Goal: Information Seeking & Learning: Find specific page/section

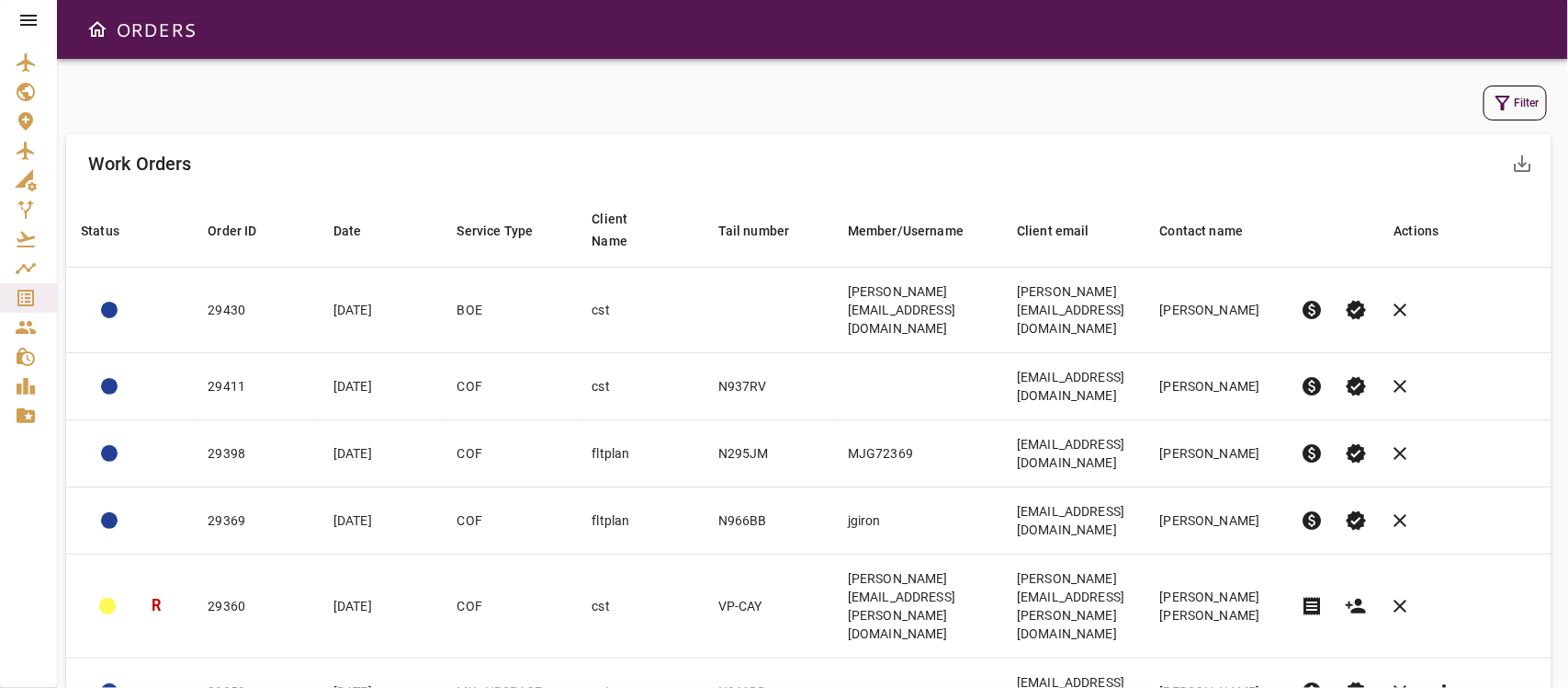
drag, startPoint x: 1333, startPoint y: 0, endPoint x: 957, endPoint y: 116, distance: 393.5
click at [957, 116] on div "Filter" at bounding box center [808, 103] width 1476 height 35
click at [1393, 95] on icon "button" at bounding box center [1503, 103] width 22 height 22
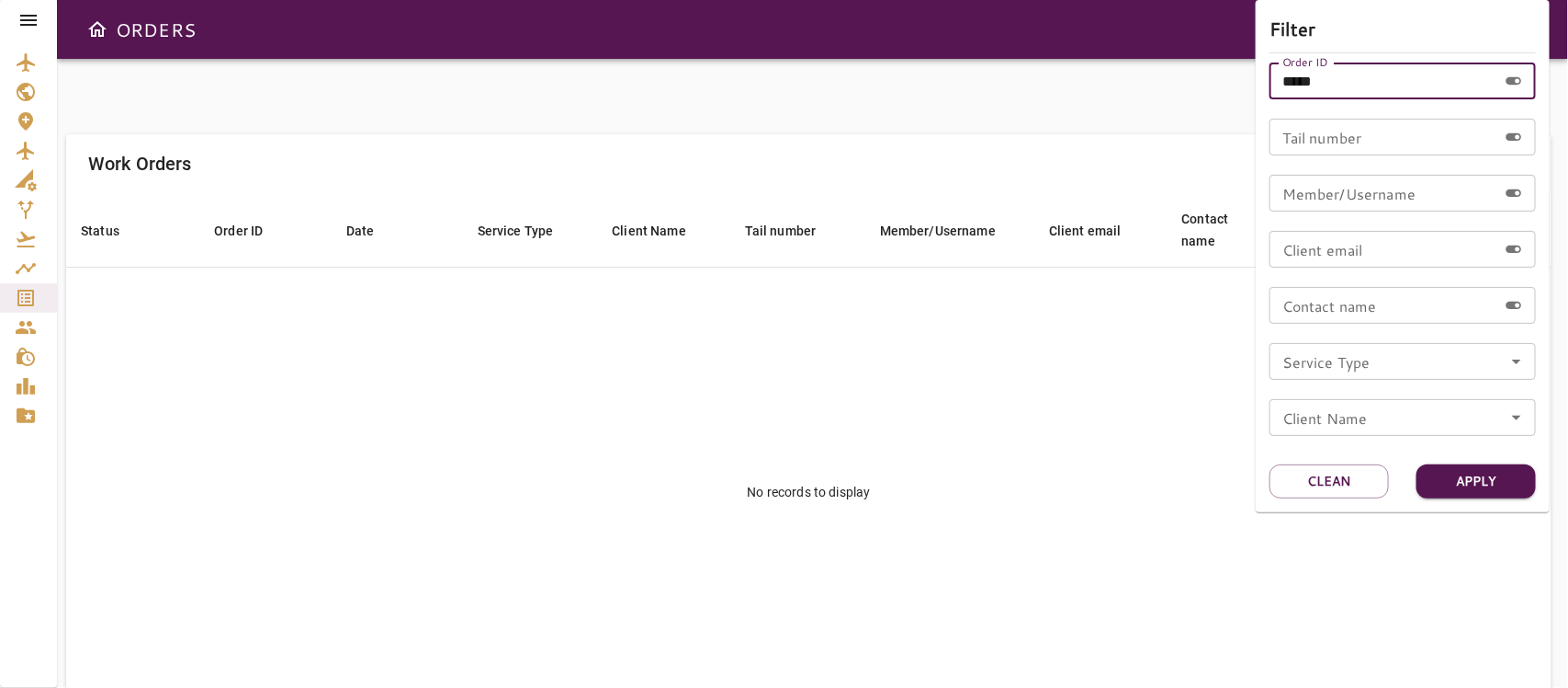
drag, startPoint x: 1342, startPoint y: 87, endPoint x: 1141, endPoint y: 93, distance: 201.1
click at [1141, 93] on div "Filter Order ID ***** Order ID Tail number Tail number Member/Username Member/U…" at bounding box center [784, 344] width 1568 height 688
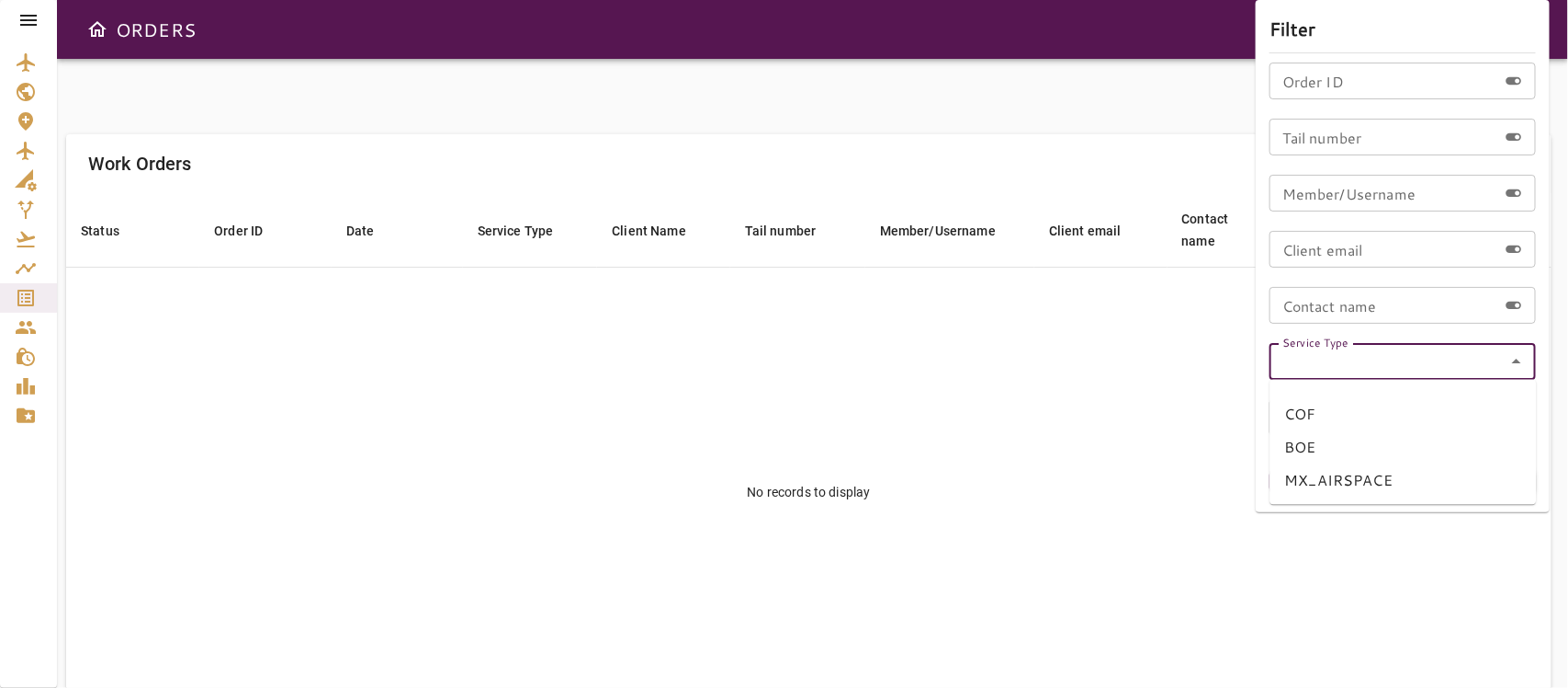
click at [1393, 363] on input "Service Type" at bounding box center [1402, 361] width 255 height 26
click at [1306, 409] on li "COF" at bounding box center [1403, 415] width 266 height 33
type input "***"
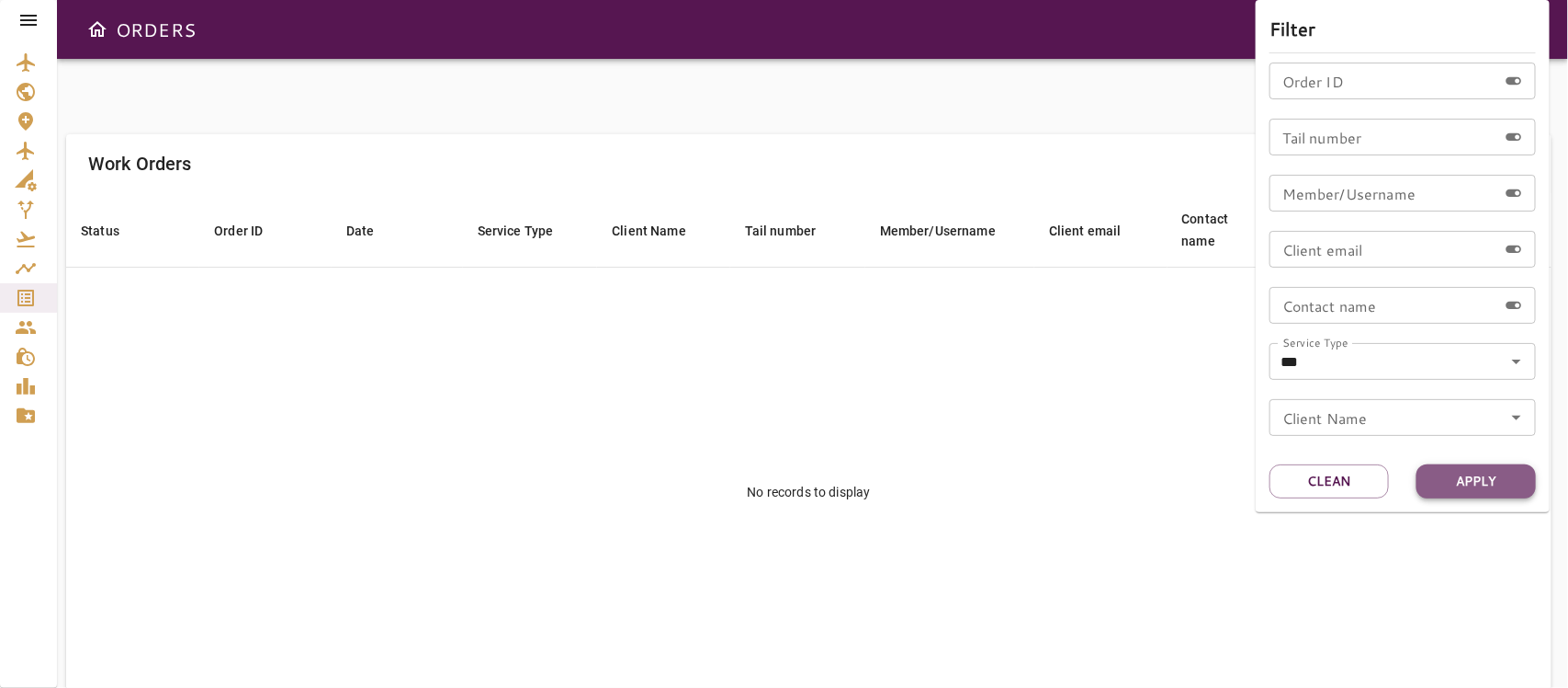
click at [1393, 470] on button "Apply" at bounding box center [1476, 481] width 120 height 34
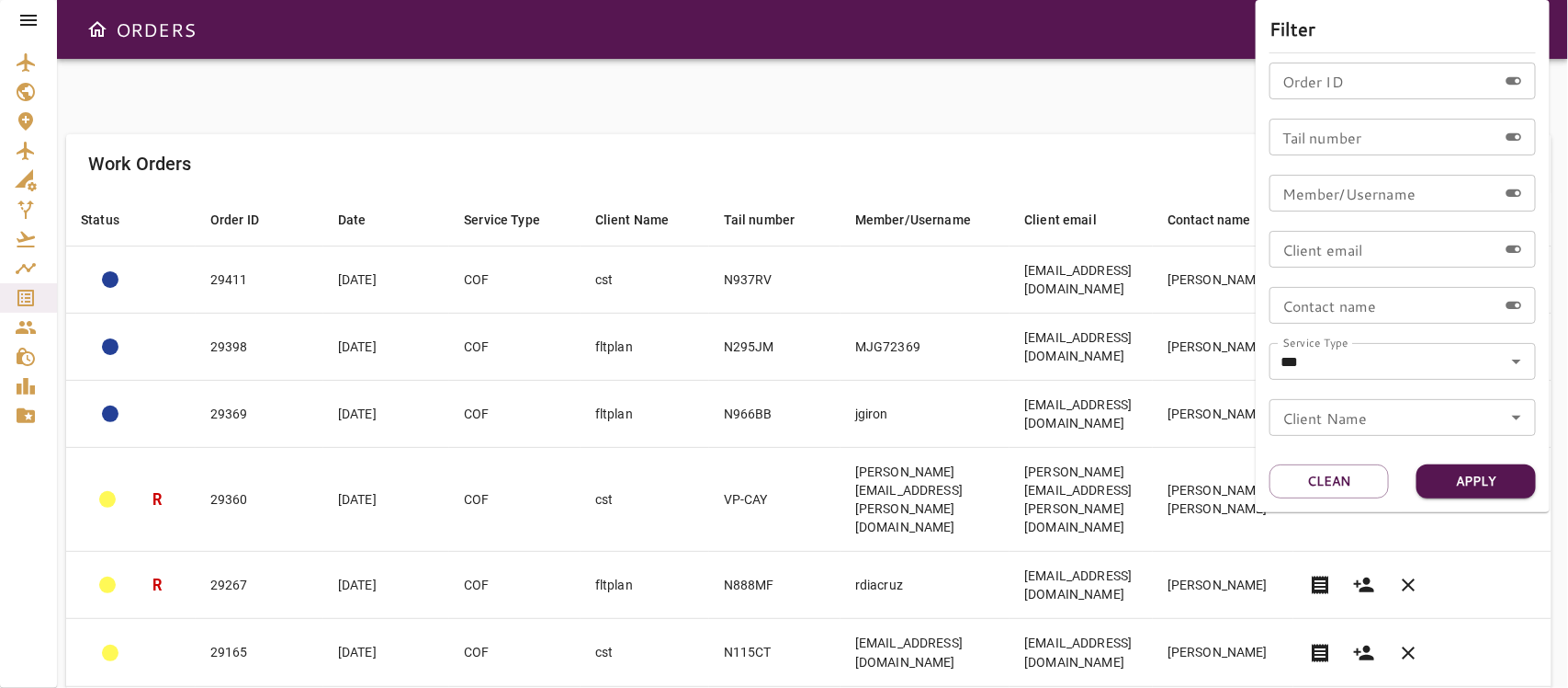
click at [842, 94] on div at bounding box center [784, 344] width 1568 height 688
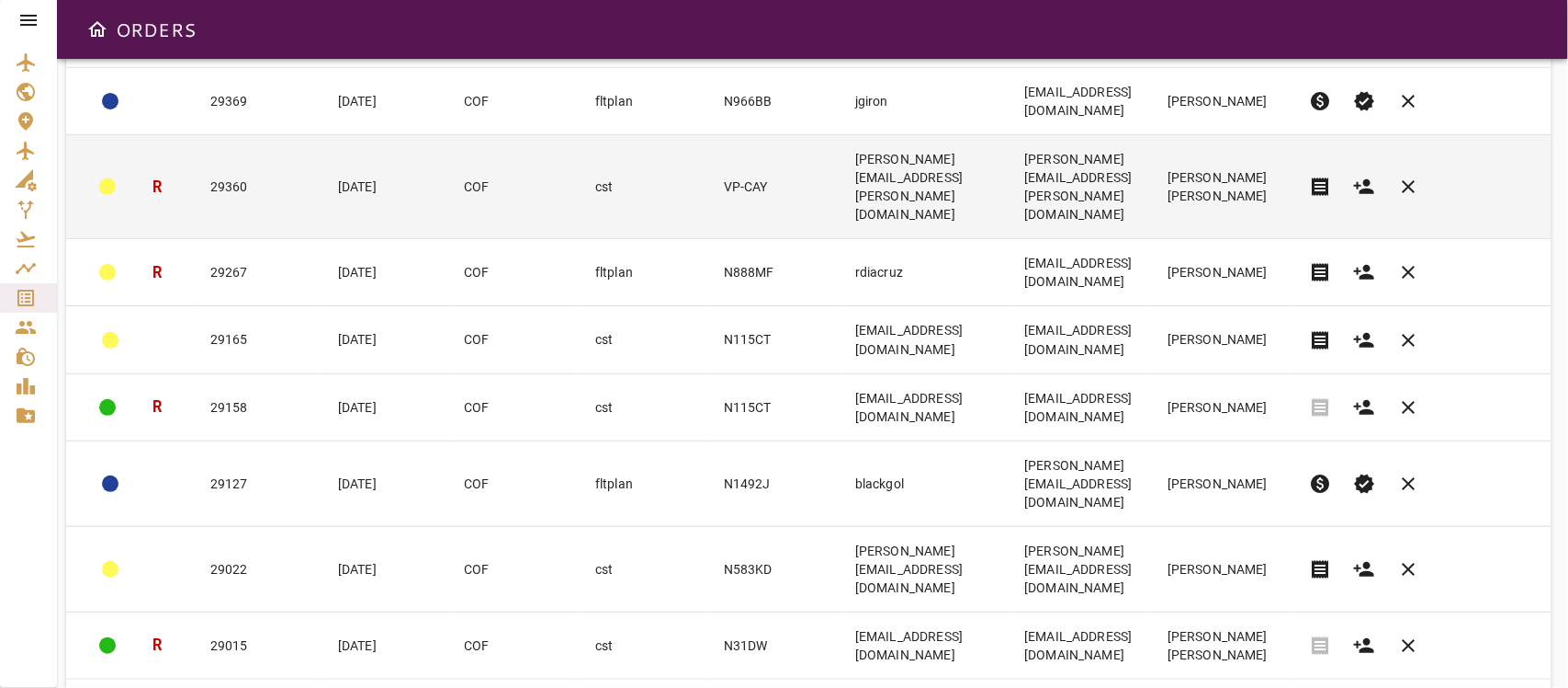
scroll to position [342, 0]
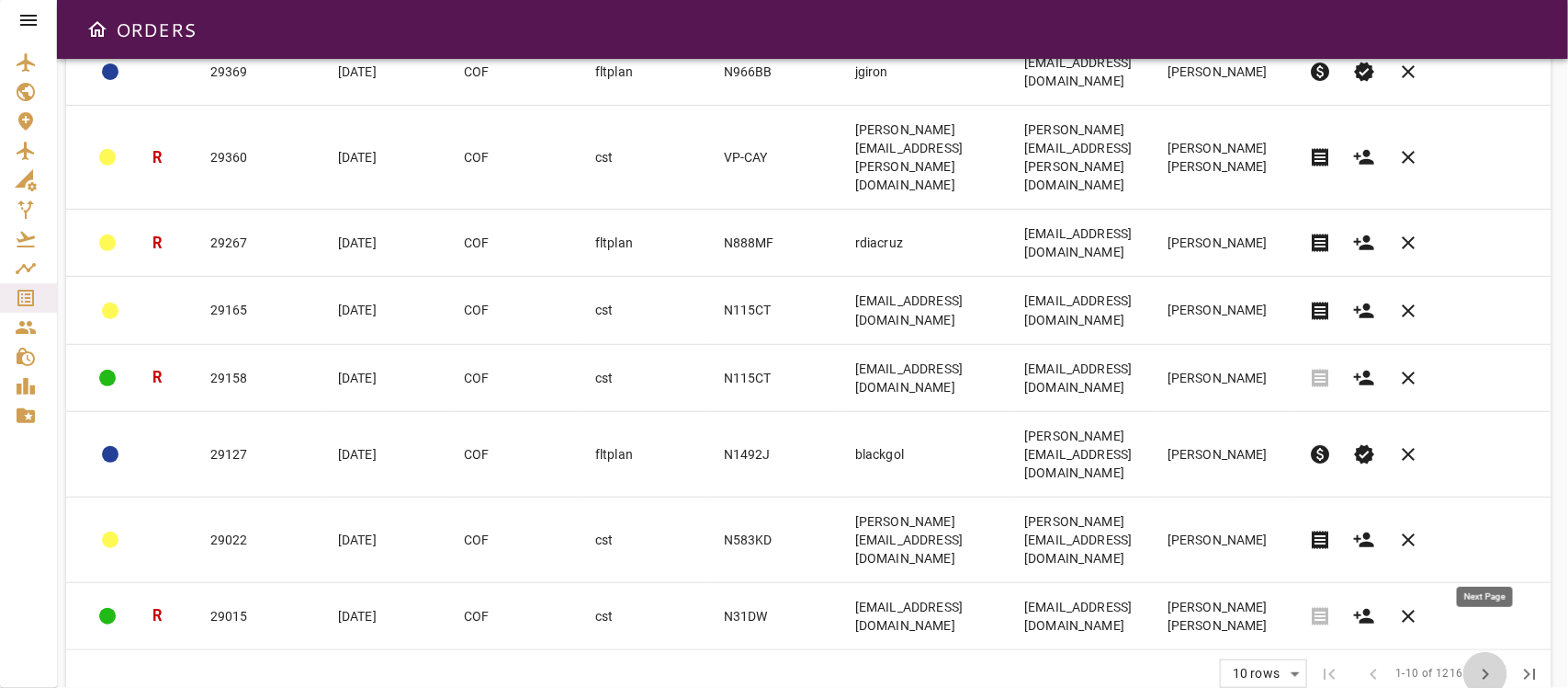
click at [1393, 610] on span "chevron_right" at bounding box center [1485, 674] width 22 height 22
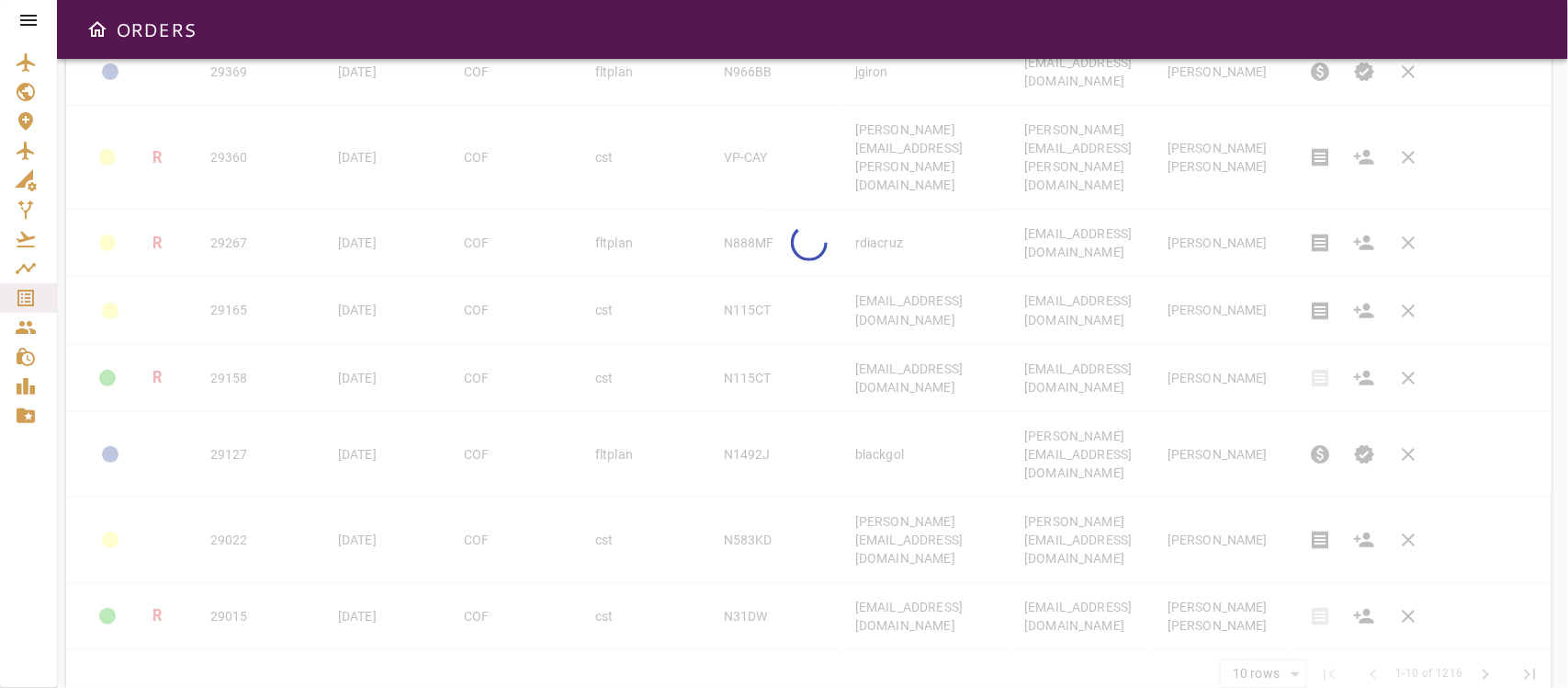
scroll to position [184, 0]
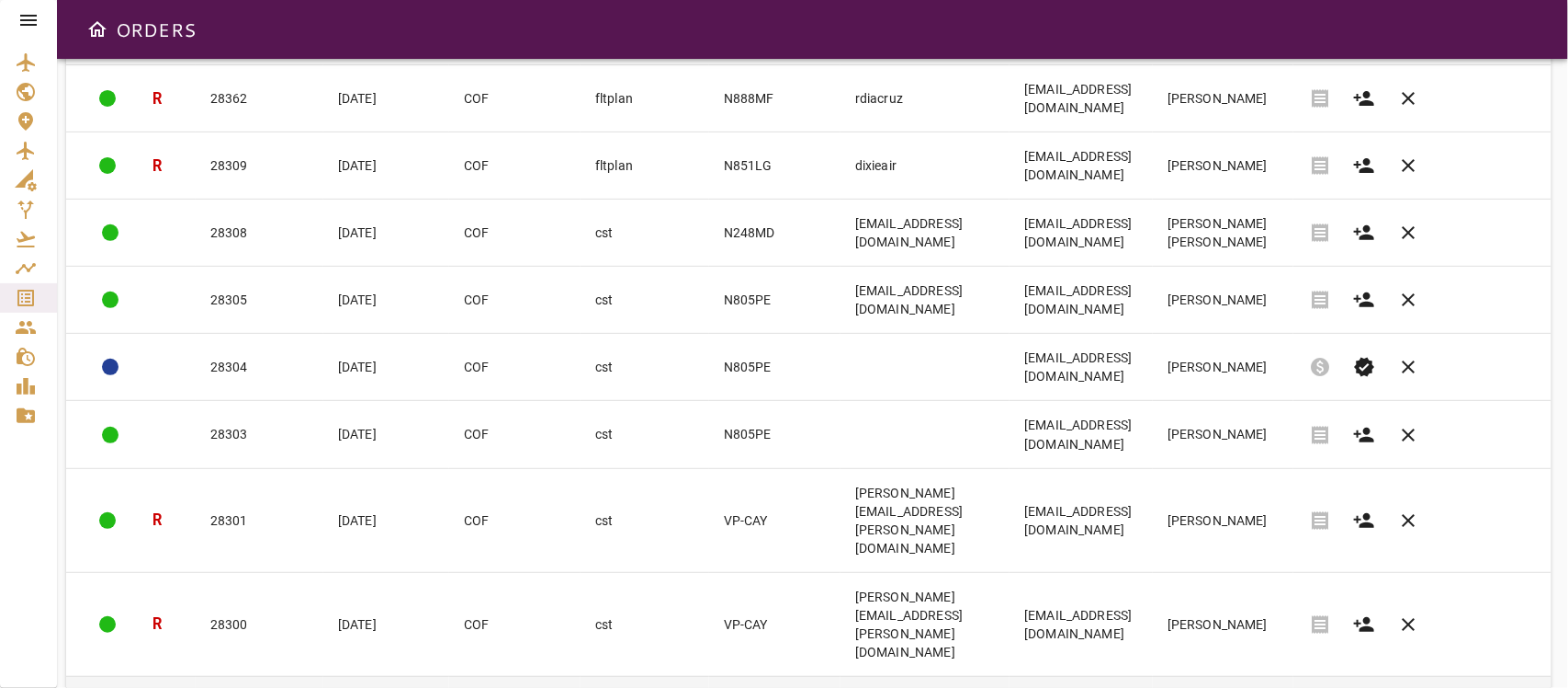
scroll to position [342, 0]
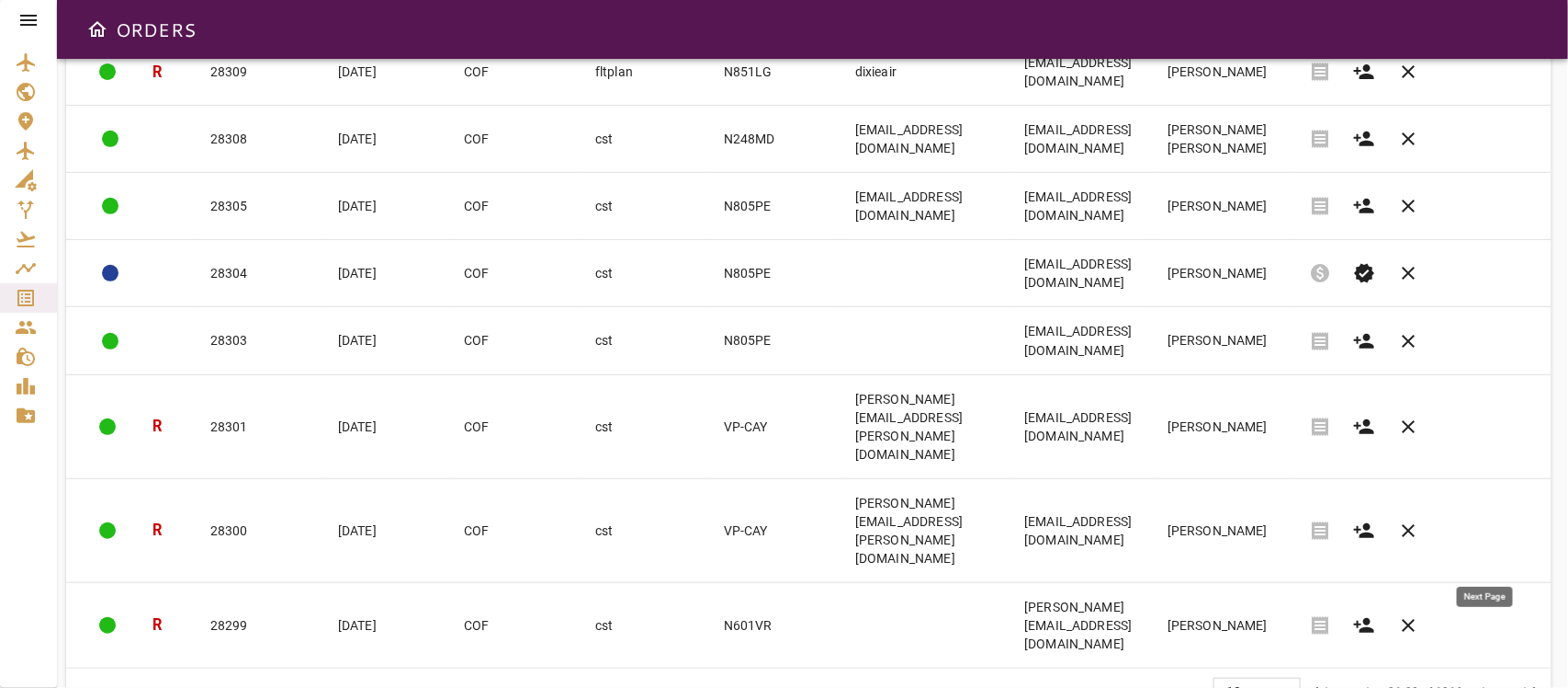
click at [1393, 610] on span "chevron_right" at bounding box center [1485, 693] width 22 height 22
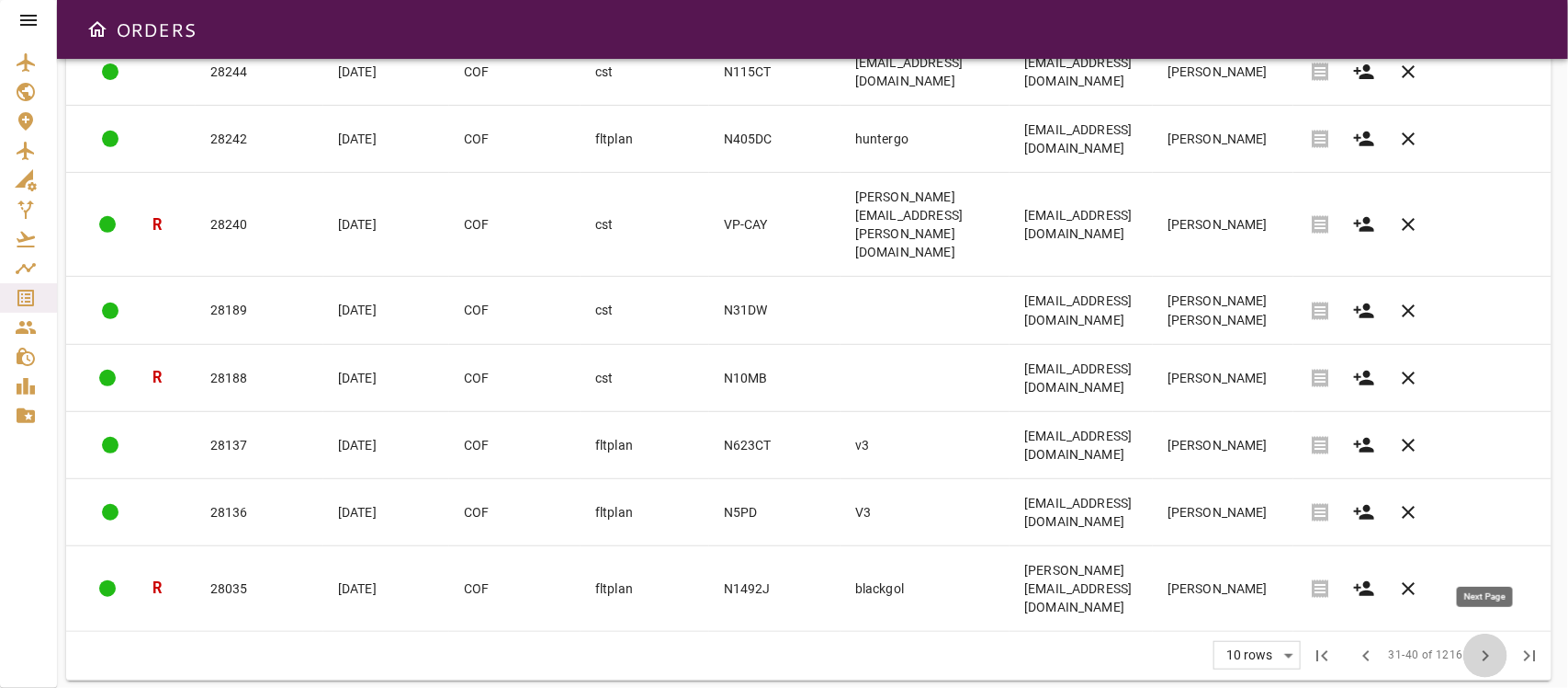
click at [1393, 610] on span "chevron_right" at bounding box center [1485, 656] width 22 height 22
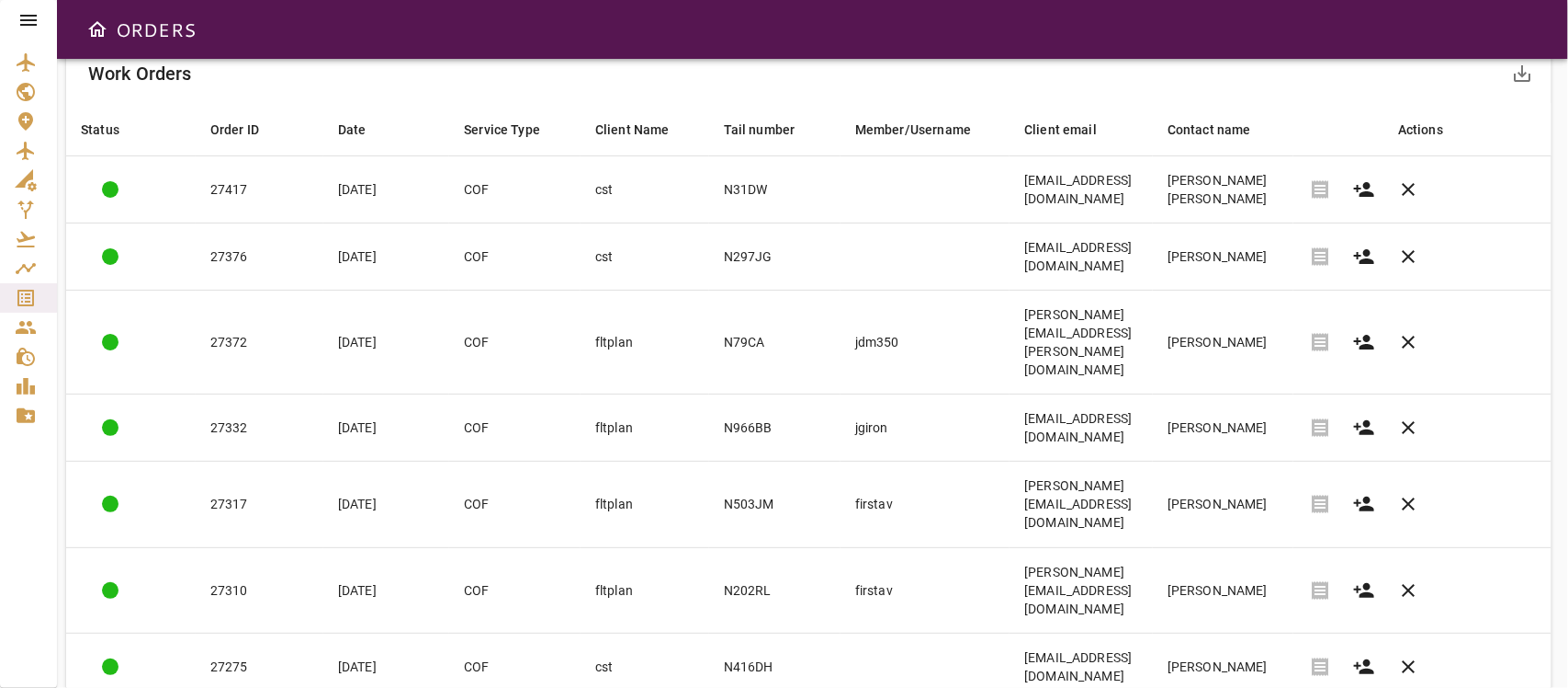
scroll to position [180, 0]
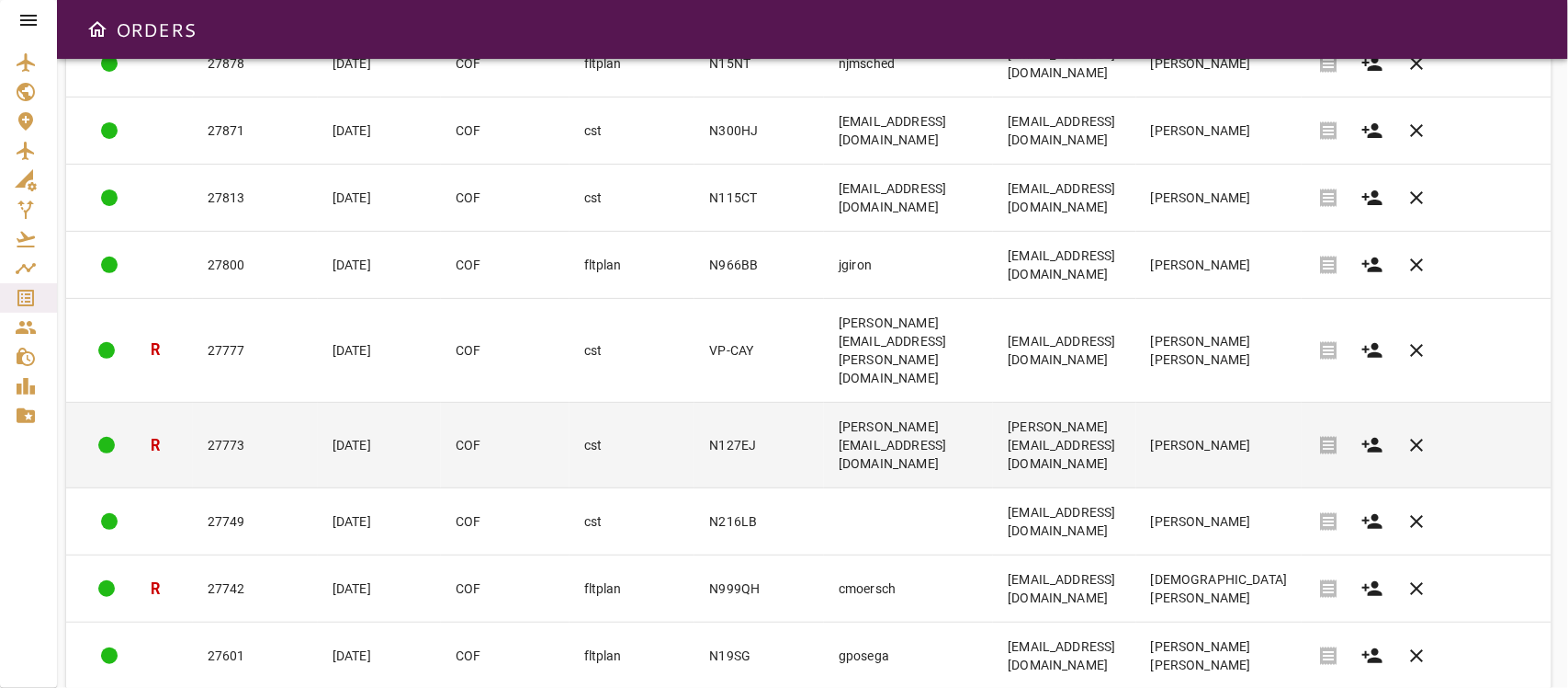
scroll to position [342, 0]
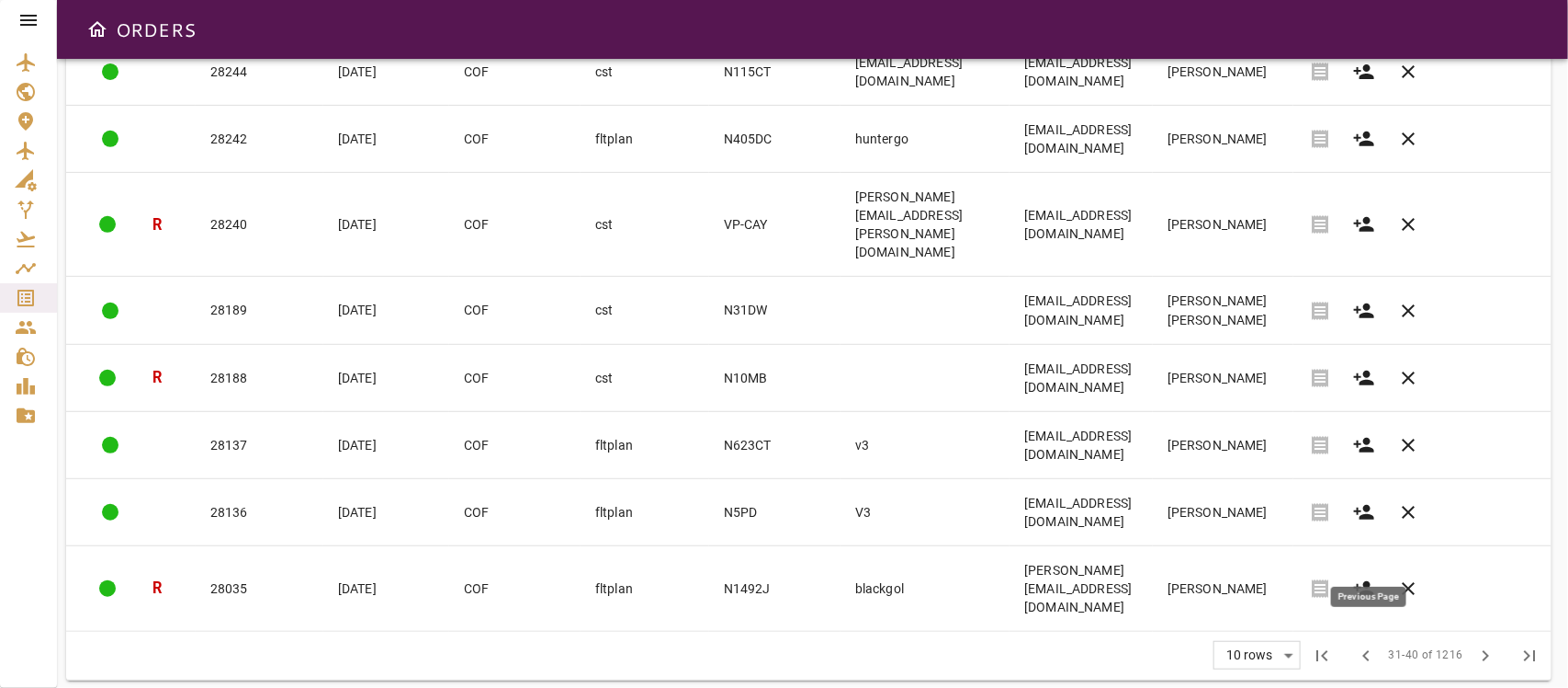
click at [1367, 610] on span "chevron_left" at bounding box center [1368, 656] width 22 height 22
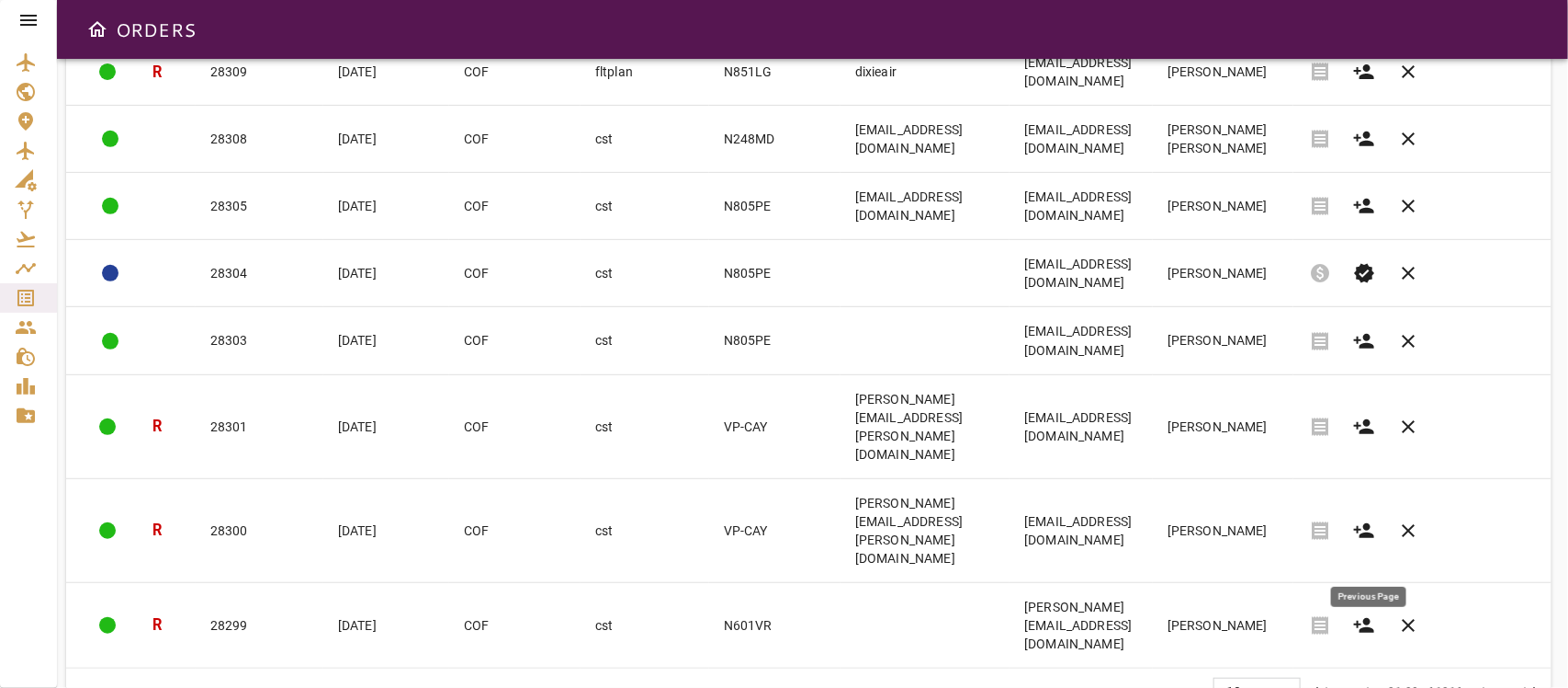
click at [1369, 610] on span "chevron_left" at bounding box center [1368, 693] width 22 height 22
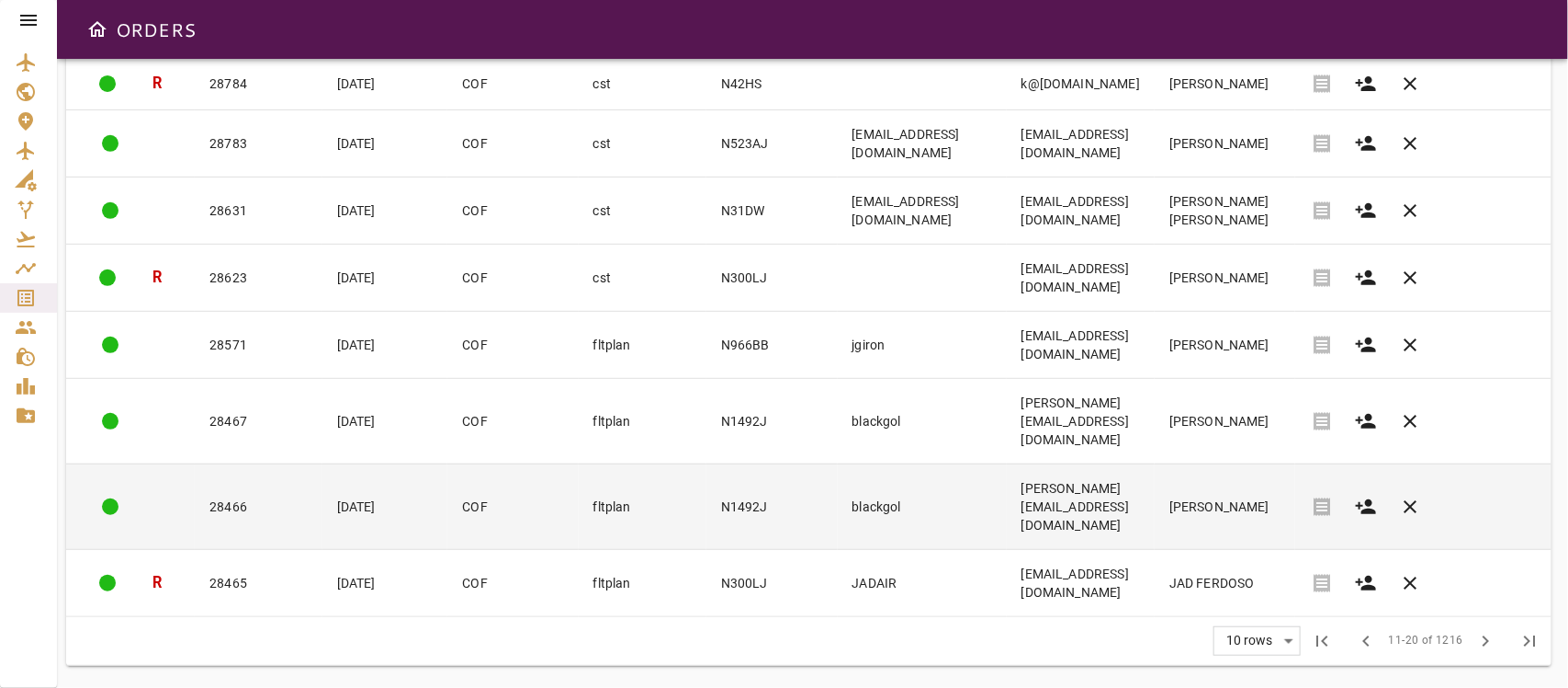
scroll to position [184, 0]
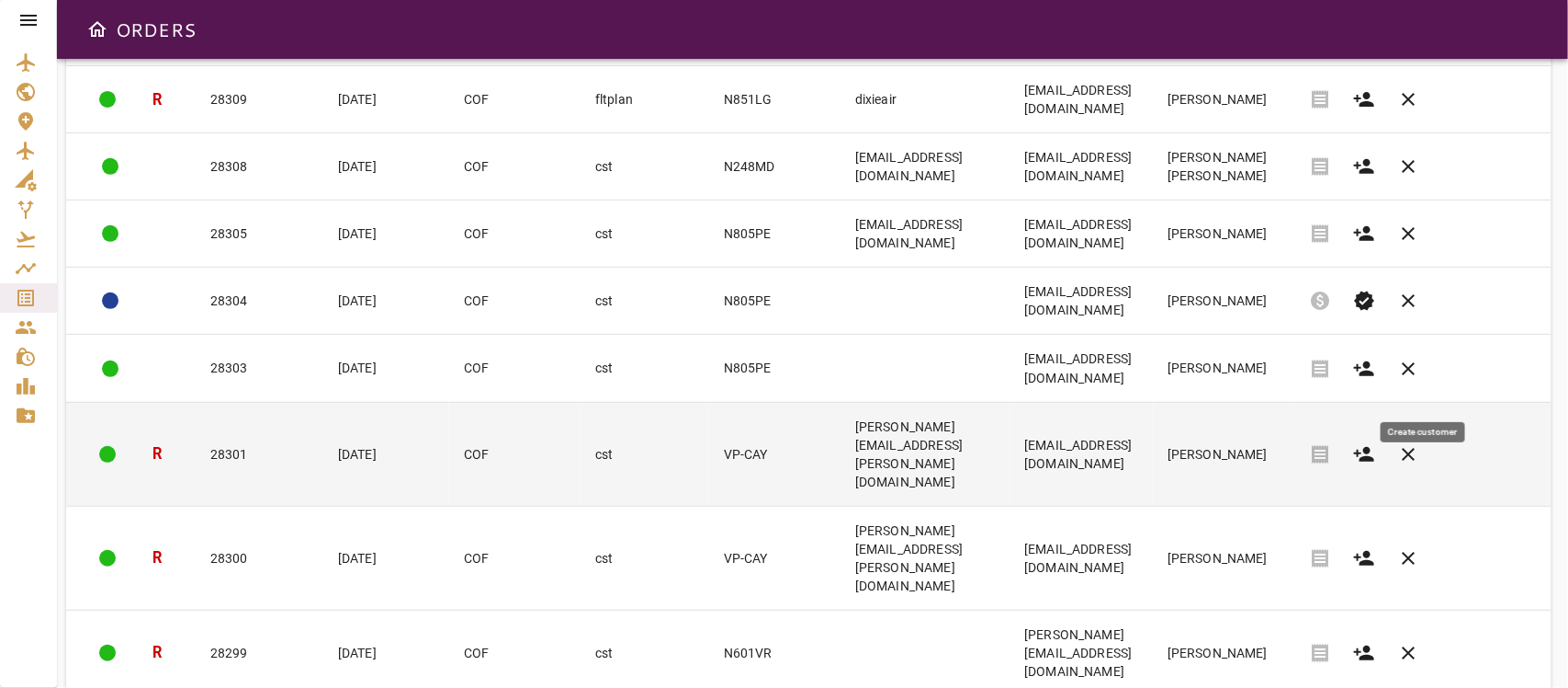
scroll to position [342, 0]
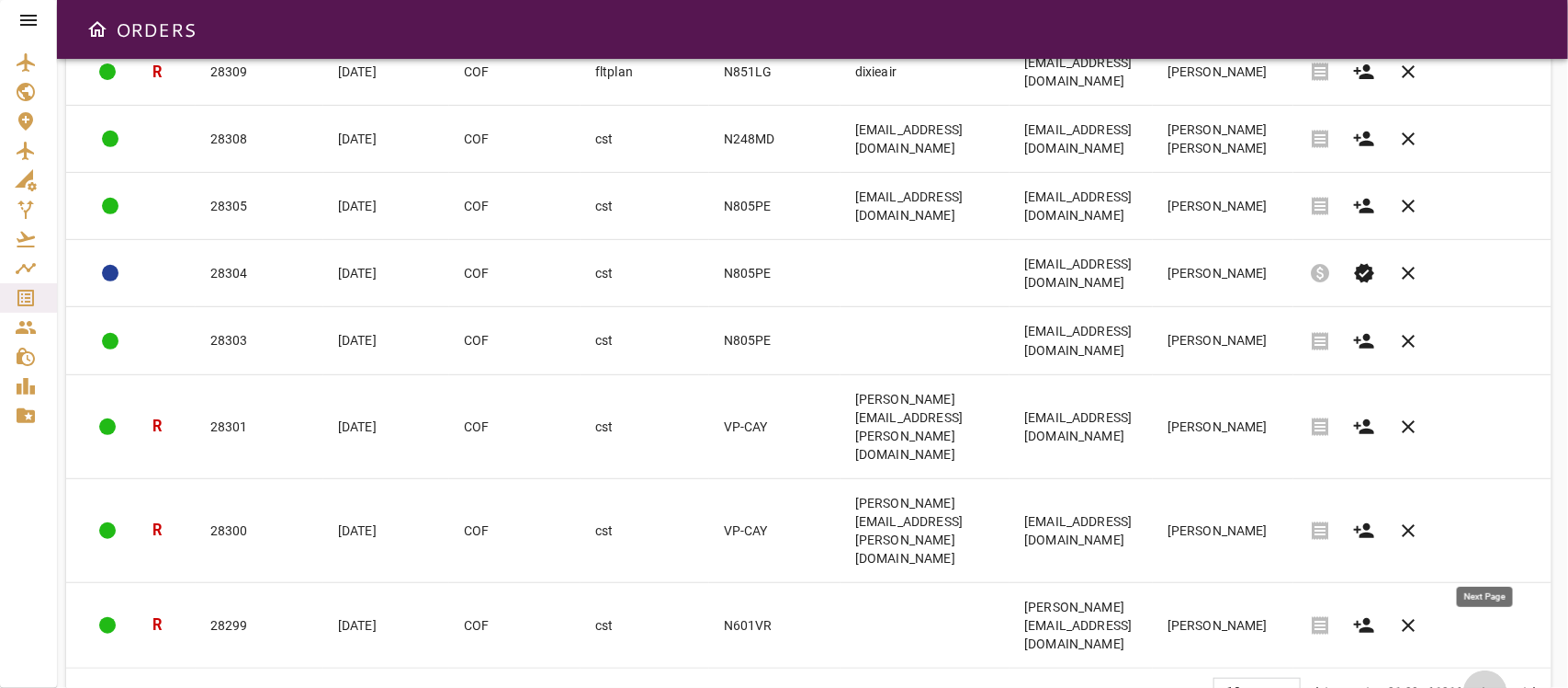
click at [1393, 610] on span "chevron_right" at bounding box center [1485, 693] width 22 height 22
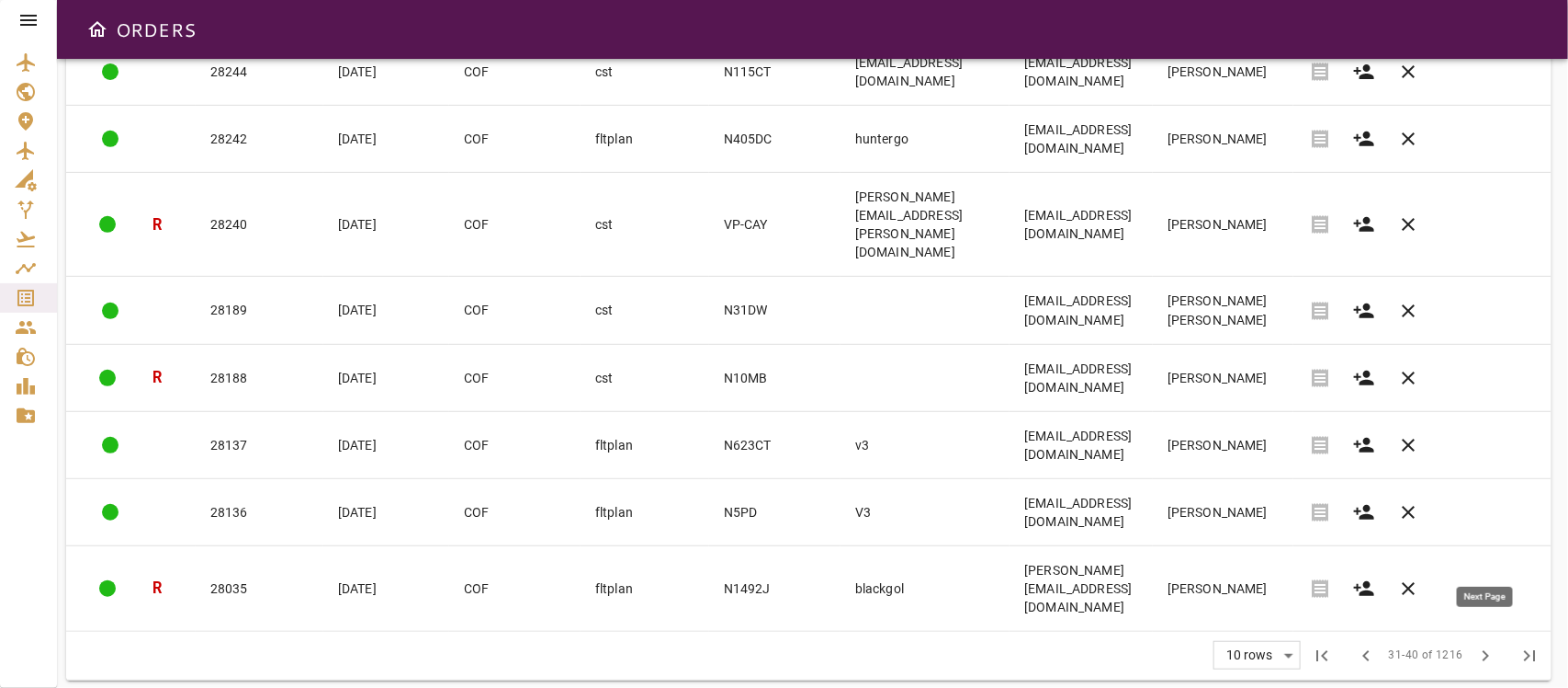
click at [1393, 610] on span "chevron_right" at bounding box center [1485, 656] width 22 height 22
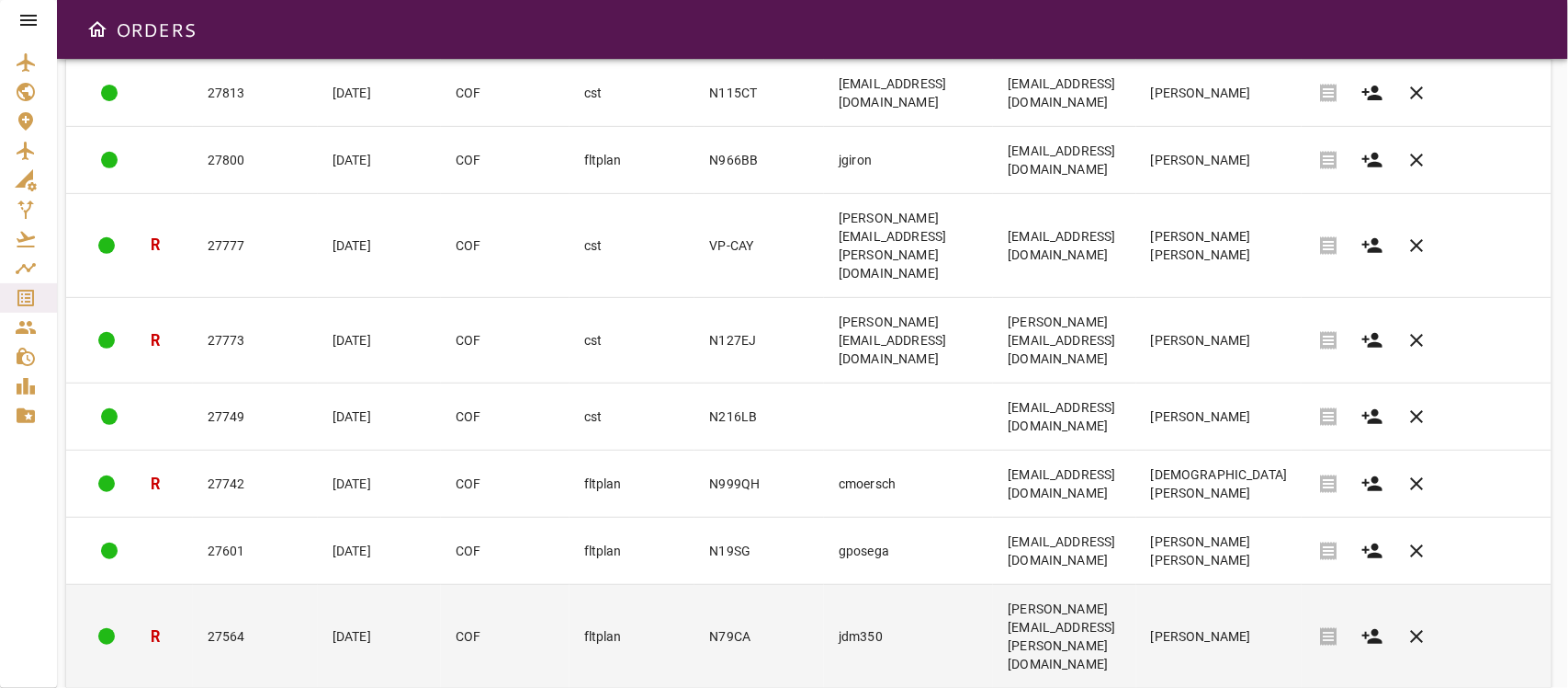
click at [862, 589] on td "jdm350" at bounding box center [908, 637] width 169 height 104
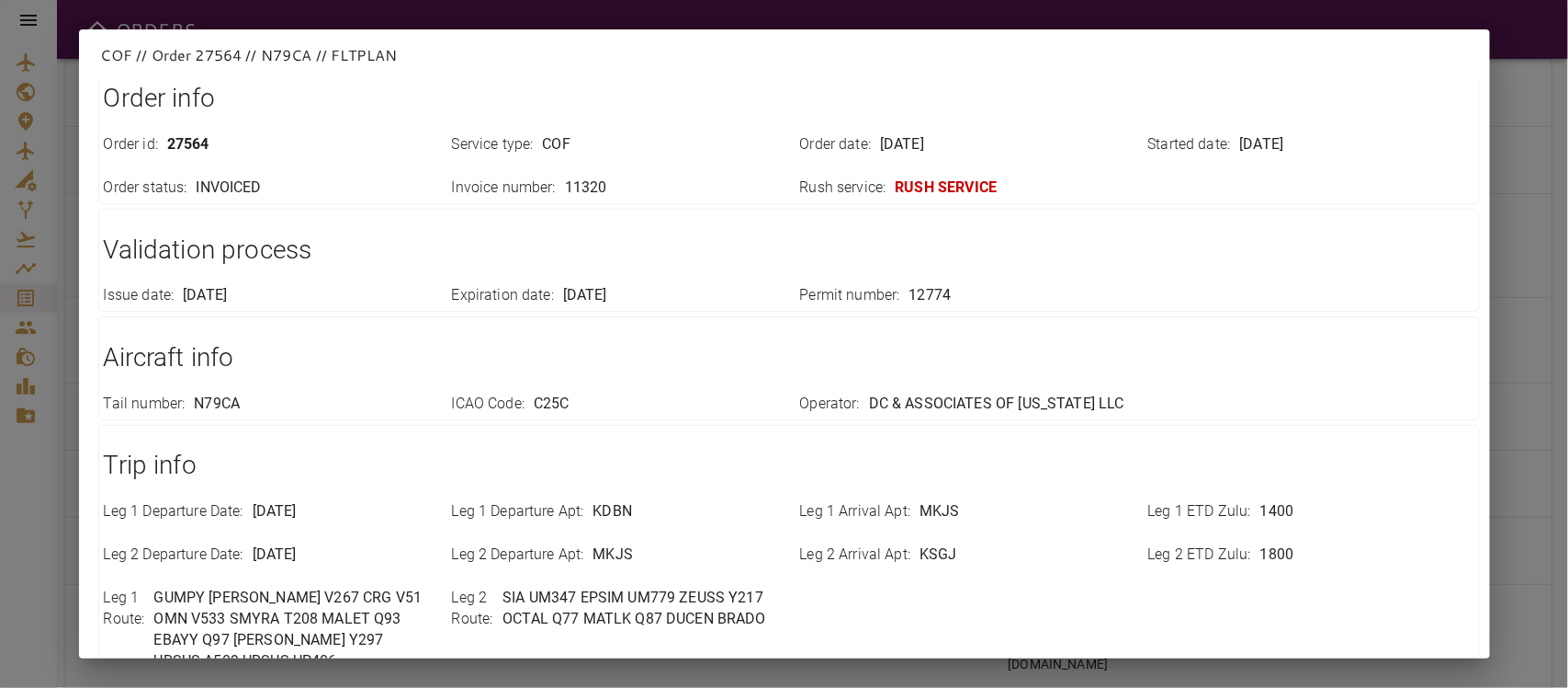
scroll to position [0, 0]
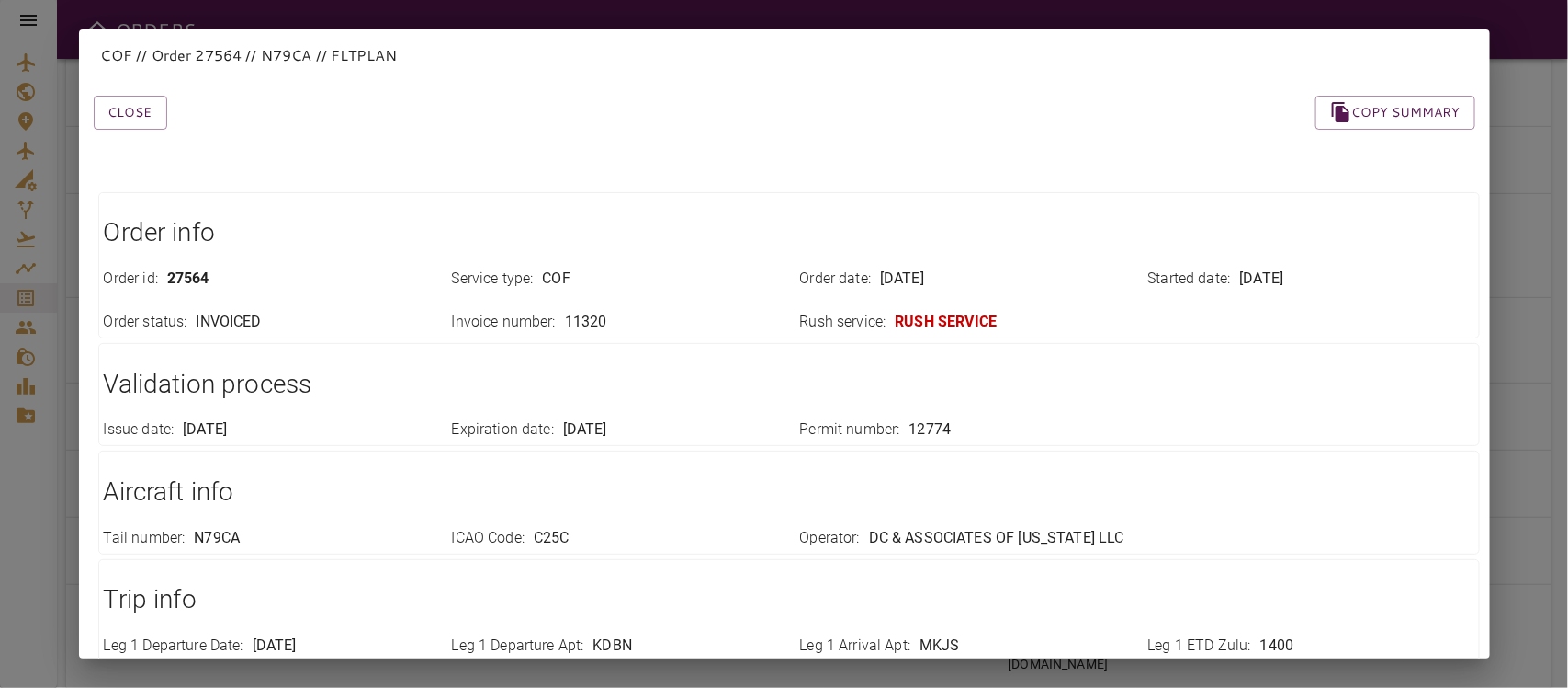
drag, startPoint x: 135, startPoint y: 116, endPoint x: 142, endPoint y: 131, distance: 16.6
click at [135, 116] on button "Close" at bounding box center [130, 112] width 73 height 34
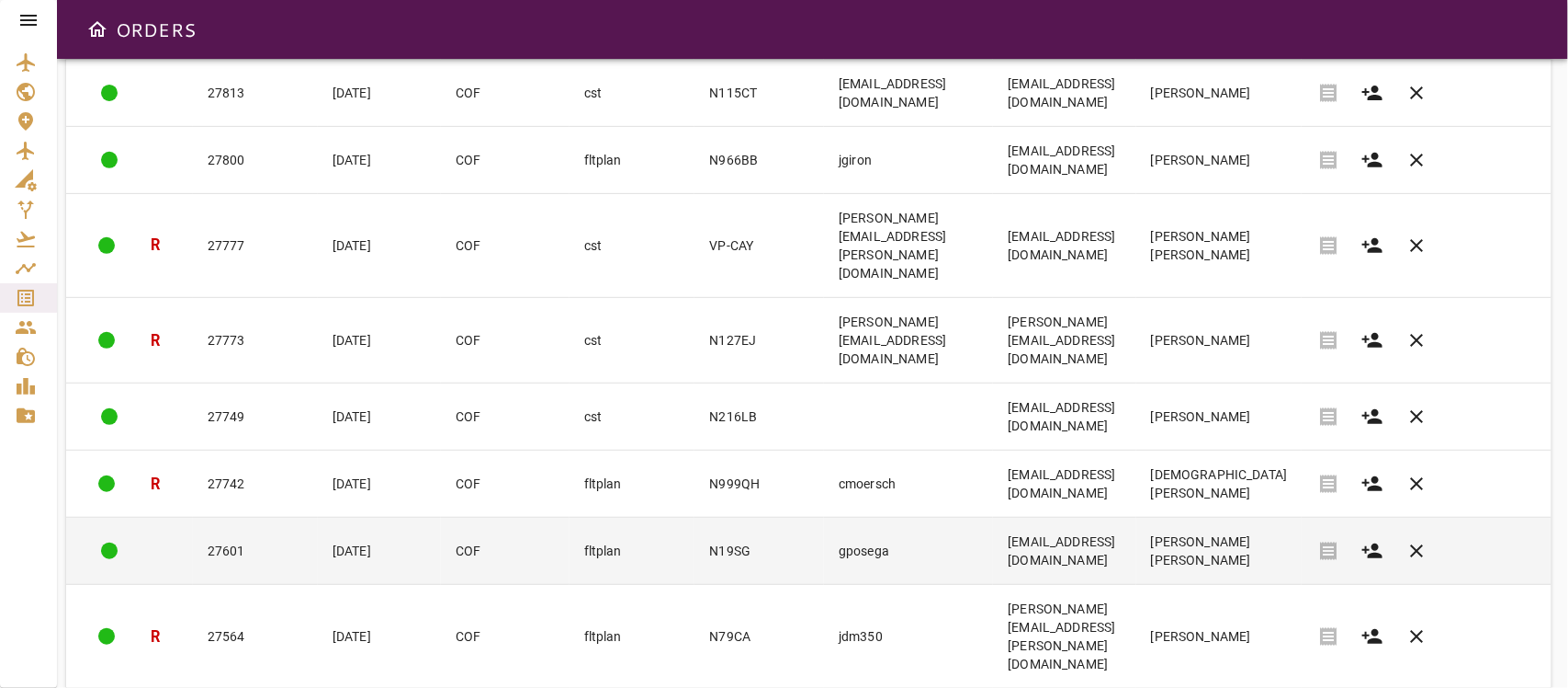
click at [695, 519] on td "N19SG" at bounding box center [760, 551] width 130 height 67
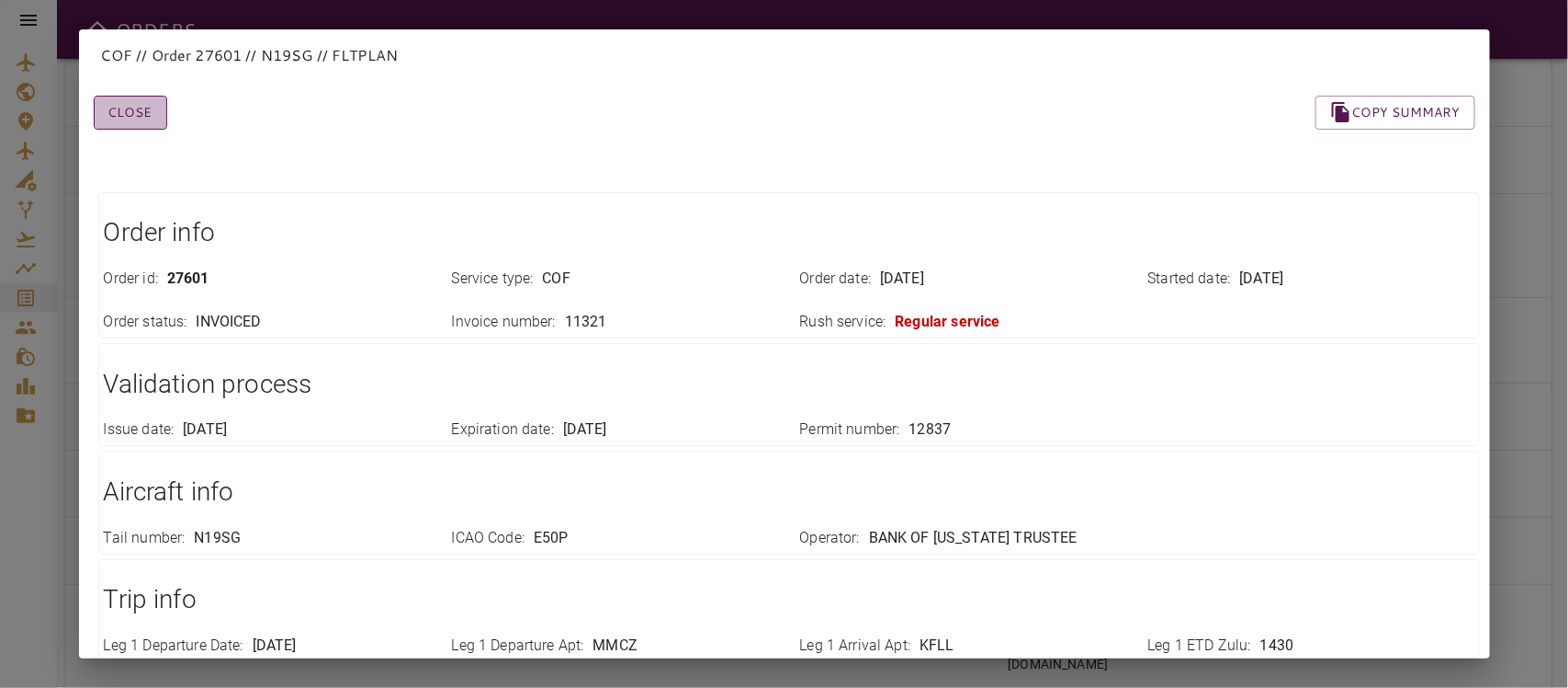
click at [135, 120] on button "Close" at bounding box center [130, 112] width 73 height 34
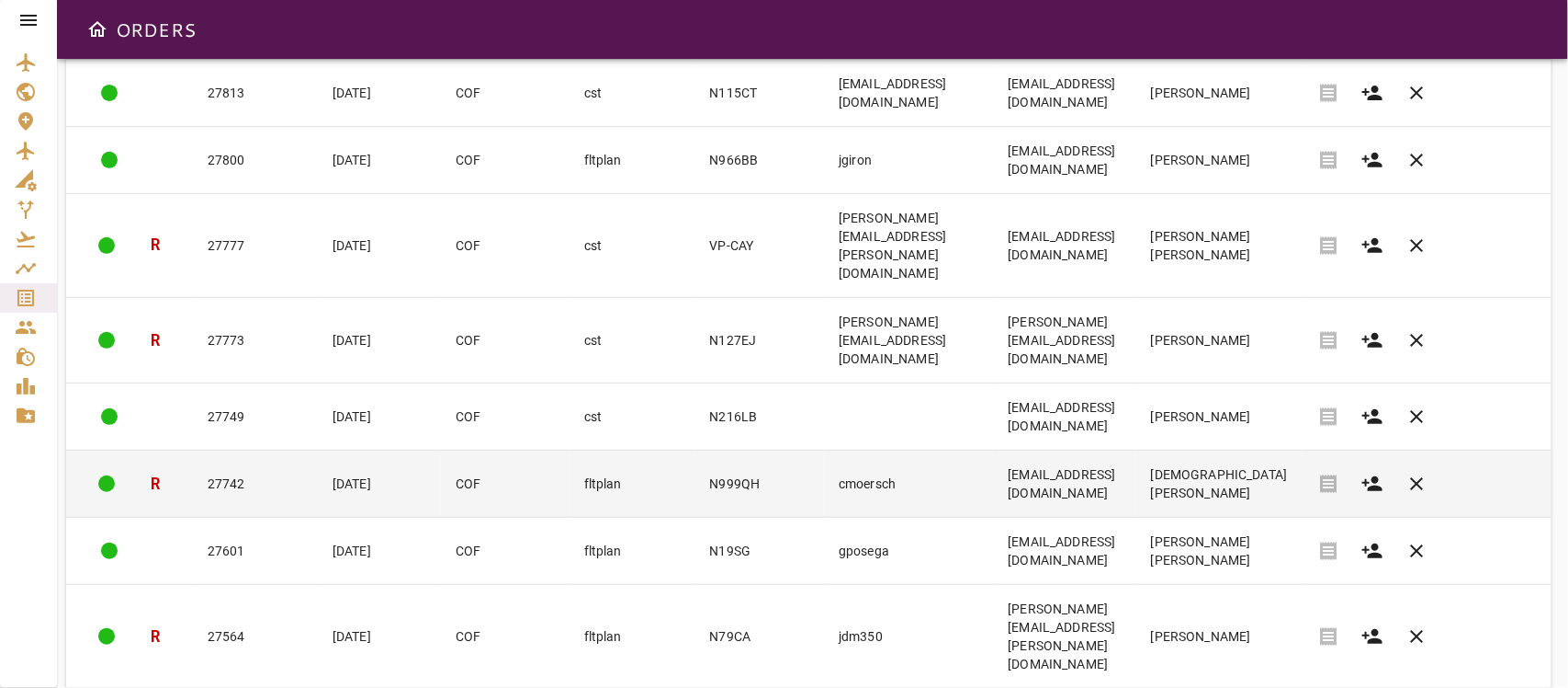
click at [233, 450] on td "27742" at bounding box center [255, 484] width 125 height 67
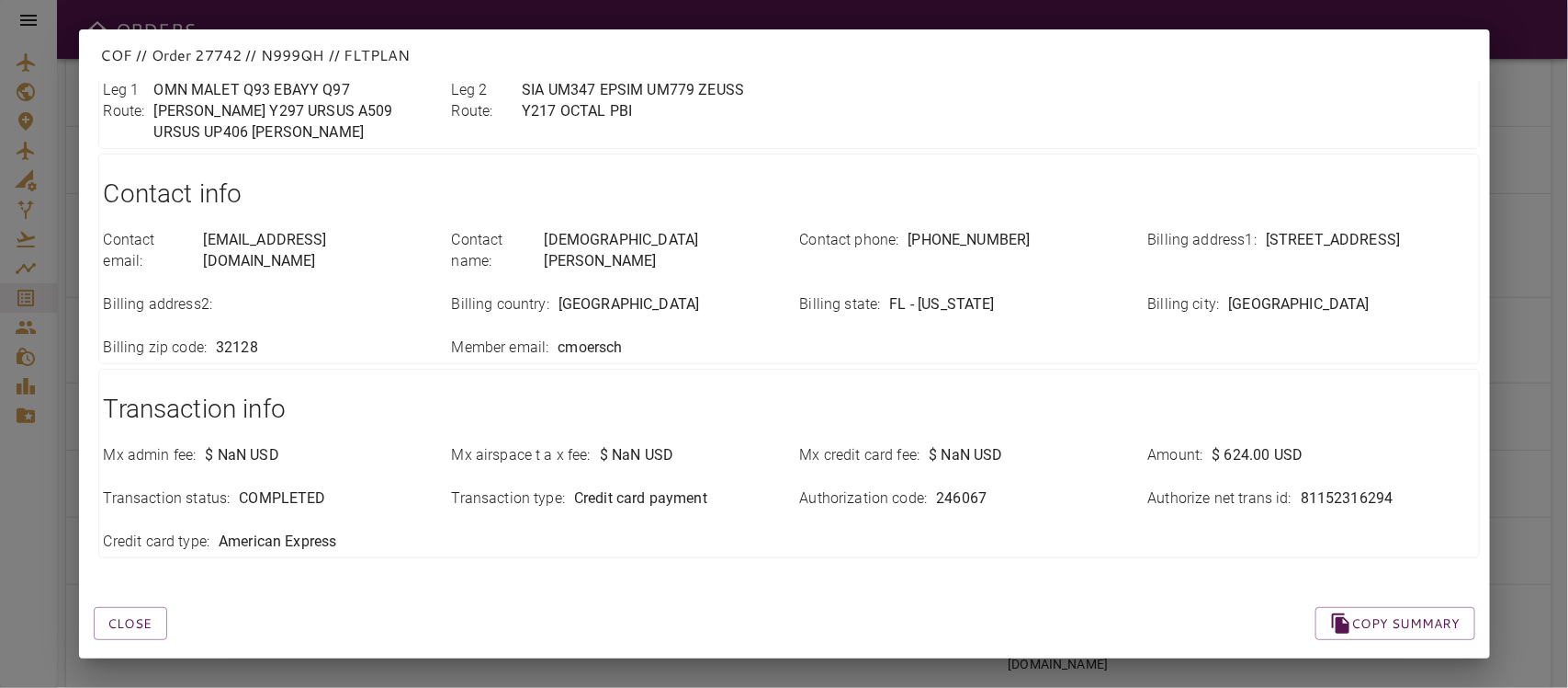
scroll to position [672, 0]
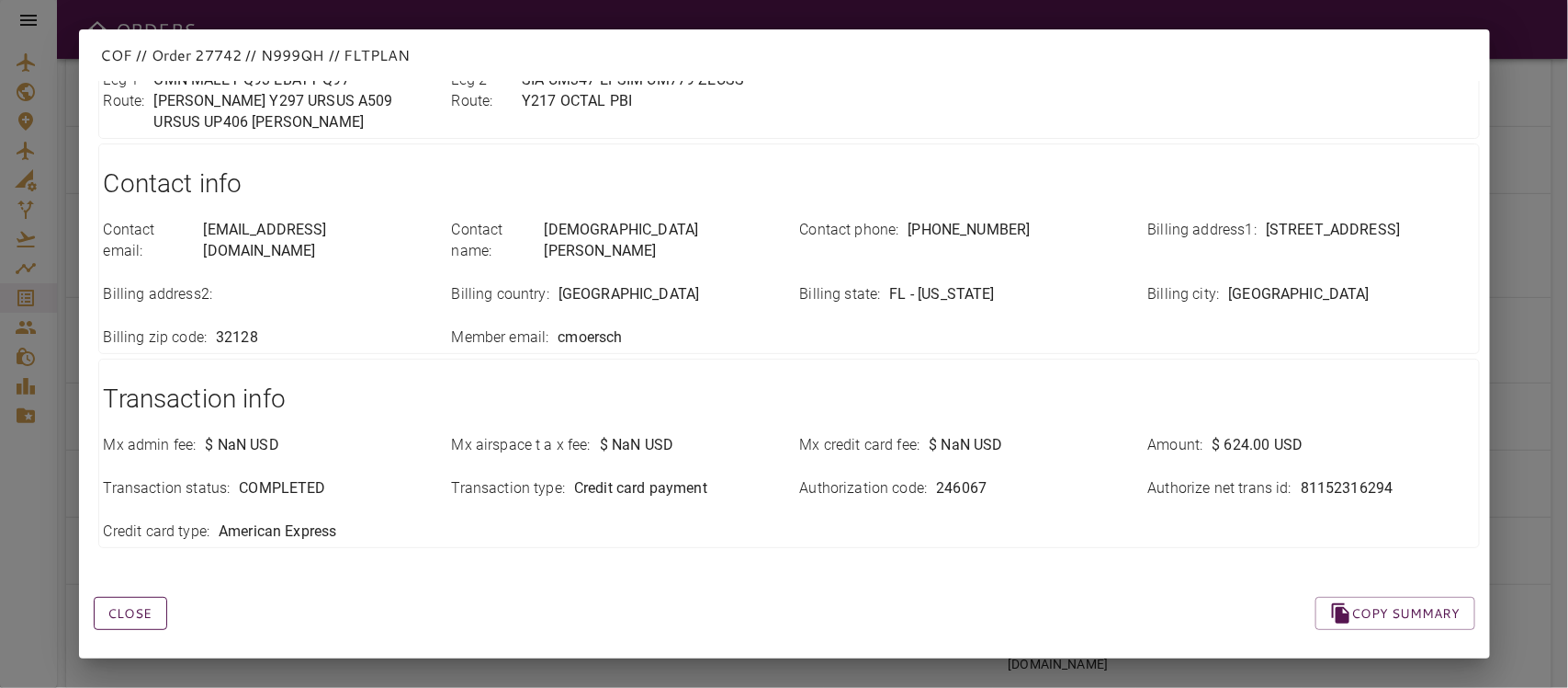
click at [132, 597] on button "Close" at bounding box center [130, 614] width 73 height 34
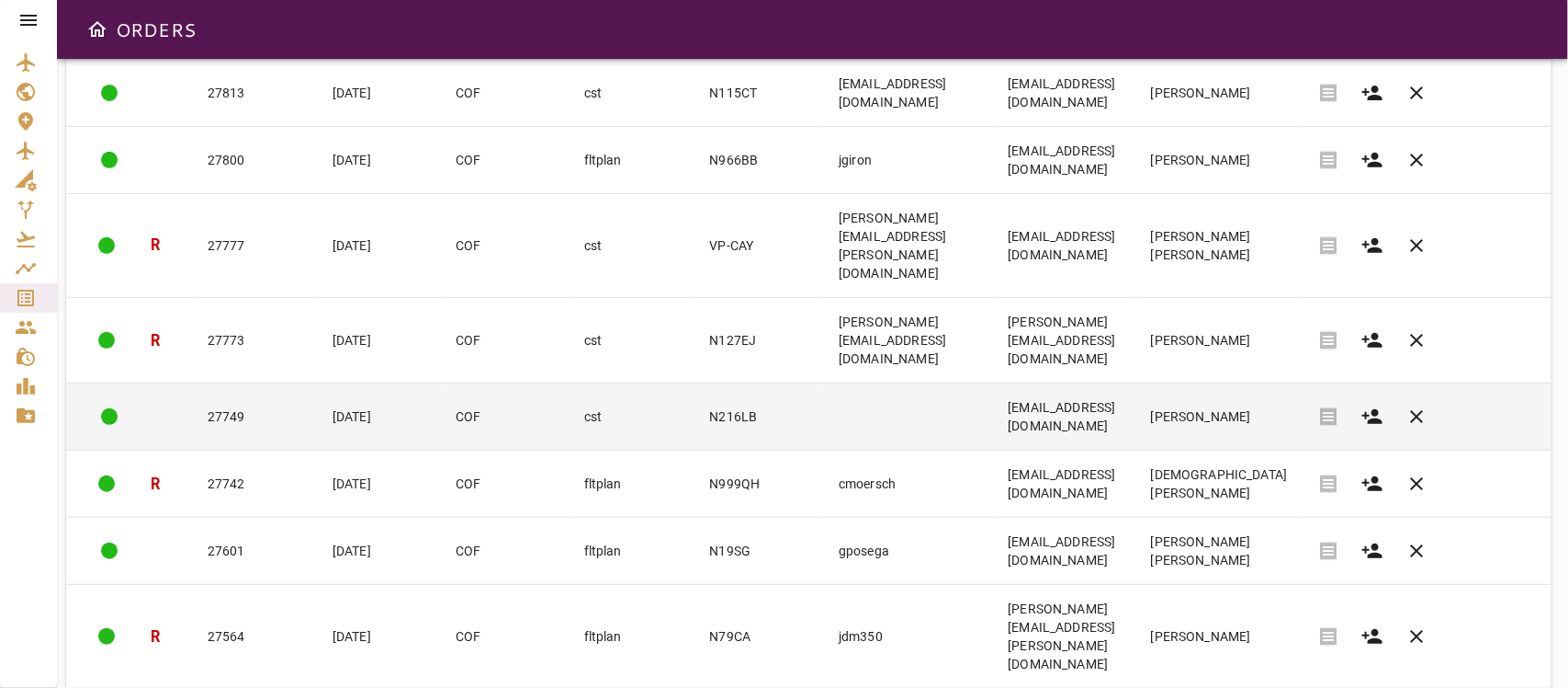
click at [236, 383] on td "27749" at bounding box center [255, 417] width 125 height 67
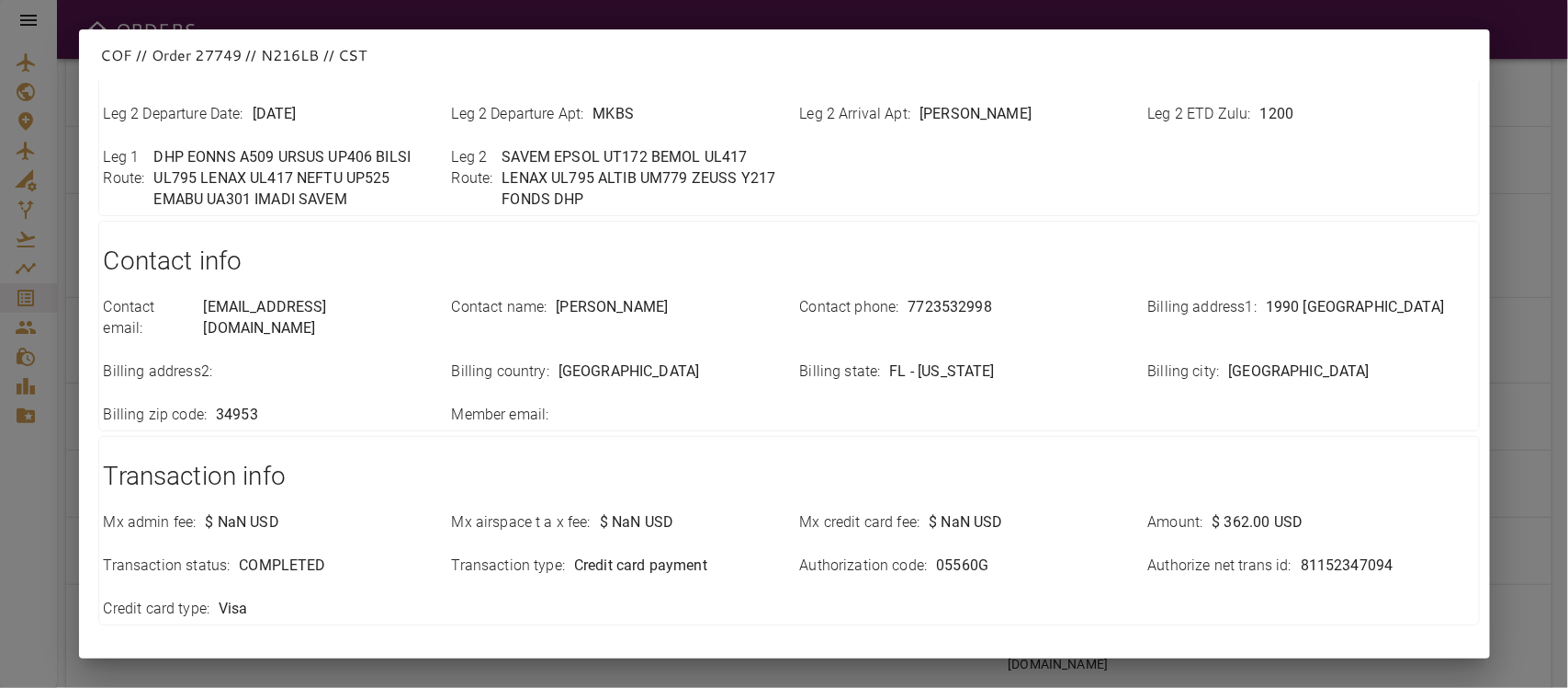
scroll to position [651, 0]
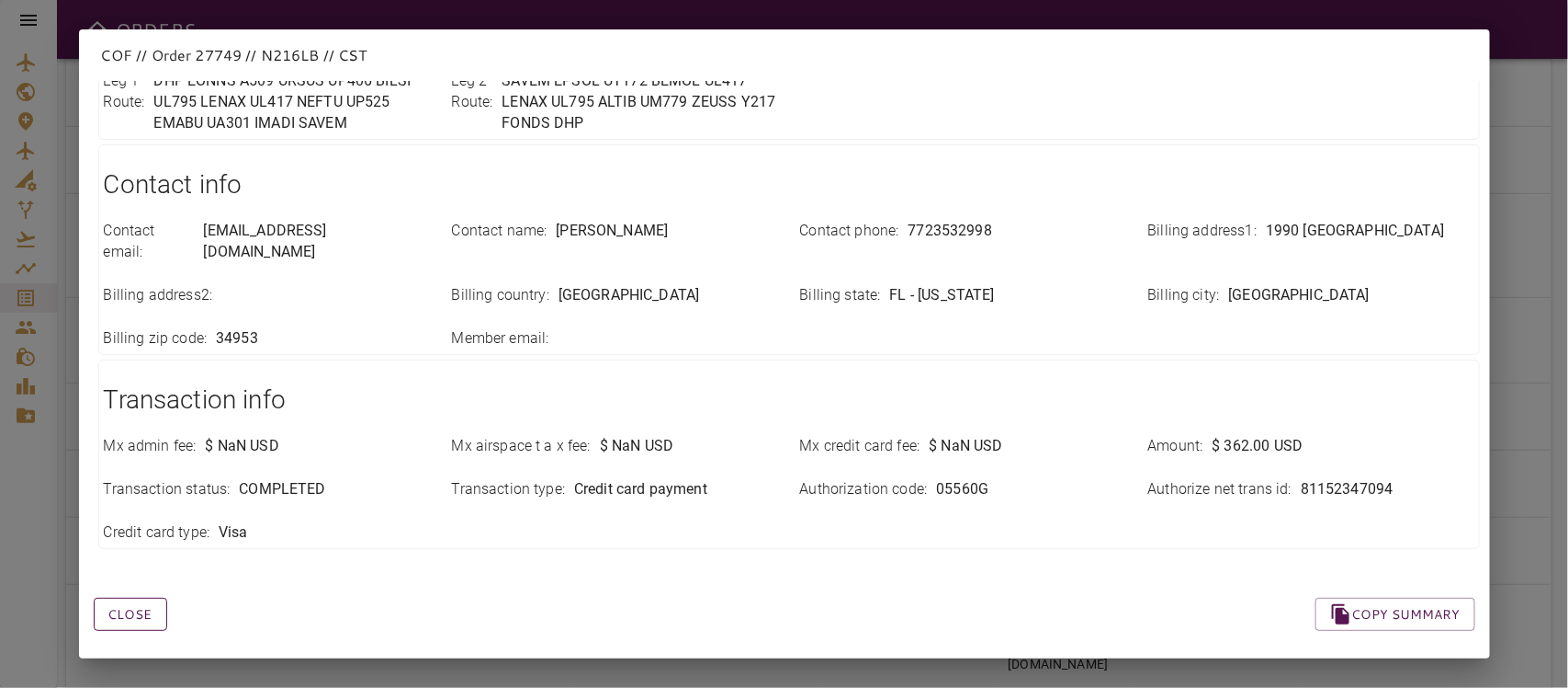
click at [140, 598] on button "Close" at bounding box center [130, 615] width 73 height 34
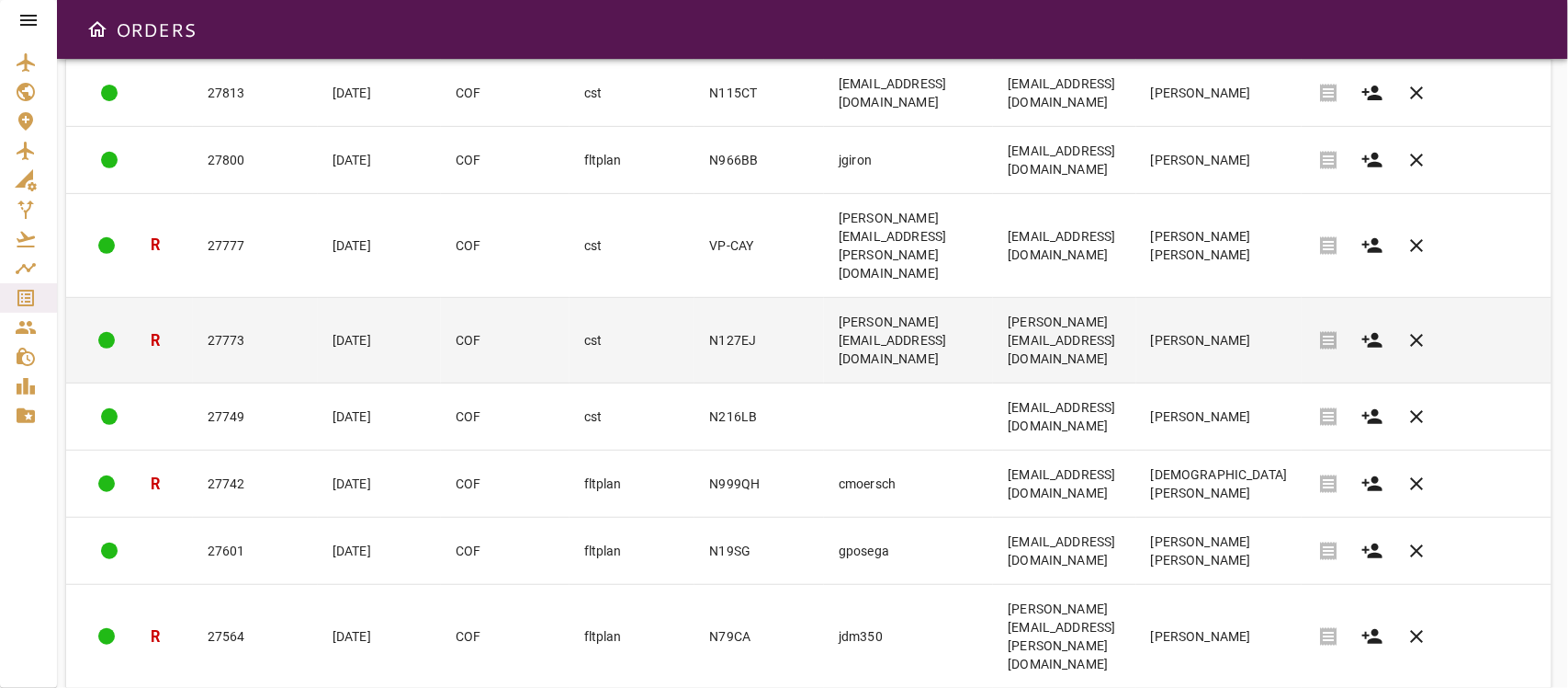
click at [1288, 304] on td "[PERSON_NAME]" at bounding box center [1219, 341] width 166 height 85
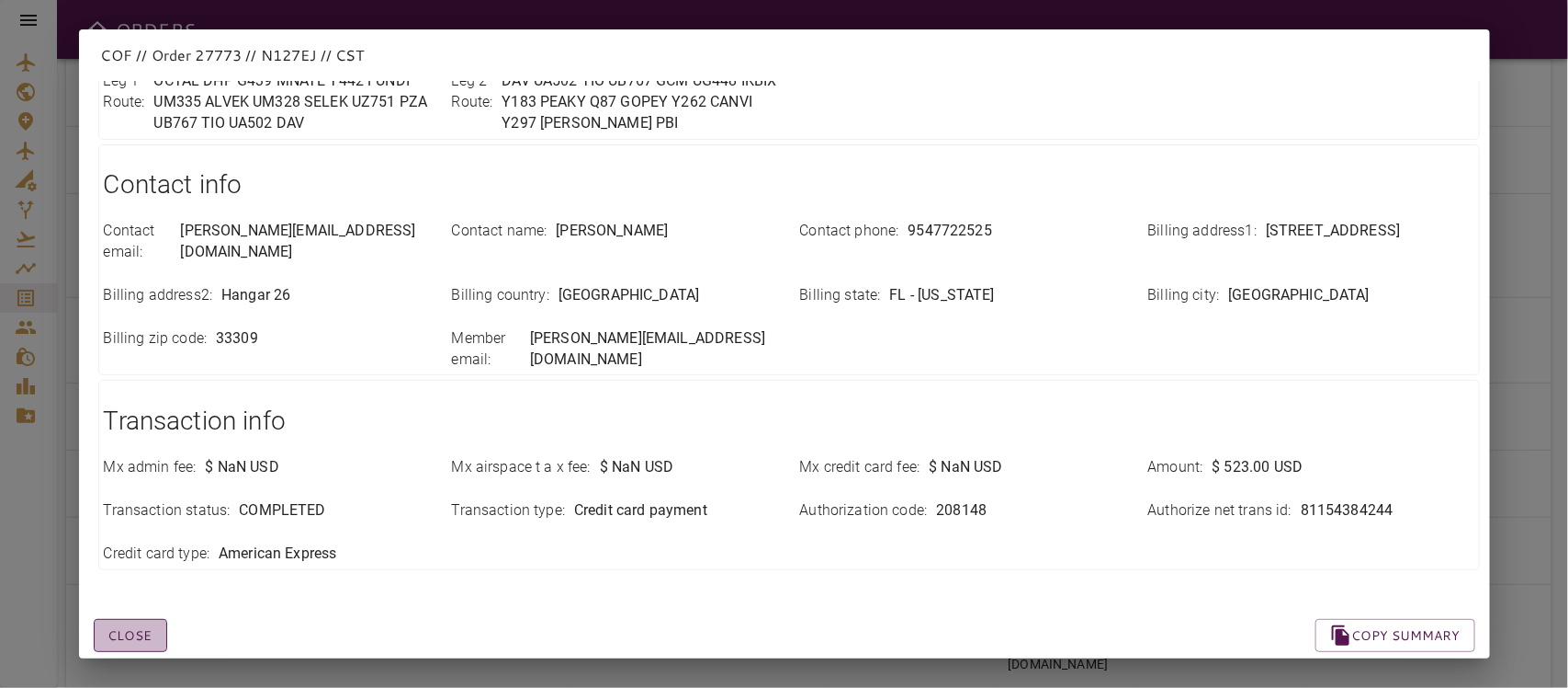
click at [148, 610] on button "Close" at bounding box center [130, 635] width 73 height 34
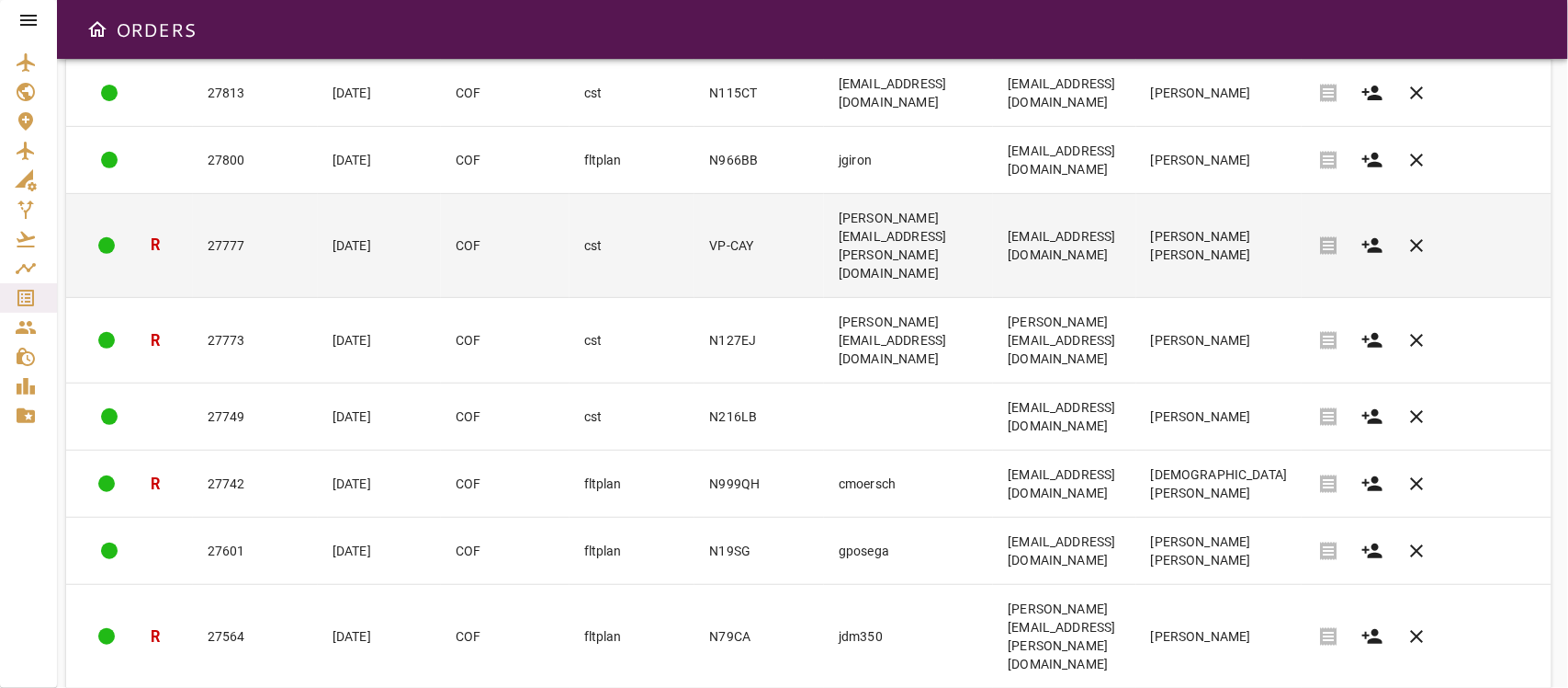
click at [1278, 219] on td "[PERSON_NAME] [PERSON_NAME]" at bounding box center [1219, 246] width 166 height 104
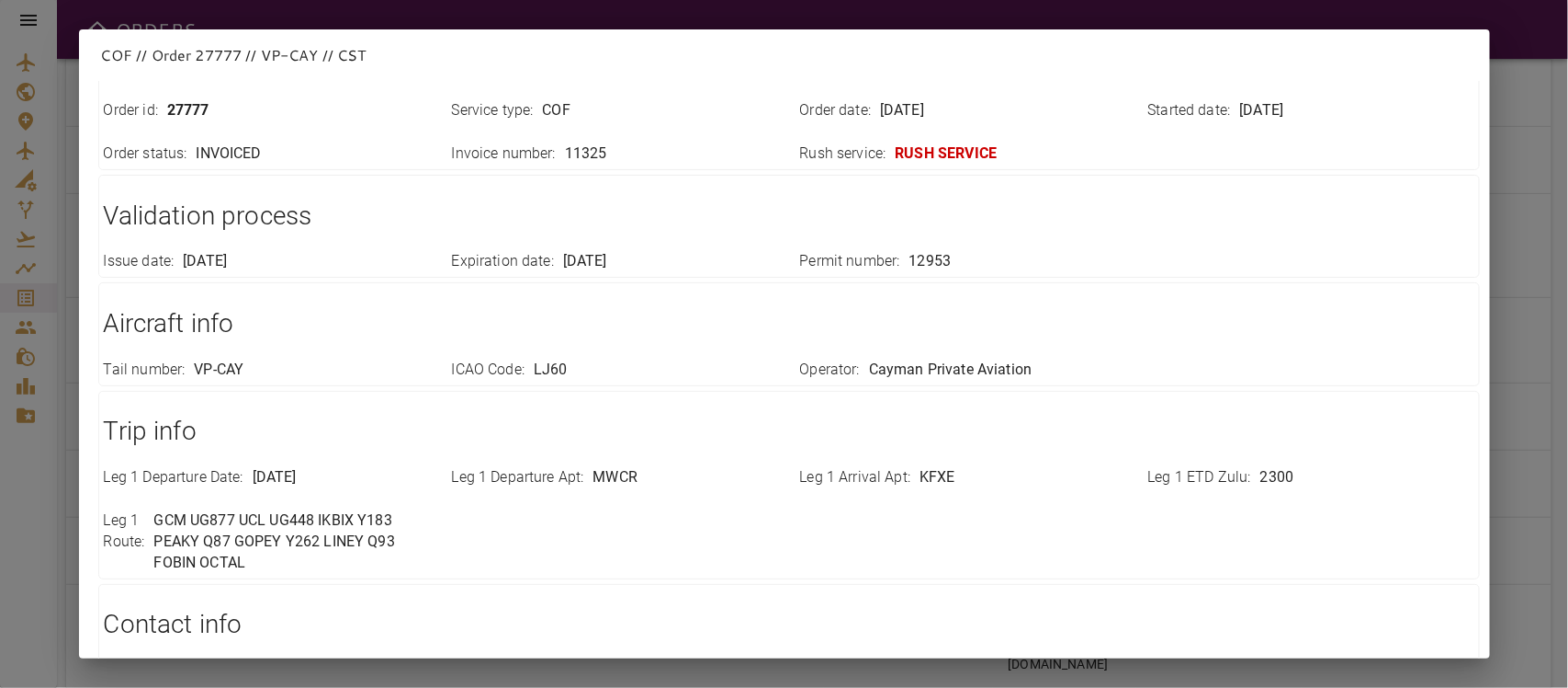
scroll to position [0, 0]
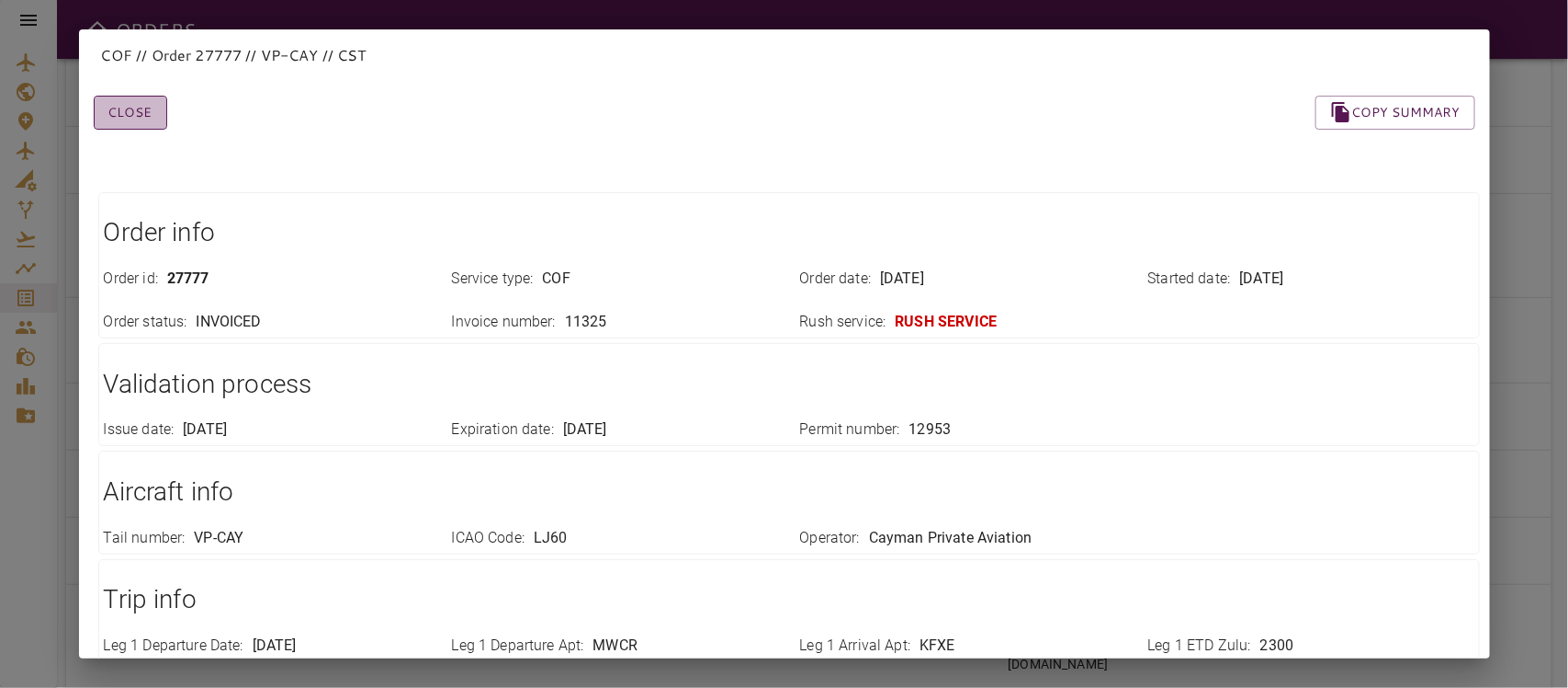
click at [103, 99] on button "Close" at bounding box center [130, 112] width 73 height 34
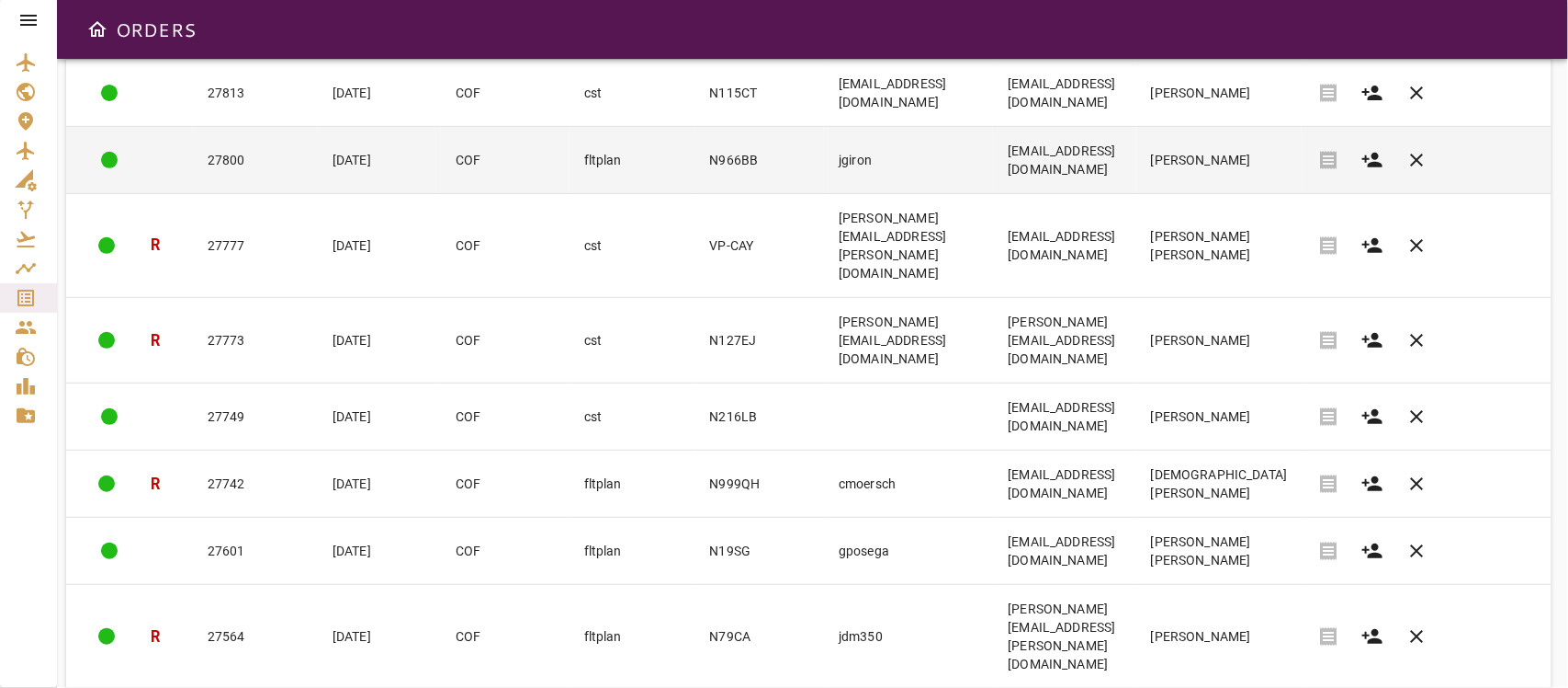
click at [1136, 156] on td "[EMAIL_ADDRESS][DOMAIN_NAME]" at bounding box center [1063, 161] width 142 height 67
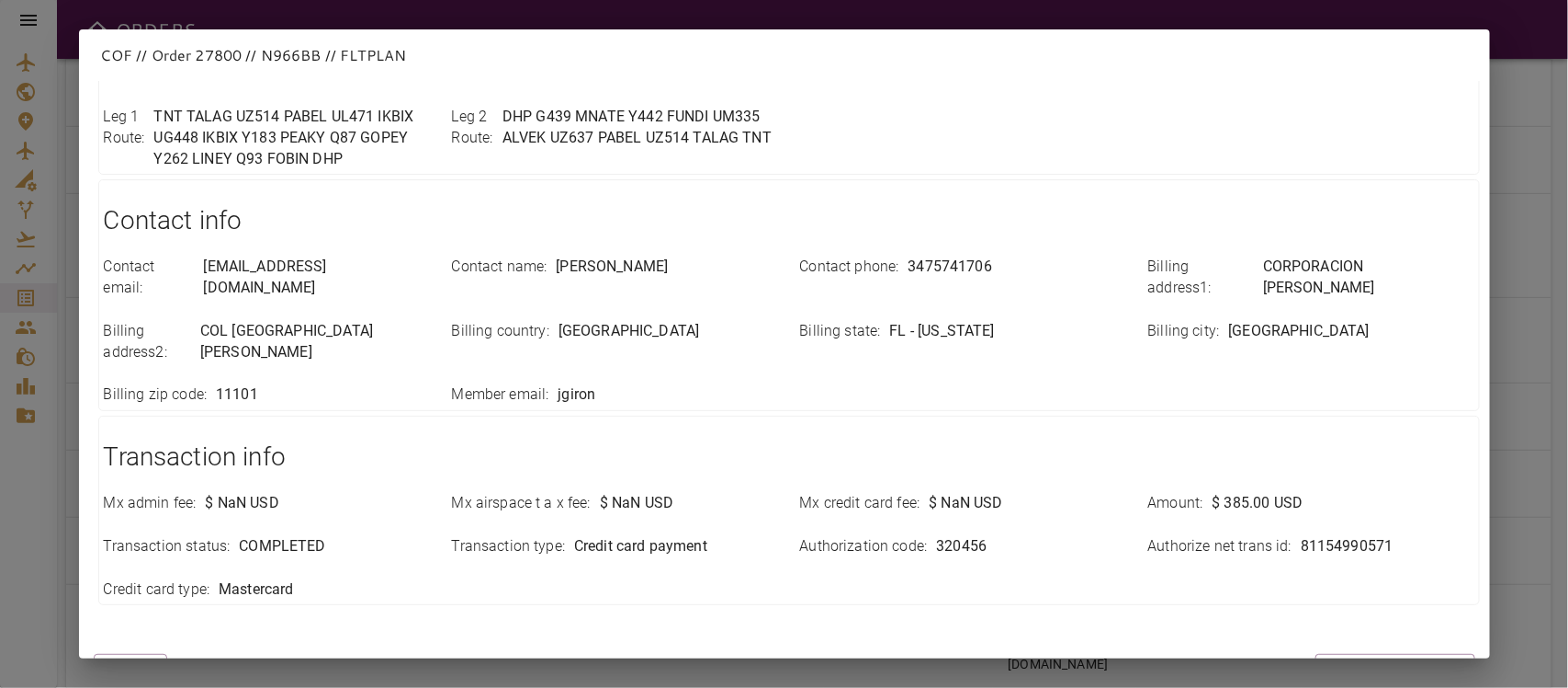
scroll to position [672, 0]
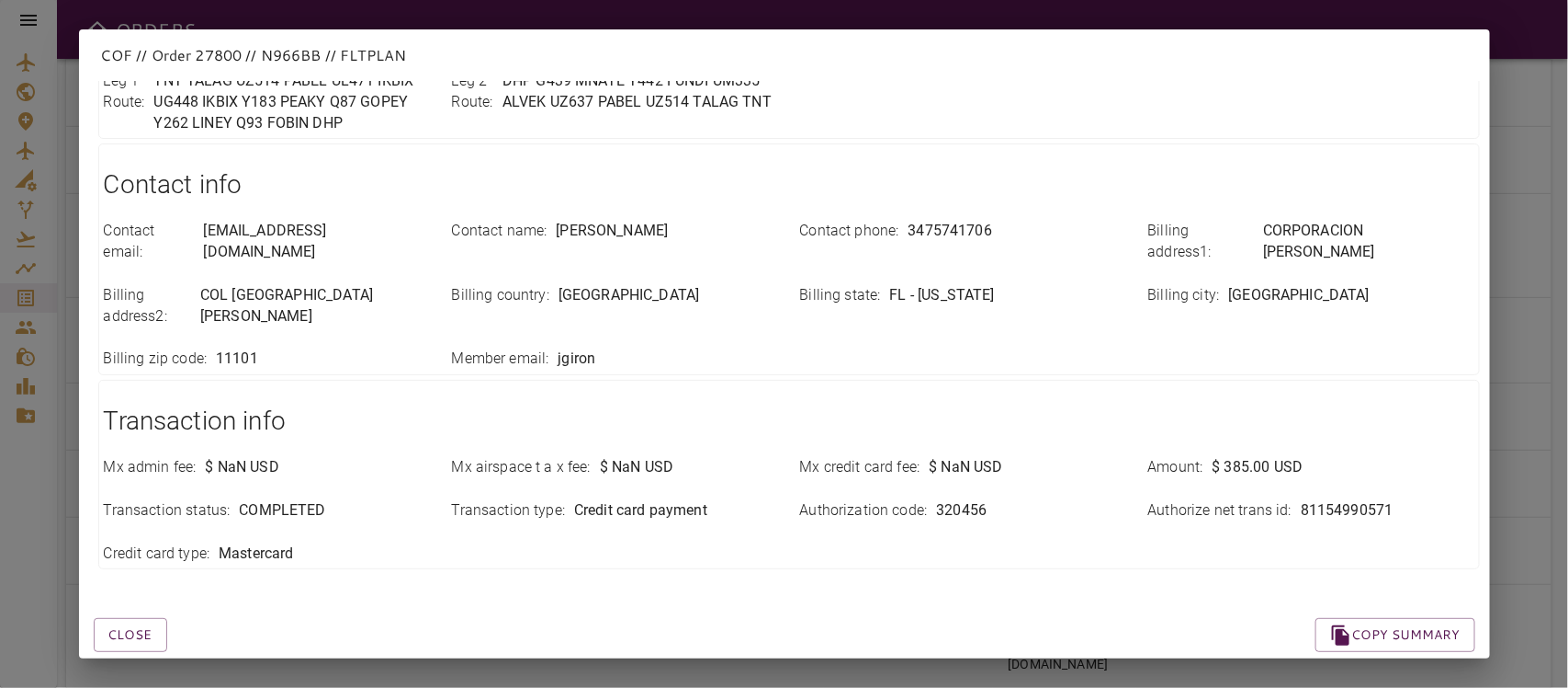
drag, startPoint x: 134, startPoint y: 595, endPoint x: 218, endPoint y: 579, distance: 85.5
click at [134, 610] on button "Close" at bounding box center [130, 634] width 73 height 34
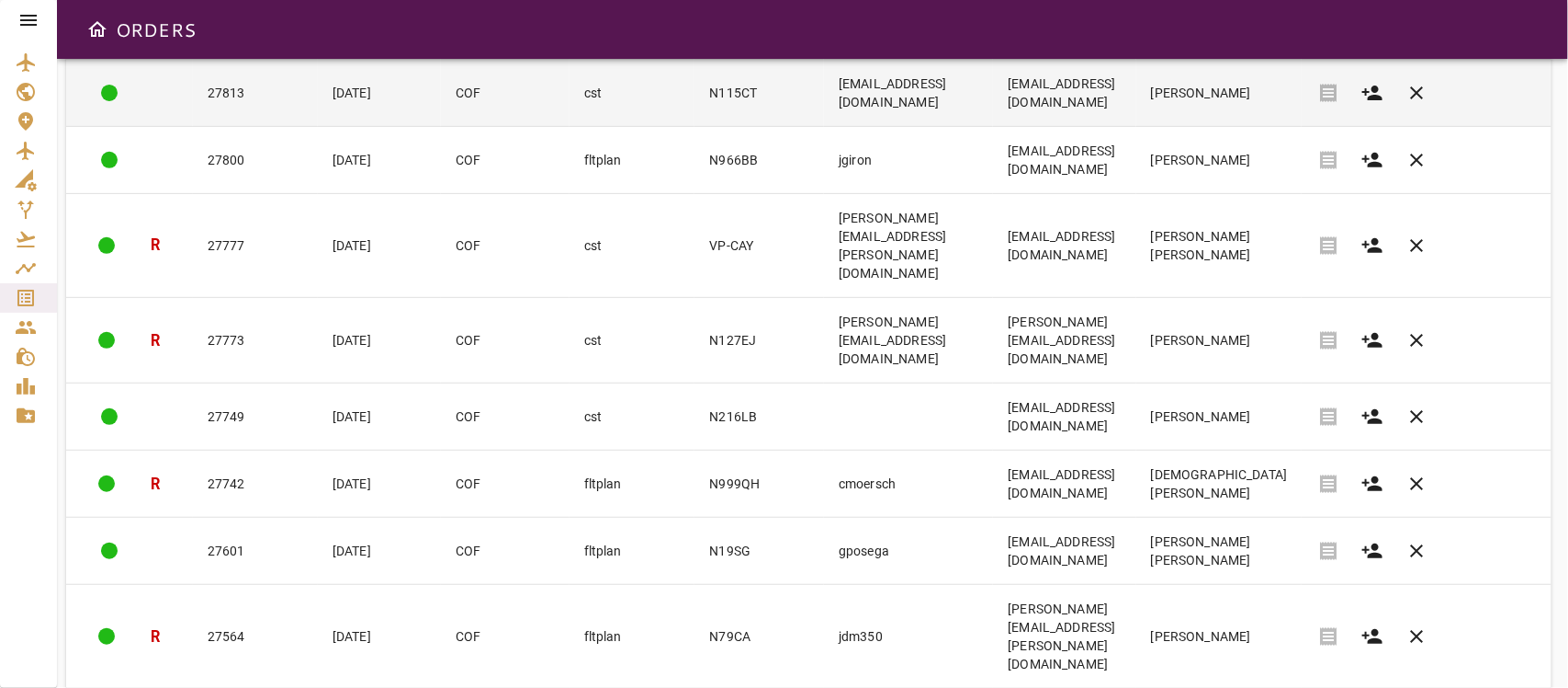
click at [1302, 102] on td "[PERSON_NAME]" at bounding box center [1219, 93] width 166 height 67
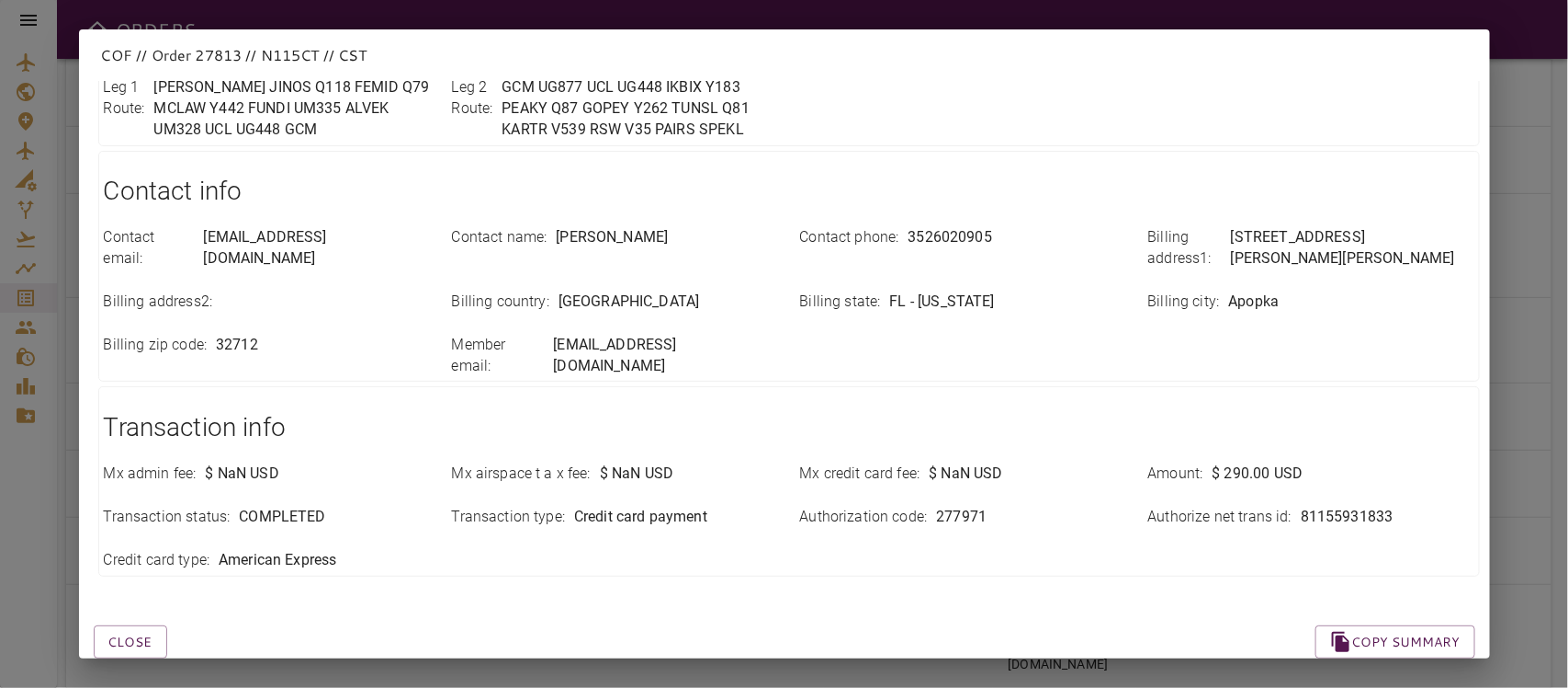
scroll to position [651, 0]
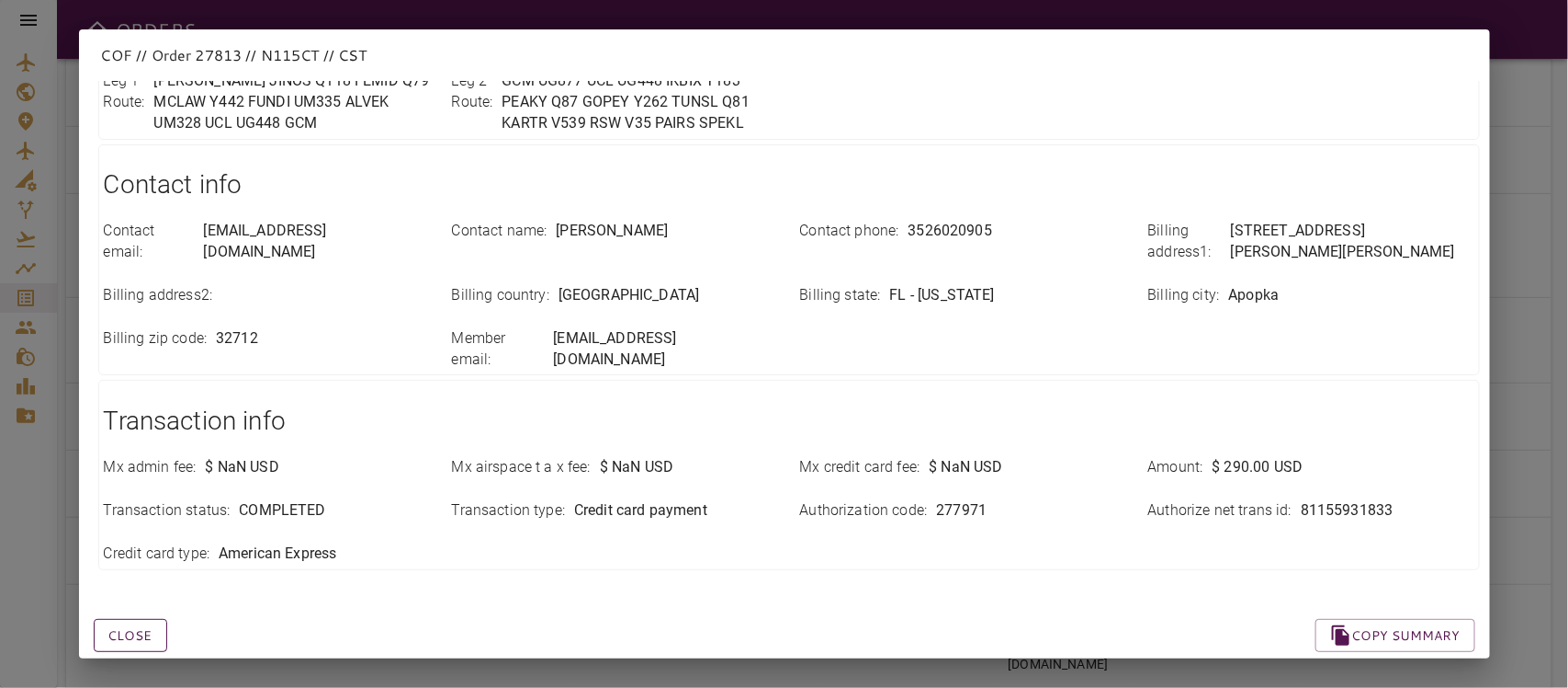
click at [116, 610] on button "Close" at bounding box center [130, 635] width 73 height 34
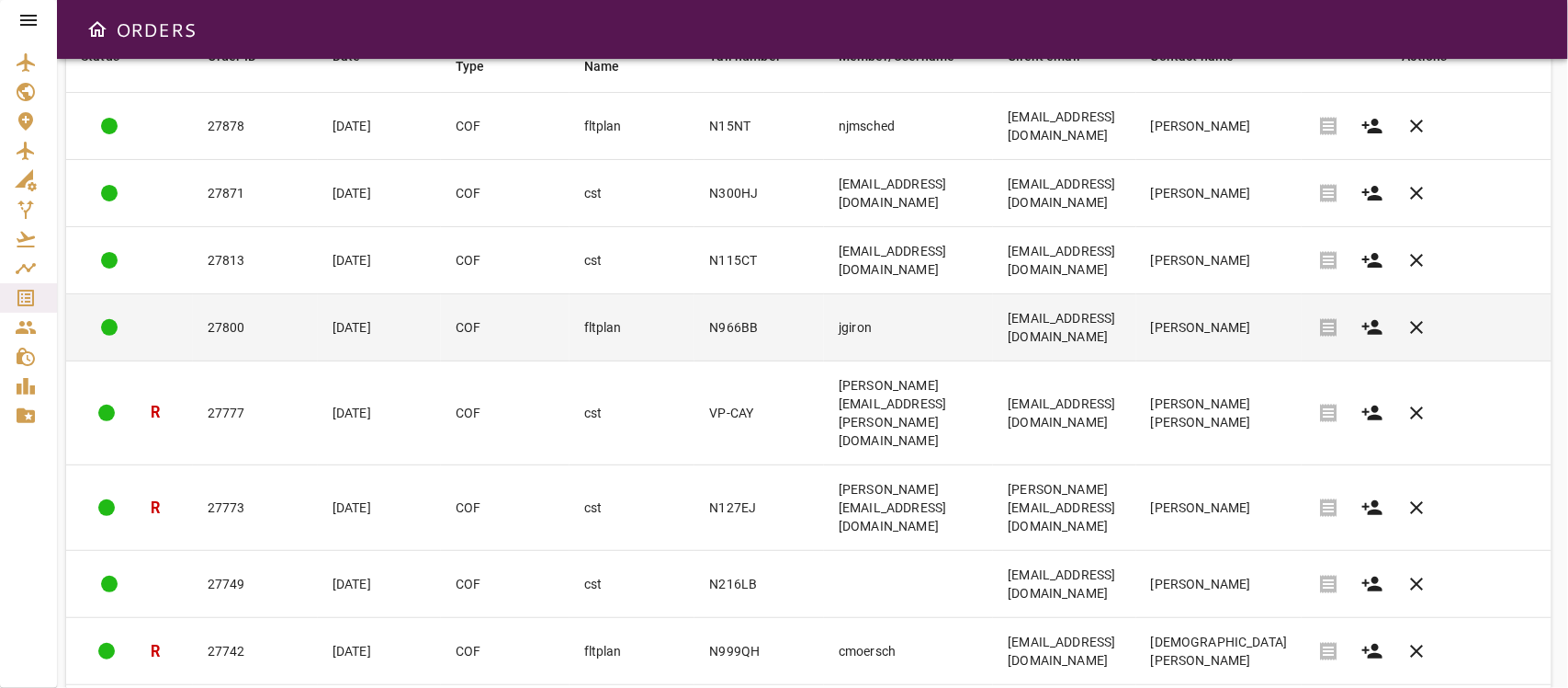
scroll to position [0, 0]
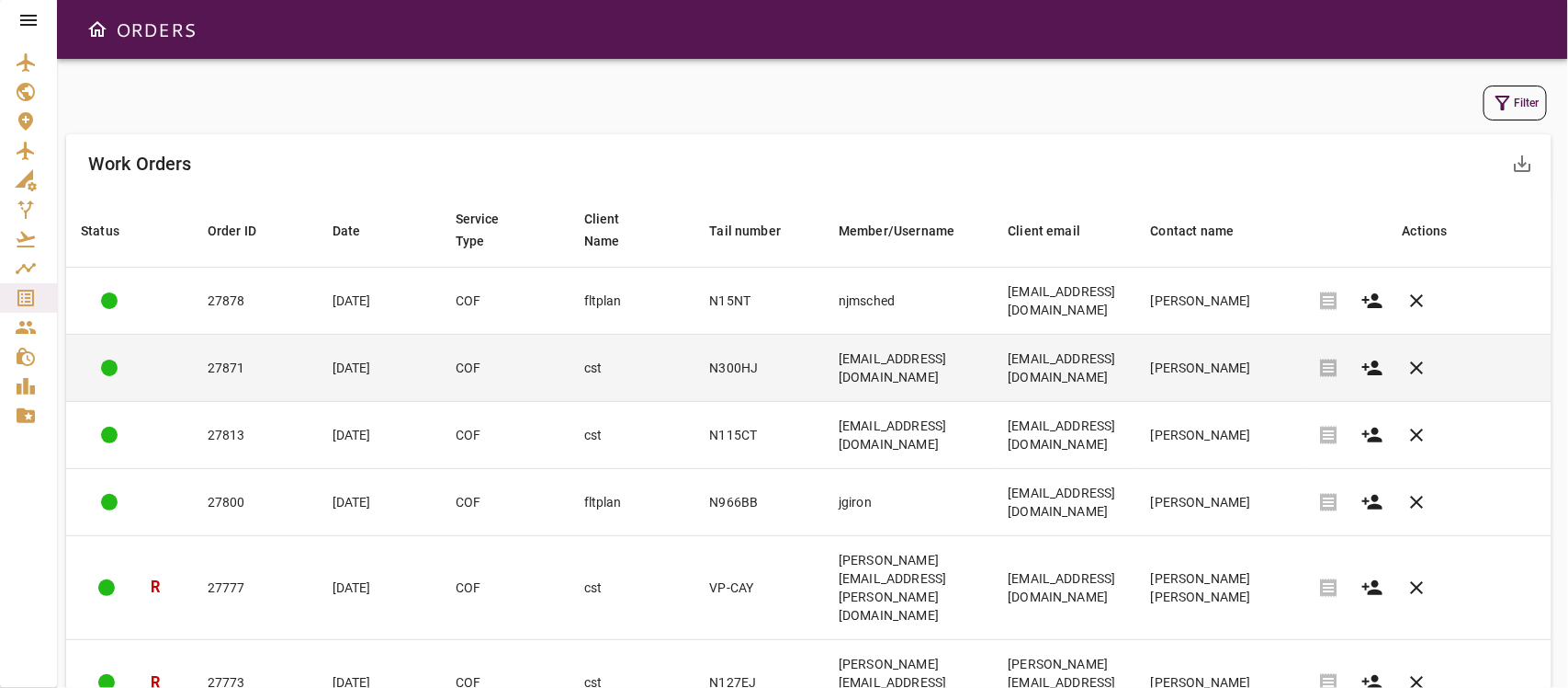
click at [1266, 360] on td "[PERSON_NAME]" at bounding box center [1219, 368] width 166 height 67
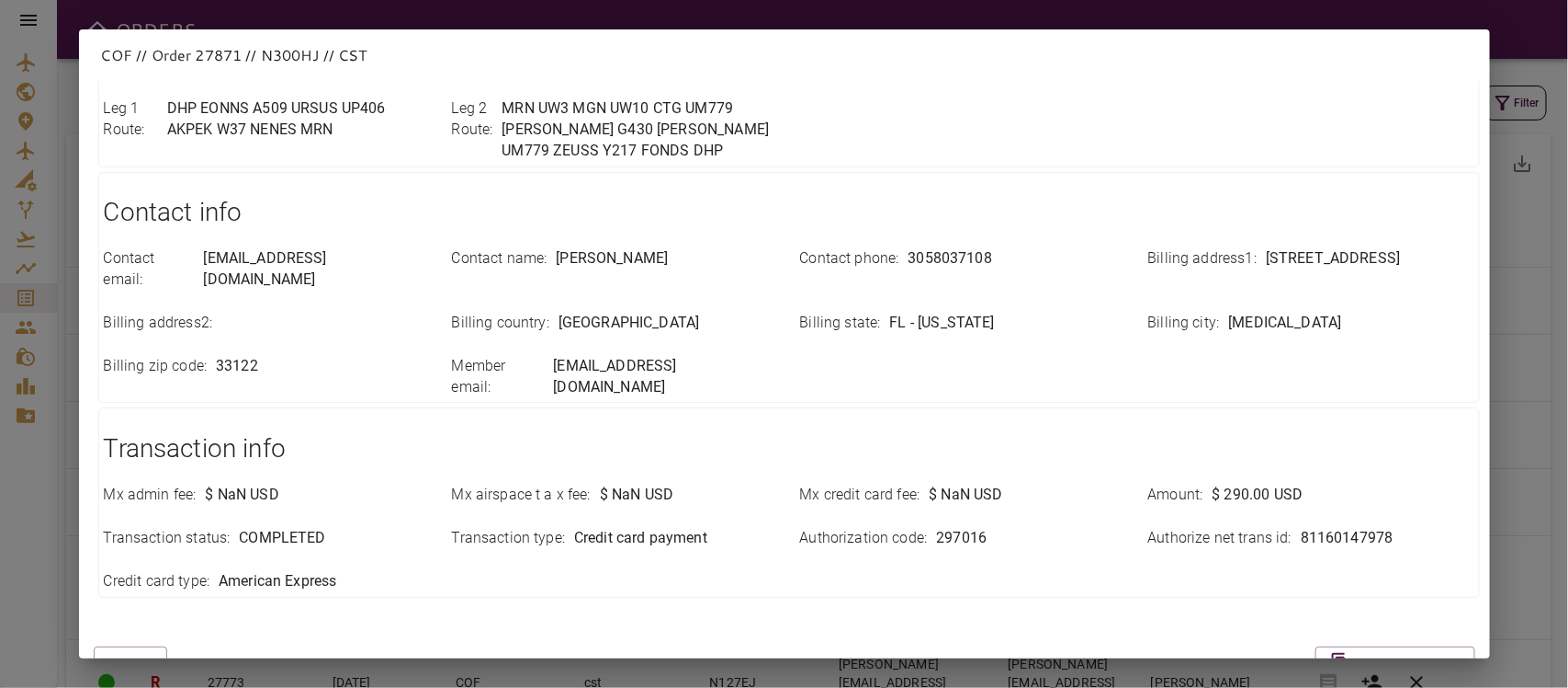
scroll to position [651, 0]
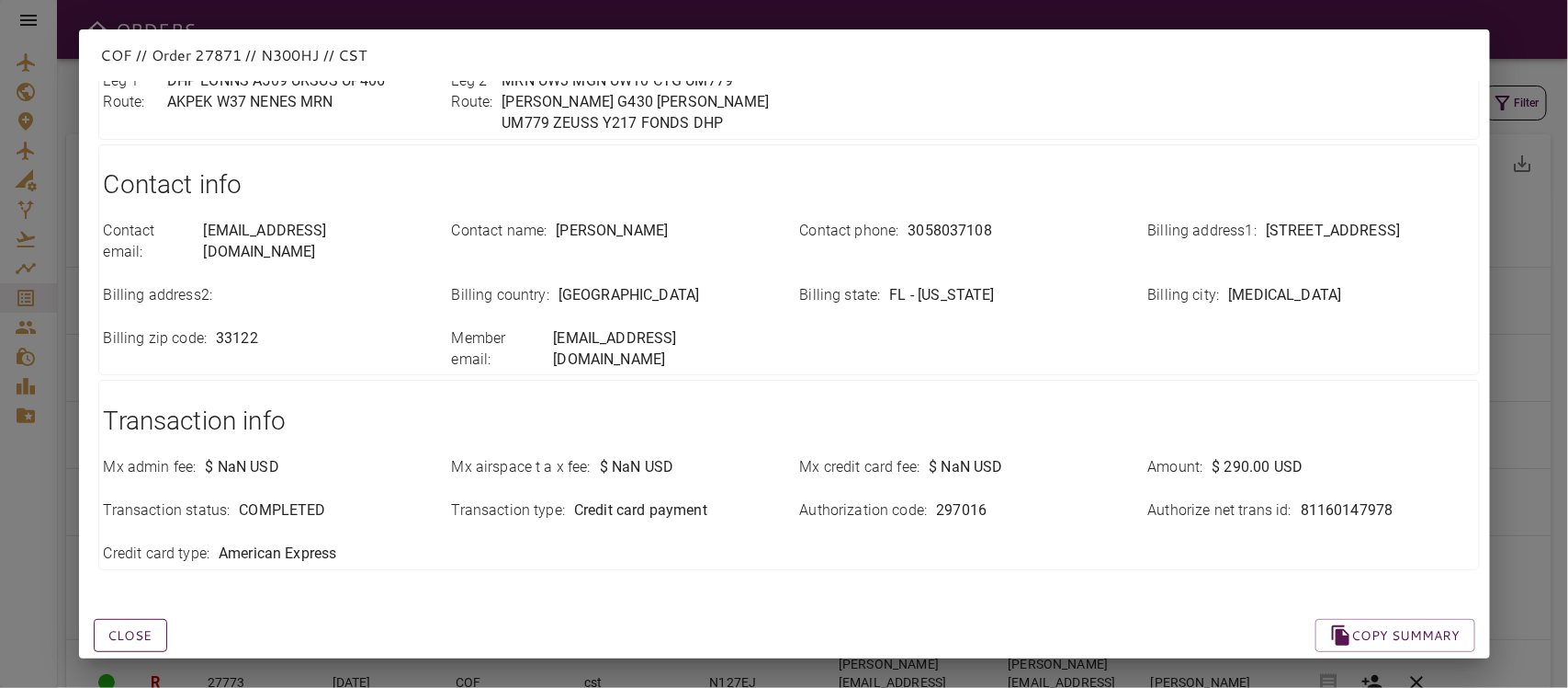
click at [122, 610] on button "Close" at bounding box center [130, 635] width 73 height 34
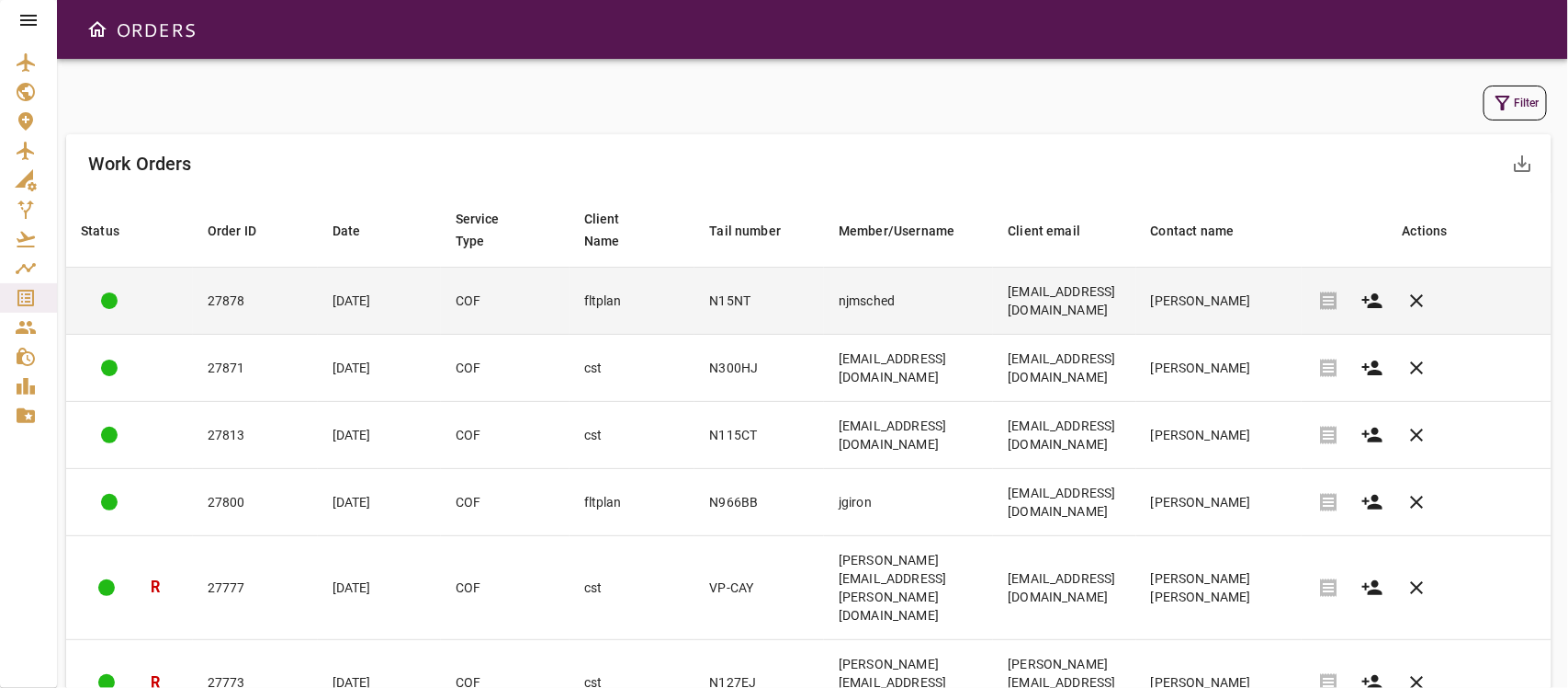
click at [1136, 302] on td "[EMAIL_ADDRESS][DOMAIN_NAME]" at bounding box center [1063, 301] width 142 height 67
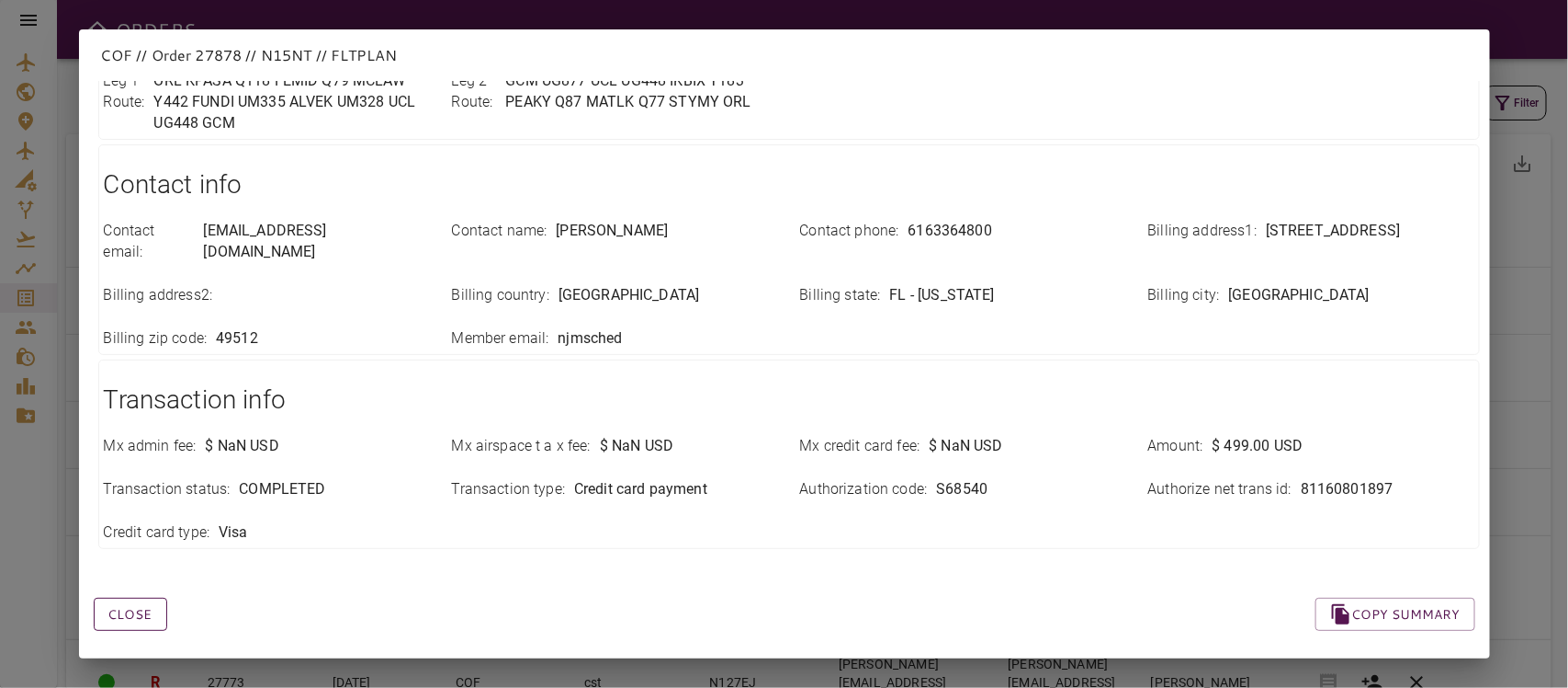
click at [121, 598] on button "Close" at bounding box center [130, 615] width 73 height 34
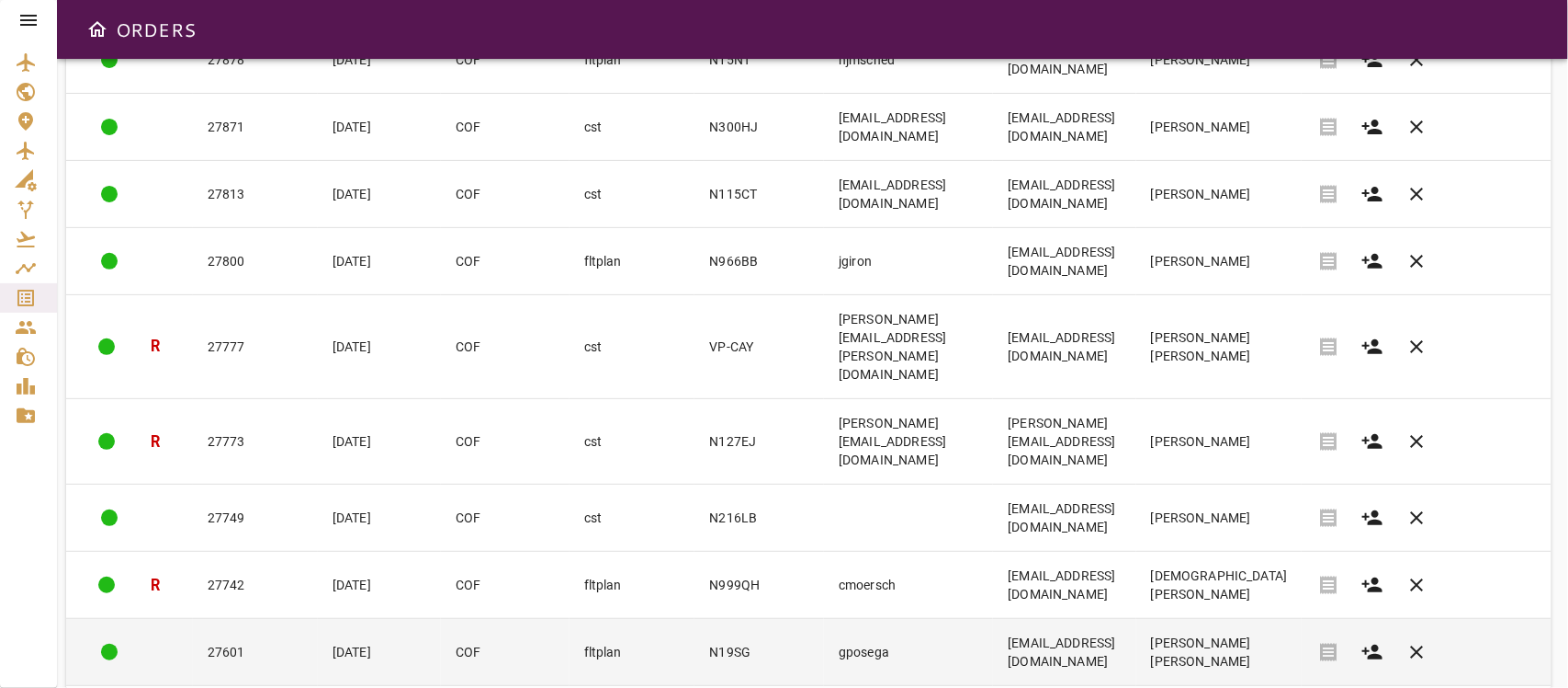
scroll to position [342, 0]
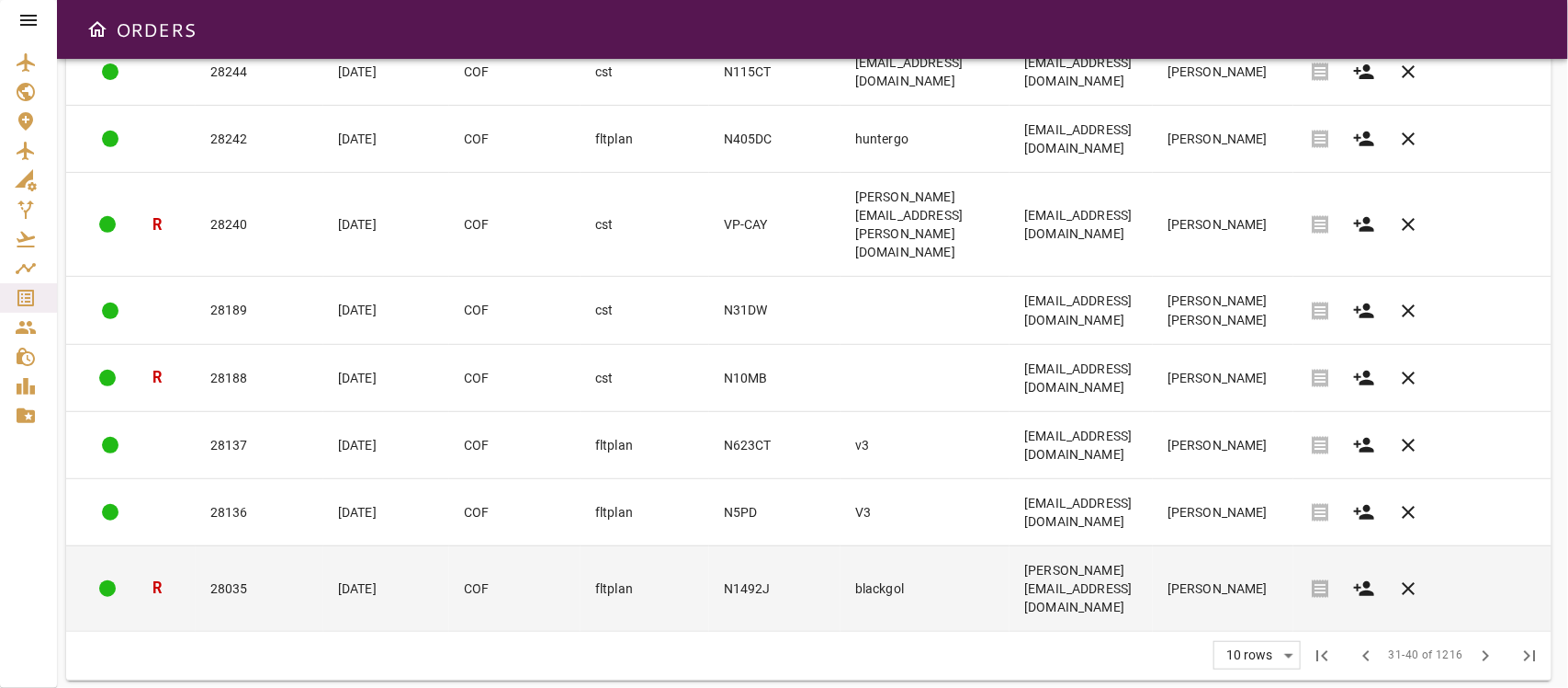
click at [1279, 591] on td "[PERSON_NAME]" at bounding box center [1224, 588] width 141 height 85
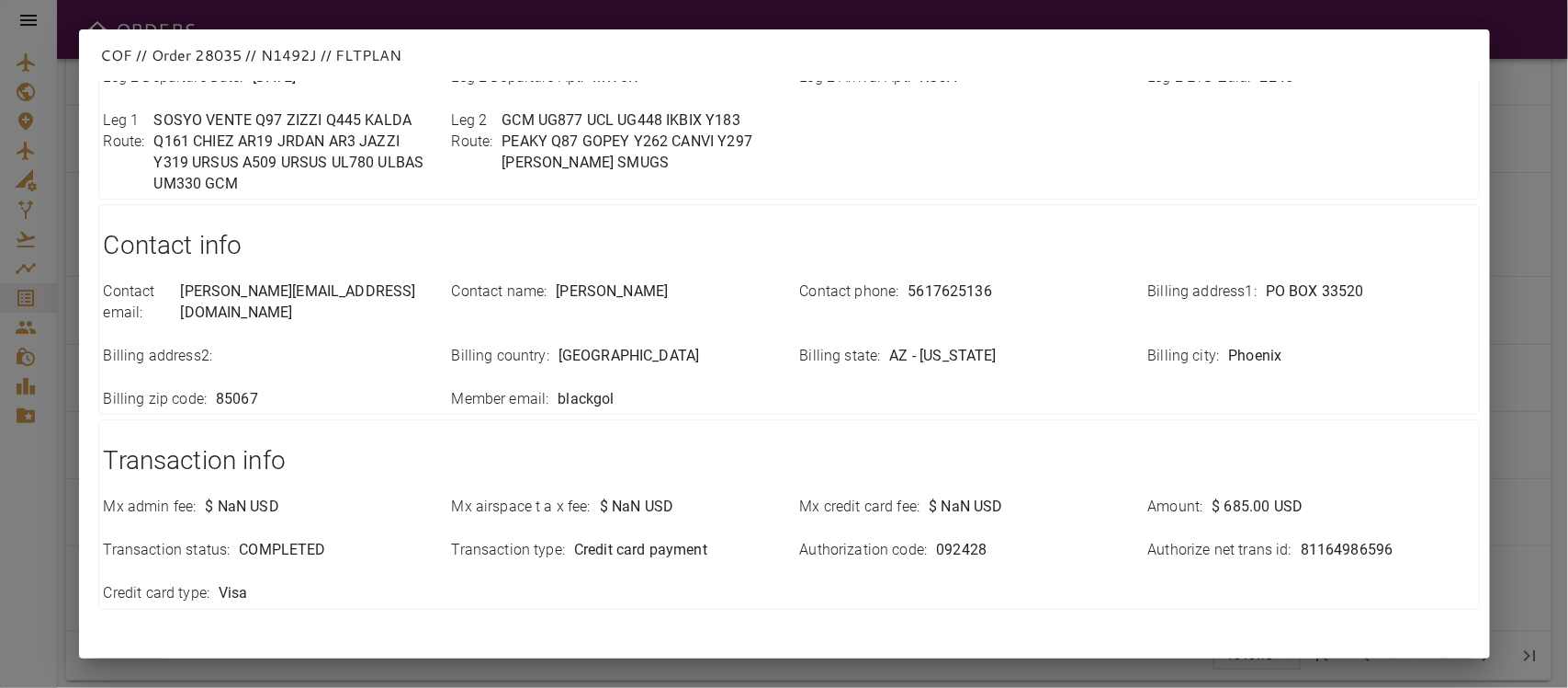
scroll to position [672, 0]
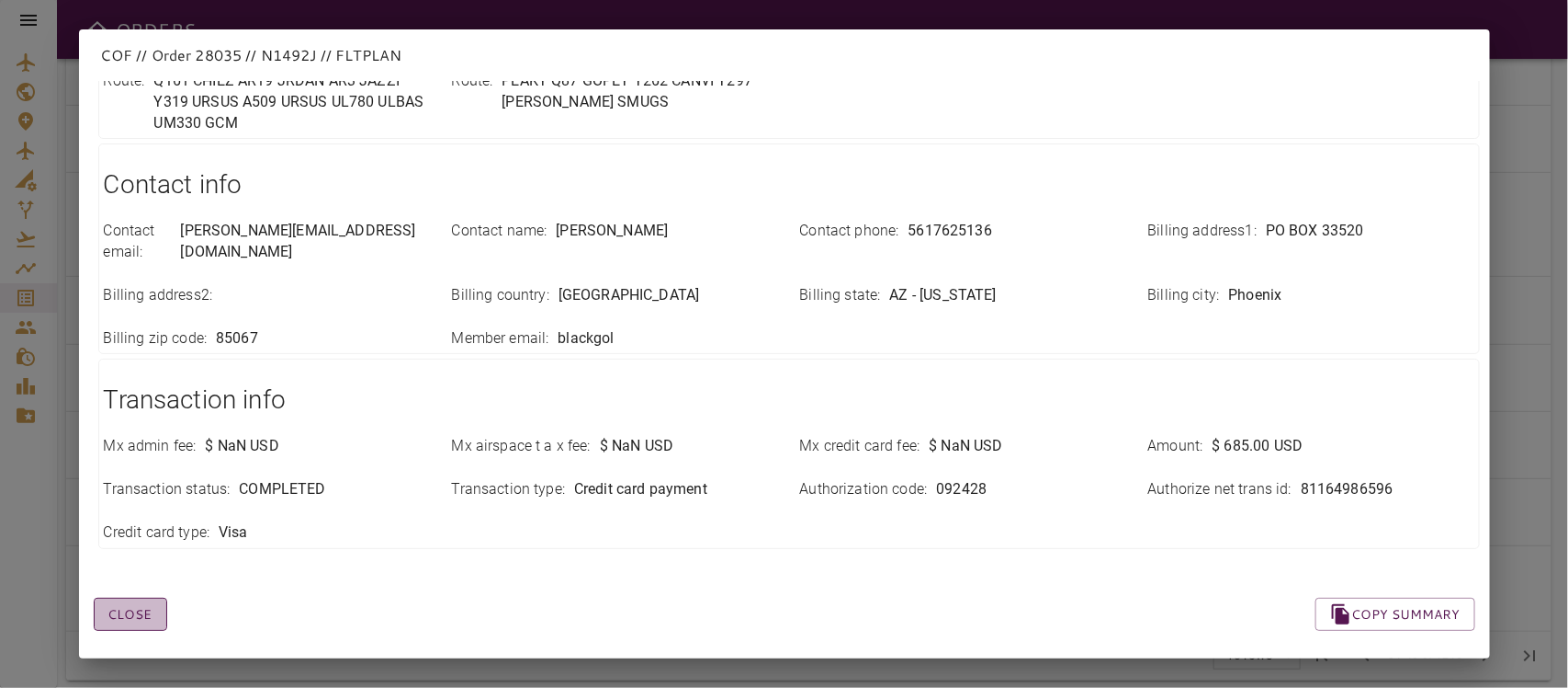
click at [118, 598] on button "Close" at bounding box center [130, 615] width 73 height 34
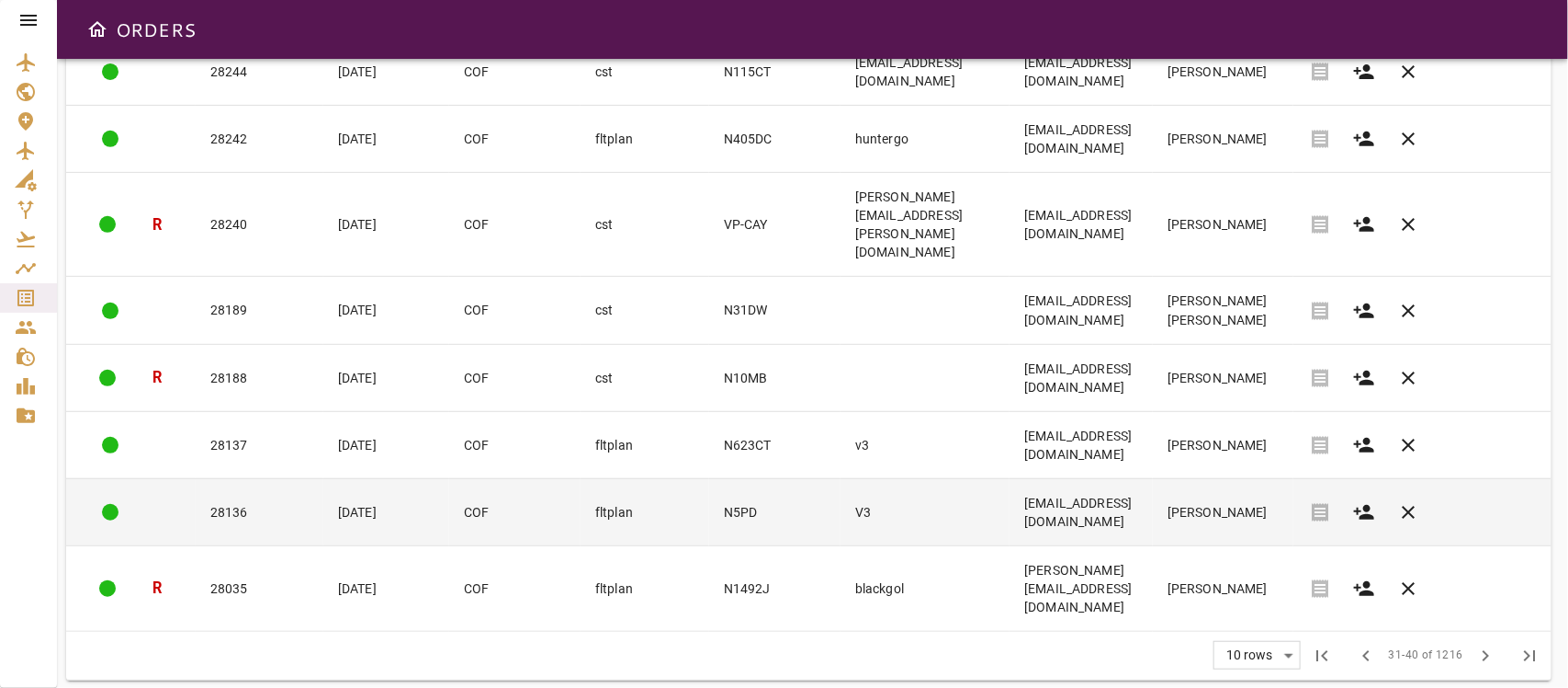
click at [1153, 519] on td "[EMAIL_ADDRESS][DOMAIN_NAME]" at bounding box center [1081, 512] width 143 height 67
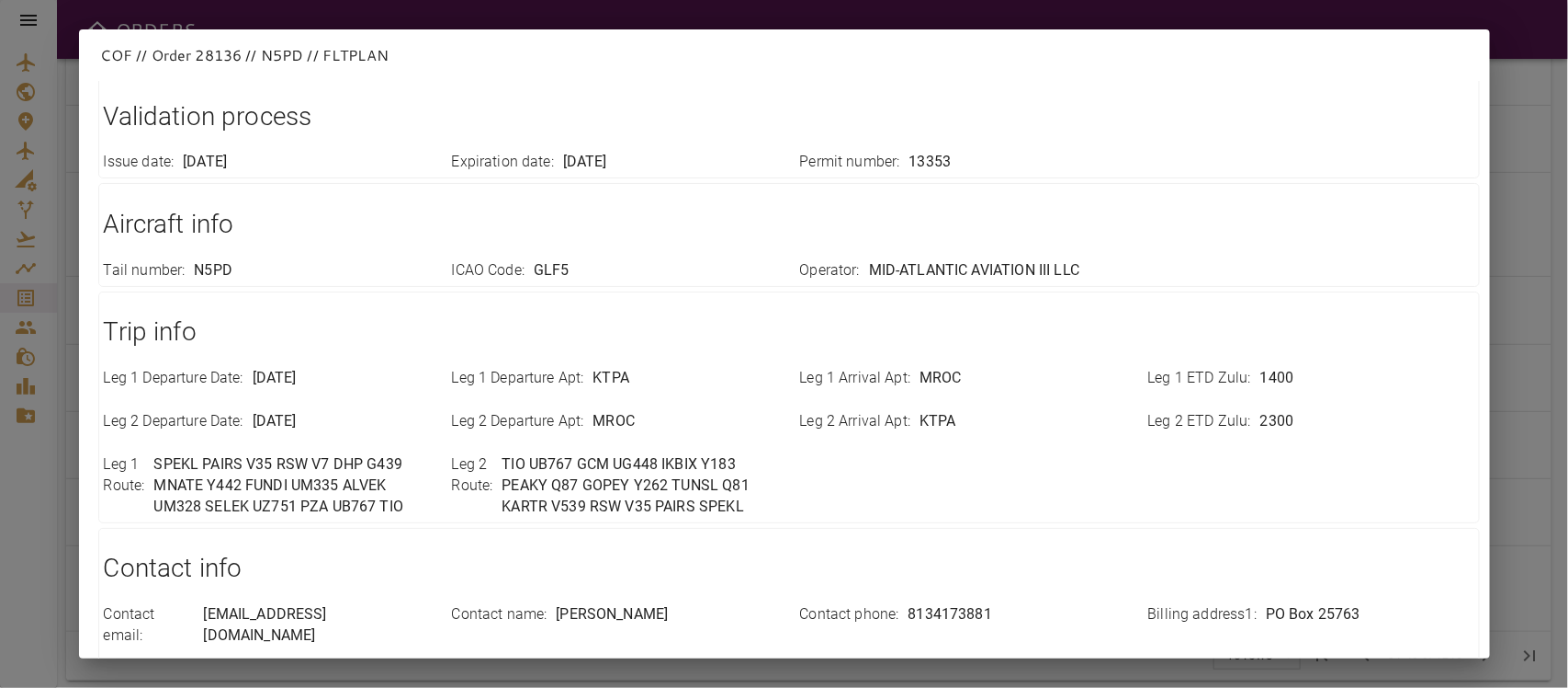
scroll to position [651, 0]
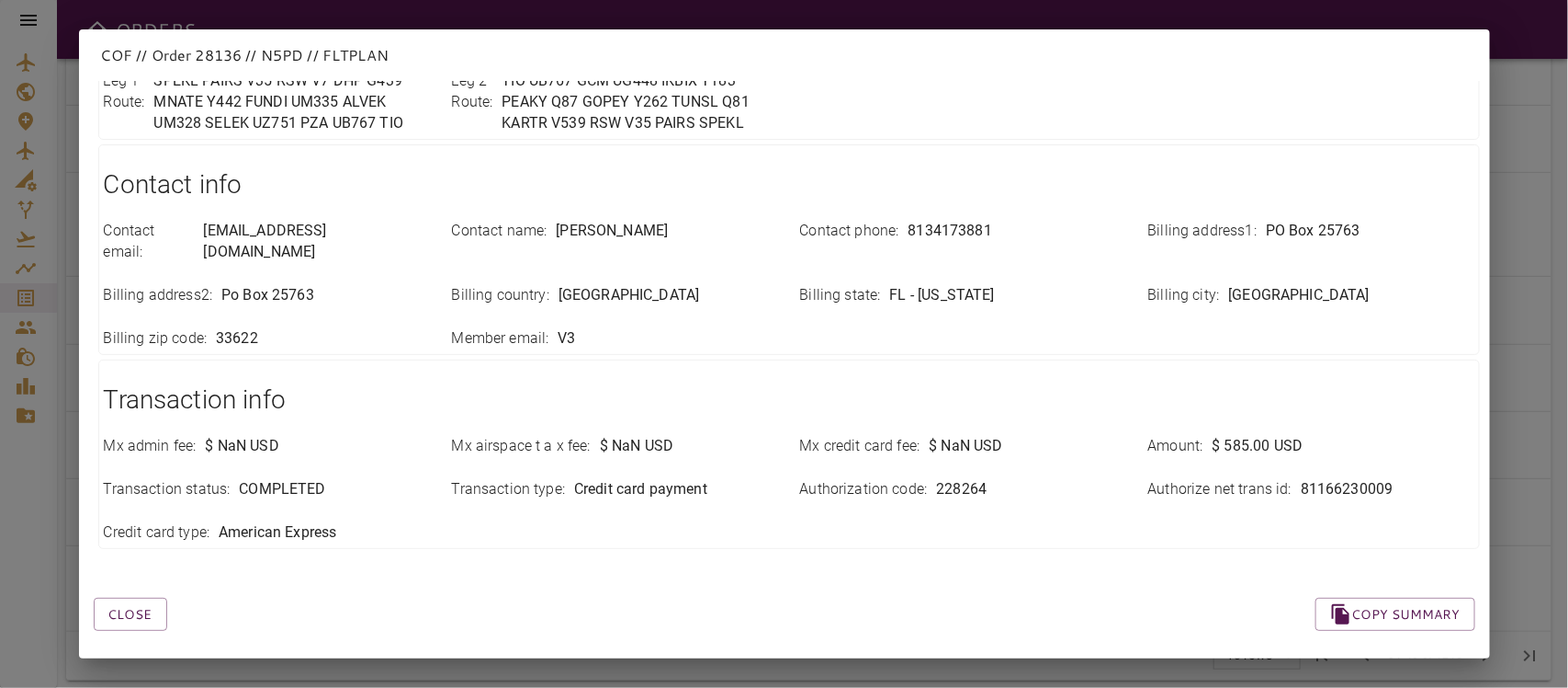
drag, startPoint x: 122, startPoint y: 596, endPoint x: 200, endPoint y: 580, distance: 79.6
click at [126, 598] on button "Close" at bounding box center [130, 615] width 73 height 34
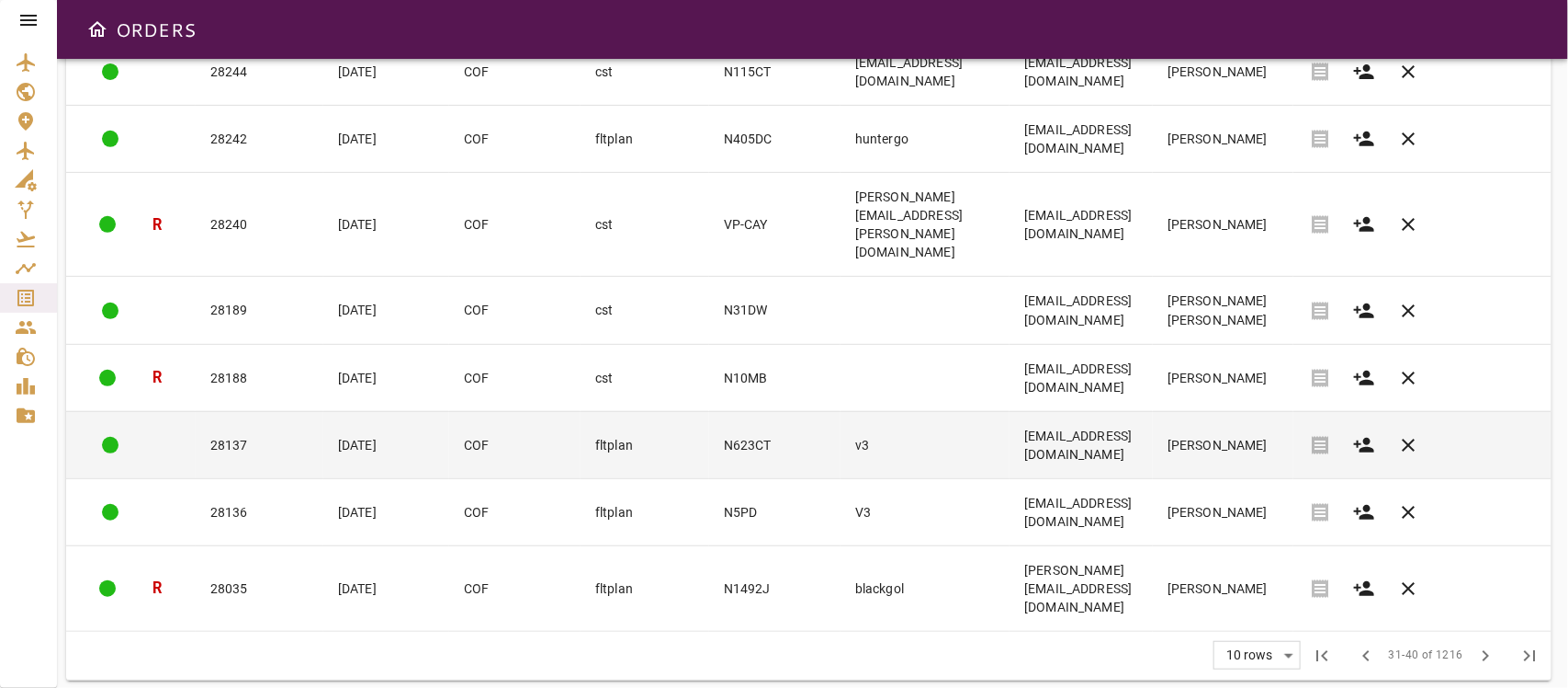
click at [1292, 460] on td "[PERSON_NAME]" at bounding box center [1224, 445] width 141 height 67
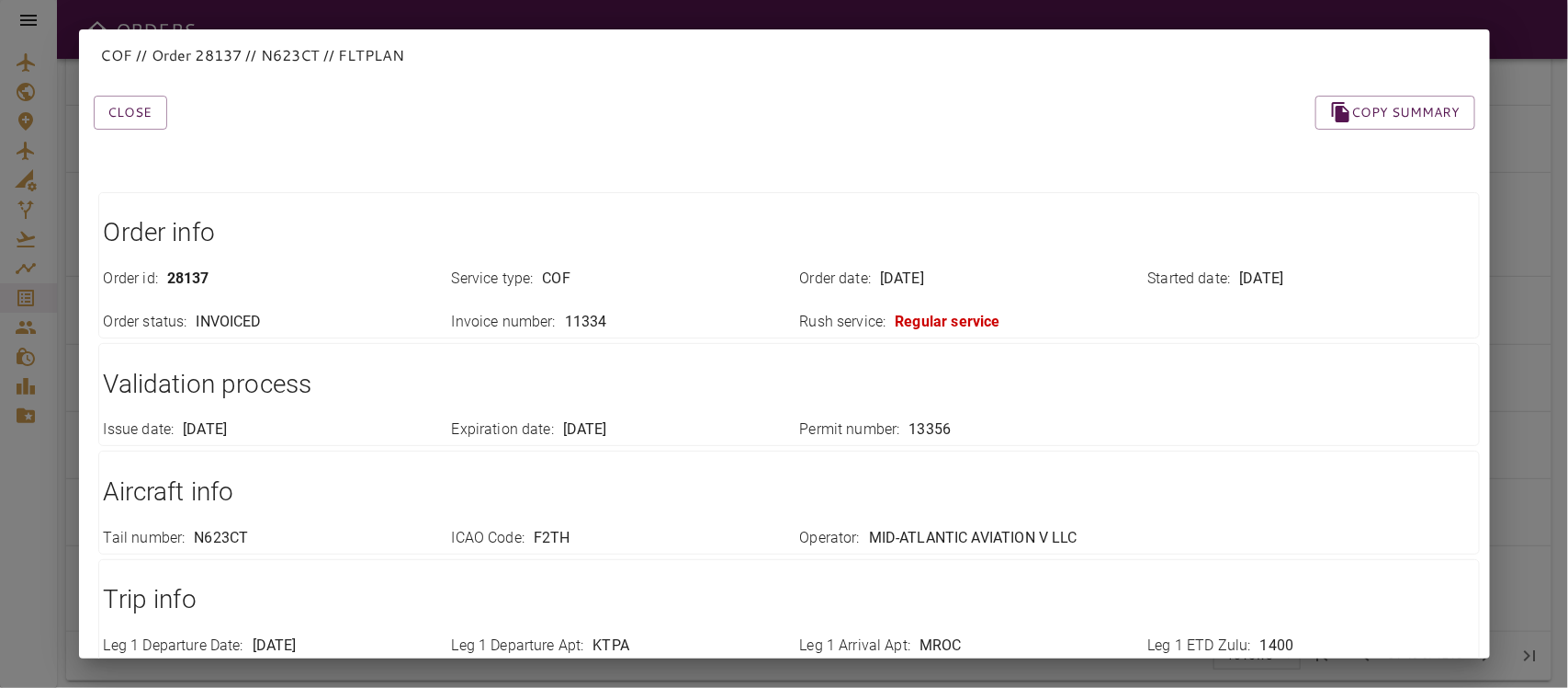
scroll to position [672, 0]
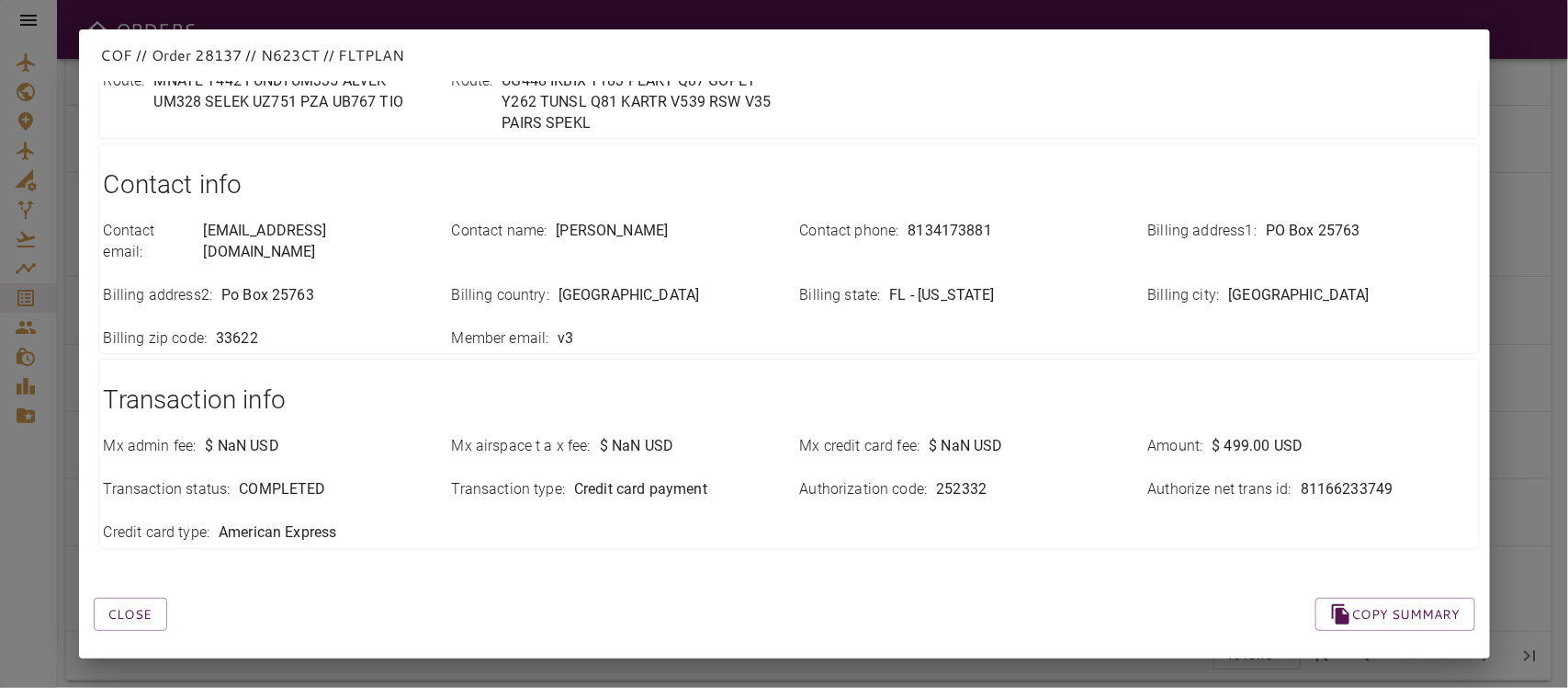
click at [148, 603] on button "Close" at bounding box center [130, 615] width 73 height 34
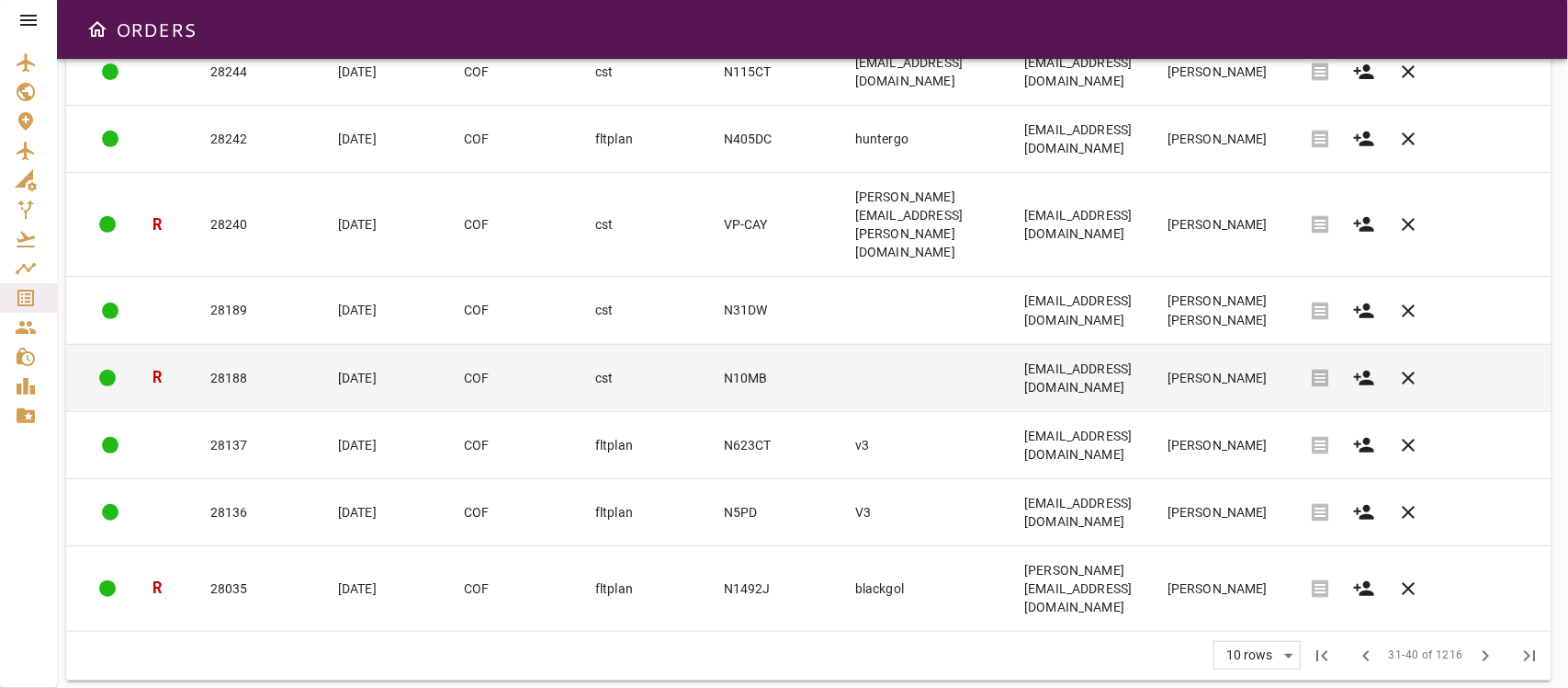
click at [1293, 392] on td "[PERSON_NAME]" at bounding box center [1224, 377] width 141 height 67
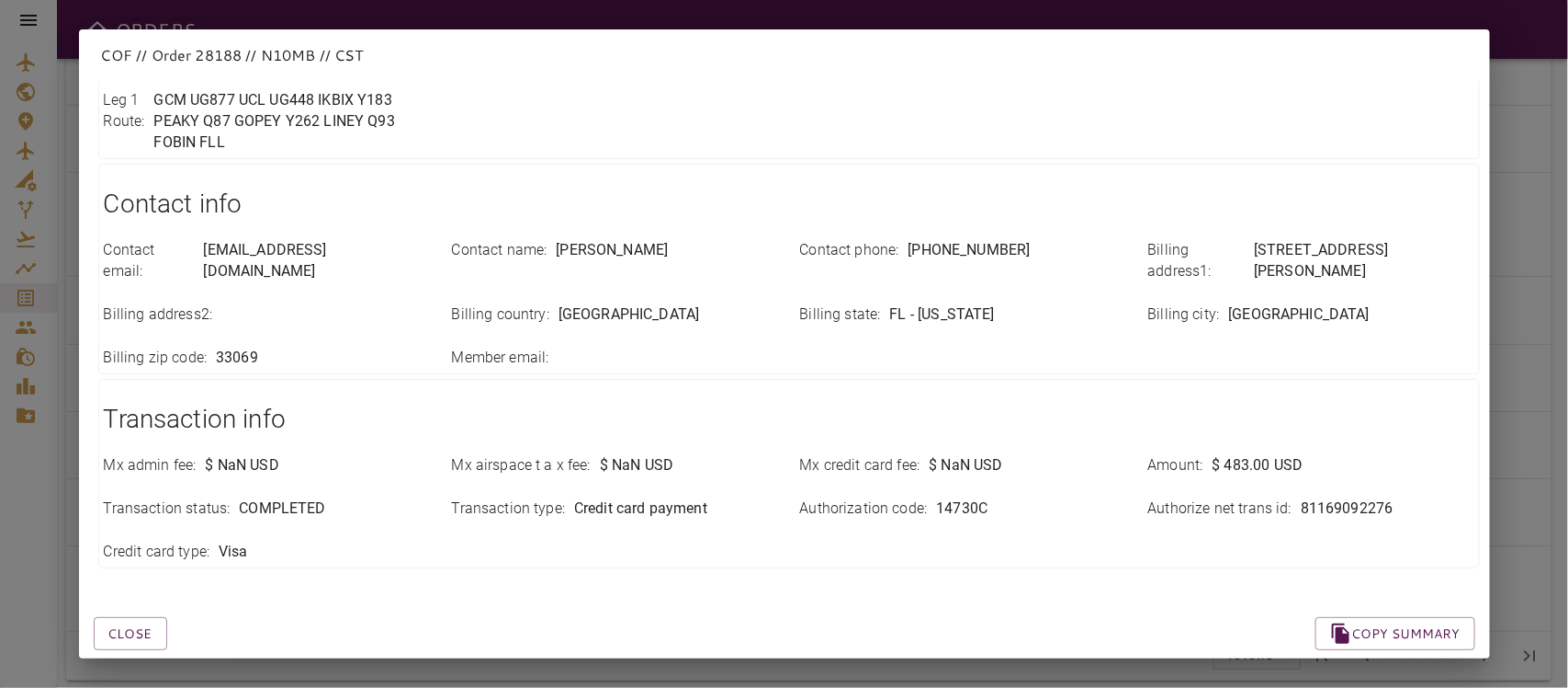
scroll to position [628, 0]
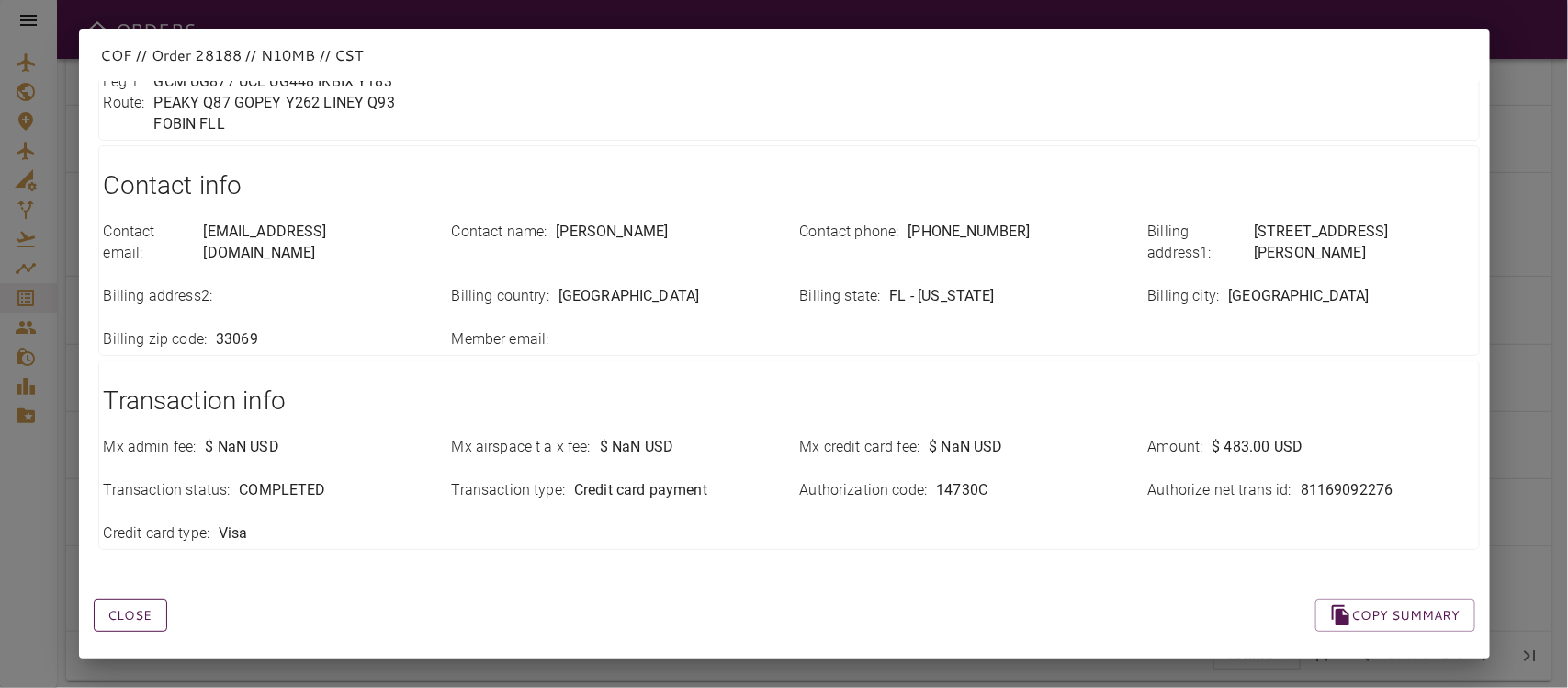
click at [111, 607] on button "Close" at bounding box center [130, 616] width 73 height 34
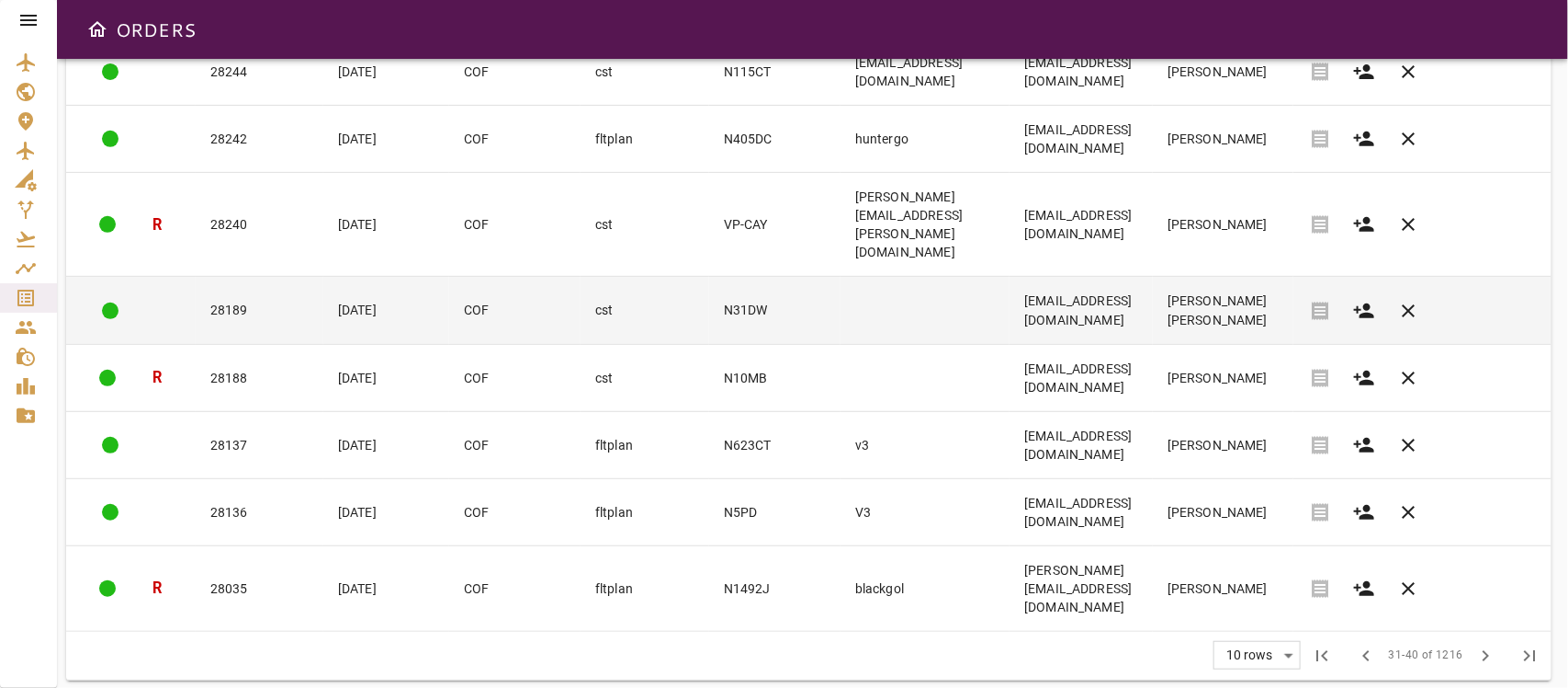
click at [1153, 322] on td "[EMAIL_ADDRESS][DOMAIN_NAME]" at bounding box center [1081, 310] width 143 height 67
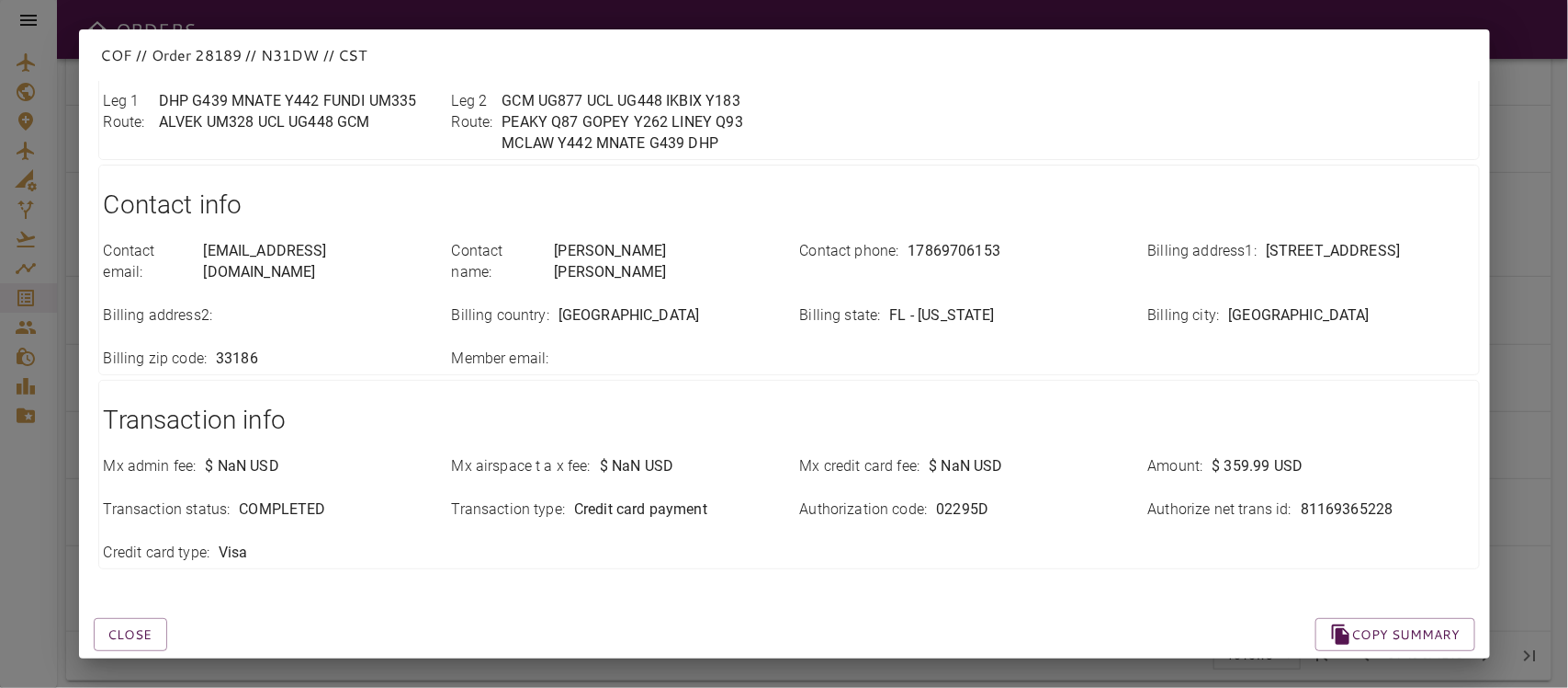
scroll to position [651, 0]
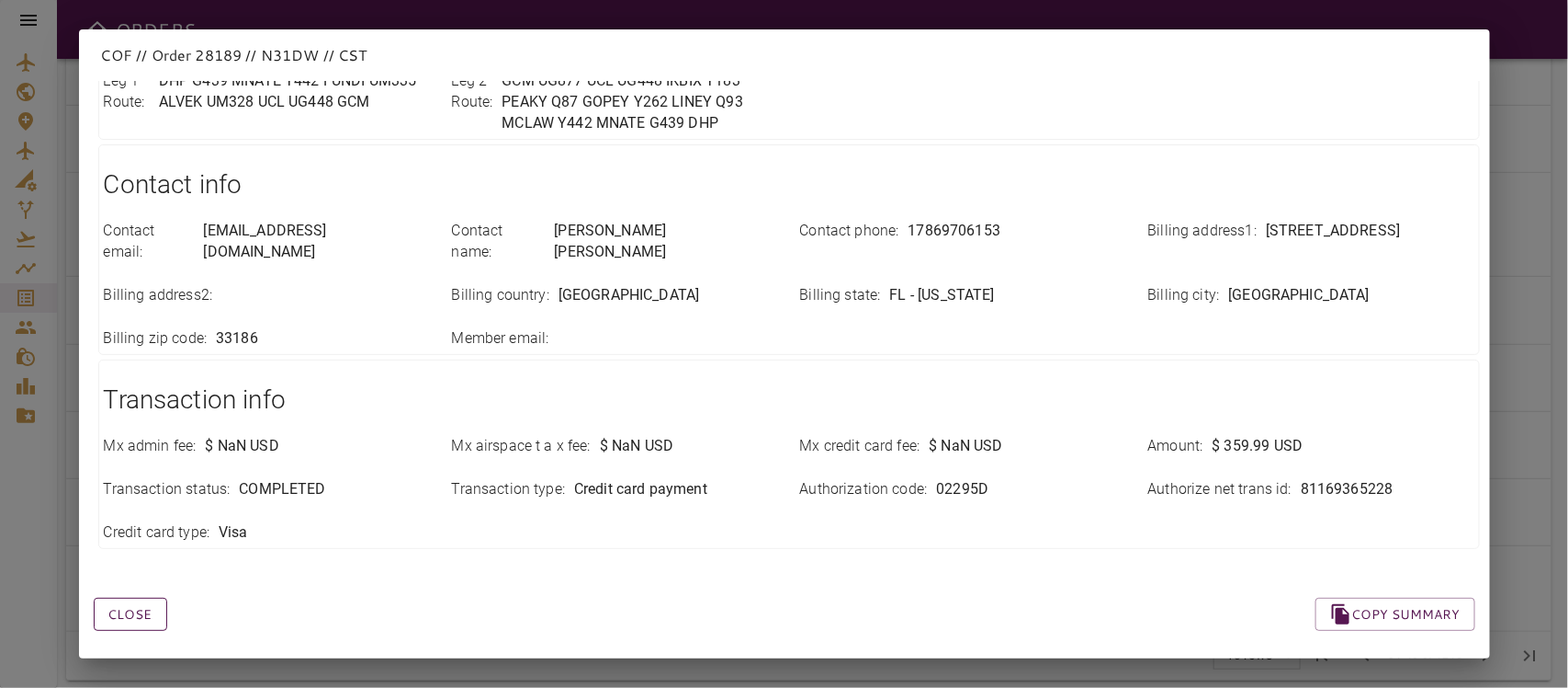
click at [129, 599] on button "Close" at bounding box center [130, 615] width 73 height 34
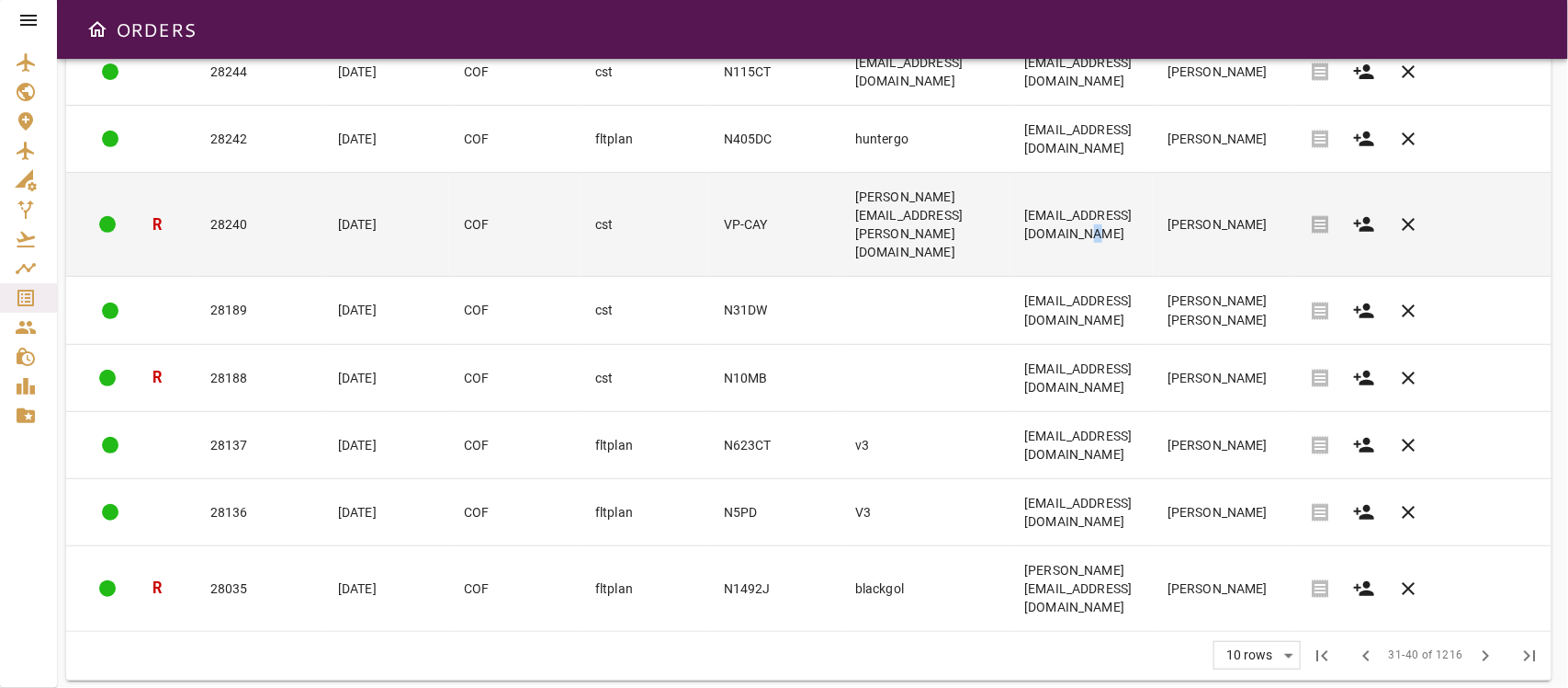
click at [1153, 223] on td "[EMAIL_ADDRESS][DOMAIN_NAME]" at bounding box center [1081, 225] width 143 height 104
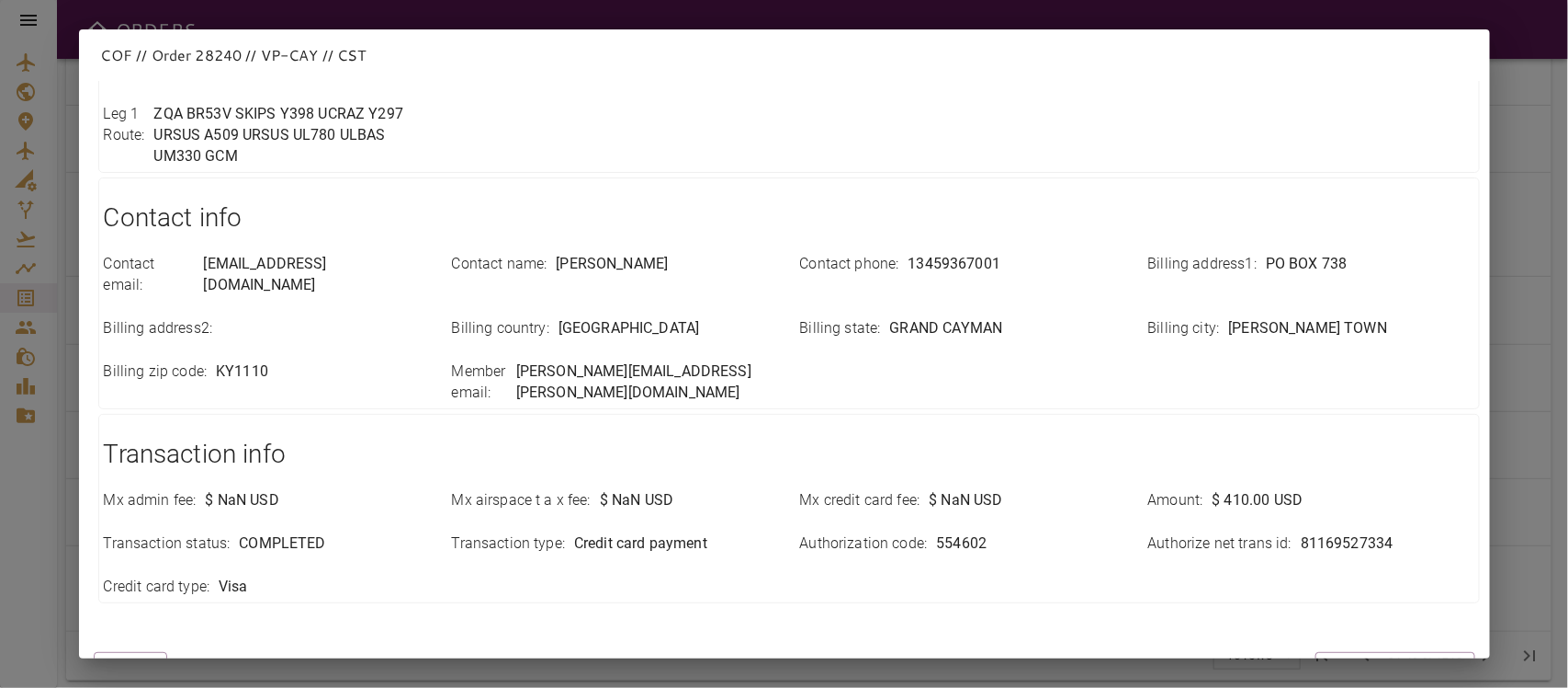
scroll to position [650, 0]
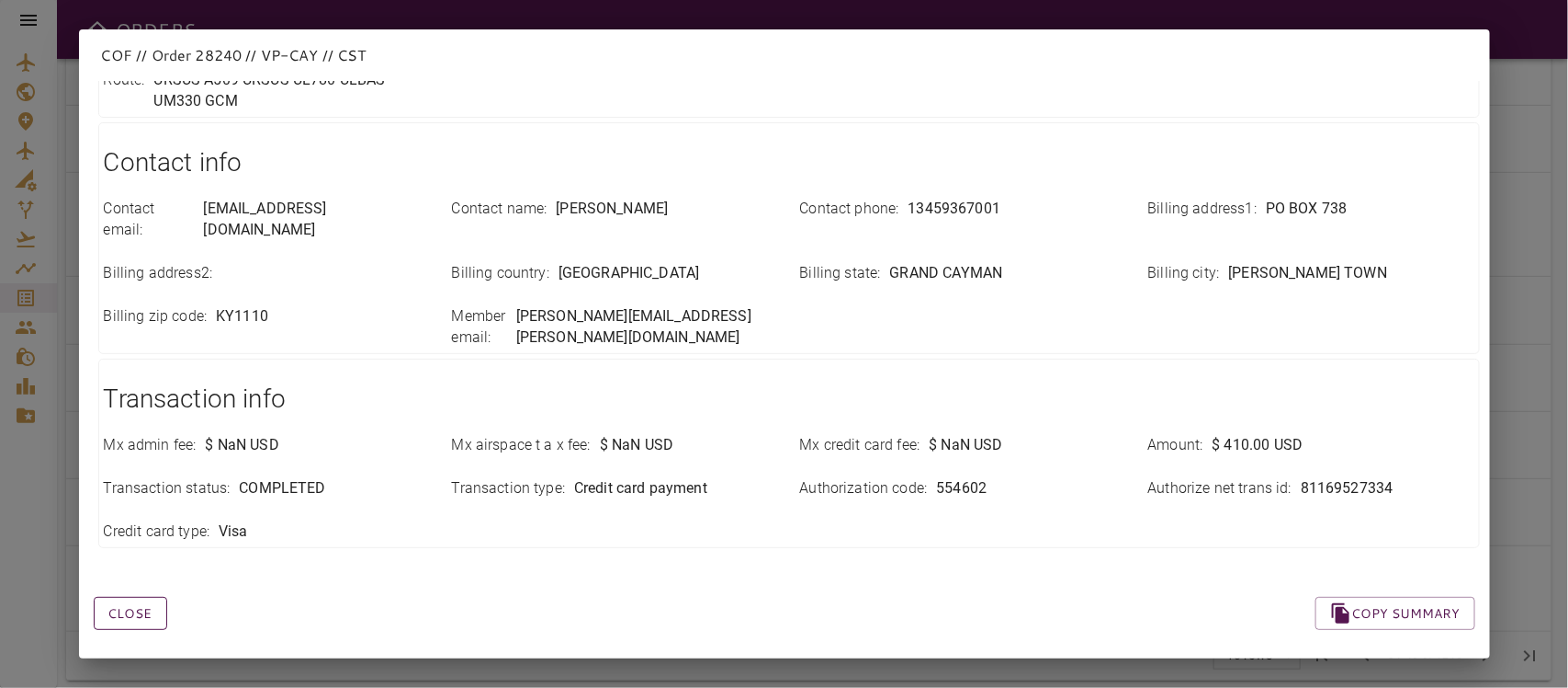
click at [127, 605] on button "Close" at bounding box center [130, 614] width 73 height 34
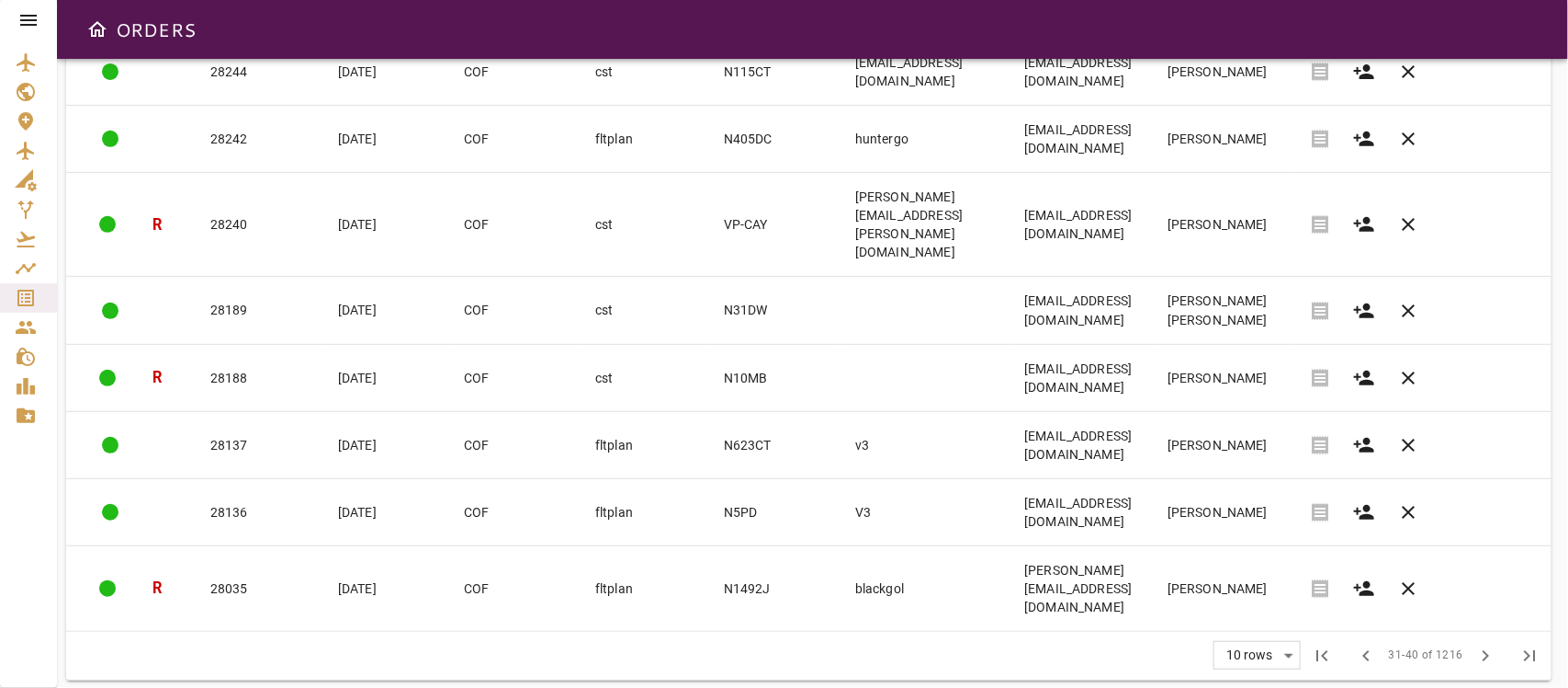
click at [855, 610] on div "Rows per page: 10 rows ** 31-40 of 1216 first_page chevron_left 31-40 of 1216 c…" at bounding box center [808, 655] width 1485 height 47
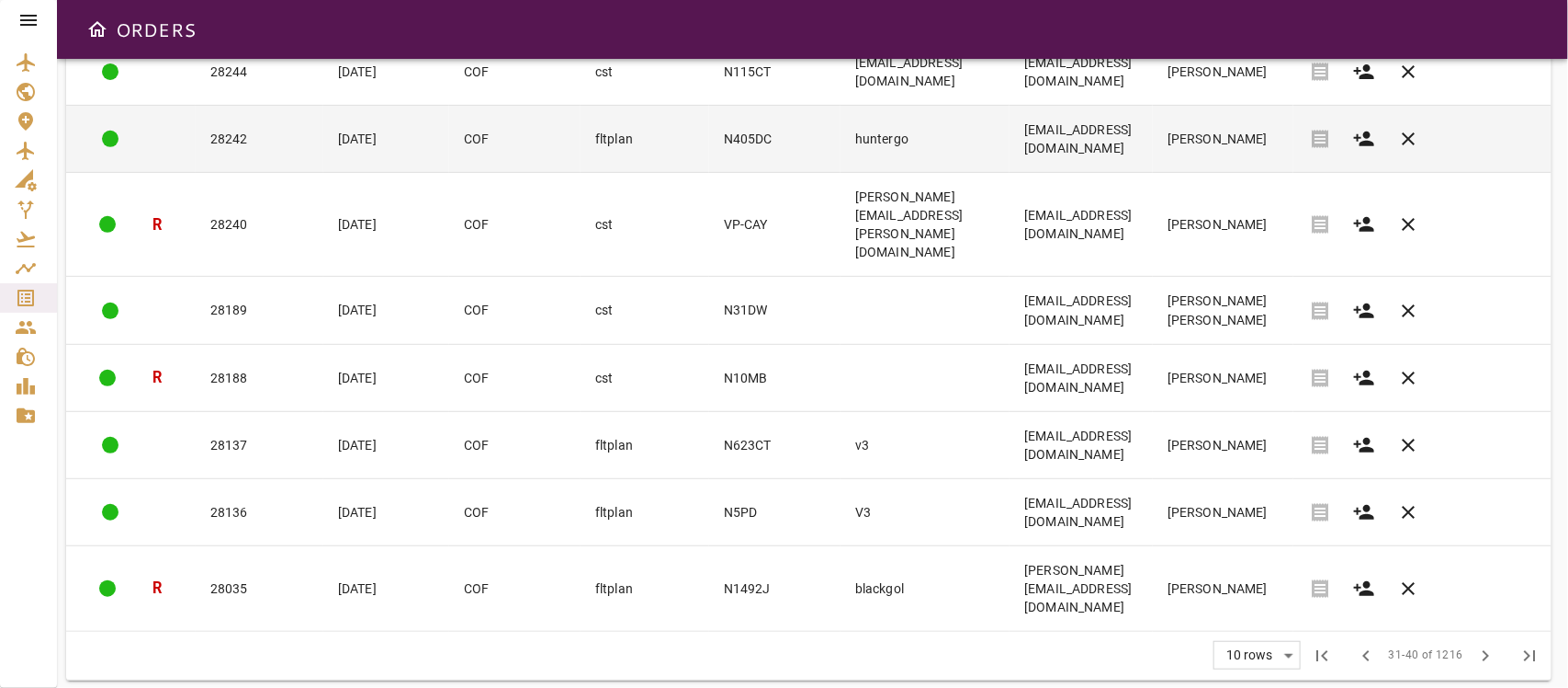
click at [944, 166] on td "huntergo" at bounding box center [925, 139] width 169 height 67
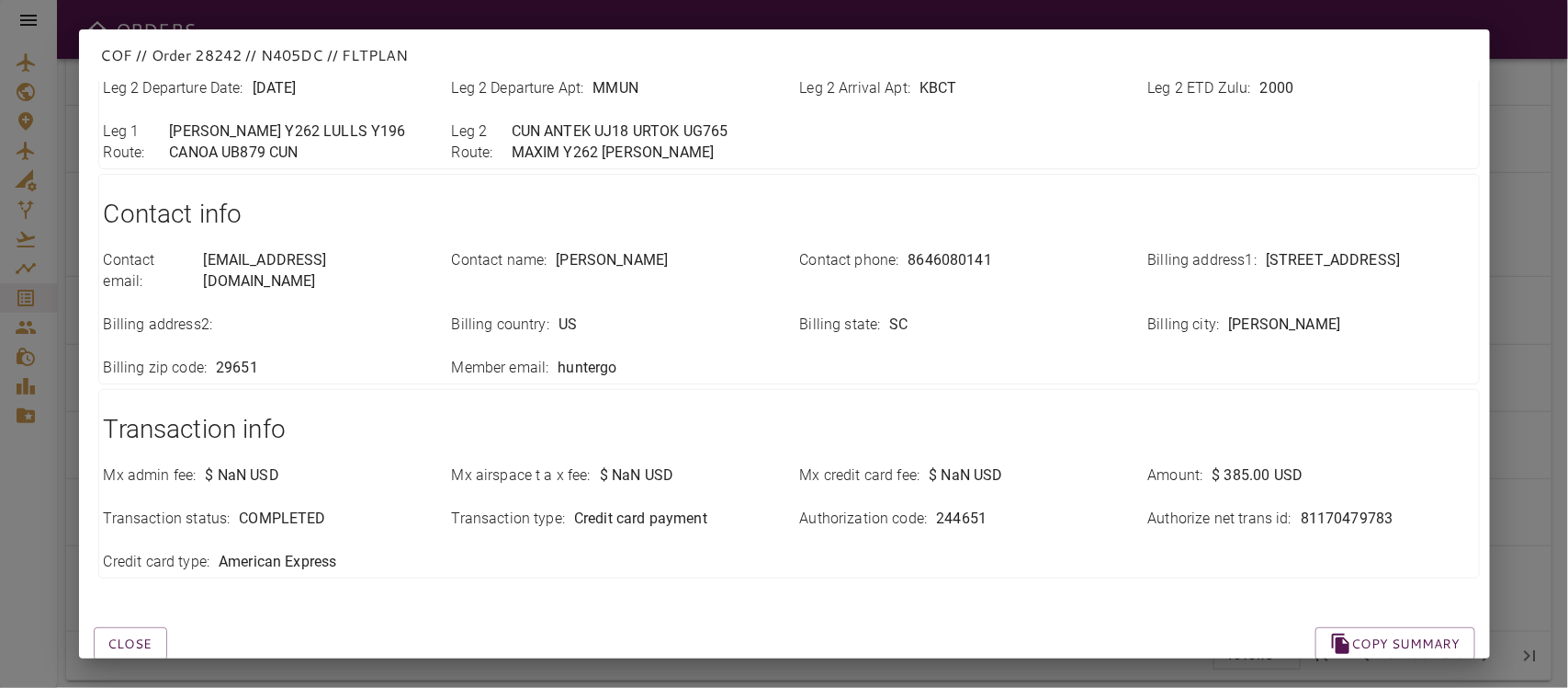
scroll to position [630, 0]
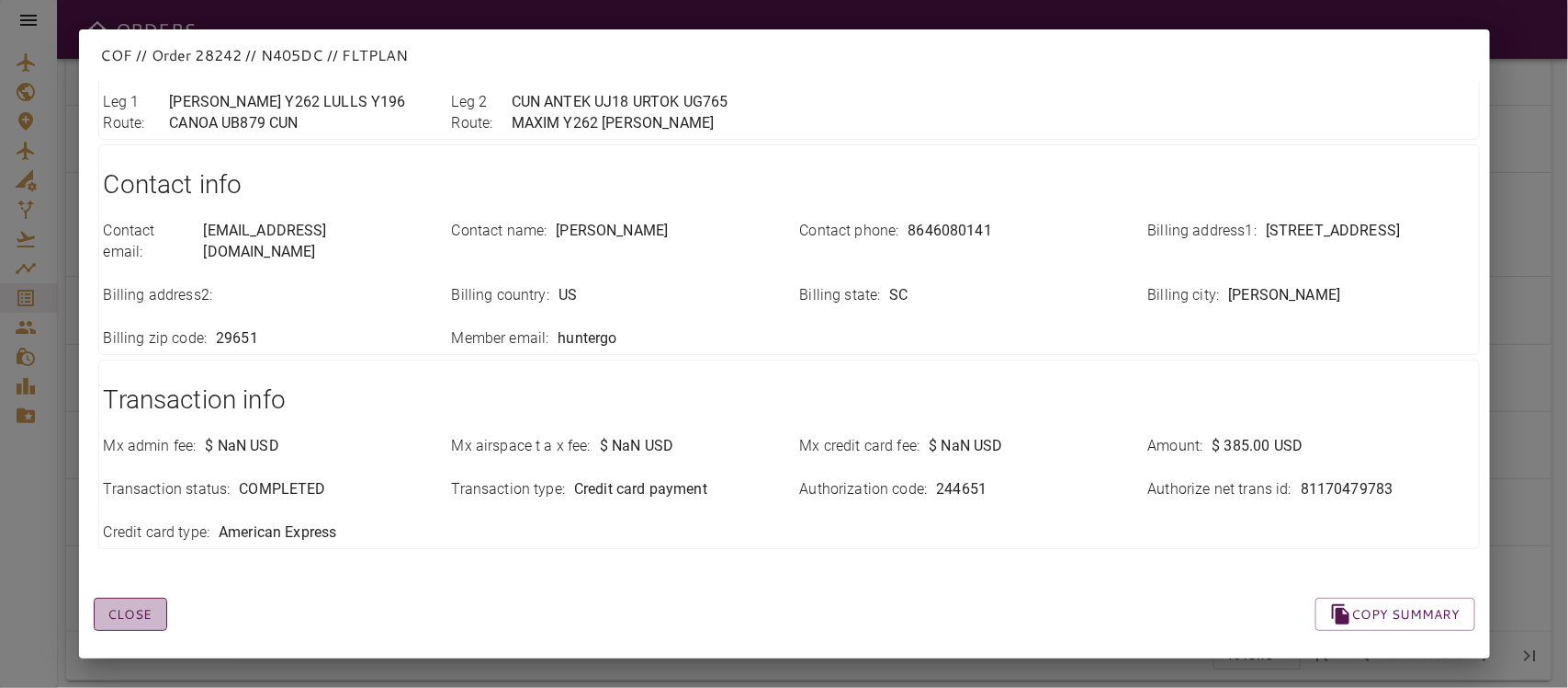
click at [132, 598] on button "Close" at bounding box center [130, 615] width 73 height 34
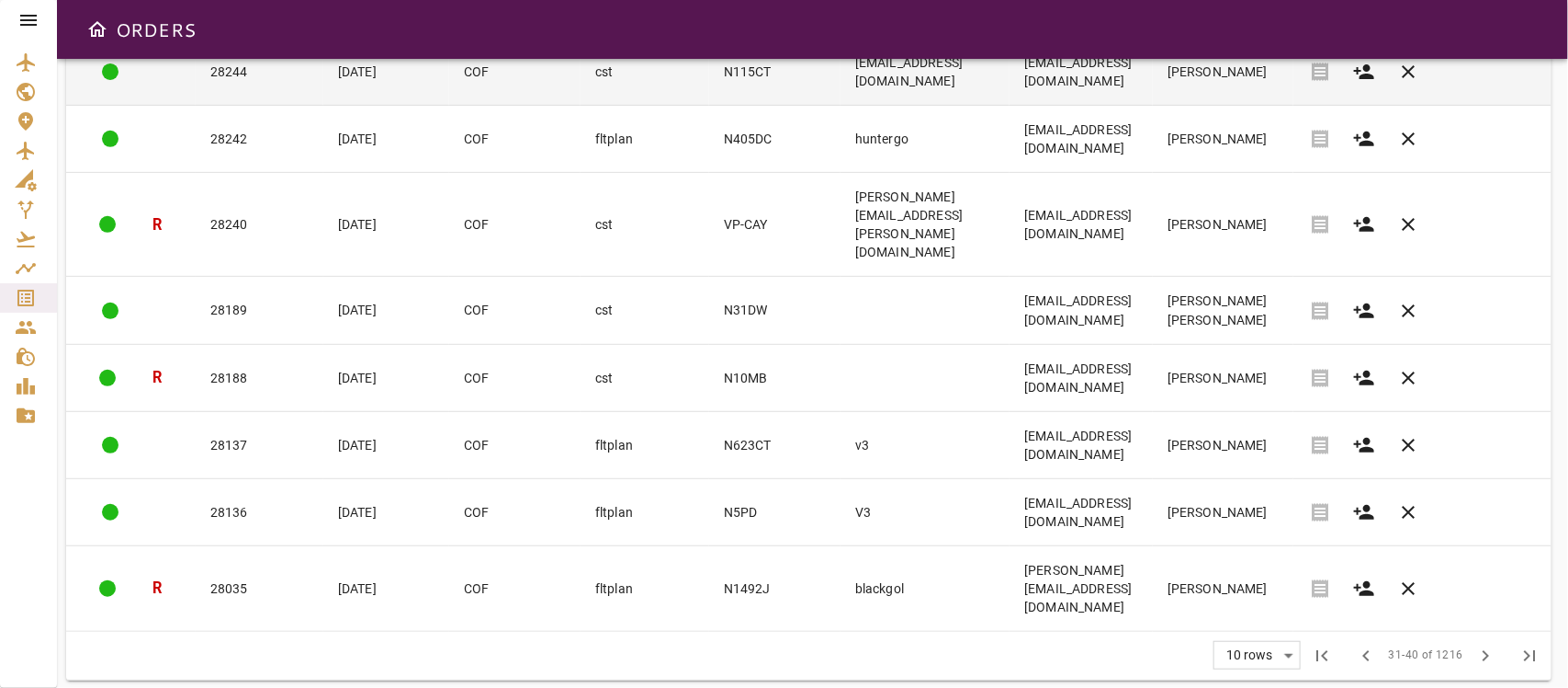
click at [1153, 83] on td "[EMAIL_ADDRESS][DOMAIN_NAME]" at bounding box center [1081, 72] width 143 height 67
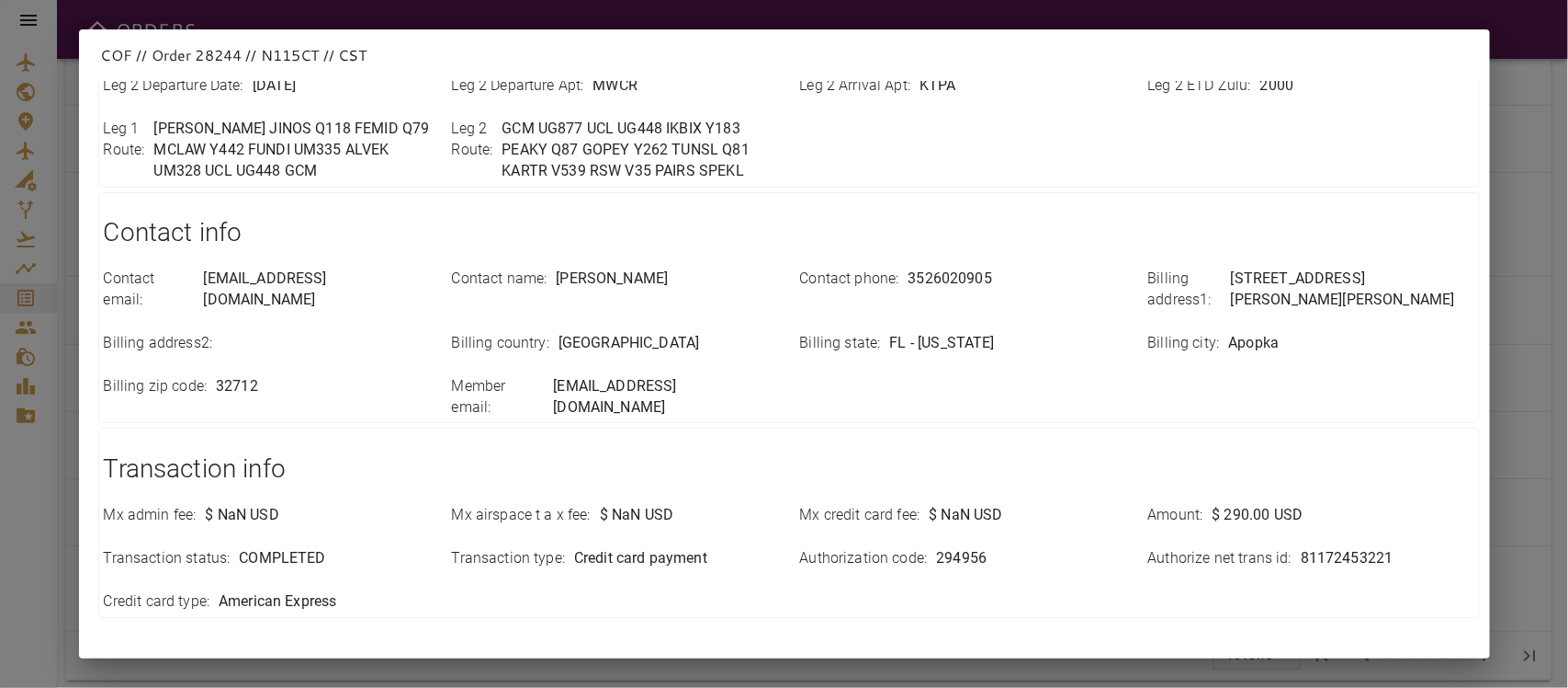
scroll to position [651, 0]
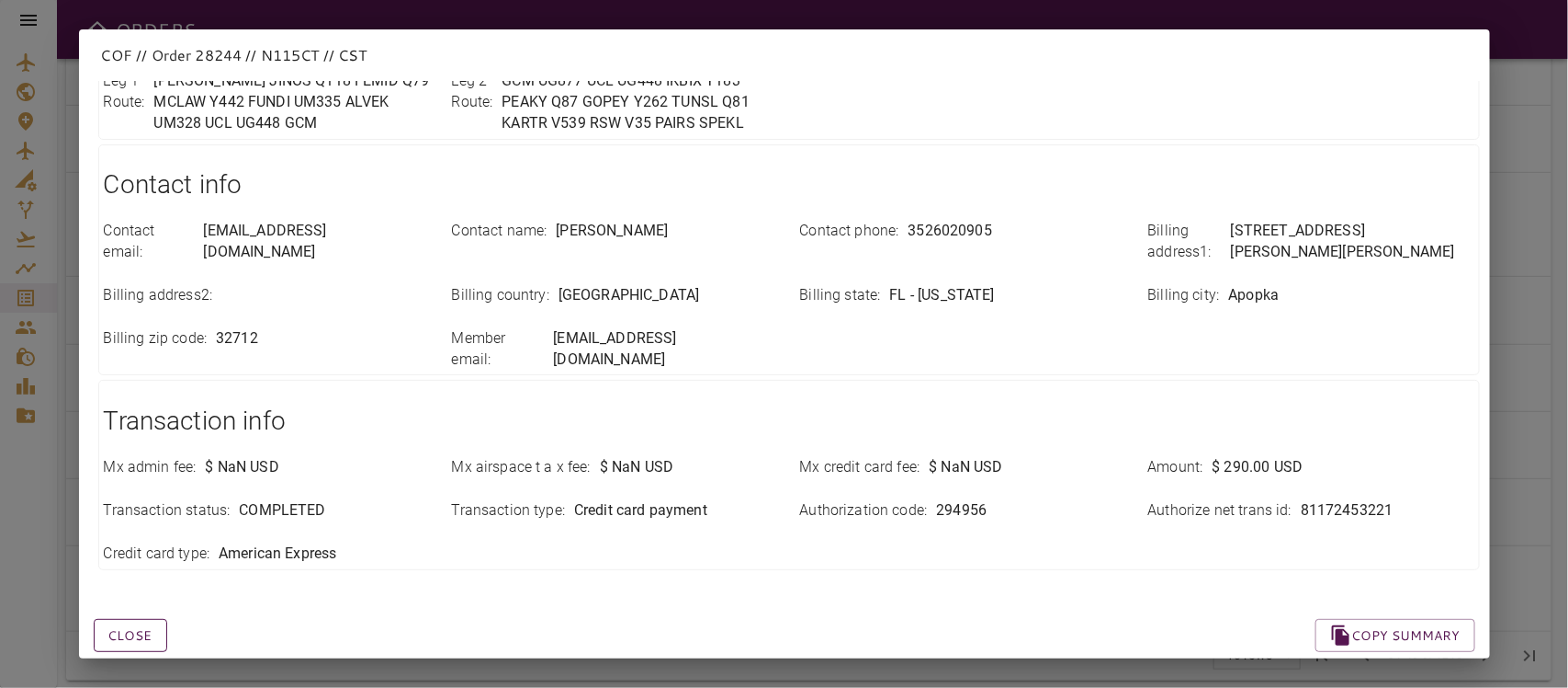
click at [142, 610] on button "Close" at bounding box center [130, 635] width 73 height 34
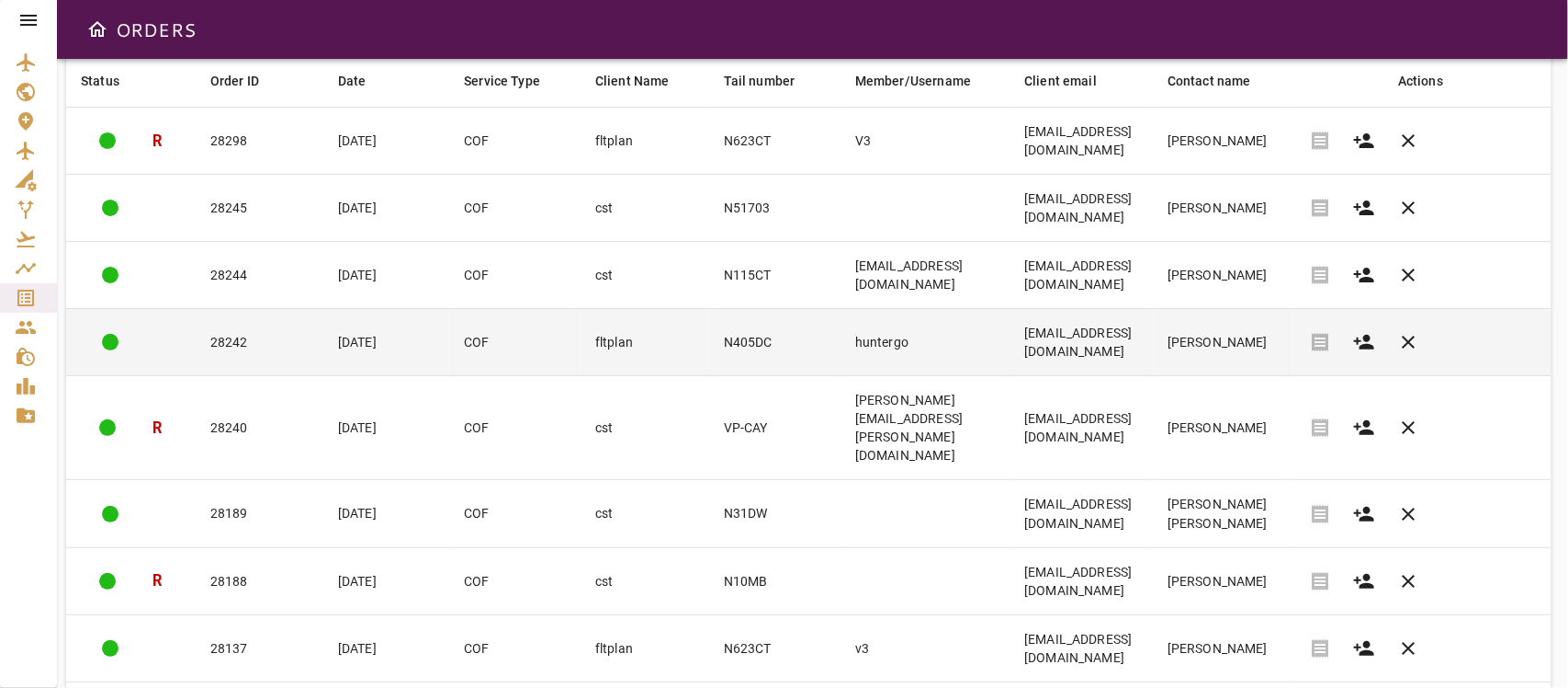
scroll to position [0, 0]
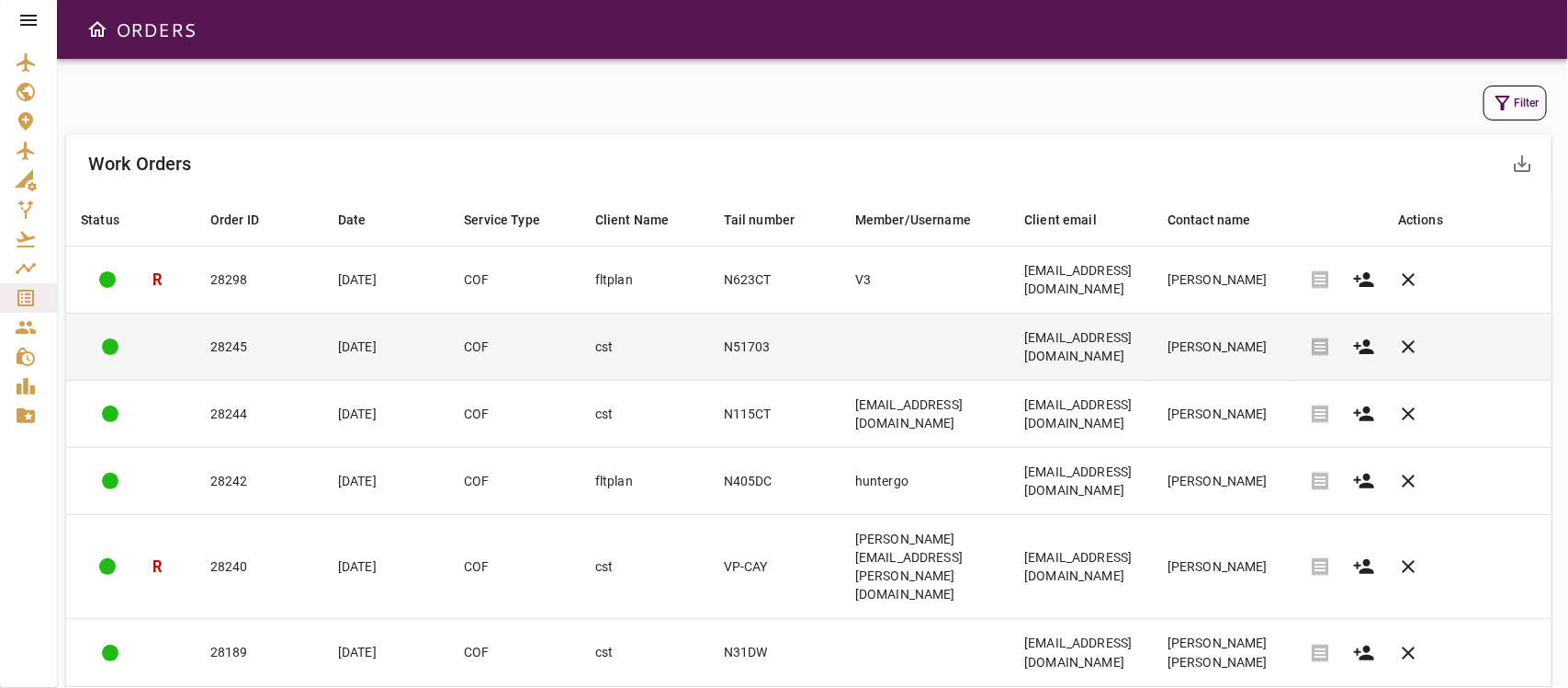
click at [1153, 370] on td "[EMAIL_ADDRESS][DOMAIN_NAME]" at bounding box center [1081, 347] width 143 height 67
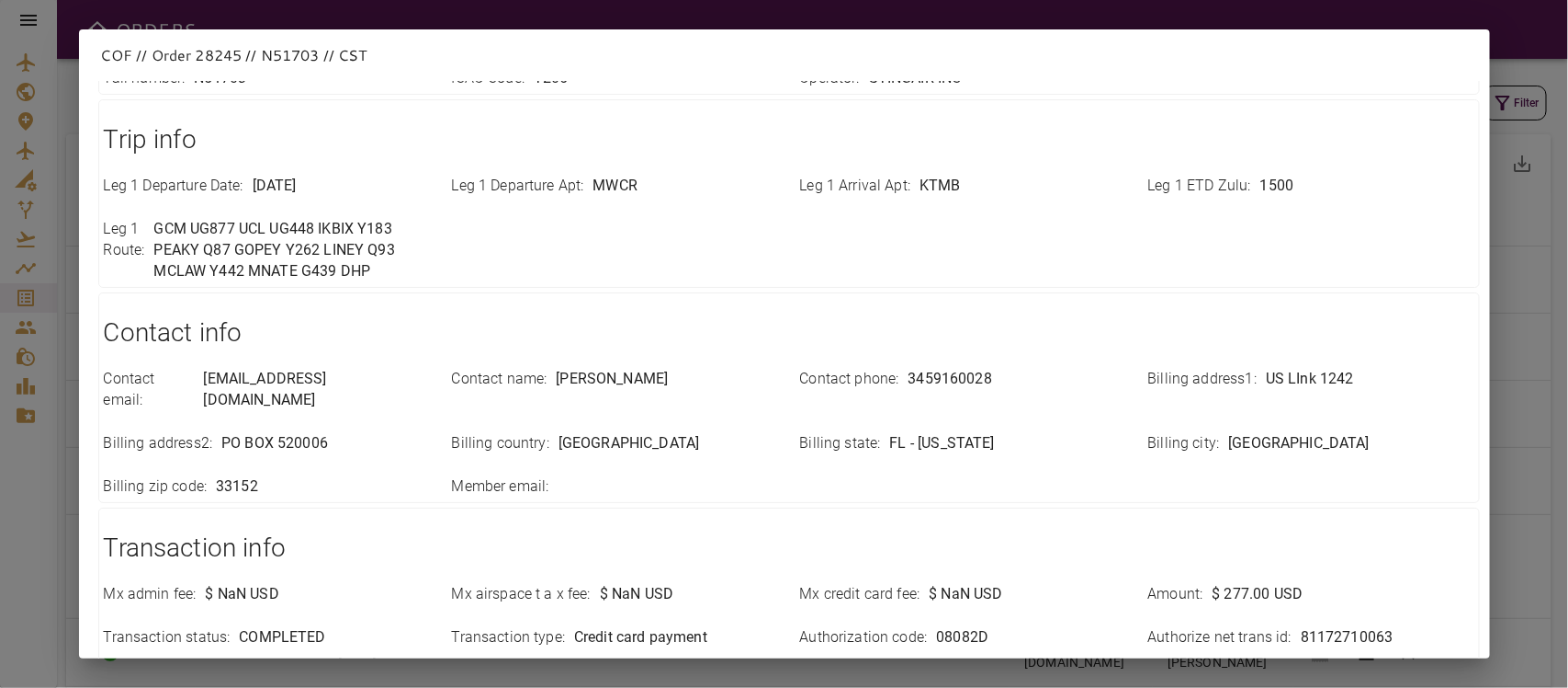
scroll to position [575, 0]
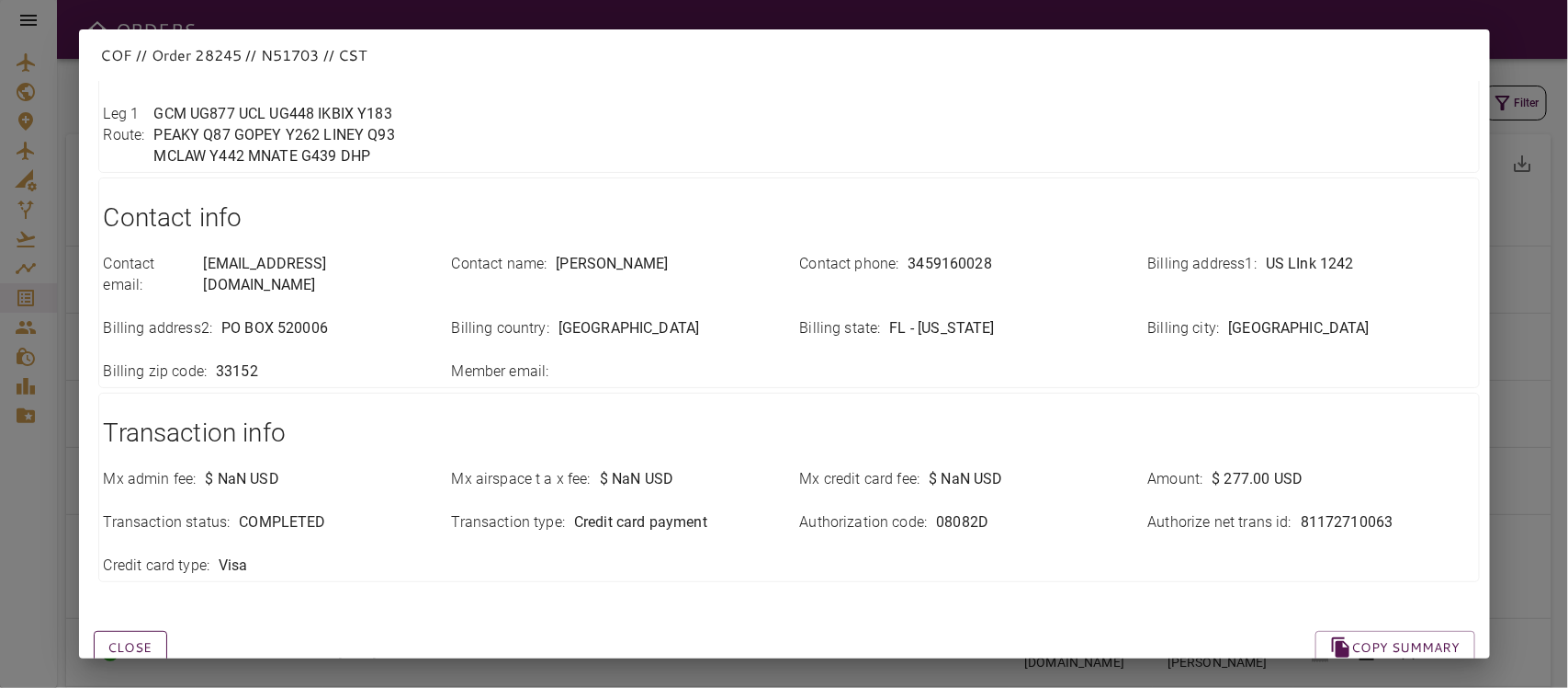
drag, startPoint x: 101, startPoint y: 625, endPoint x: 112, endPoint y: 625, distance: 11.0
click at [113, 610] on button "Close" at bounding box center [130, 647] width 73 height 34
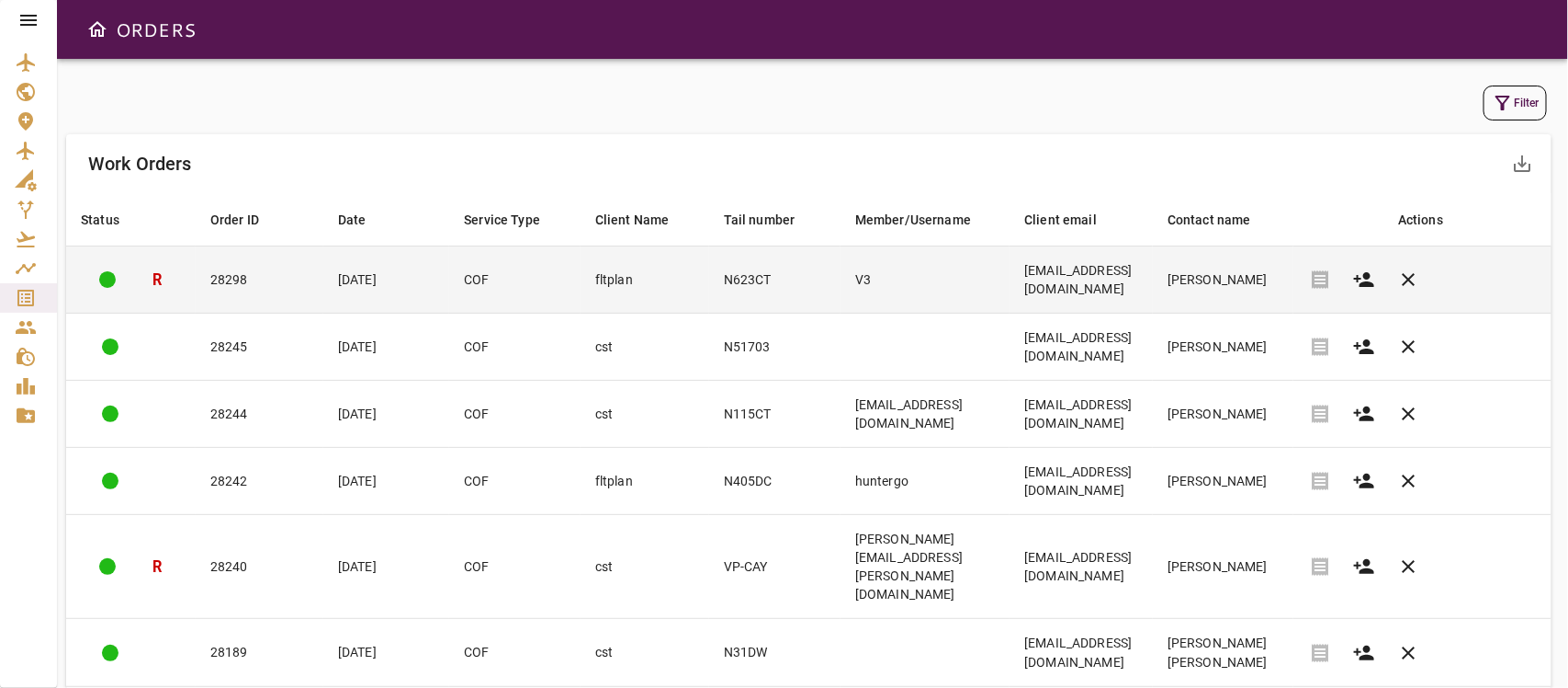
click at [1095, 282] on td "[EMAIL_ADDRESS][DOMAIN_NAME]" at bounding box center [1081, 279] width 143 height 67
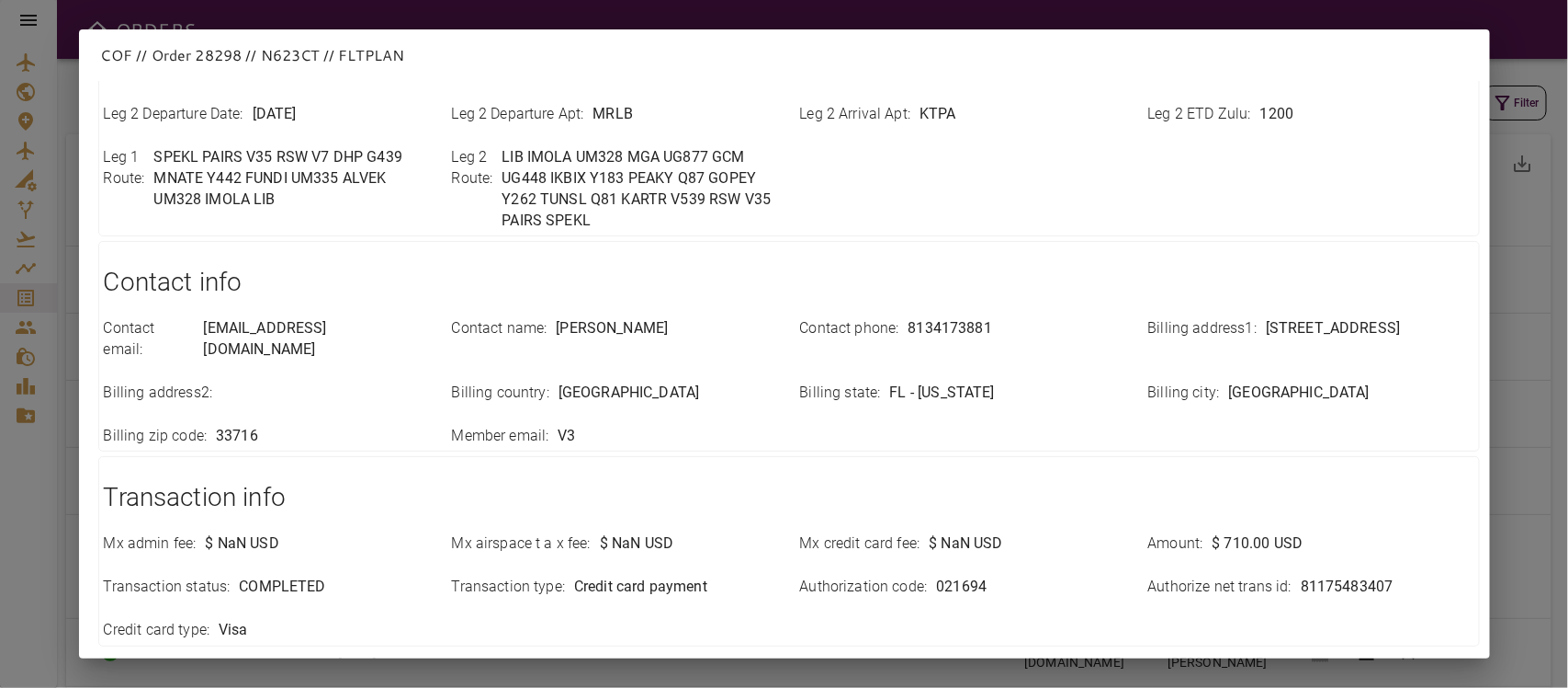
scroll to position [672, 0]
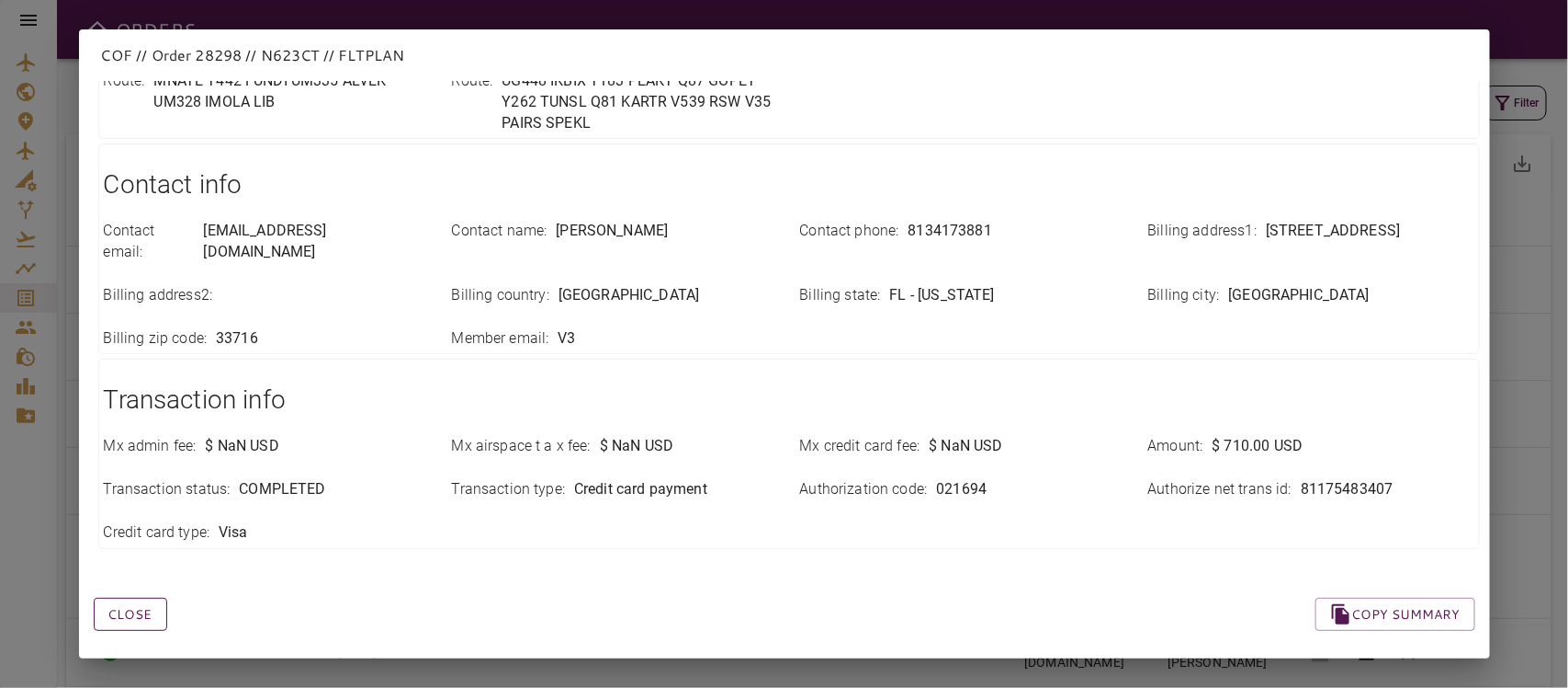
click at [143, 598] on button "Close" at bounding box center [130, 615] width 73 height 34
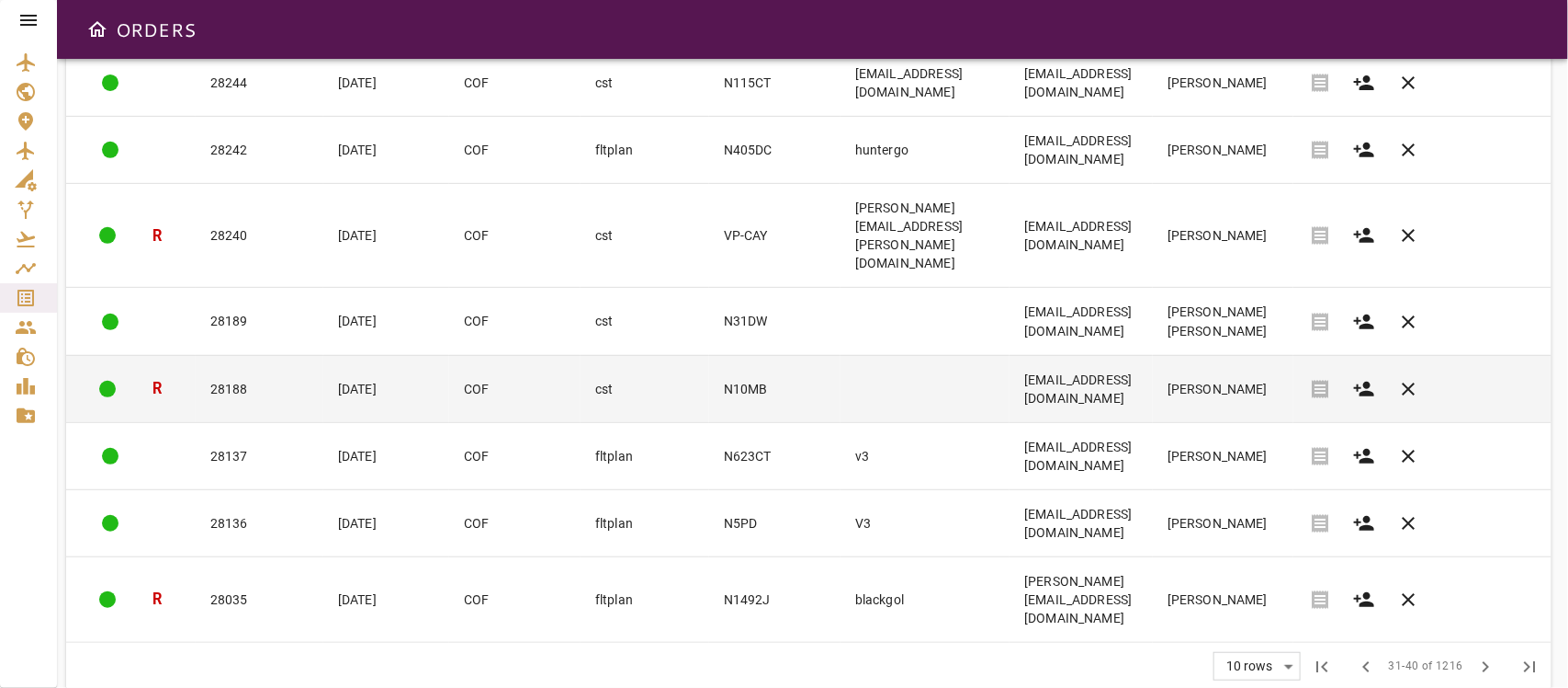
scroll to position [342, 0]
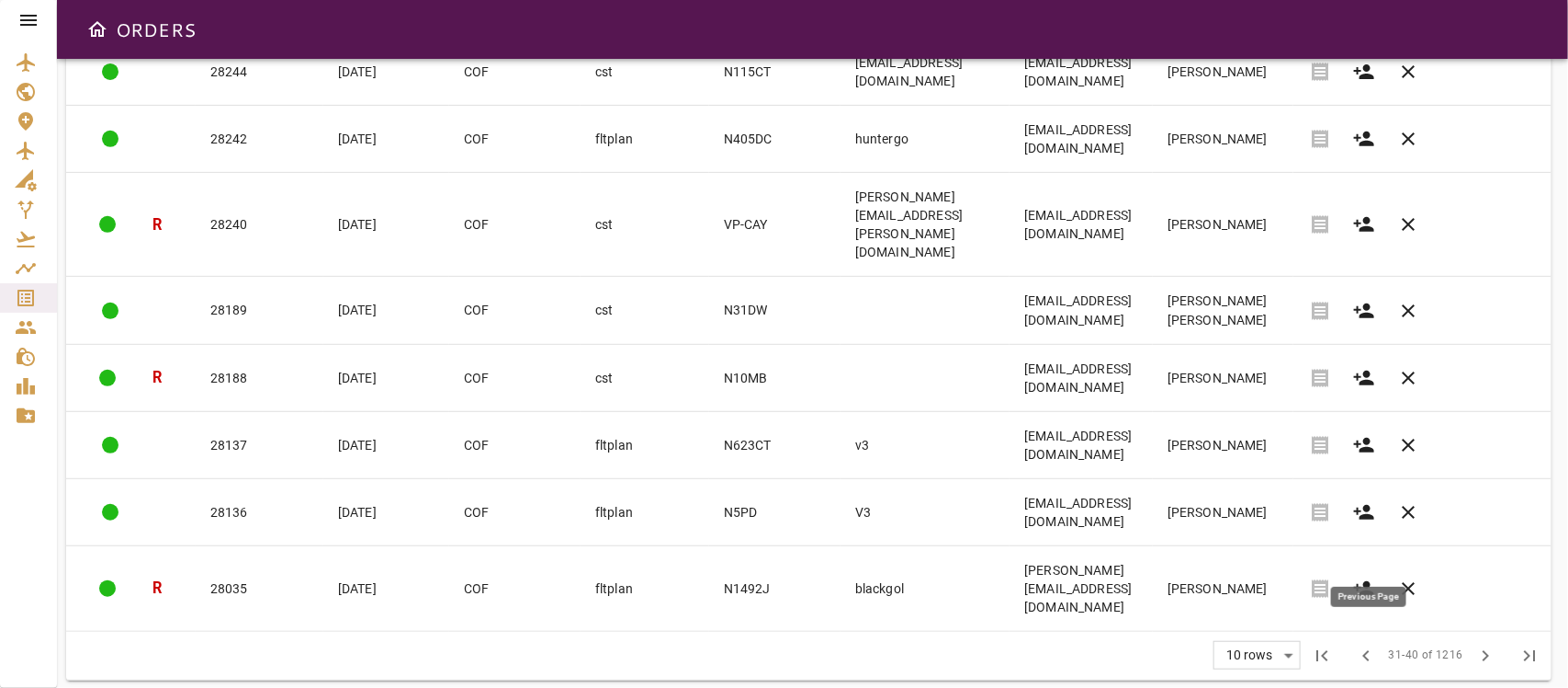
click at [1369, 610] on span "chevron_left" at bounding box center [1368, 656] width 22 height 22
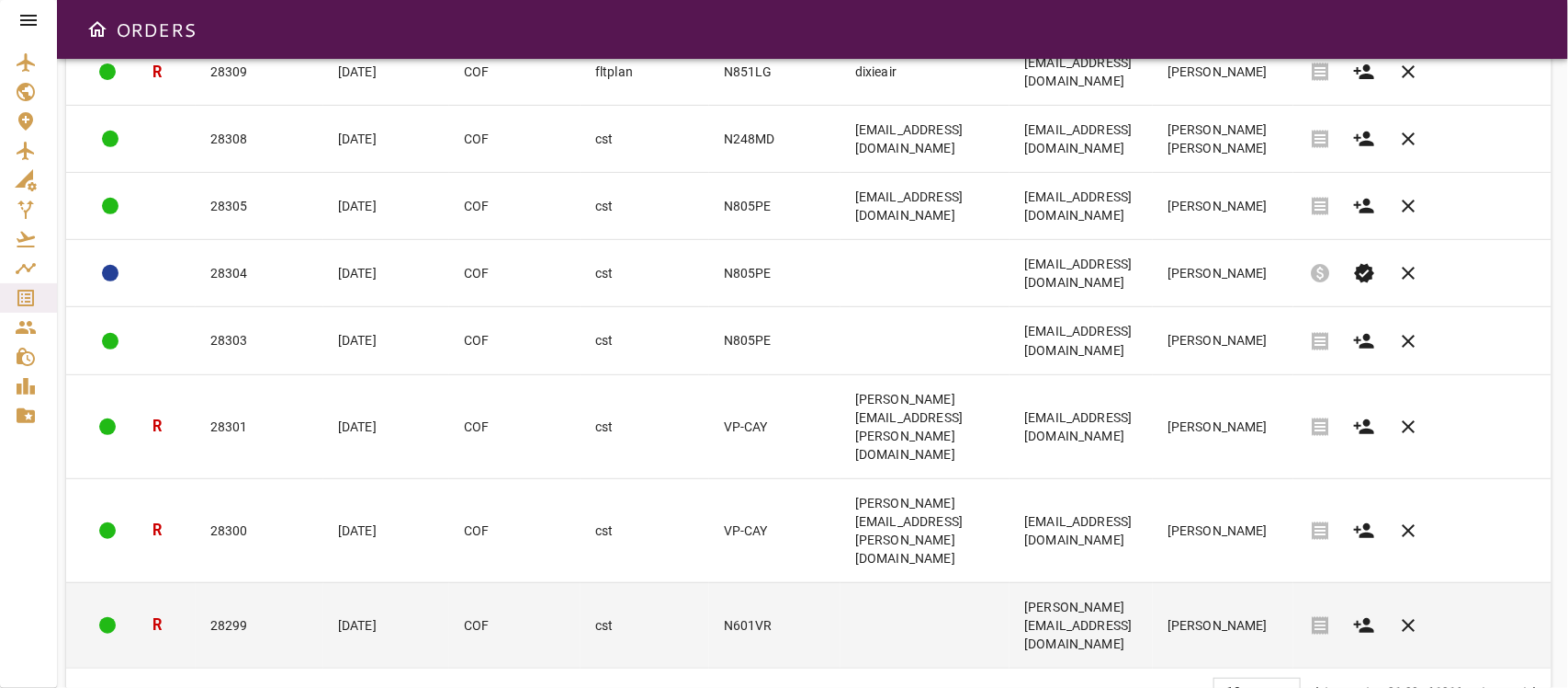
click at [893, 582] on td at bounding box center [925, 625] width 169 height 85
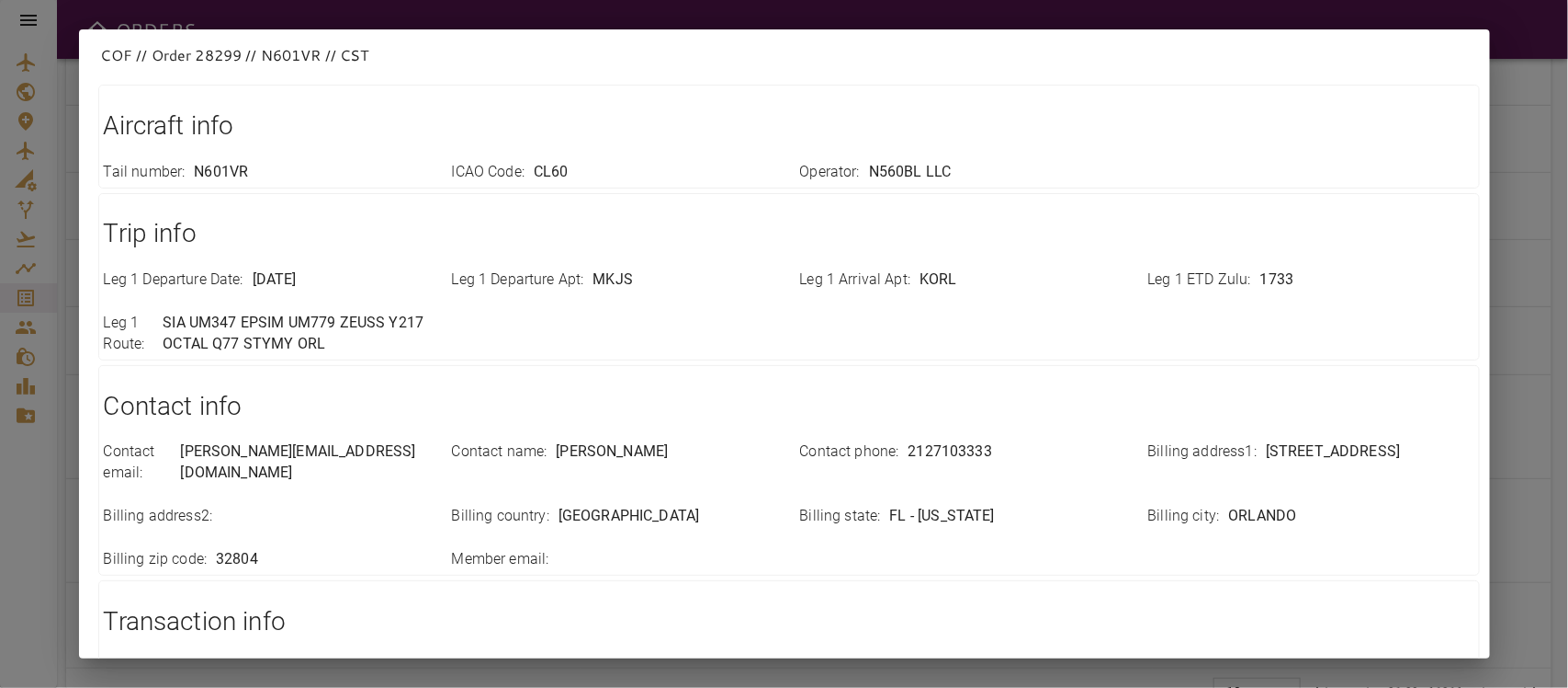
scroll to position [587, 0]
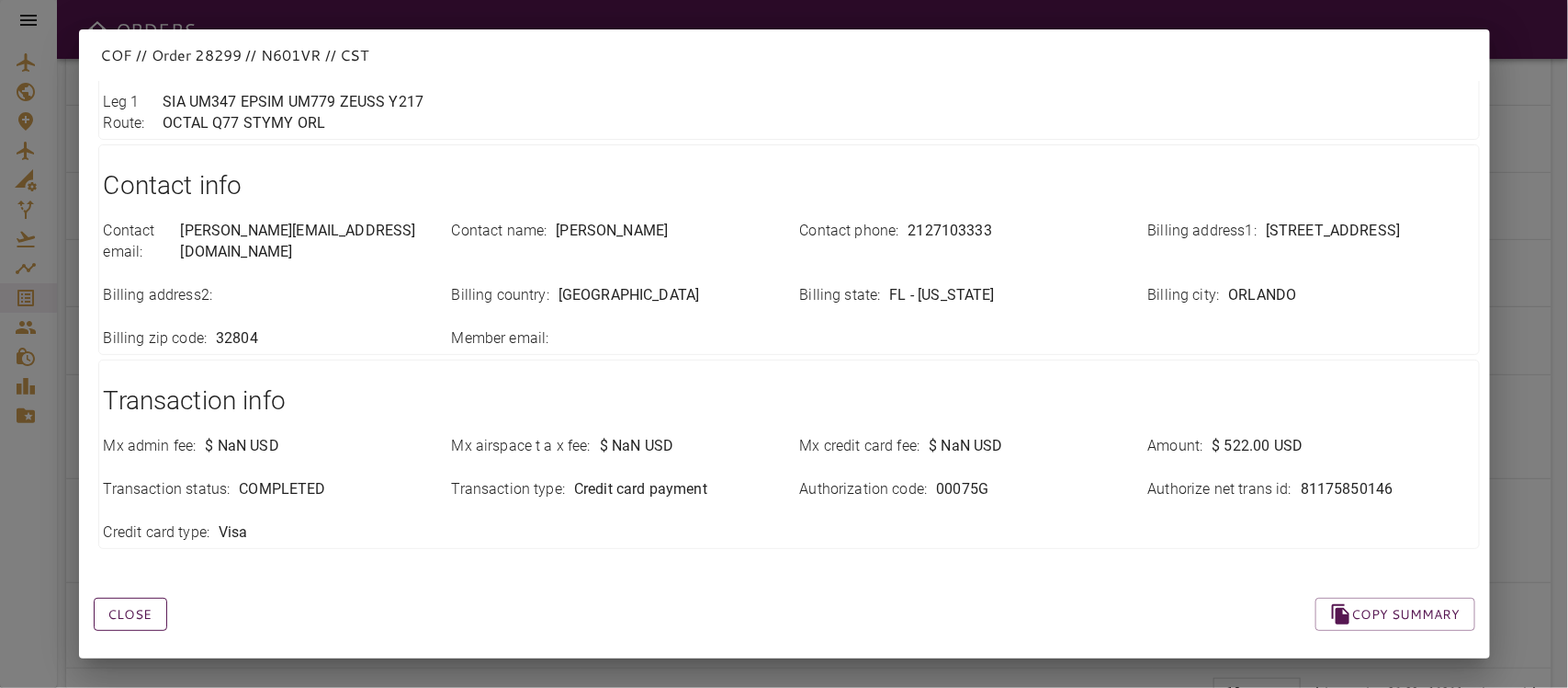
click at [157, 601] on button "Close" at bounding box center [130, 615] width 73 height 34
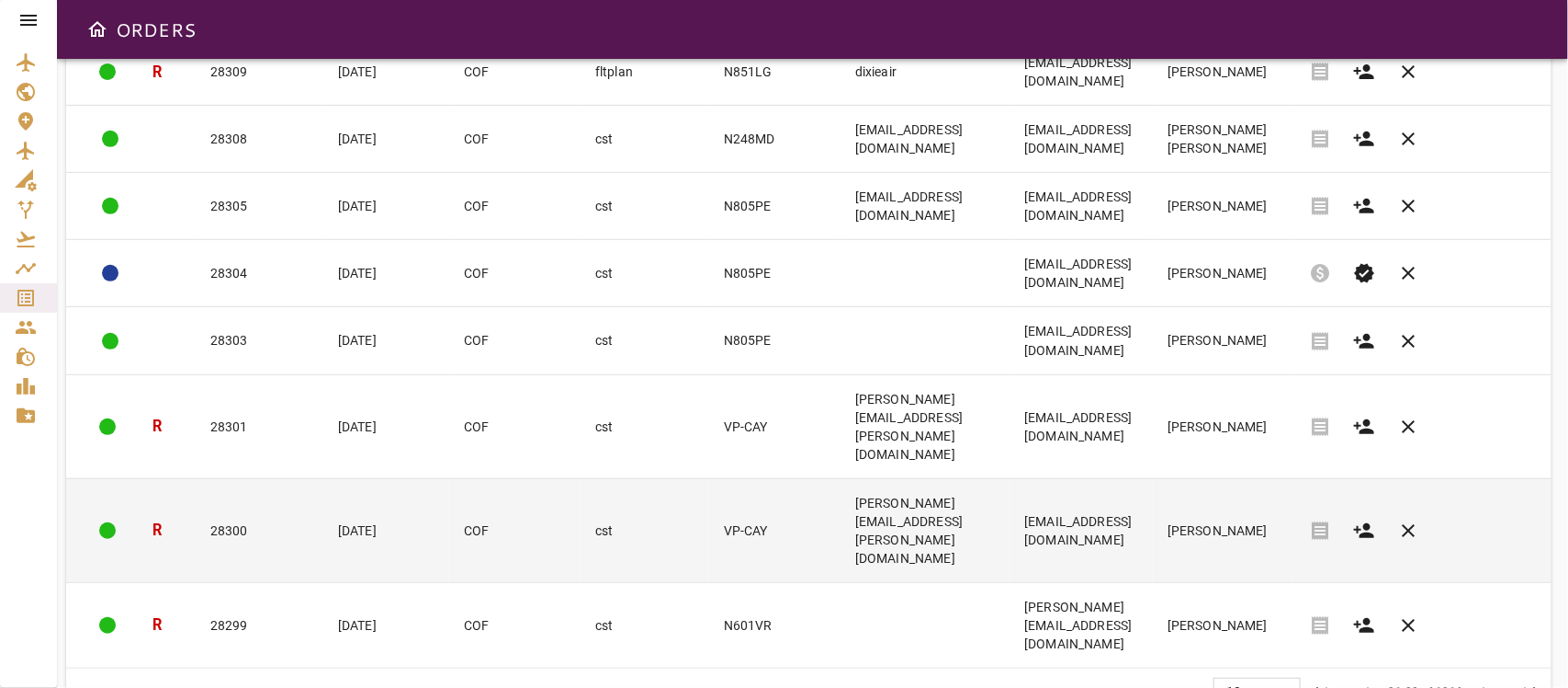
click at [940, 522] on td "[PERSON_NAME][EMAIL_ADDRESS][PERSON_NAME][DOMAIN_NAME]" at bounding box center [925, 530] width 169 height 104
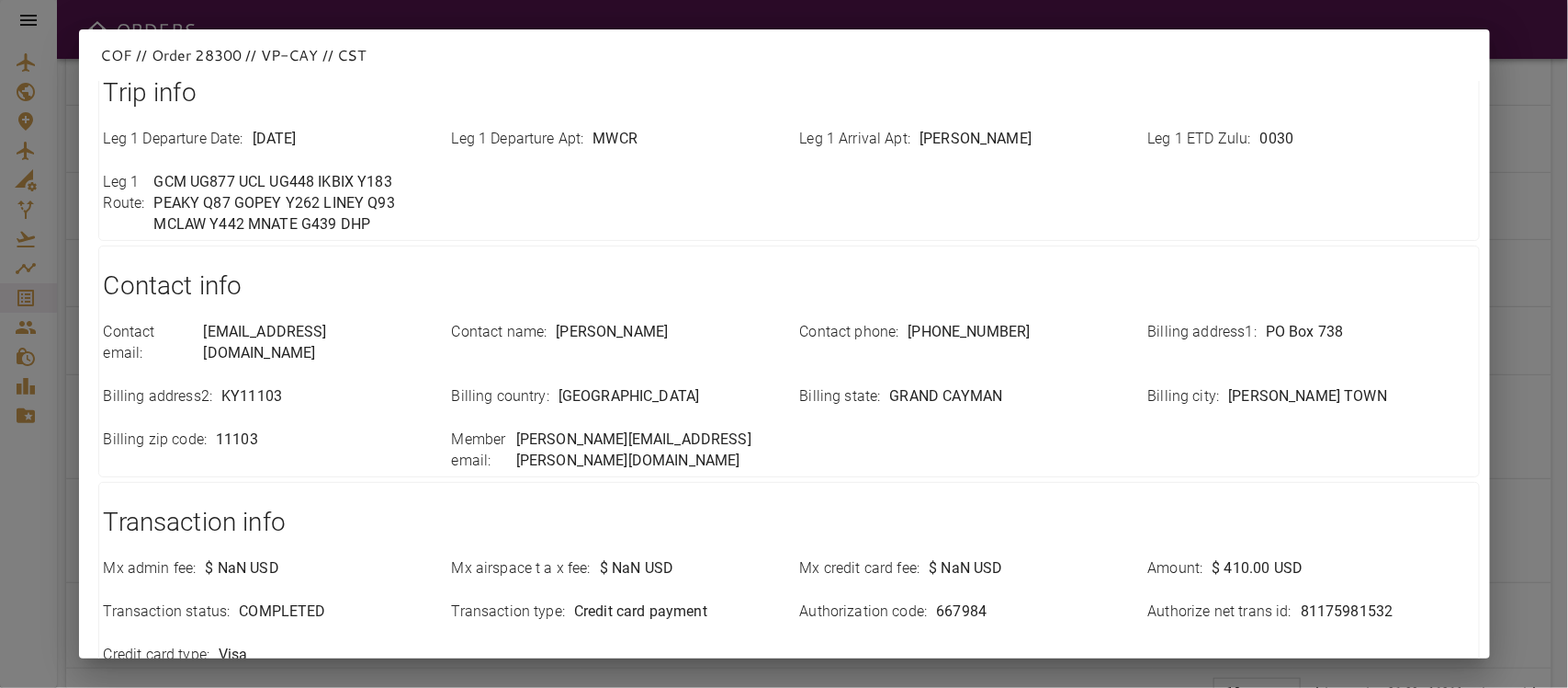
scroll to position [650, 0]
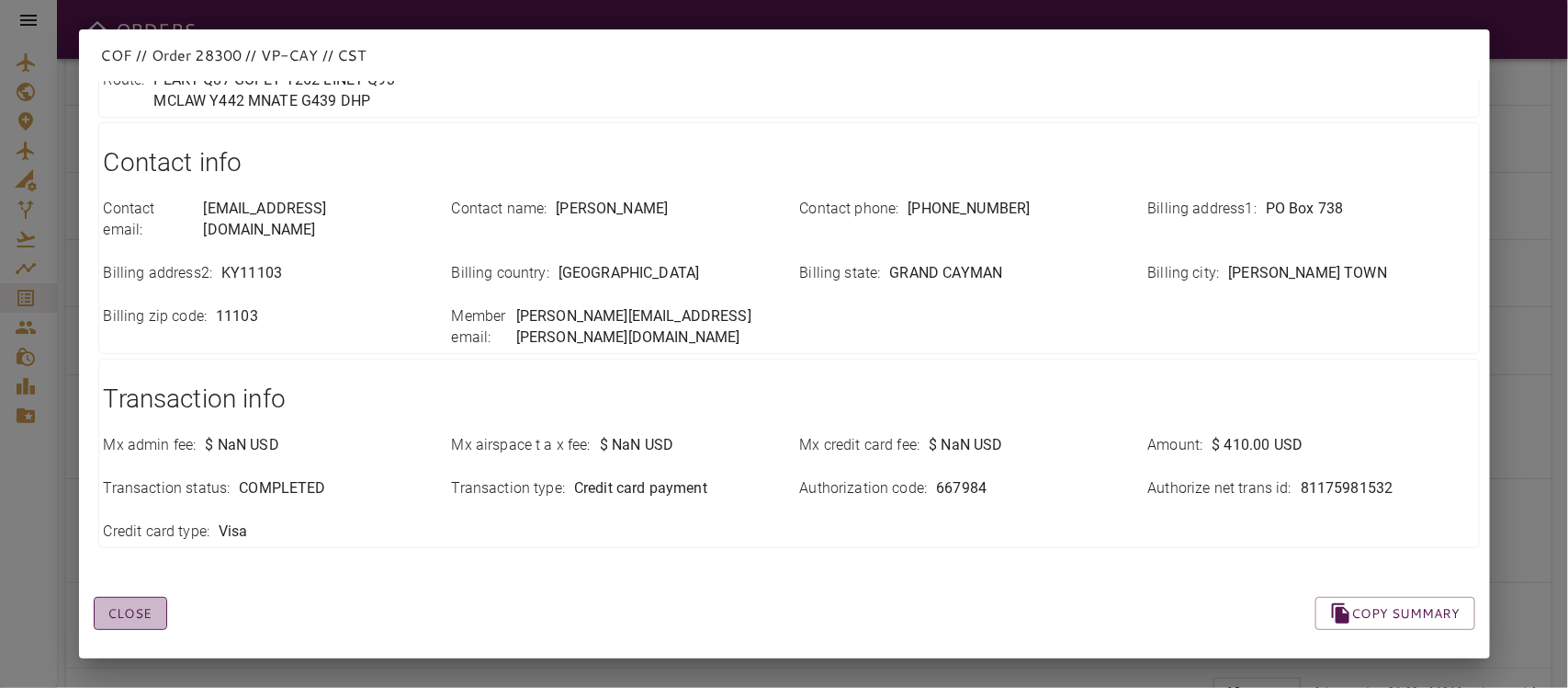
click at [118, 597] on button "Close" at bounding box center [130, 614] width 73 height 34
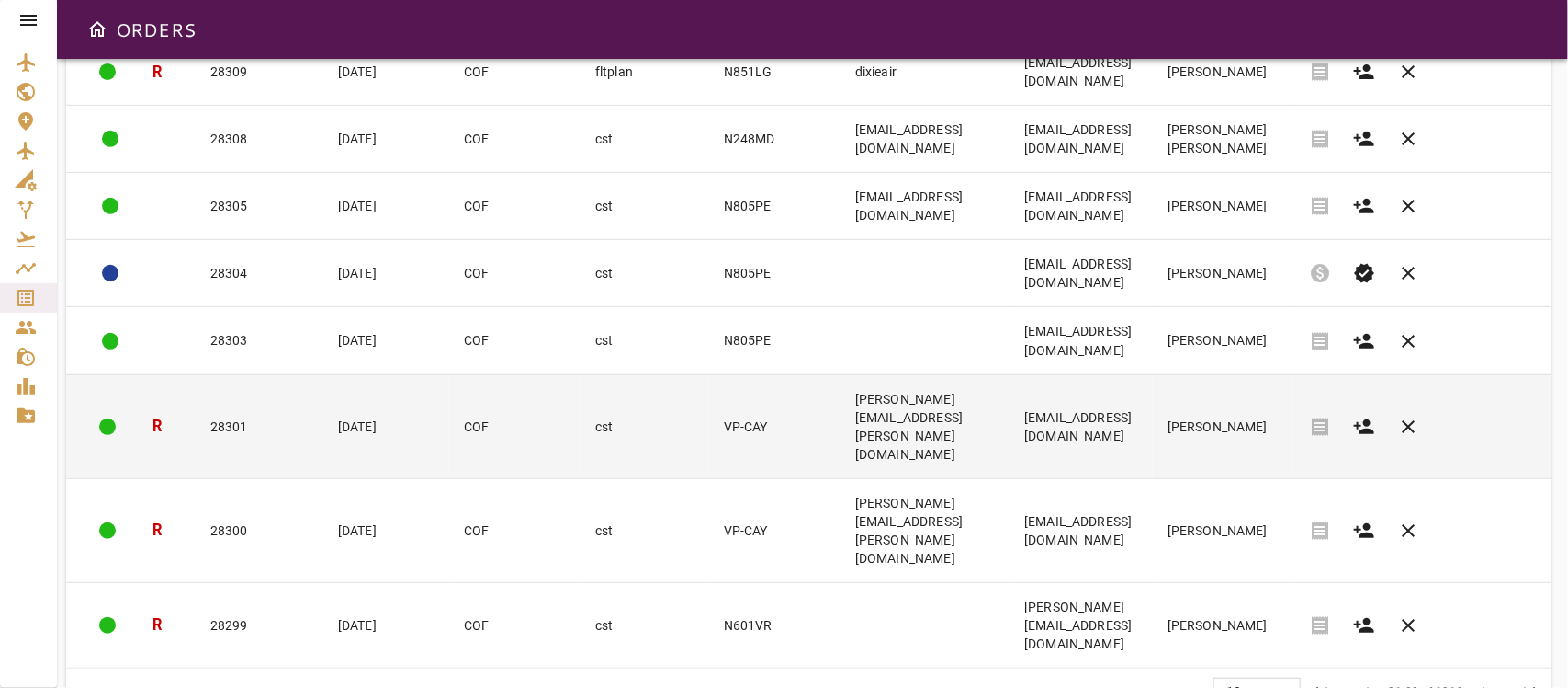
click at [1146, 452] on td "[EMAIL_ADDRESS][DOMAIN_NAME]" at bounding box center [1081, 426] width 143 height 104
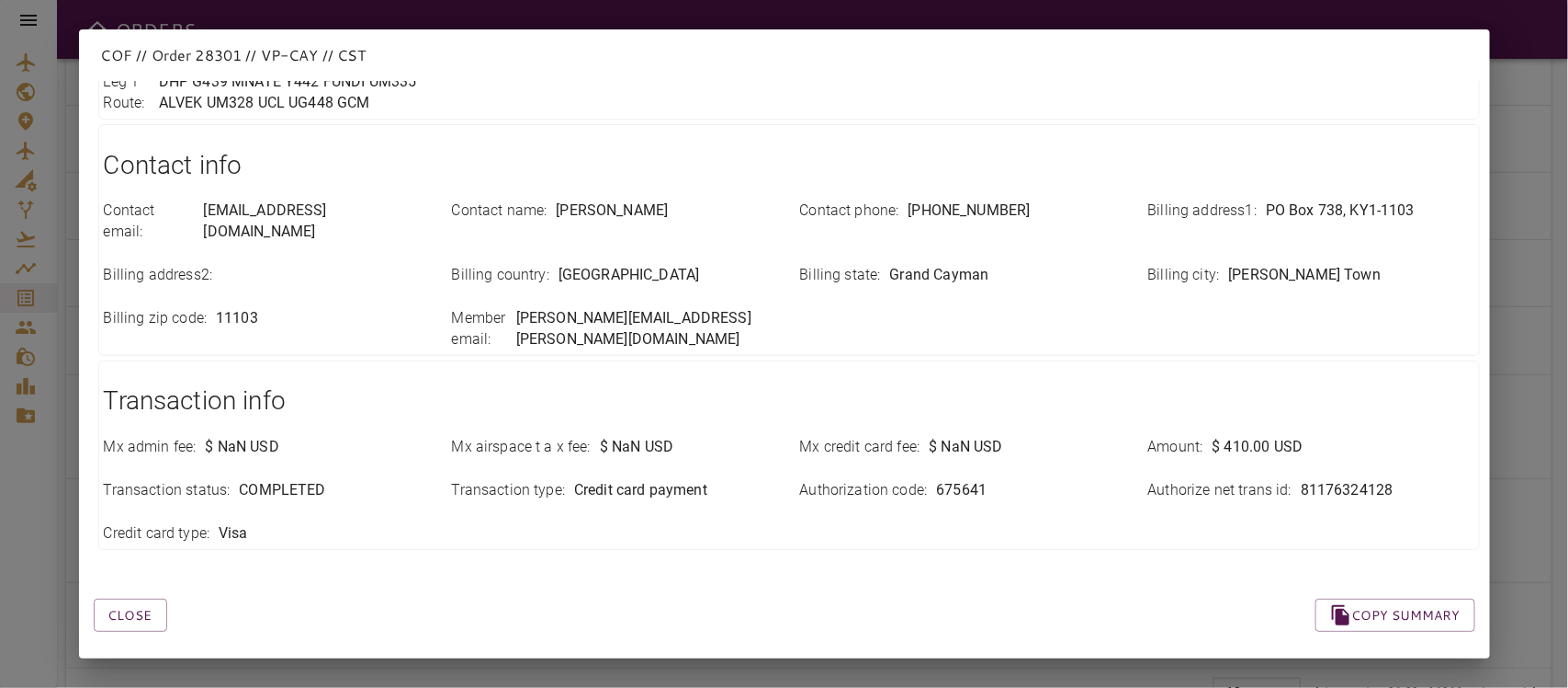
scroll to position [608, 0]
click at [152, 598] on button "Close" at bounding box center [130, 615] width 73 height 34
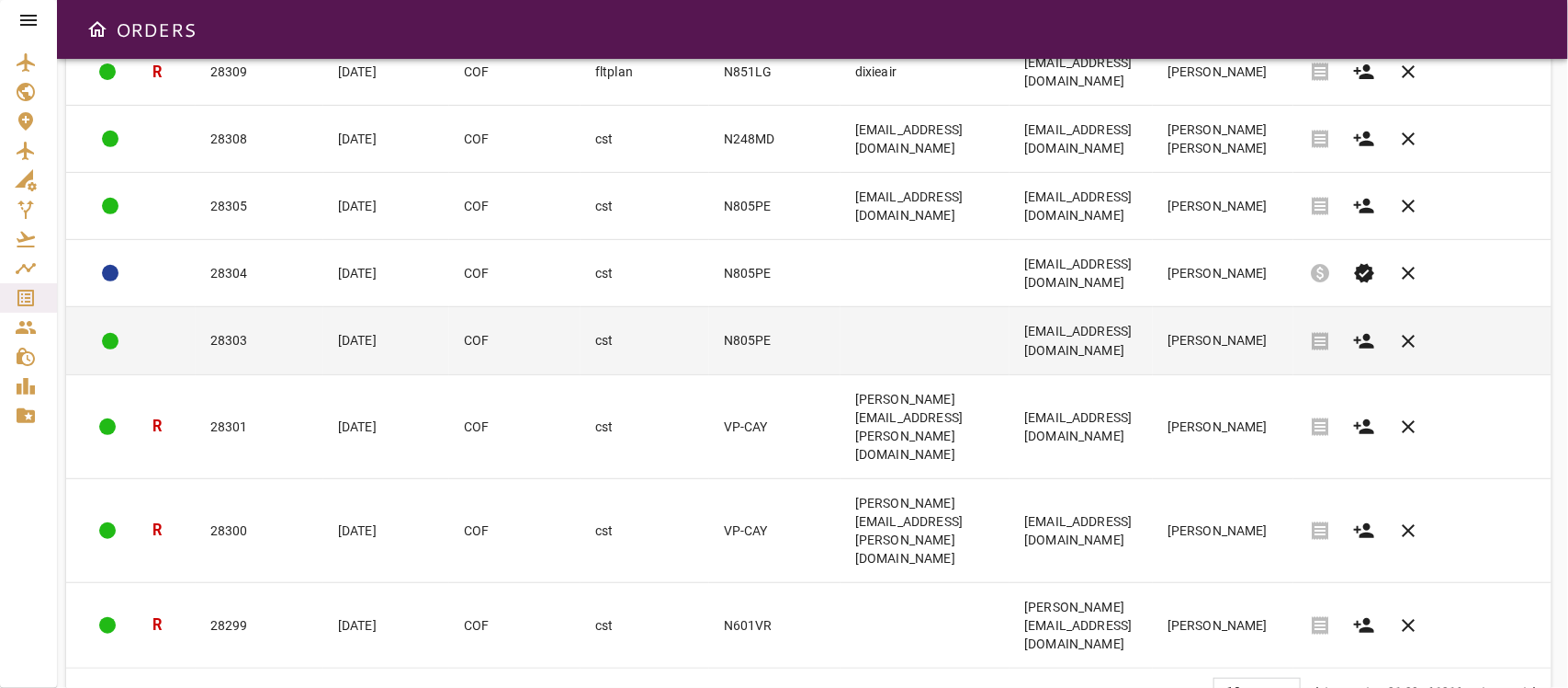
click at [1278, 374] on td "[PERSON_NAME]" at bounding box center [1224, 341] width 141 height 67
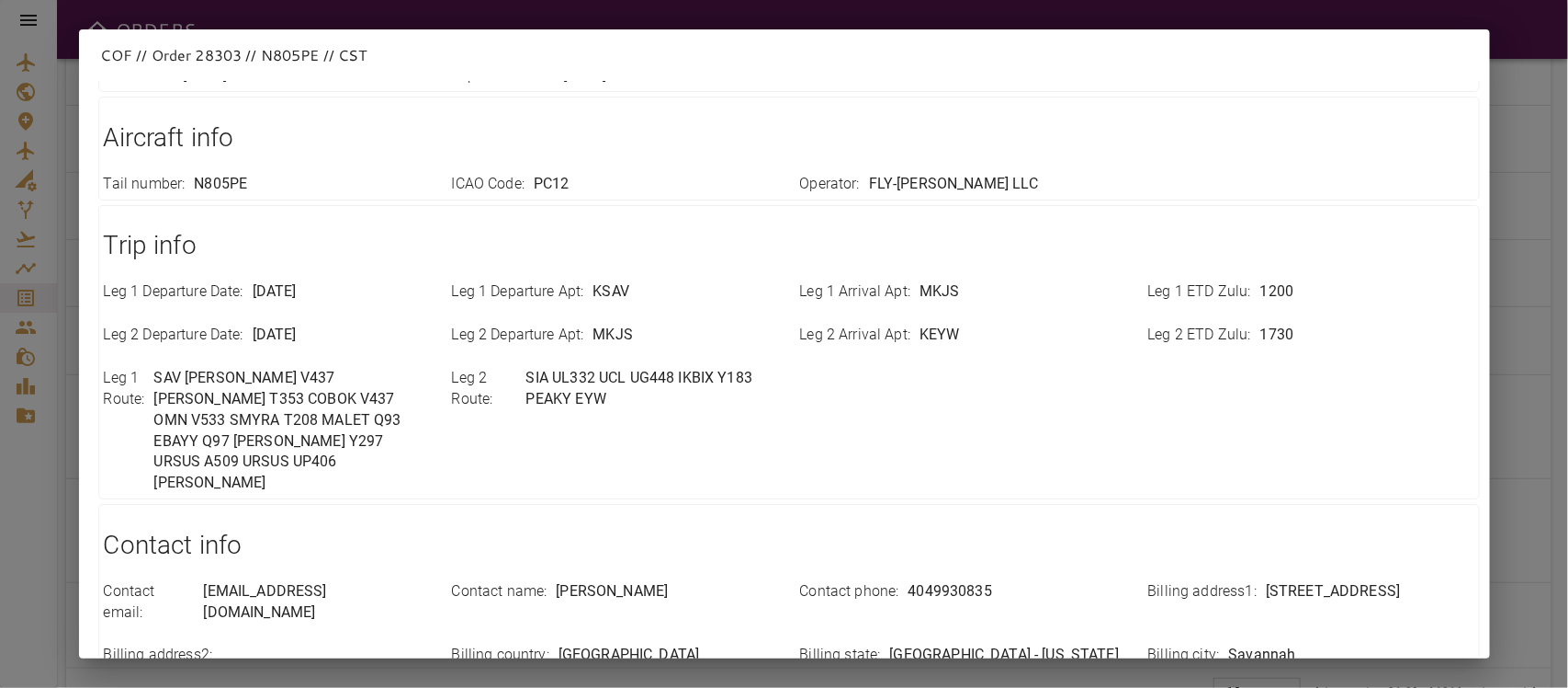
scroll to position [672, 0]
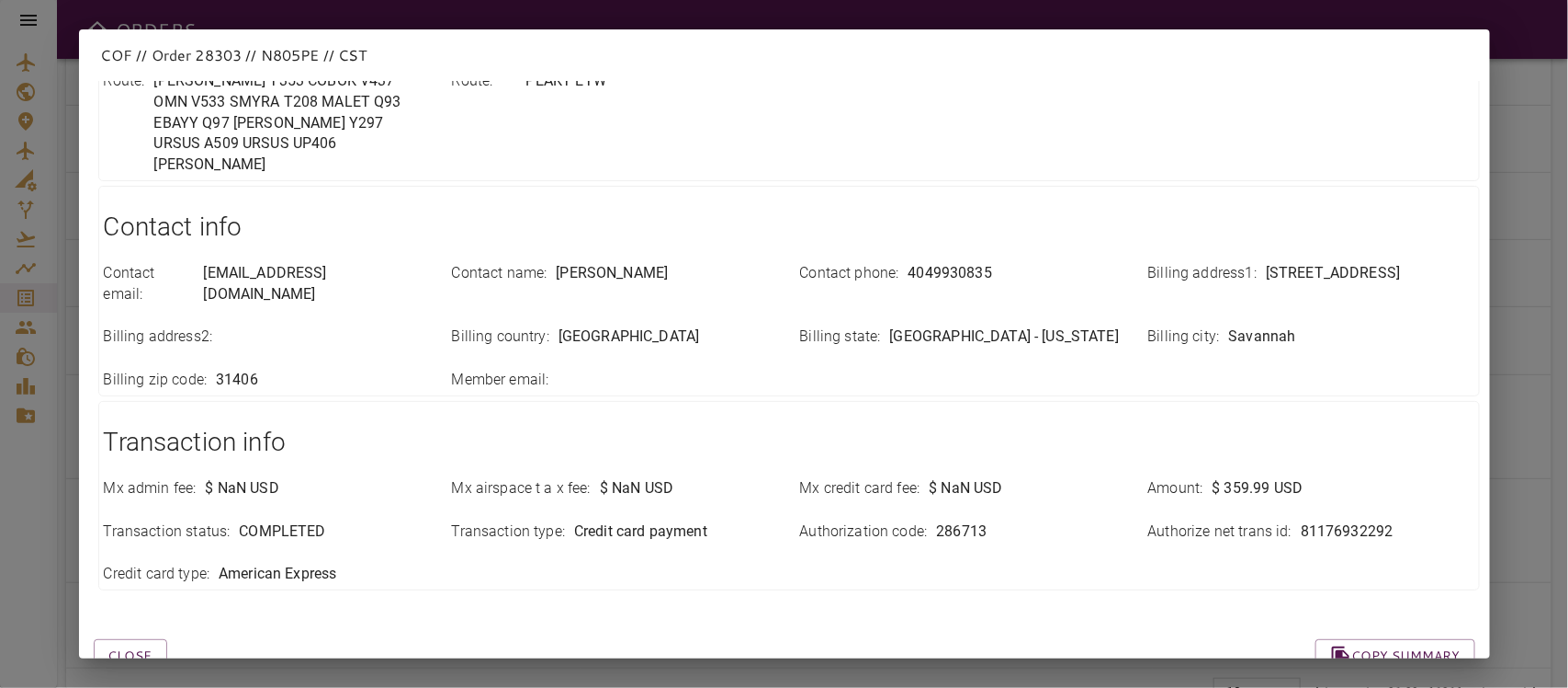
drag, startPoint x: 142, startPoint y: 596, endPoint x: 199, endPoint y: 590, distance: 57.3
click at [142, 610] on button "Close" at bounding box center [130, 656] width 73 height 34
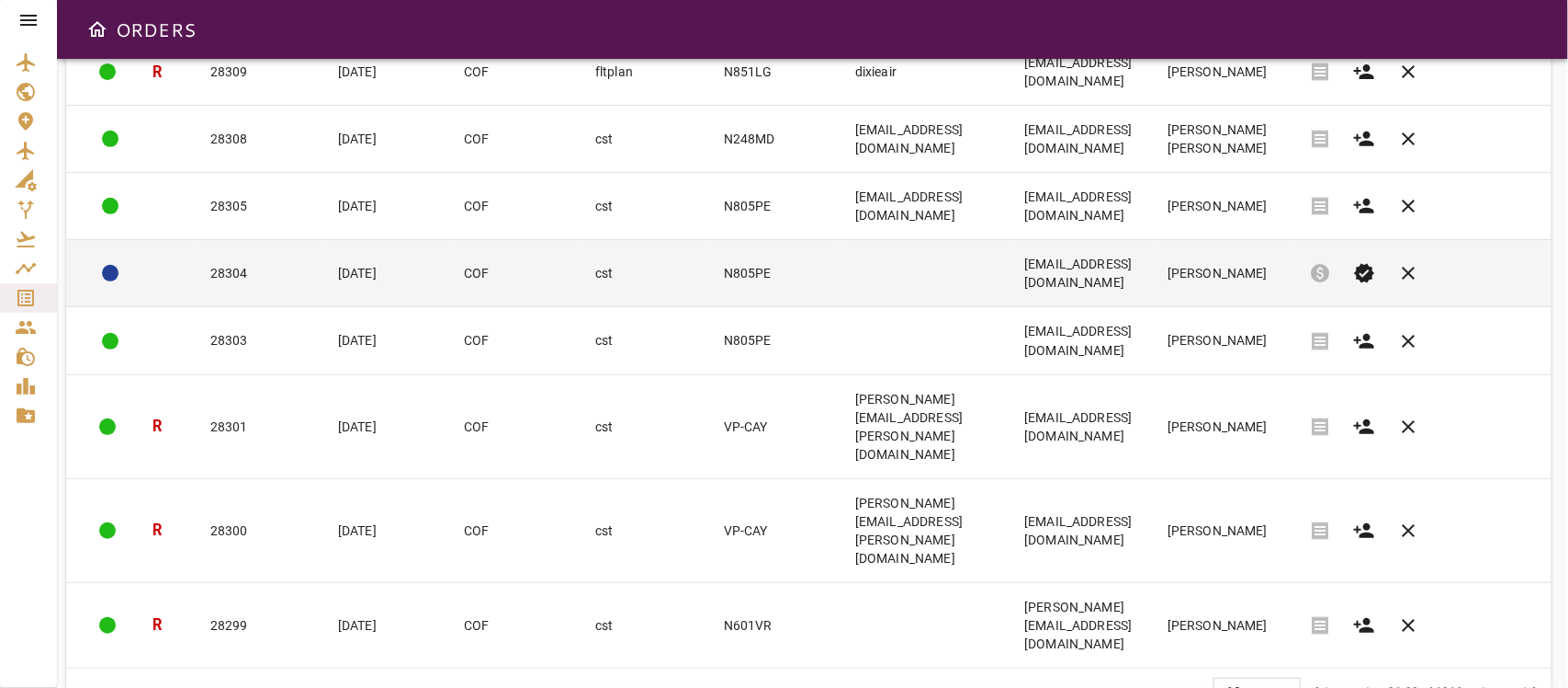
click at [1126, 307] on td "[EMAIL_ADDRESS][DOMAIN_NAME]" at bounding box center [1081, 273] width 143 height 67
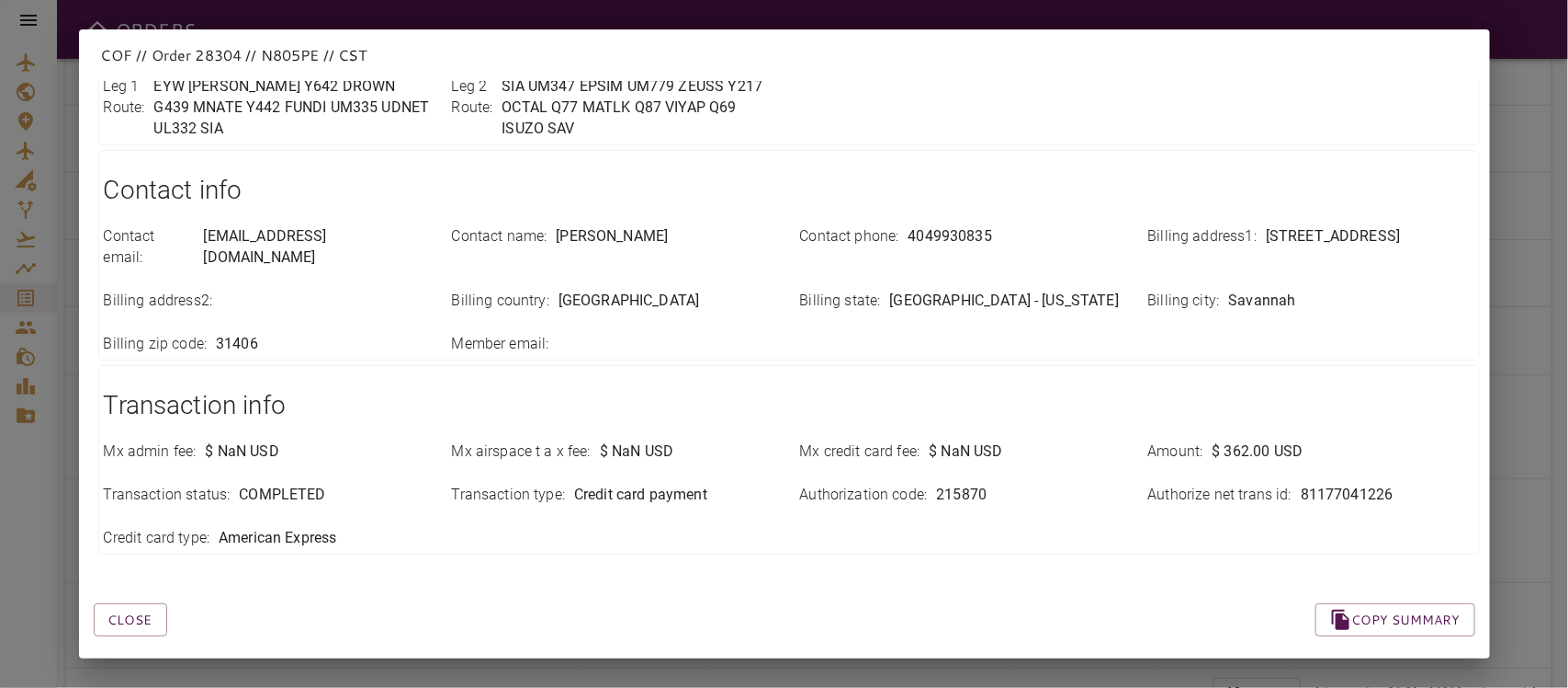
scroll to position [608, 0]
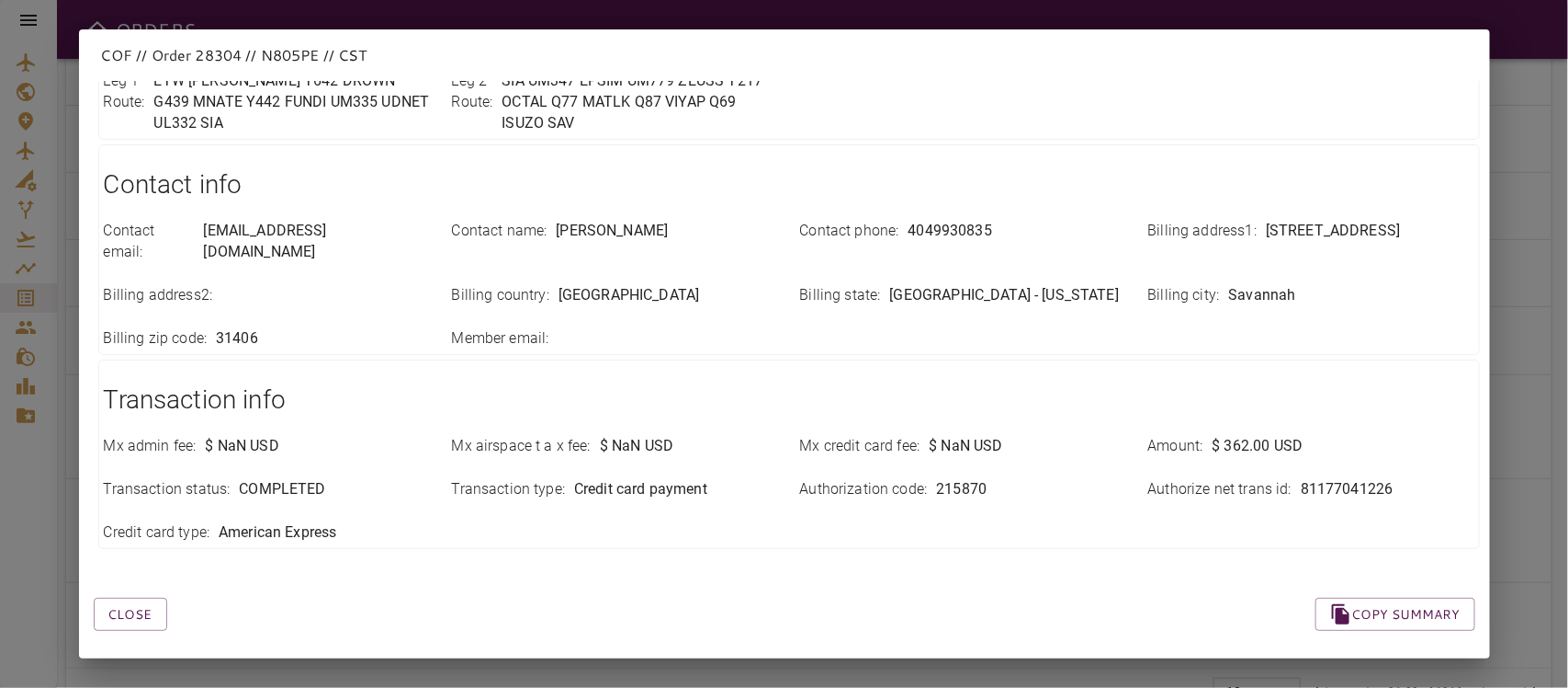
click at [130, 598] on button "Close" at bounding box center [130, 615] width 73 height 34
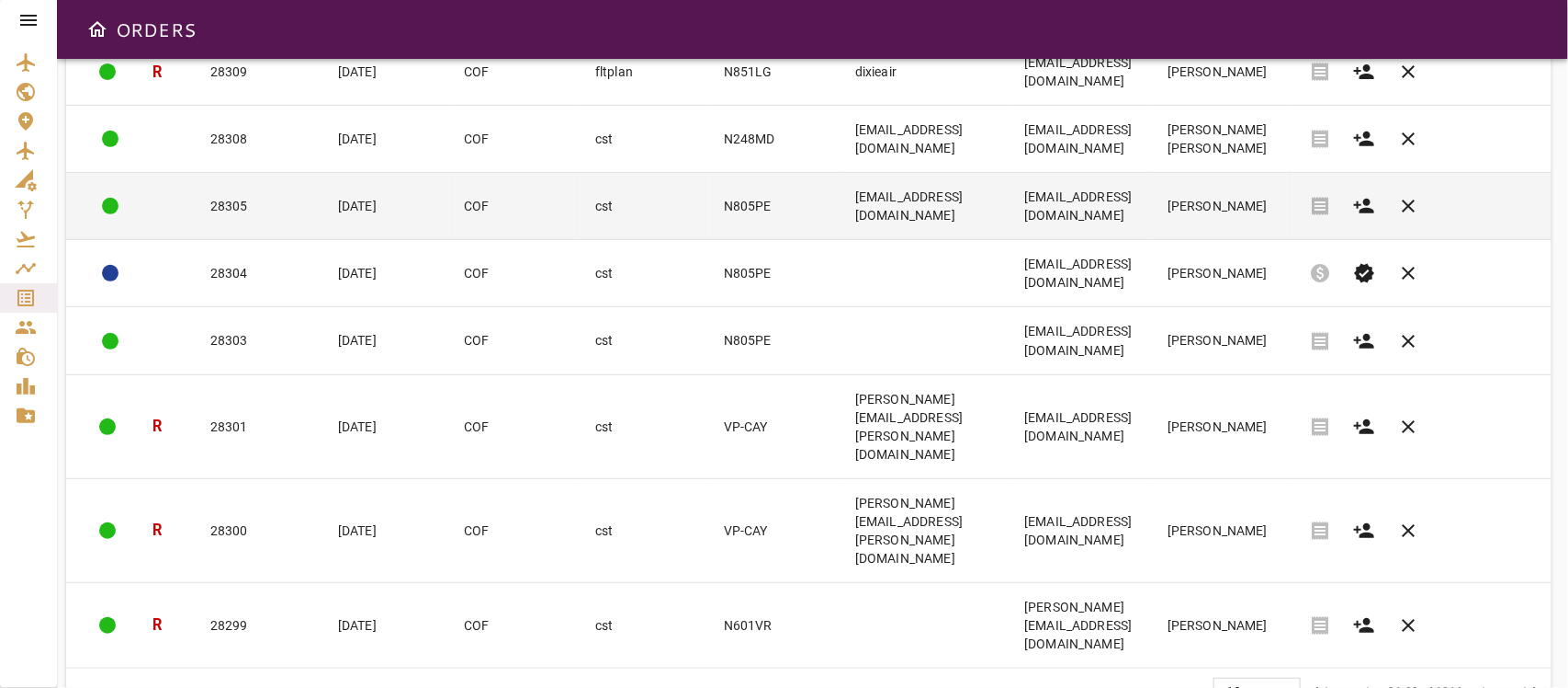
click at [1153, 240] on td "[EMAIL_ADDRESS][DOMAIN_NAME]" at bounding box center [1081, 206] width 143 height 67
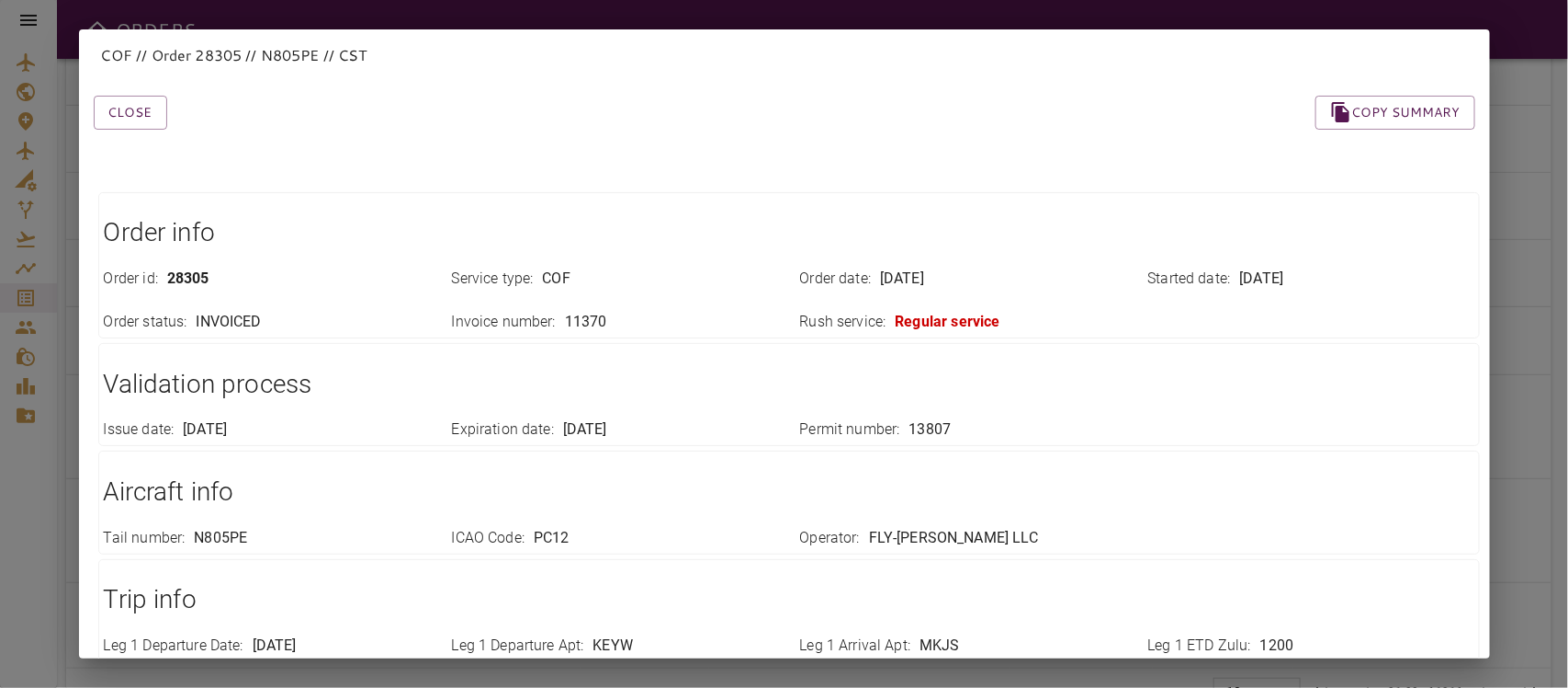
scroll to position [651, 0]
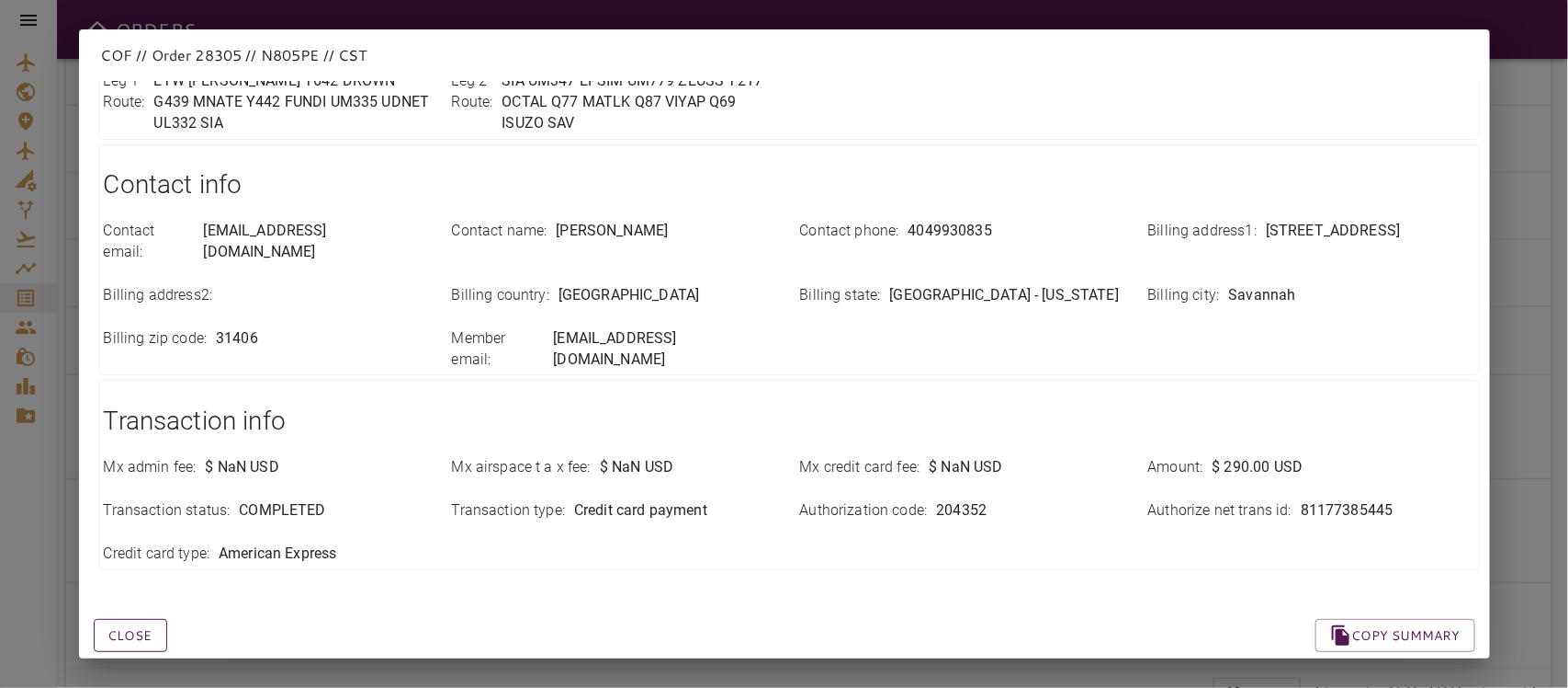
click at [141, 610] on button "Close" at bounding box center [130, 635] width 73 height 34
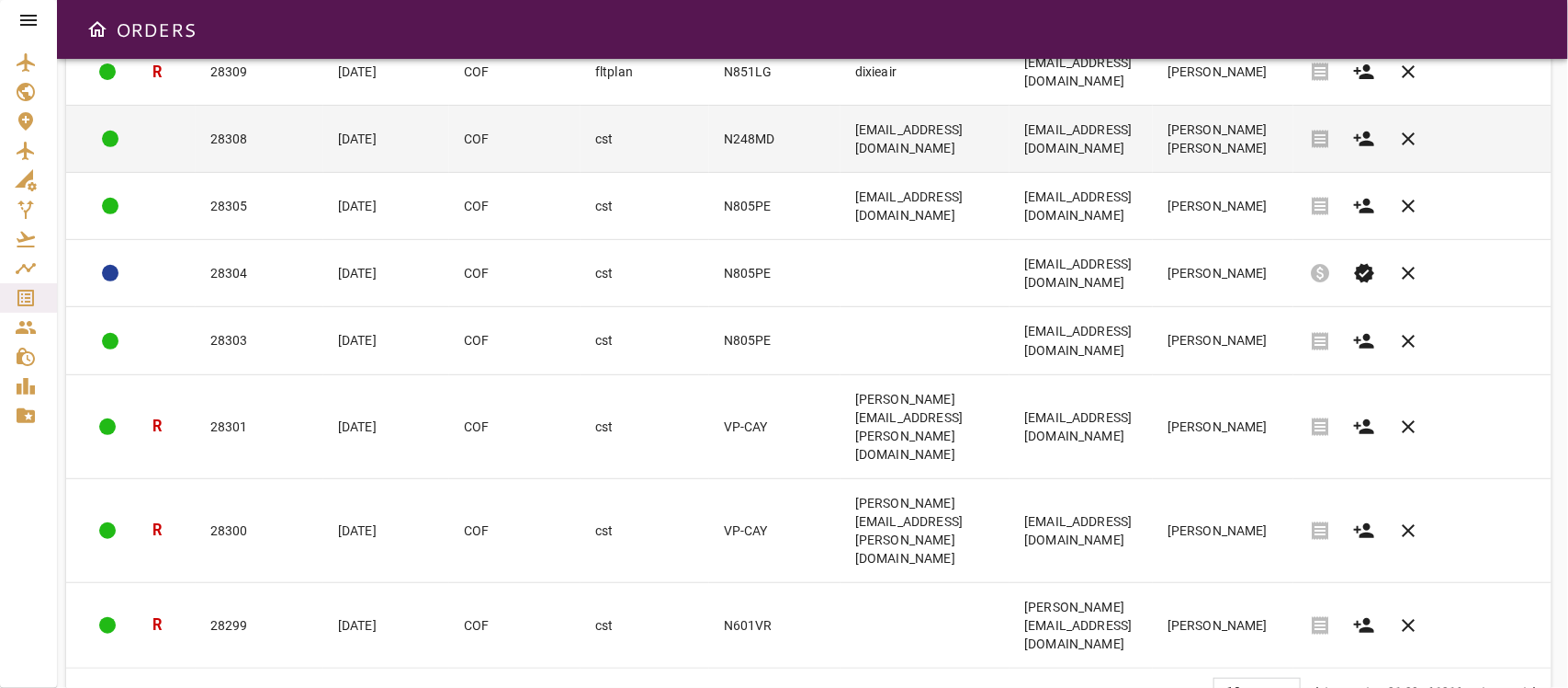
click at [926, 173] on td "[EMAIL_ADDRESS][DOMAIN_NAME]" at bounding box center [925, 139] width 169 height 67
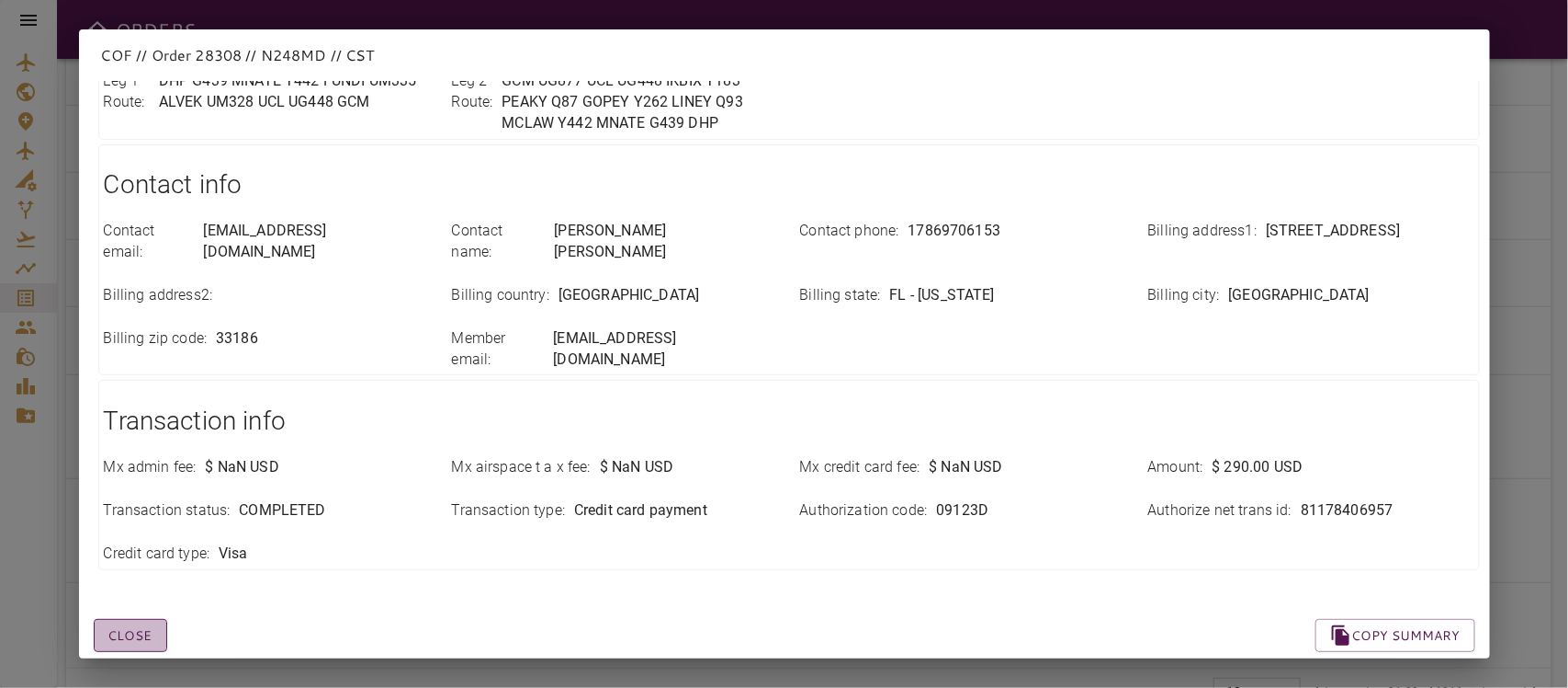
click at [113, 610] on button "Close" at bounding box center [130, 635] width 73 height 34
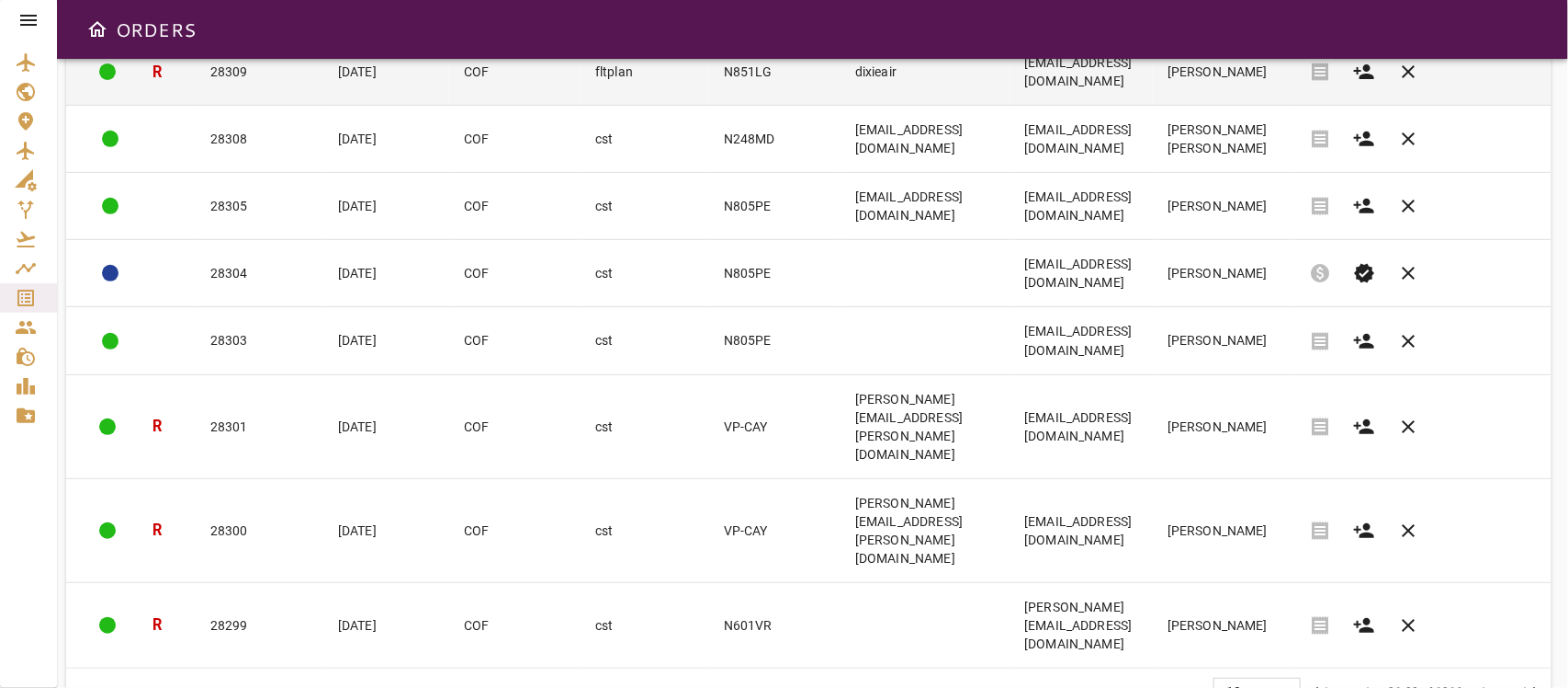
click at [1153, 97] on td "[EMAIL_ADDRESS][DOMAIN_NAME]" at bounding box center [1081, 72] width 143 height 67
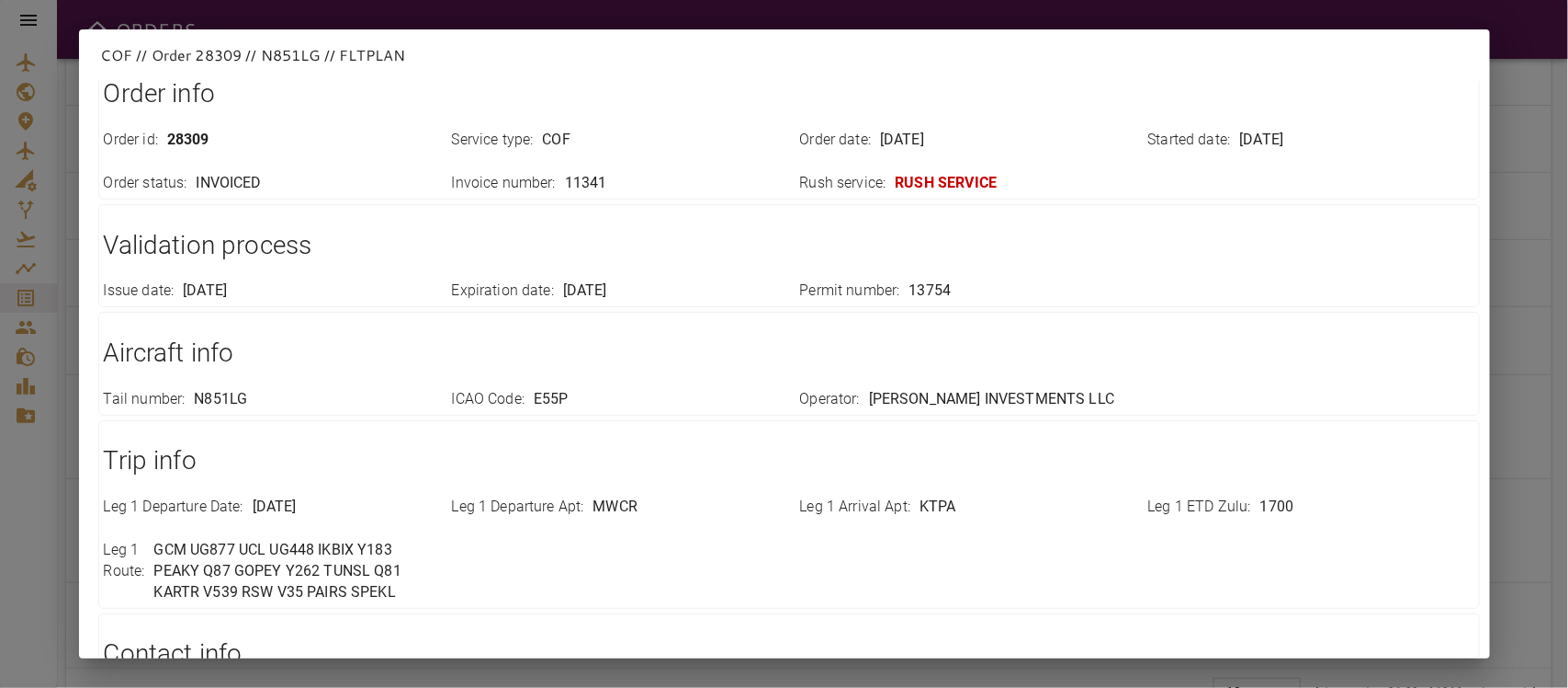
scroll to position [608, 0]
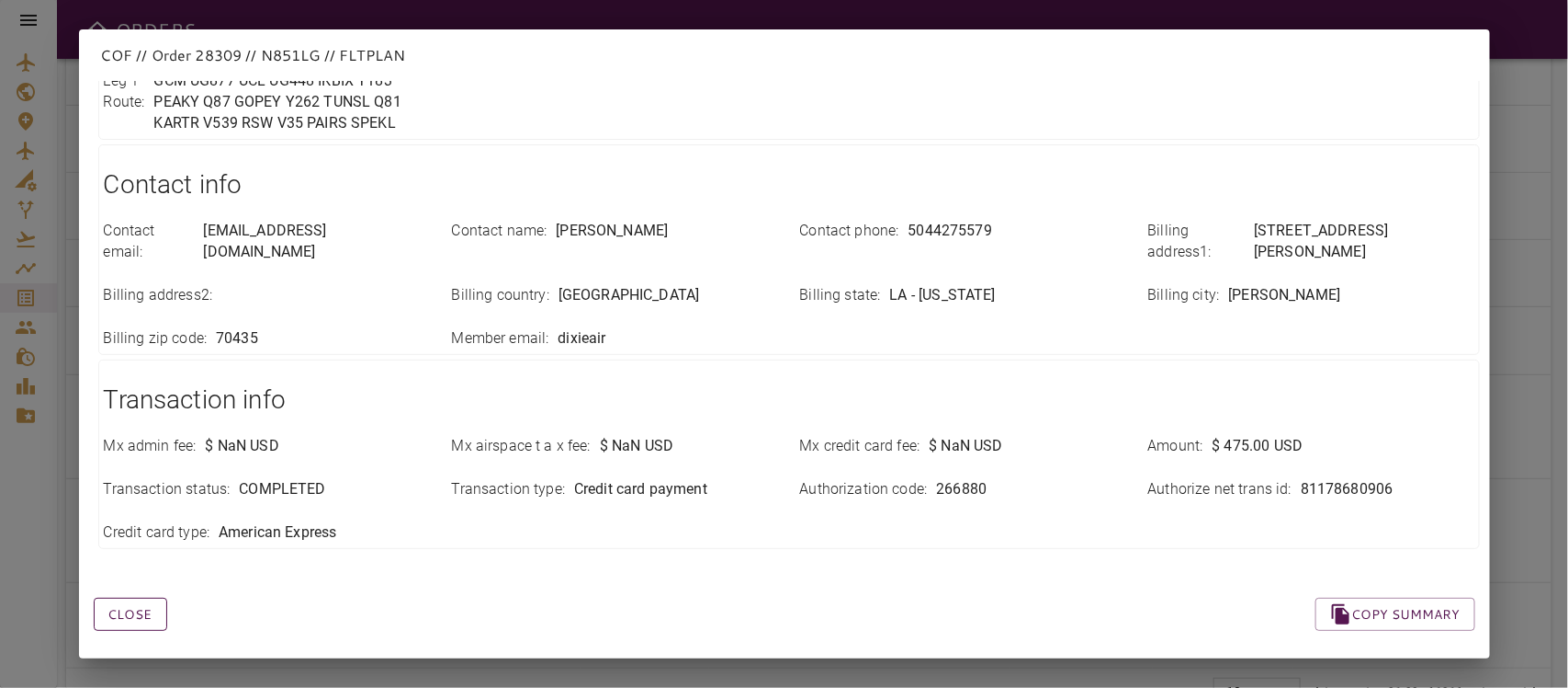
click at [141, 610] on button "Close" at bounding box center [130, 615] width 73 height 34
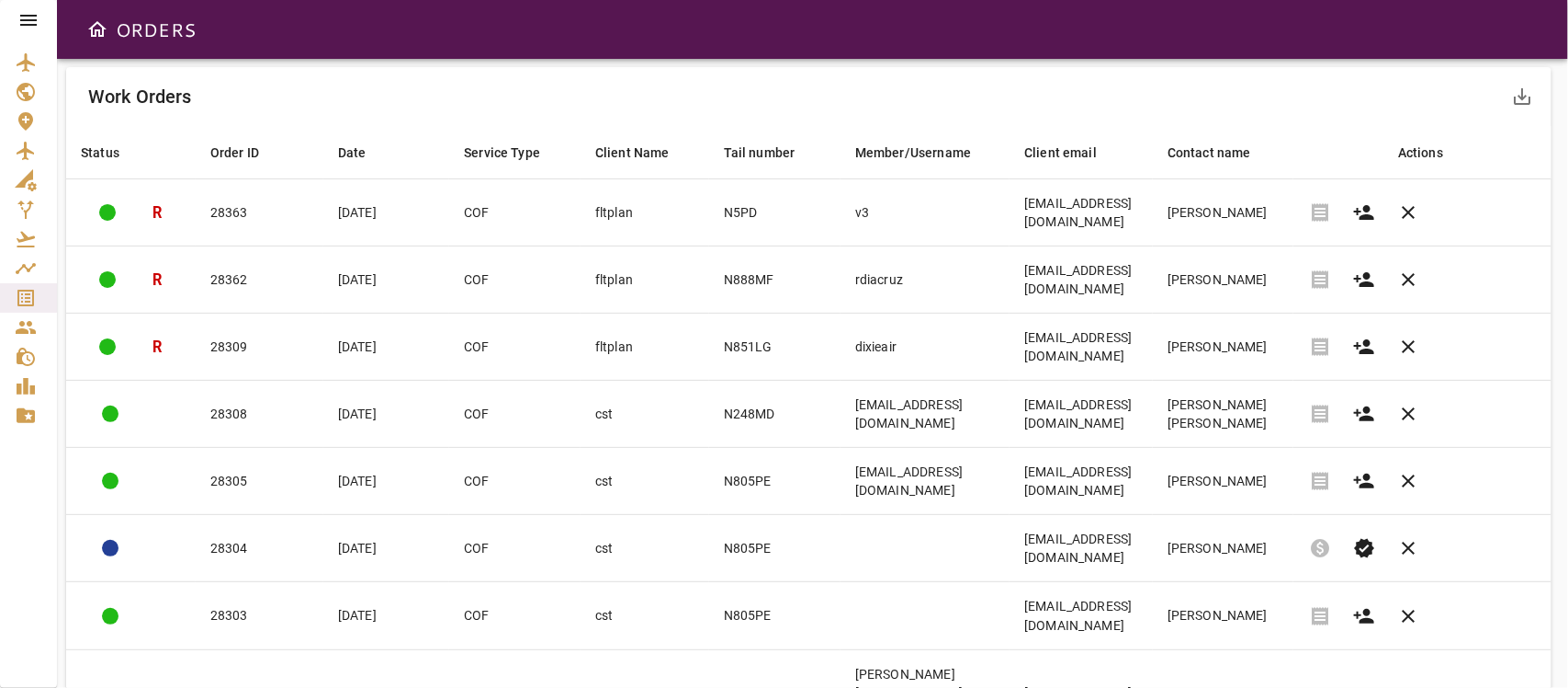
scroll to position [0, 0]
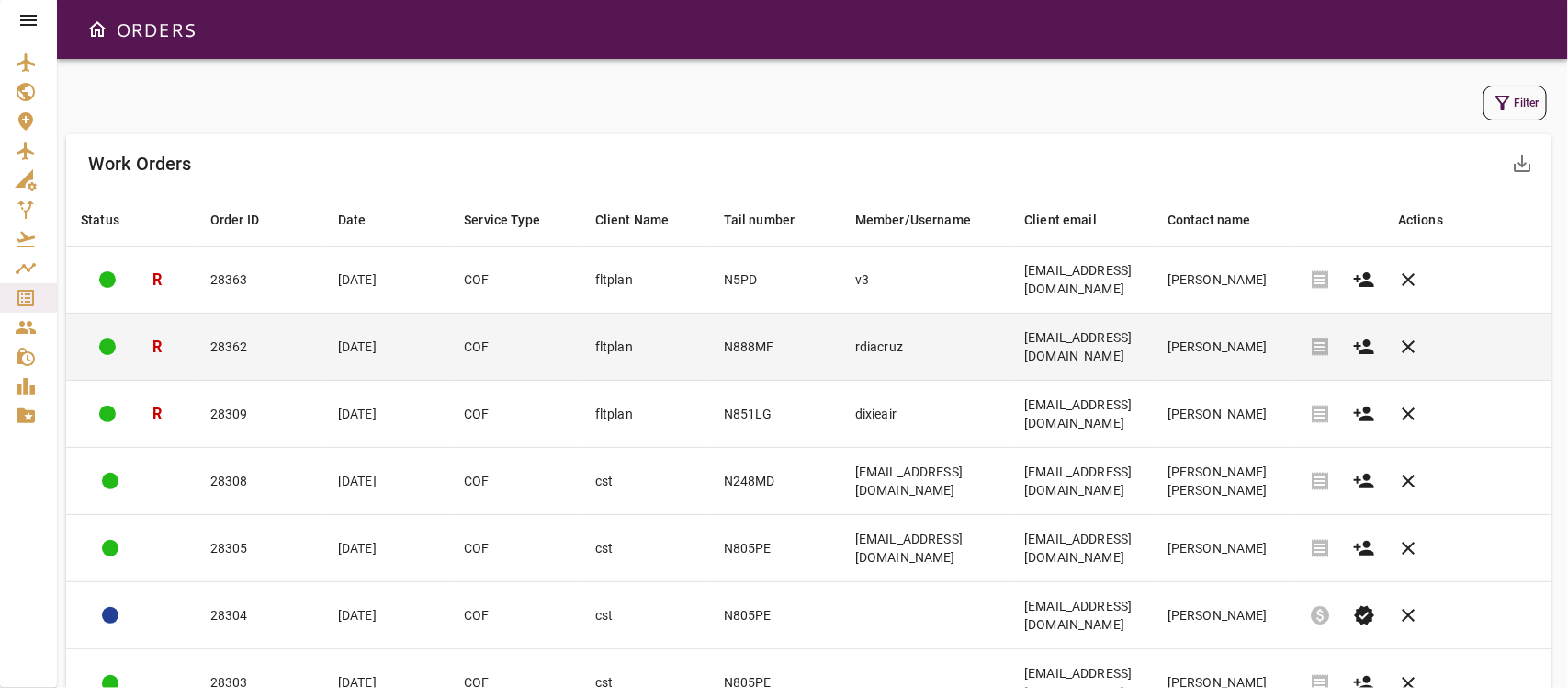
click at [1057, 370] on td "[EMAIL_ADDRESS][DOMAIN_NAME]" at bounding box center [1081, 347] width 143 height 67
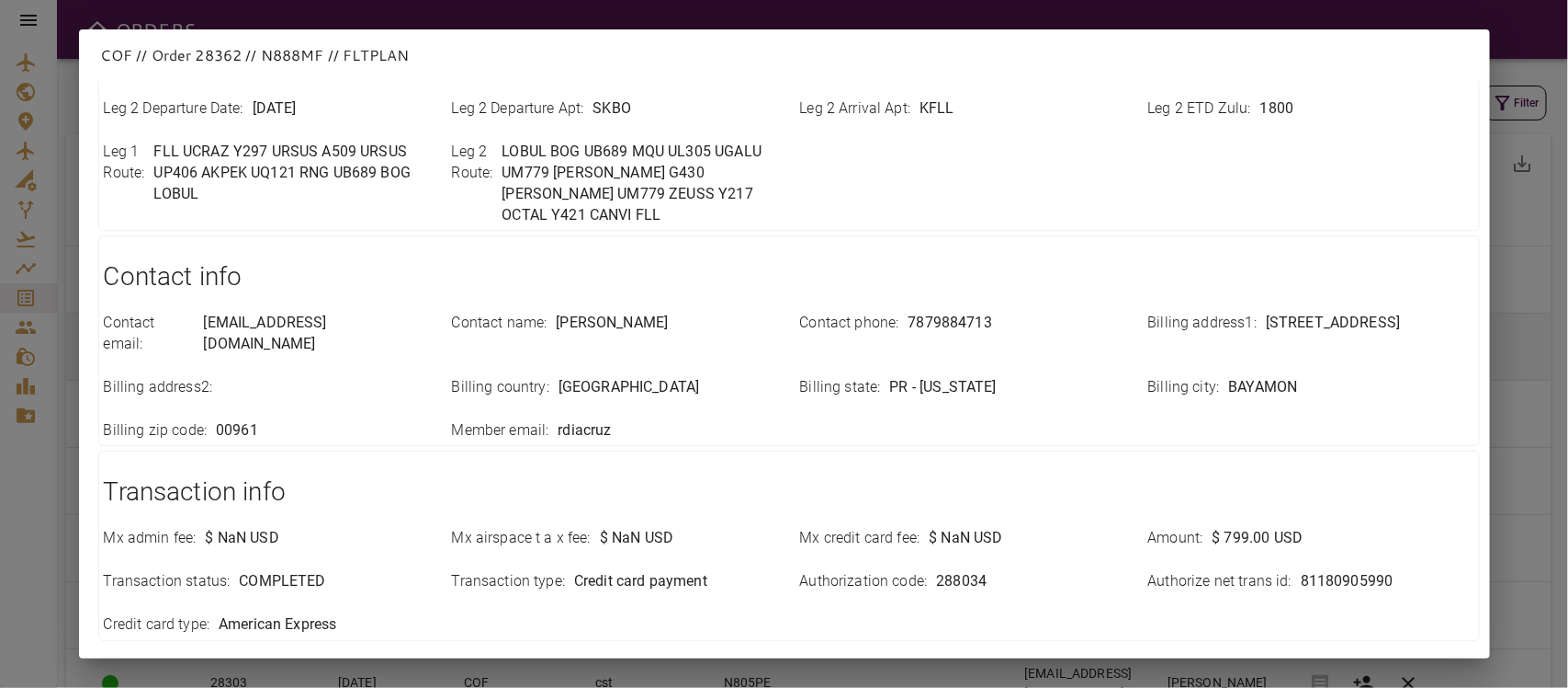
scroll to position [651, 0]
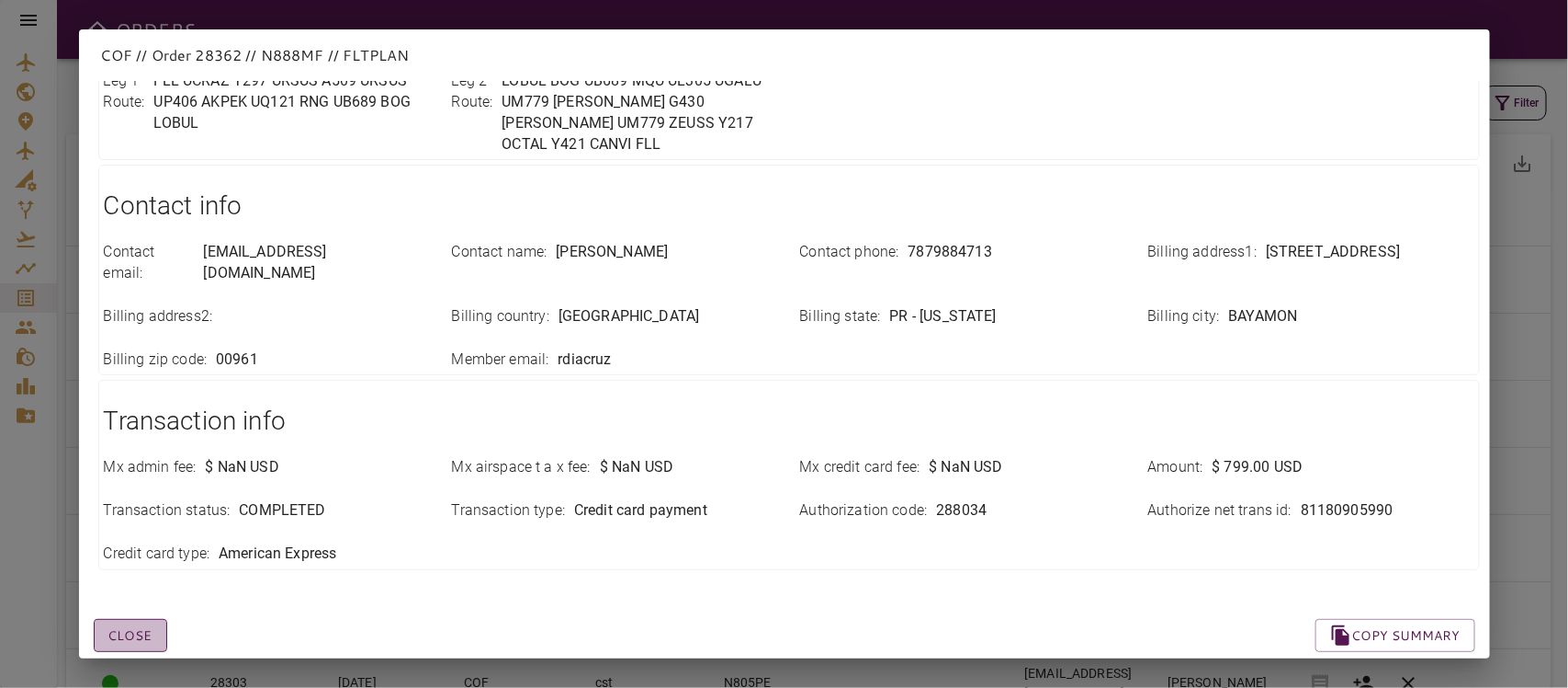
click at [127, 610] on button "Close" at bounding box center [130, 635] width 73 height 34
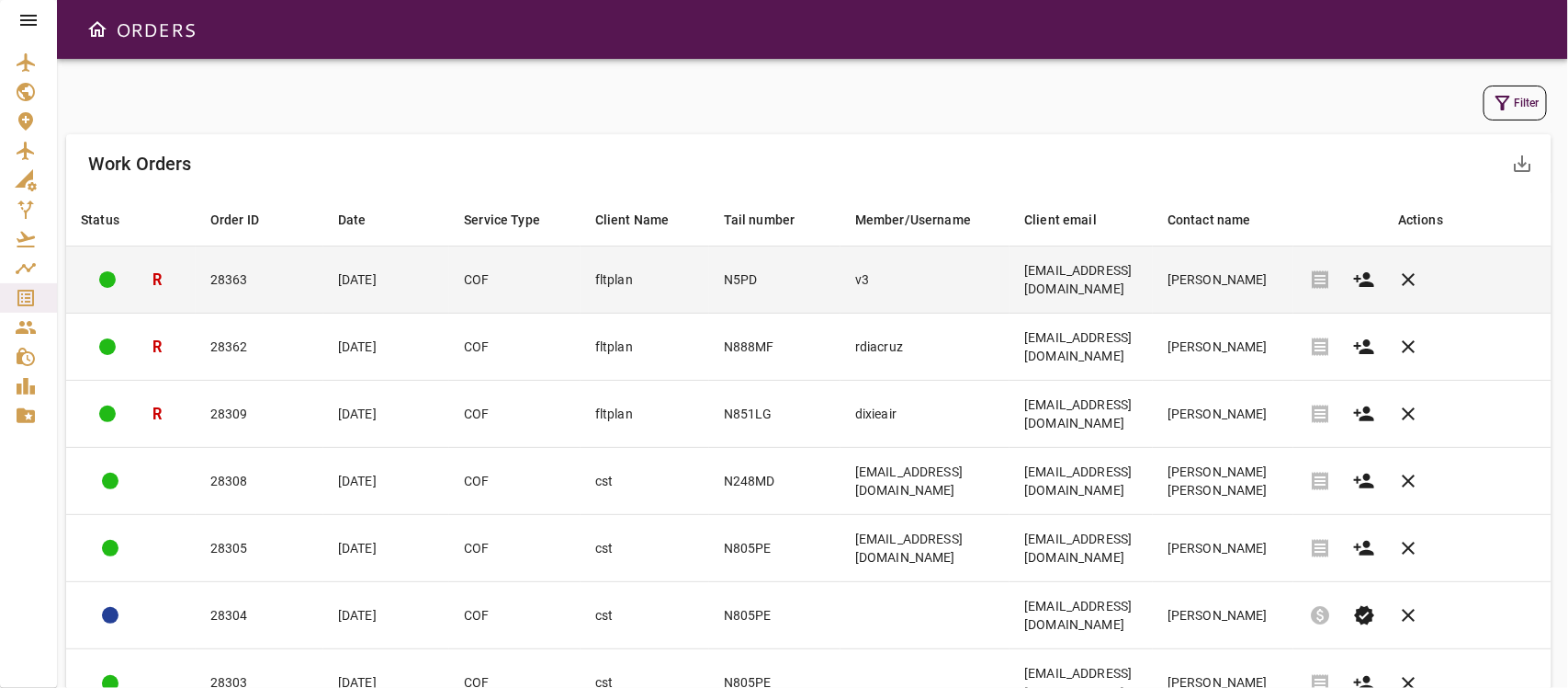
click at [1040, 305] on td "[EMAIL_ADDRESS][DOMAIN_NAME]" at bounding box center [1081, 279] width 143 height 67
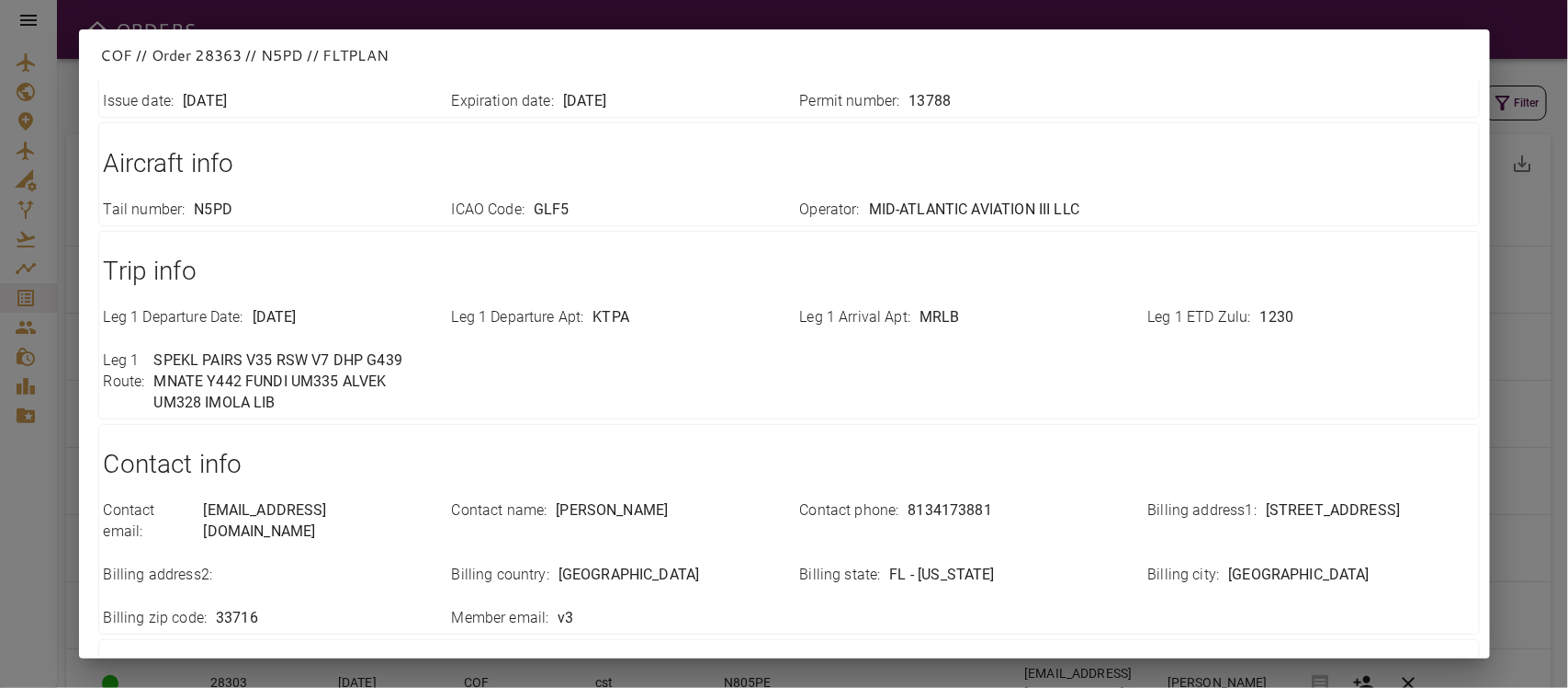
scroll to position [608, 0]
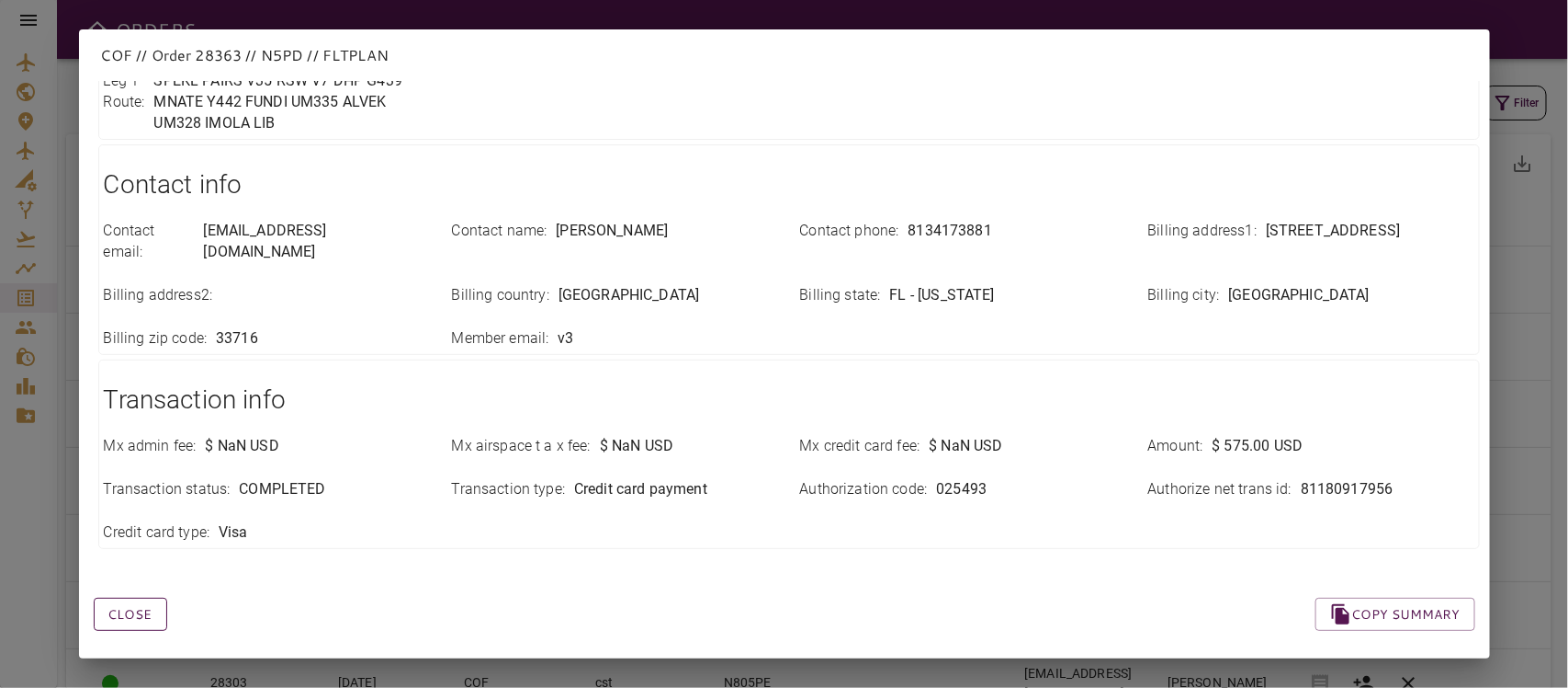
click at [143, 598] on button "Close" at bounding box center [130, 615] width 73 height 34
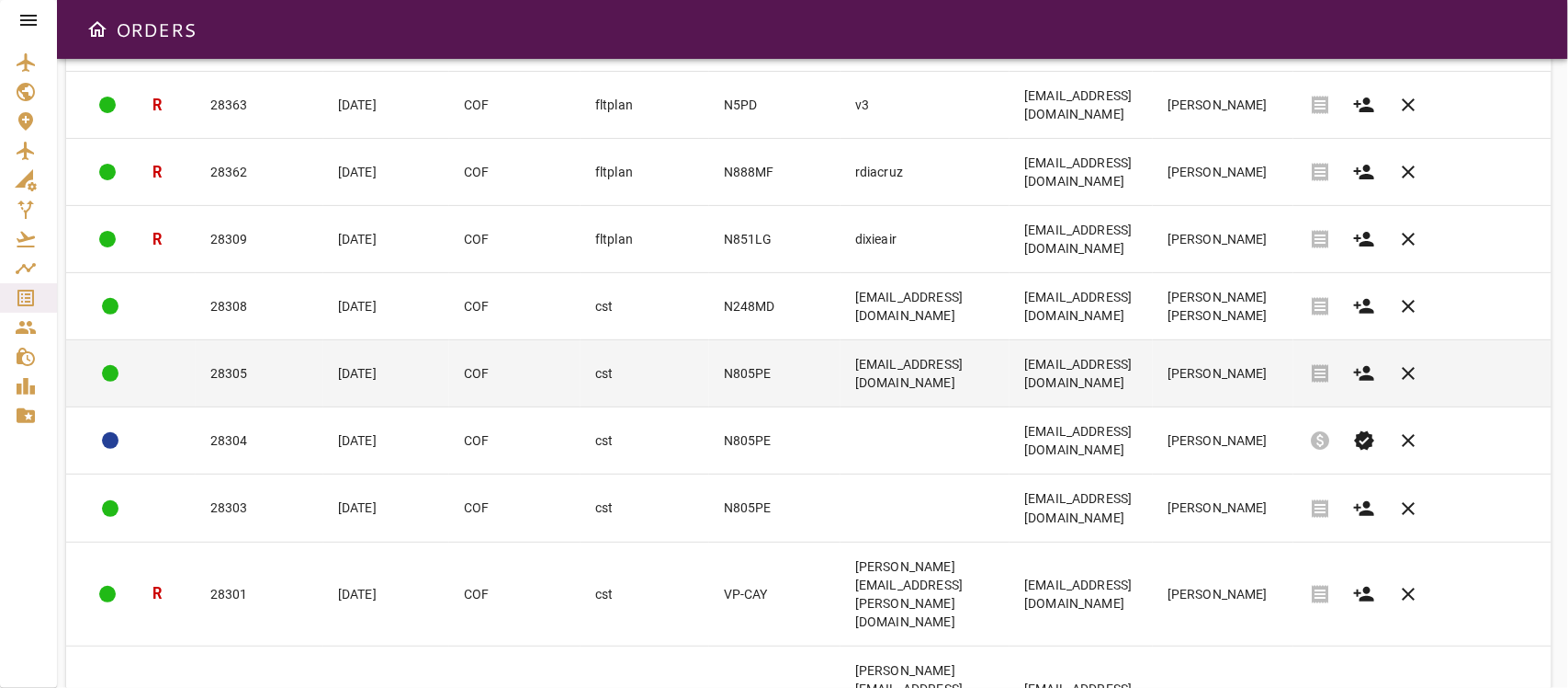
scroll to position [342, 0]
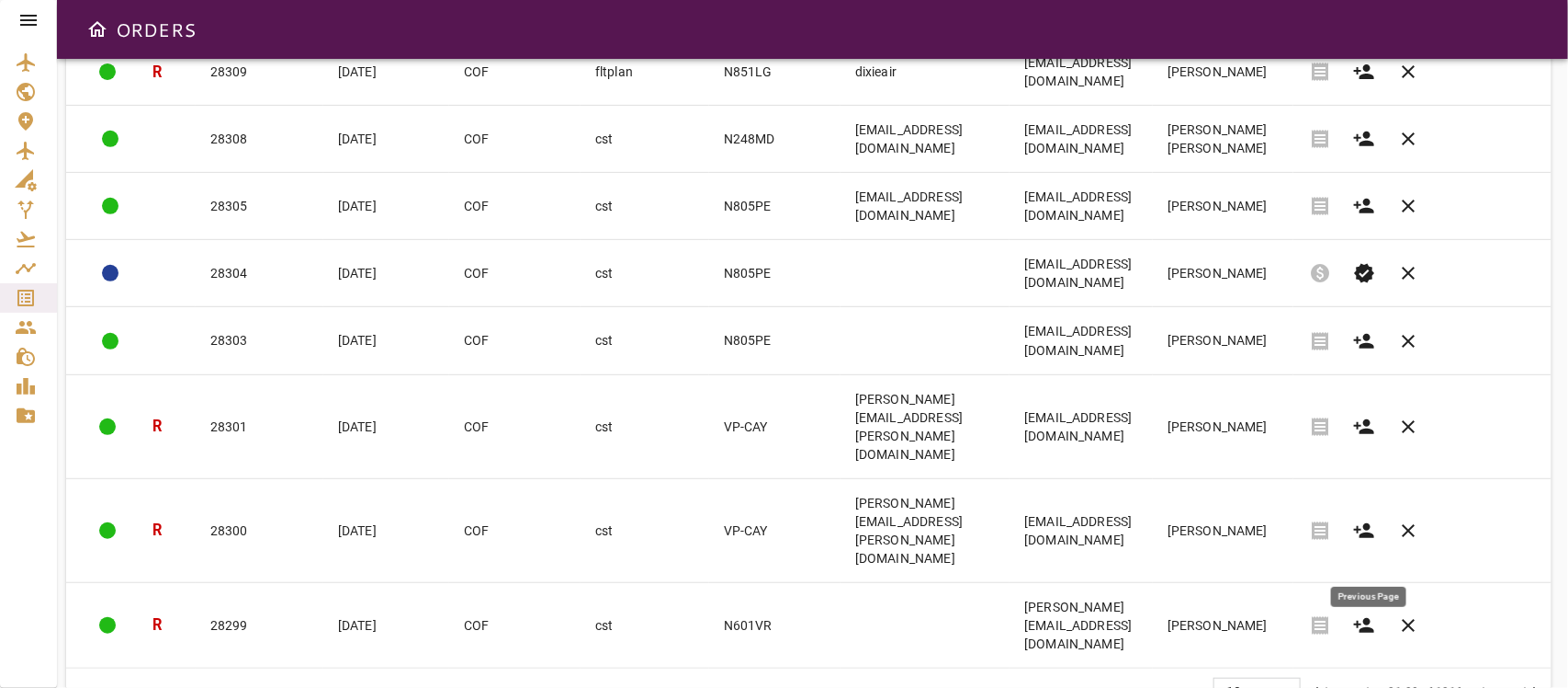
click at [1371, 610] on span "chevron_left" at bounding box center [1368, 693] width 22 height 22
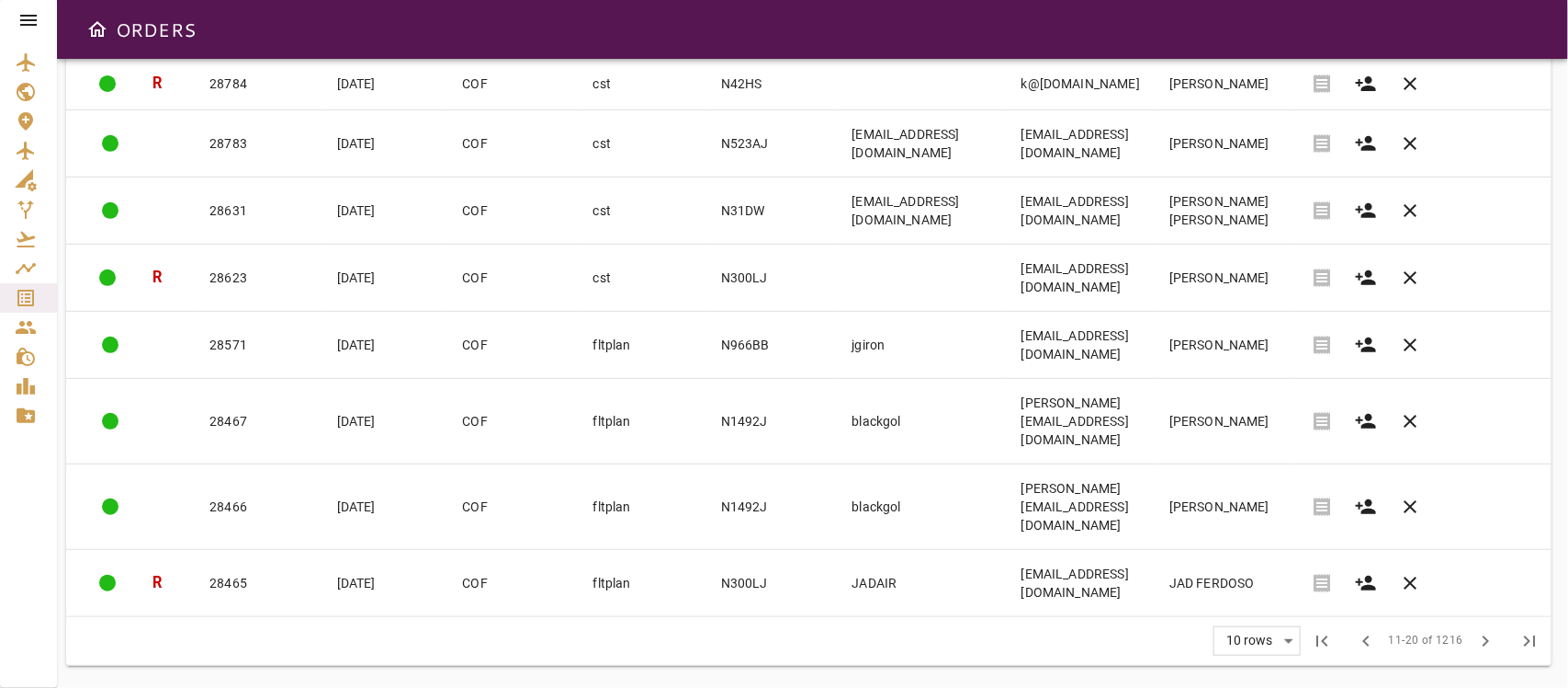
scroll to position [184, 0]
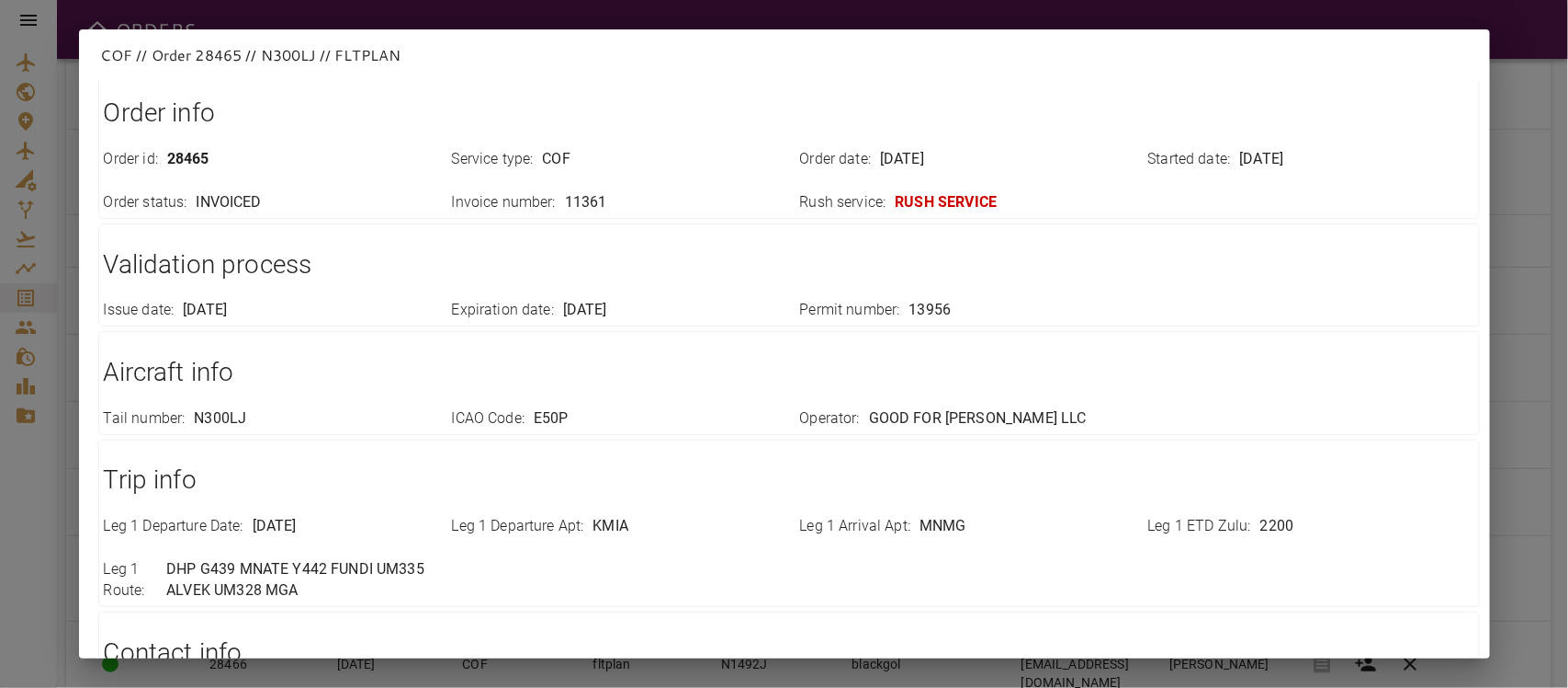
scroll to position [0, 0]
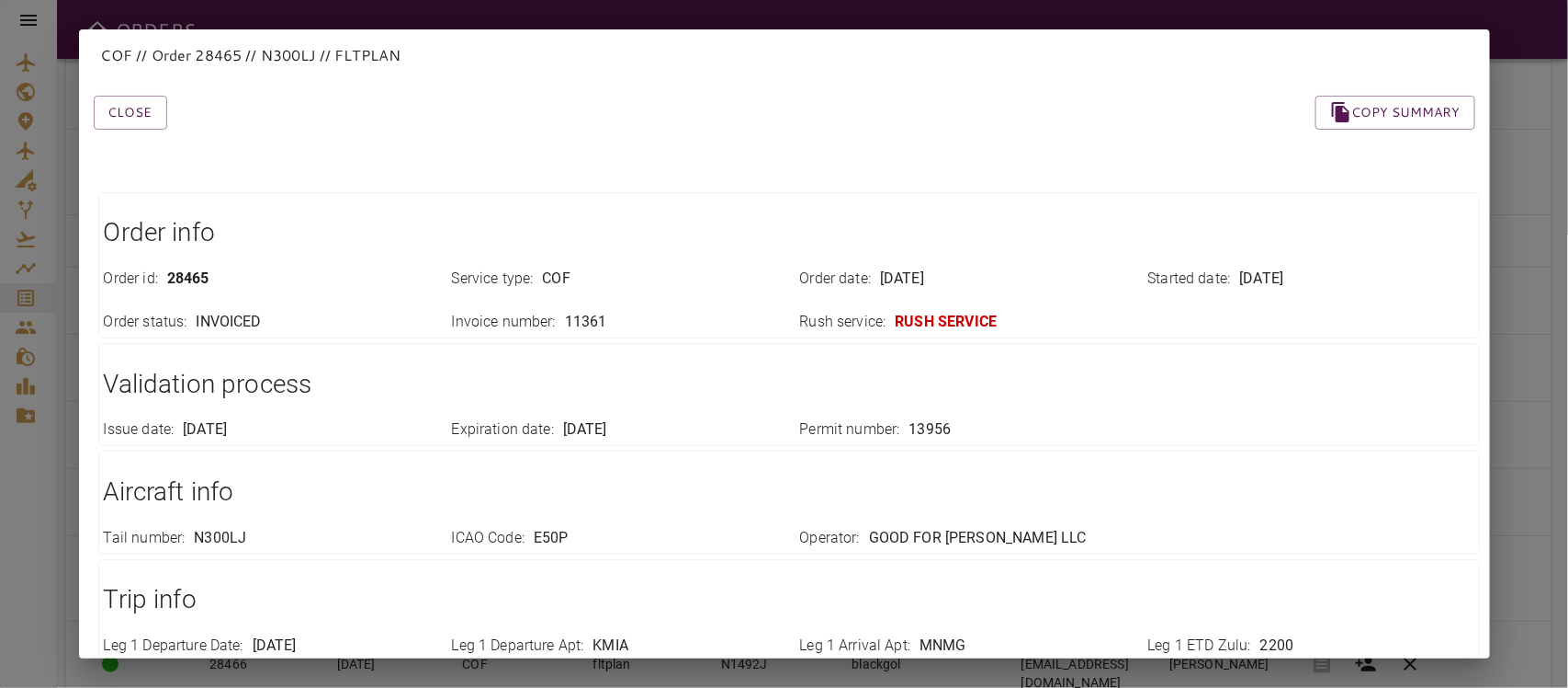
drag, startPoint x: 152, startPoint y: 122, endPoint x: 168, endPoint y: 122, distance: 16.0
click at [151, 122] on button "Close" at bounding box center [130, 112] width 73 height 34
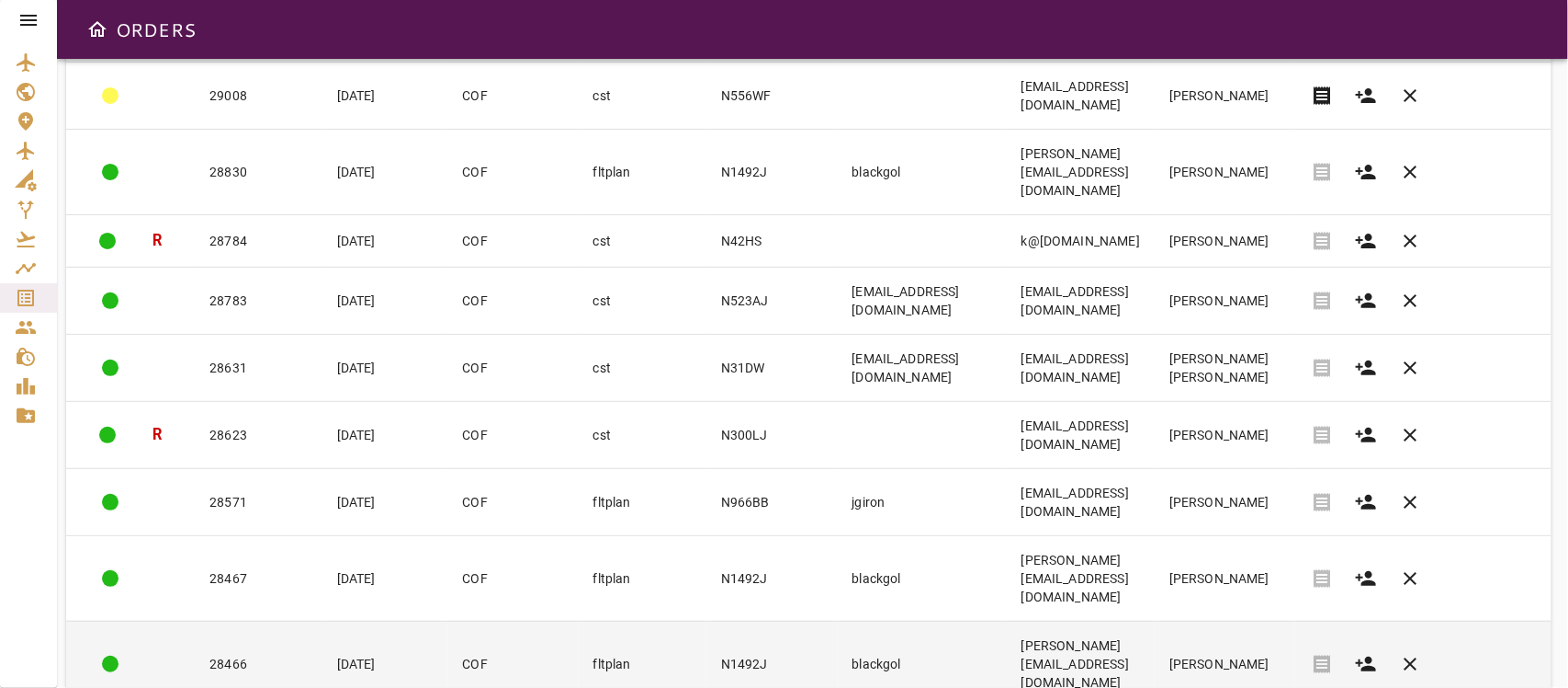
click at [1155, 610] on td "[PERSON_NAME][EMAIL_ADDRESS][DOMAIN_NAME]" at bounding box center [1080, 663] width 148 height 85
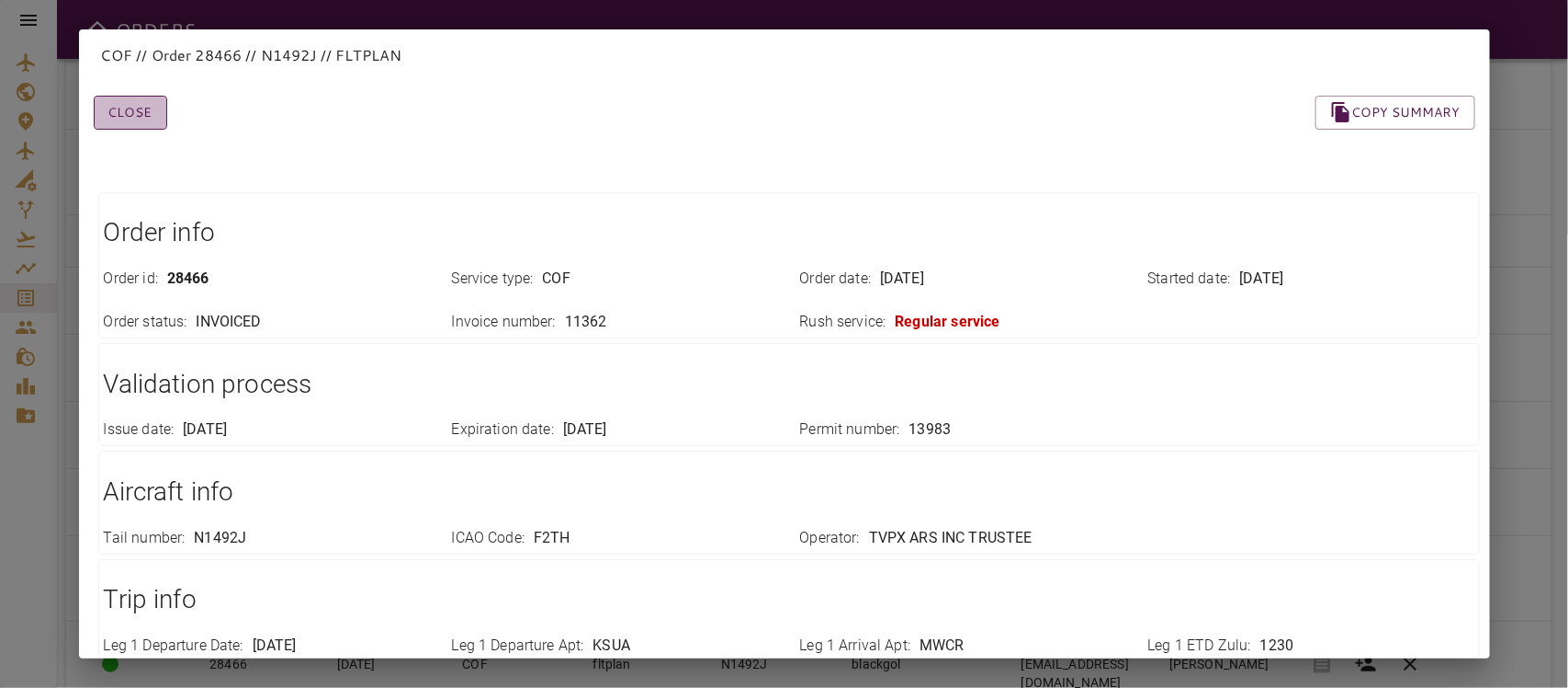
click at [138, 108] on button "Close" at bounding box center [130, 112] width 73 height 34
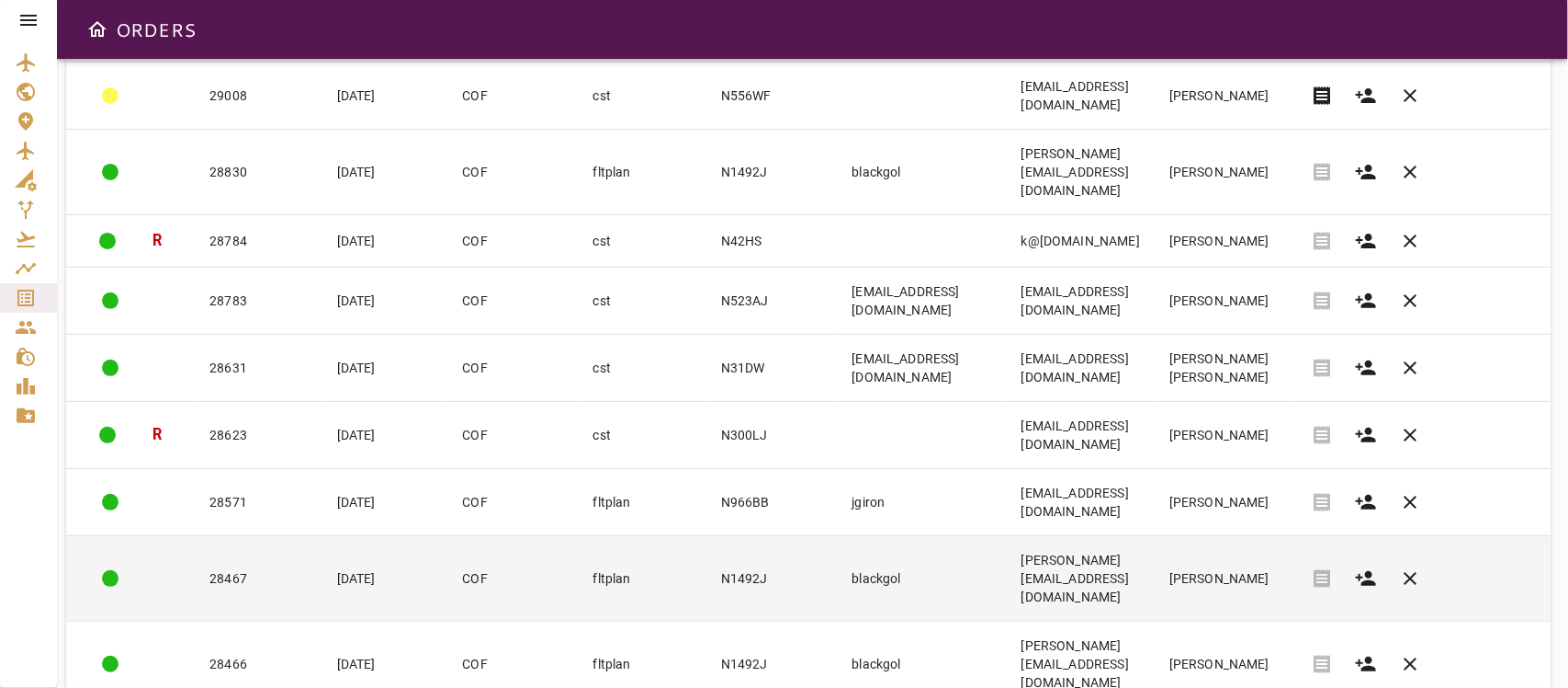
click at [1187, 535] on td "[PERSON_NAME]" at bounding box center [1226, 578] width 141 height 85
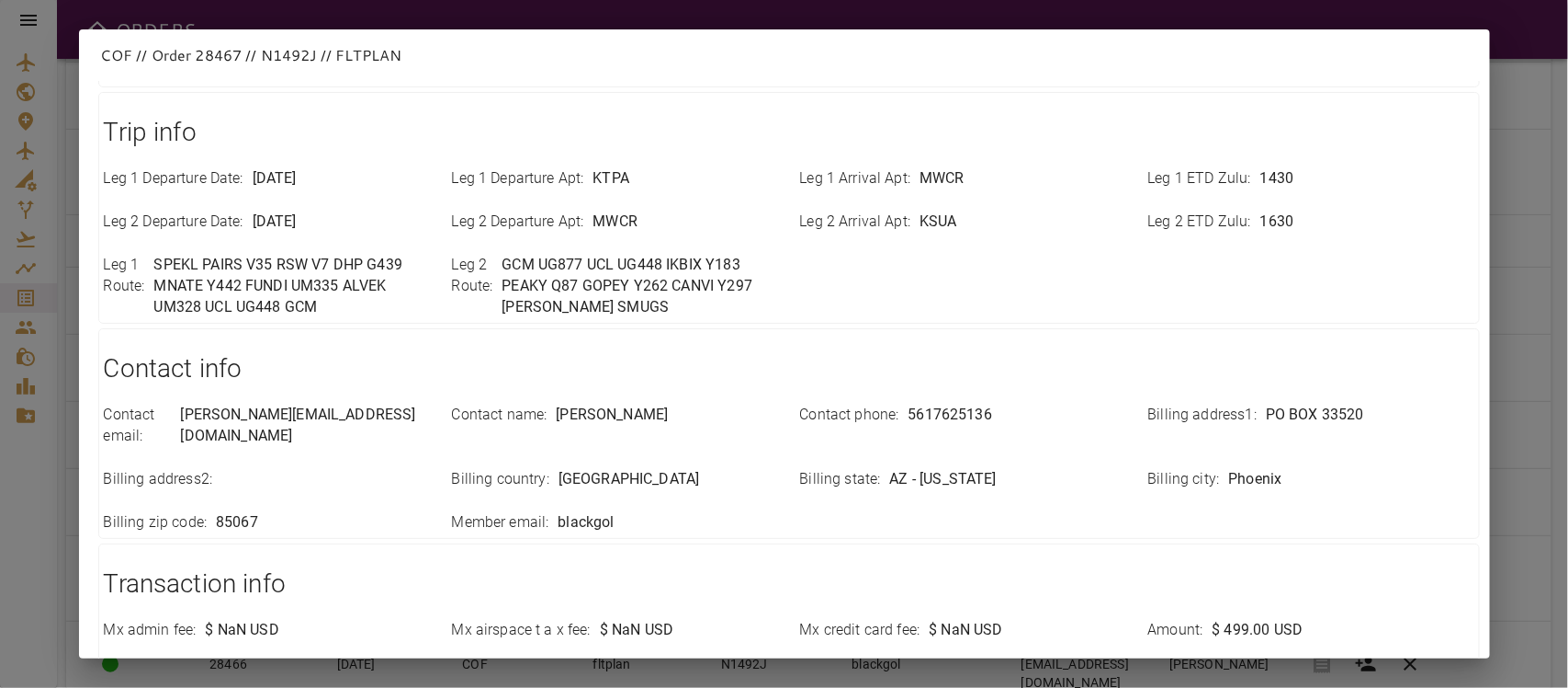
scroll to position [651, 0]
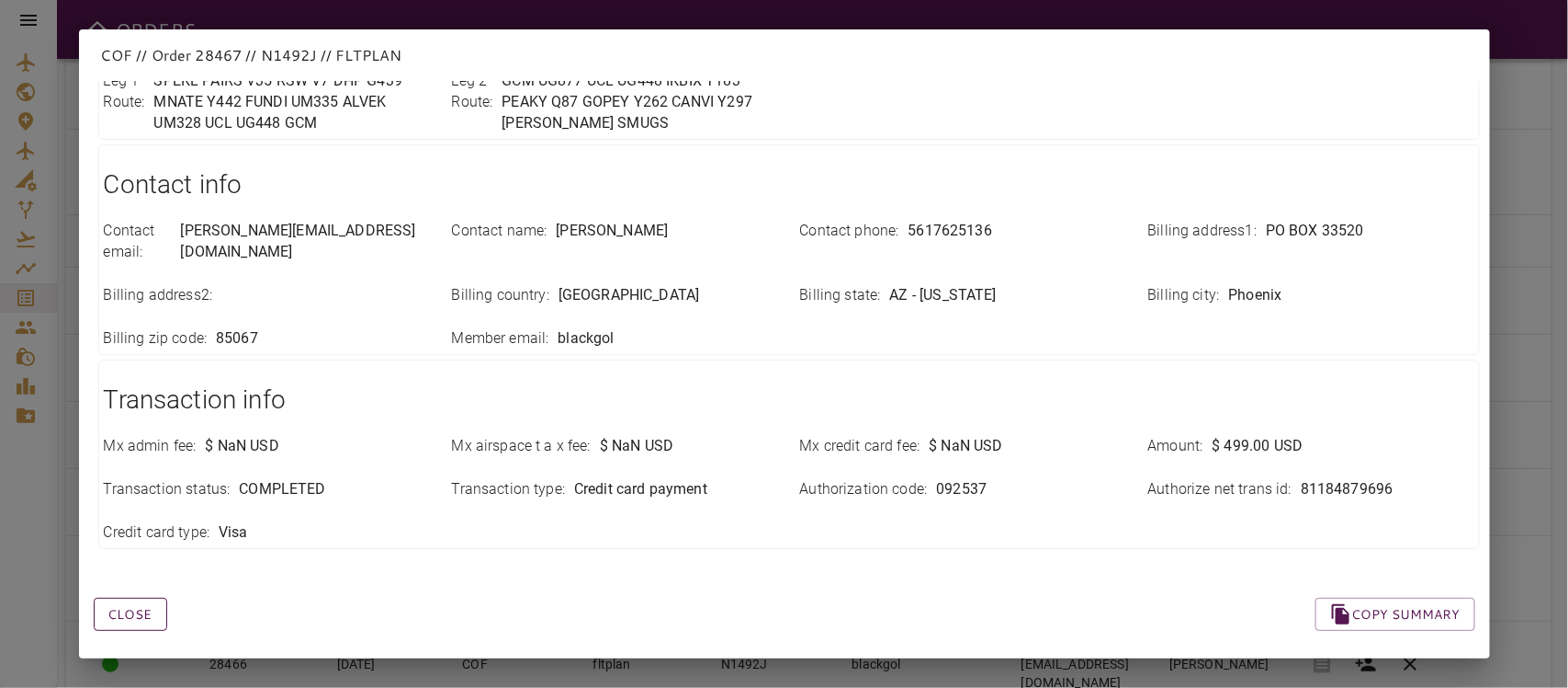
click at [135, 598] on button "Close" at bounding box center [130, 615] width 73 height 34
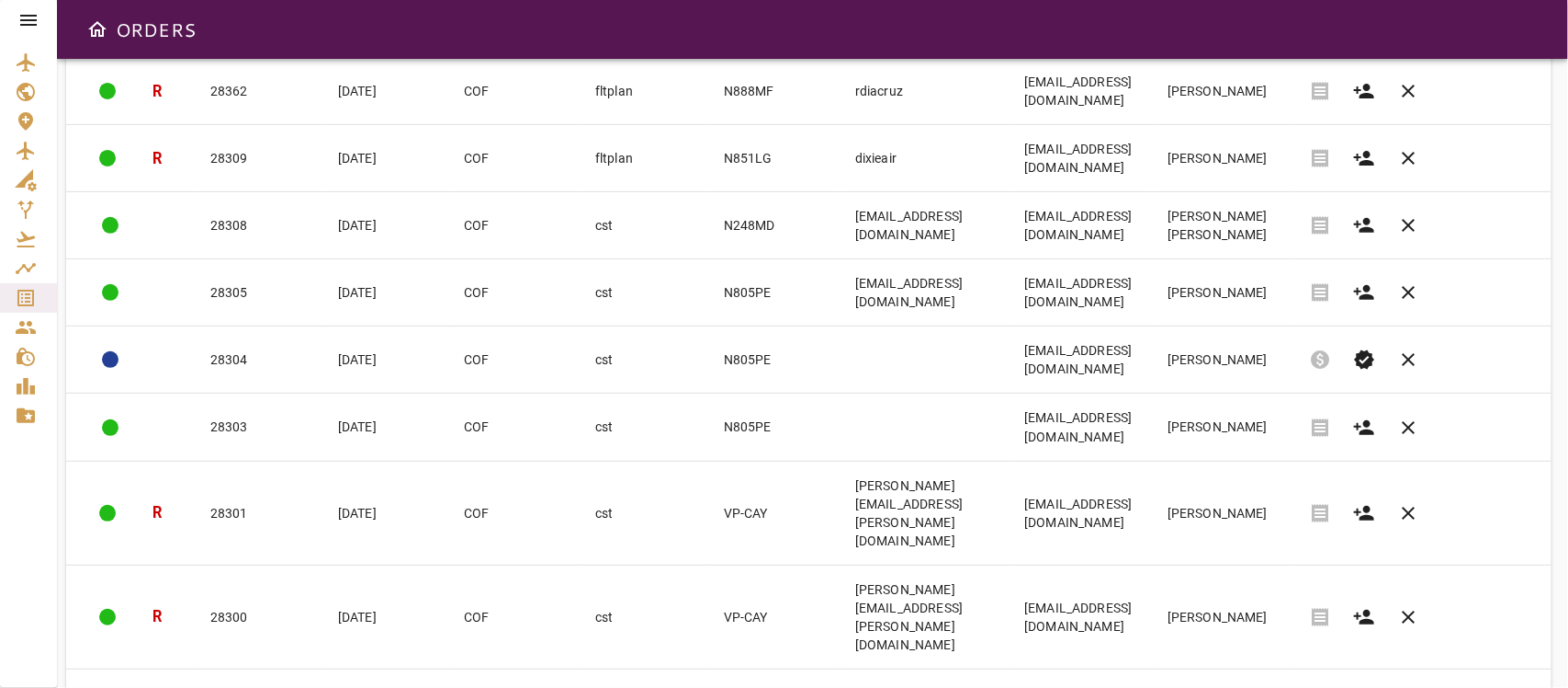
scroll to position [342, 0]
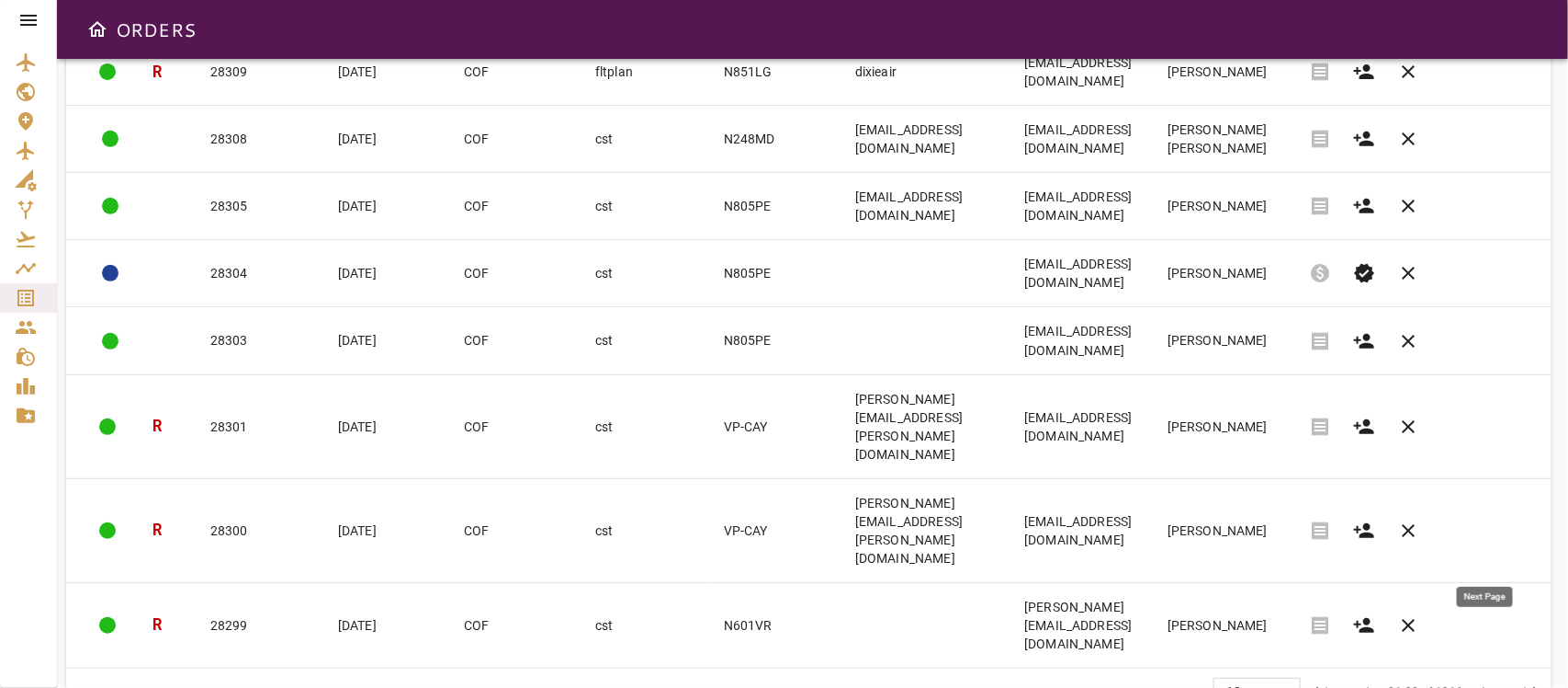
click at [1393, 610] on span "chevron_right" at bounding box center [1485, 693] width 22 height 22
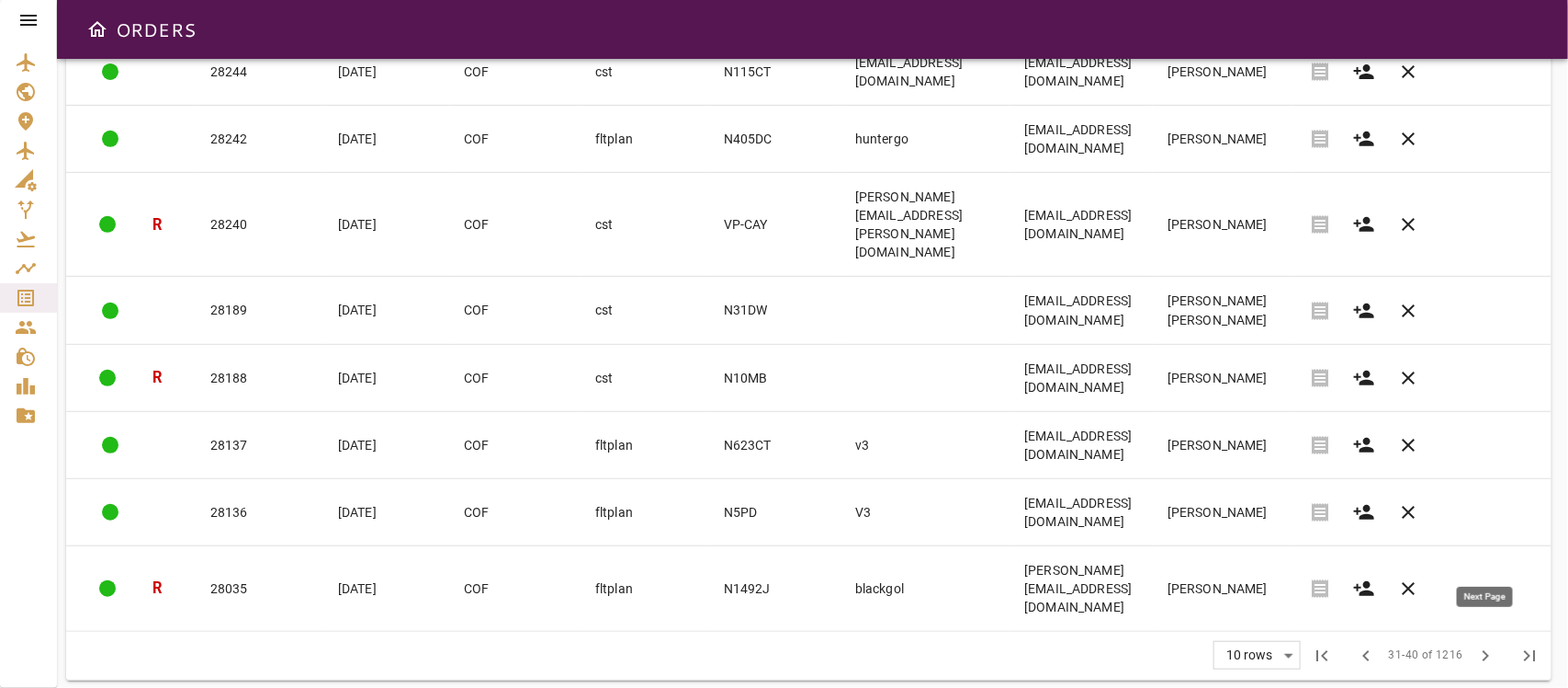
click at [1393, 610] on span "chevron_right" at bounding box center [1485, 656] width 22 height 22
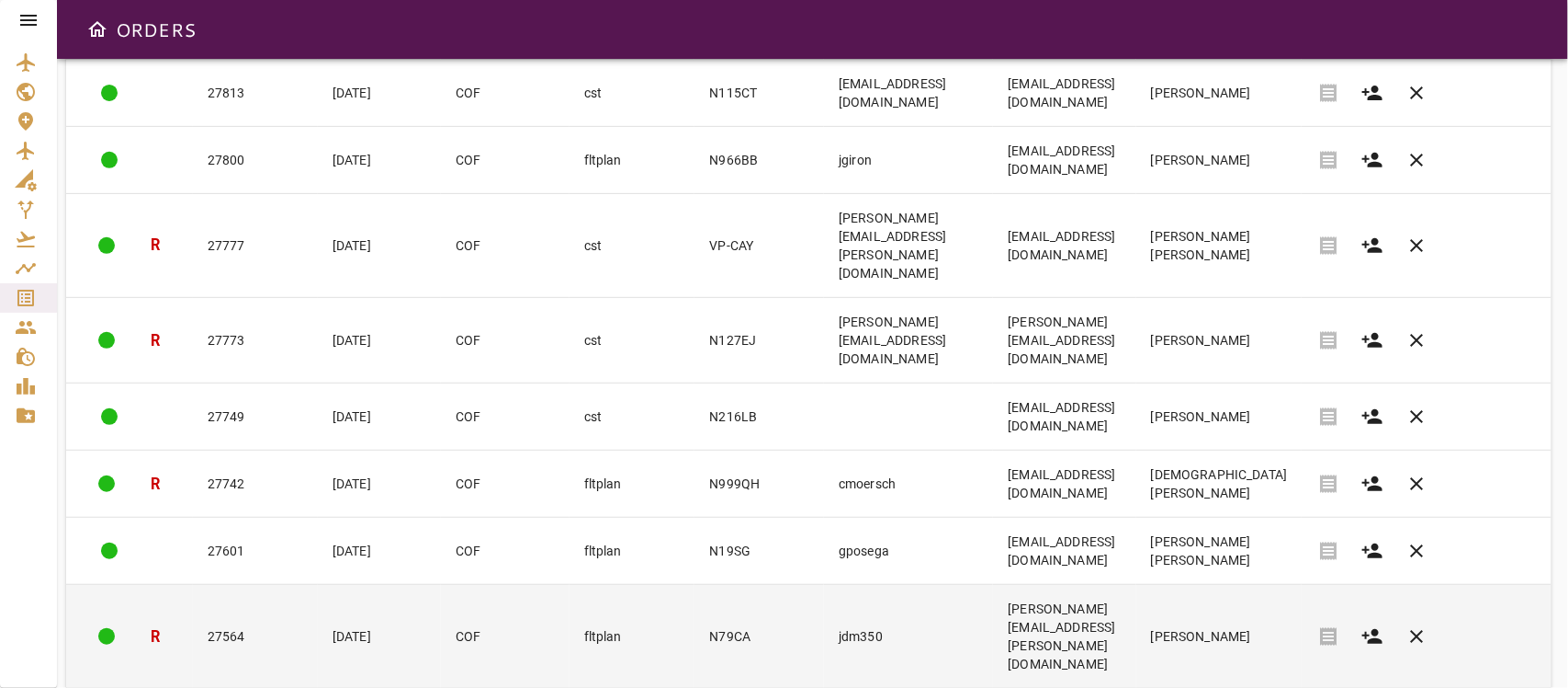
click at [970, 591] on td "jdm350" at bounding box center [908, 637] width 169 height 104
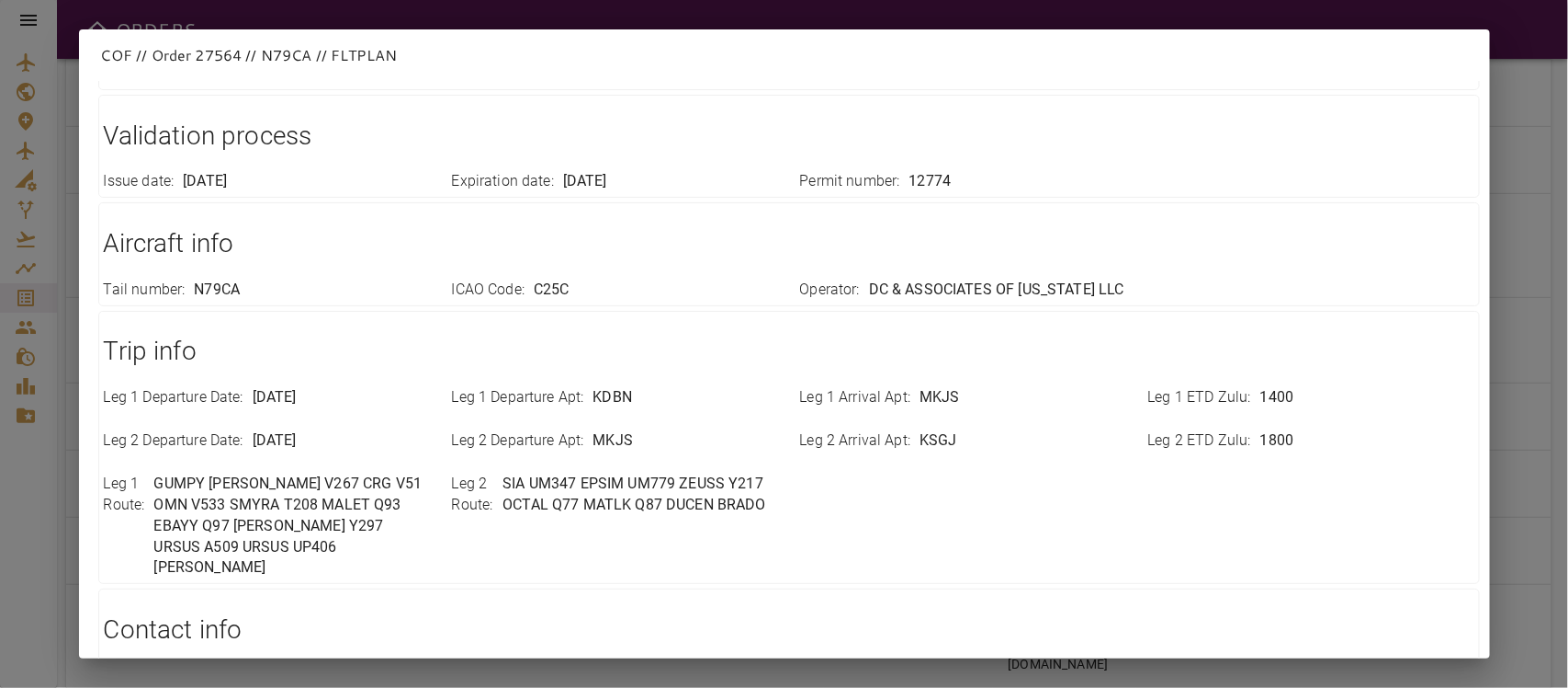
scroll to position [0, 0]
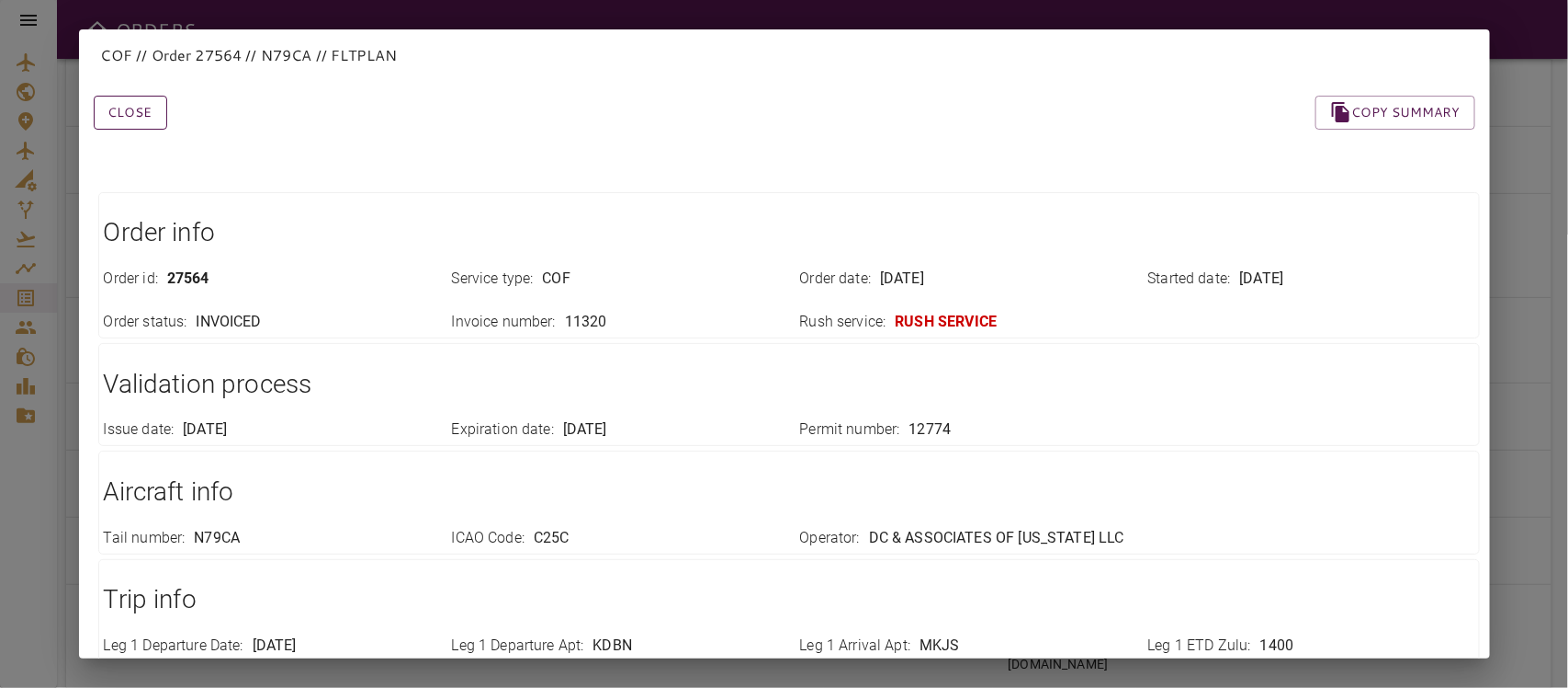
click at [116, 107] on button "Close" at bounding box center [130, 112] width 73 height 34
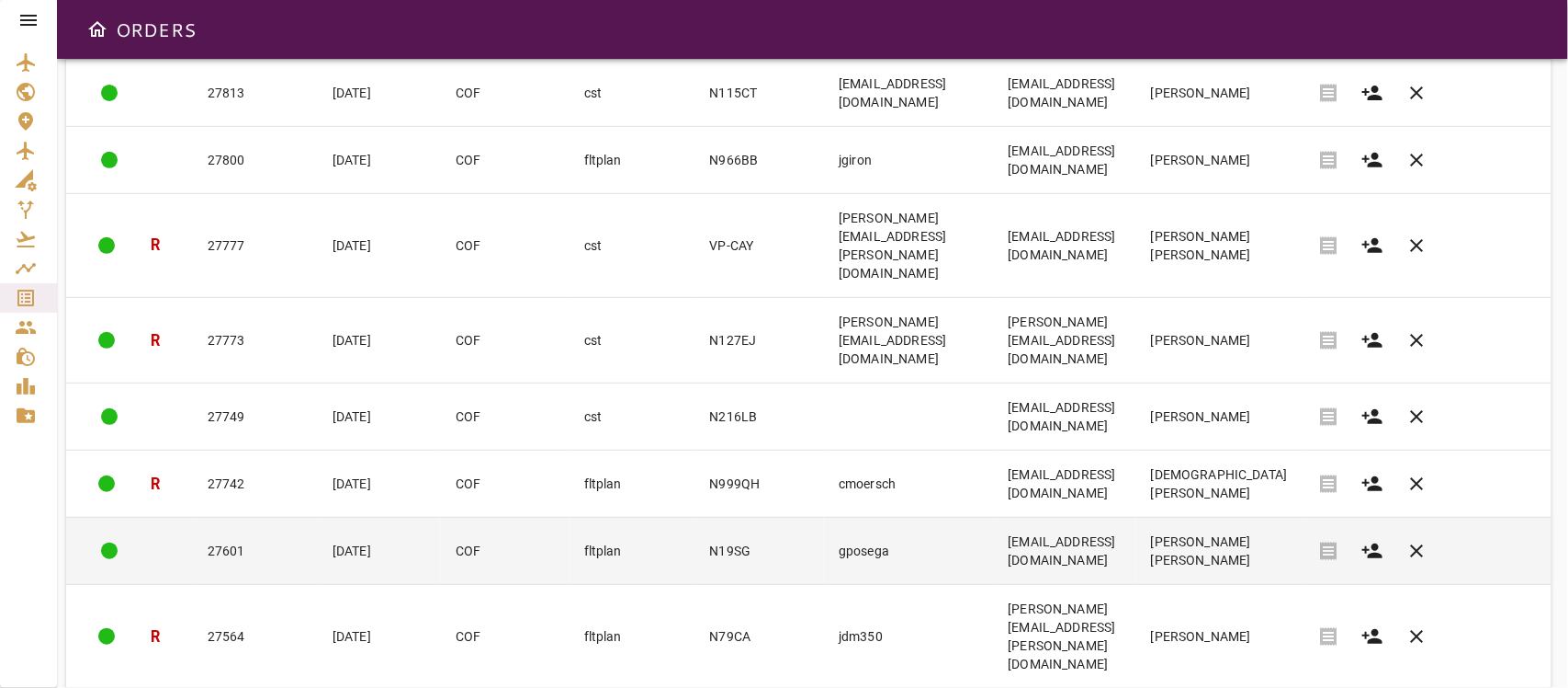
click at [843, 517] on td "gposega" at bounding box center [908, 551] width 169 height 67
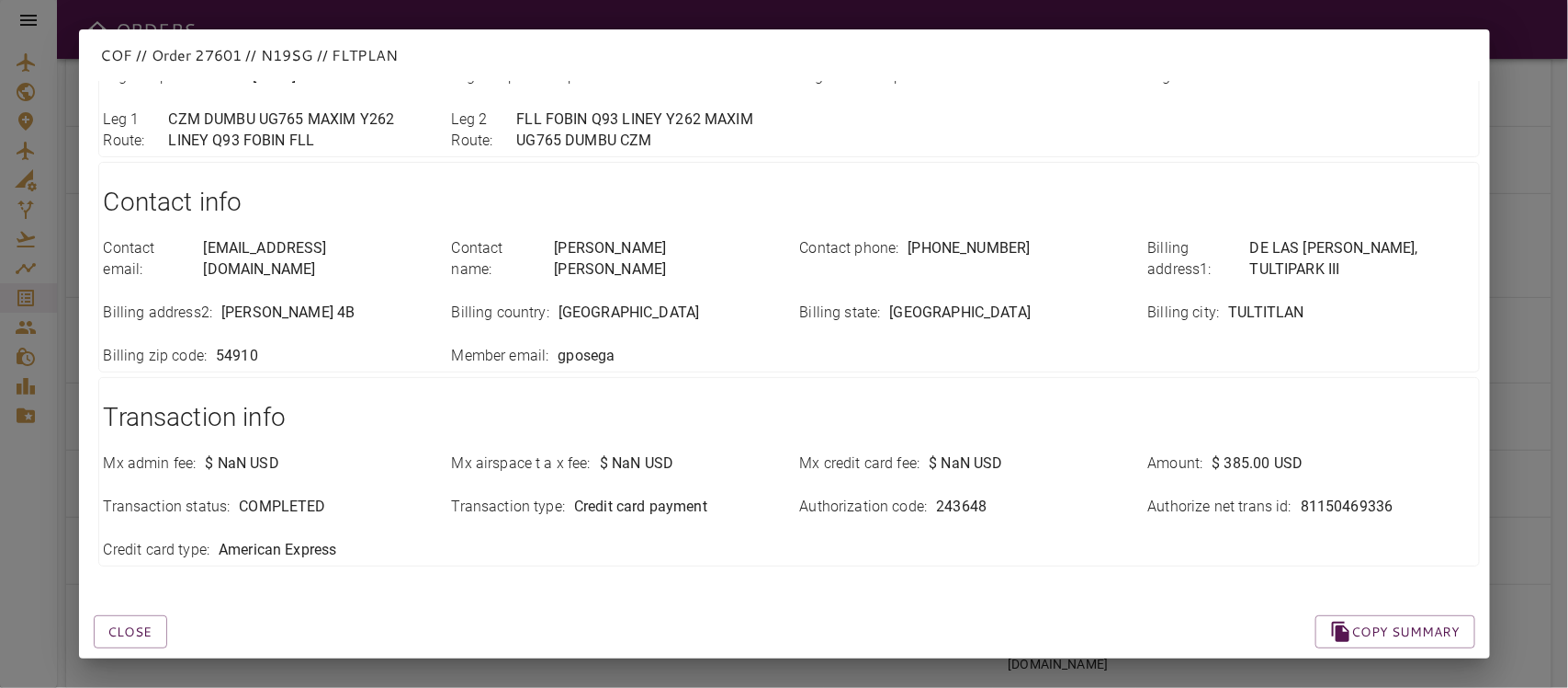
scroll to position [651, 0]
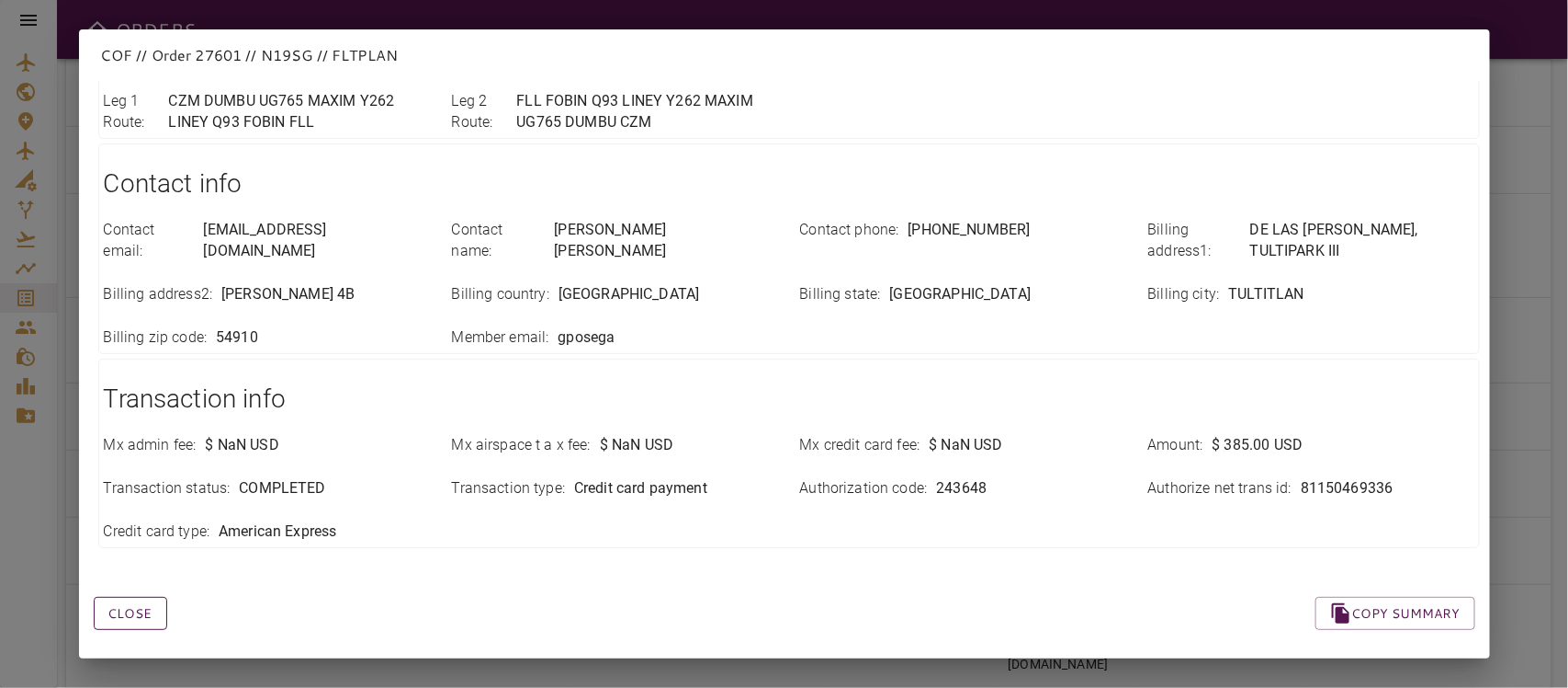
click at [130, 597] on button "Close" at bounding box center [130, 614] width 73 height 34
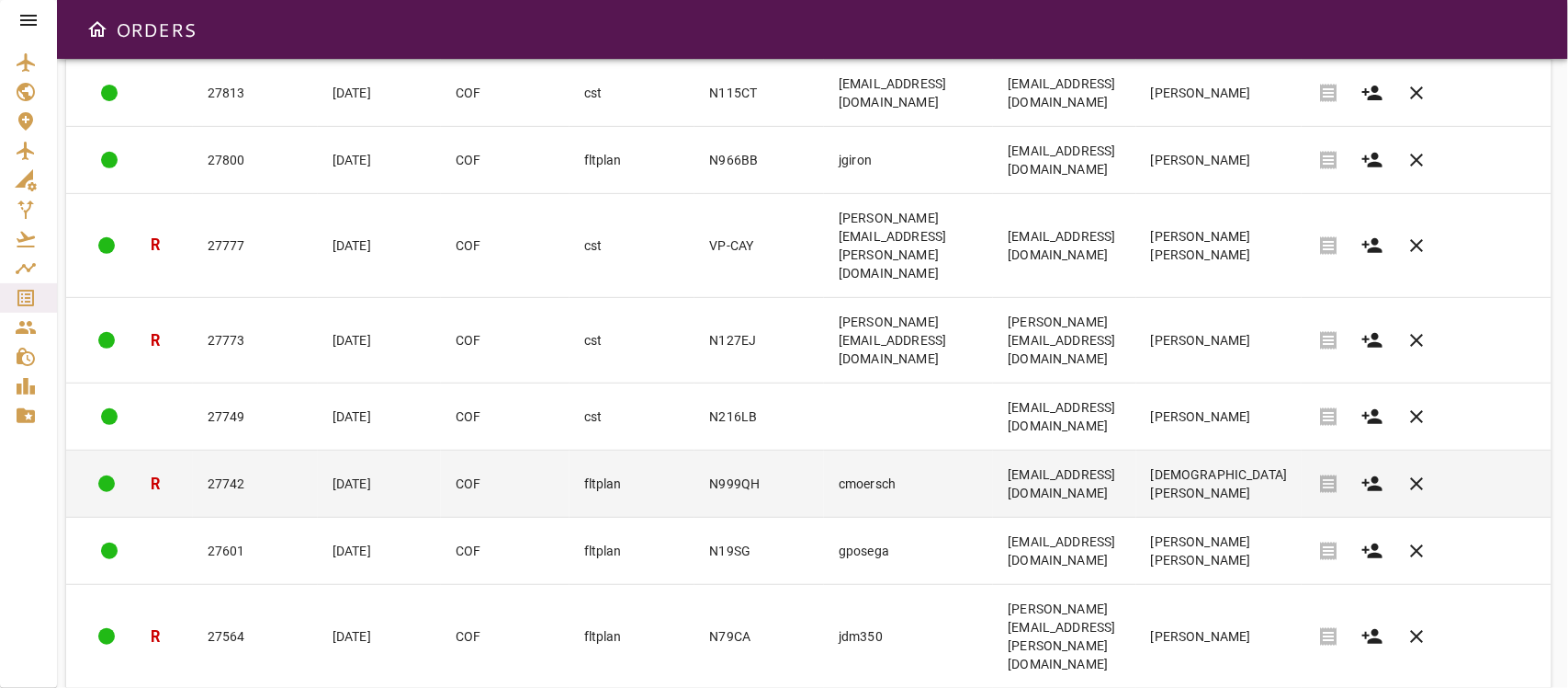
click at [695, 450] on td "N999QH" at bounding box center [760, 484] width 130 height 67
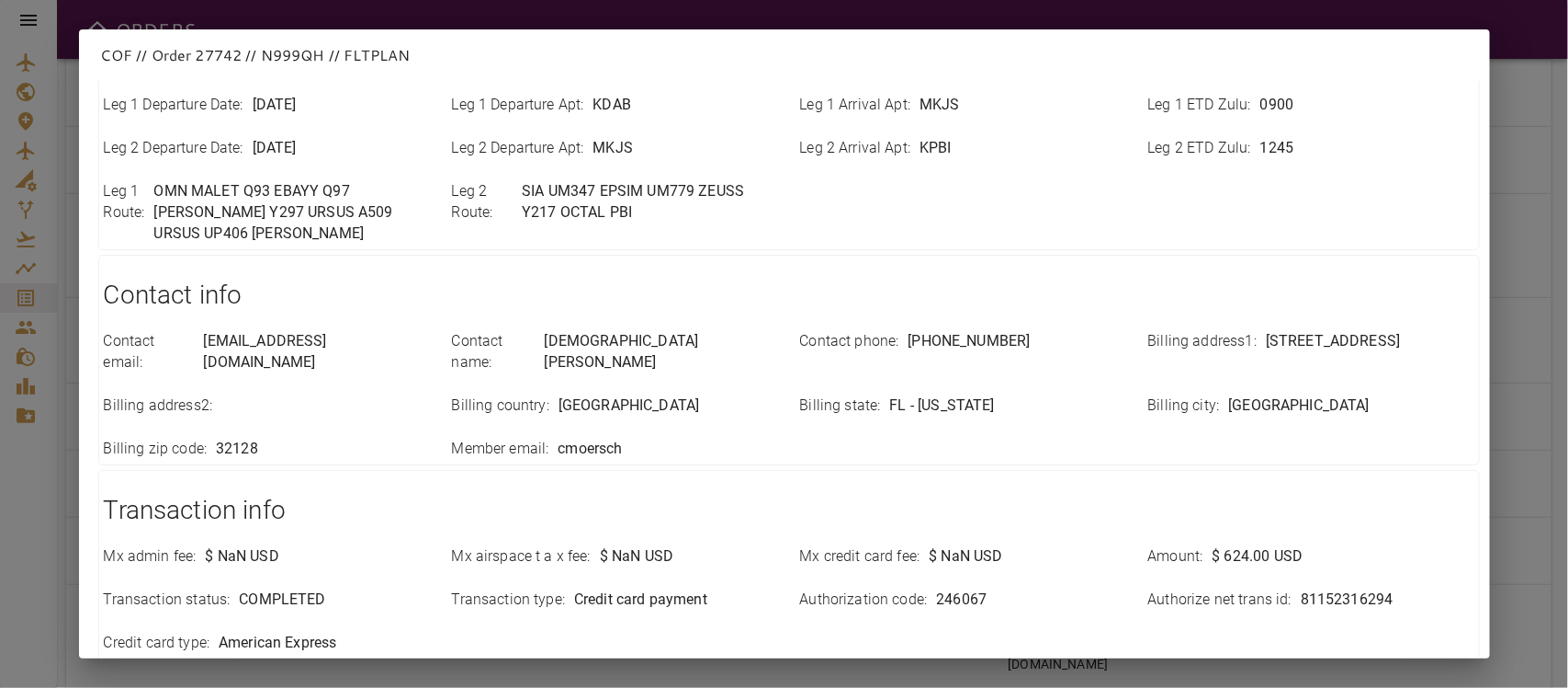
scroll to position [672, 0]
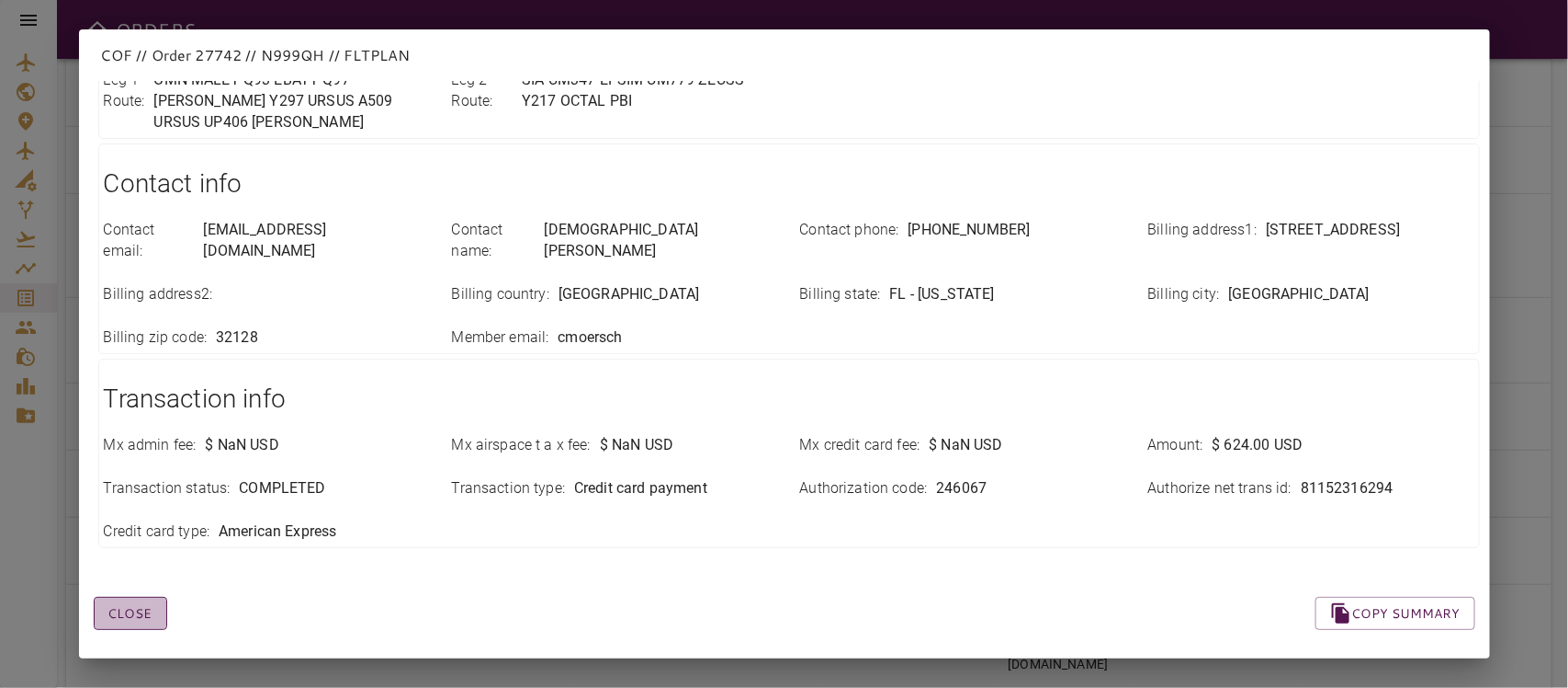
click at [127, 597] on button "Close" at bounding box center [130, 614] width 73 height 34
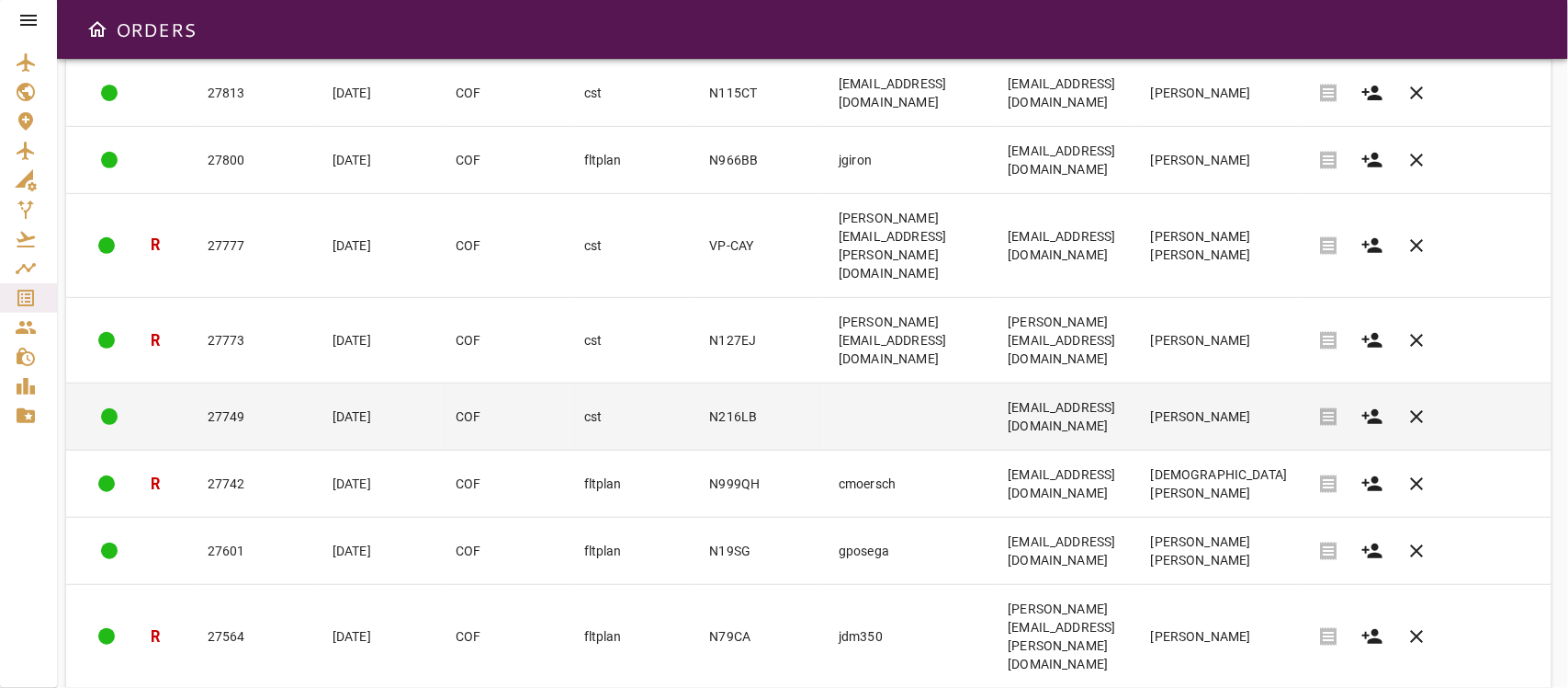
click at [695, 383] on td "N216LB" at bounding box center [760, 417] width 130 height 67
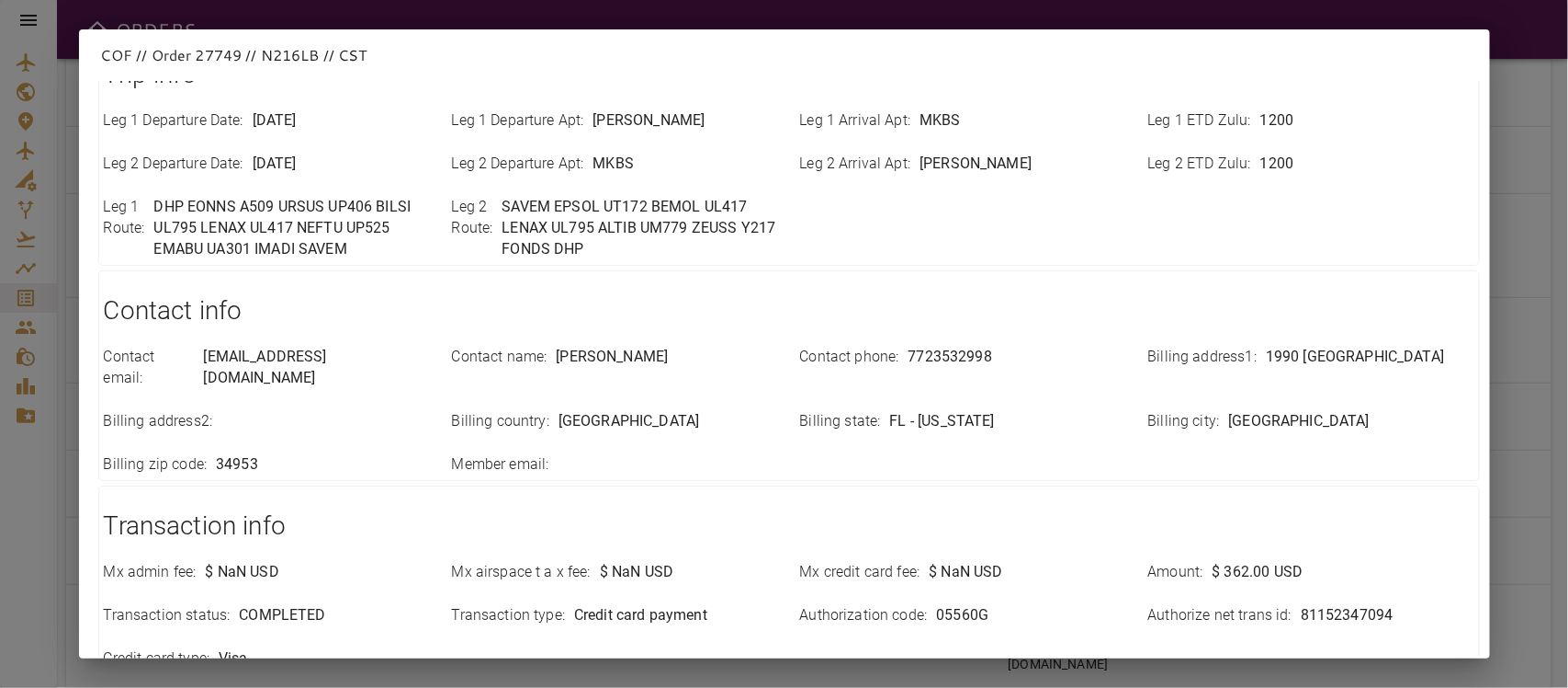
scroll to position [651, 0]
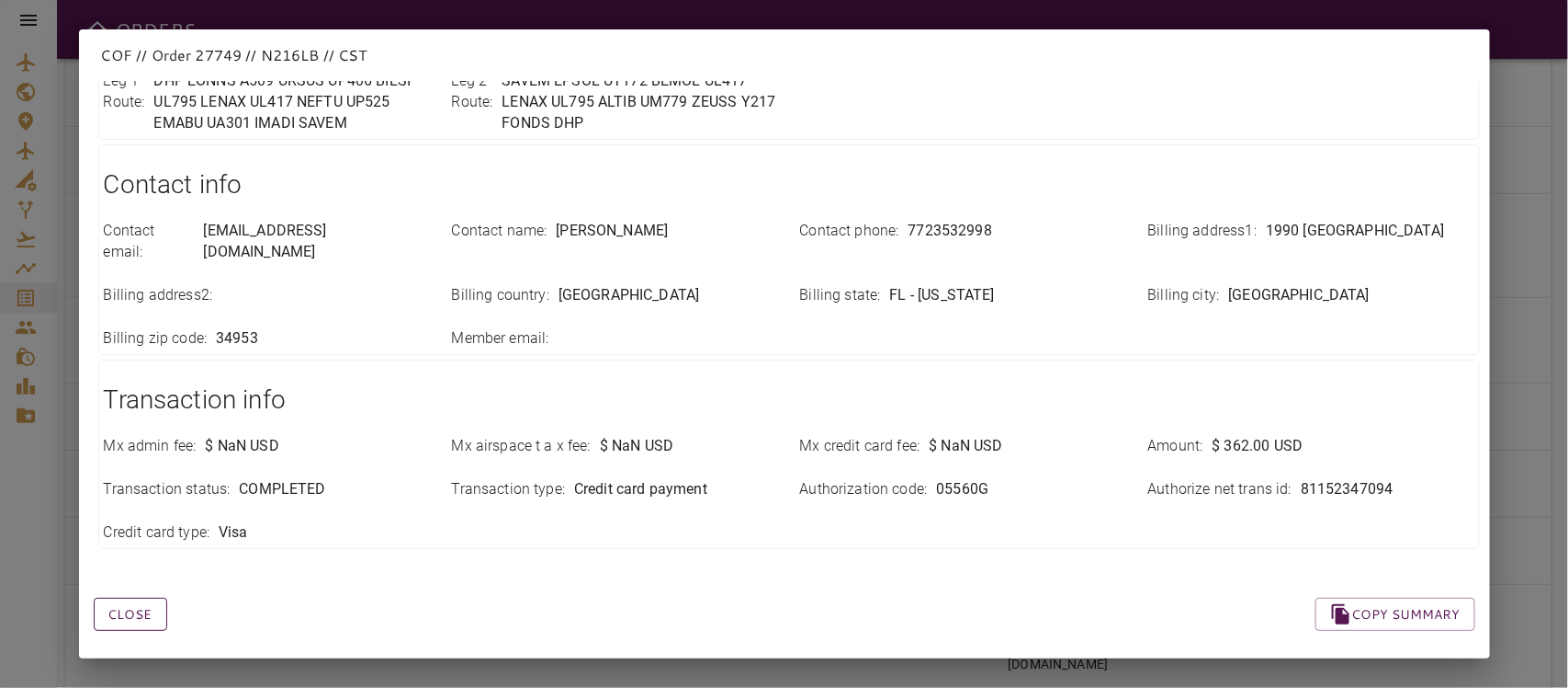
click at [140, 604] on button "Close" at bounding box center [130, 615] width 73 height 34
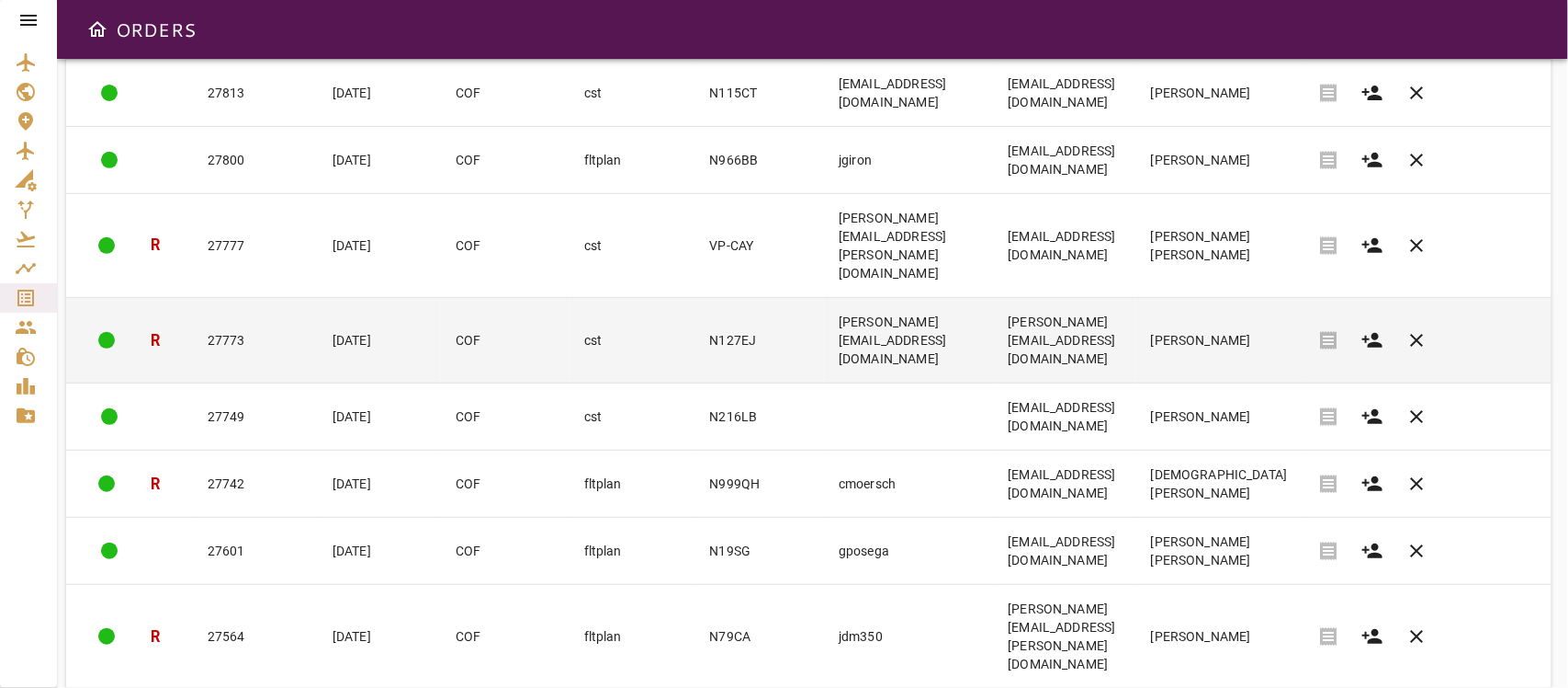
click at [695, 298] on td "N127EJ" at bounding box center [760, 341] width 130 height 85
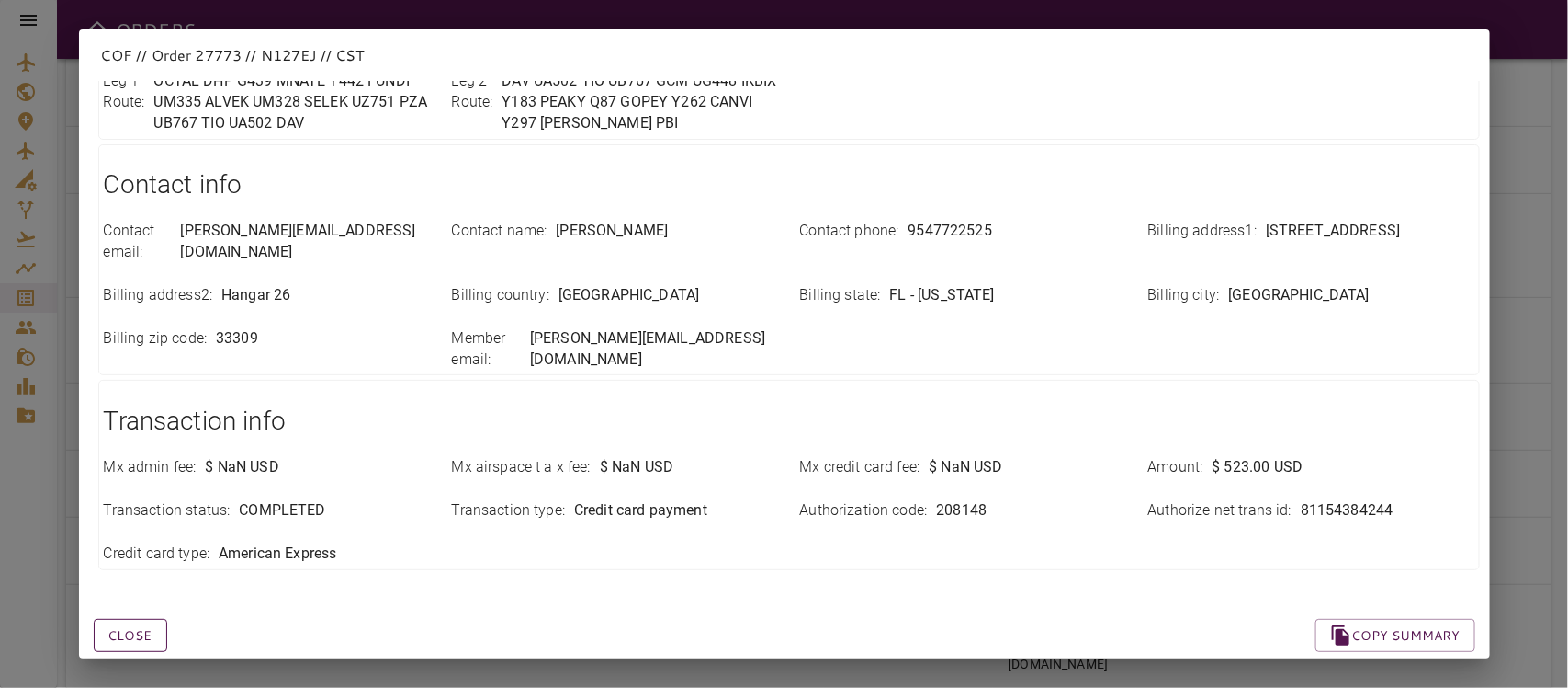
click at [166, 610] on button "Close" at bounding box center [130, 635] width 73 height 34
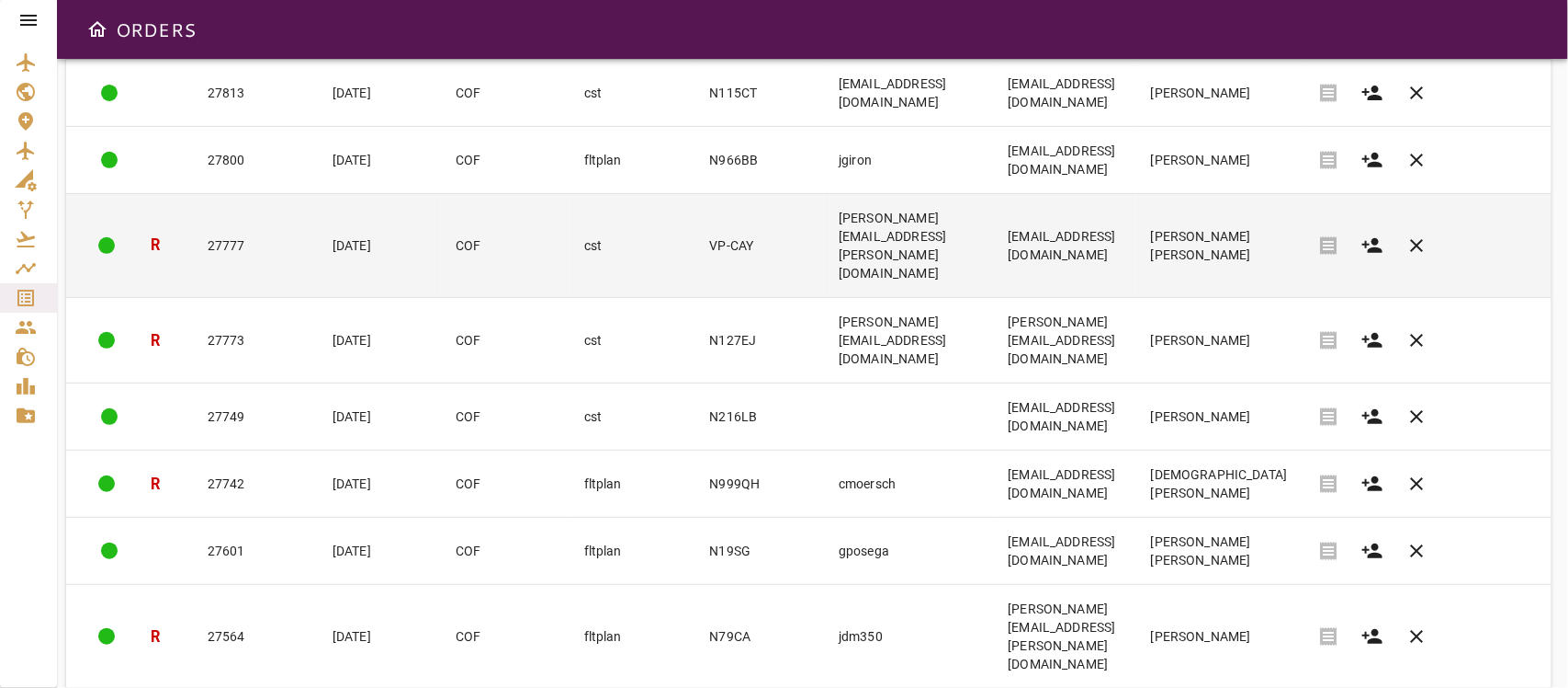
click at [695, 222] on td "VP-CAY" at bounding box center [760, 246] width 130 height 104
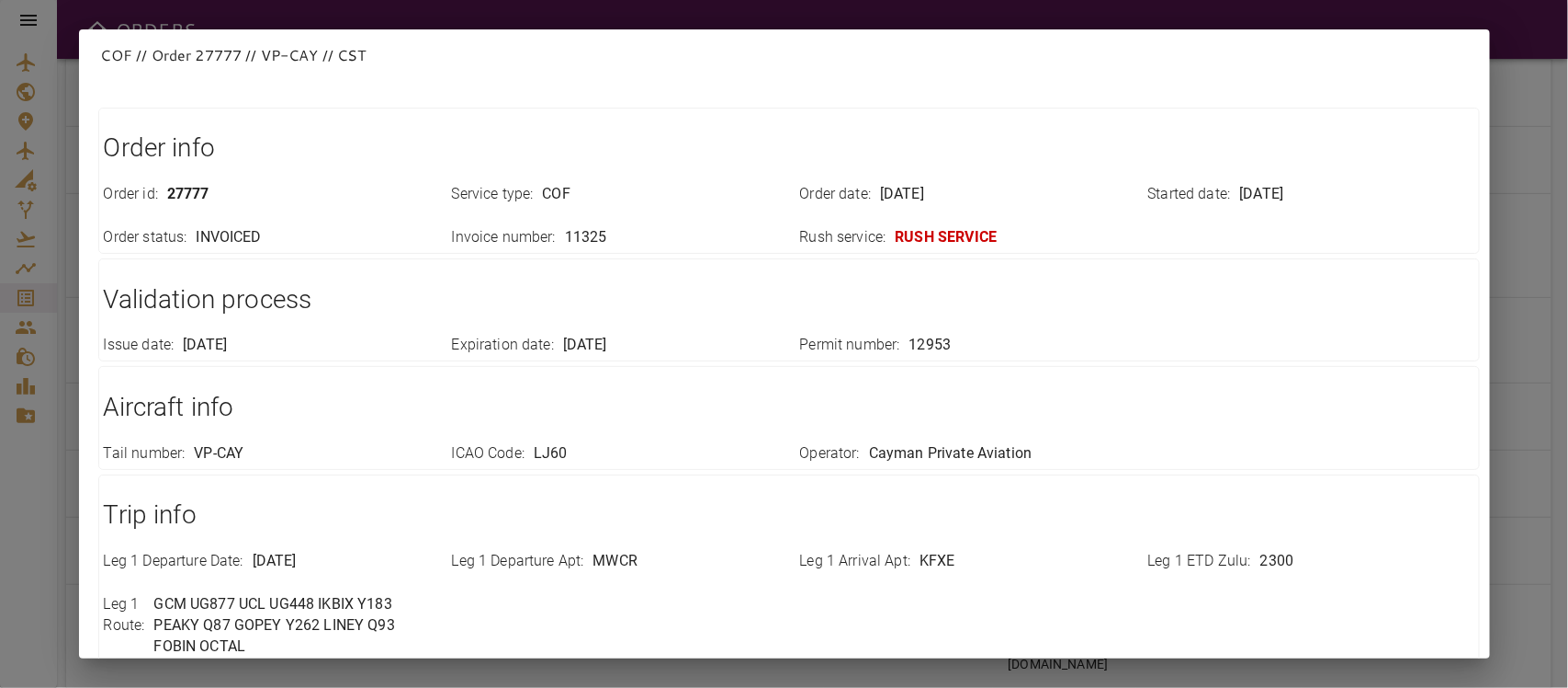
scroll to position [0, 0]
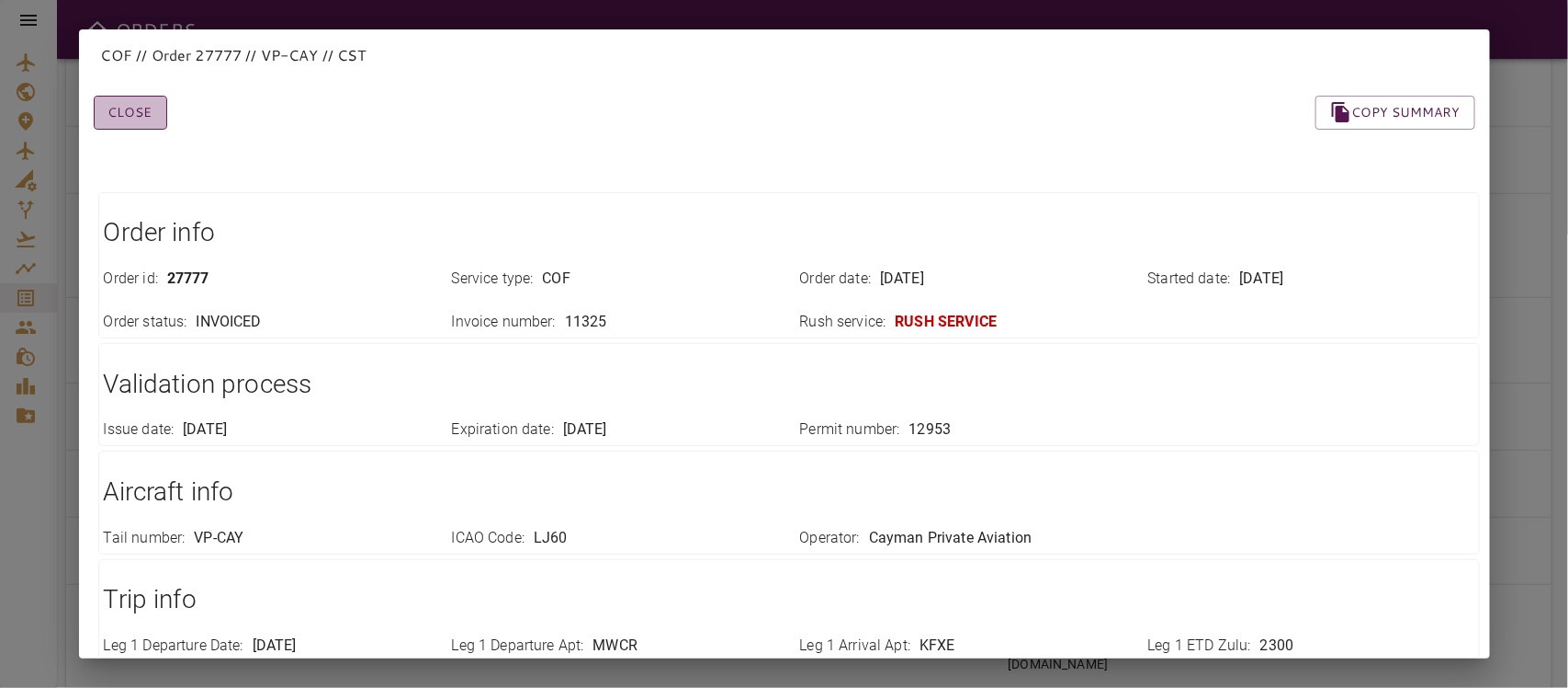
click at [116, 115] on button "Close" at bounding box center [130, 112] width 73 height 34
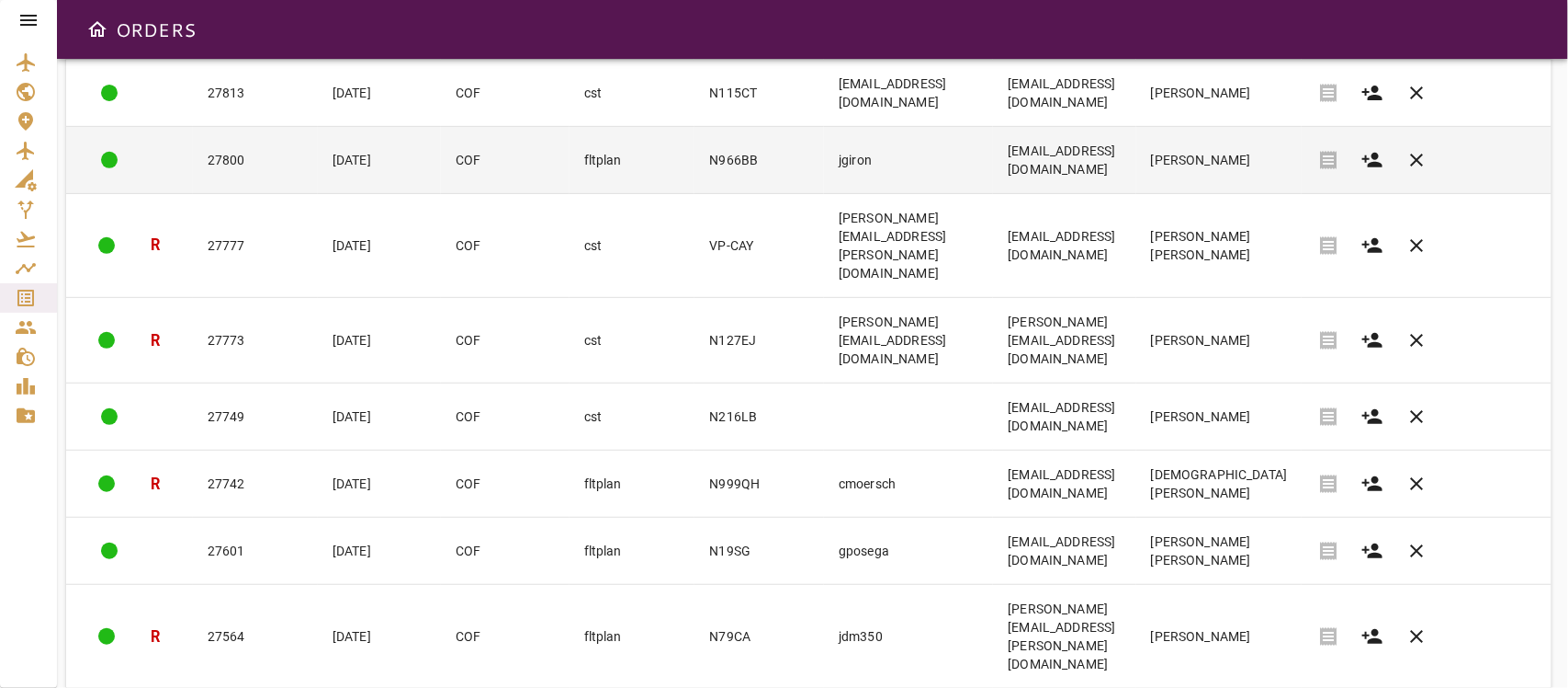
click at [695, 163] on td "N966BB" at bounding box center [760, 161] width 130 height 67
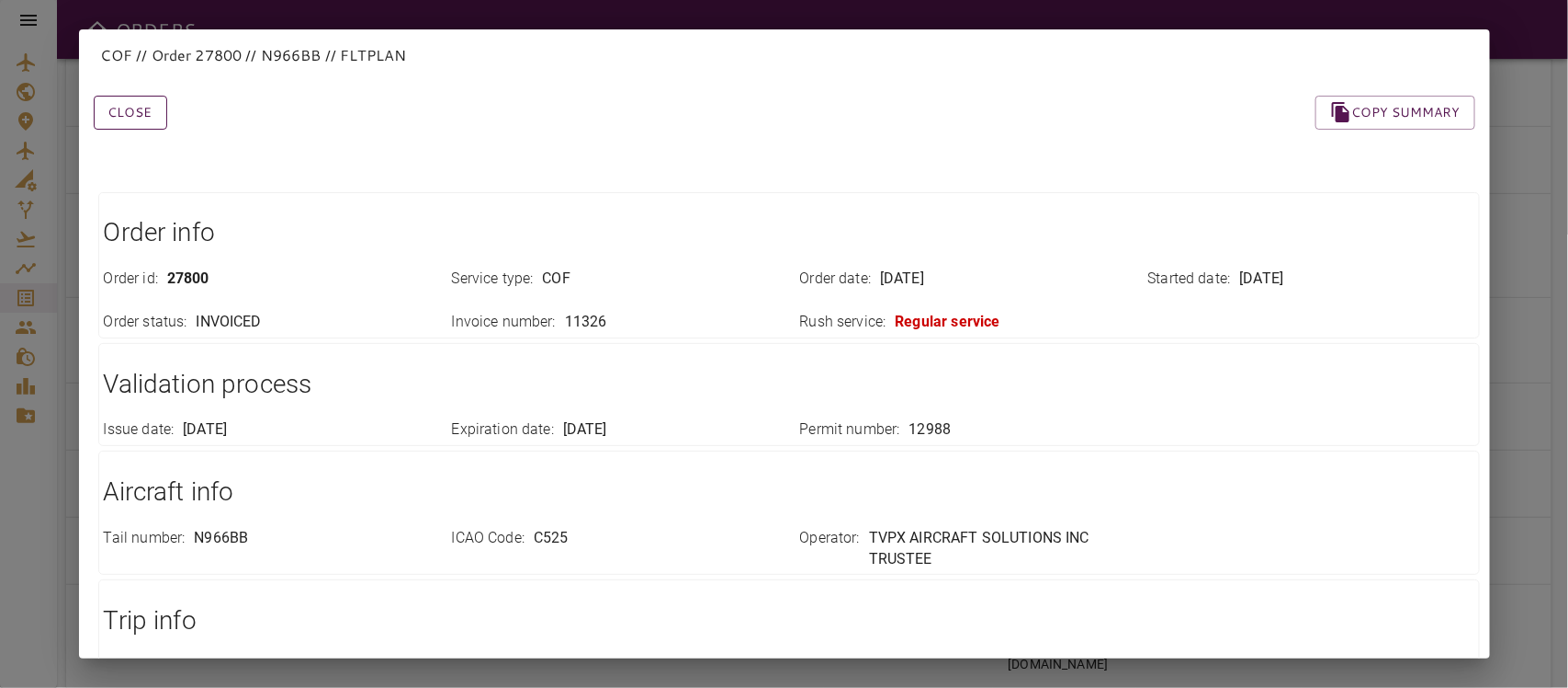
click at [127, 116] on button "Close" at bounding box center [130, 112] width 73 height 34
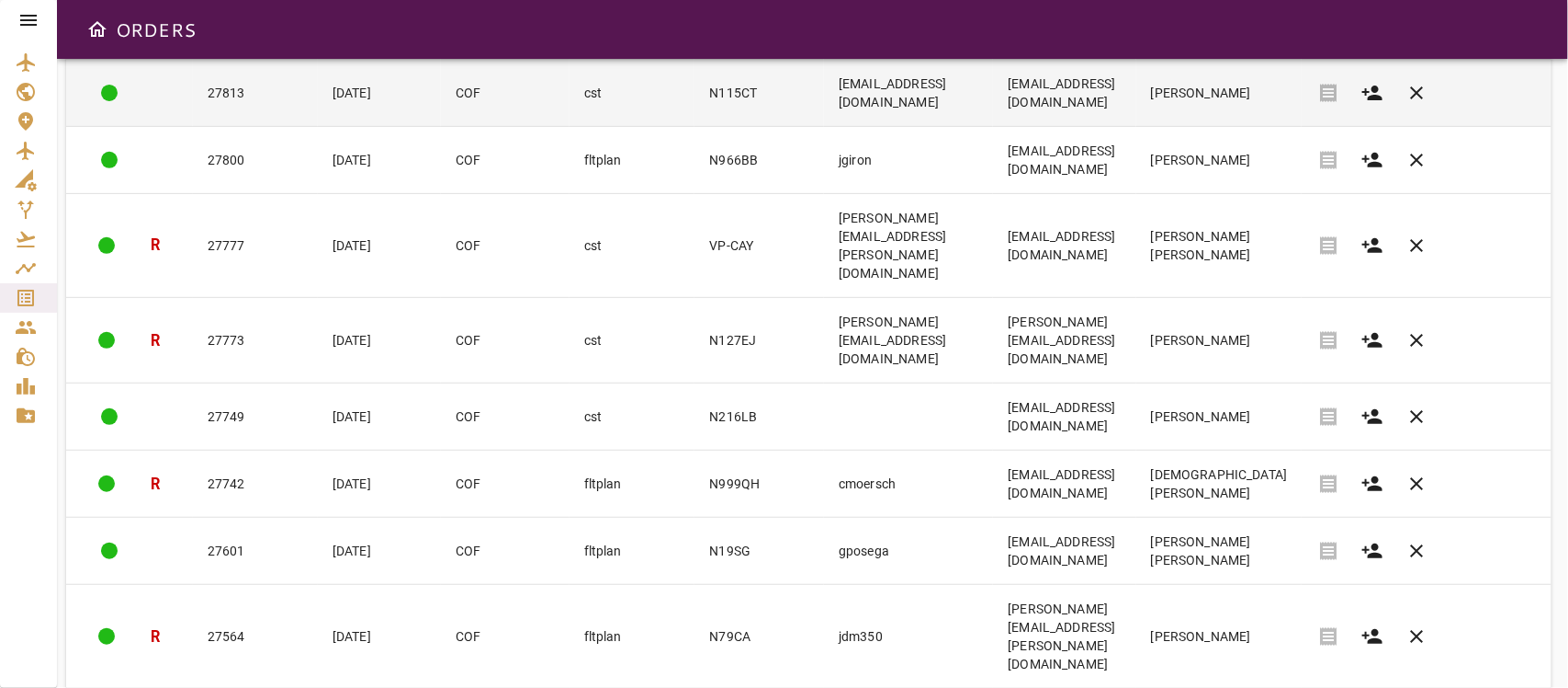
click at [695, 107] on td "N115CT" at bounding box center [760, 93] width 130 height 67
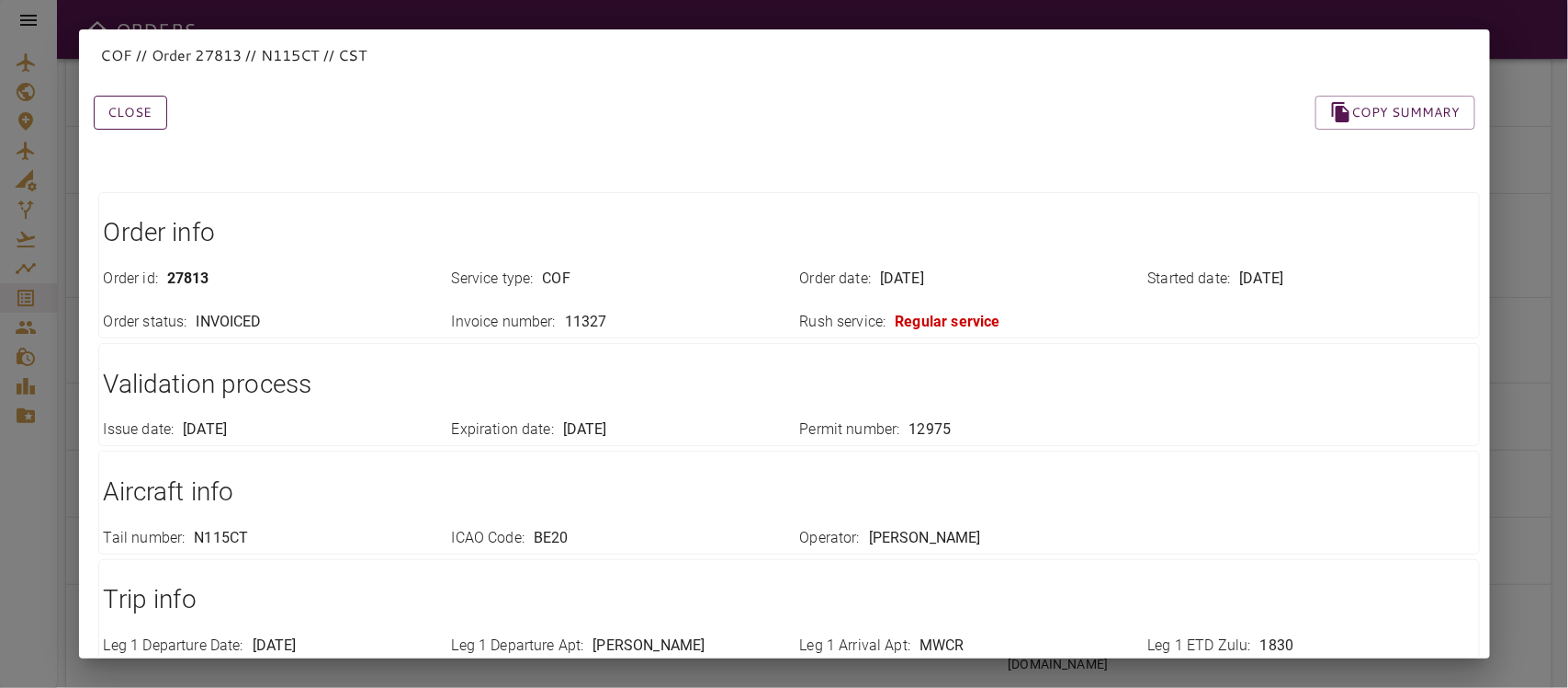
click at [125, 115] on button "Close" at bounding box center [130, 112] width 73 height 34
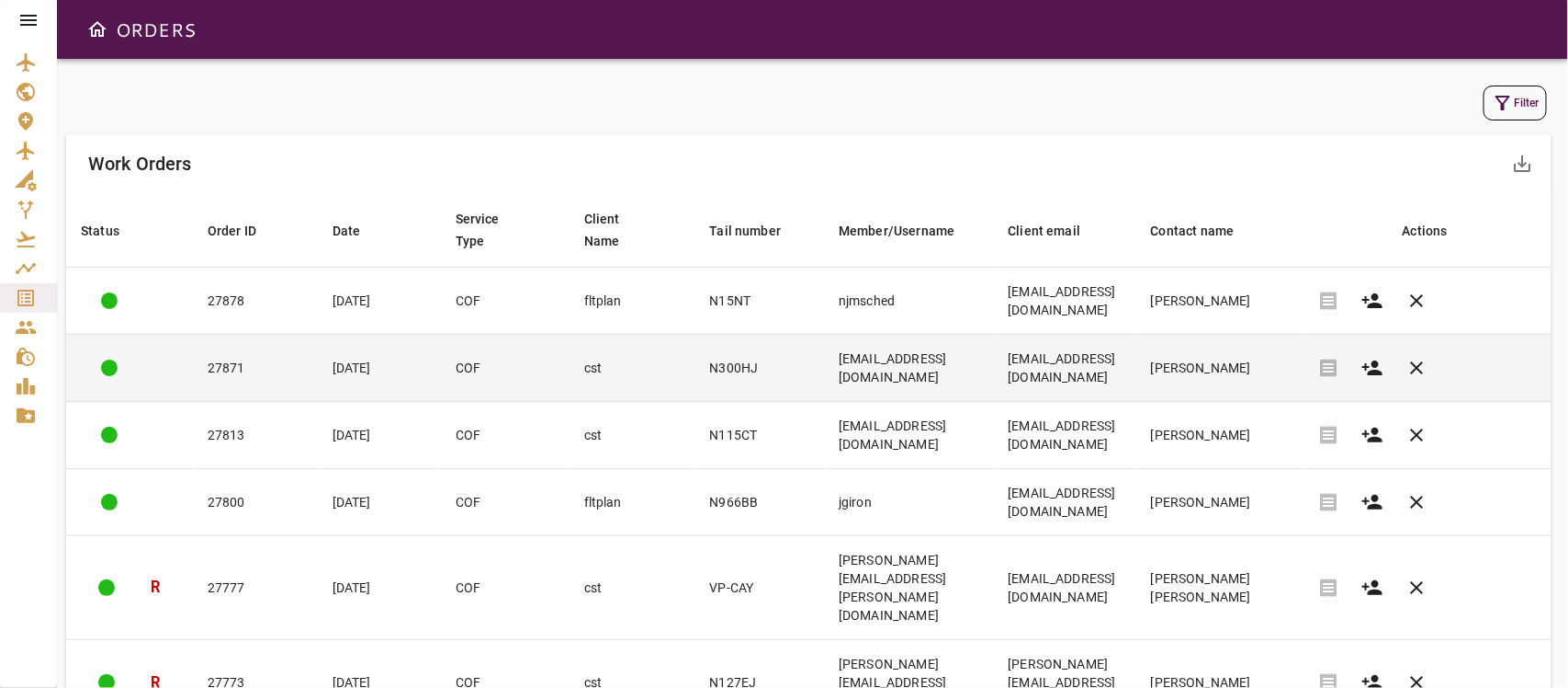
click at [695, 383] on td "N300HJ" at bounding box center [760, 368] width 130 height 67
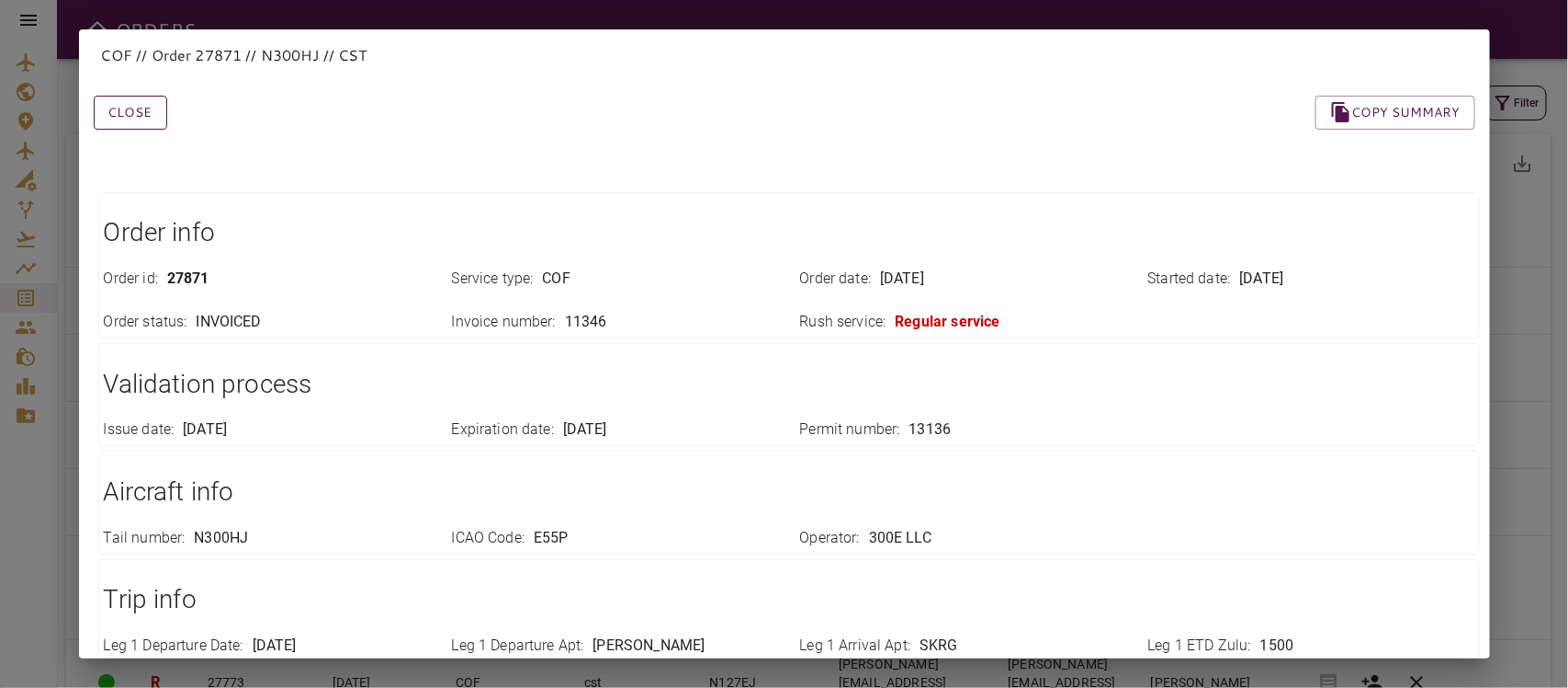
click at [126, 118] on button "Close" at bounding box center [130, 112] width 73 height 34
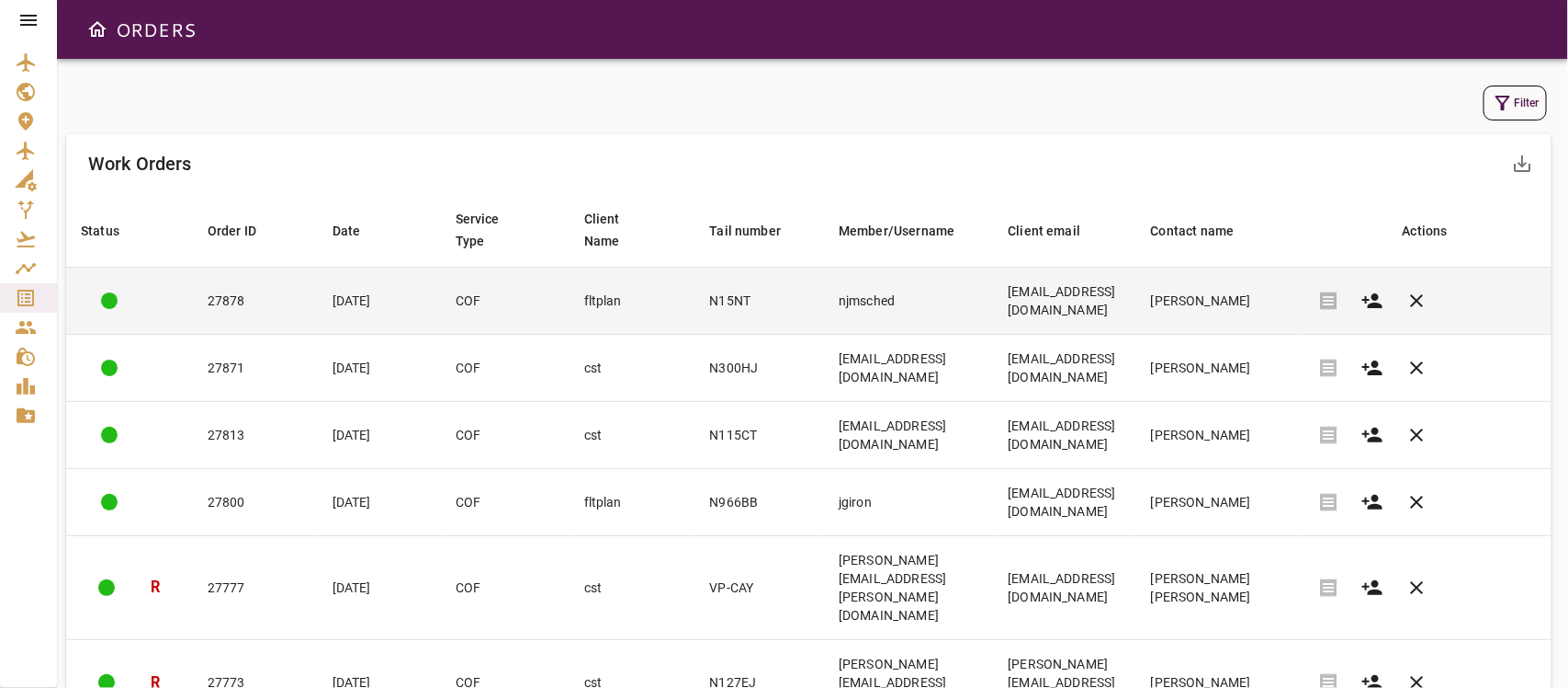
click at [570, 286] on td "fltplan" at bounding box center [633, 301] width 126 height 67
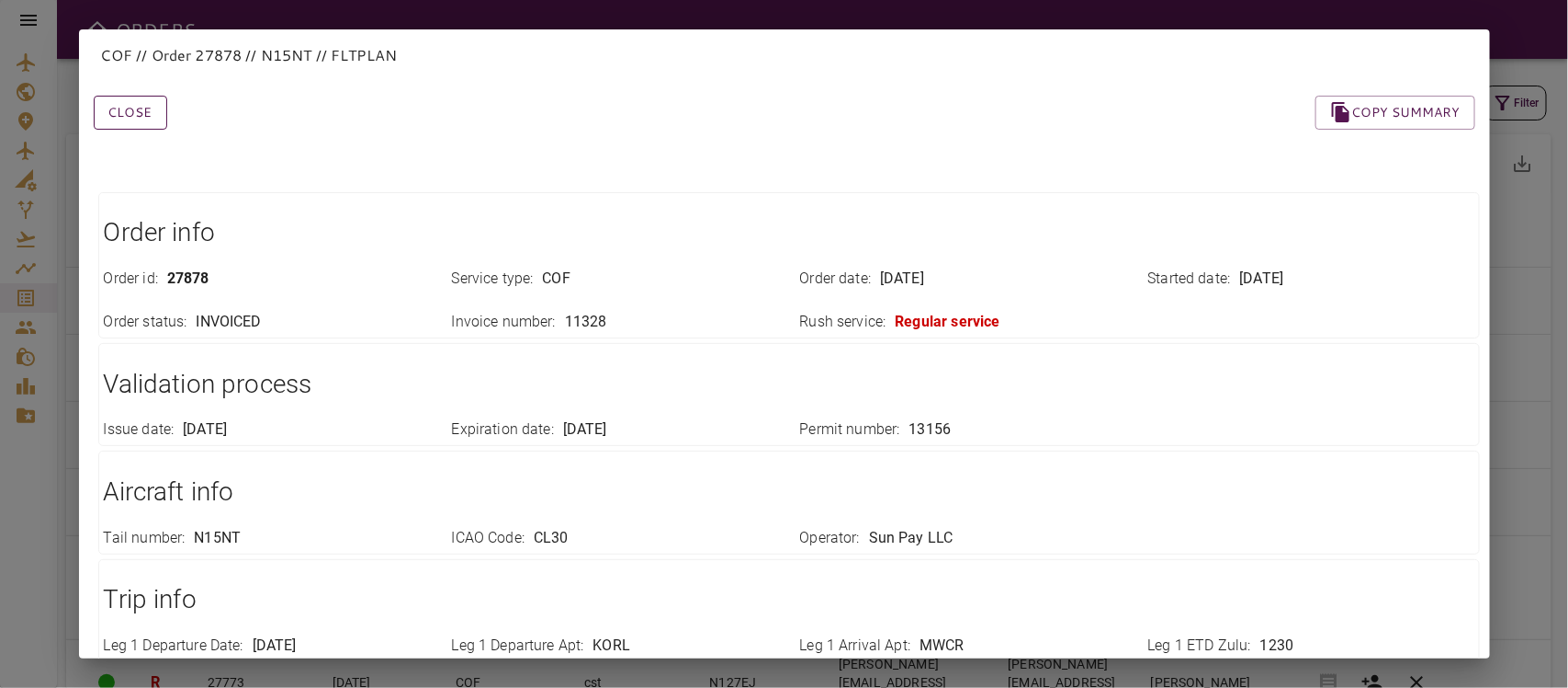
click at [131, 118] on button "Close" at bounding box center [130, 112] width 73 height 34
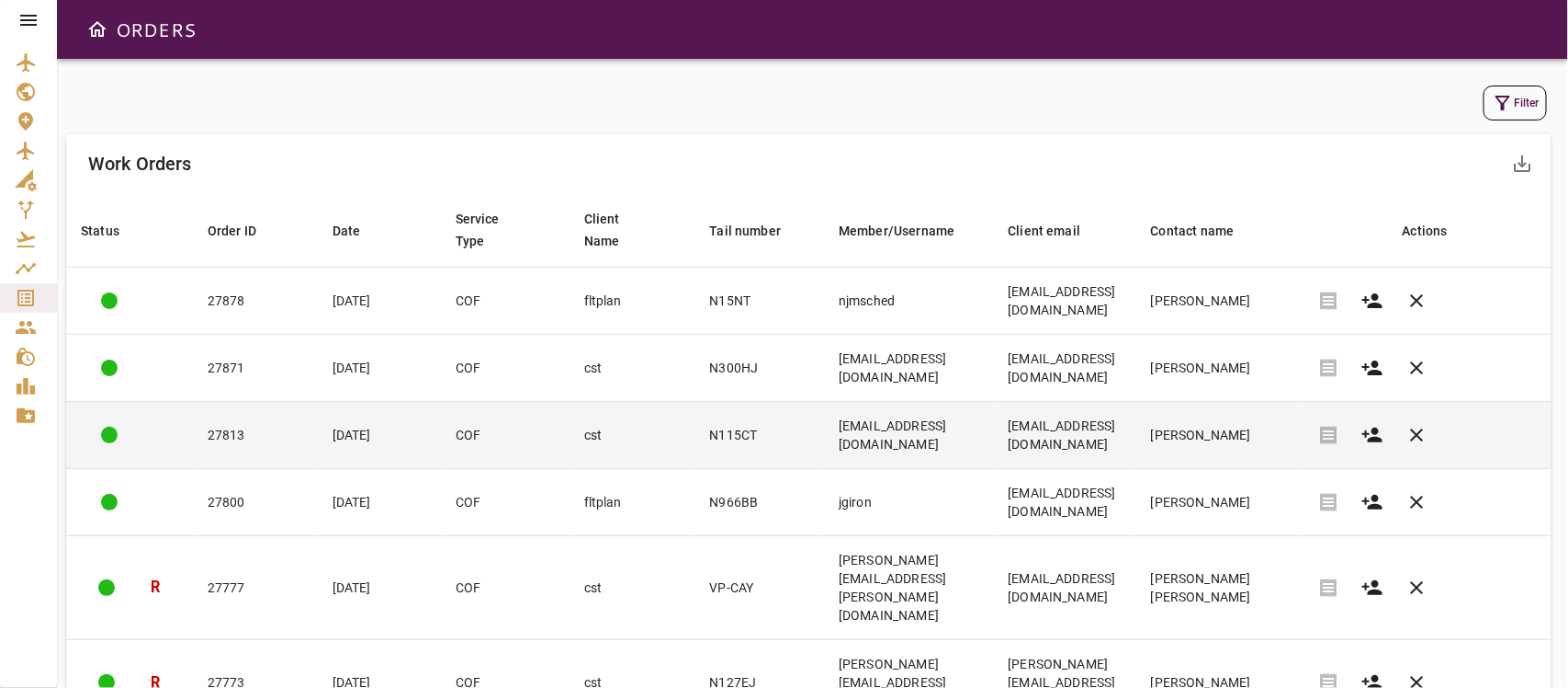
scroll to position [342, 0]
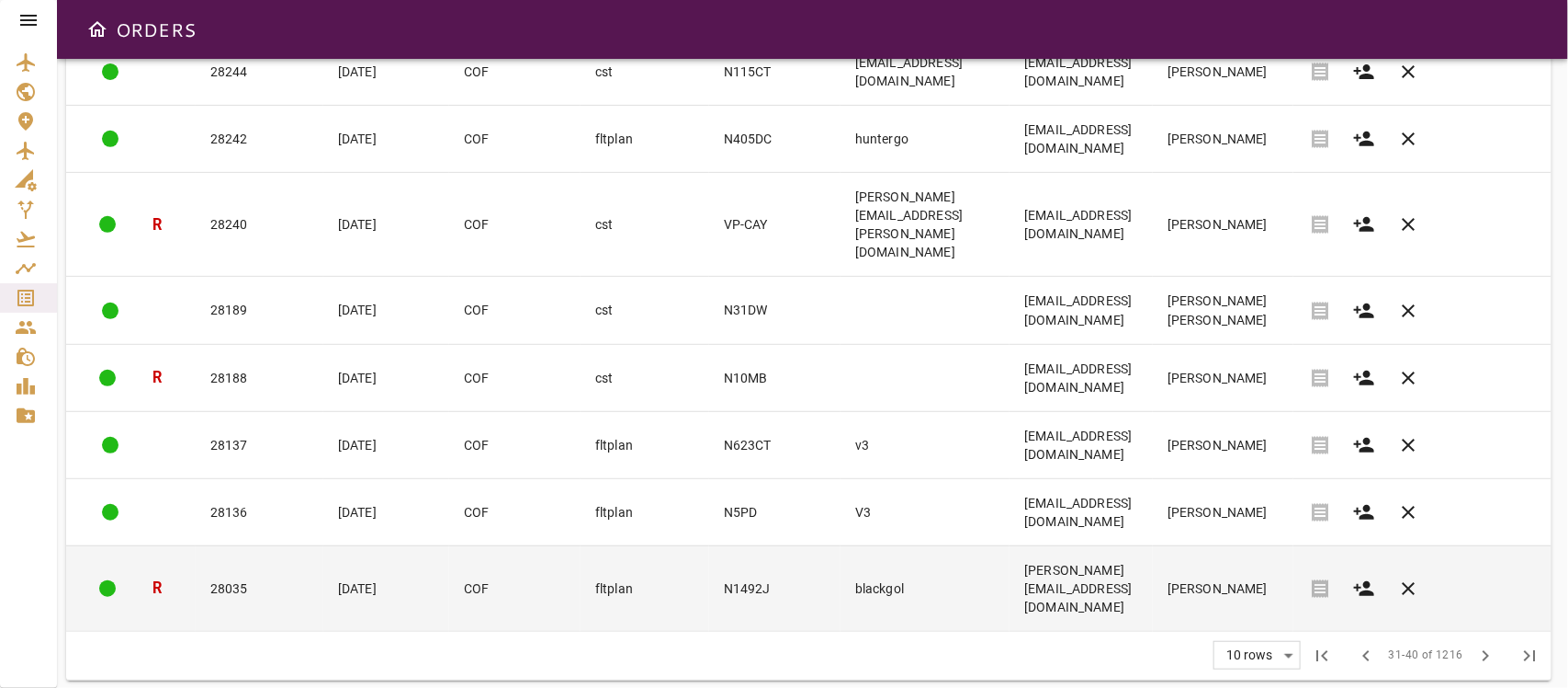
click at [841, 591] on td "blackgol" at bounding box center [925, 588] width 169 height 85
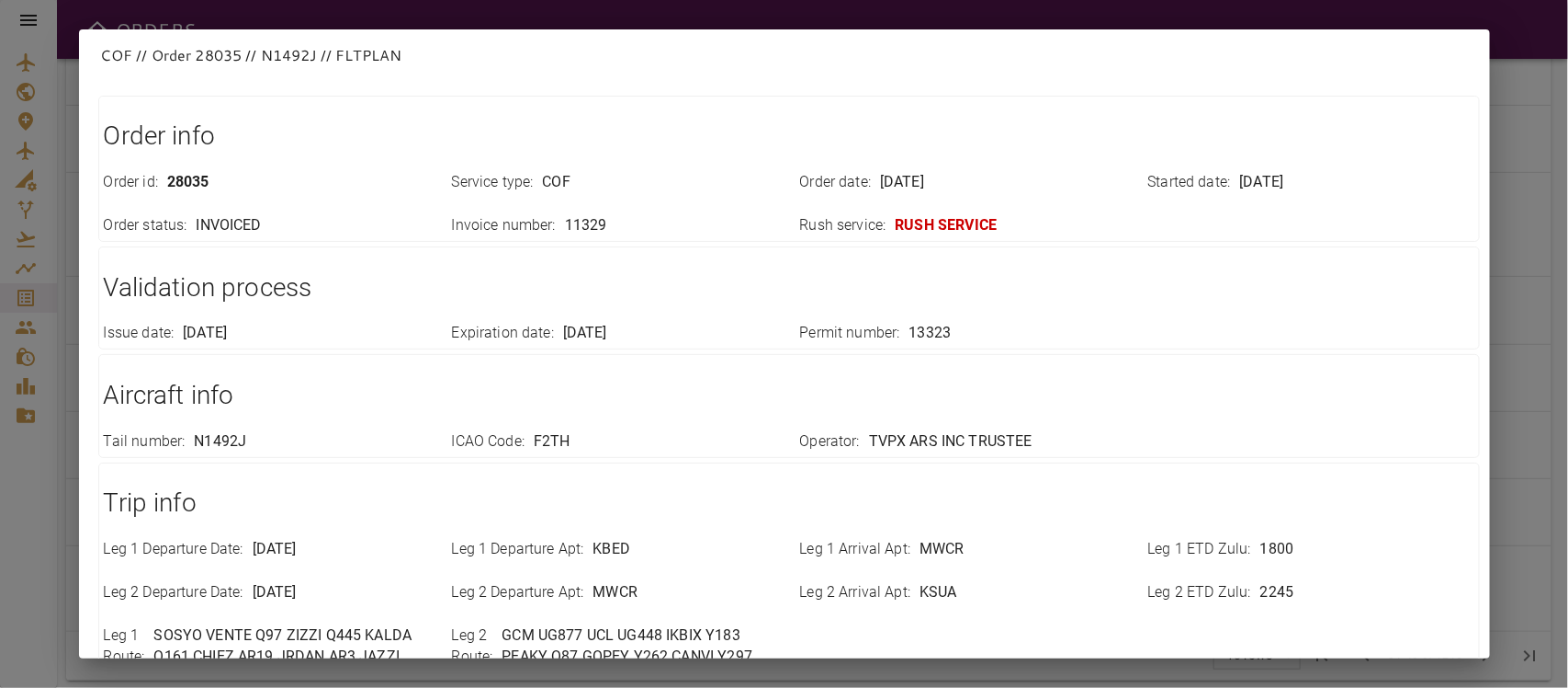
scroll to position [0, 0]
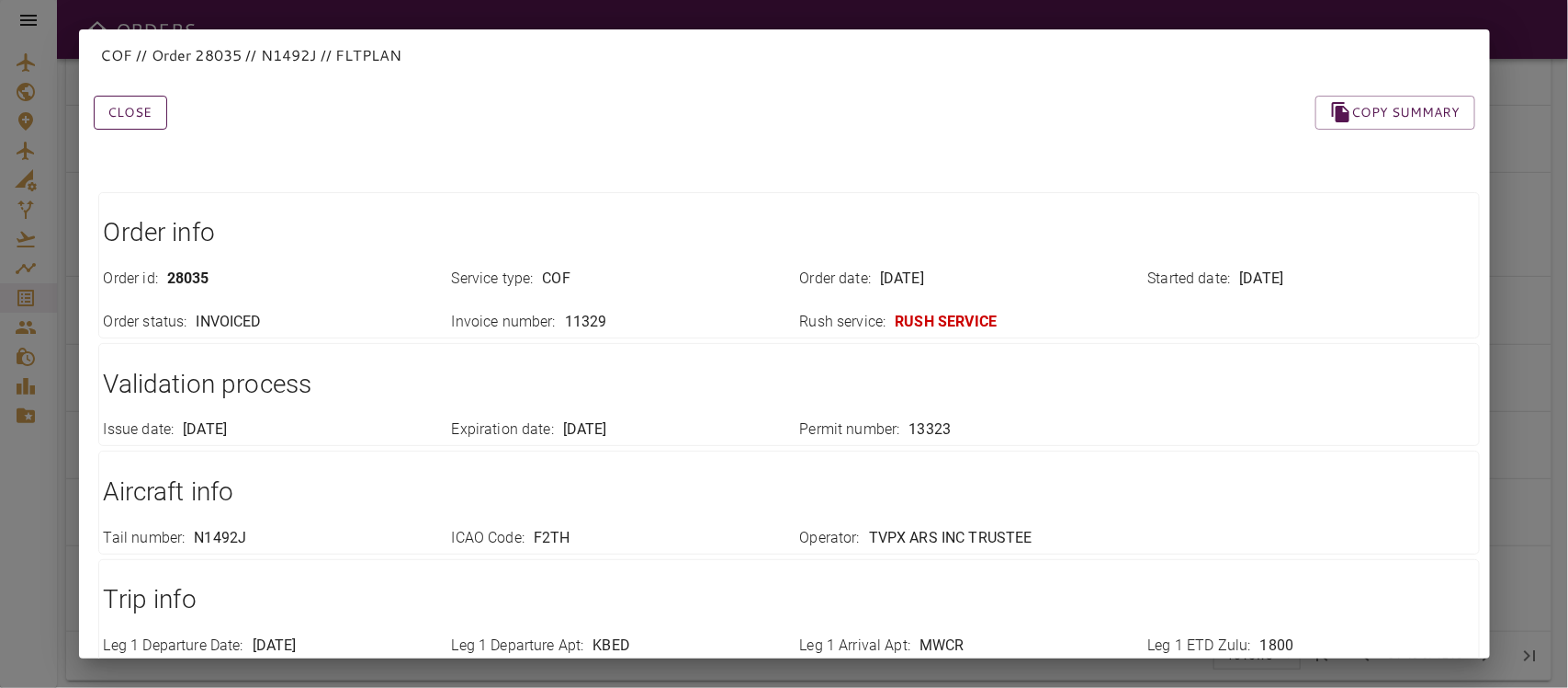
click at [136, 117] on button "Close" at bounding box center [130, 112] width 73 height 34
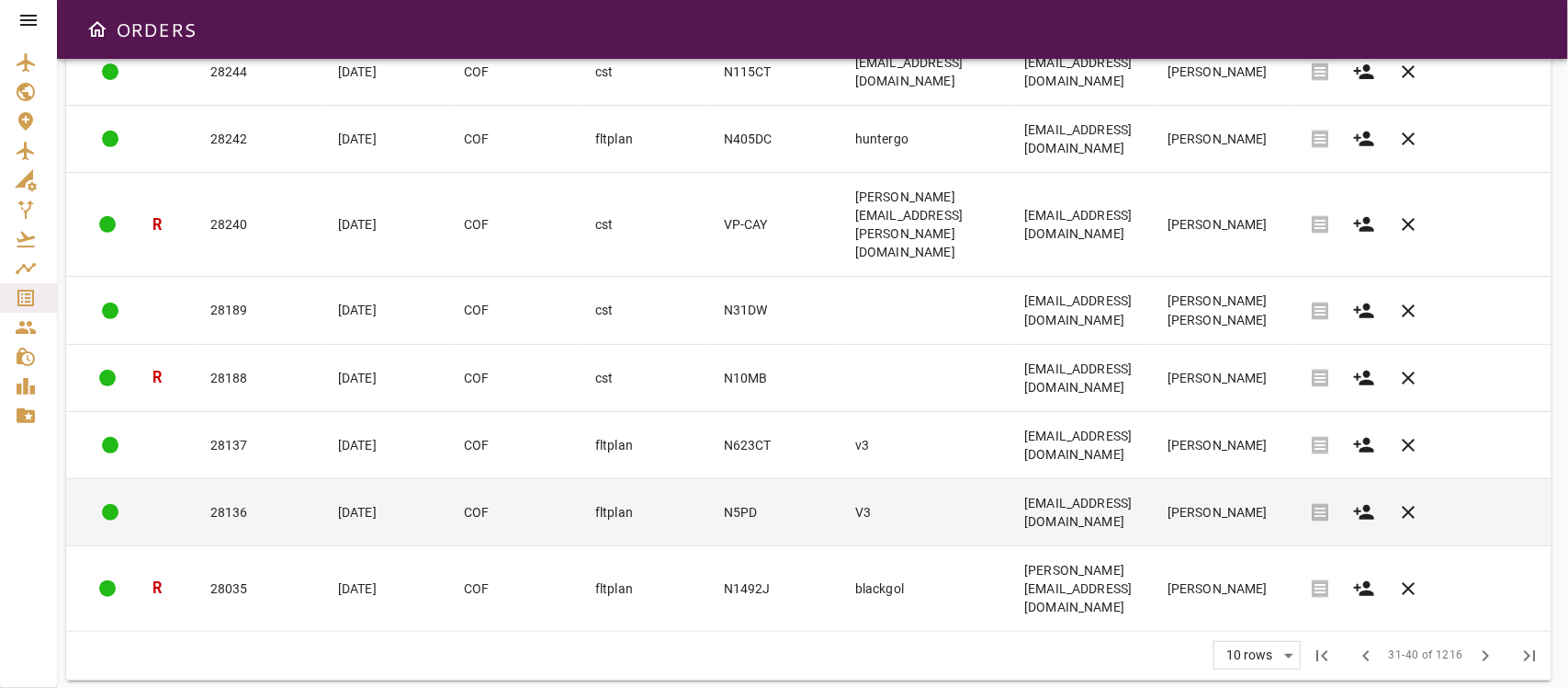
click at [709, 522] on td "N5PD" at bounding box center [775, 512] width 132 height 67
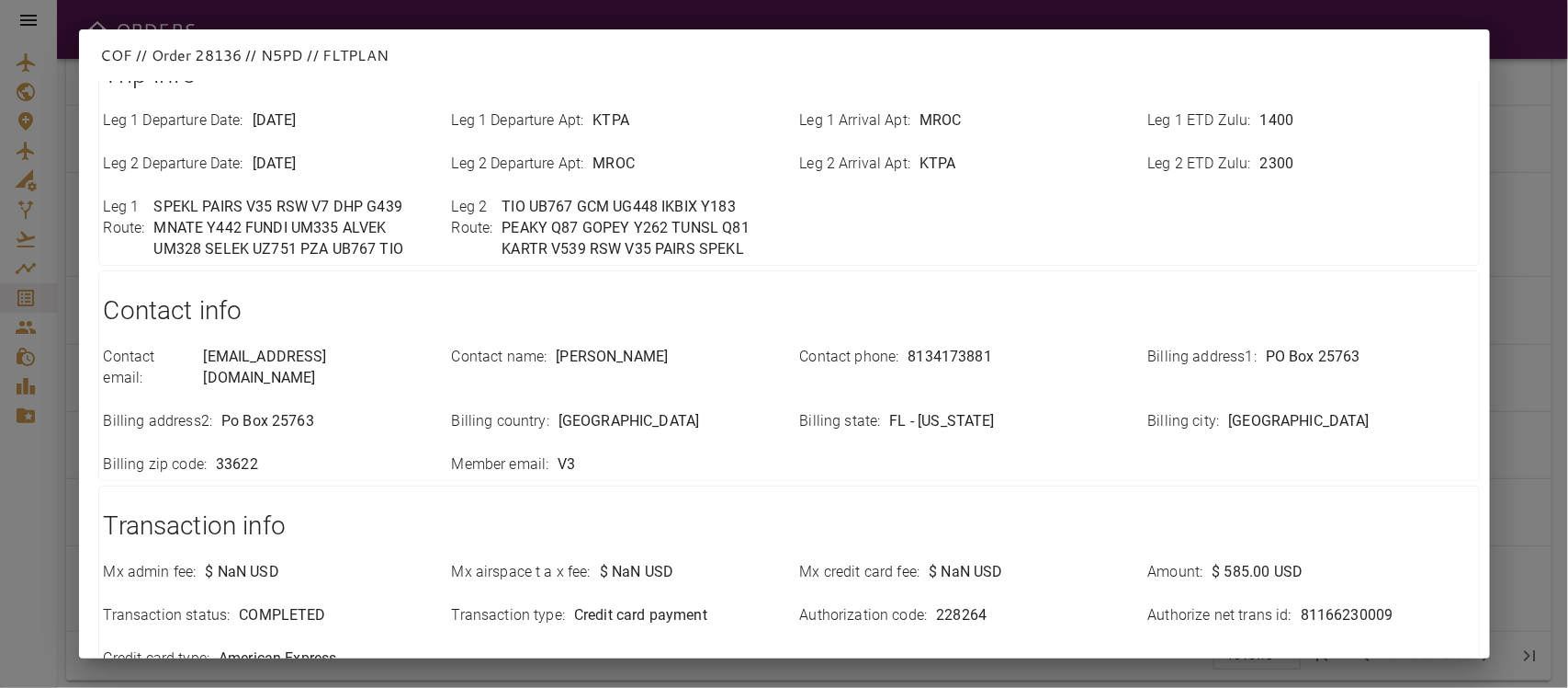
scroll to position [651, 0]
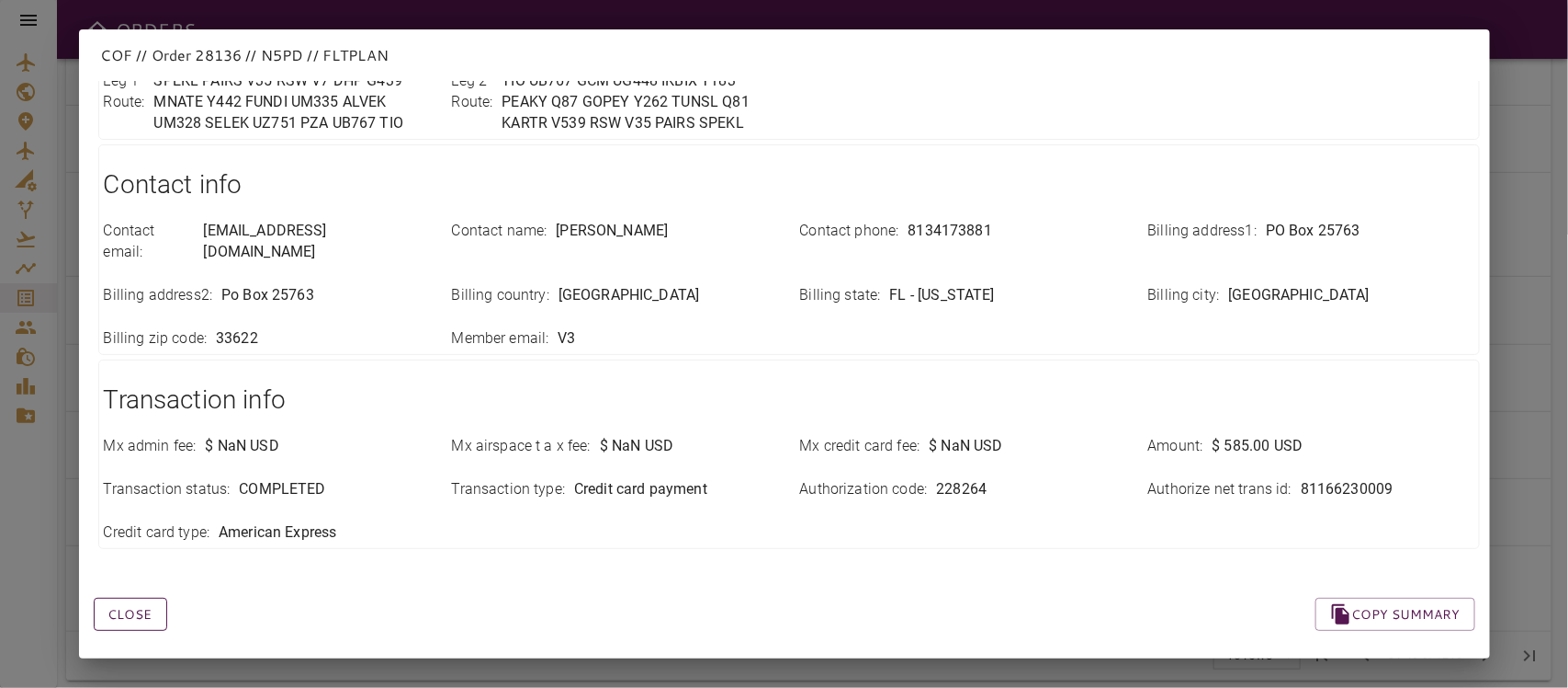
drag, startPoint x: 143, startPoint y: 591, endPoint x: 154, endPoint y: 586, distance: 12.1
click at [143, 598] on button "Close" at bounding box center [130, 615] width 73 height 34
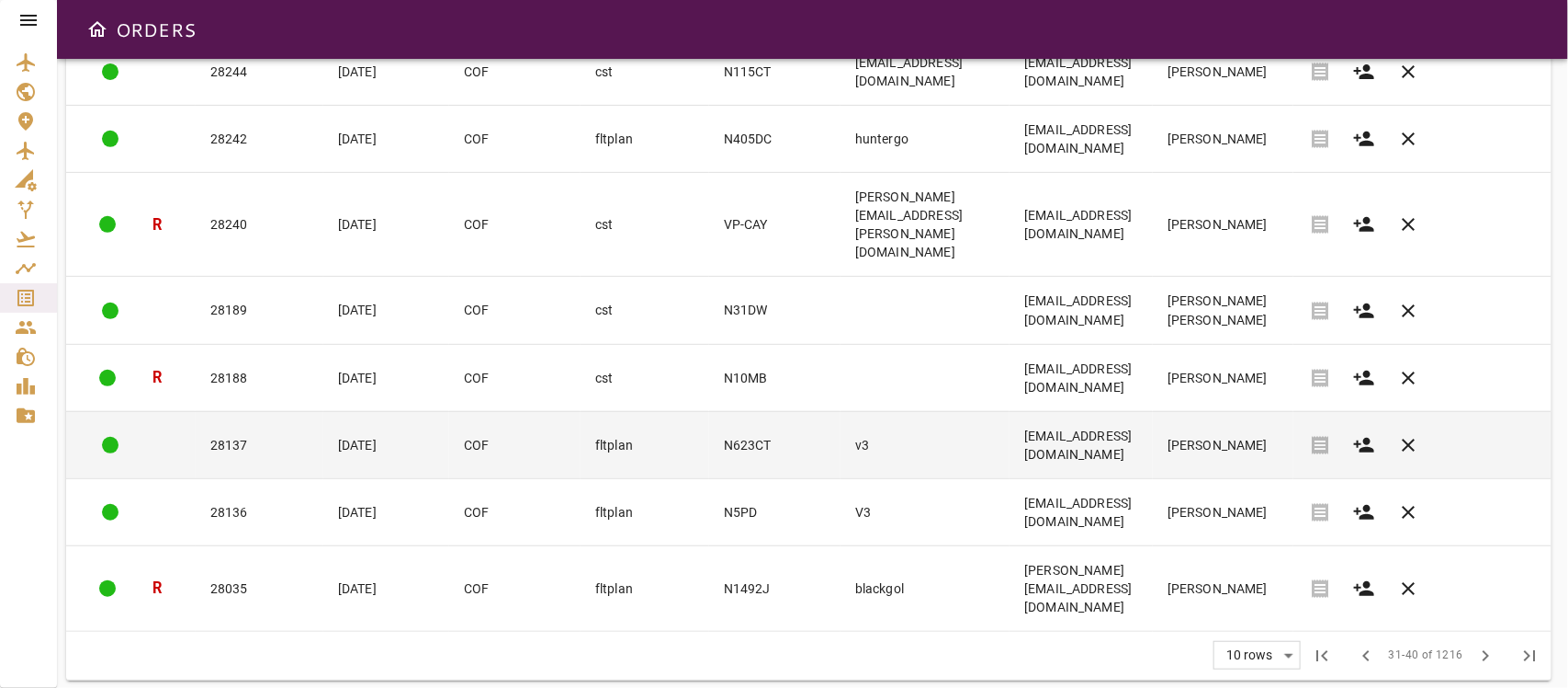
click at [841, 439] on td "v3" at bounding box center [925, 445] width 169 height 67
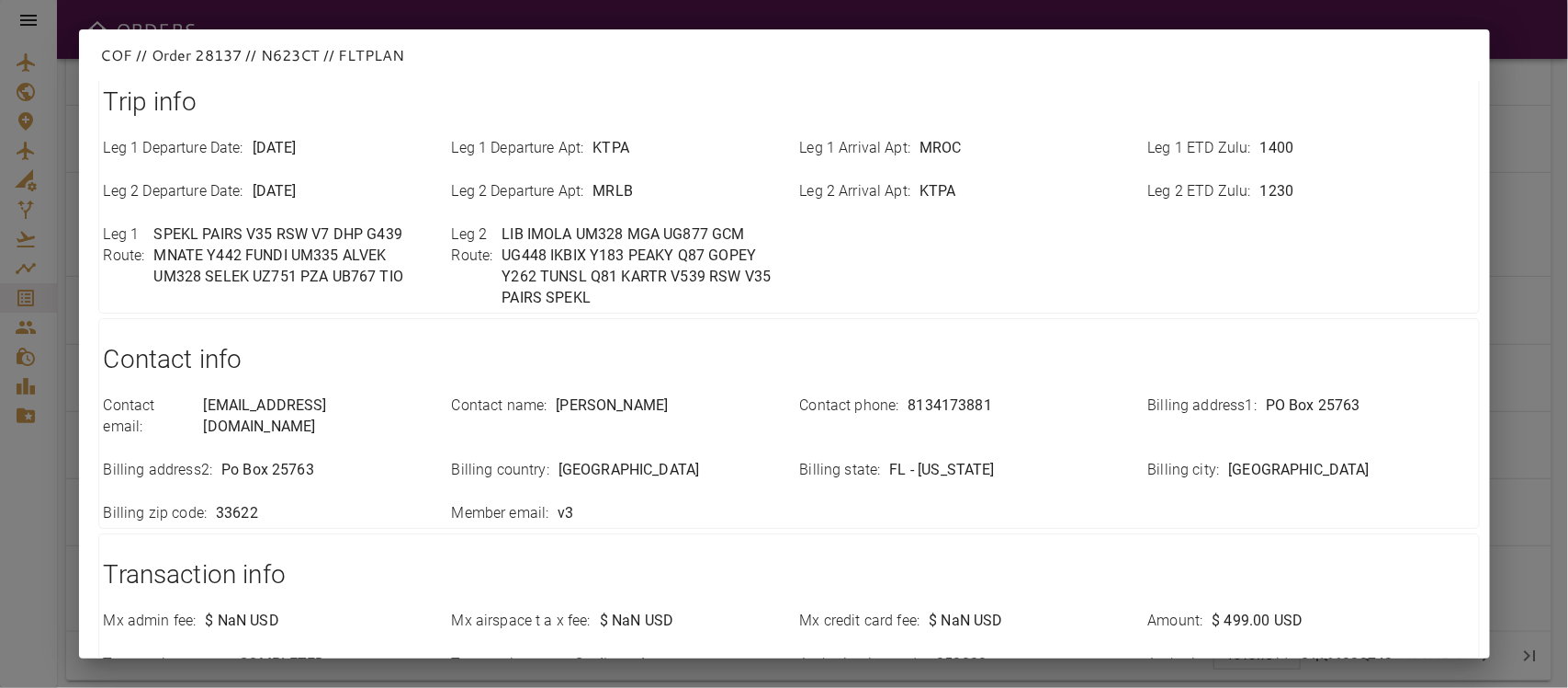
scroll to position [672, 0]
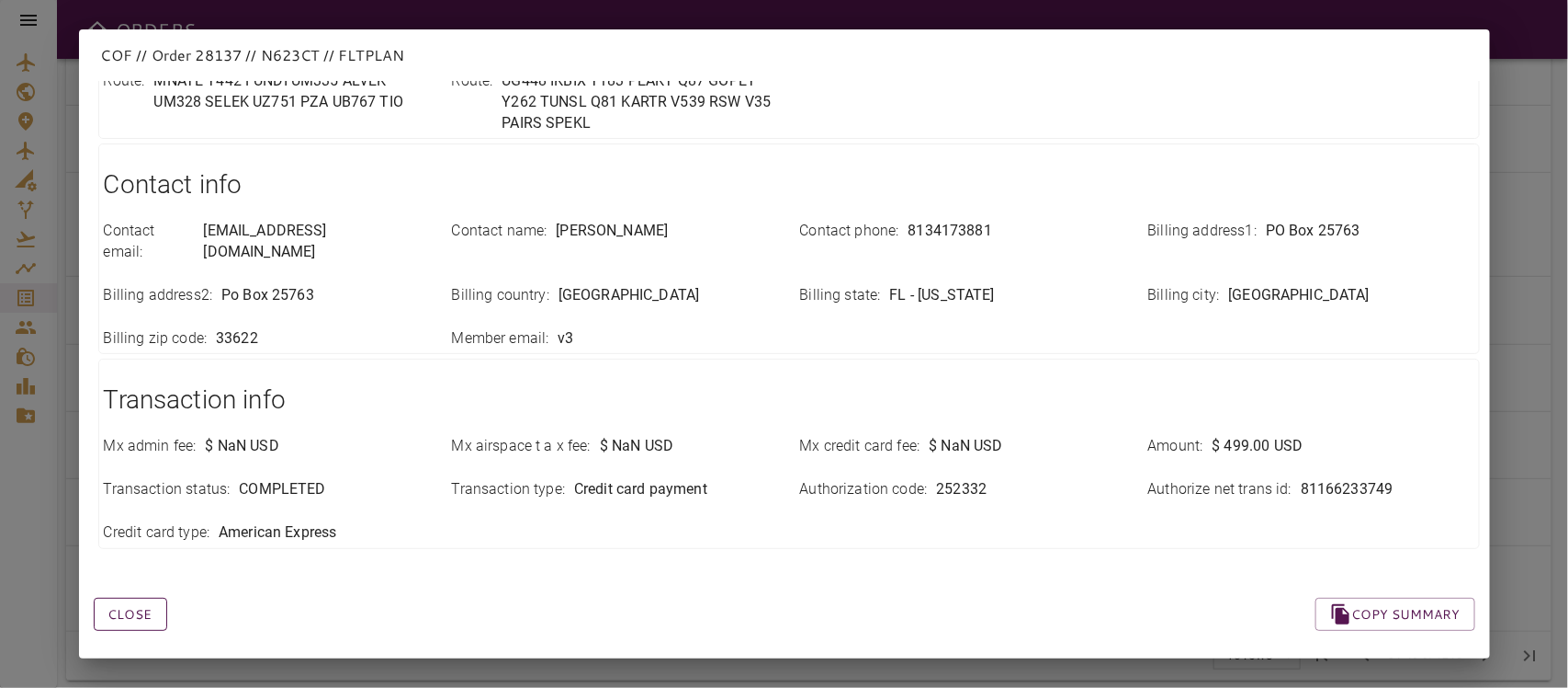
click at [122, 598] on button "Close" at bounding box center [130, 615] width 73 height 34
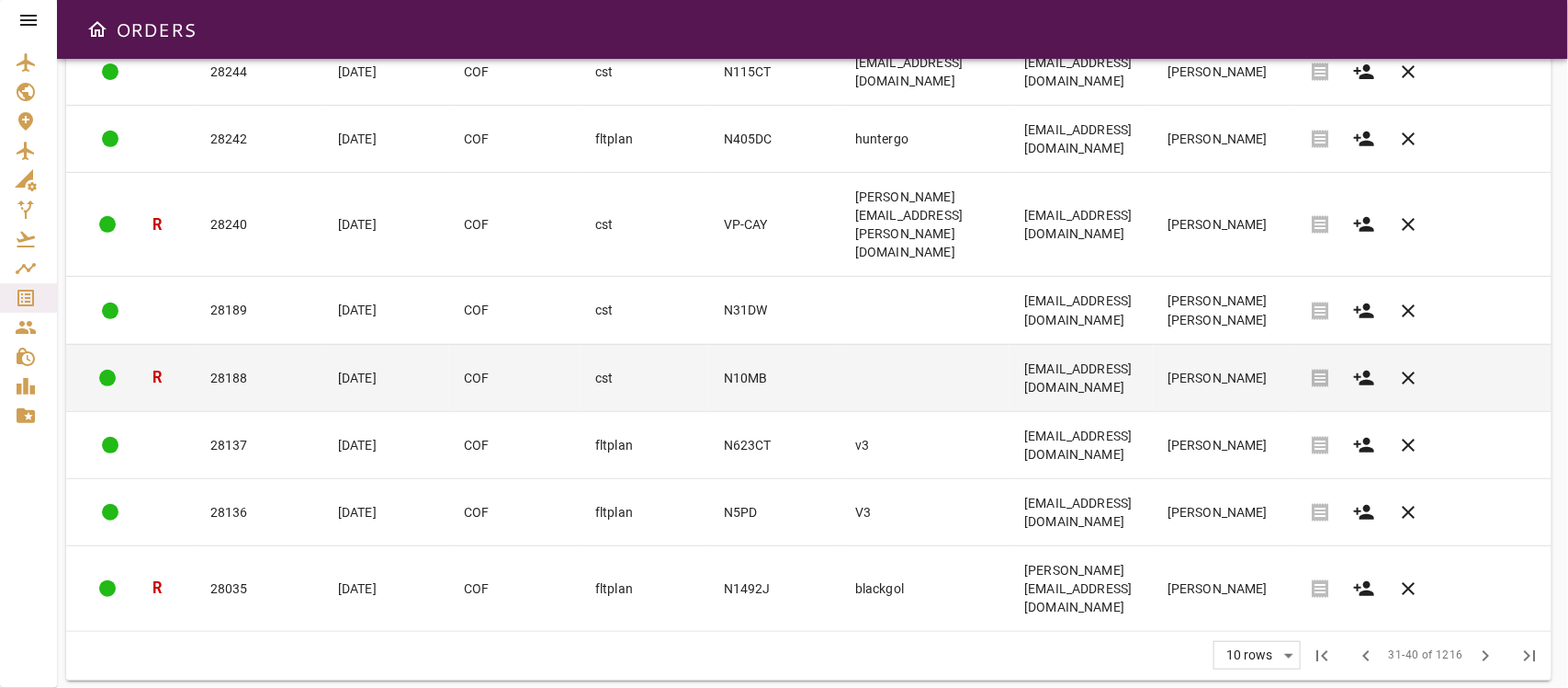
click at [581, 364] on td "cst" at bounding box center [645, 377] width 129 height 67
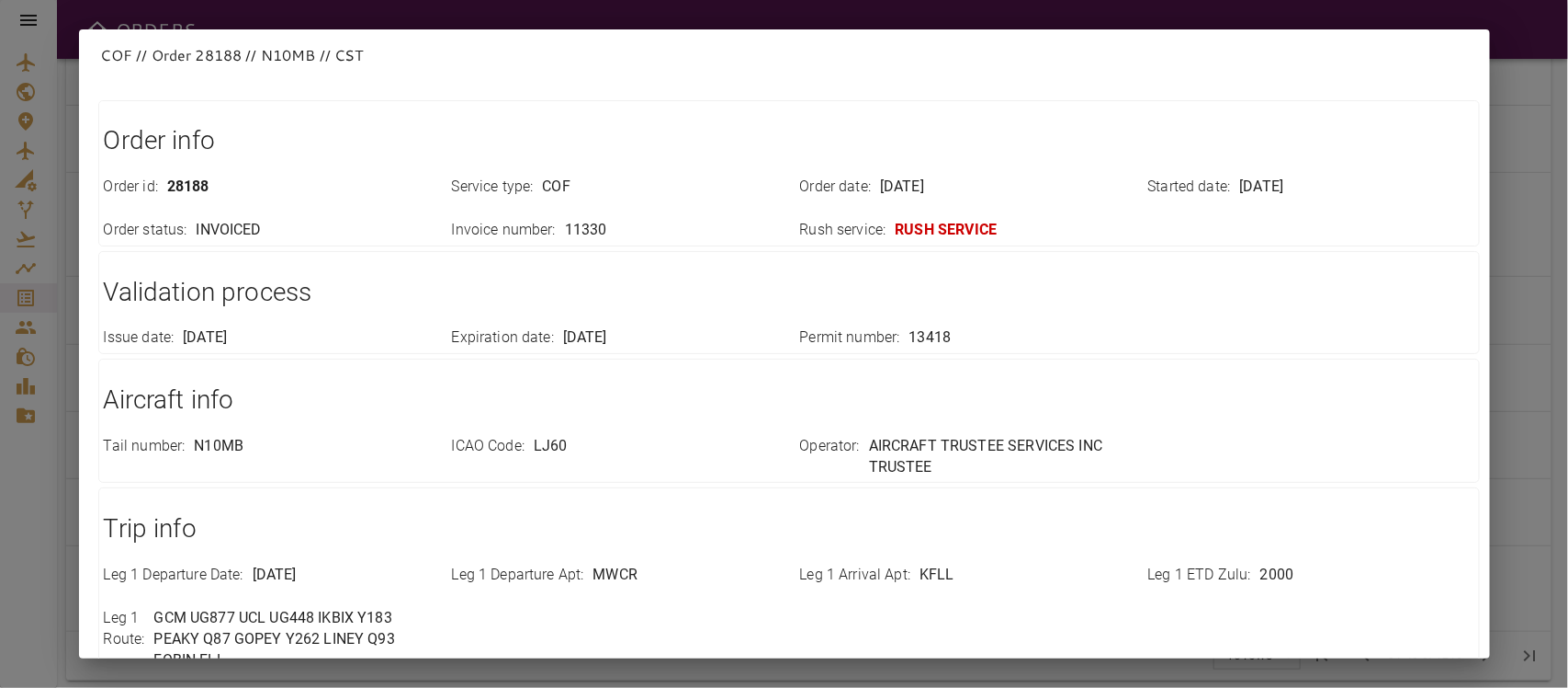
scroll to position [0, 0]
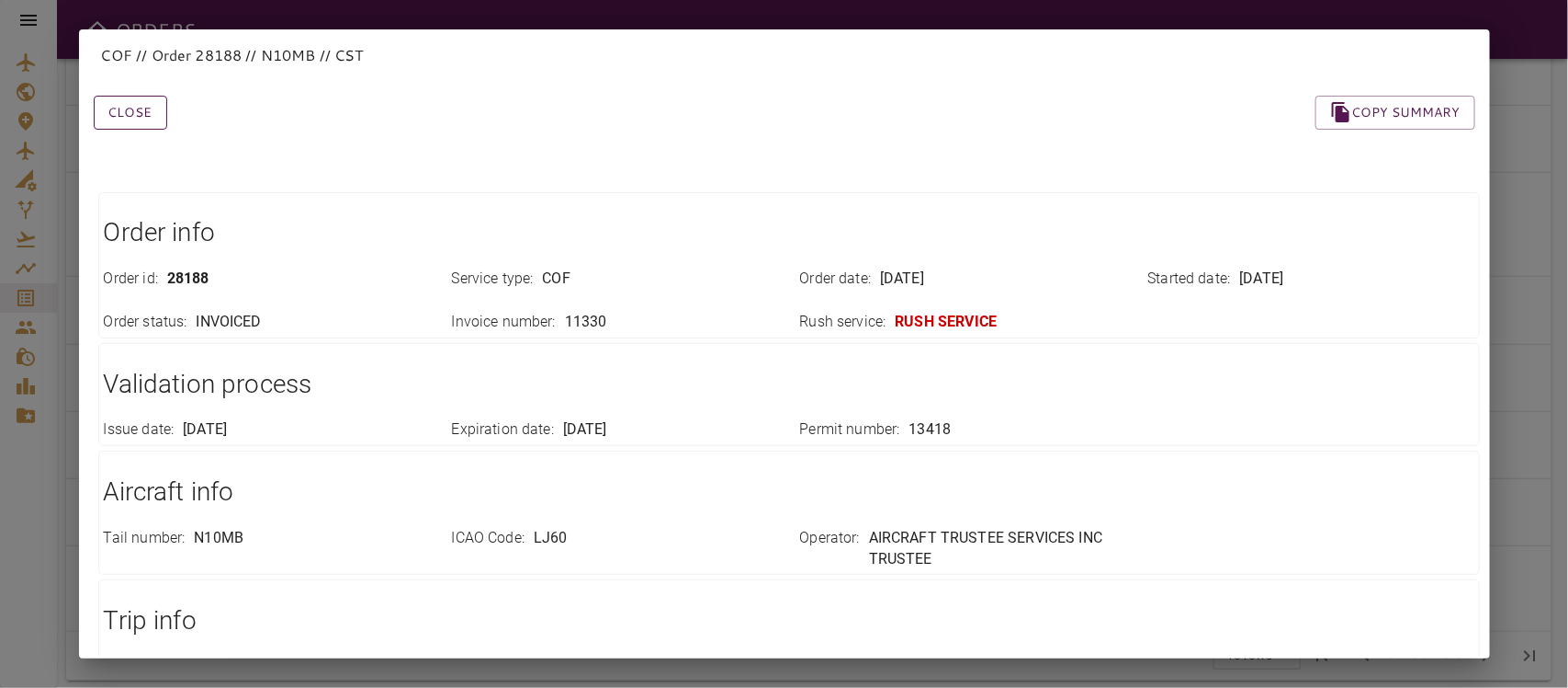
click at [148, 110] on button "Close" at bounding box center [130, 112] width 73 height 34
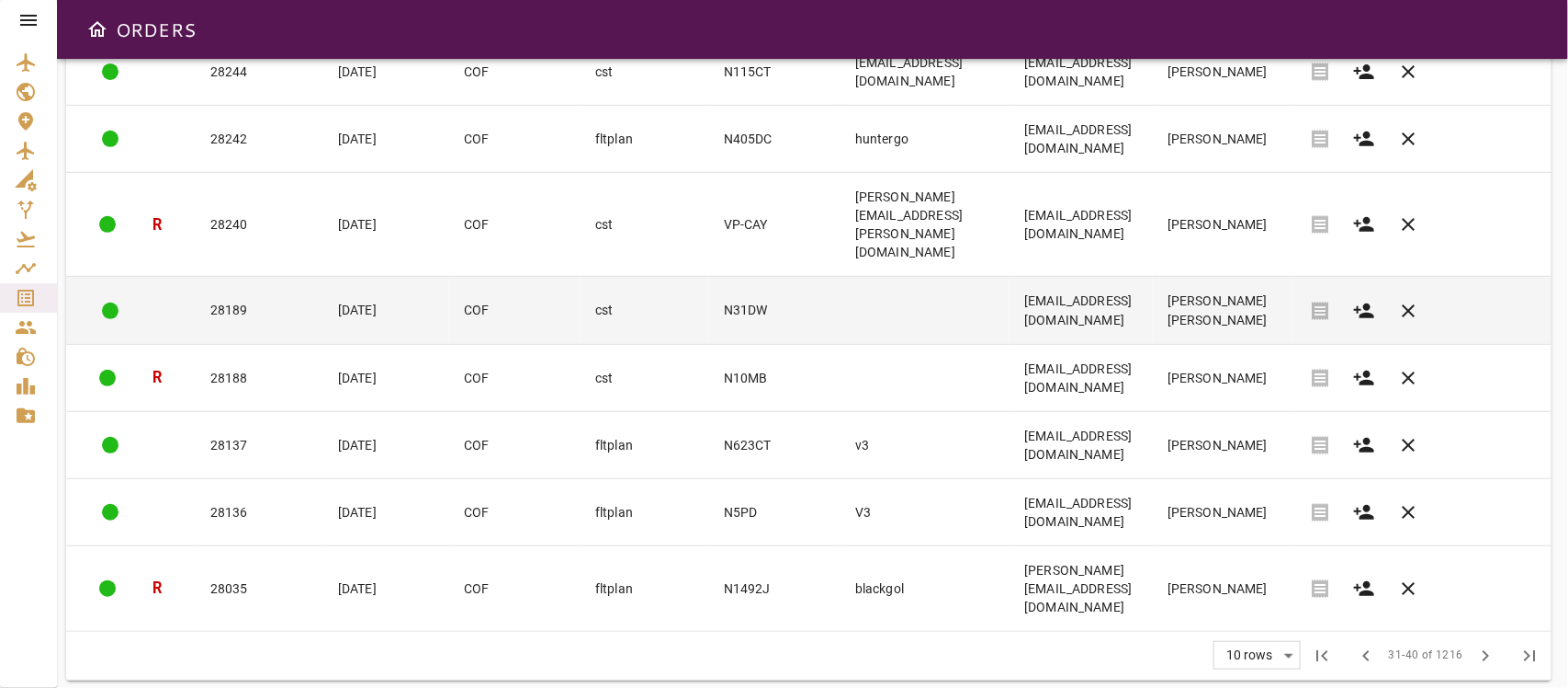
click at [709, 305] on td "N31DW" at bounding box center [775, 310] width 132 height 67
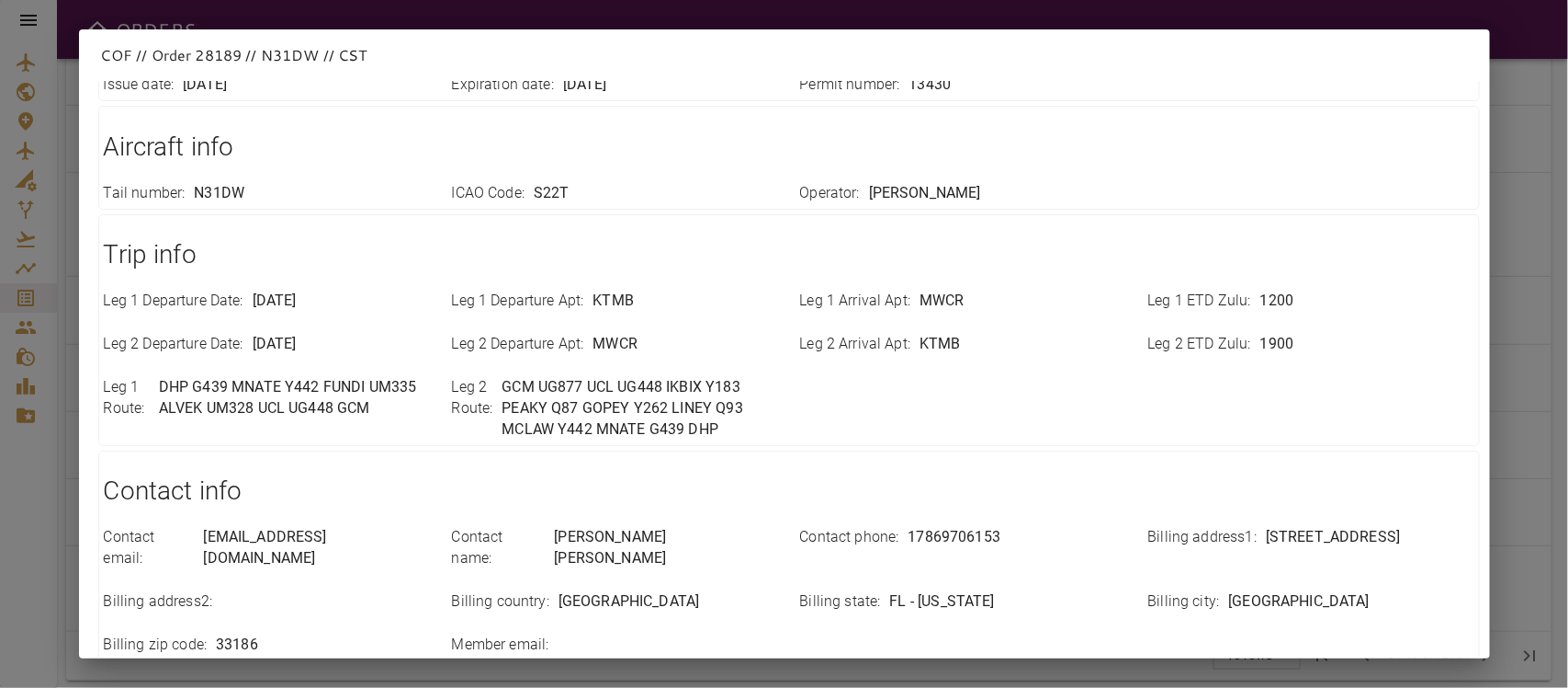
scroll to position [651, 0]
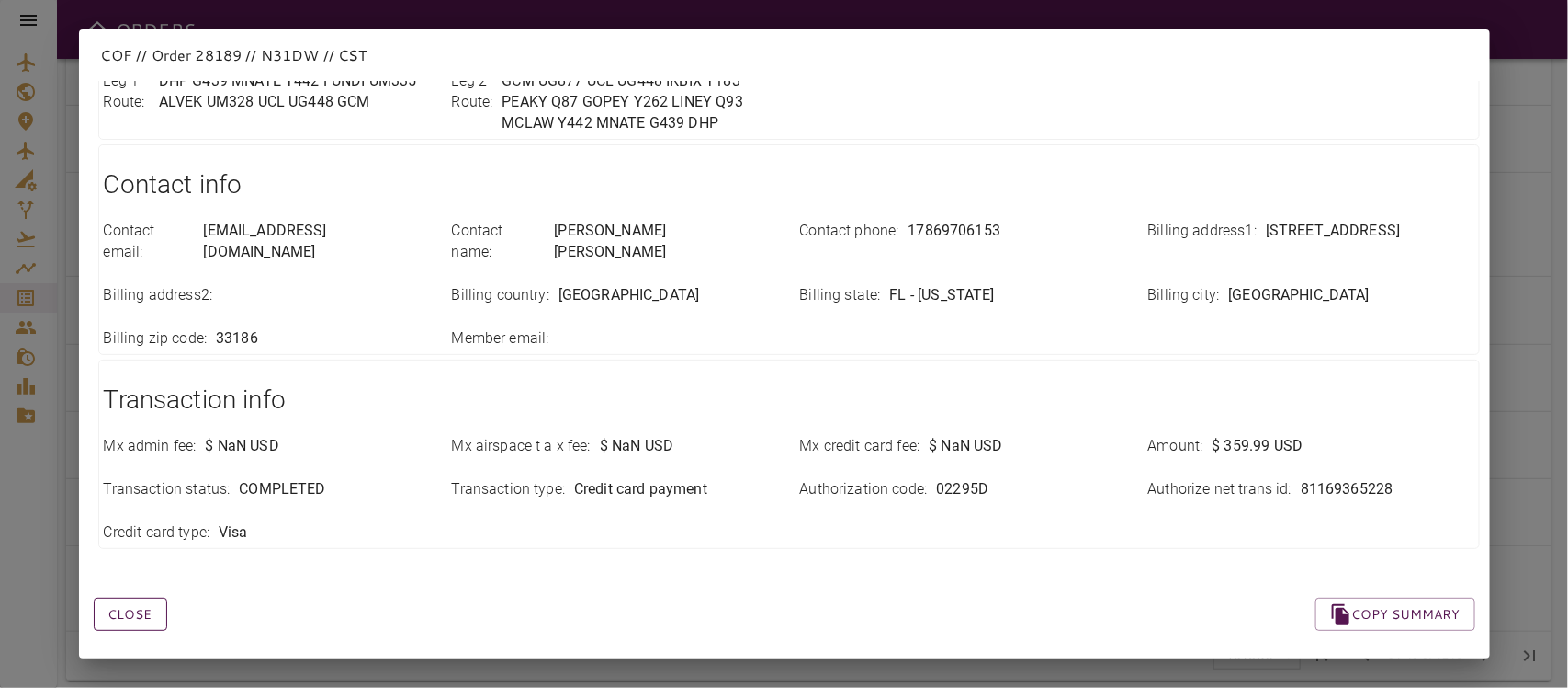
click at [127, 598] on button "Close" at bounding box center [130, 615] width 73 height 34
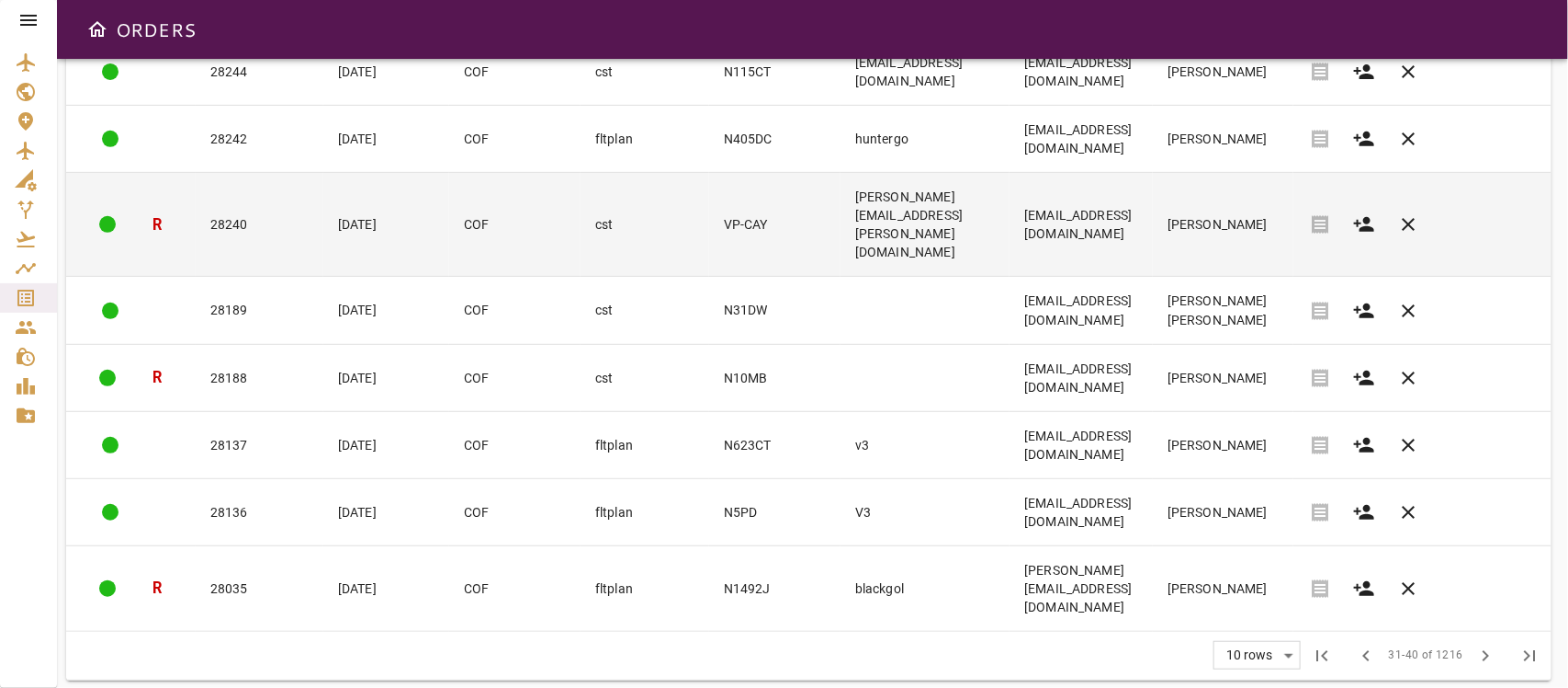
click at [709, 219] on td "VP-CAY" at bounding box center [775, 225] width 132 height 104
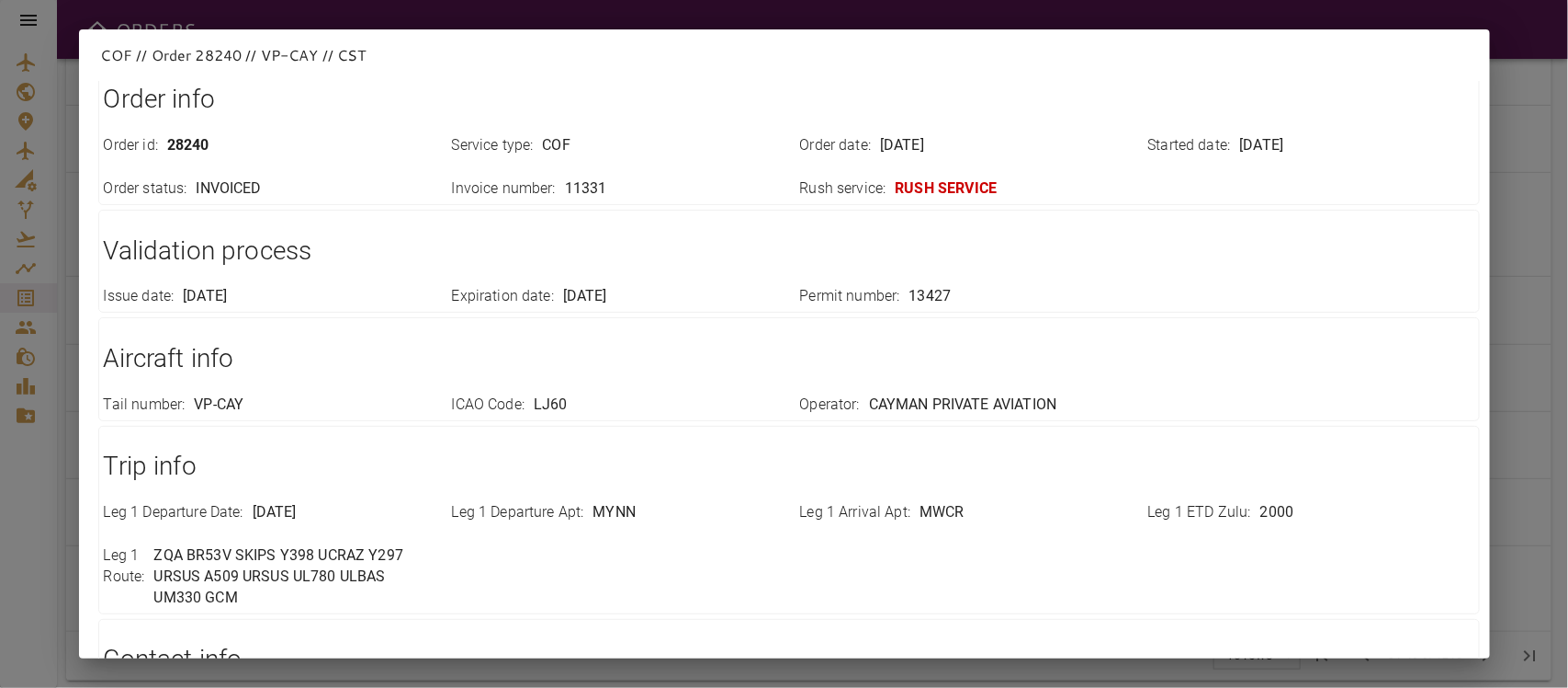
scroll to position [0, 0]
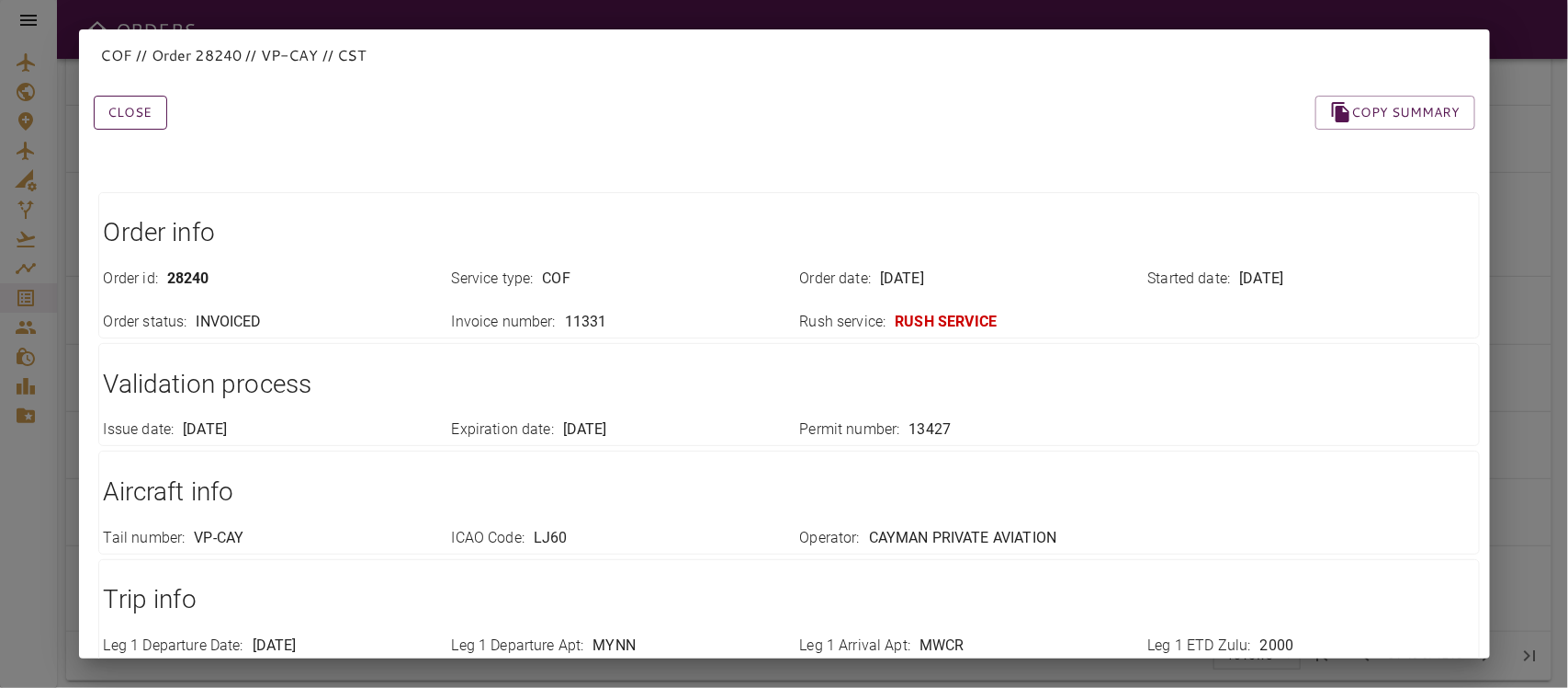
click at [126, 111] on button "Close" at bounding box center [130, 112] width 73 height 34
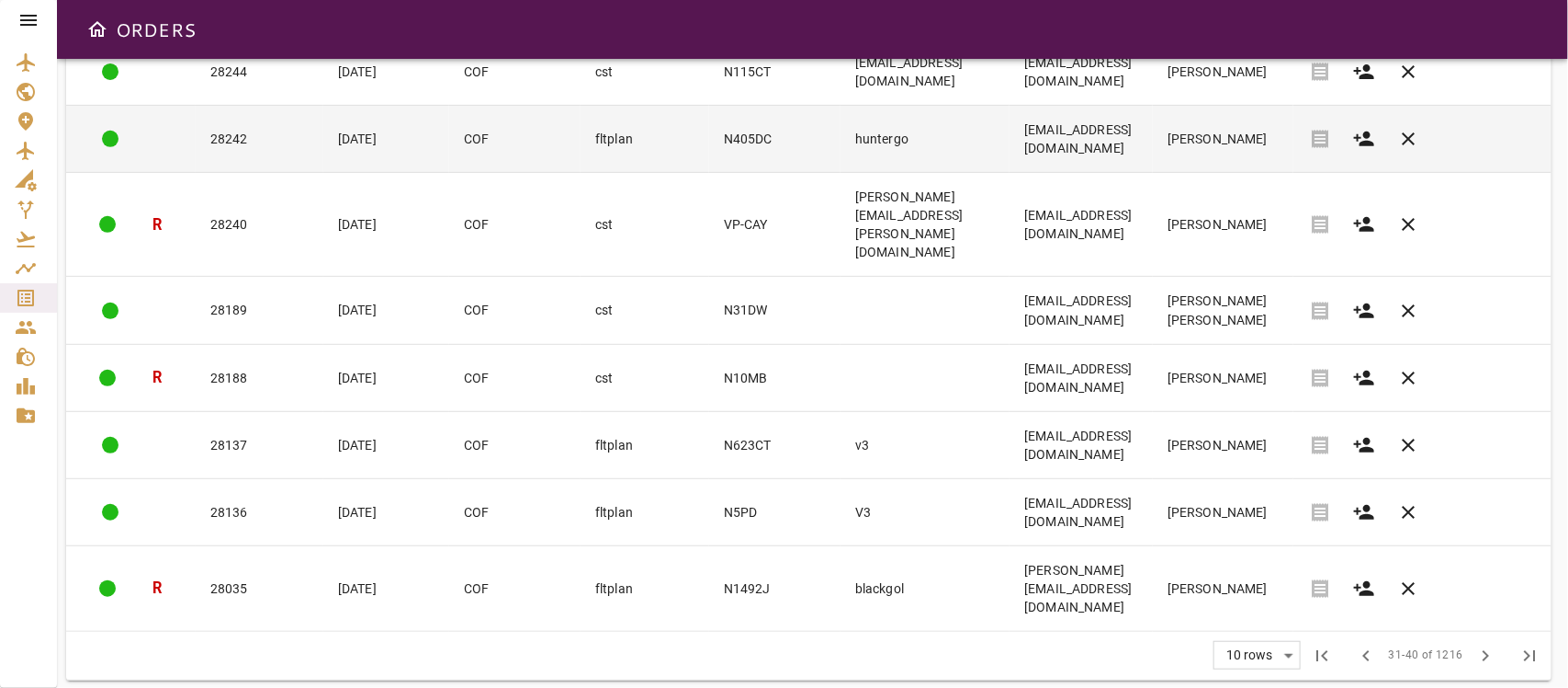
click at [449, 170] on td "COF" at bounding box center [515, 139] width 132 height 67
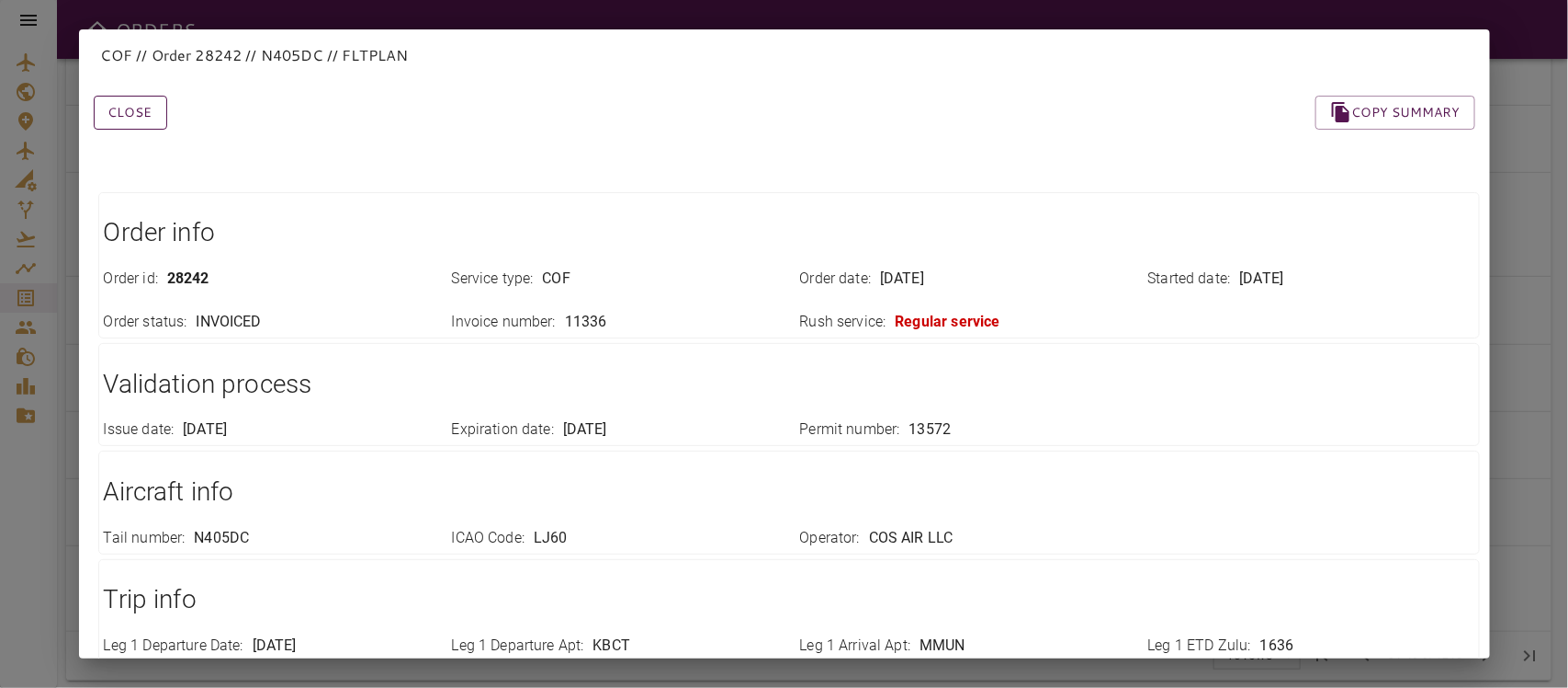
click at [131, 115] on button "Close" at bounding box center [130, 112] width 73 height 34
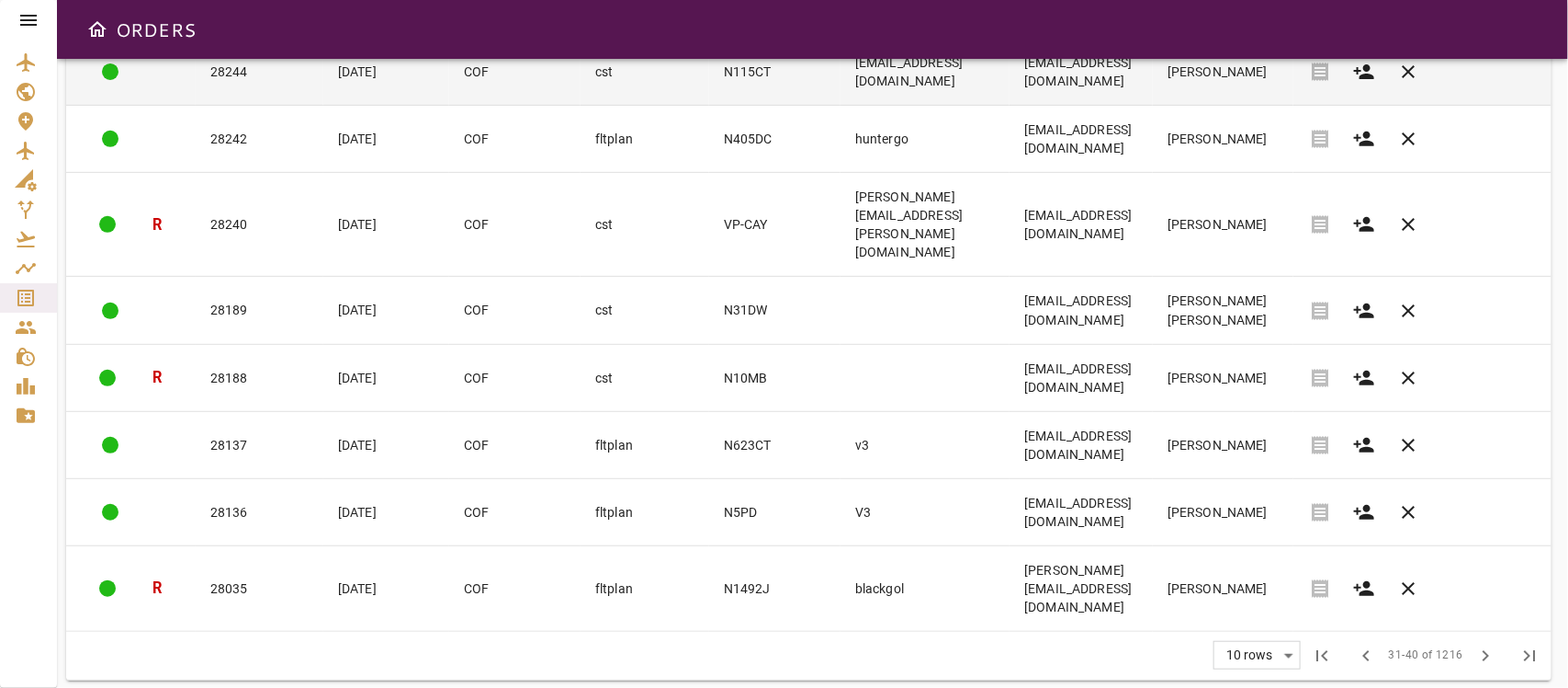
click at [328, 84] on td "[DATE]" at bounding box center [387, 72] width 126 height 67
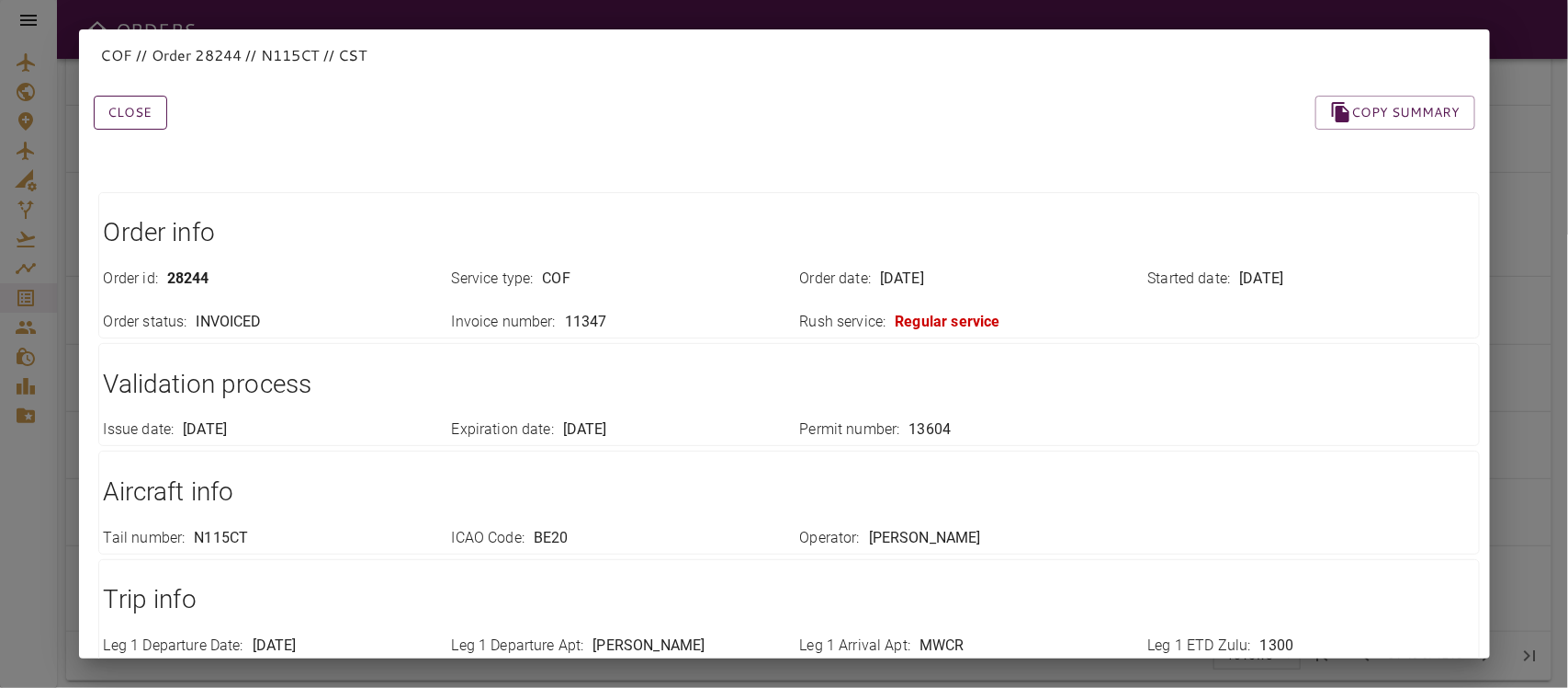
click at [135, 123] on button "Close" at bounding box center [130, 112] width 73 height 34
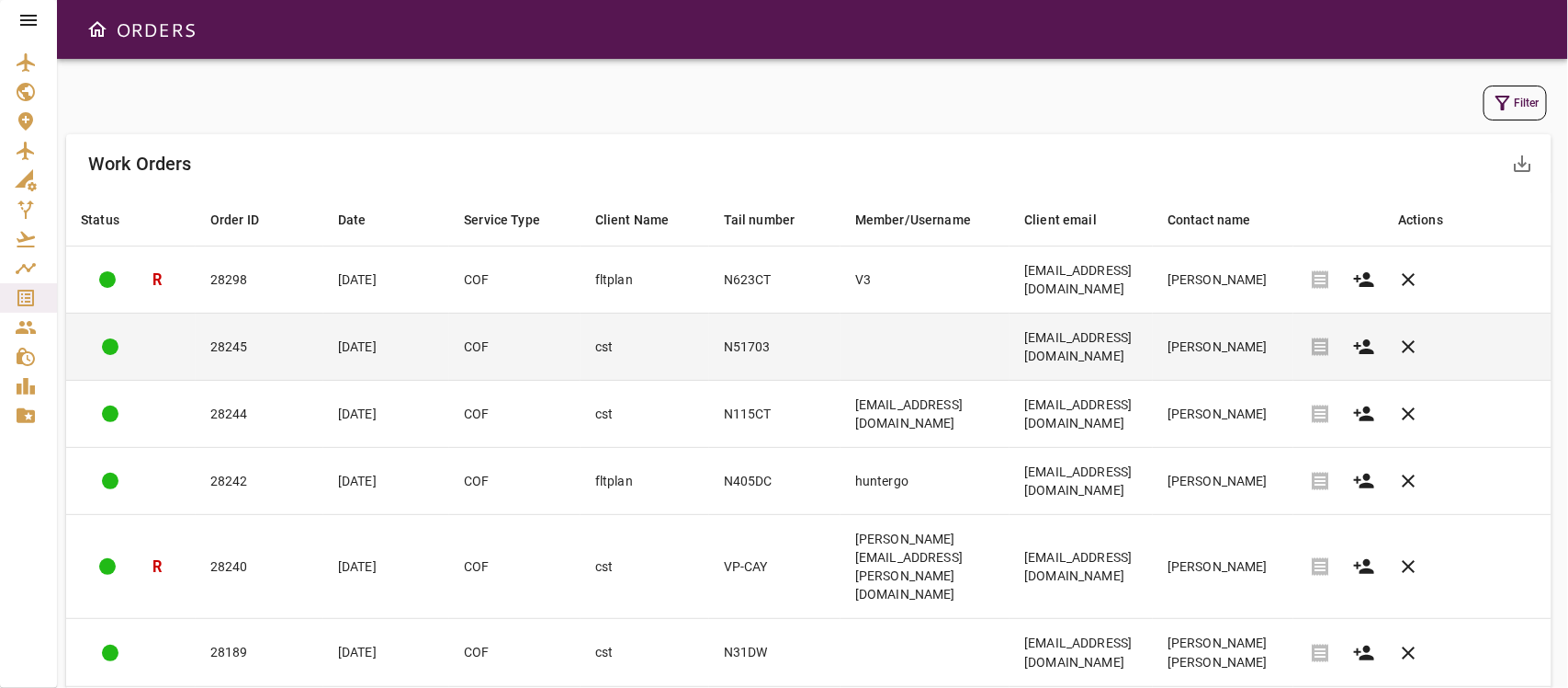
click at [709, 374] on td "N51703" at bounding box center [775, 347] width 132 height 67
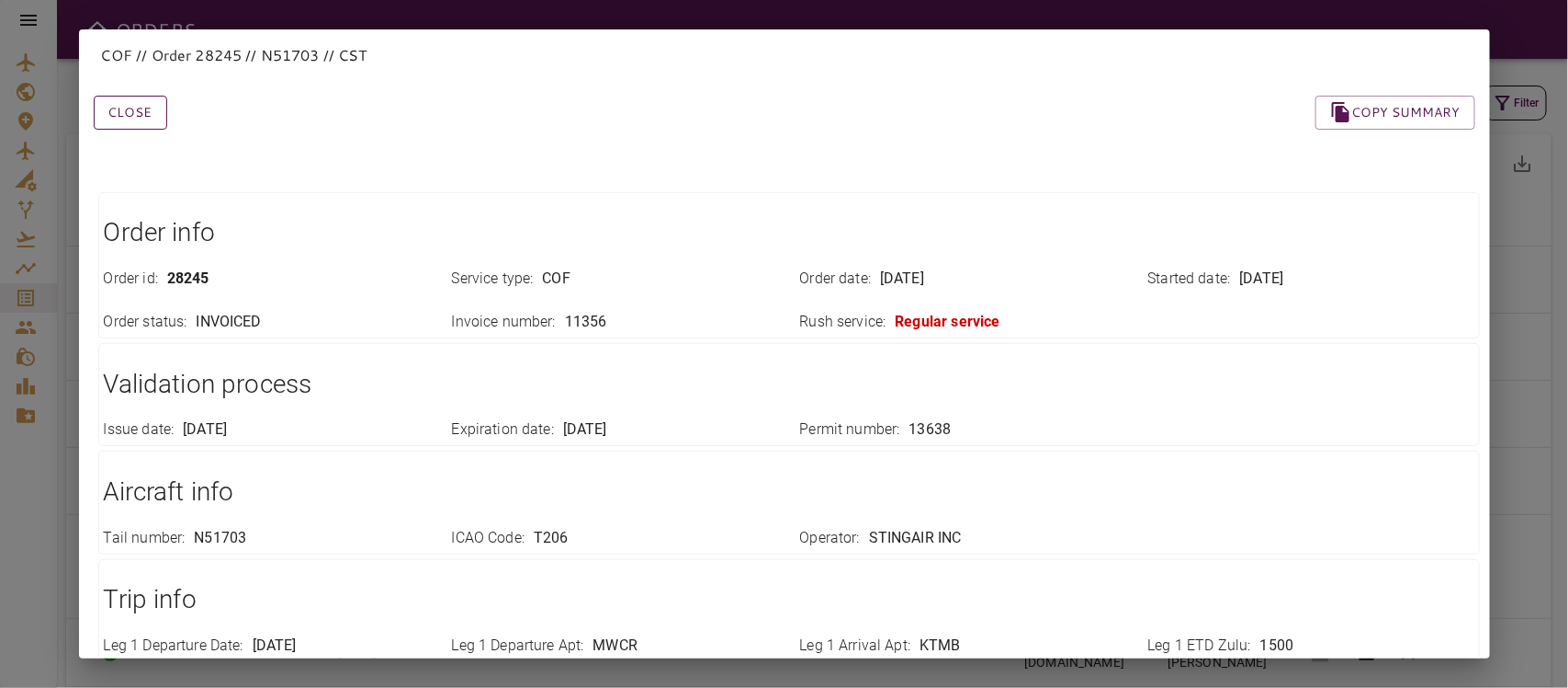
click at [125, 118] on button "Close" at bounding box center [130, 112] width 73 height 34
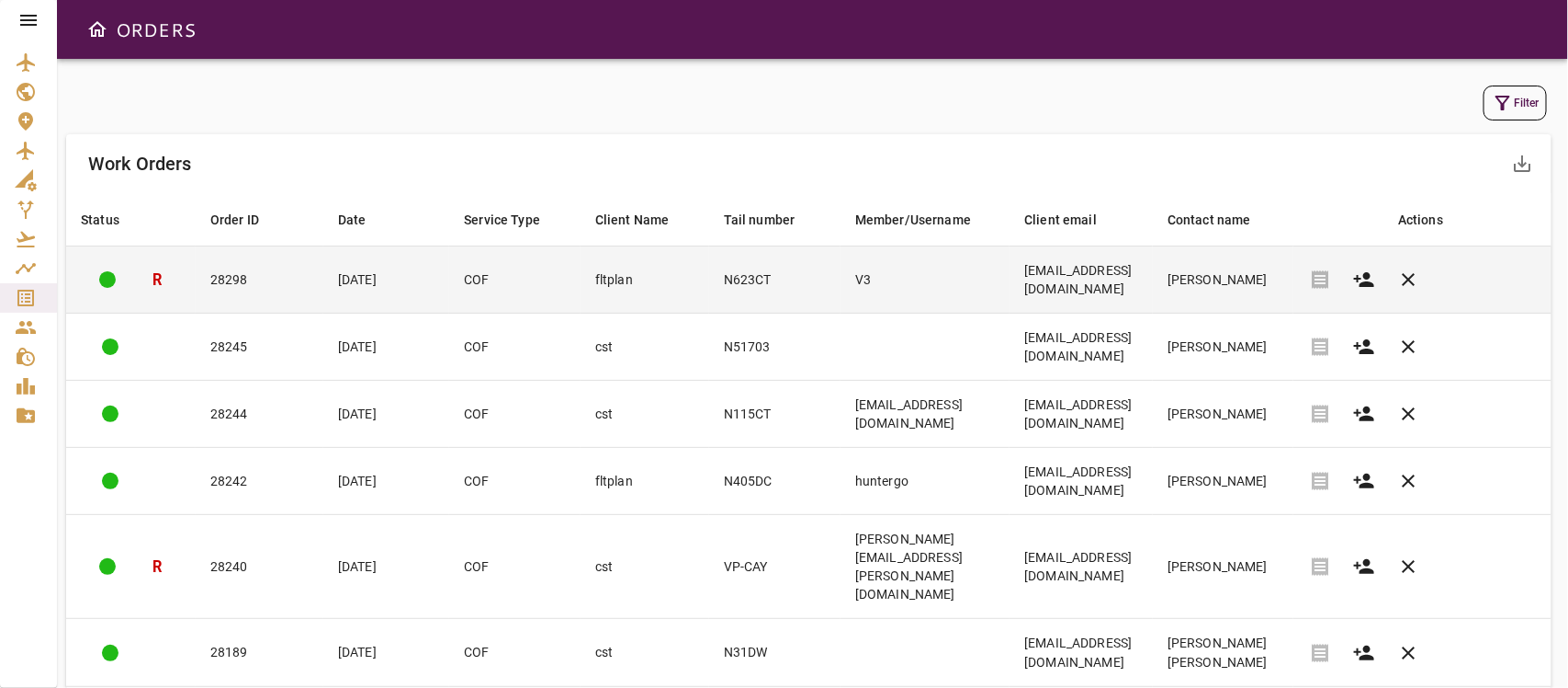
click at [841, 299] on td "V3" at bounding box center [925, 279] width 169 height 67
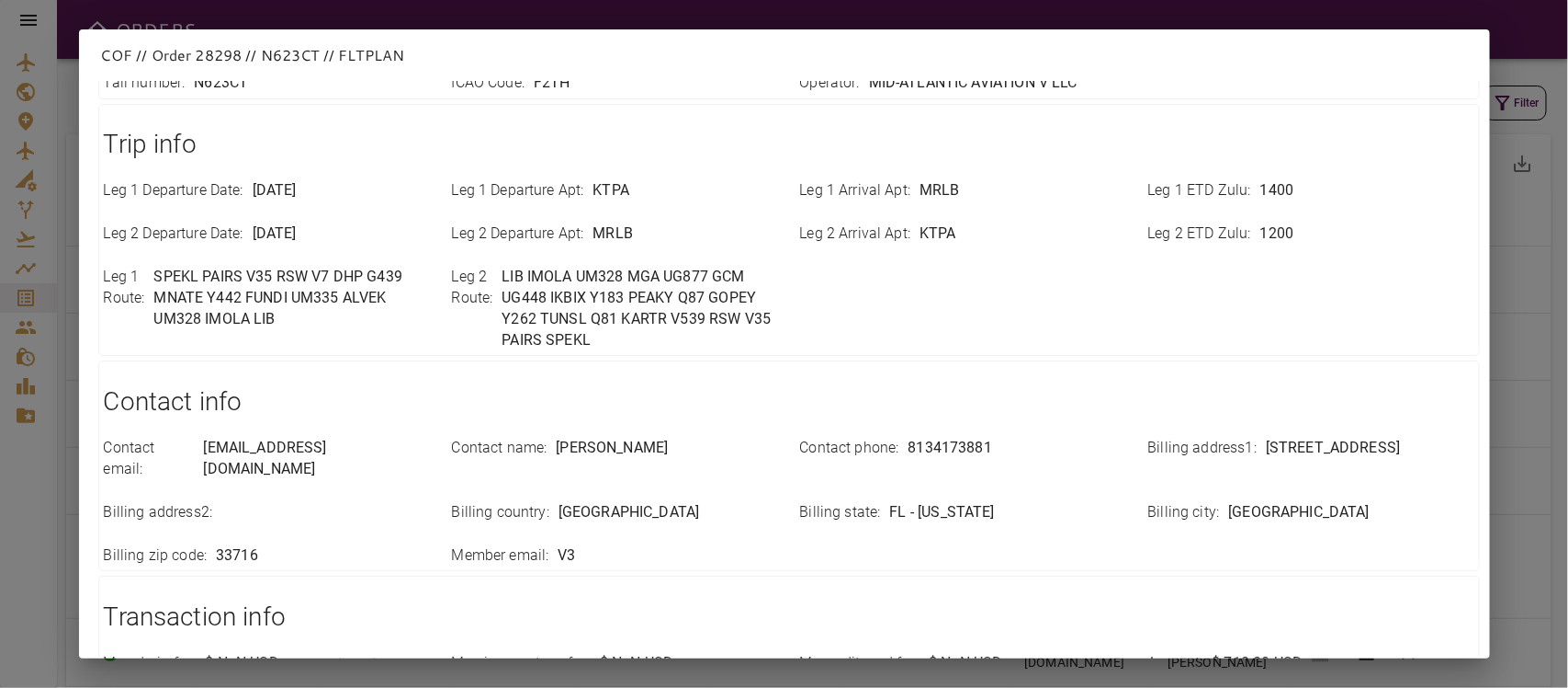
scroll to position [672, 0]
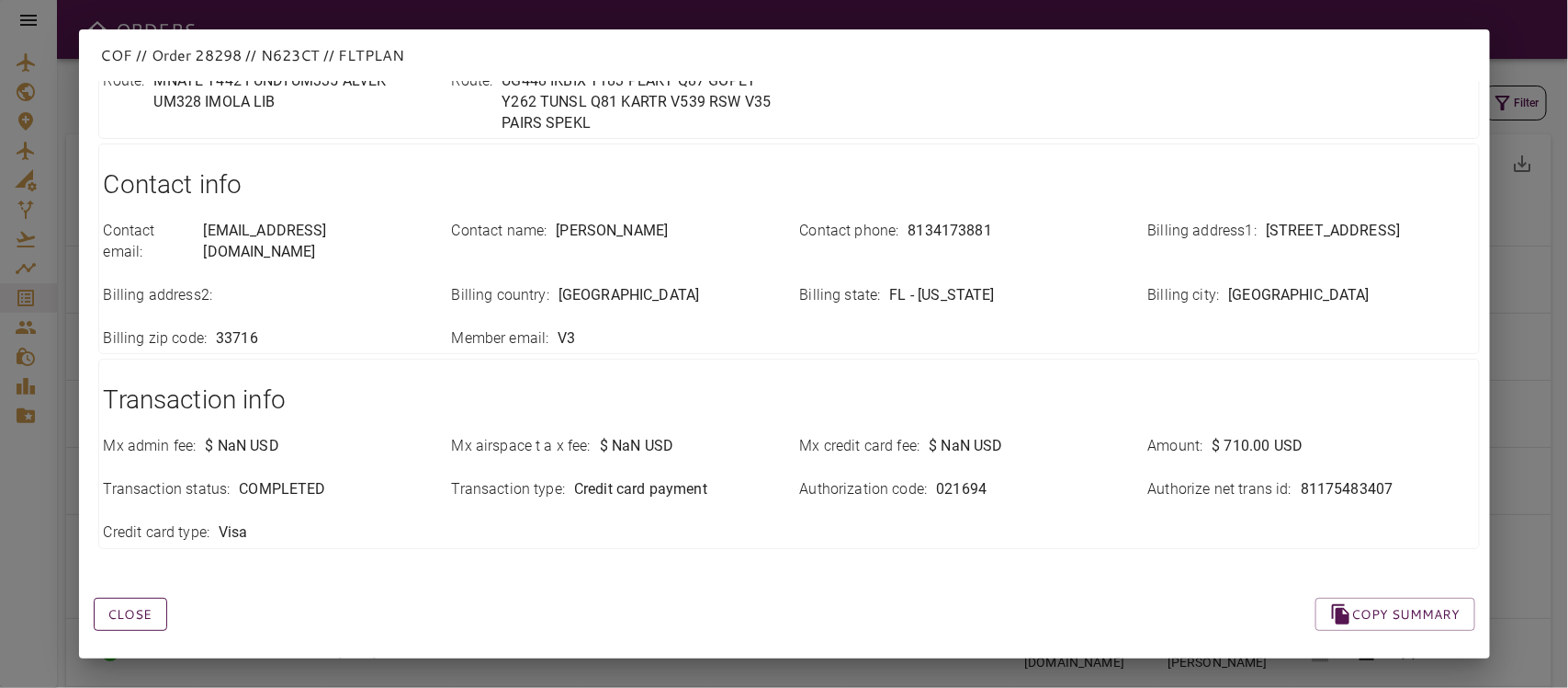
click at [129, 598] on button "Close" at bounding box center [130, 615] width 73 height 34
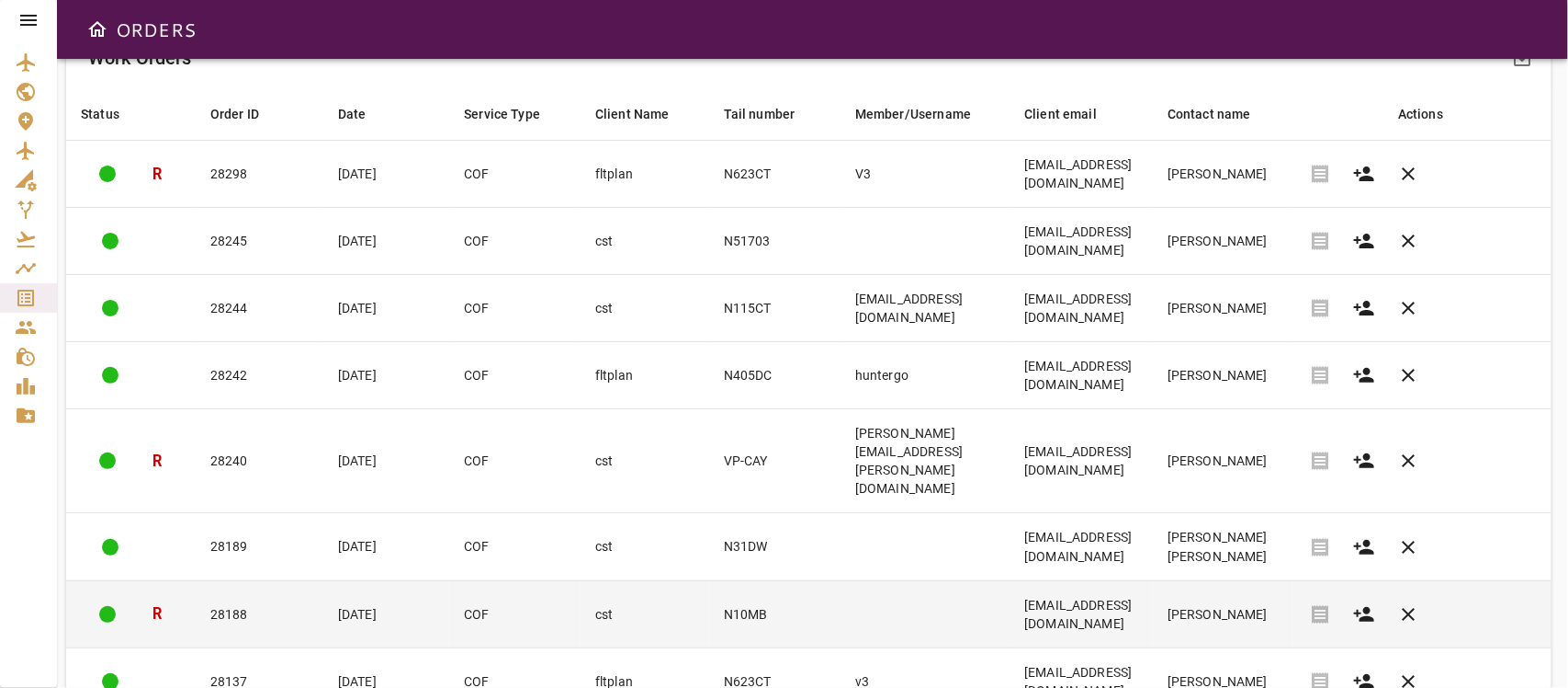
scroll to position [342, 0]
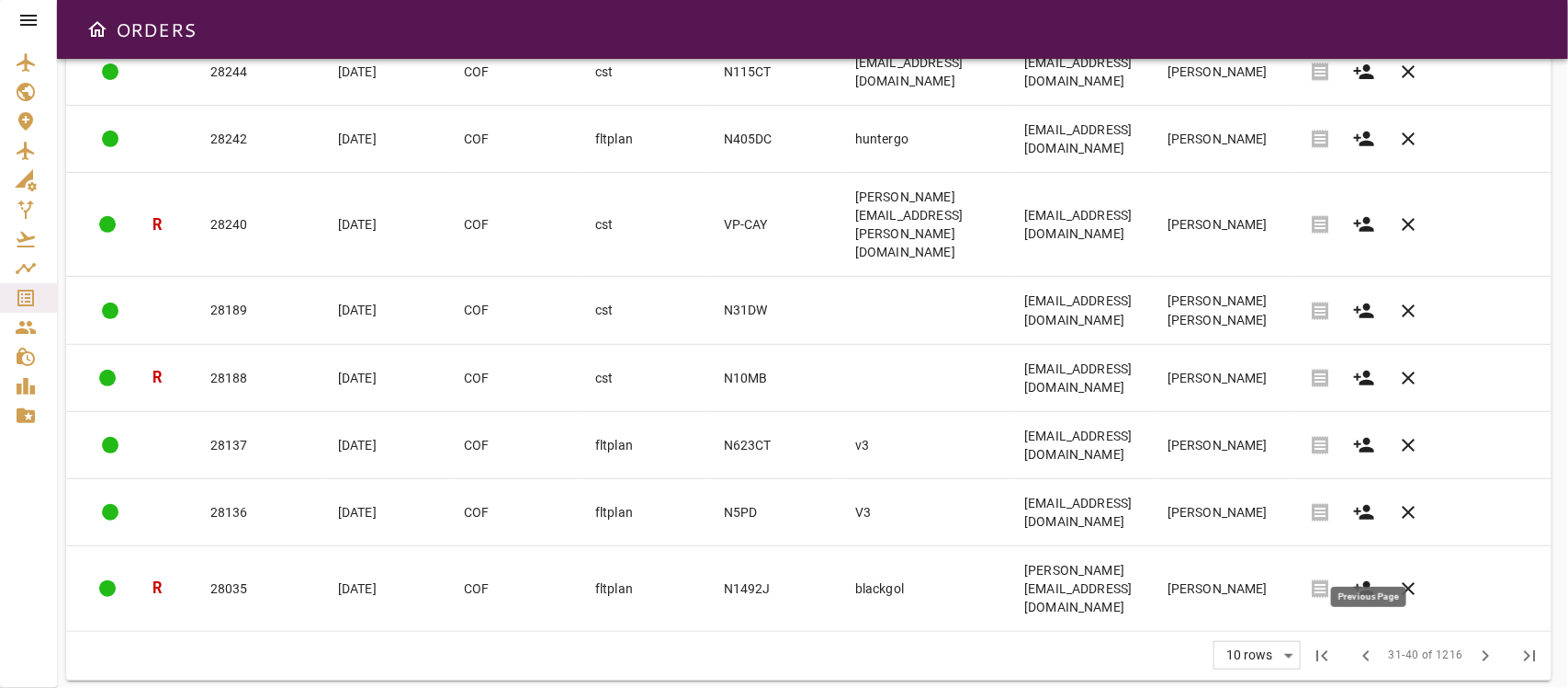
click at [1365, 610] on span "chevron_left" at bounding box center [1368, 656] width 22 height 22
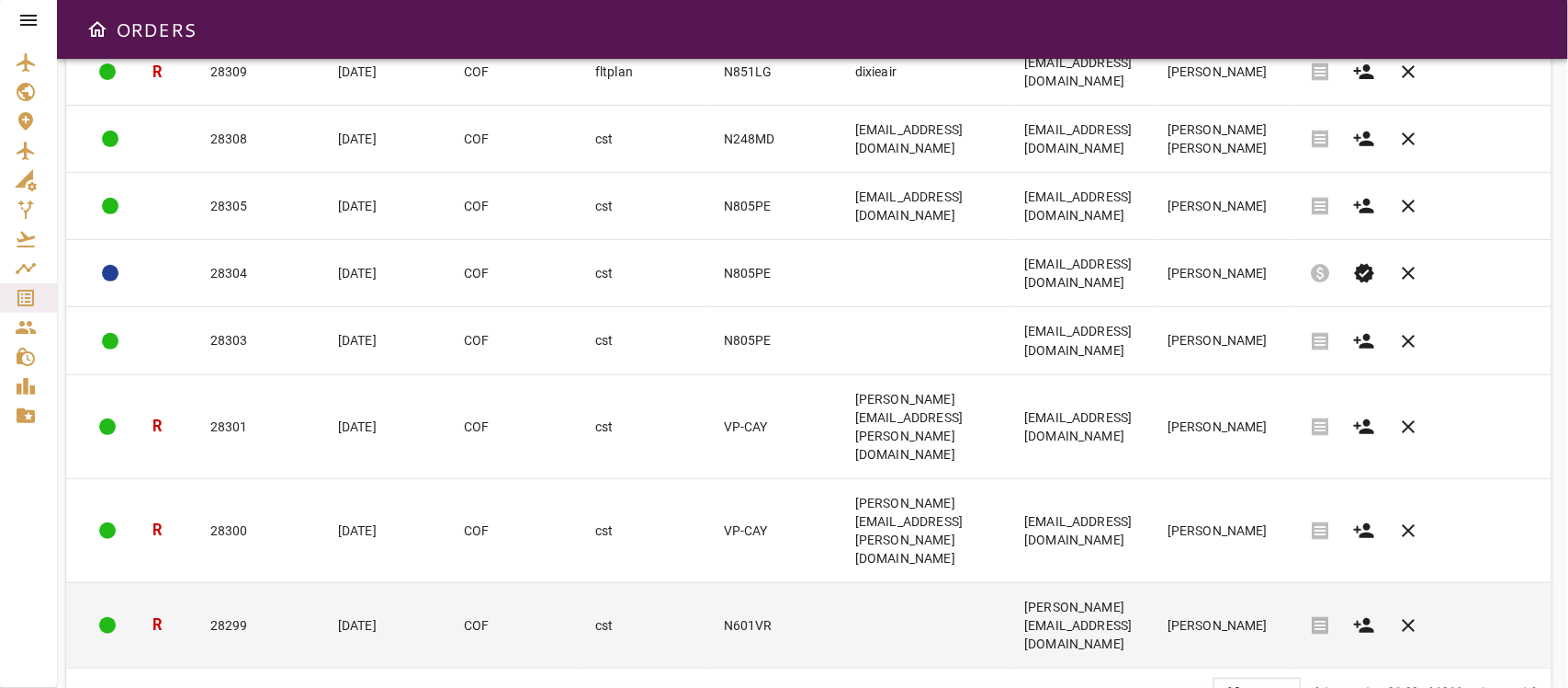
click at [906, 585] on td at bounding box center [925, 625] width 169 height 85
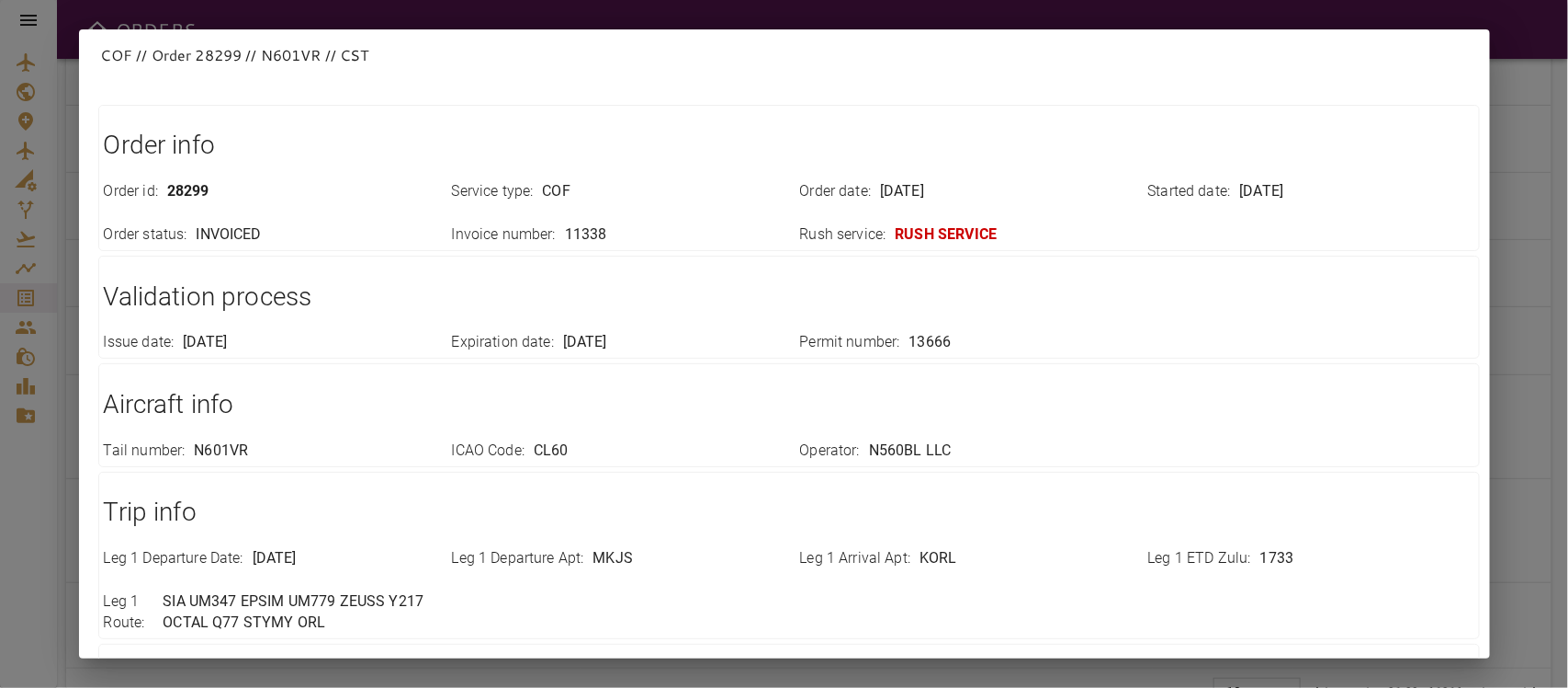
scroll to position [0, 0]
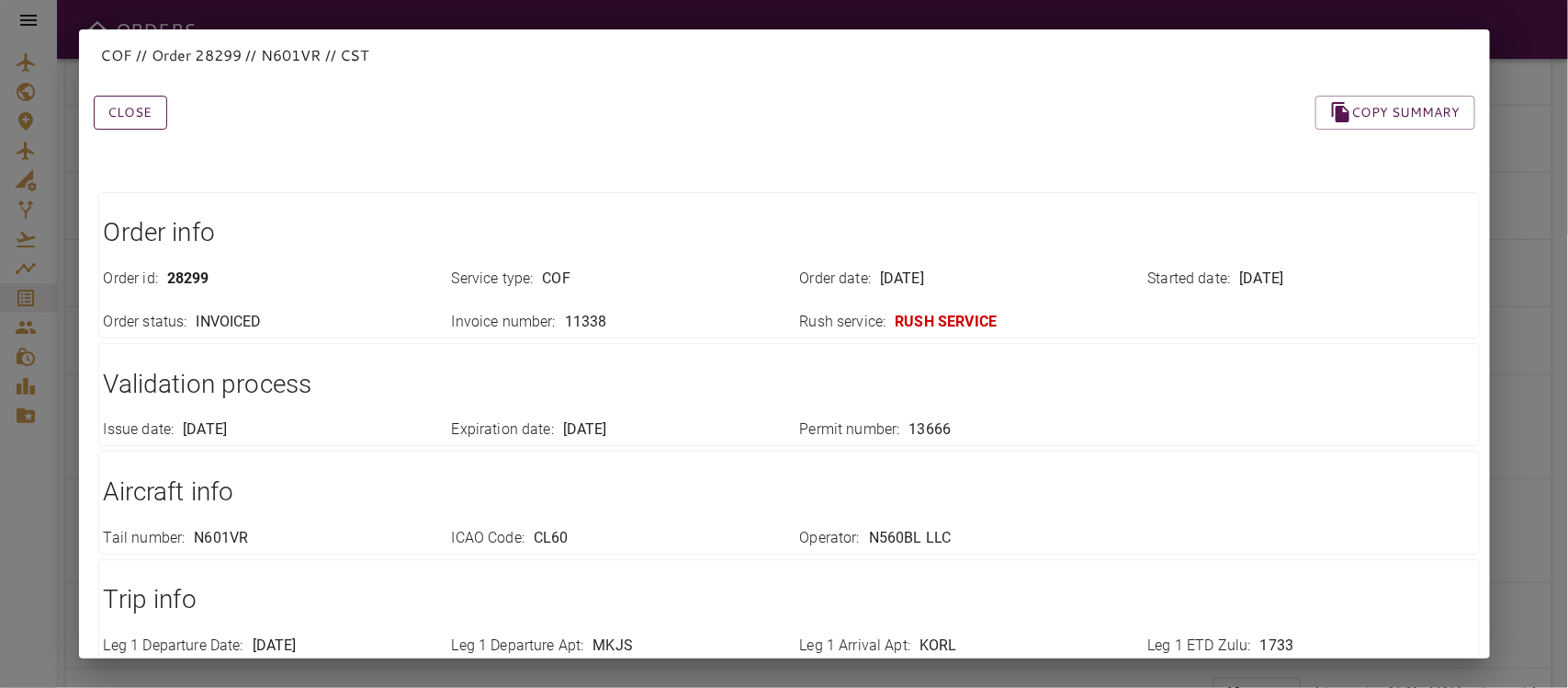
click at [125, 109] on button "Close" at bounding box center [130, 112] width 73 height 34
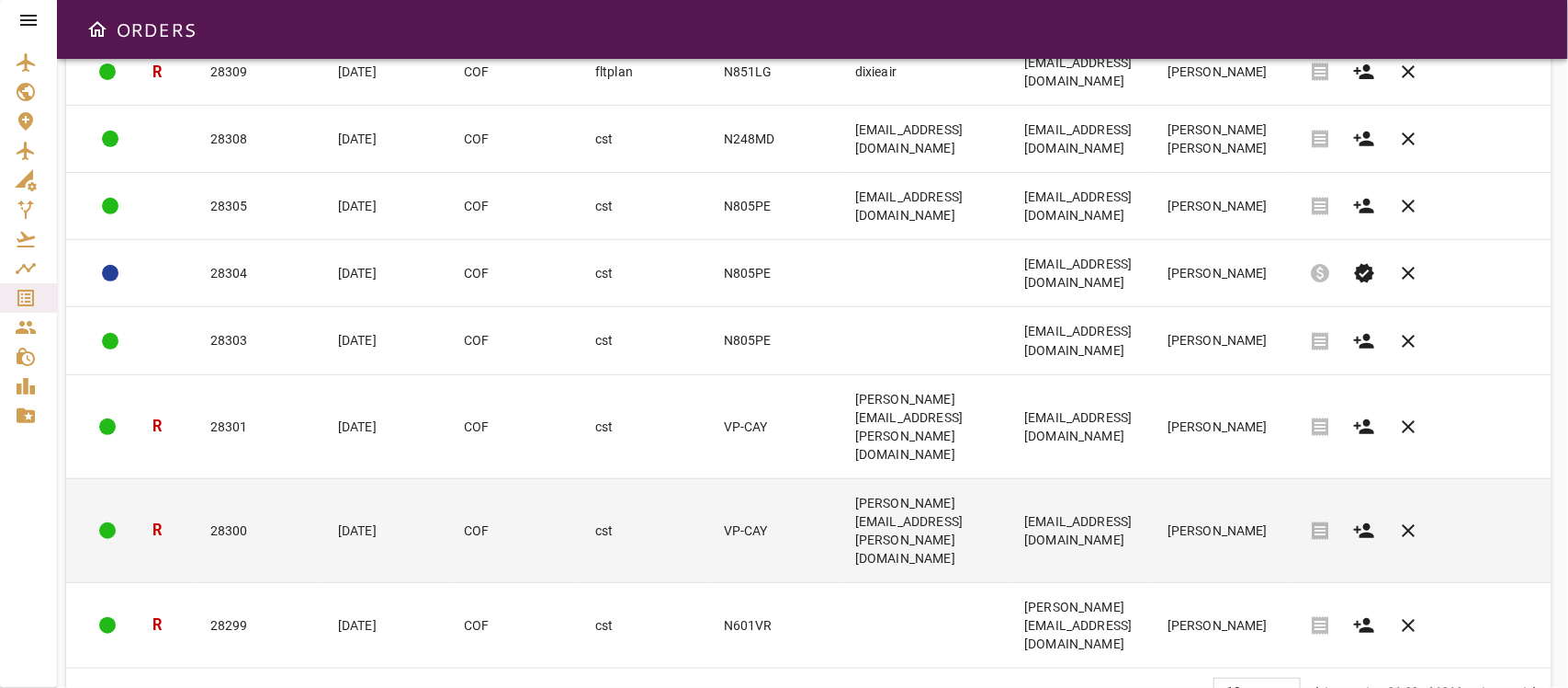
click at [841, 516] on td "[PERSON_NAME][EMAIL_ADDRESS][PERSON_NAME][DOMAIN_NAME]" at bounding box center [925, 530] width 169 height 104
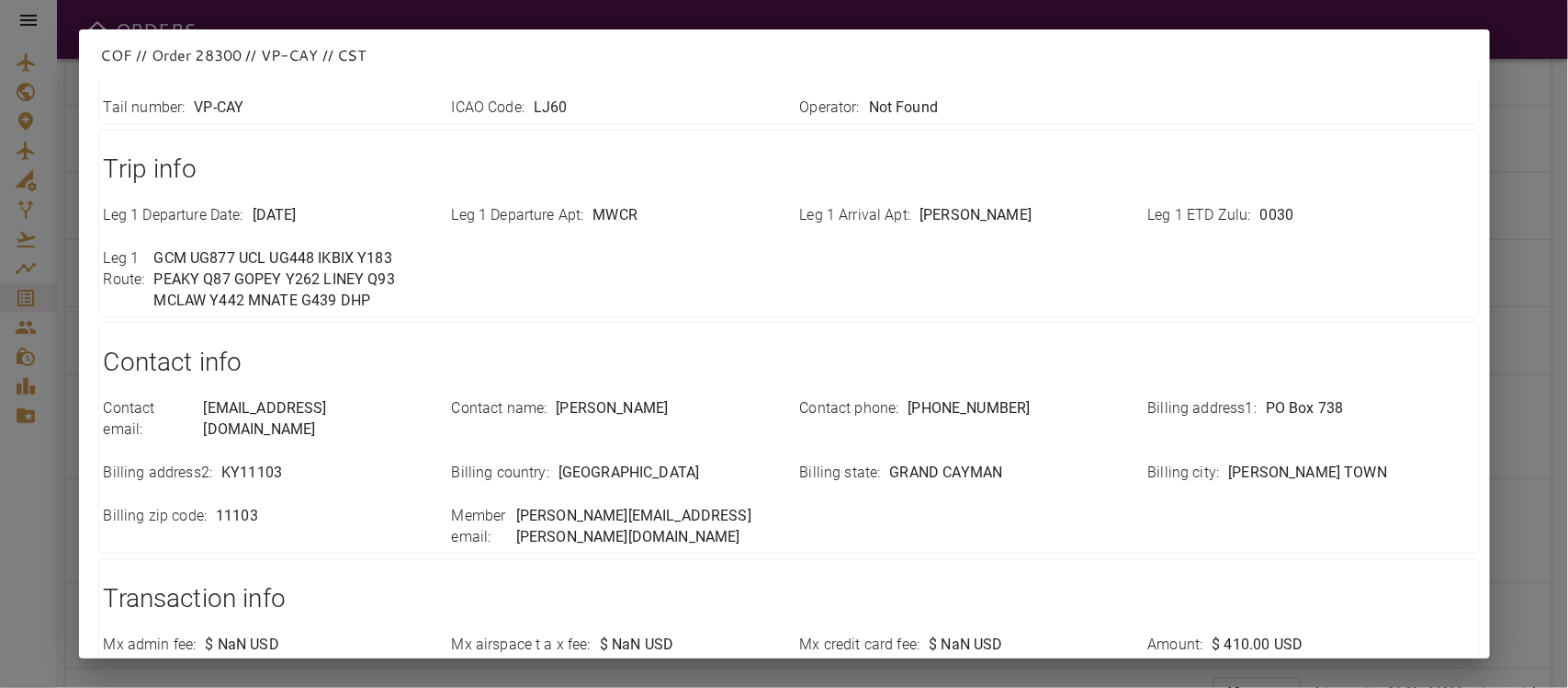
scroll to position [650, 0]
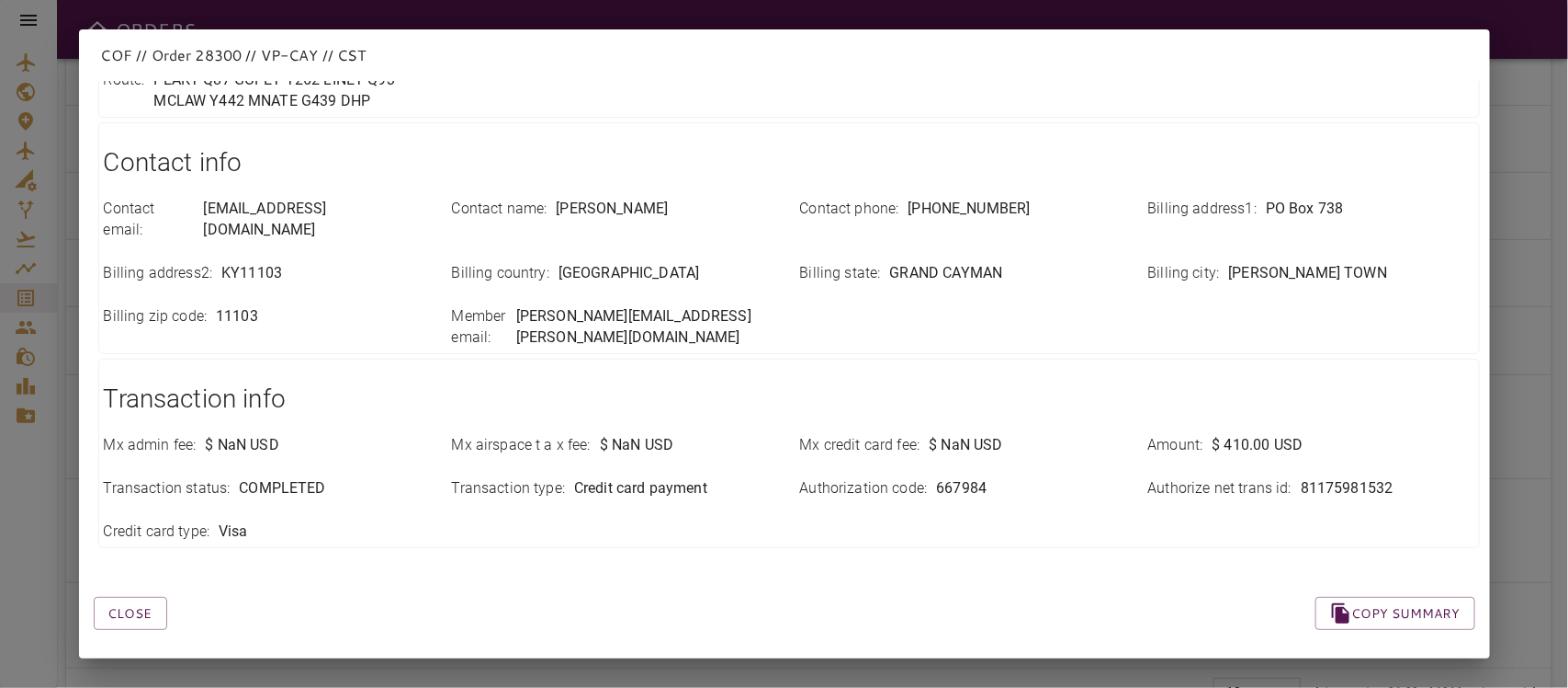
drag, startPoint x: 139, startPoint y: 591, endPoint x: 255, endPoint y: 575, distance: 117.1
click at [139, 597] on button "Close" at bounding box center [130, 614] width 73 height 34
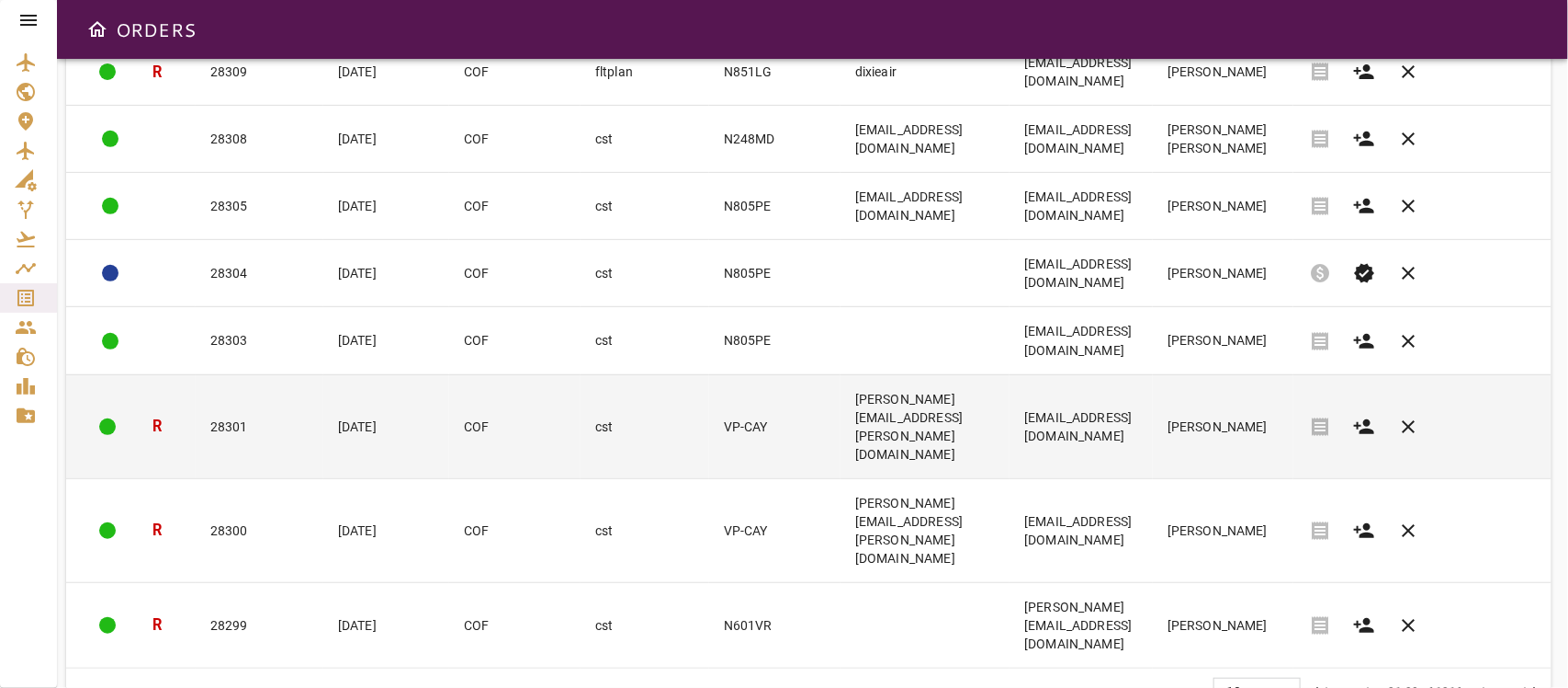
click at [841, 470] on td "[PERSON_NAME][EMAIL_ADDRESS][PERSON_NAME][DOMAIN_NAME]" at bounding box center [925, 426] width 169 height 104
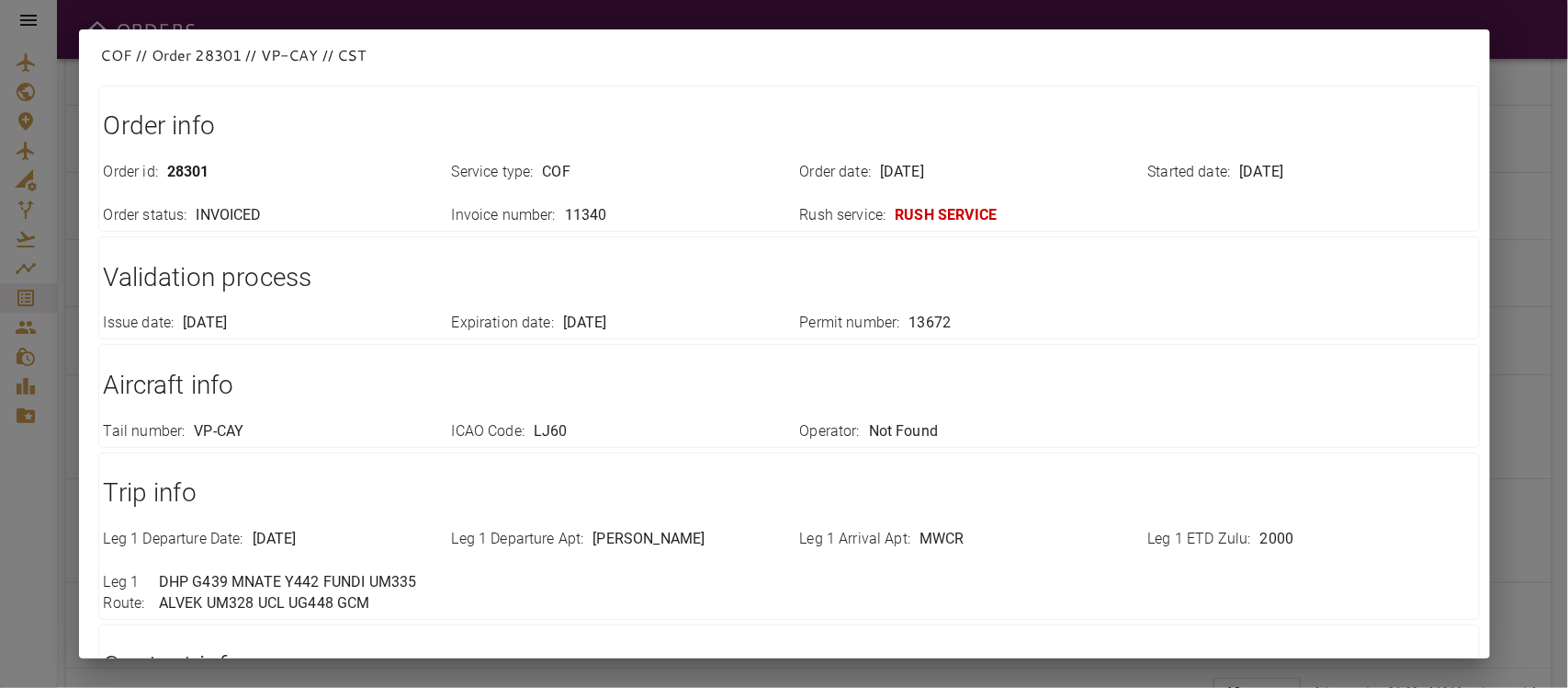
scroll to position [0, 0]
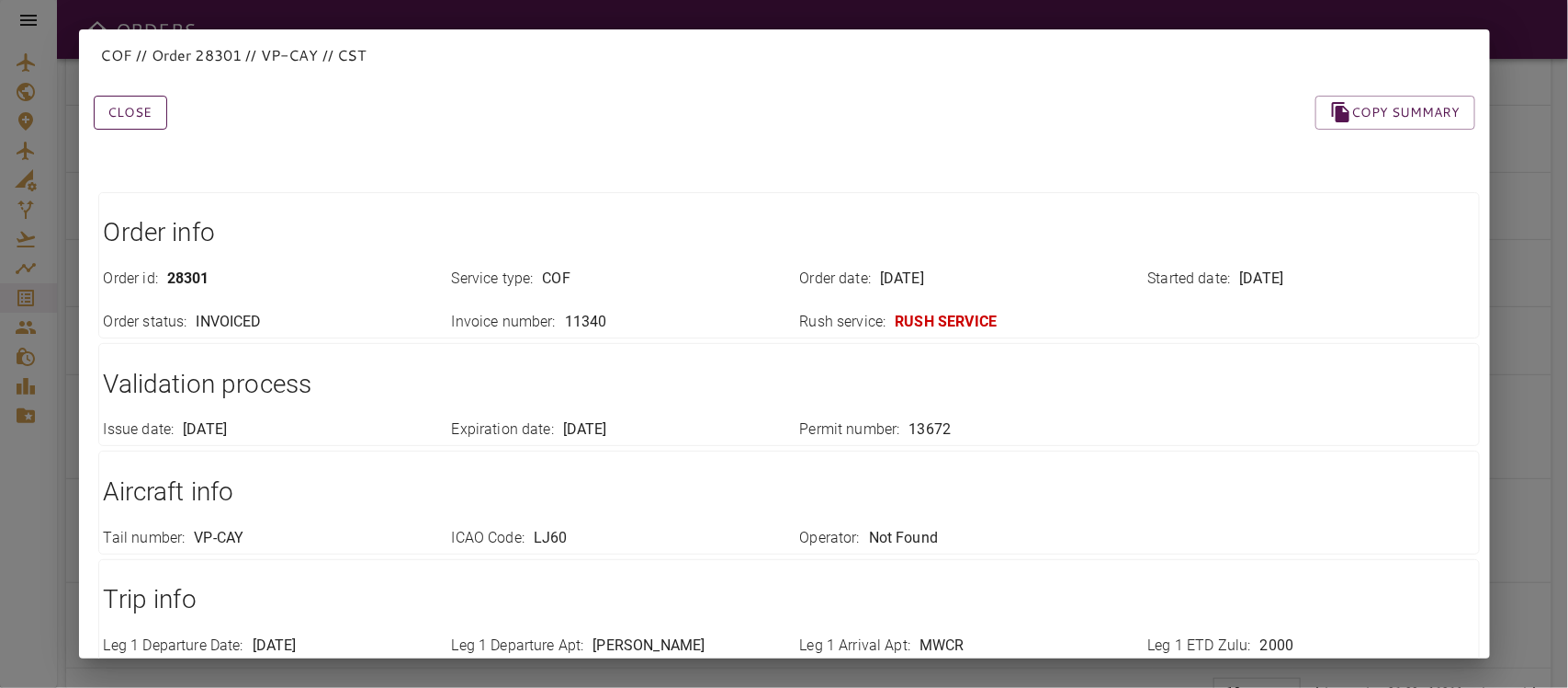
click at [131, 107] on button "Close" at bounding box center [130, 112] width 73 height 34
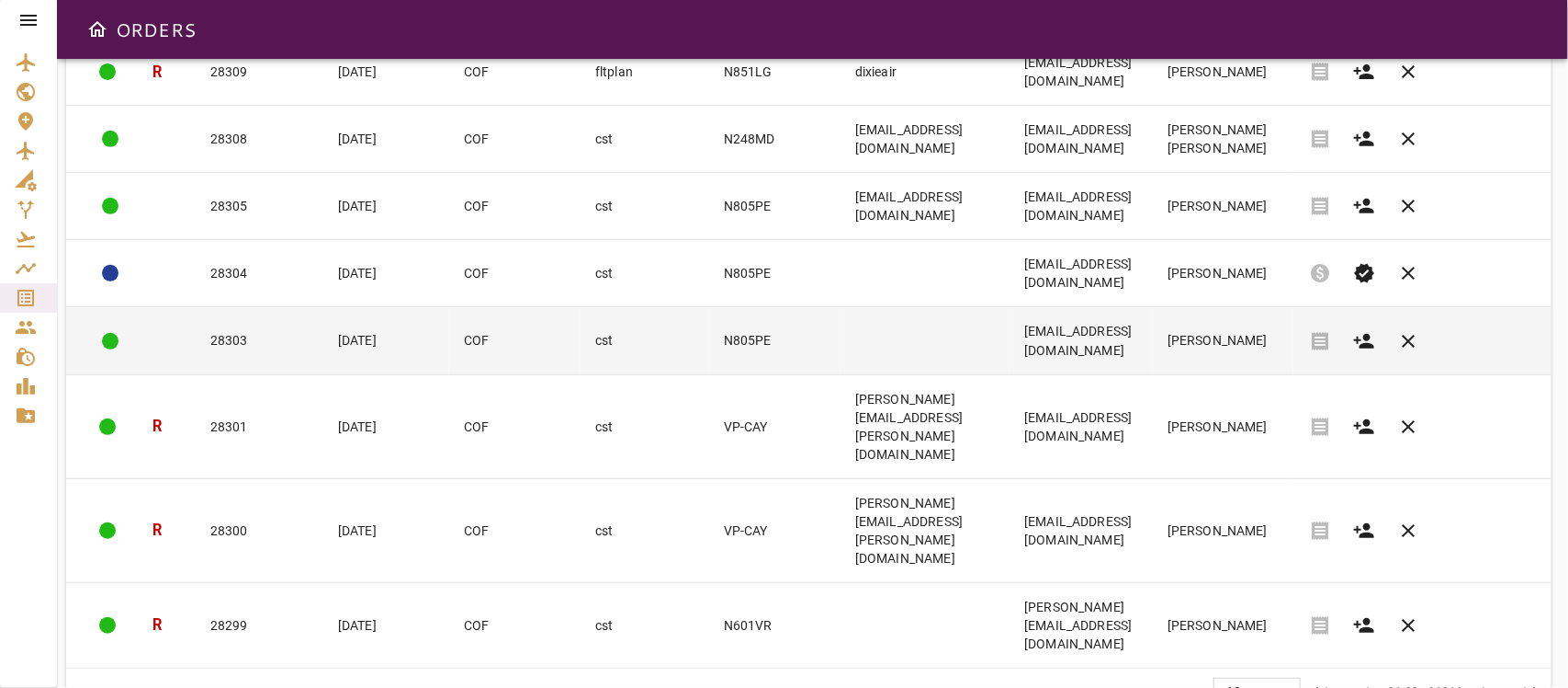
click at [588, 374] on td "cst" at bounding box center [645, 341] width 129 height 67
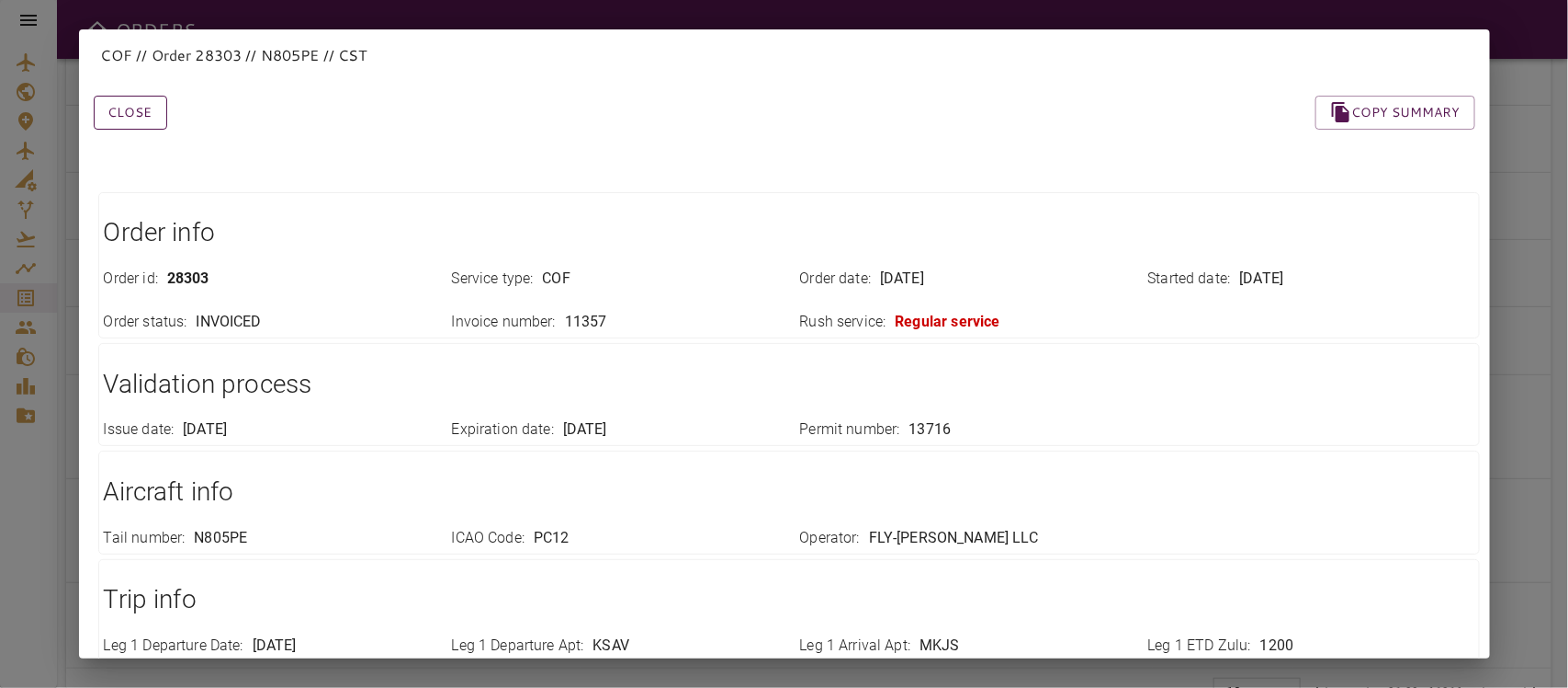
click at [122, 110] on button "Close" at bounding box center [130, 112] width 73 height 34
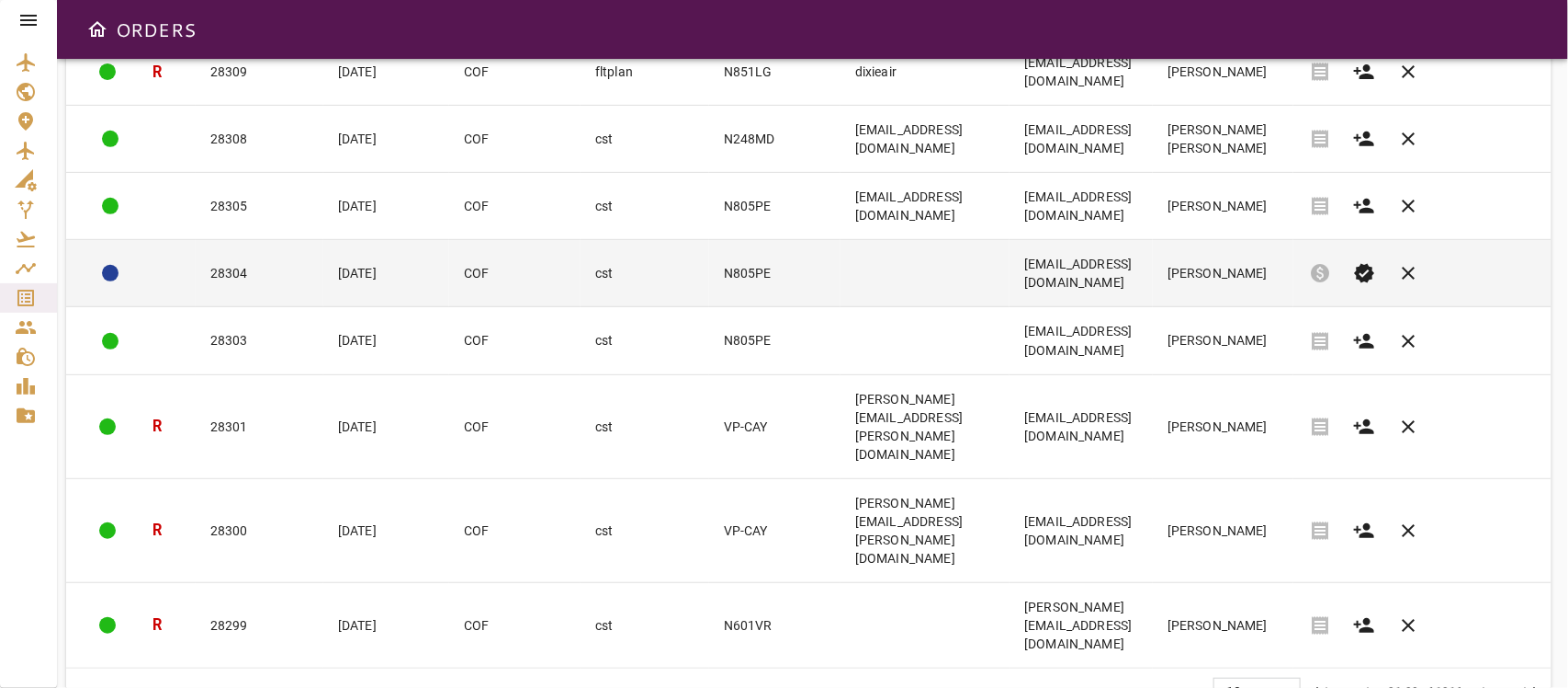
click at [709, 307] on td "N805PE" at bounding box center [775, 273] width 132 height 67
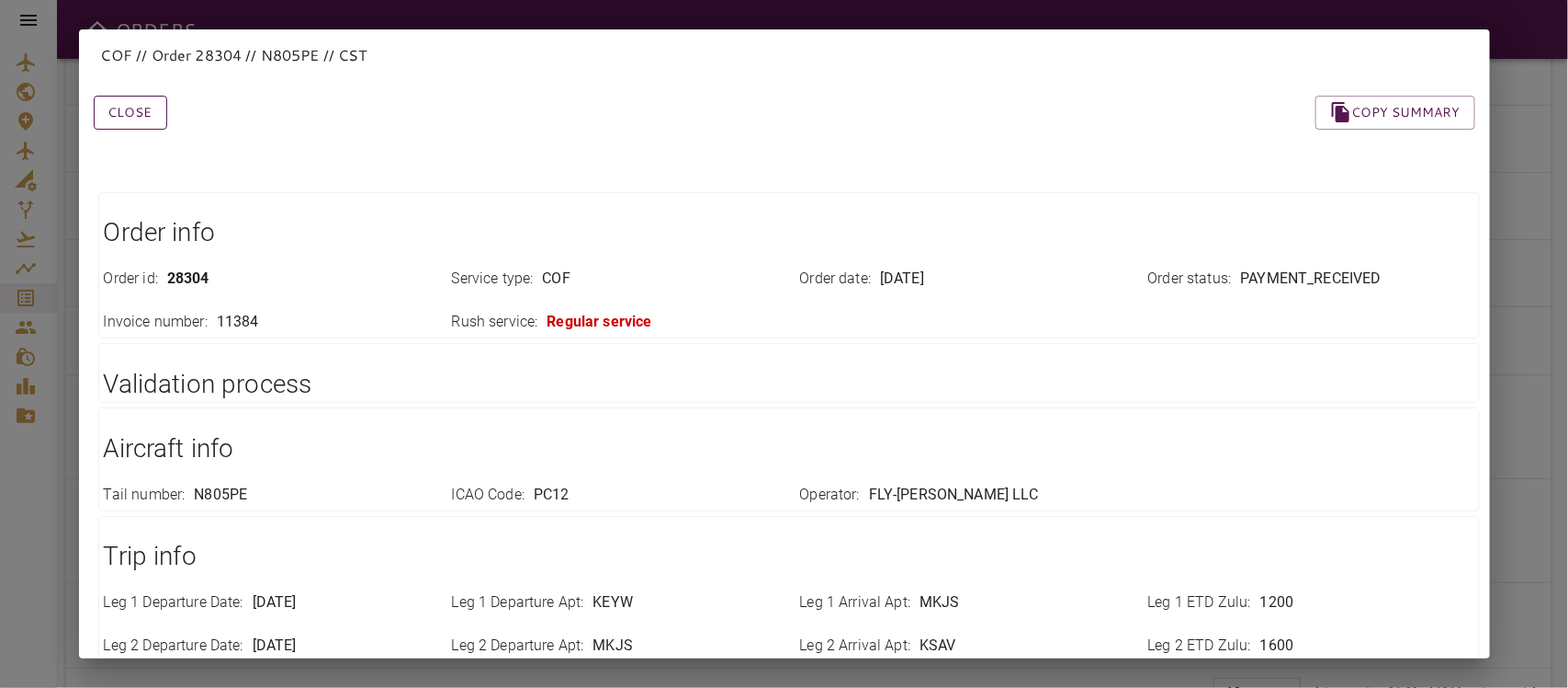
drag, startPoint x: 132, startPoint y: 115, endPoint x: 139, endPoint y: 127, distance: 13.9
click at [132, 115] on button "Close" at bounding box center [130, 112] width 73 height 34
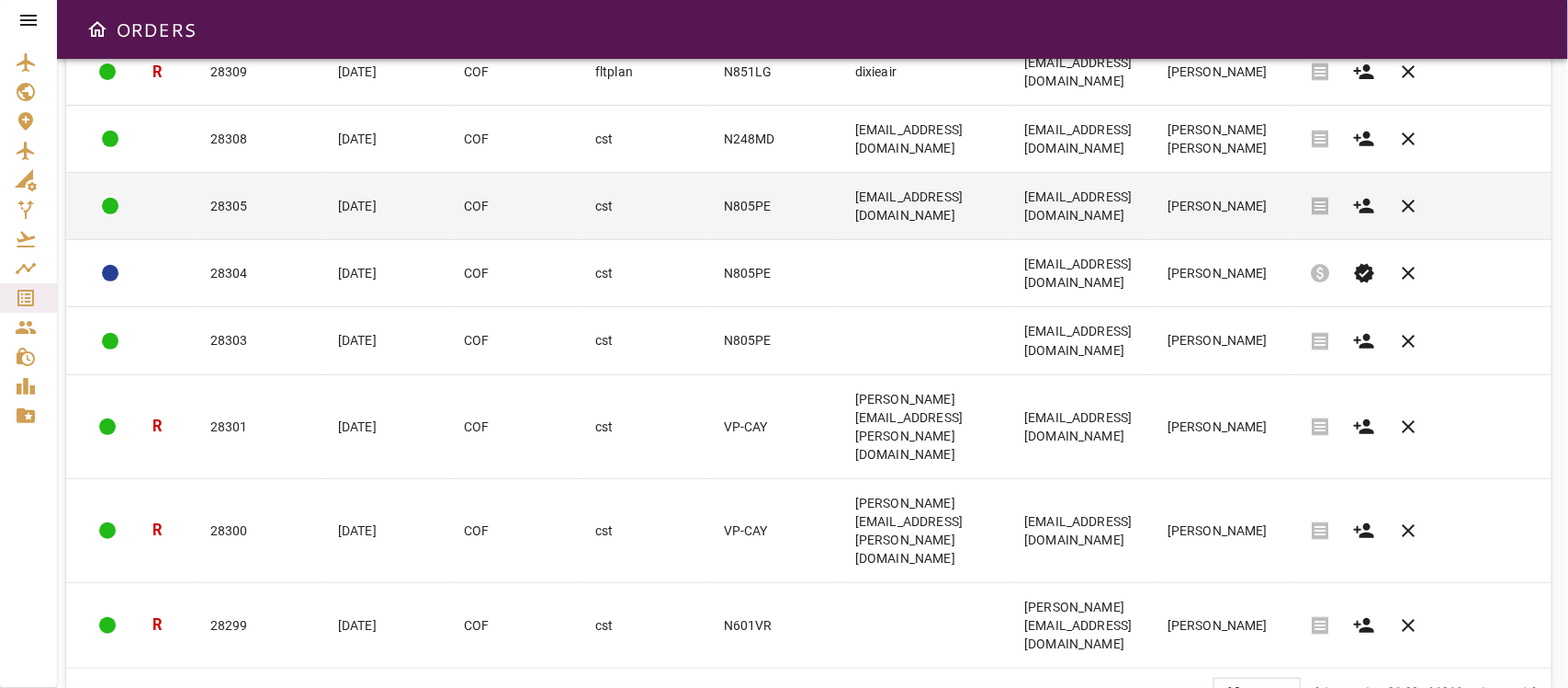
click at [243, 240] on td "28305" at bounding box center [260, 206] width 128 height 67
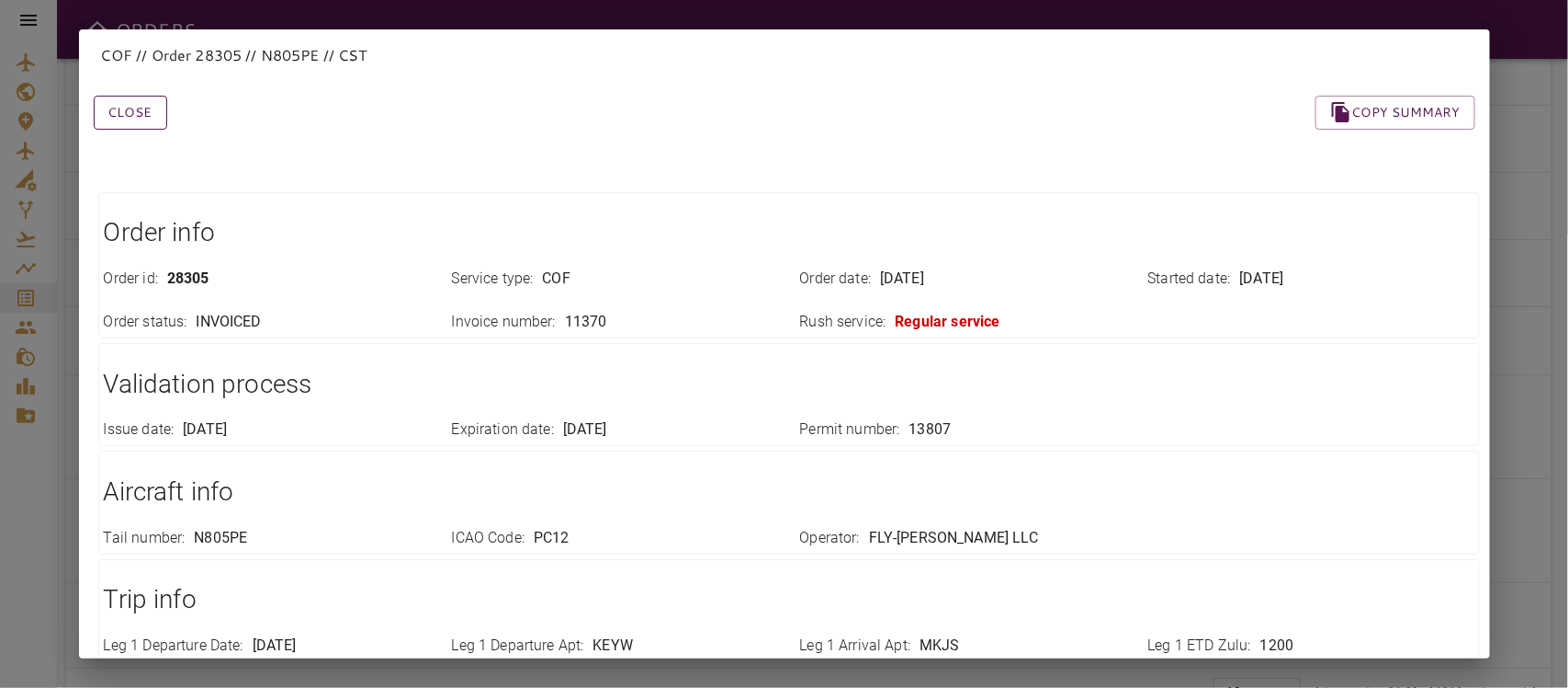
click at [103, 112] on button "Close" at bounding box center [130, 112] width 73 height 34
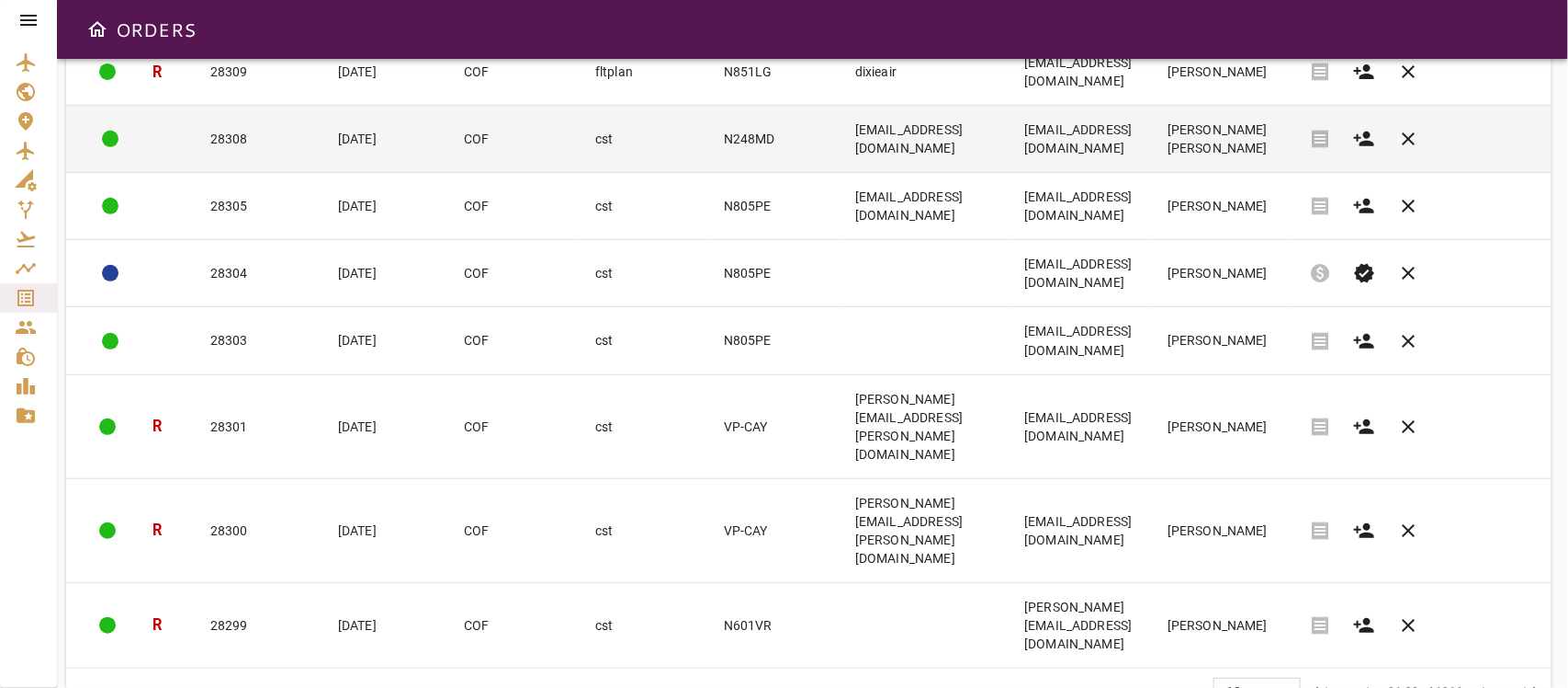
click at [709, 173] on td "N248MD" at bounding box center [775, 139] width 132 height 67
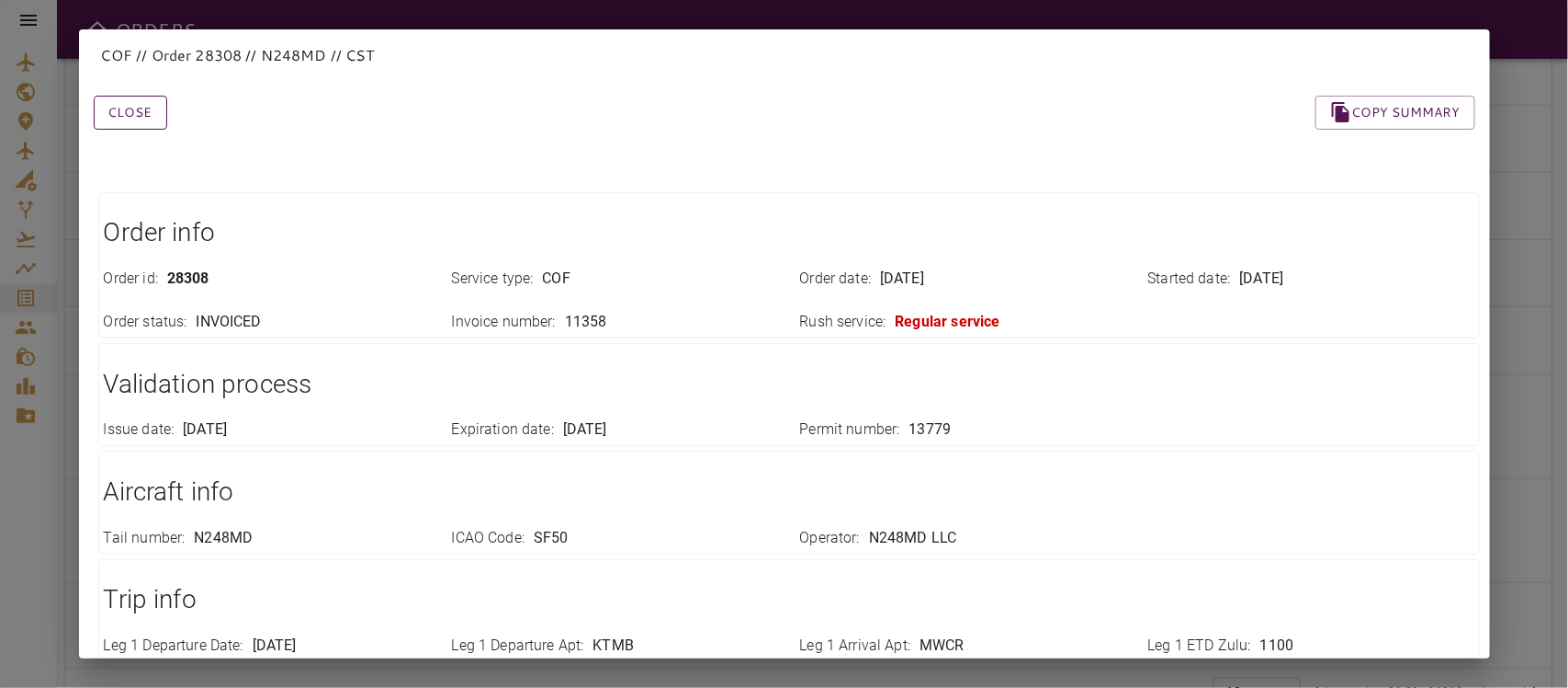
click at [131, 118] on button "Close" at bounding box center [130, 112] width 73 height 34
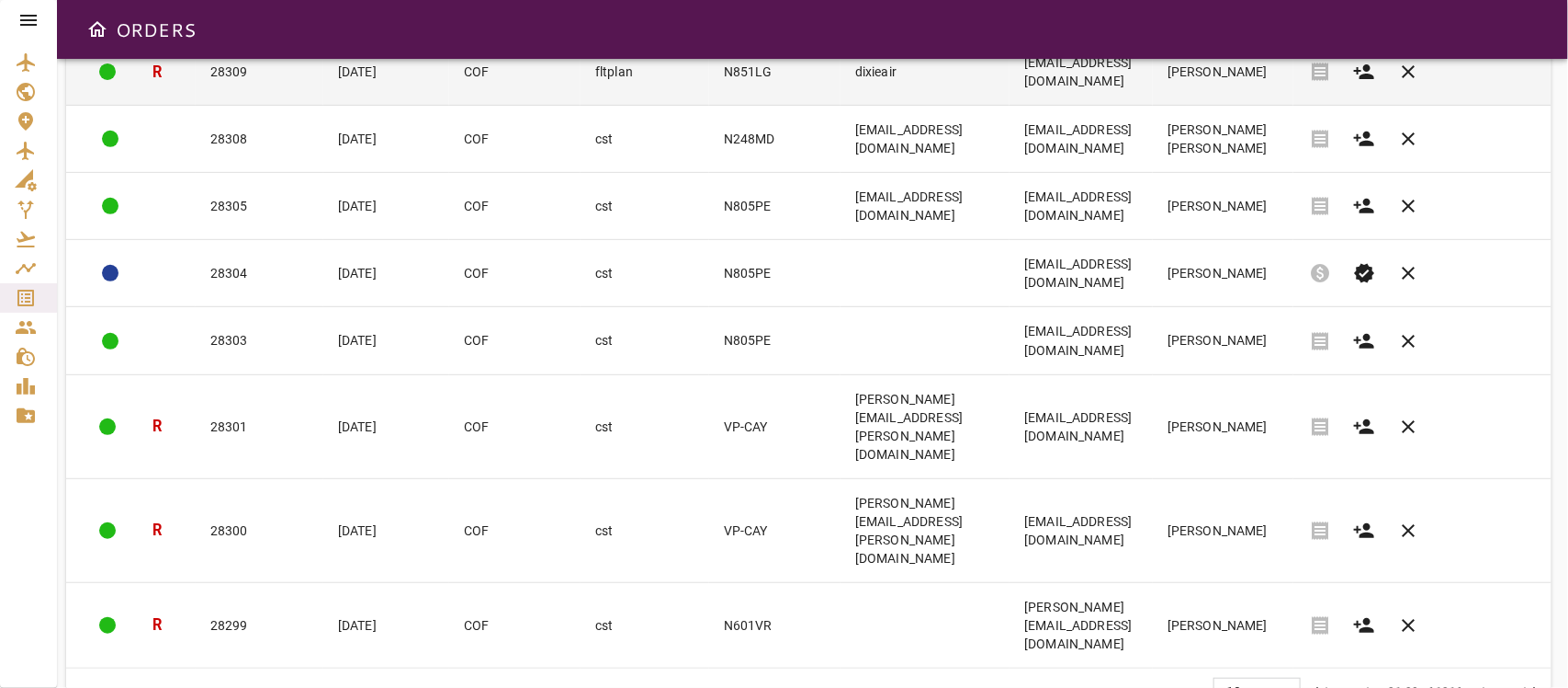
click at [709, 84] on td "N851LG" at bounding box center [775, 72] width 132 height 67
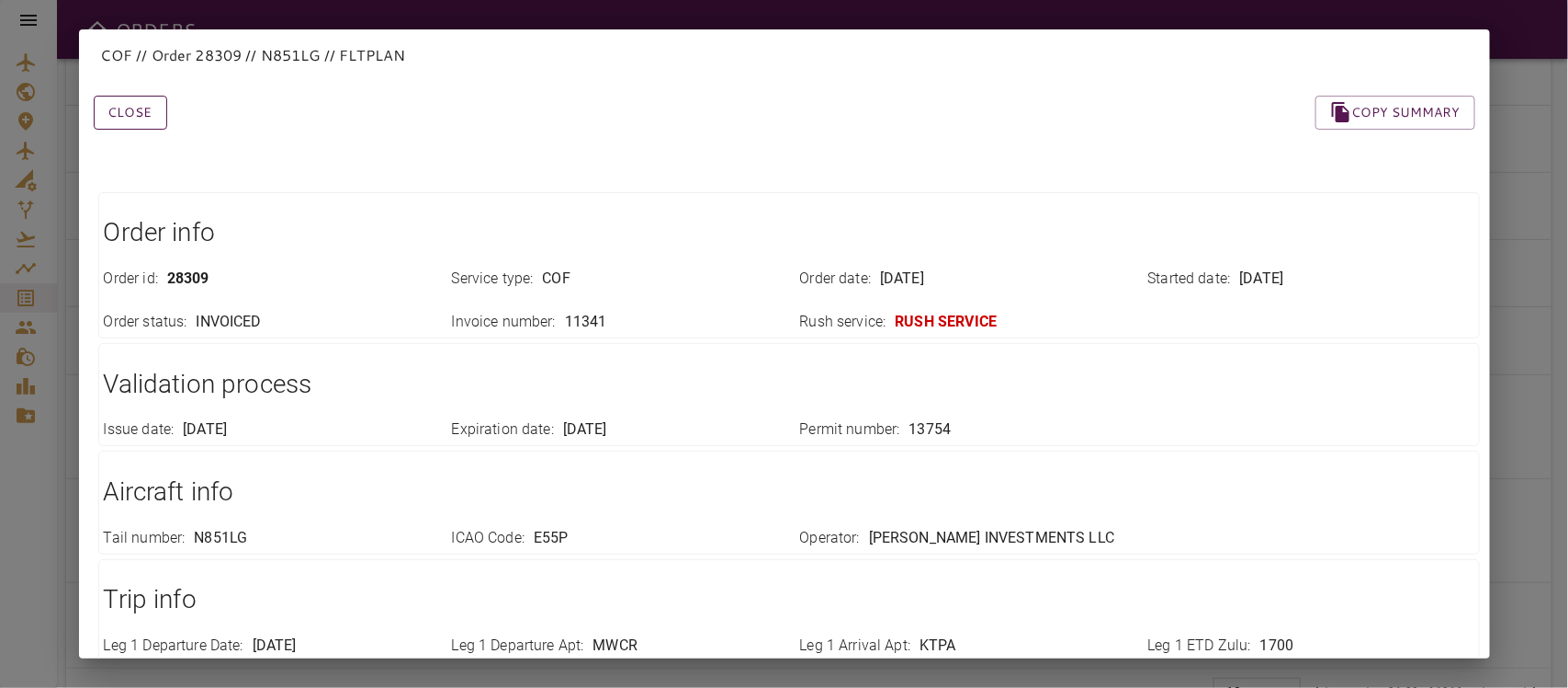
click at [121, 108] on button "Close" at bounding box center [130, 112] width 73 height 34
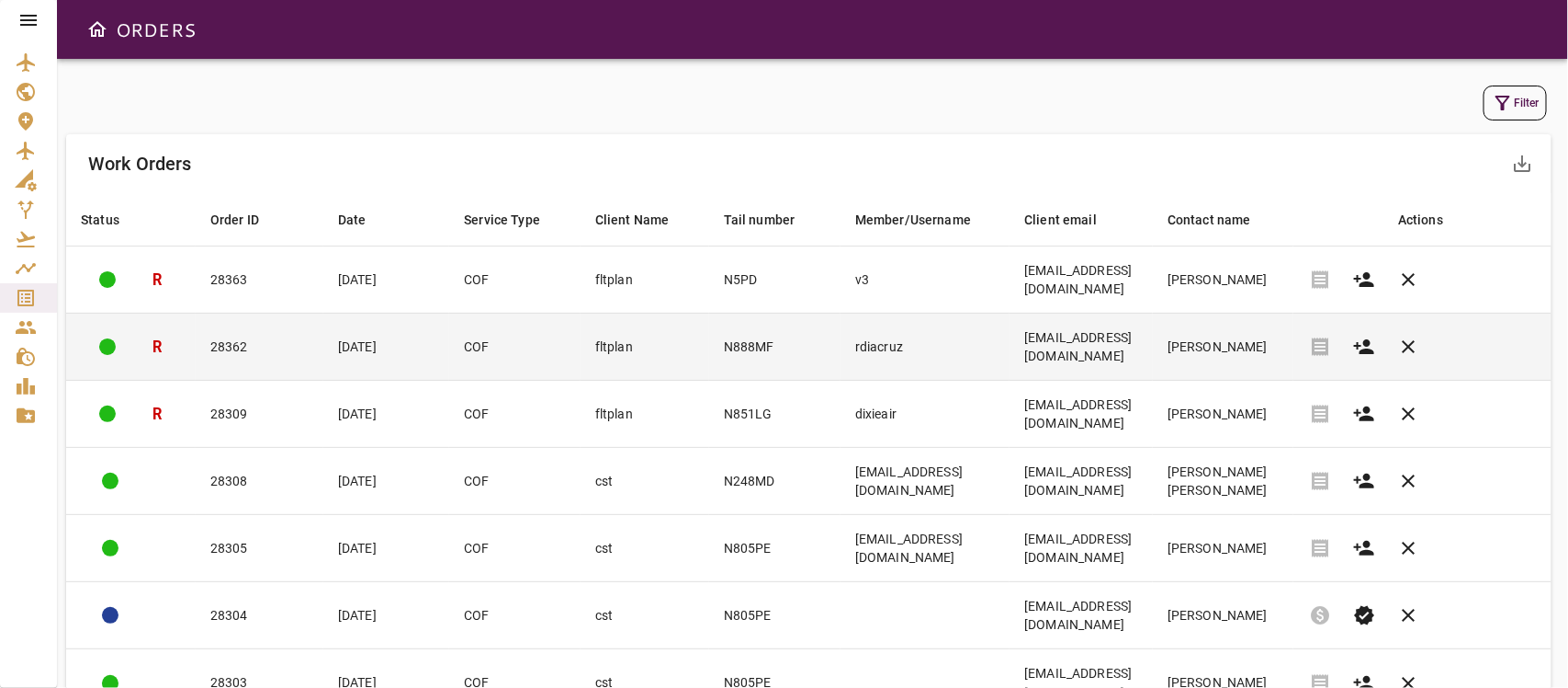
click at [935, 375] on td "rdiacruz" at bounding box center [925, 347] width 169 height 67
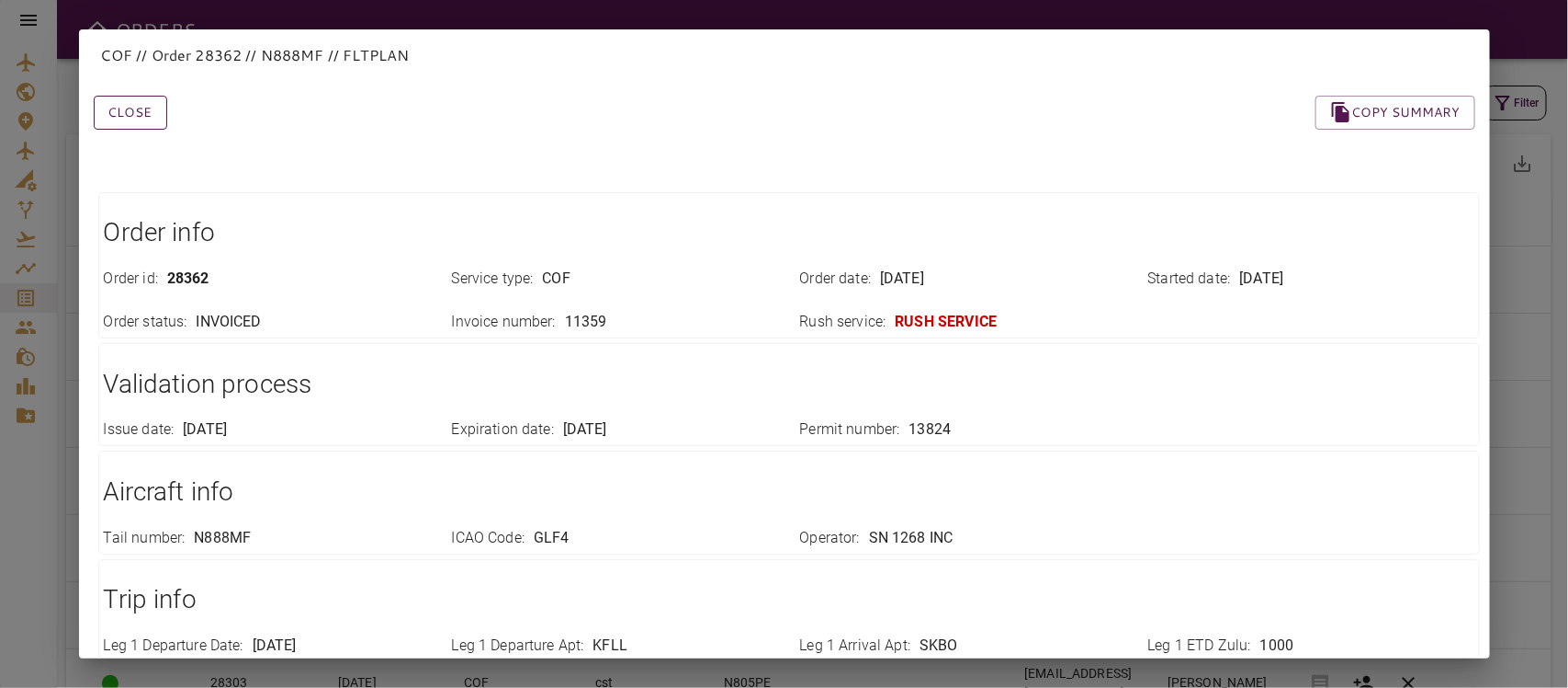
click at [149, 118] on button "Close" at bounding box center [130, 112] width 73 height 34
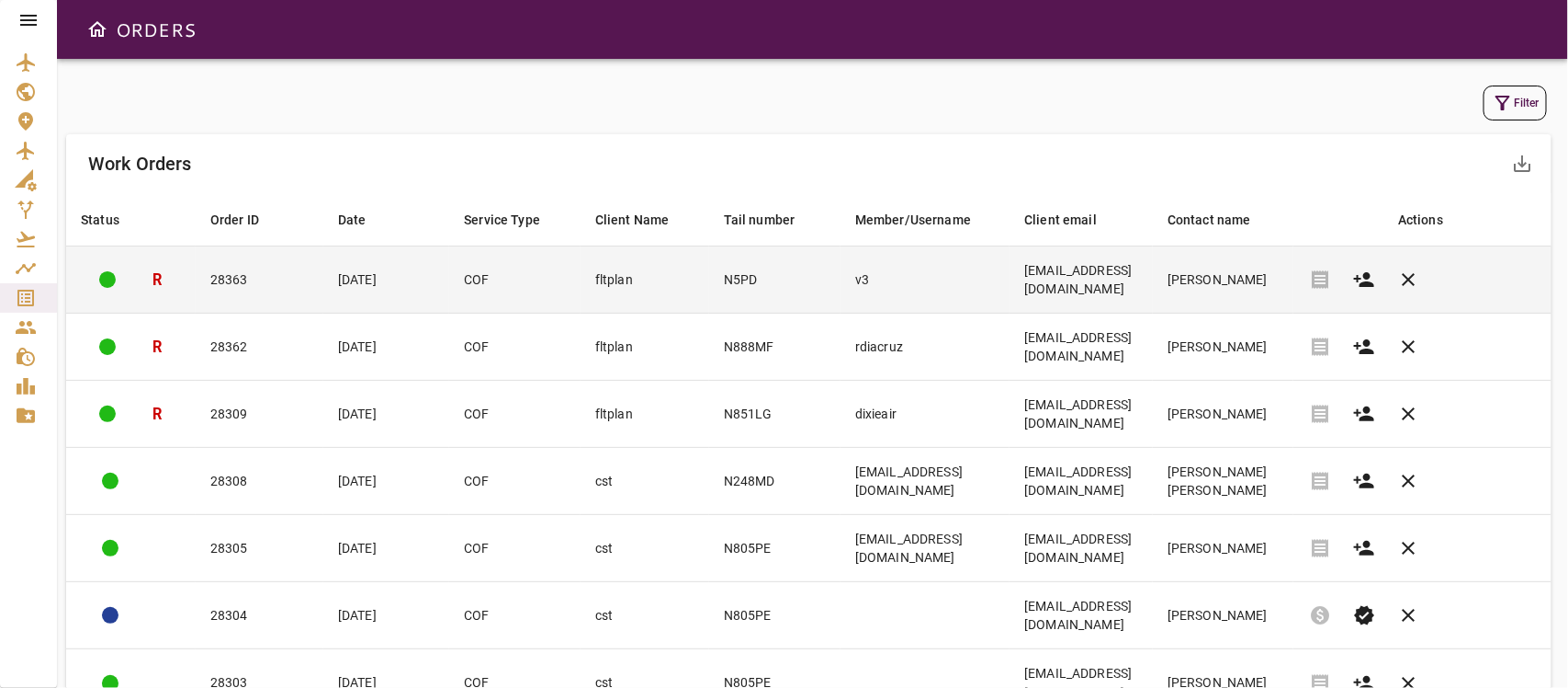
click at [843, 314] on td "v3" at bounding box center [925, 279] width 169 height 67
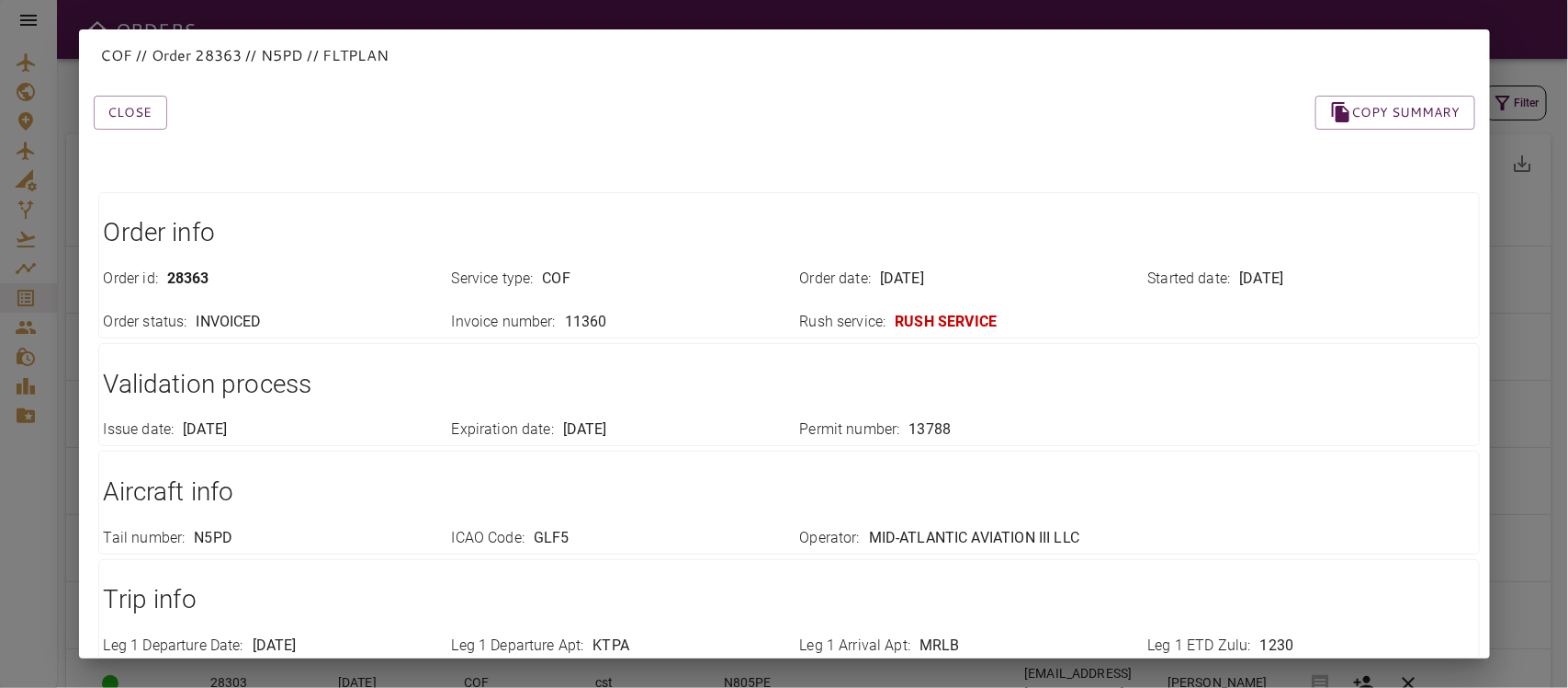
click at [136, 136] on div "Close Copy summary Order info Order id : 28363 Service type : COF Order date : …" at bounding box center [762, 651] width 1426 height 1201
click at [127, 124] on button "Close" at bounding box center [130, 112] width 73 height 34
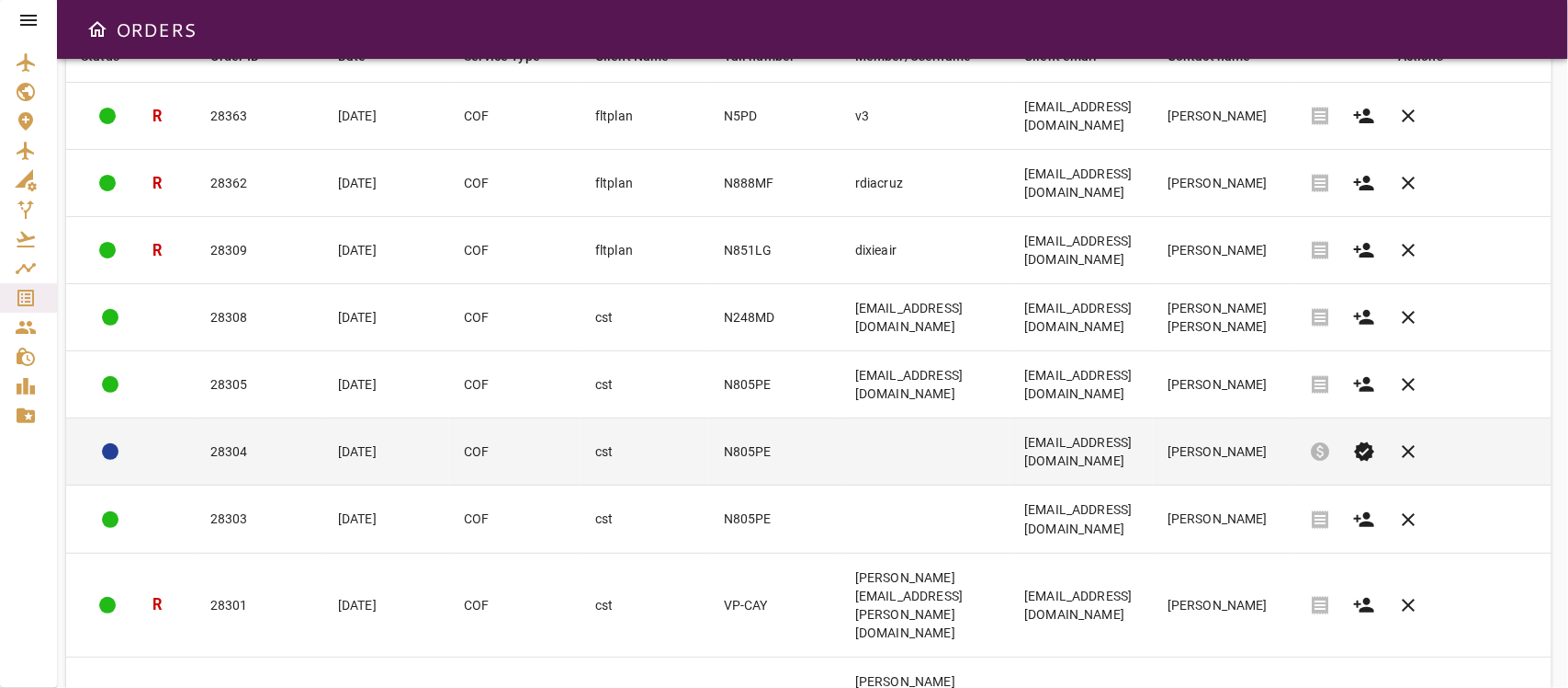
scroll to position [342, 0]
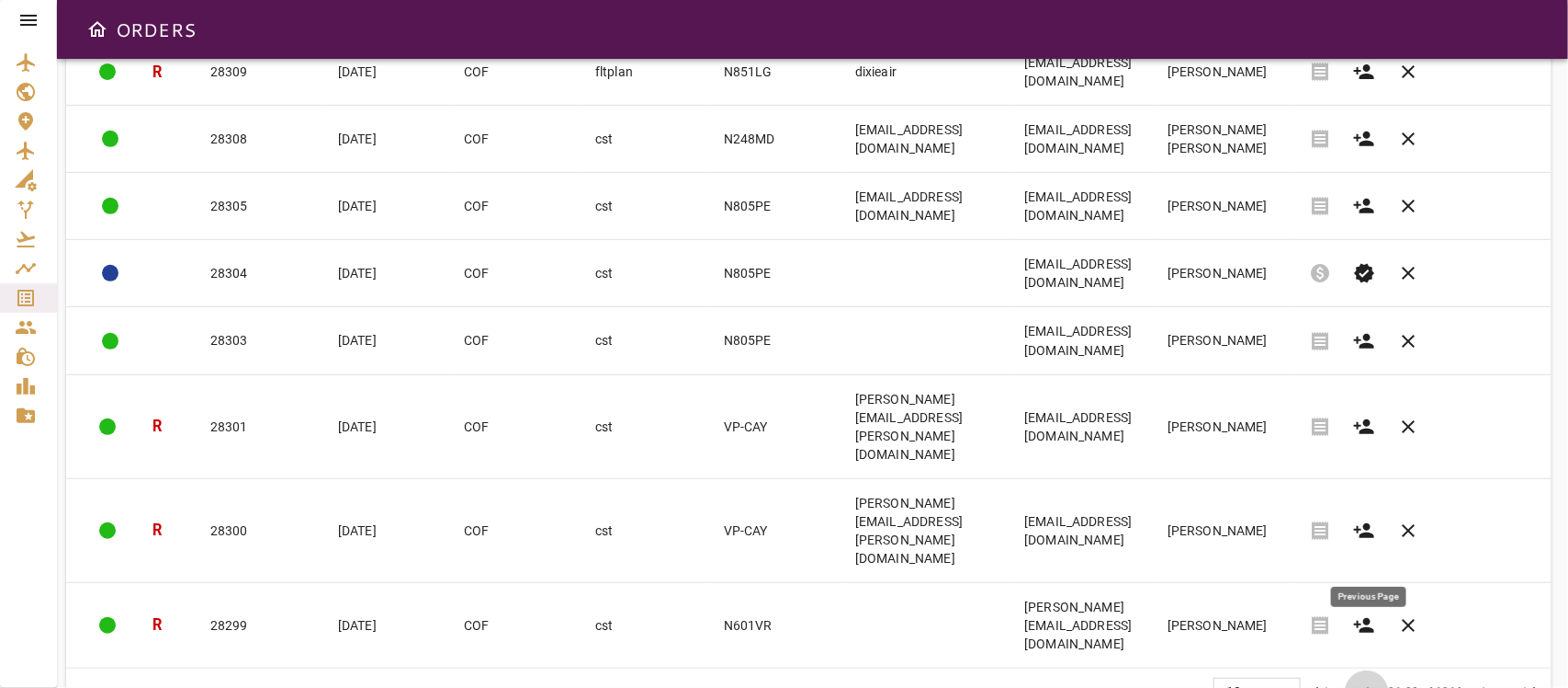
click at [1369, 610] on span "chevron_left" at bounding box center [1368, 693] width 22 height 22
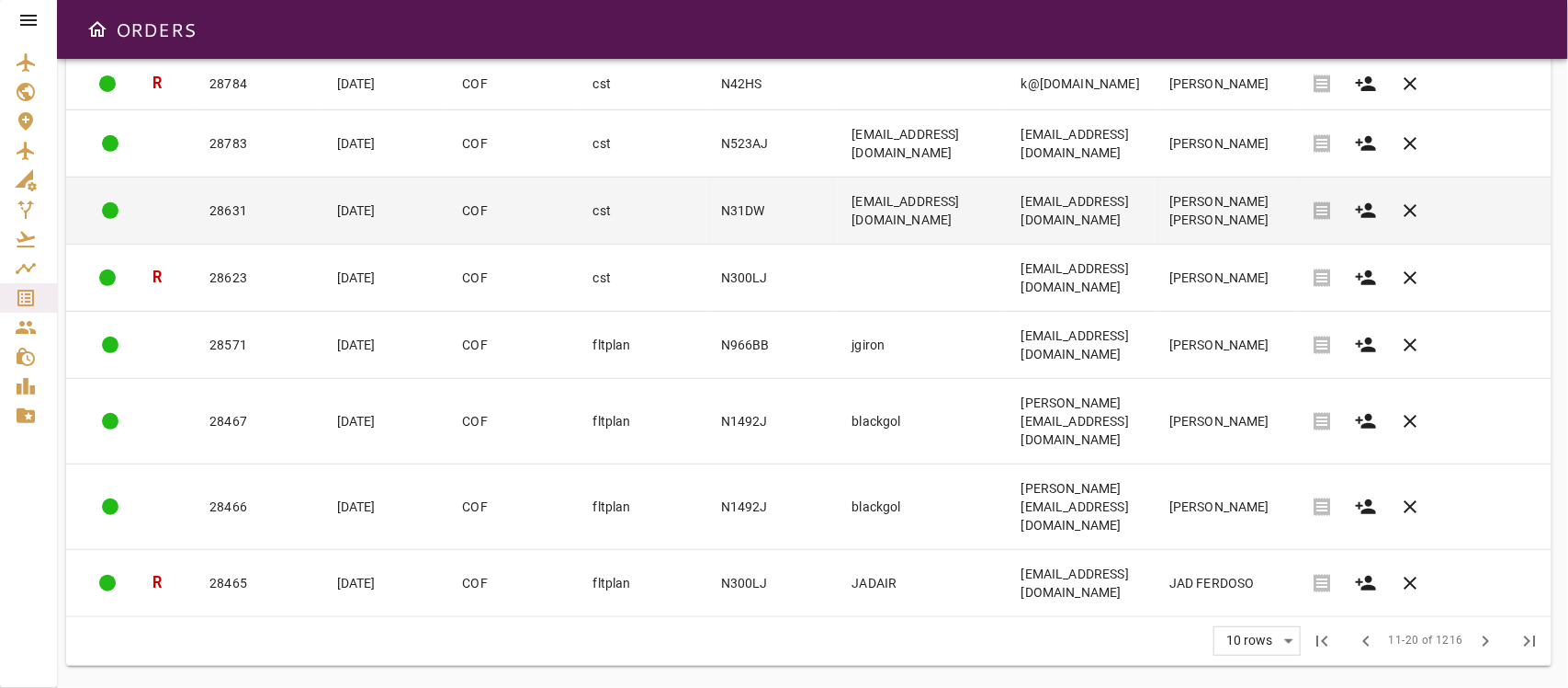
scroll to position [184, 0]
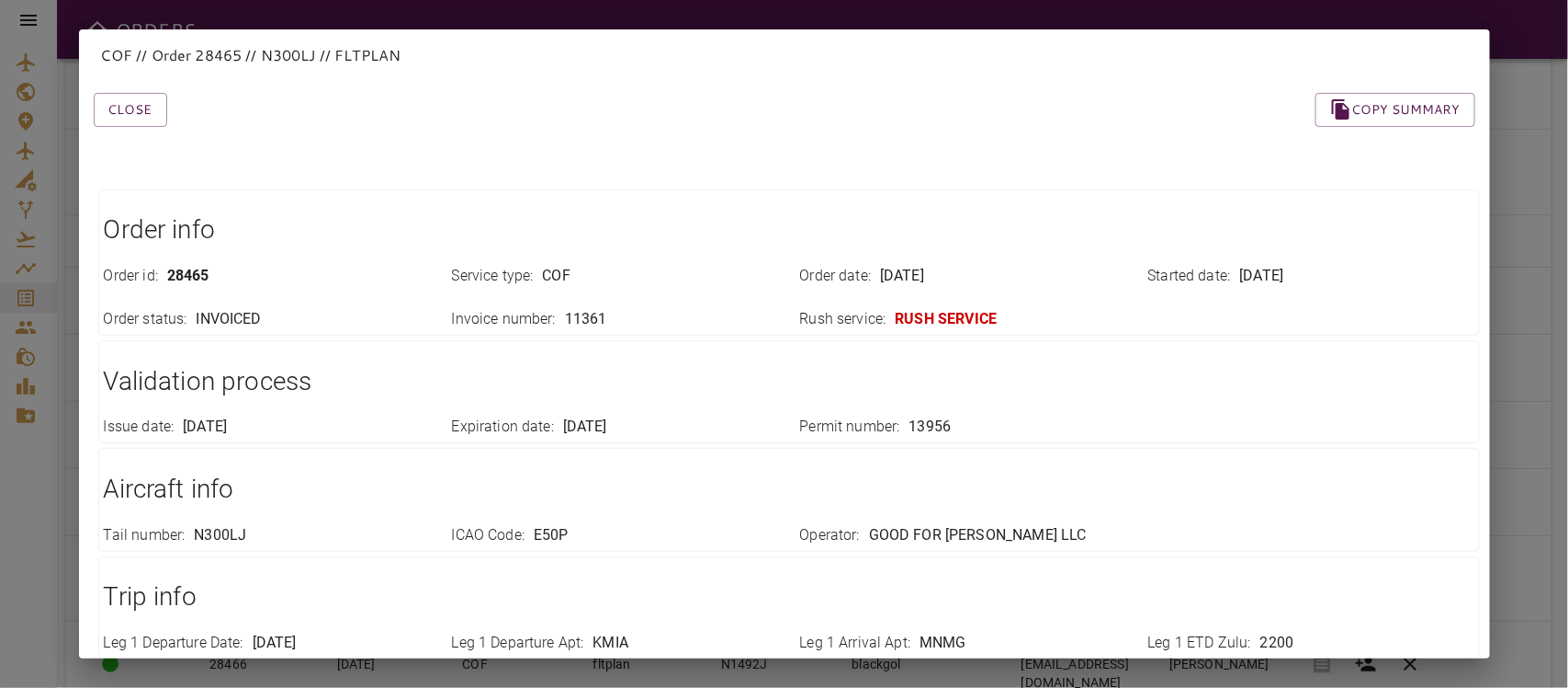
scroll to position [0, 0]
click at [108, 109] on button "Close" at bounding box center [130, 112] width 73 height 34
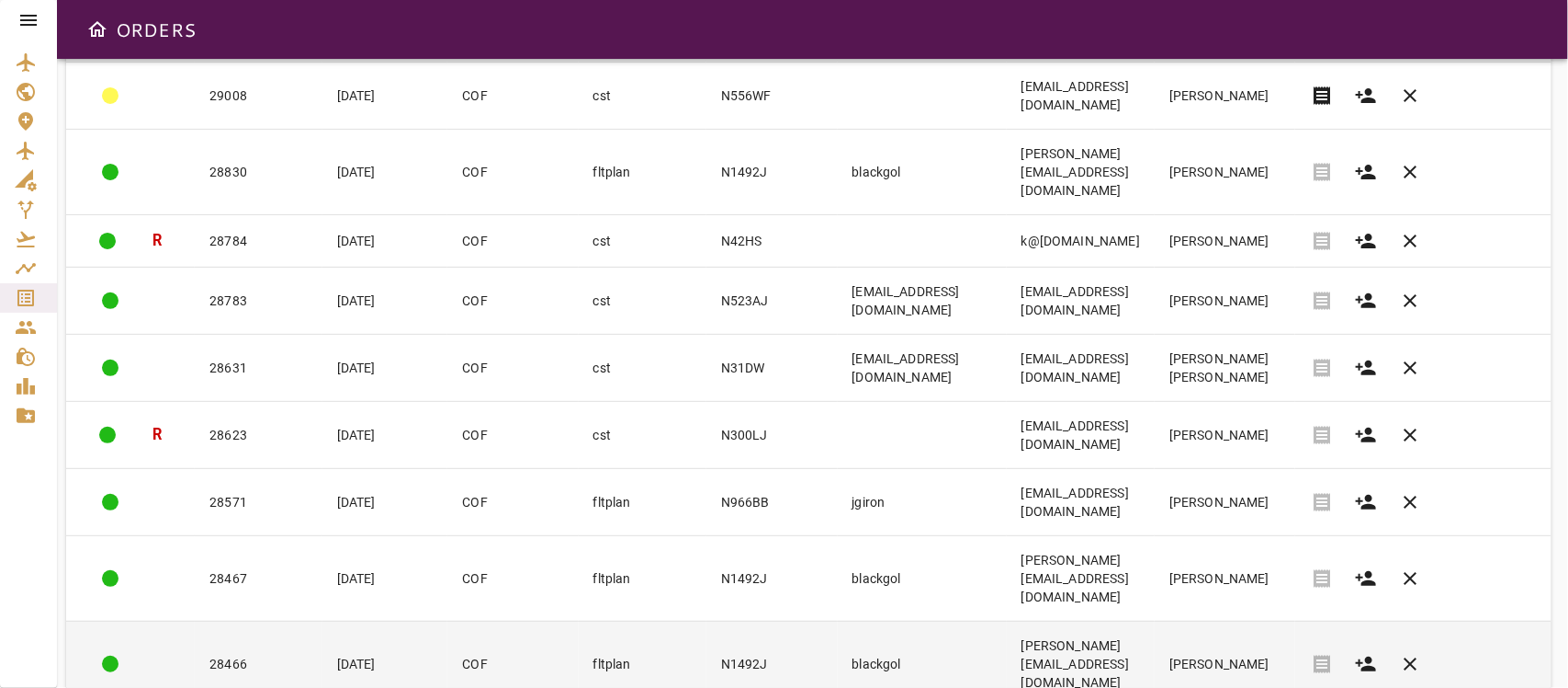
click at [1062, 610] on td "[PERSON_NAME][EMAIL_ADDRESS][DOMAIN_NAME]" at bounding box center [1080, 663] width 148 height 85
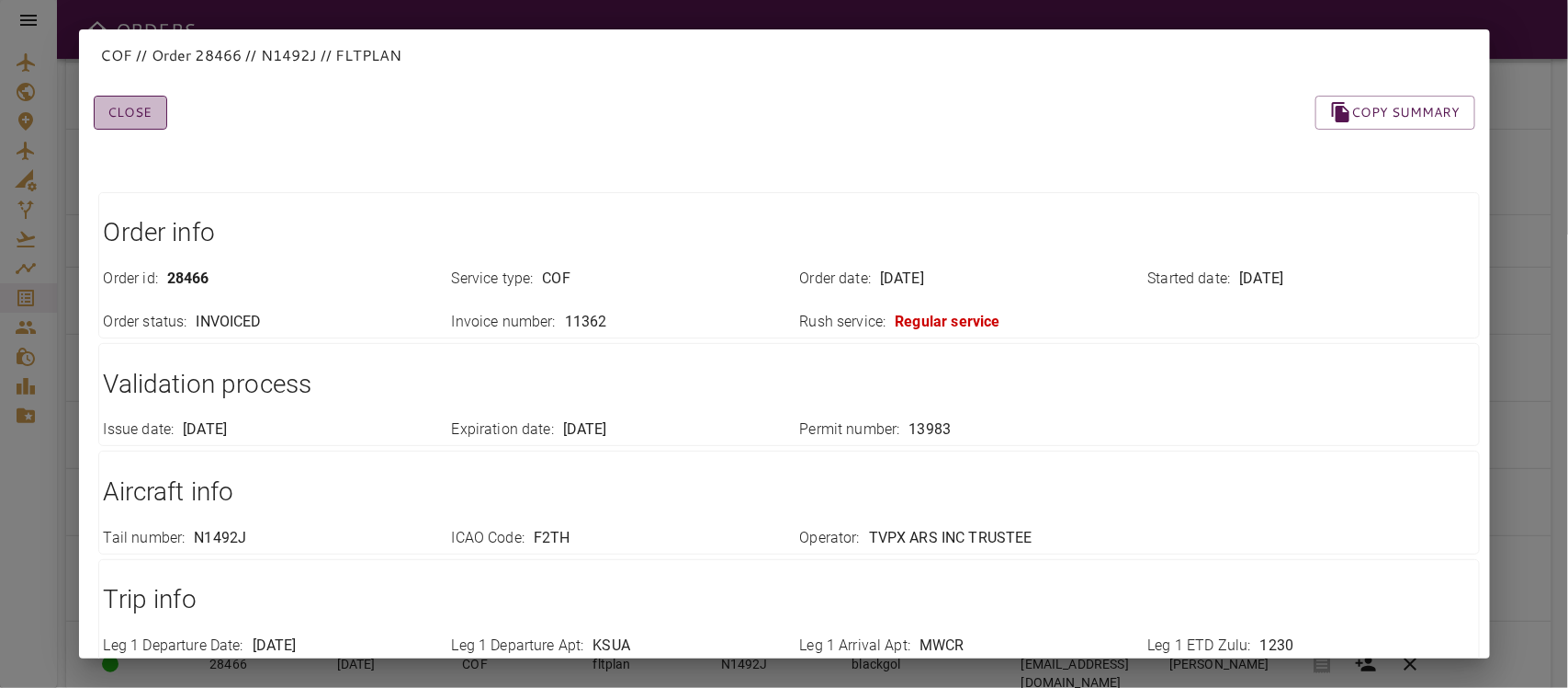
click at [144, 112] on button "Close" at bounding box center [130, 112] width 73 height 34
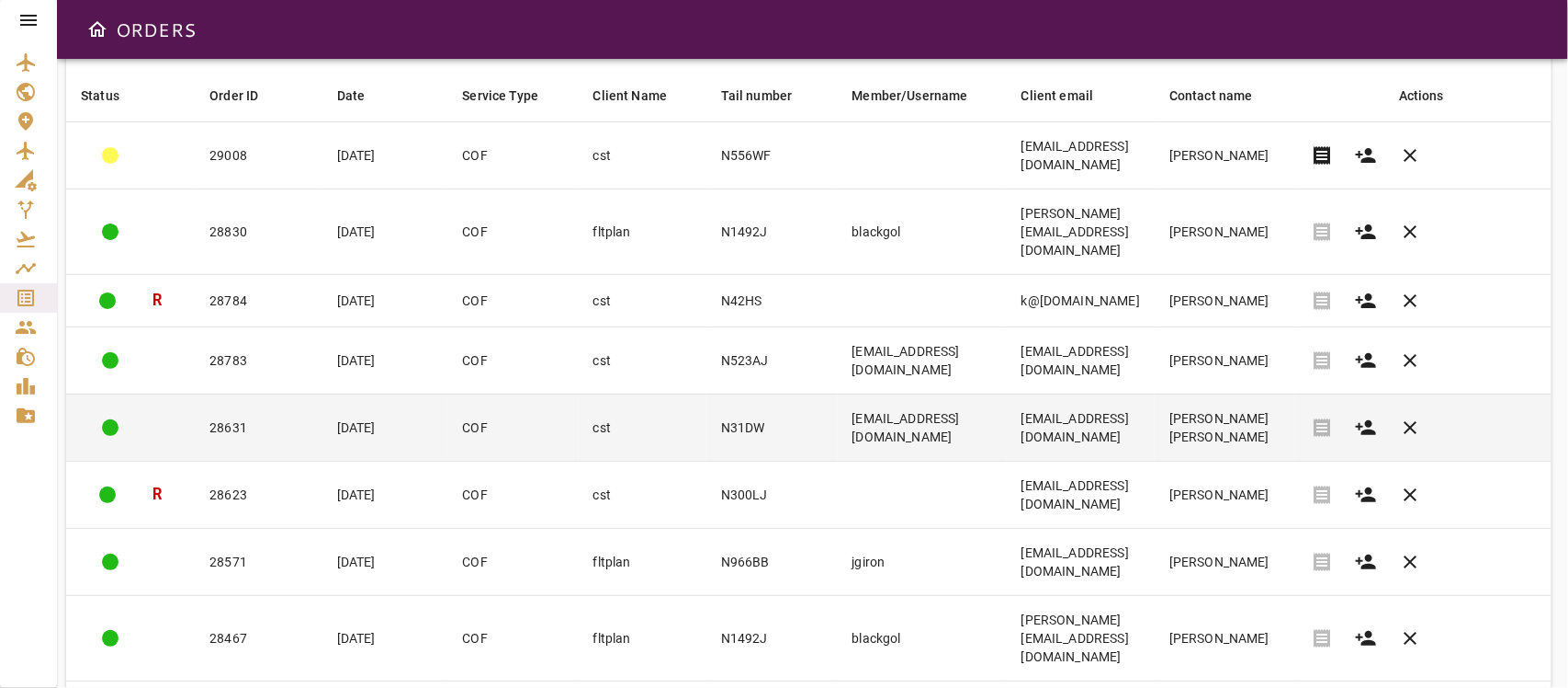
scroll to position [184, 0]
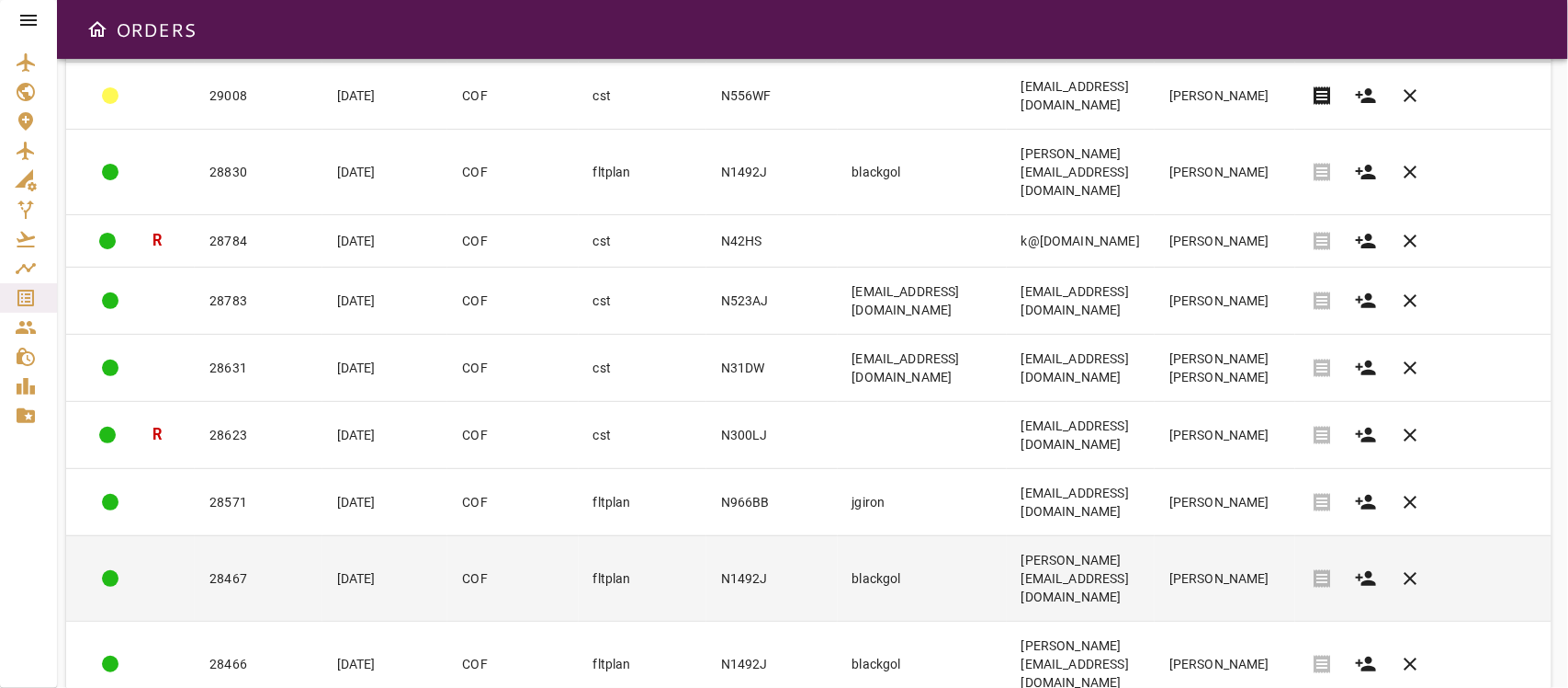
click at [1058, 535] on td "[PERSON_NAME][EMAIL_ADDRESS][DOMAIN_NAME]" at bounding box center [1080, 578] width 148 height 85
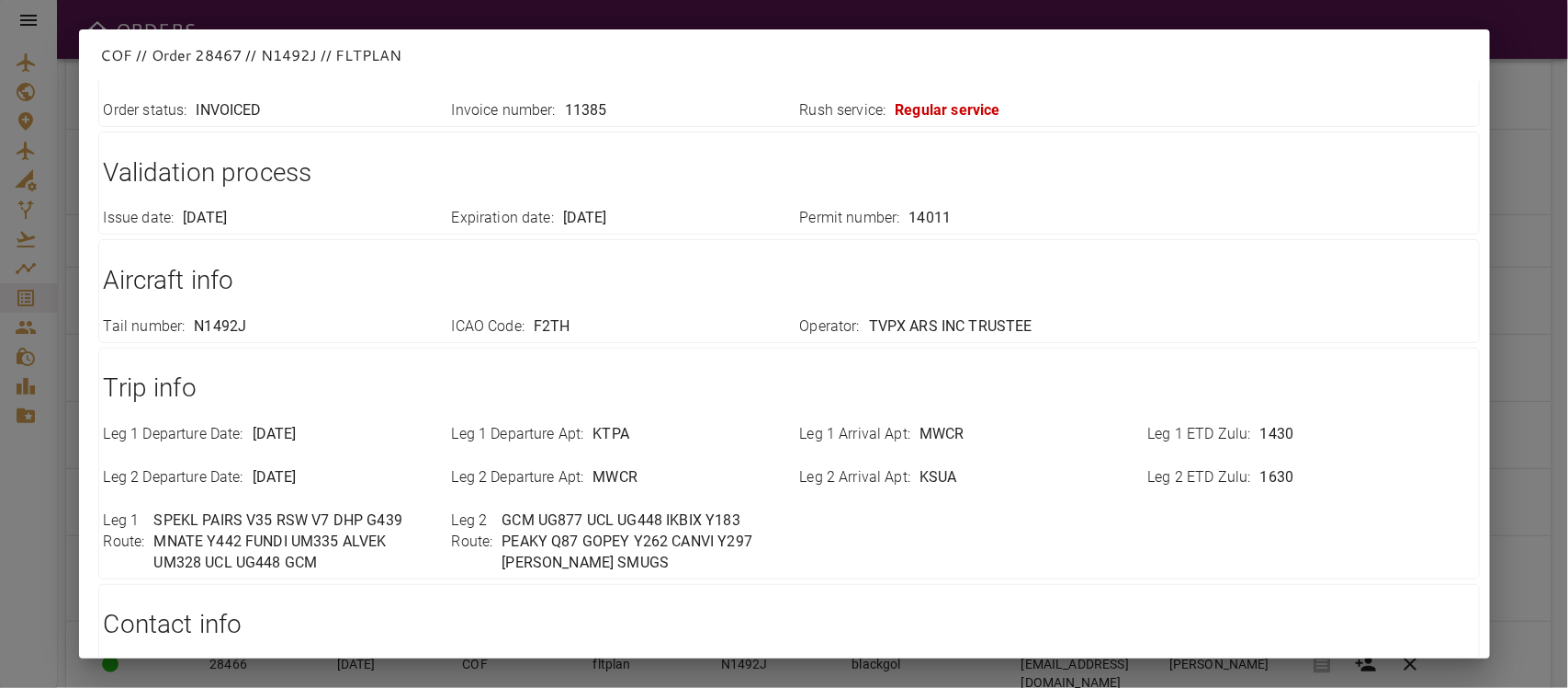
scroll to position [0, 0]
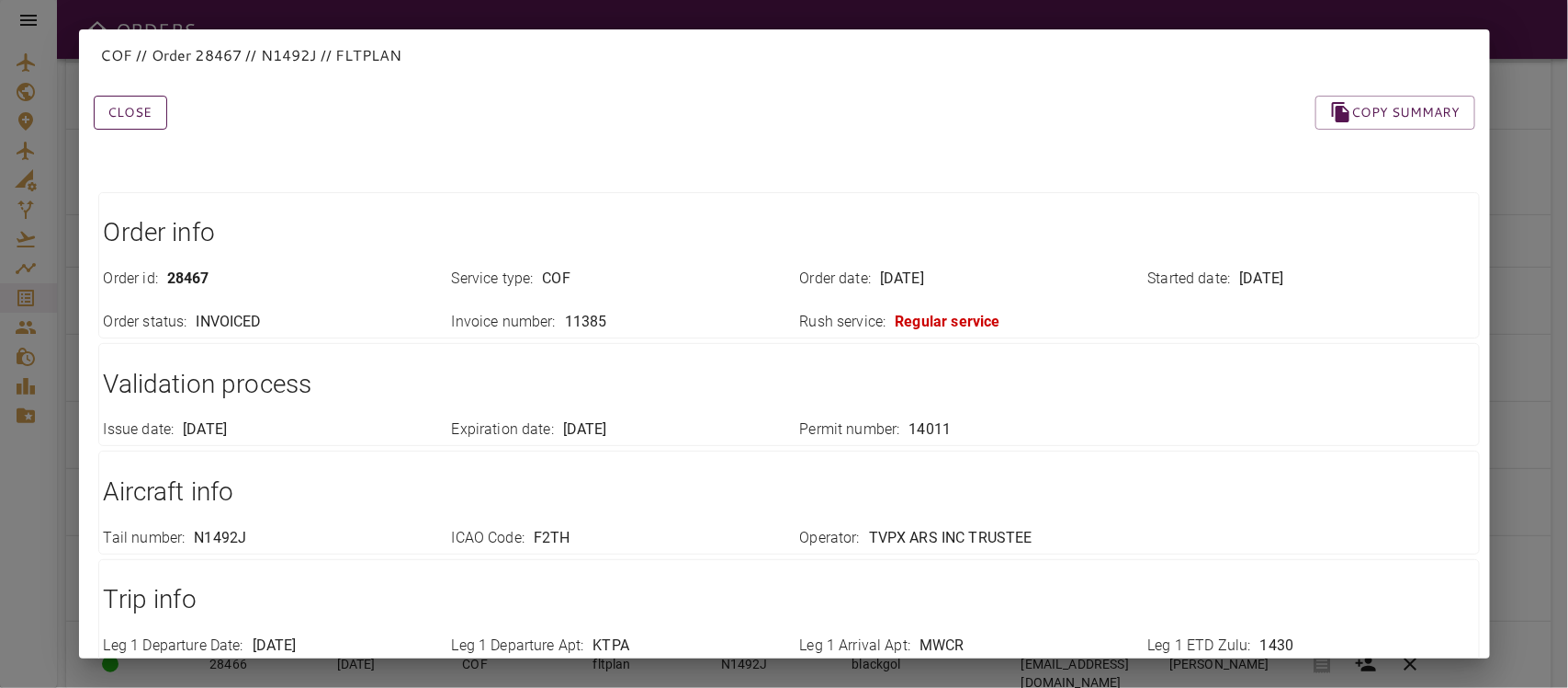
click at [131, 109] on button "Close" at bounding box center [130, 112] width 73 height 34
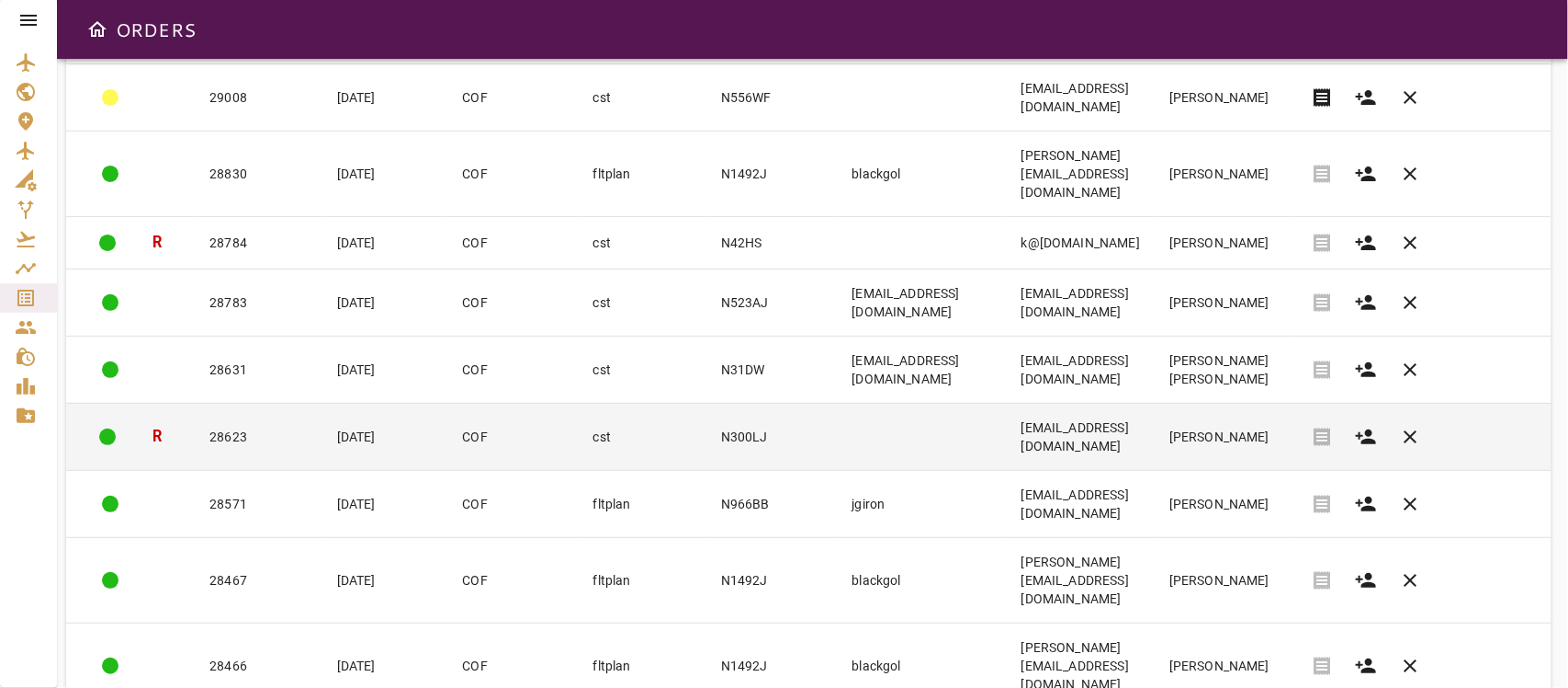
scroll to position [184, 0]
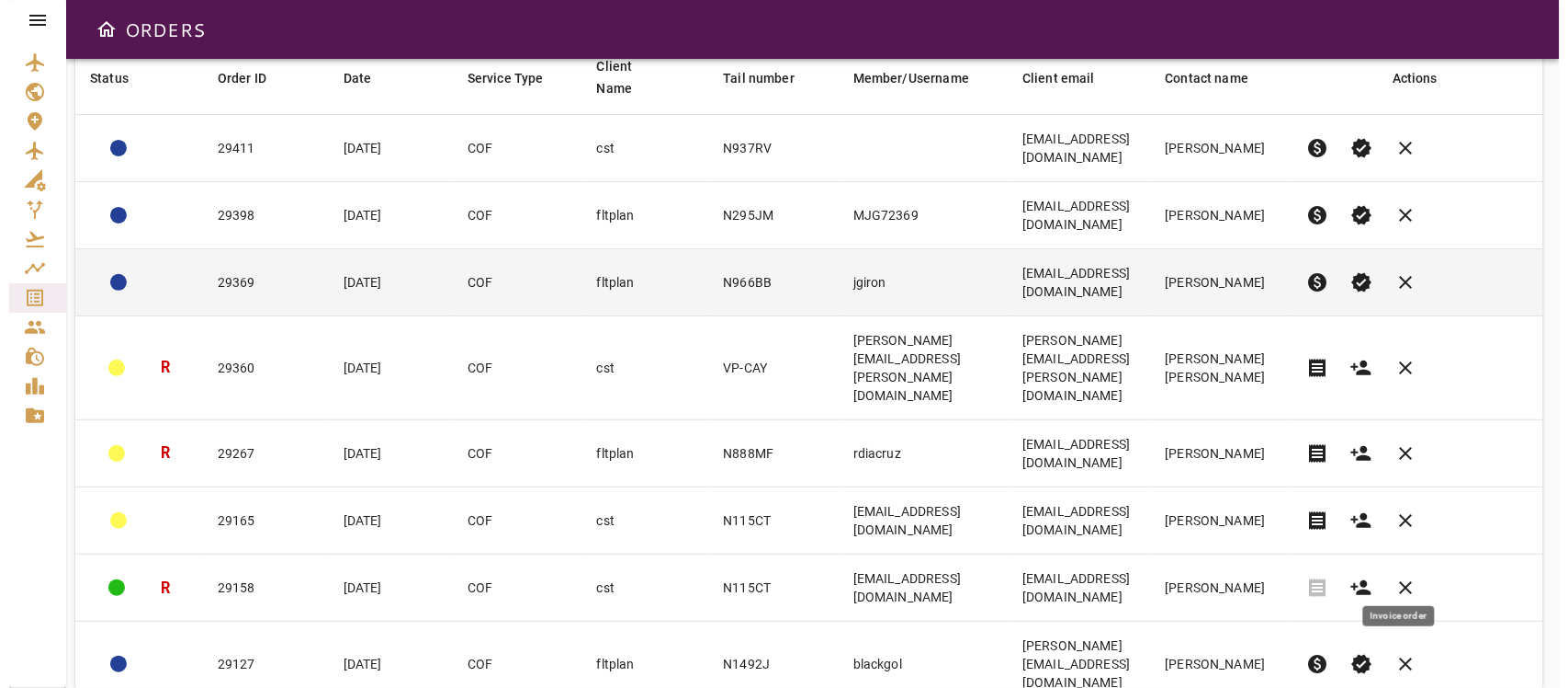
scroll to position [0, 0]
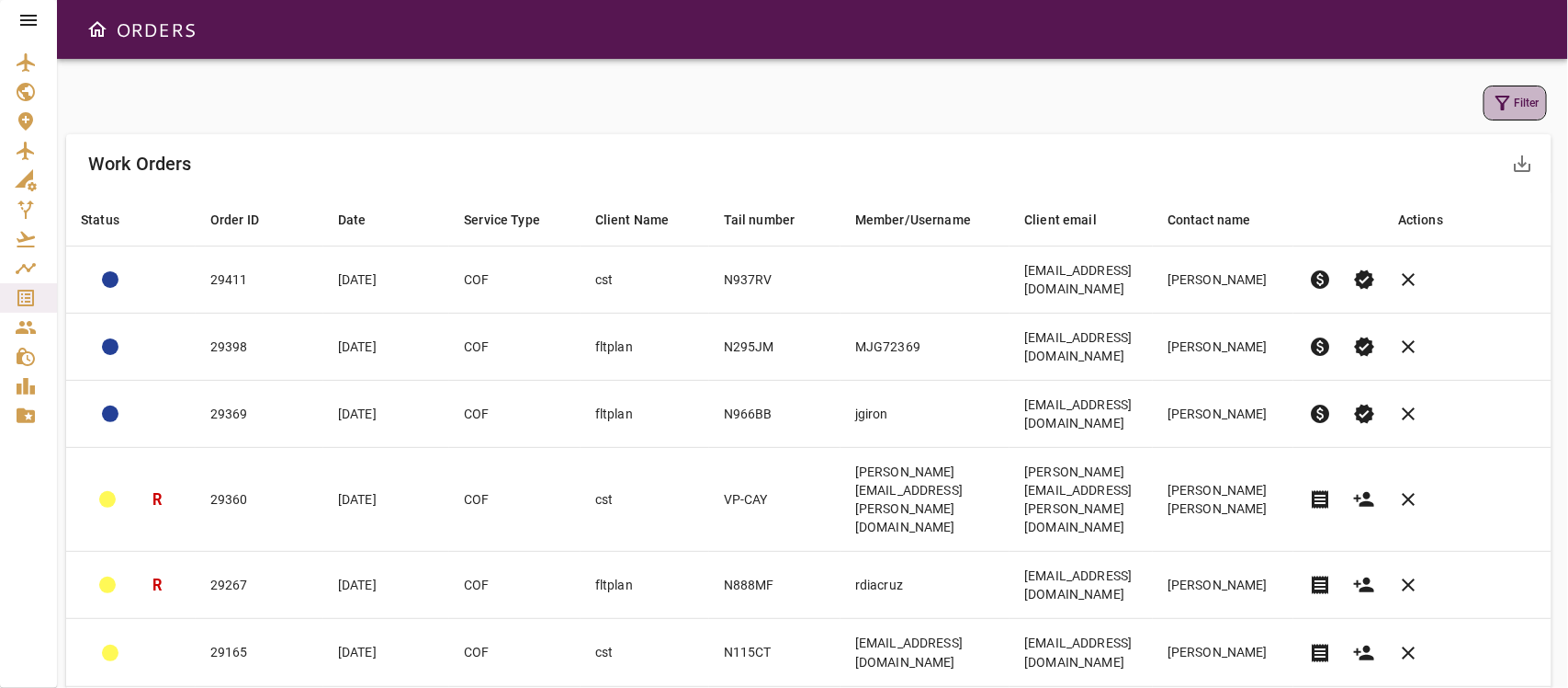
click at [1393, 107] on button "Filter" at bounding box center [1515, 103] width 63 height 35
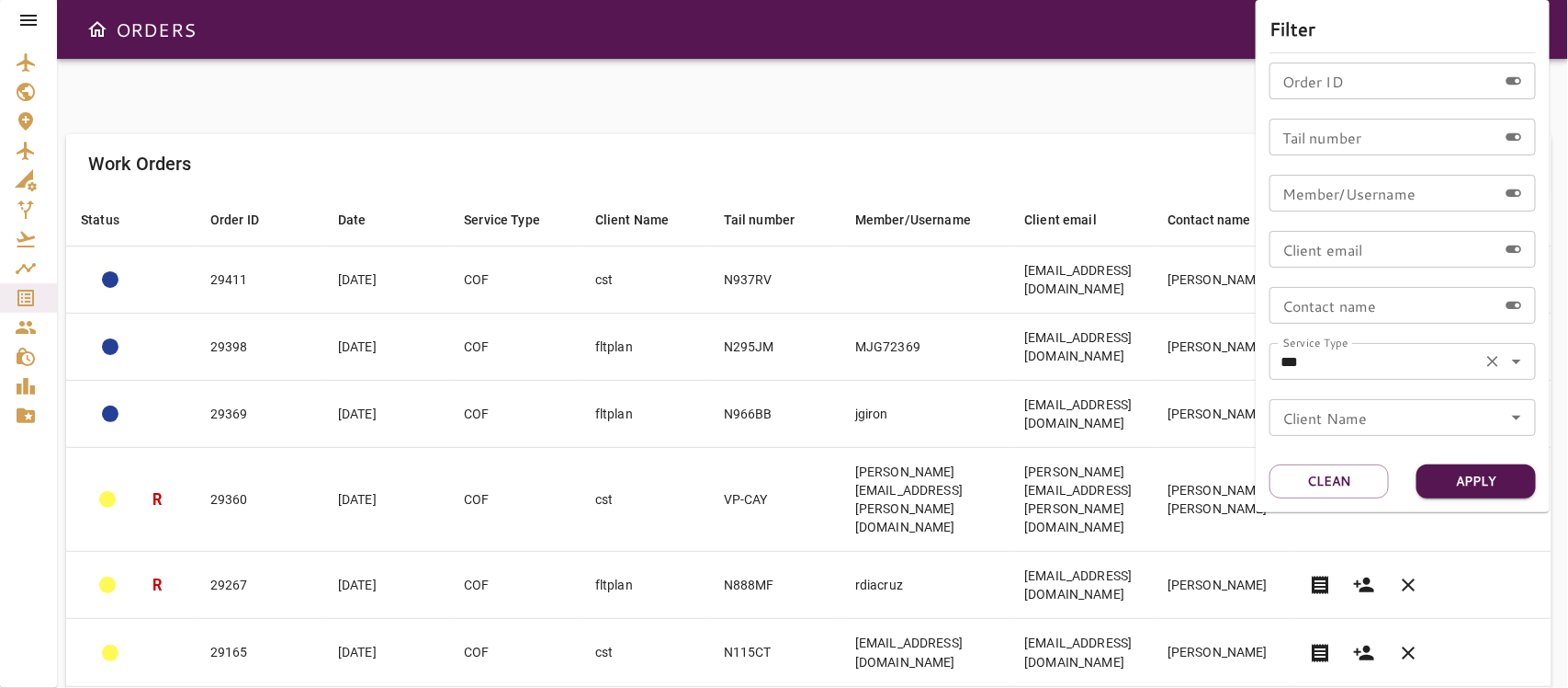
click at [1393, 357] on icon "Open" at bounding box center [1517, 361] width 22 height 22
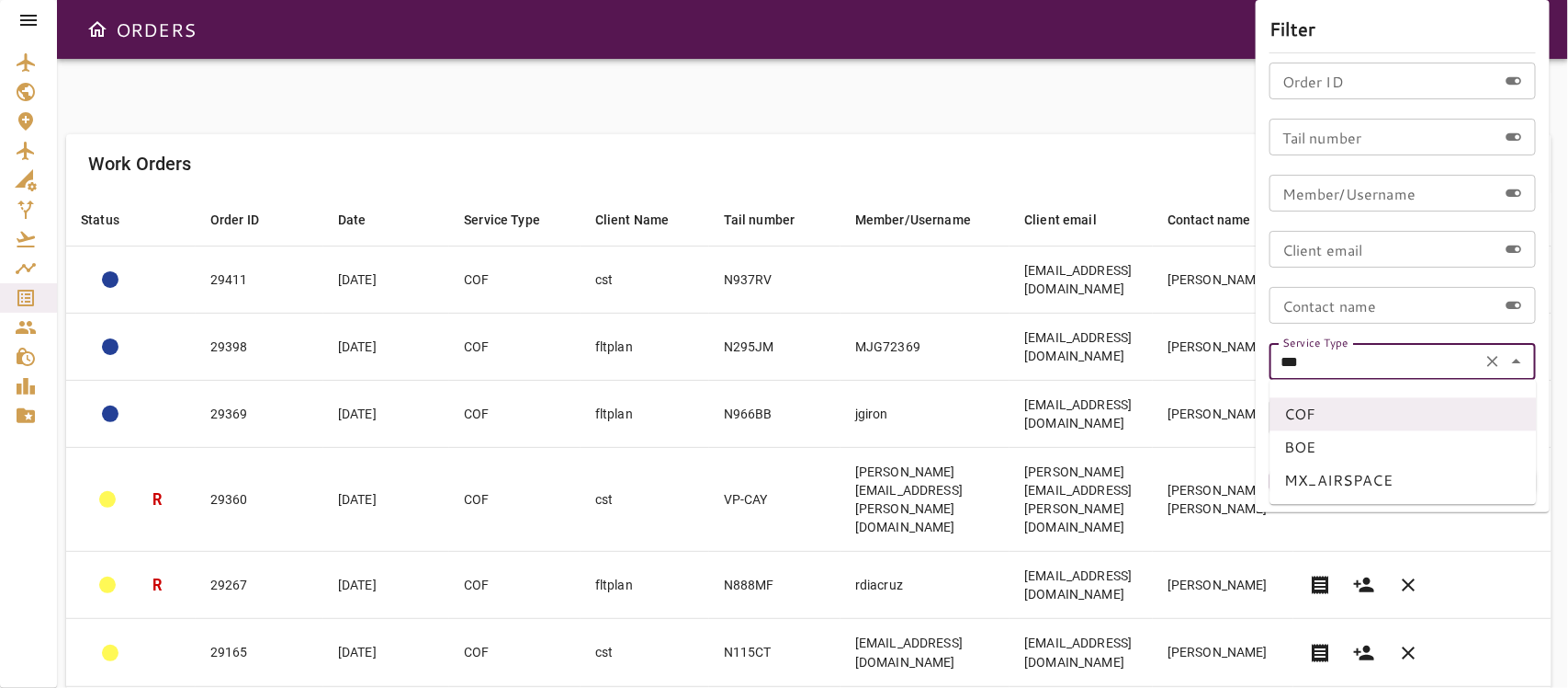
click at [1330, 443] on li "BOE" at bounding box center [1403, 448] width 266 height 33
type input "***"
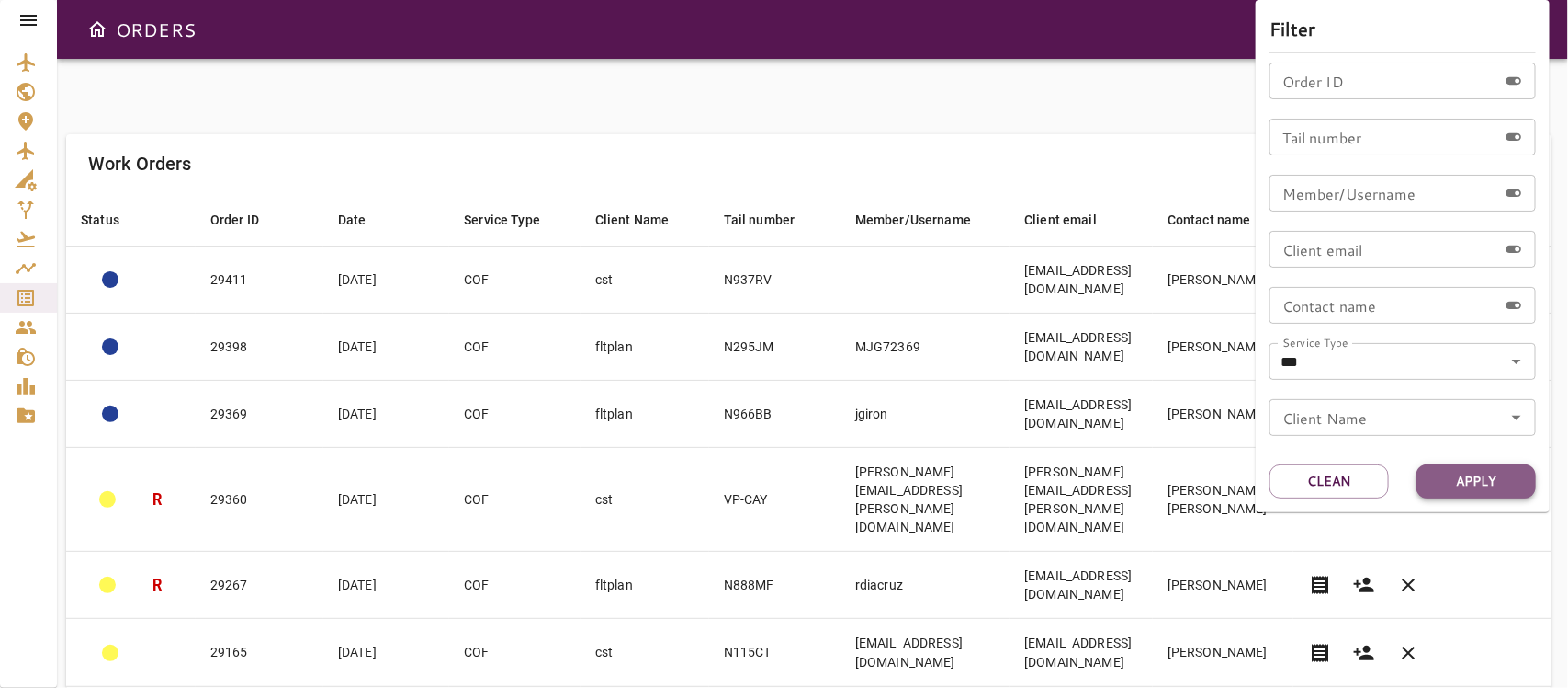
click at [1393, 475] on button "Apply" at bounding box center [1476, 481] width 120 height 34
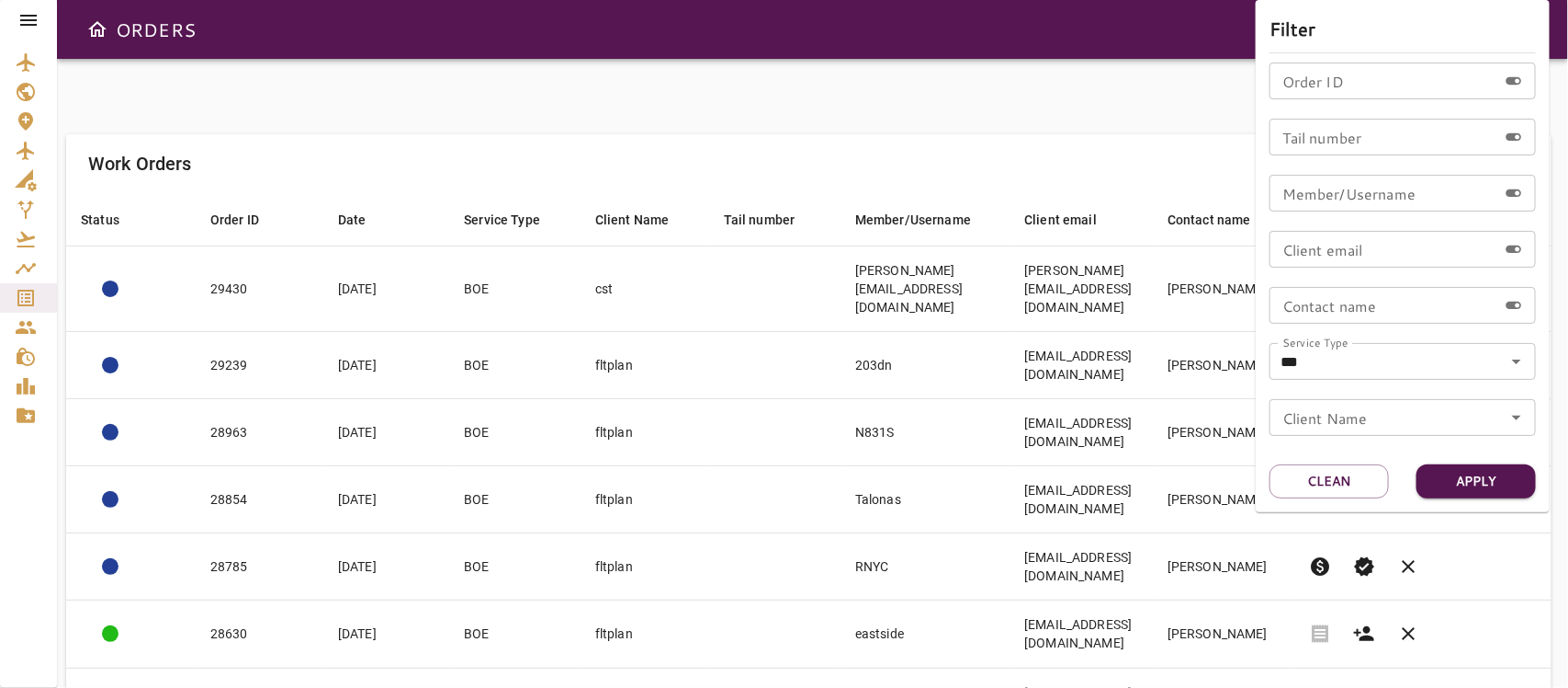
click at [723, 99] on div at bounding box center [784, 344] width 1568 height 688
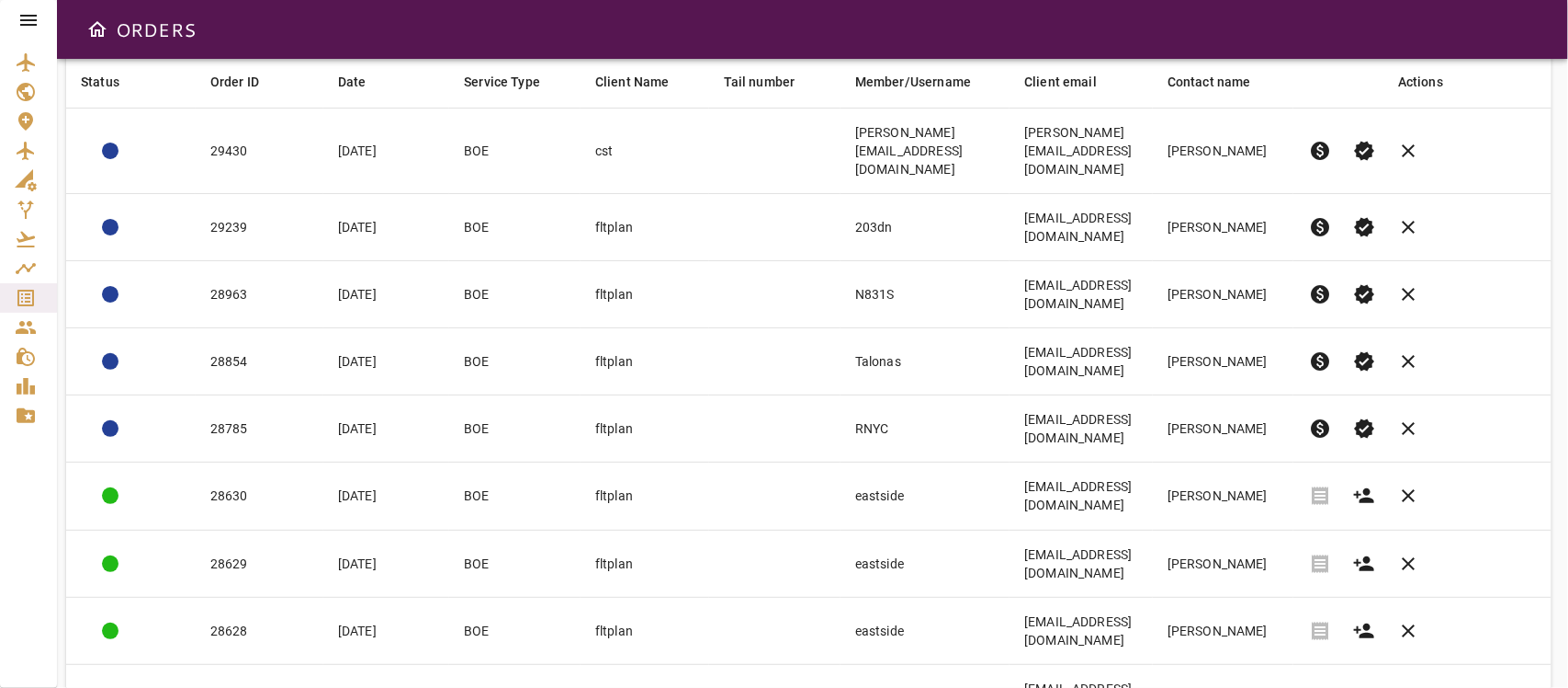
scroll to position [140, 0]
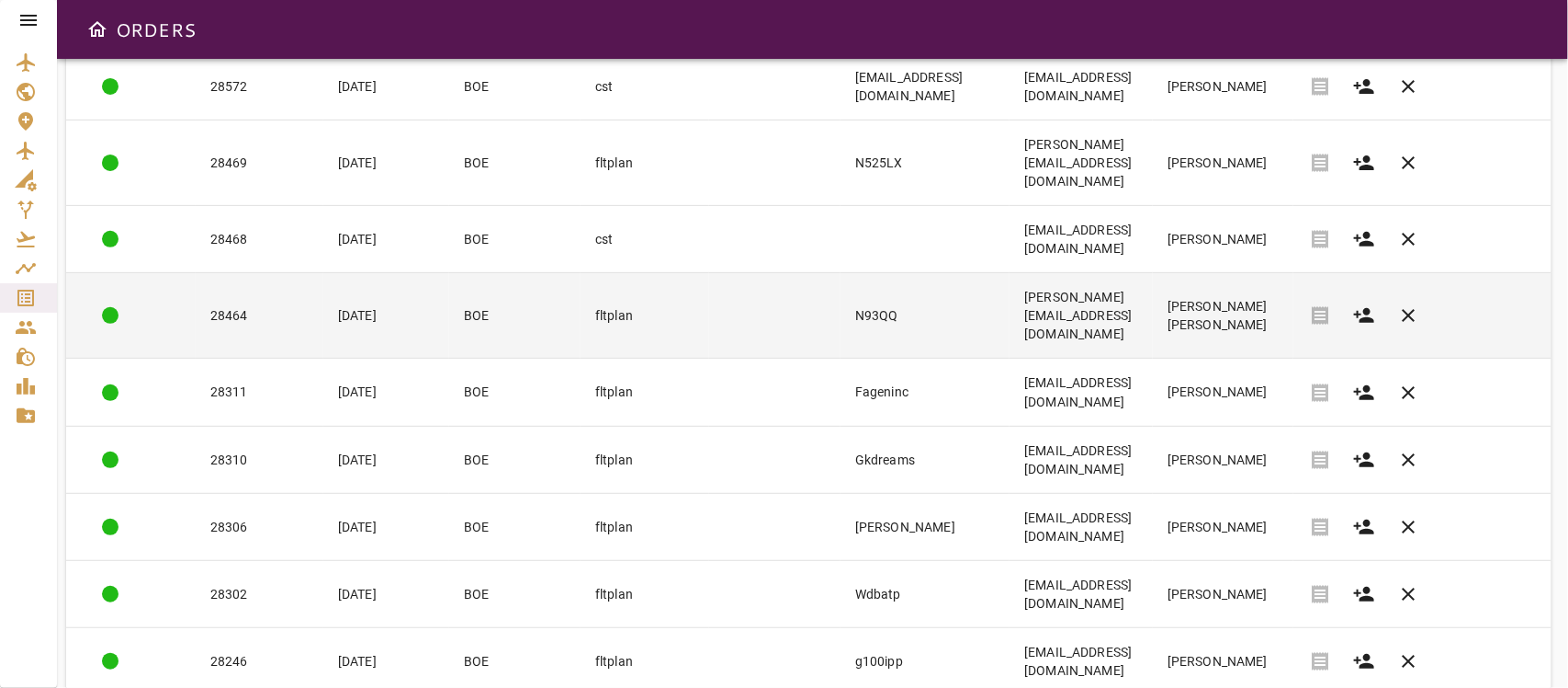
scroll to position [268, 0]
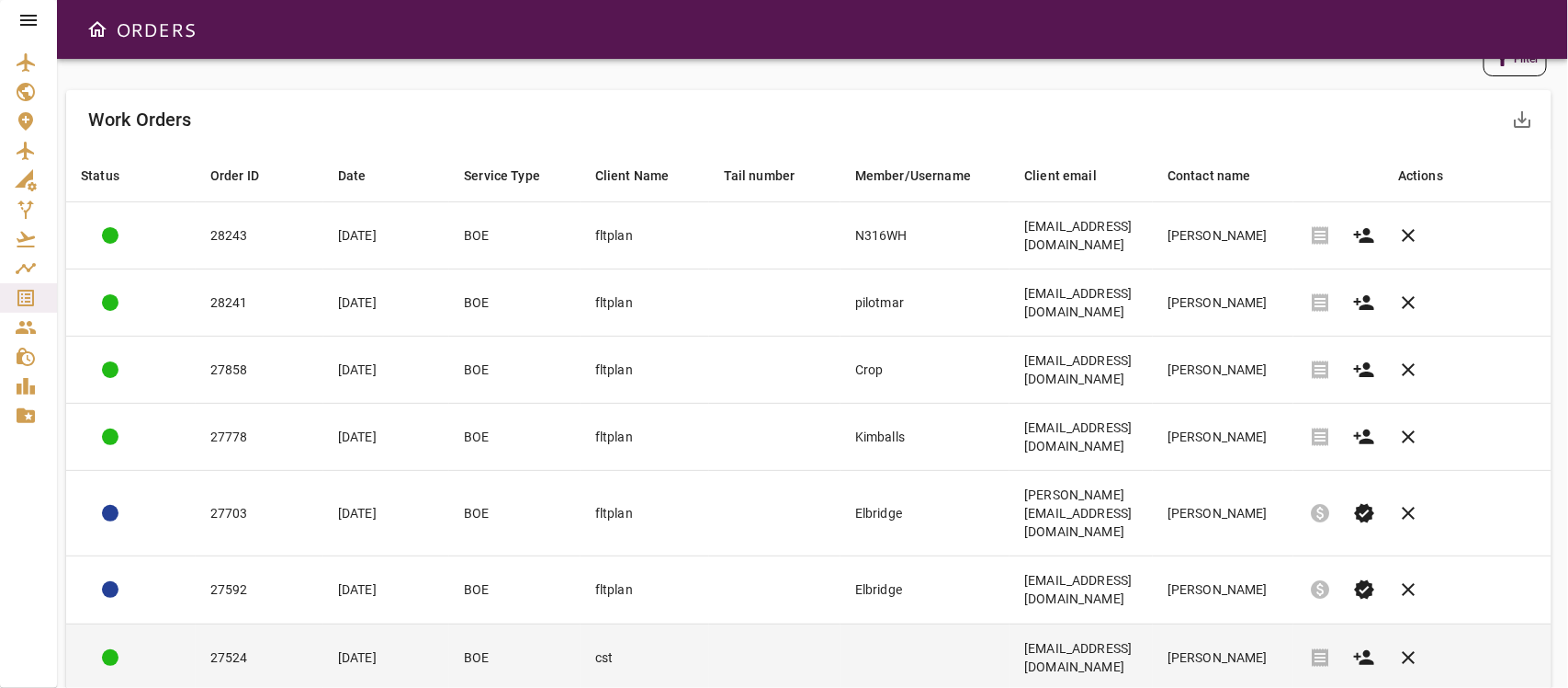
scroll to position [0, 0]
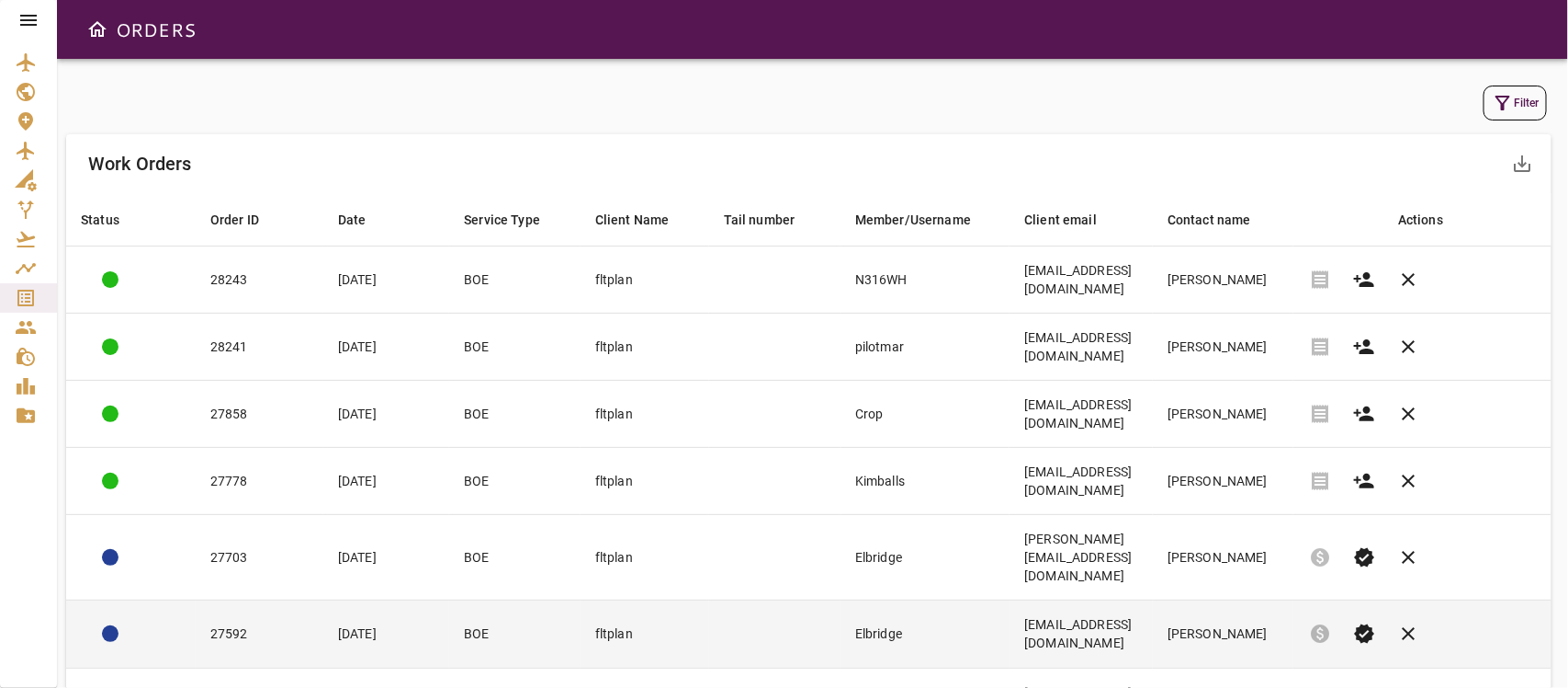
click at [1197, 601] on td "[PERSON_NAME]" at bounding box center [1224, 634] width 141 height 67
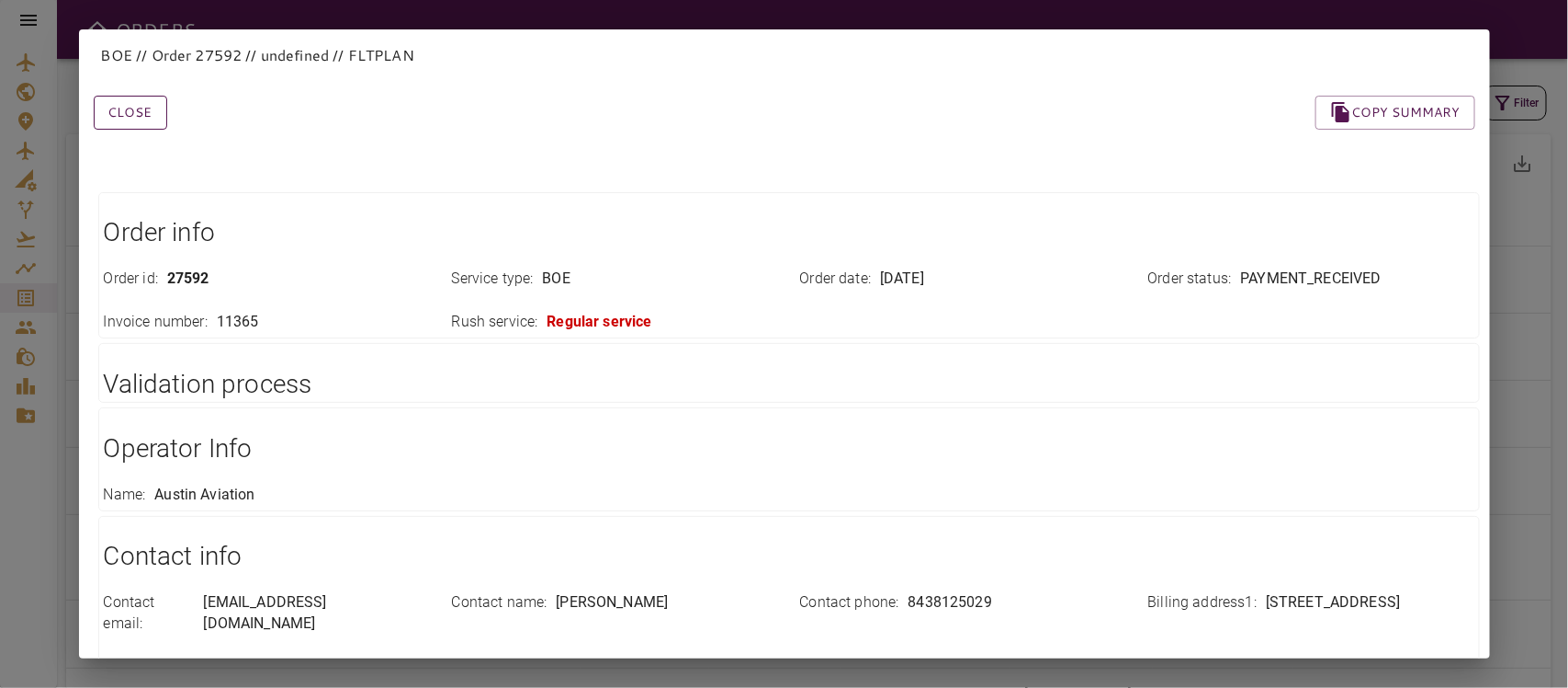
click at [124, 107] on button "Close" at bounding box center [130, 112] width 73 height 34
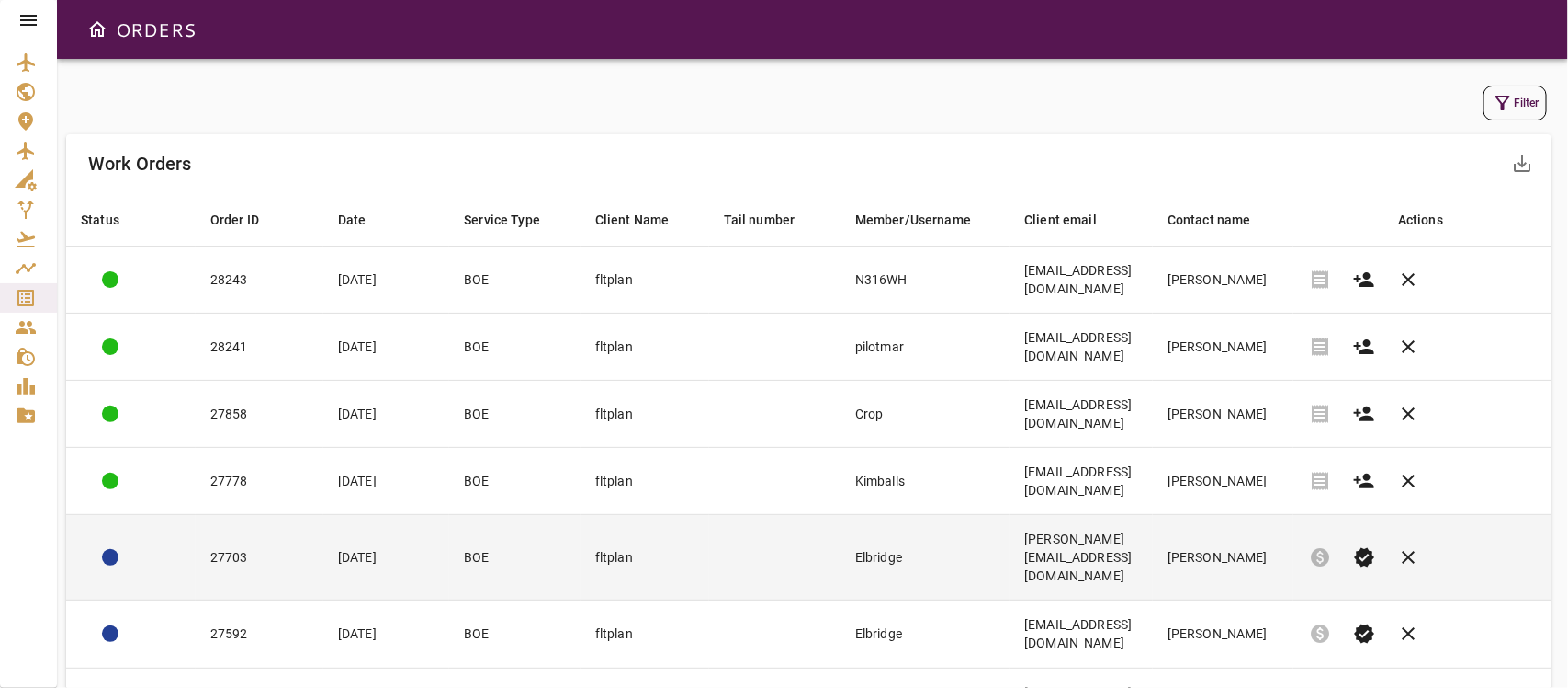
click at [958, 542] on td "Elbridge" at bounding box center [925, 558] width 169 height 85
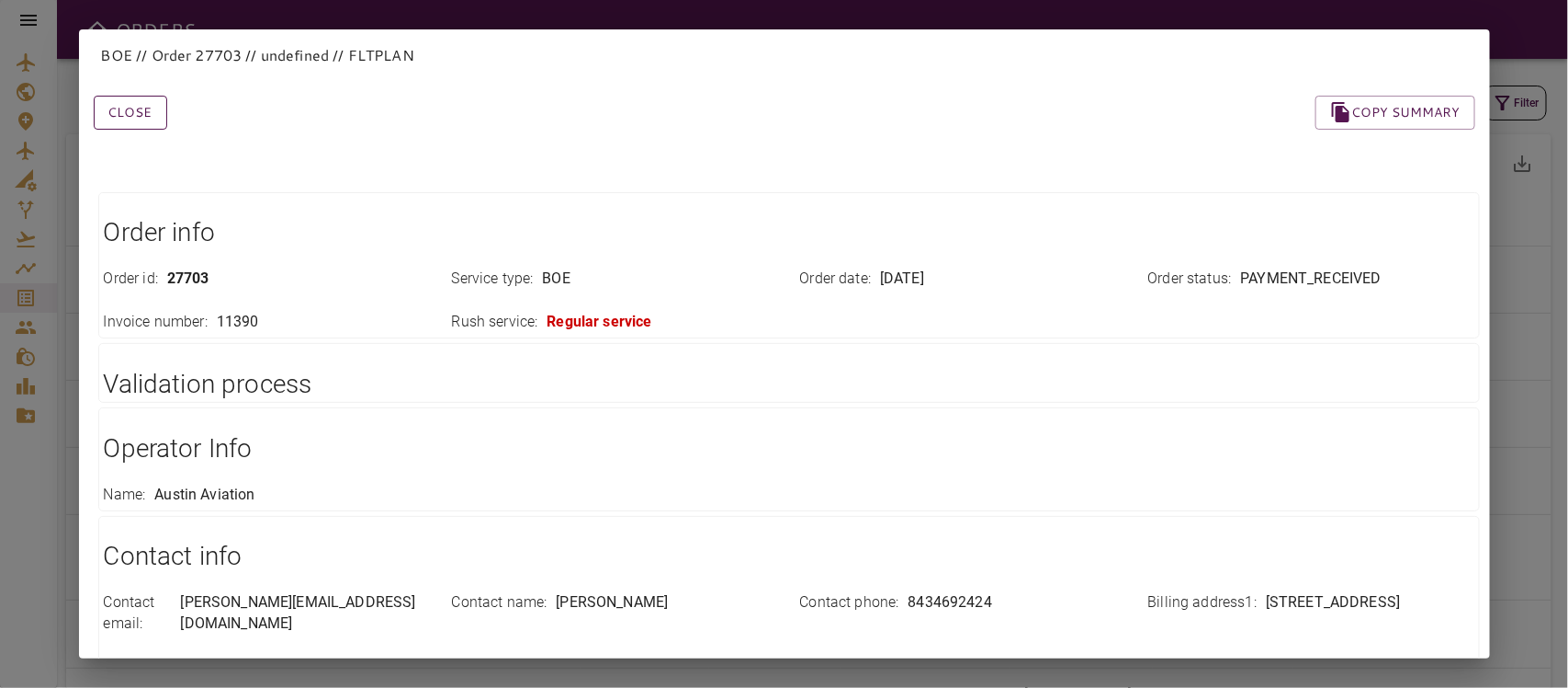
click at [129, 110] on button "Close" at bounding box center [130, 112] width 73 height 34
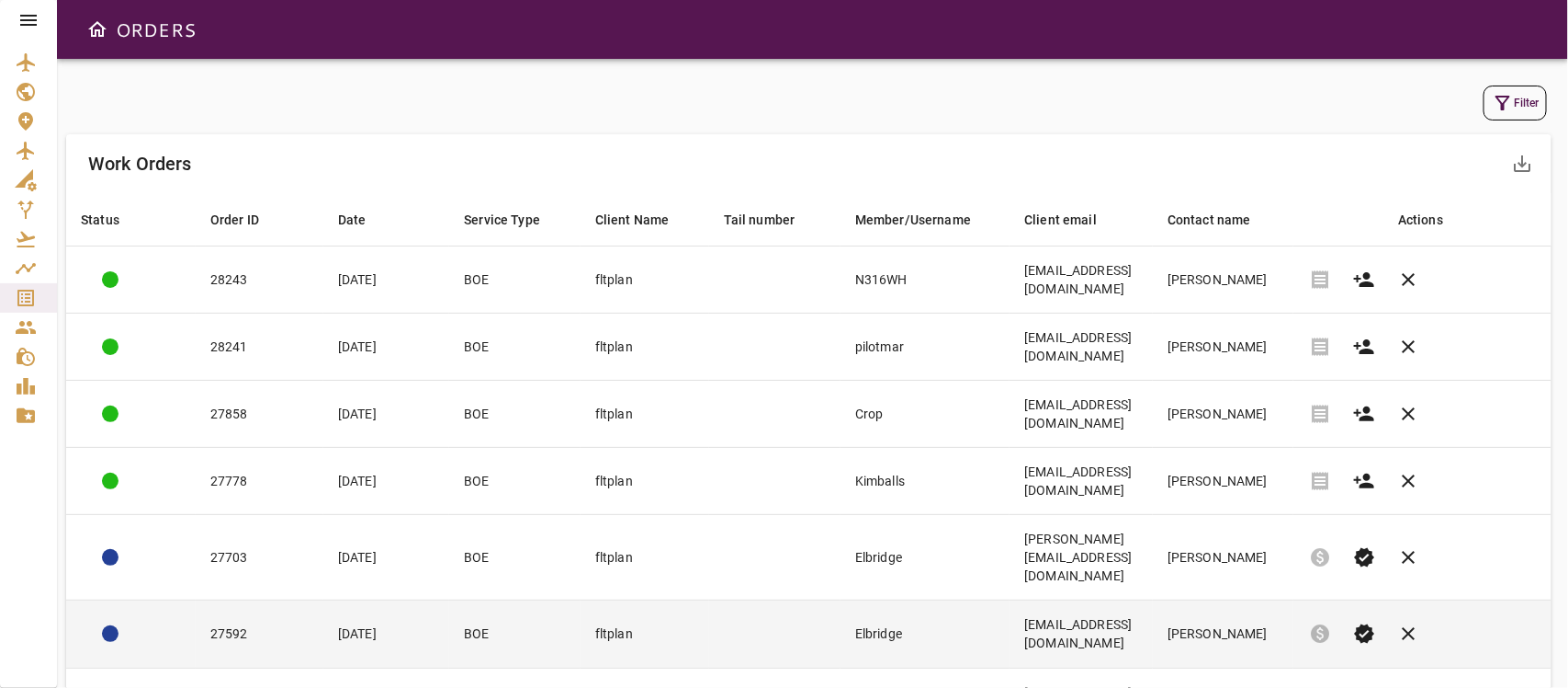
click at [1215, 601] on td "[PERSON_NAME]" at bounding box center [1224, 634] width 141 height 67
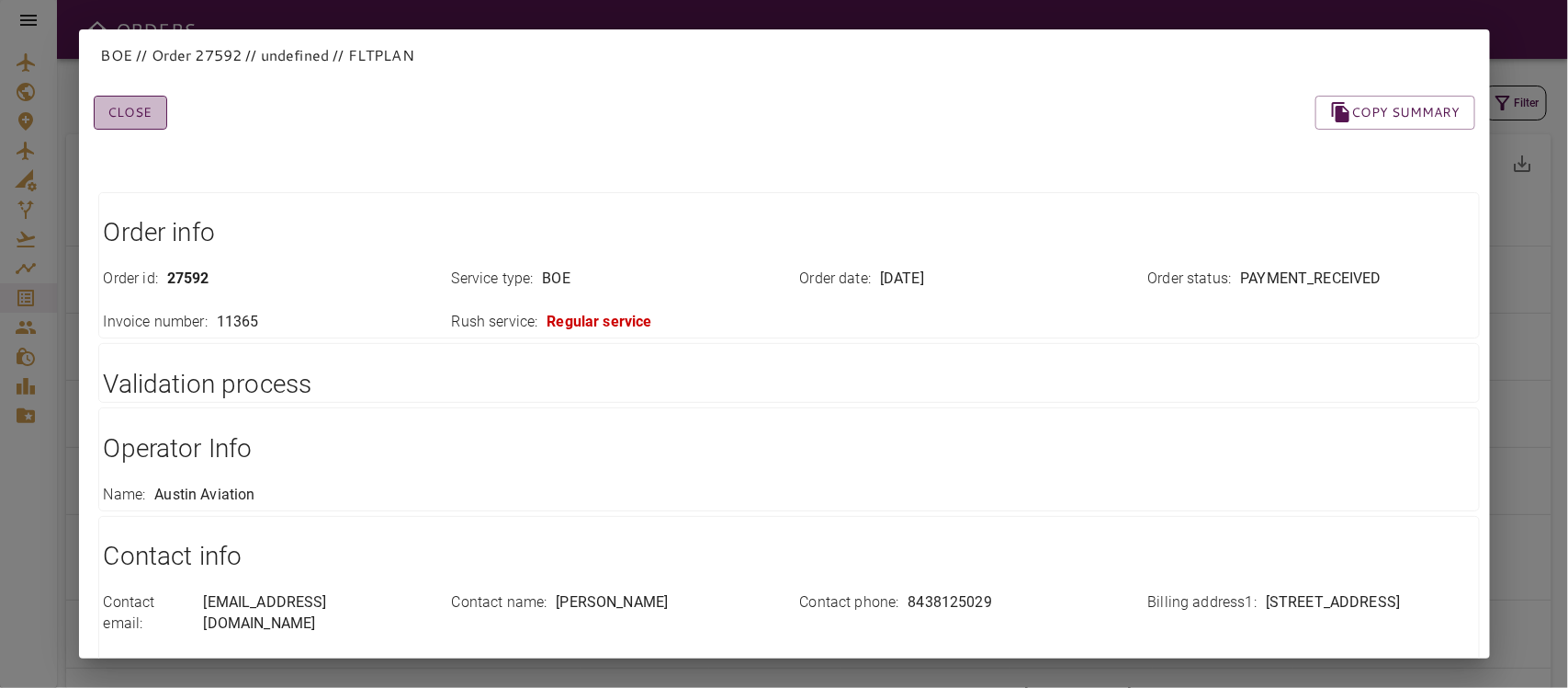
click at [136, 118] on button "Close" at bounding box center [130, 112] width 73 height 34
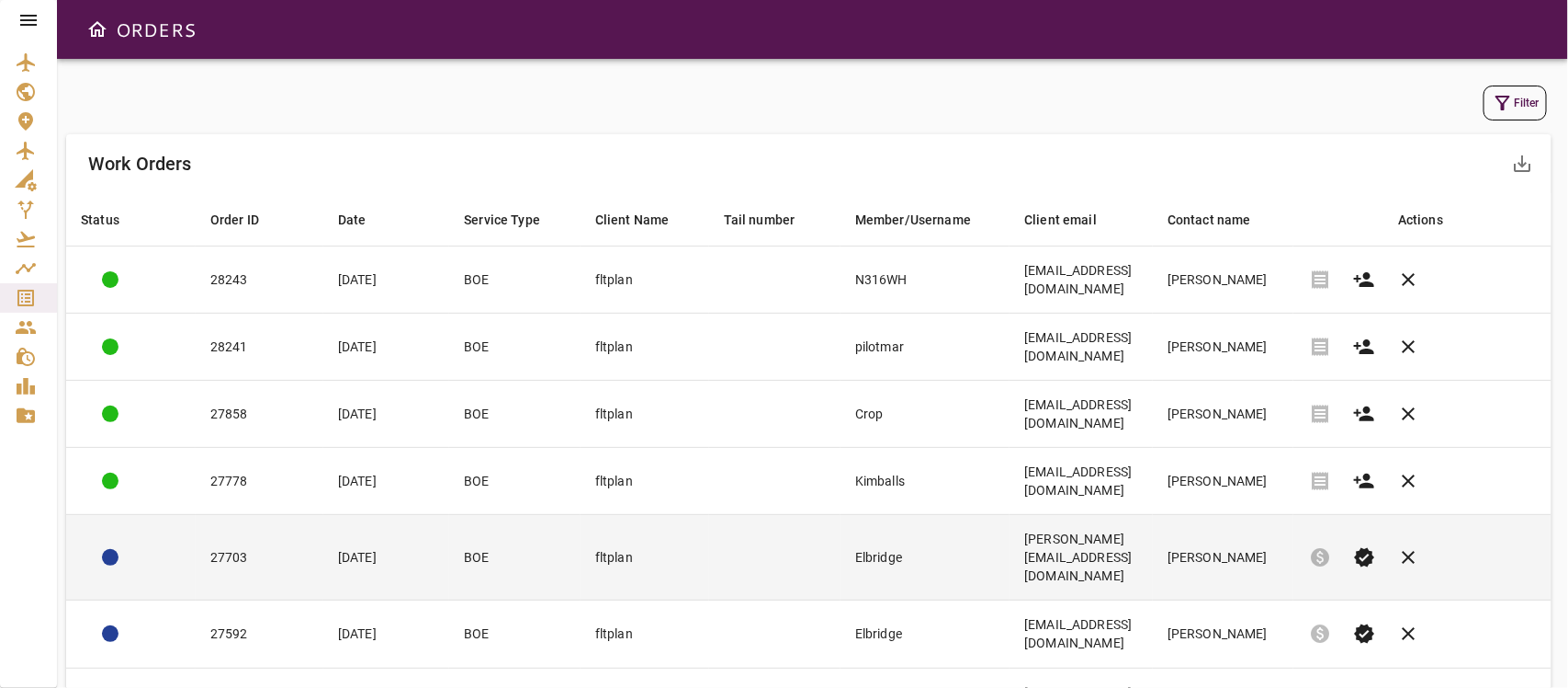
click at [273, 545] on td "27703" at bounding box center [260, 558] width 128 height 85
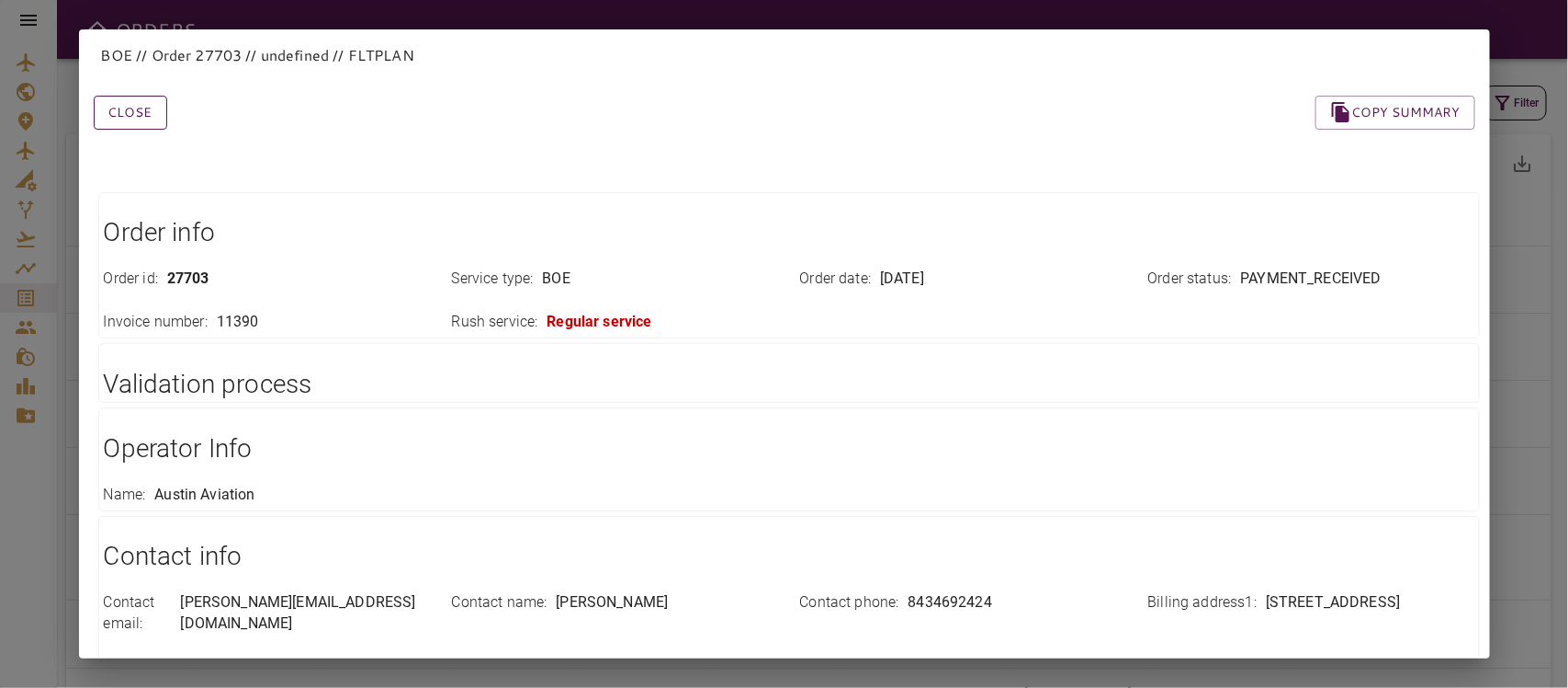
click at [118, 113] on button "Close" at bounding box center [130, 112] width 73 height 34
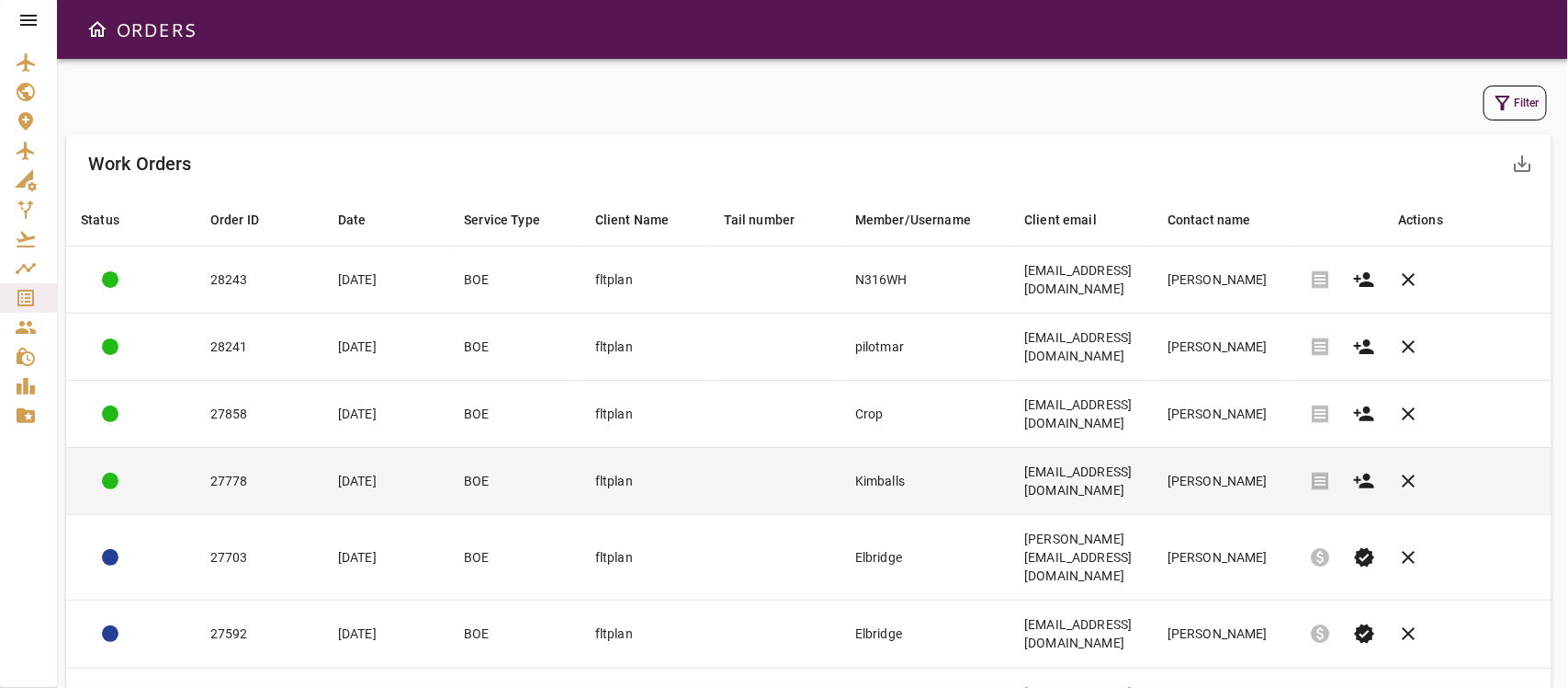
click at [1210, 485] on td "[PERSON_NAME]" at bounding box center [1224, 481] width 141 height 67
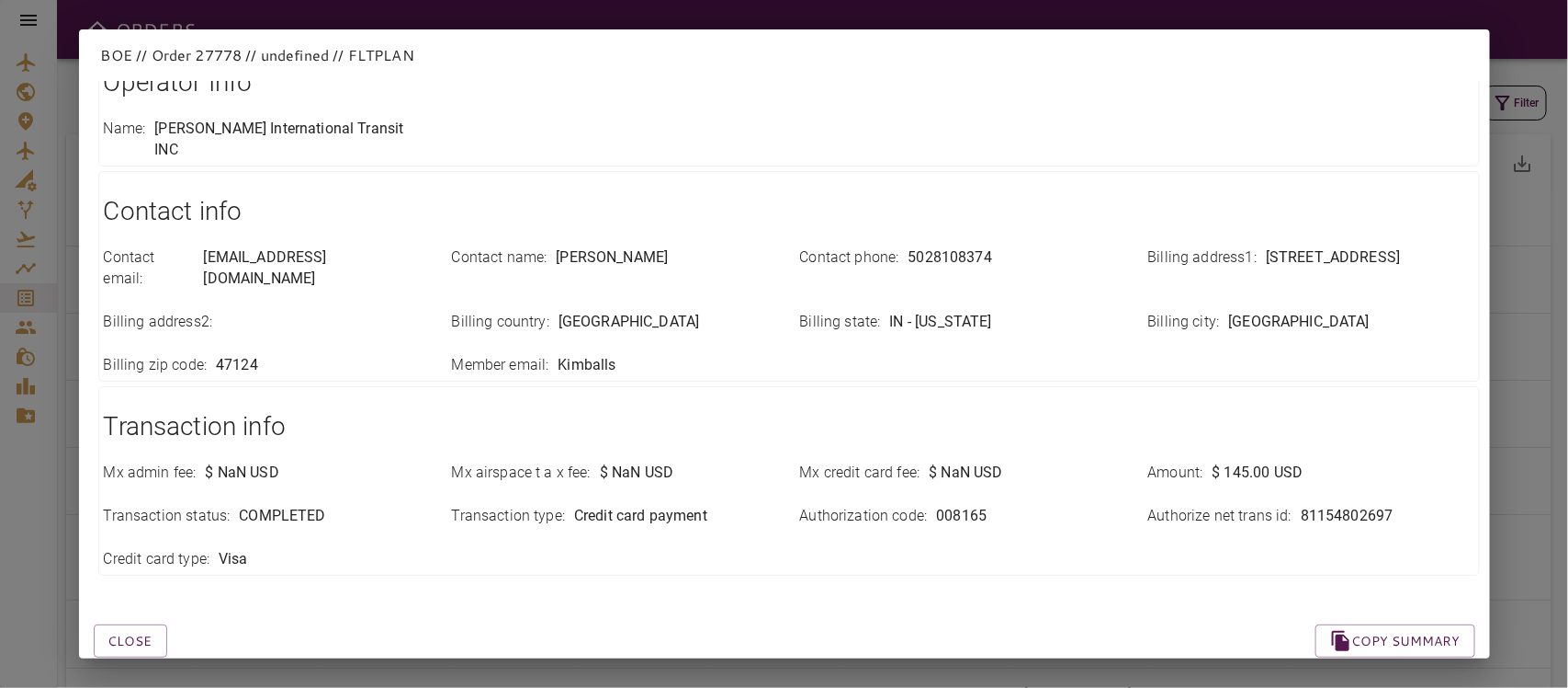
scroll to position [370, 0]
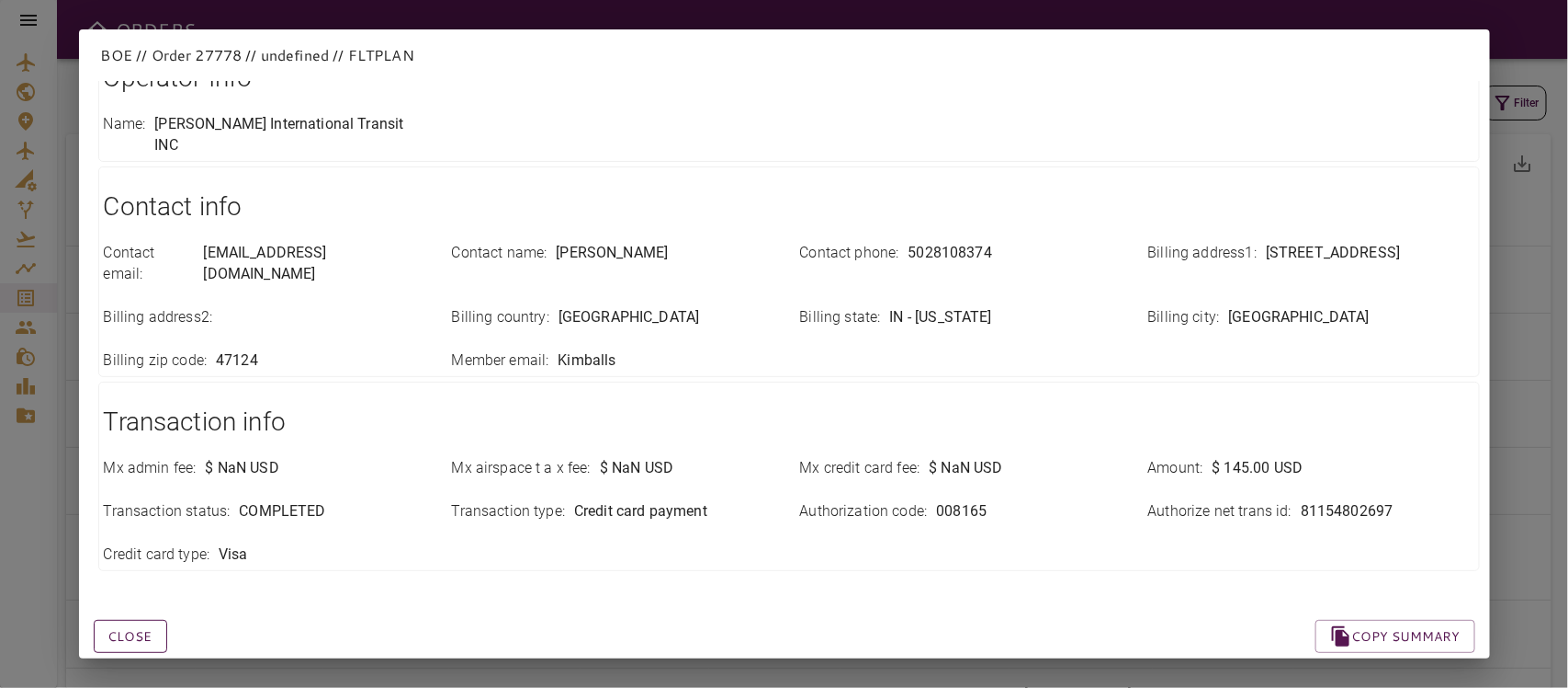
click at [130, 610] on button "Close" at bounding box center [130, 636] width 73 height 34
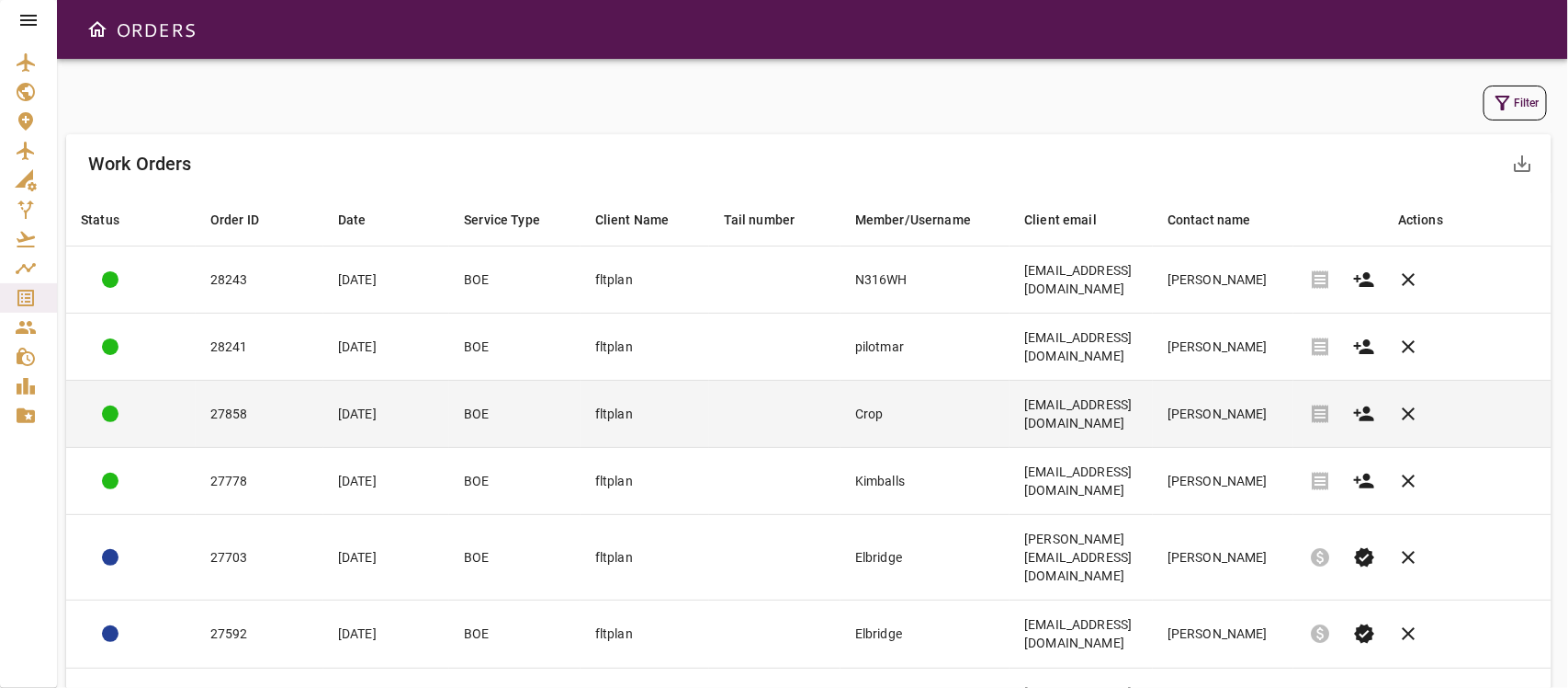
click at [841, 420] on td "Crop" at bounding box center [925, 414] width 169 height 67
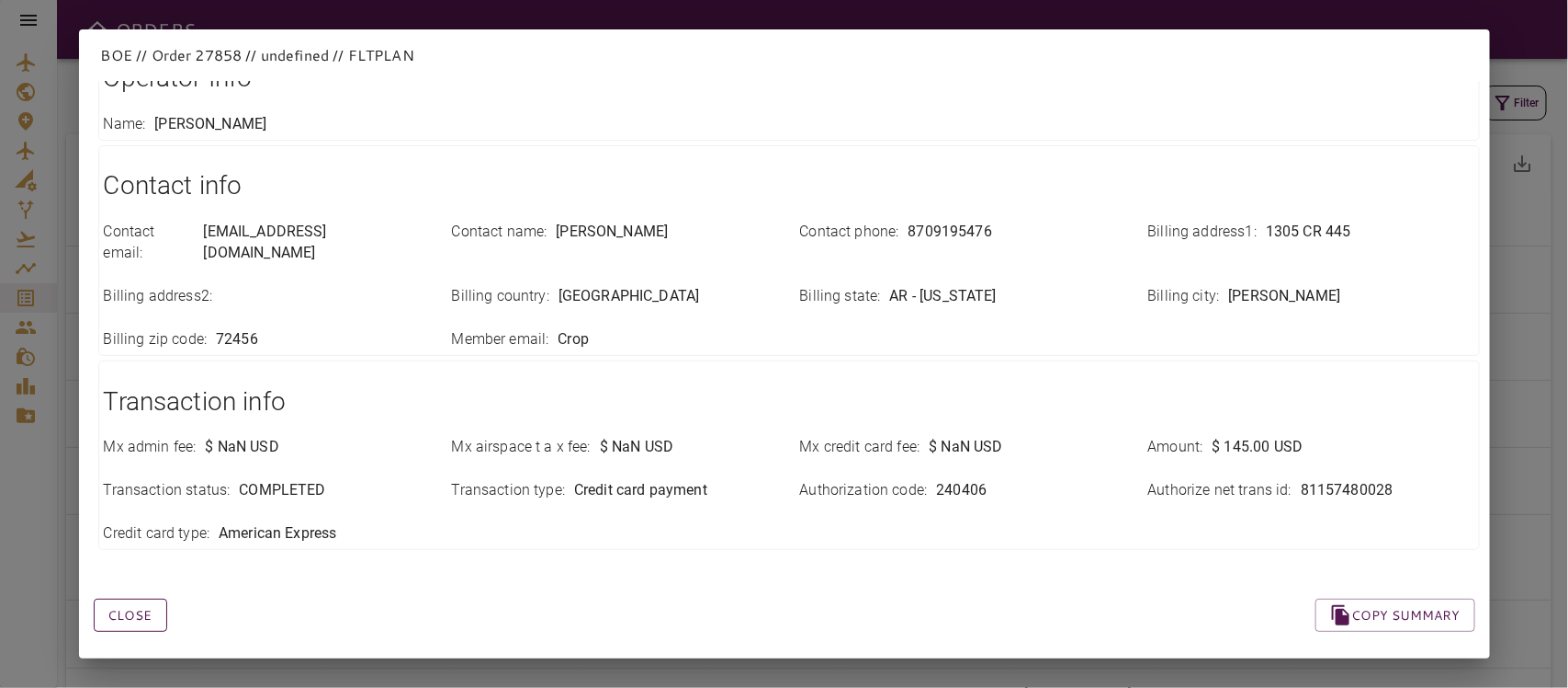
click at [135, 604] on button "Close" at bounding box center [130, 616] width 73 height 34
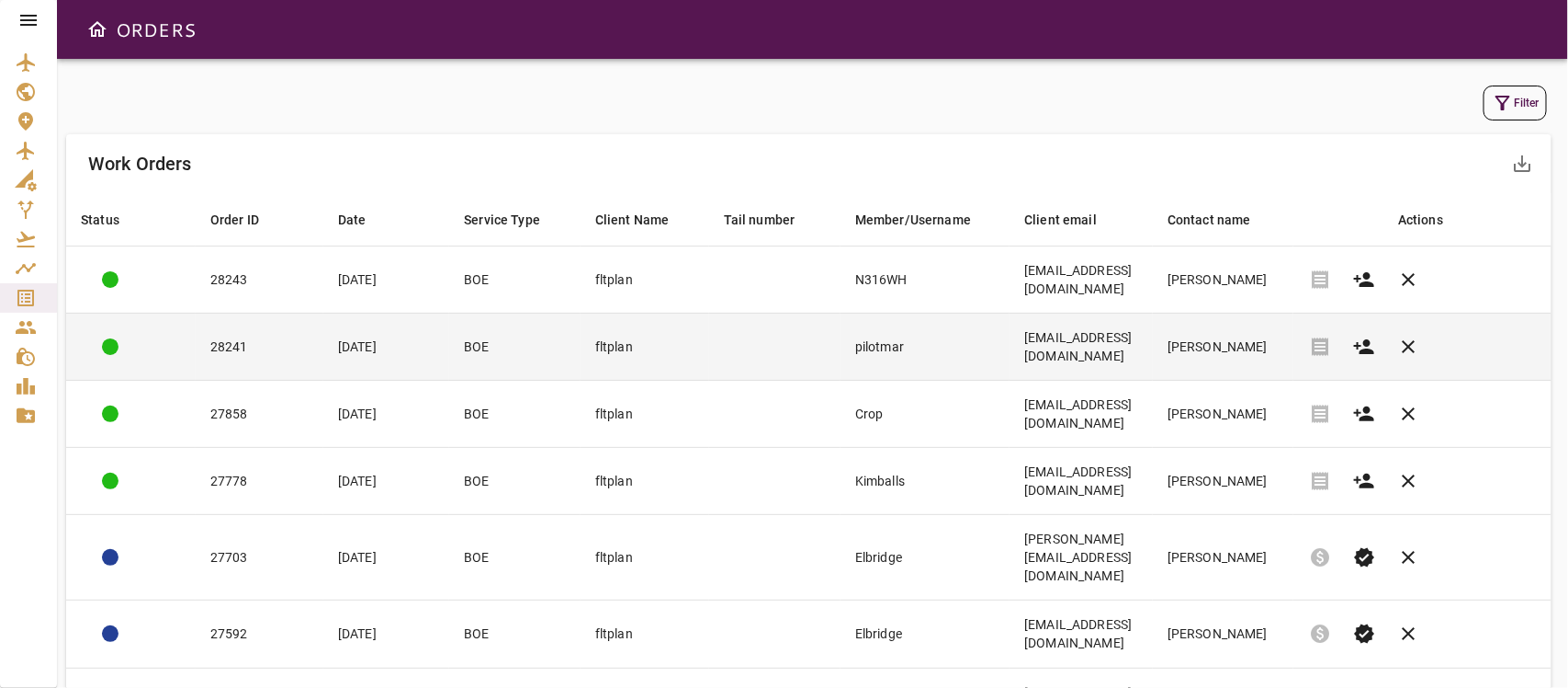
click at [727, 375] on td at bounding box center [775, 347] width 132 height 67
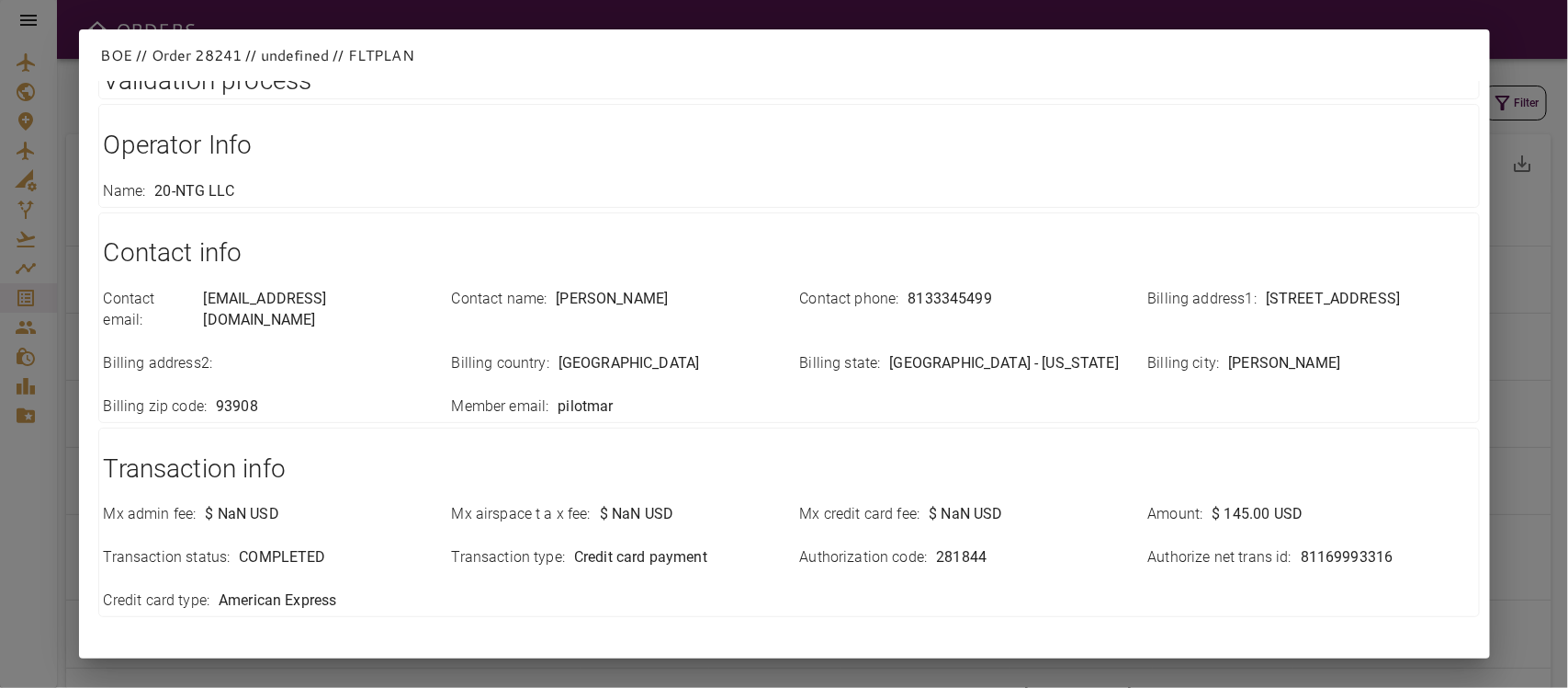
scroll to position [344, 0]
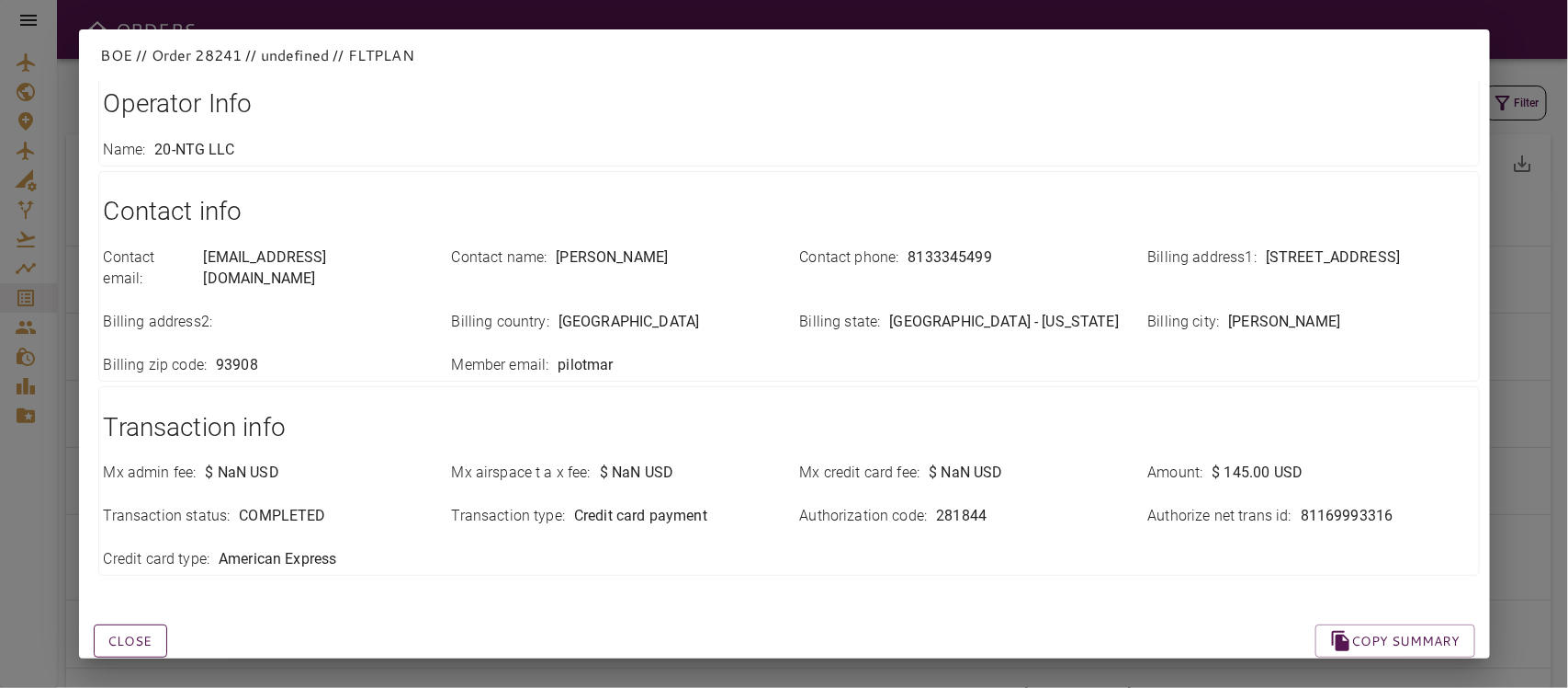
click at [125, 610] on button "Close" at bounding box center [130, 641] width 73 height 34
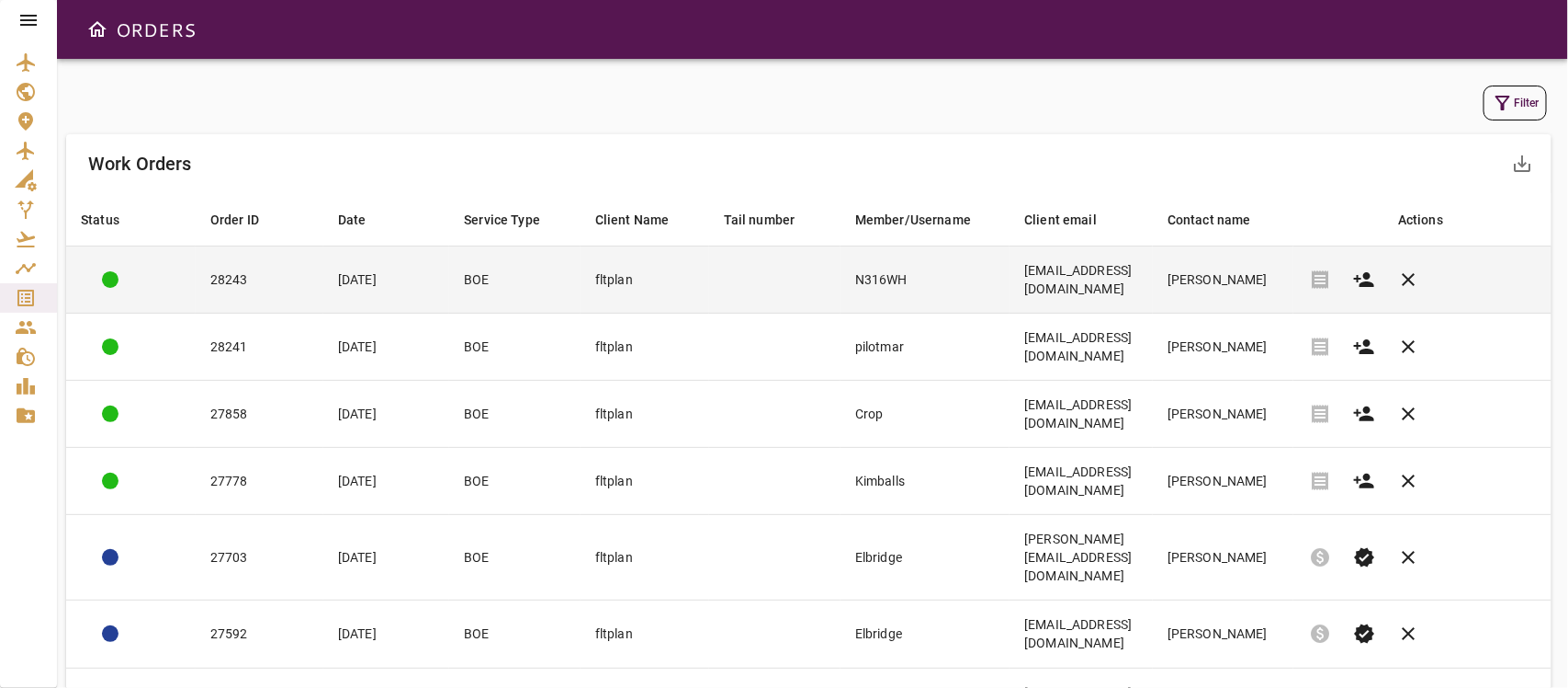
click at [1145, 305] on td "[EMAIL_ADDRESS][DOMAIN_NAME]" at bounding box center [1081, 279] width 143 height 67
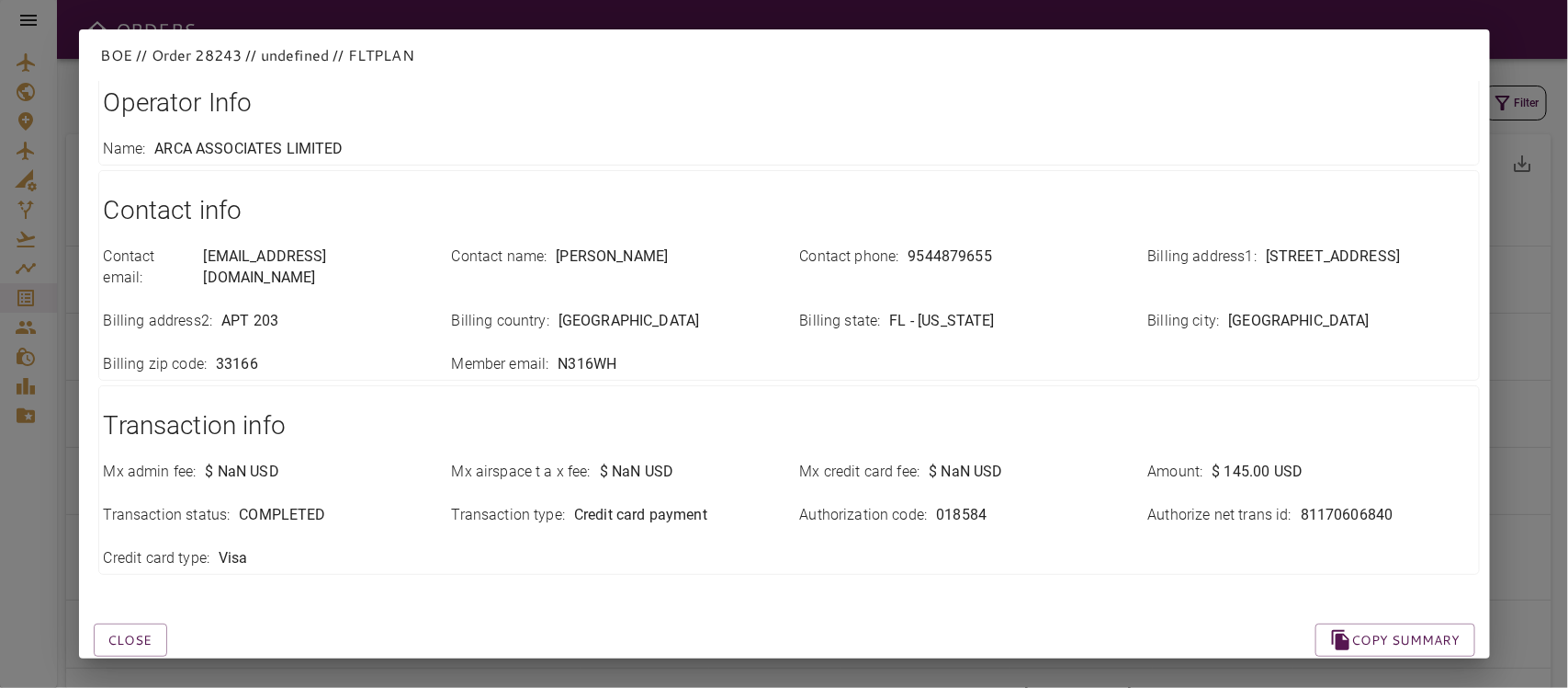
scroll to position [415, 0]
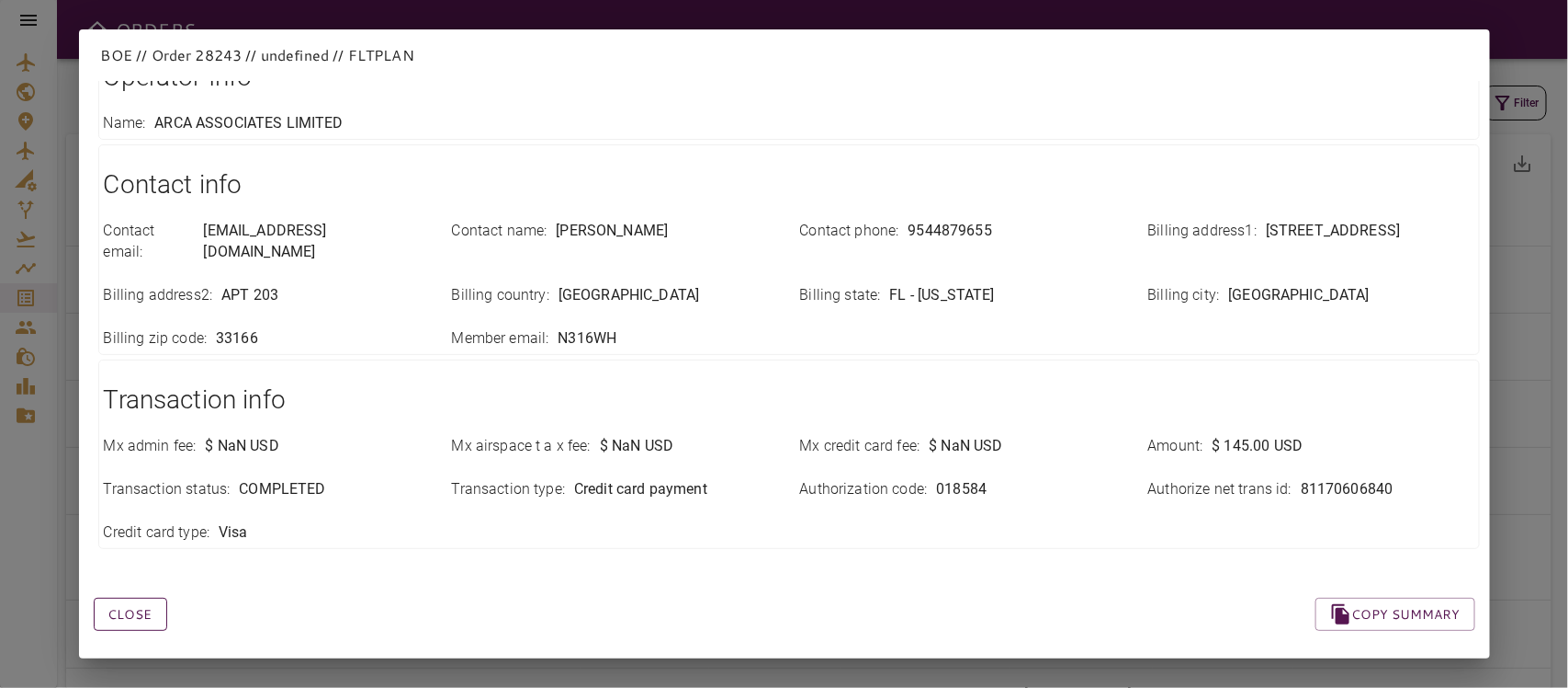
click at [131, 610] on button "Close" at bounding box center [130, 615] width 73 height 34
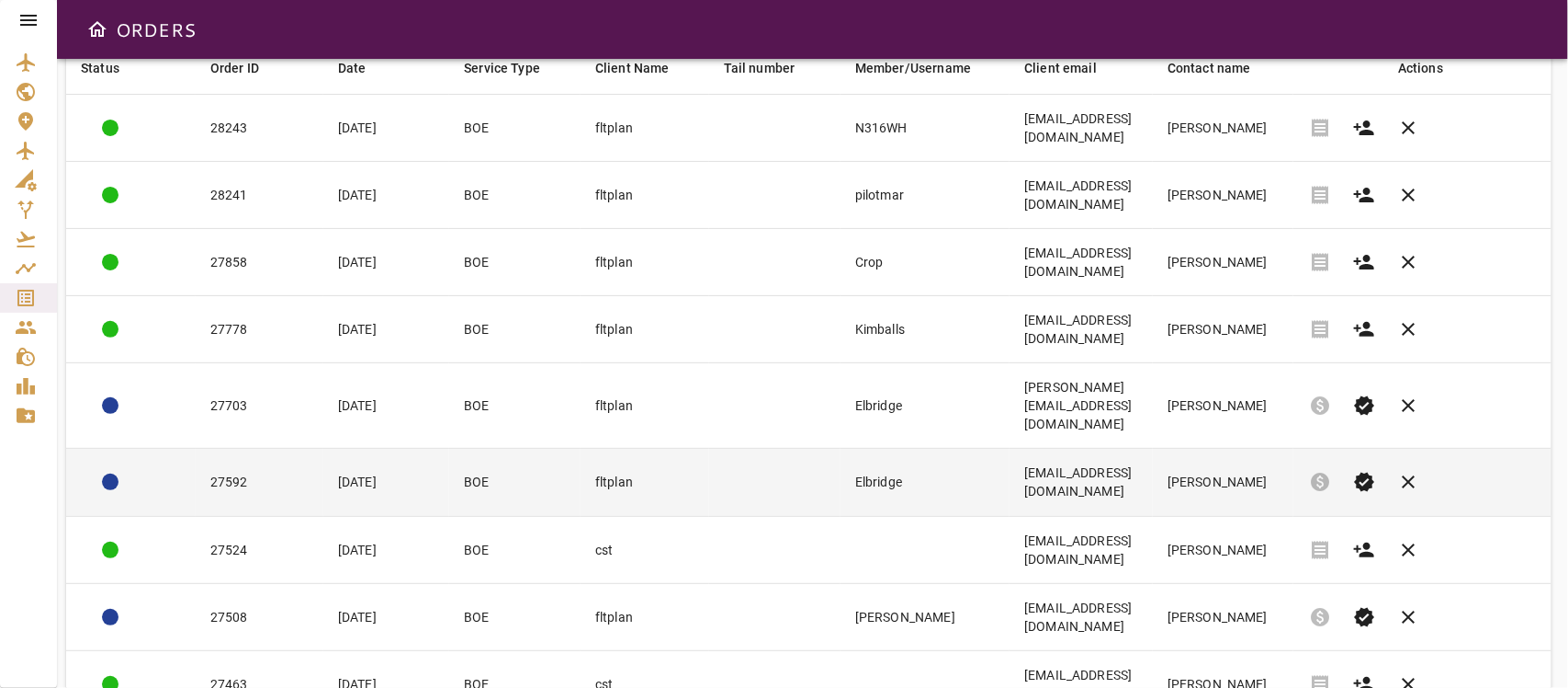
scroll to position [214, 0]
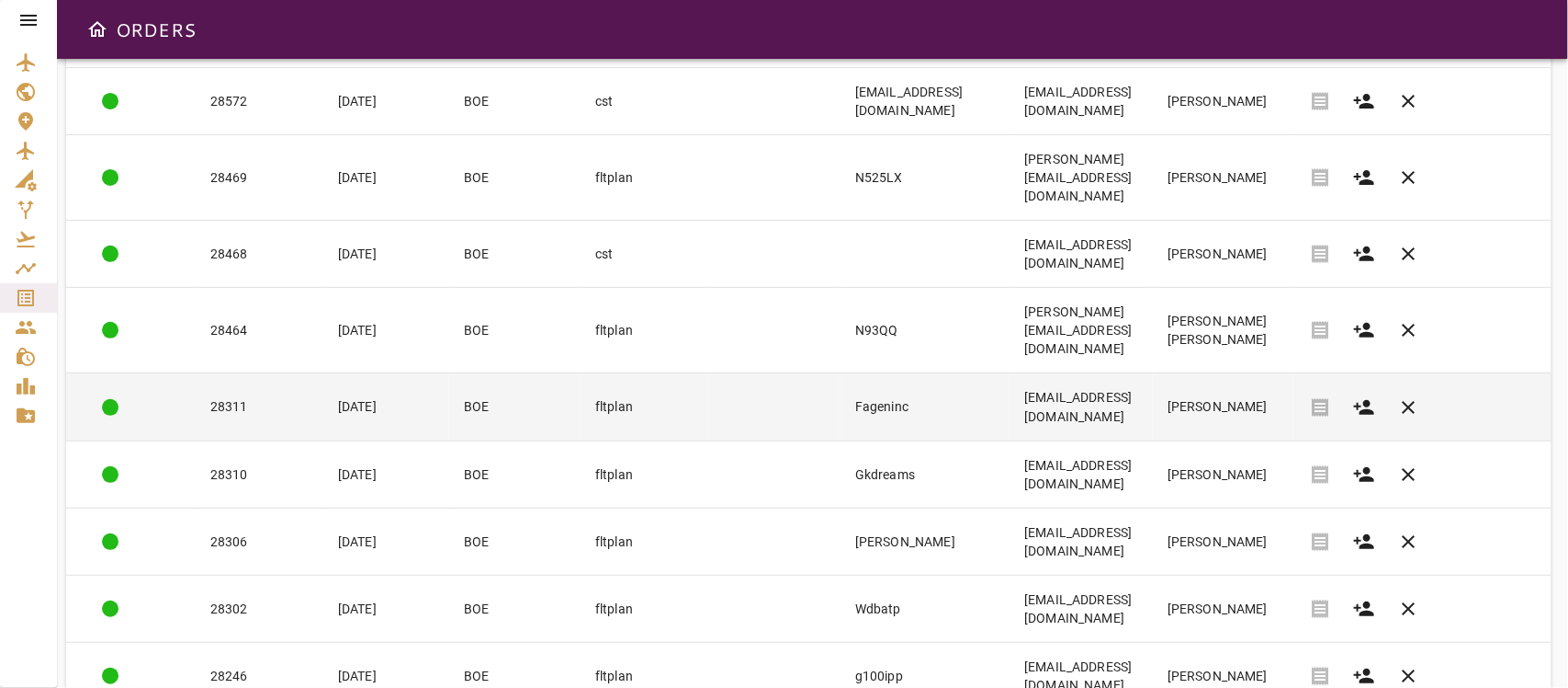
scroll to position [268, 0]
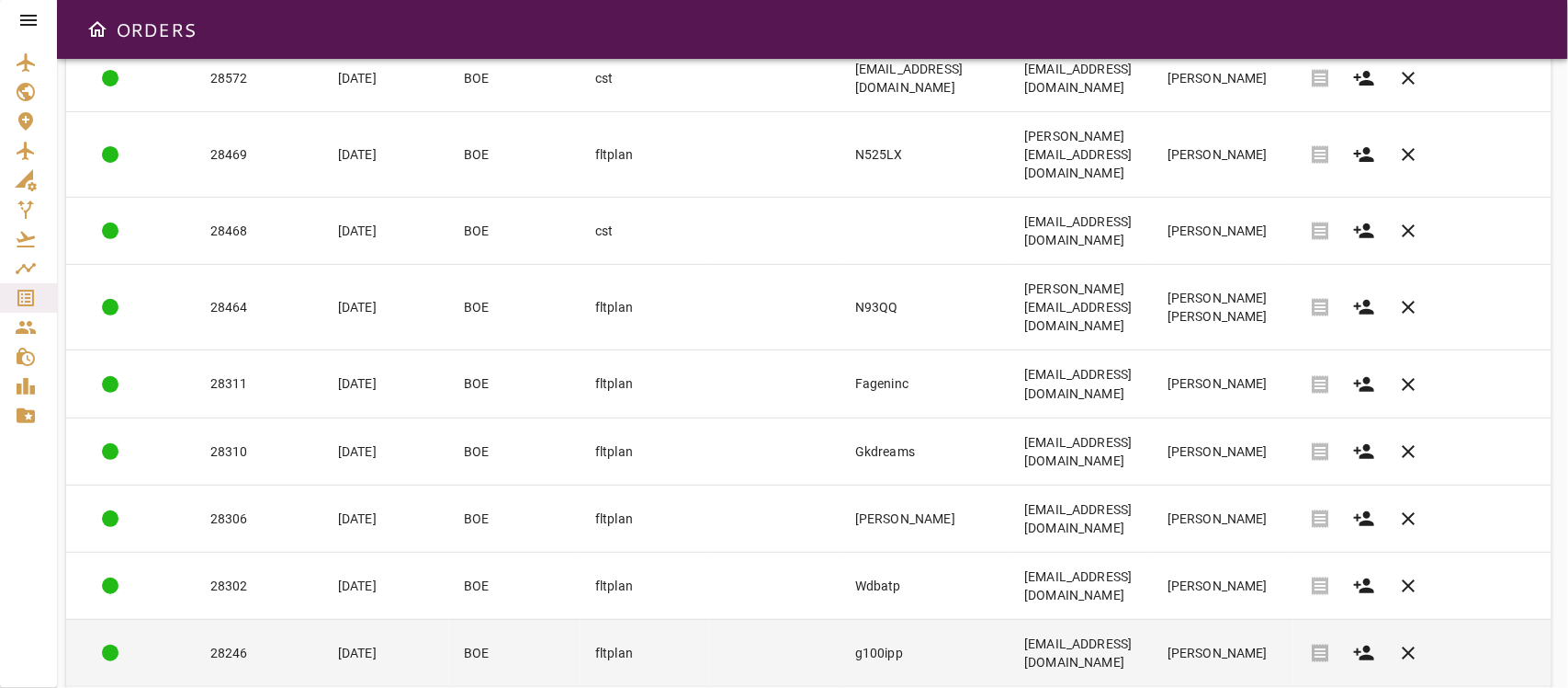
click at [1036, 610] on td "[EMAIL_ADDRESS][DOMAIN_NAME]" at bounding box center [1081, 652] width 143 height 67
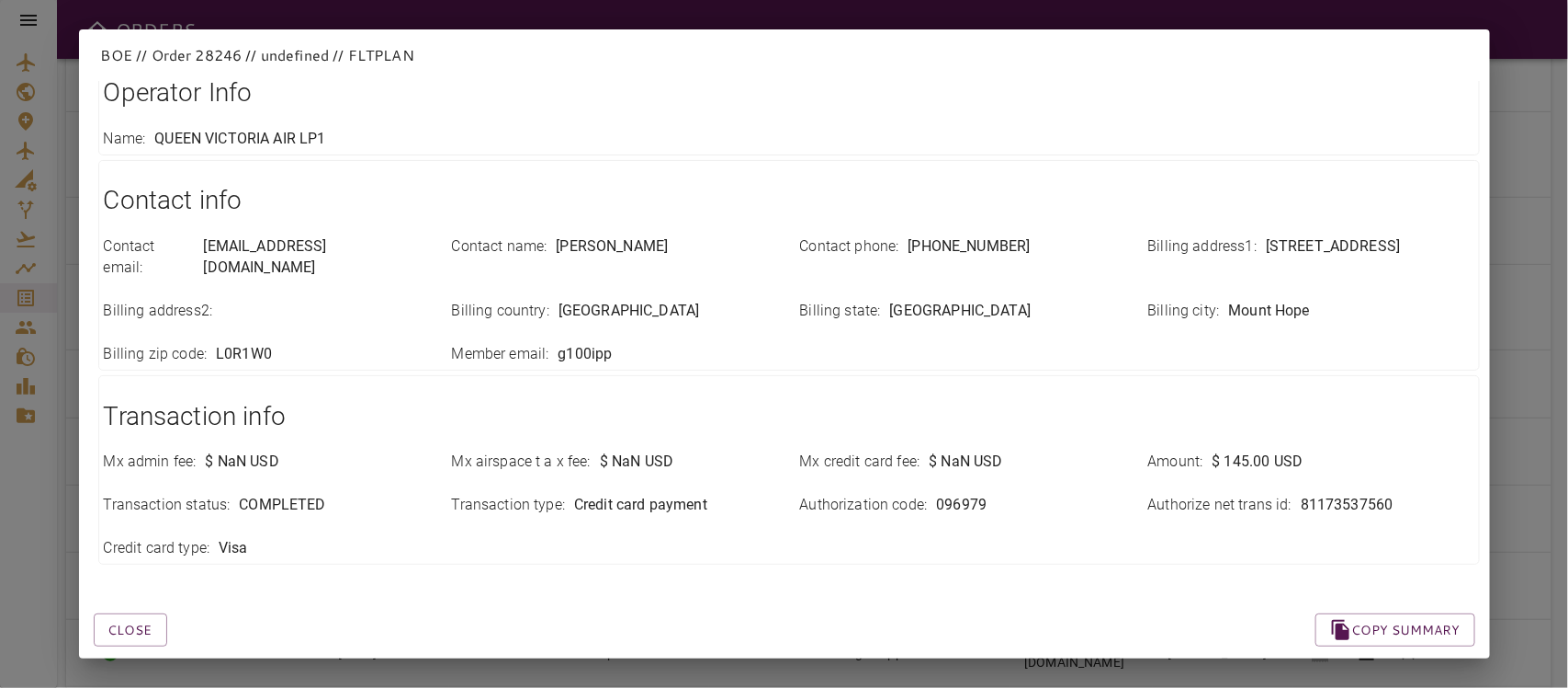
scroll to position [370, 0]
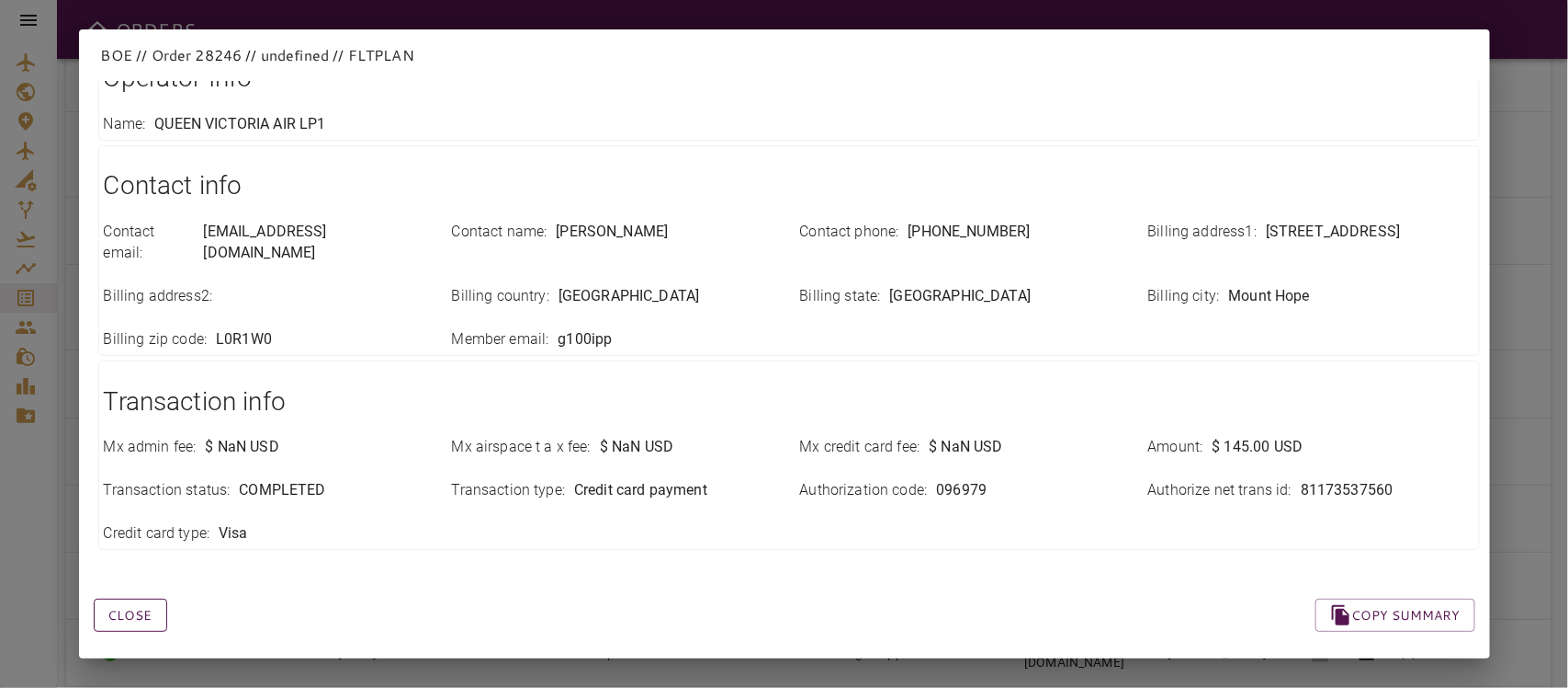
click at [110, 599] on button "Close" at bounding box center [130, 616] width 73 height 34
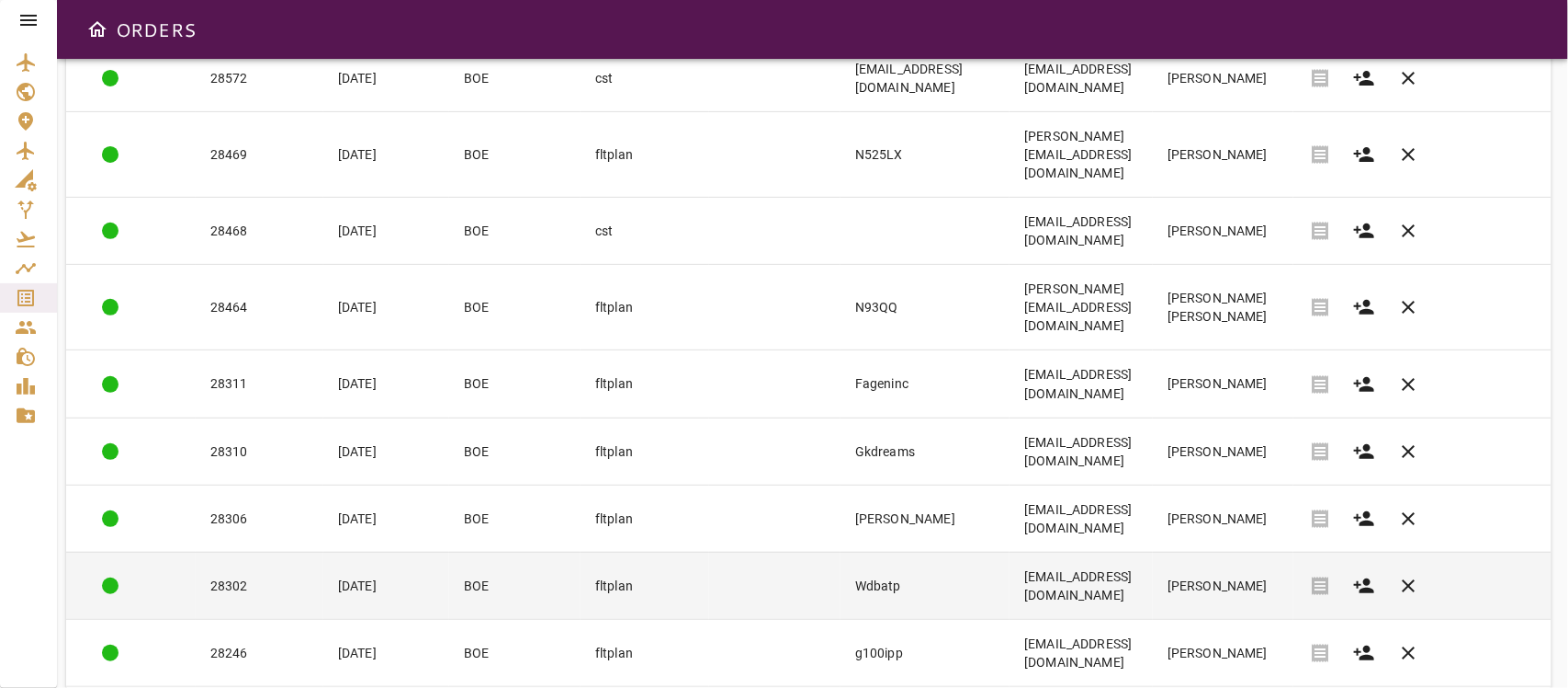
click at [1076, 552] on td "[EMAIL_ADDRESS][DOMAIN_NAME]" at bounding box center [1081, 585] width 143 height 67
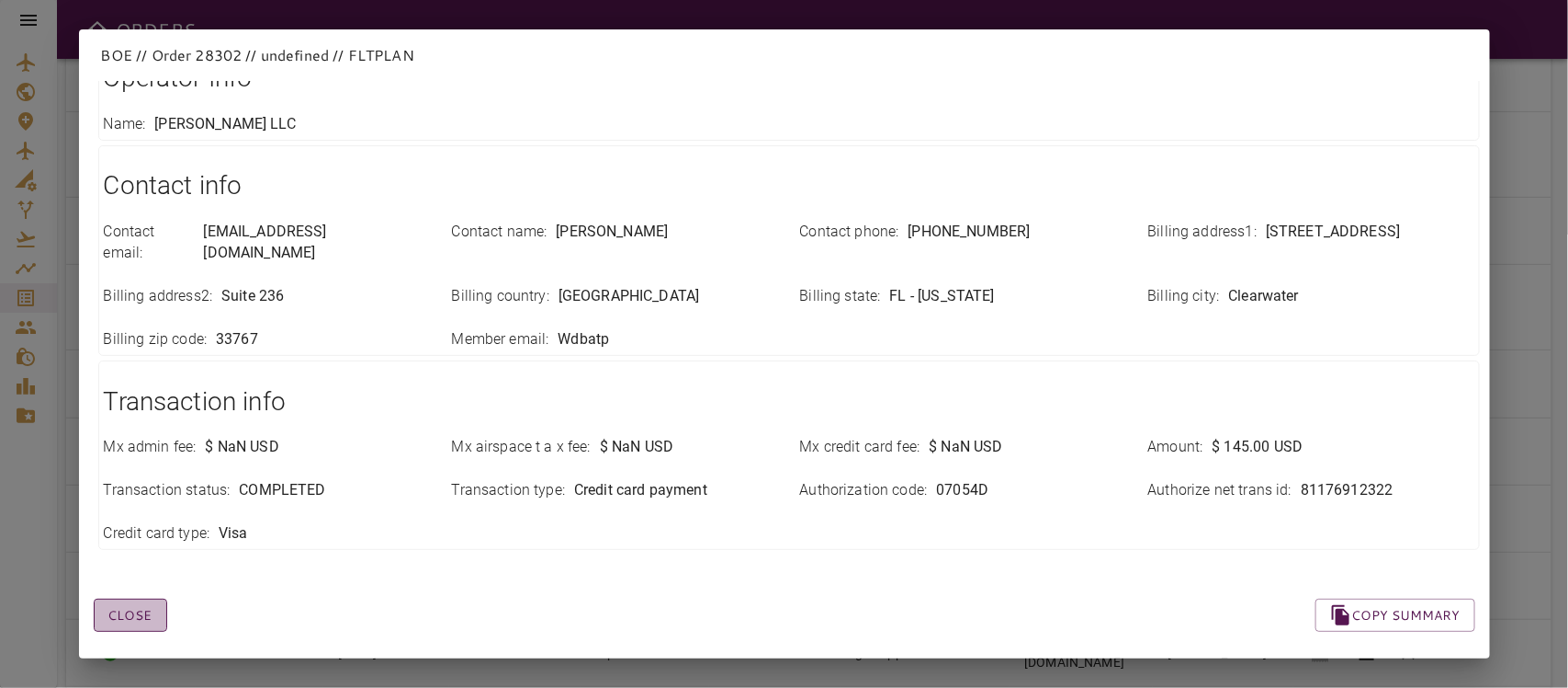
click at [117, 599] on button "Close" at bounding box center [130, 616] width 73 height 34
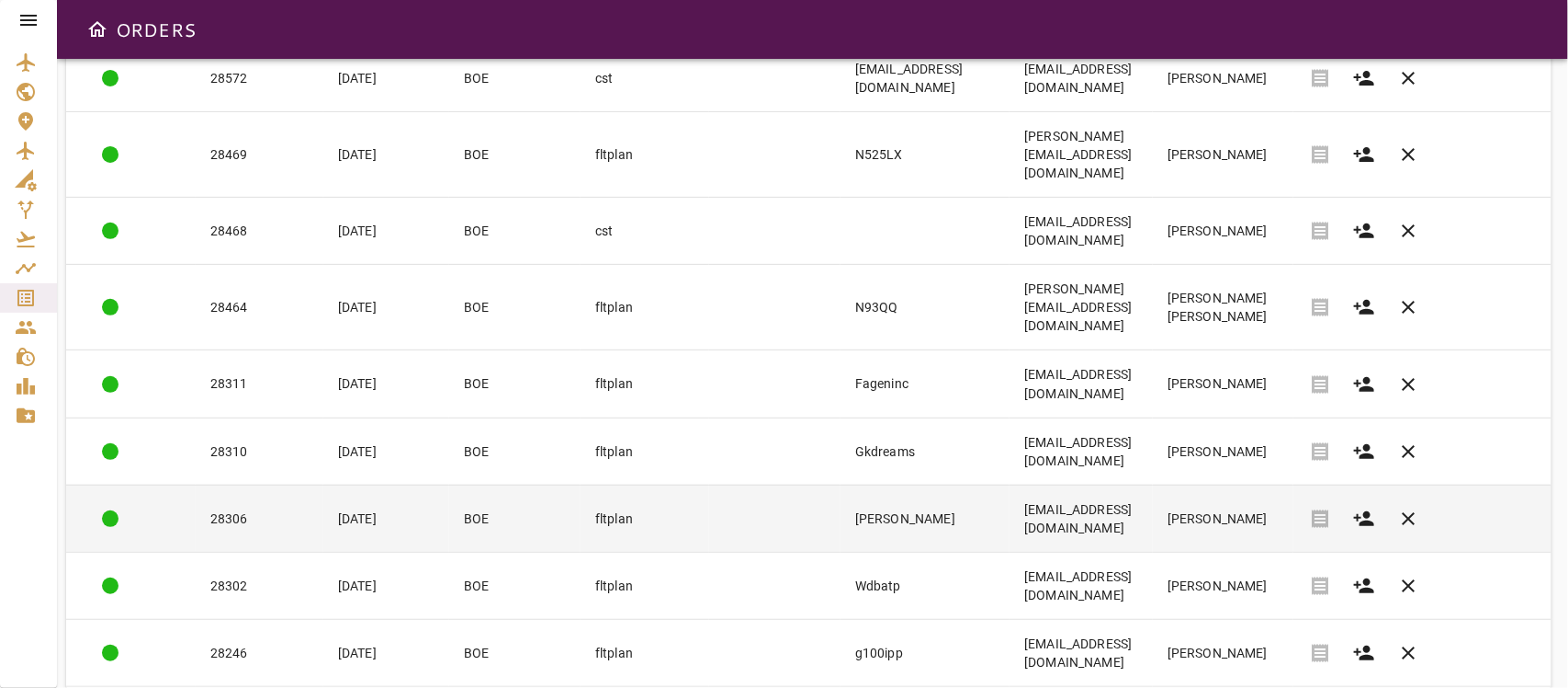
click at [1153, 485] on td "[EMAIL_ADDRESS][DOMAIN_NAME]" at bounding box center [1081, 518] width 143 height 67
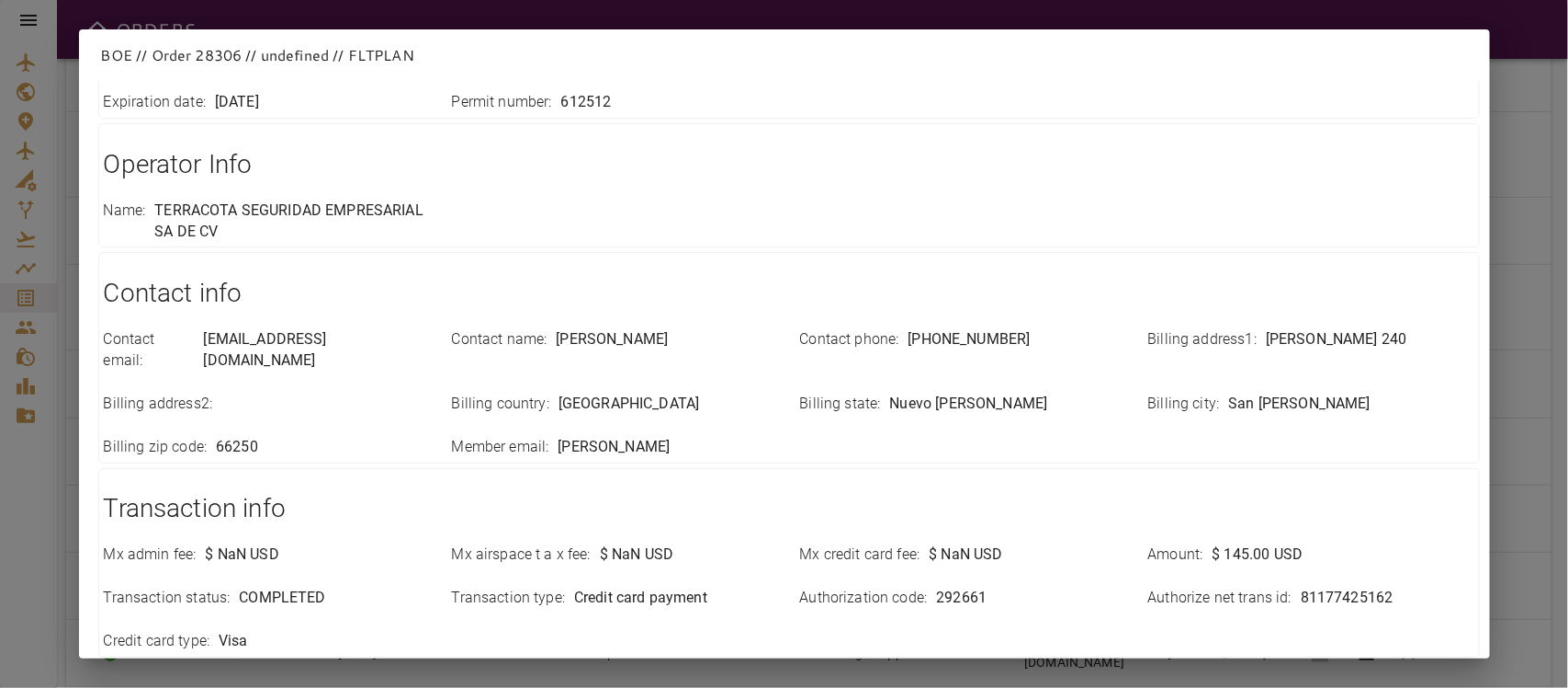
scroll to position [435, 0]
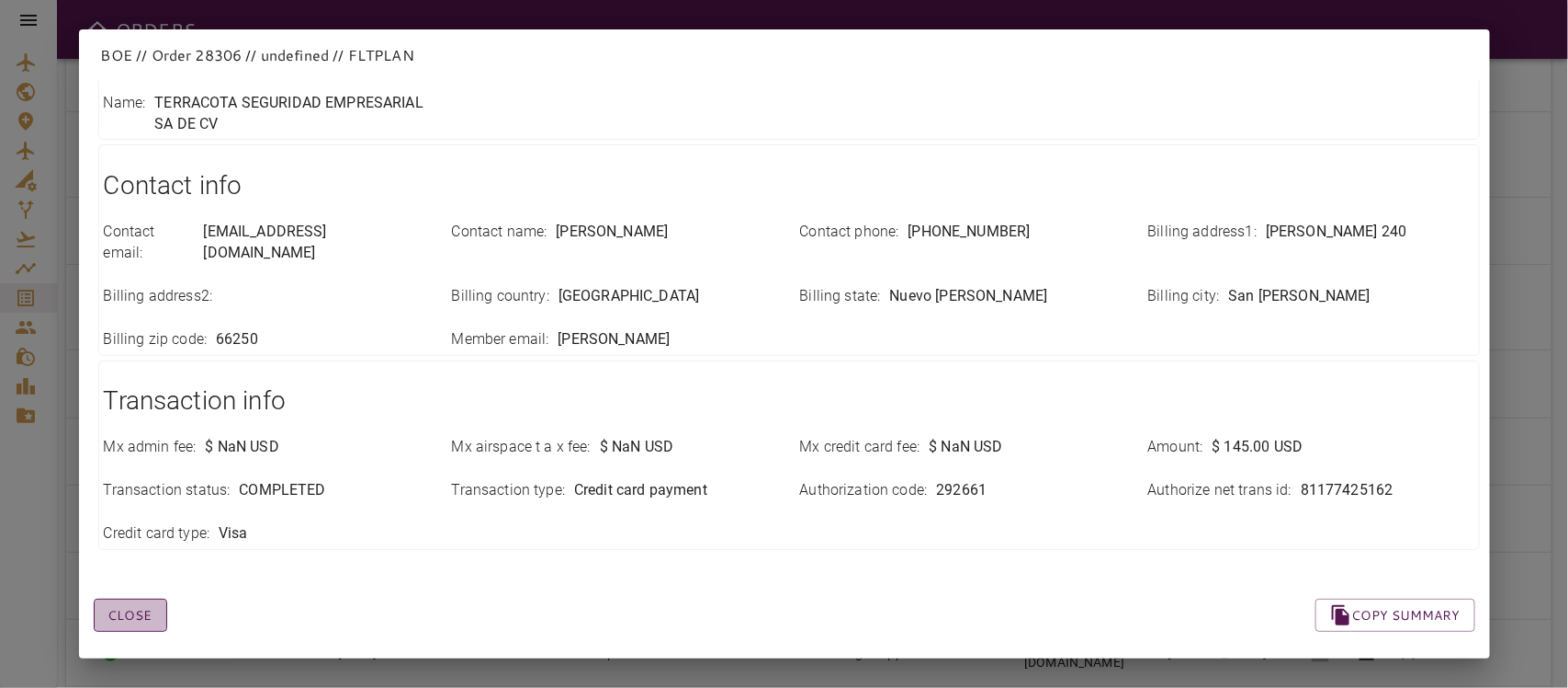
click at [124, 599] on button "Close" at bounding box center [130, 616] width 73 height 34
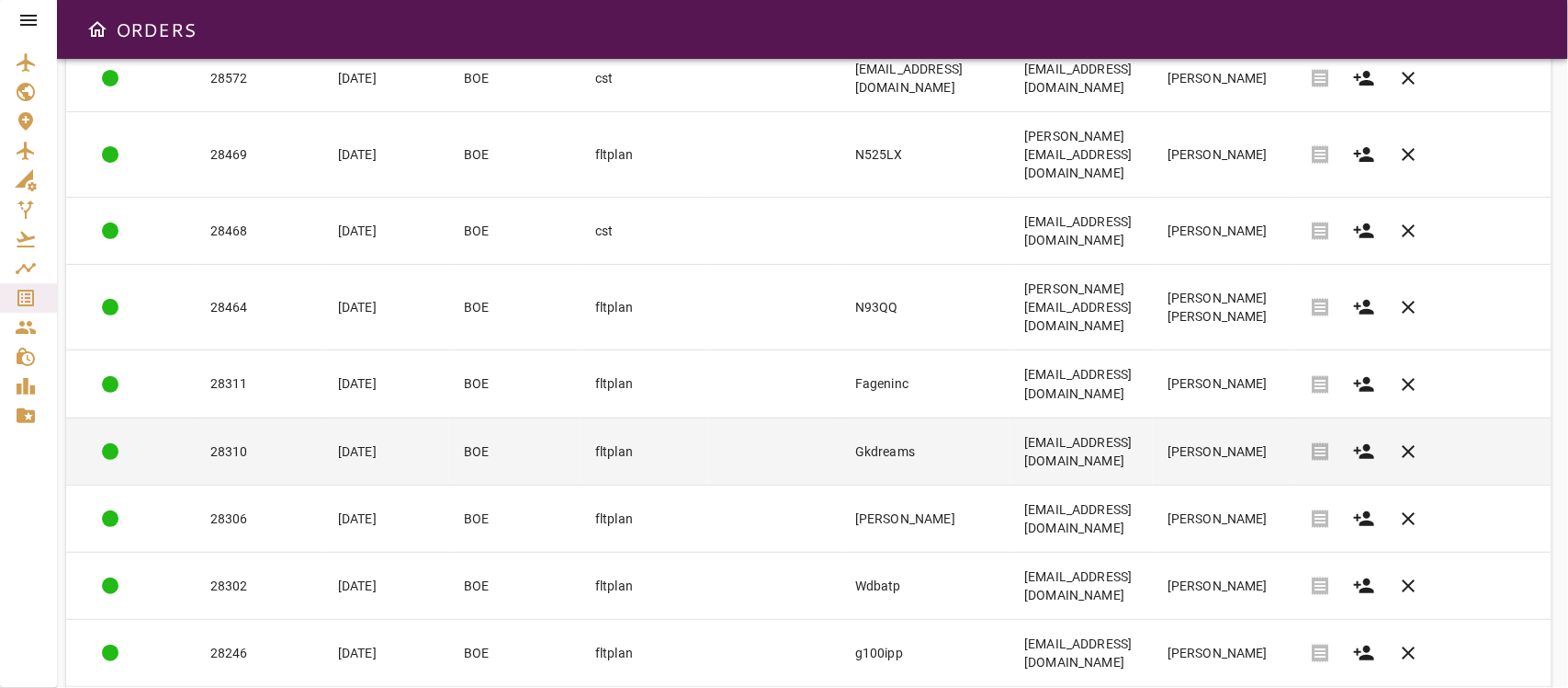
click at [269, 418] on td "28310" at bounding box center [260, 451] width 128 height 67
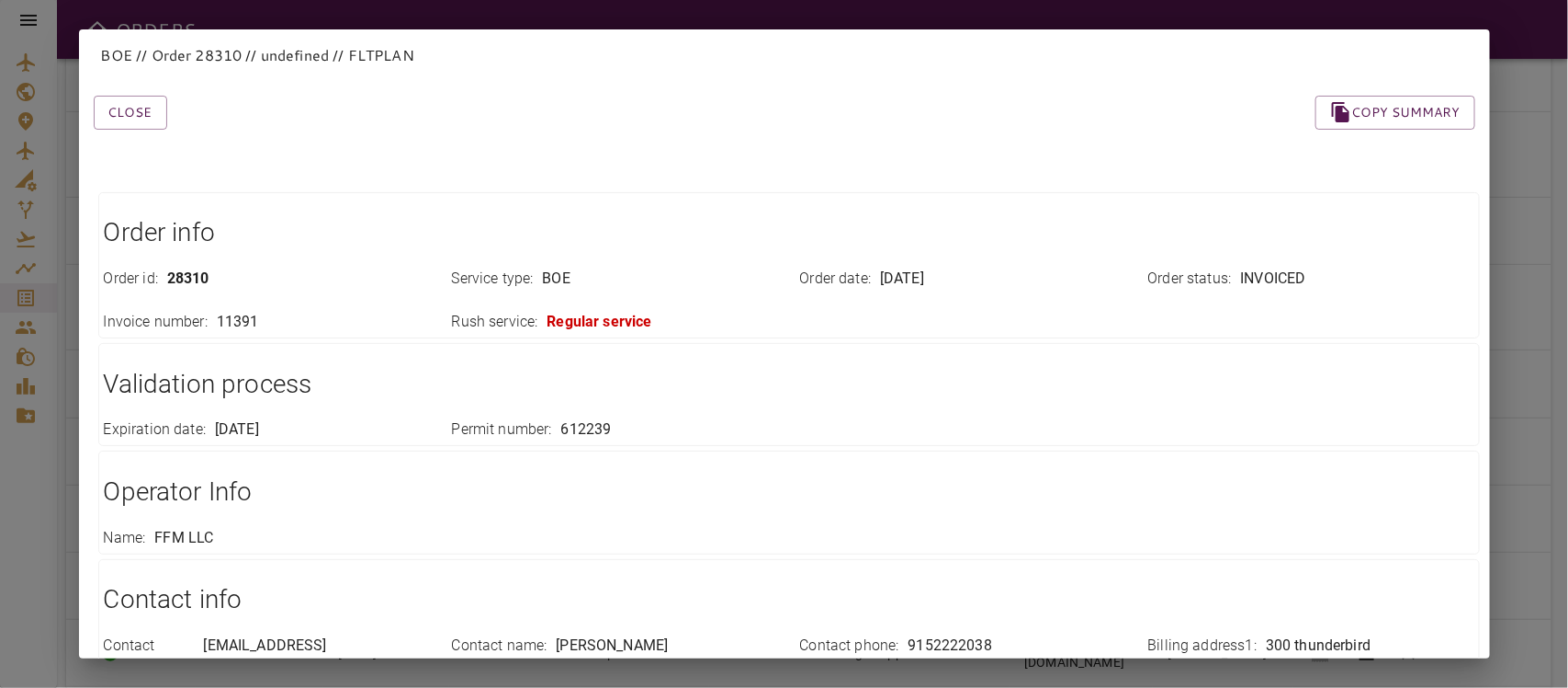
scroll to position [415, 0]
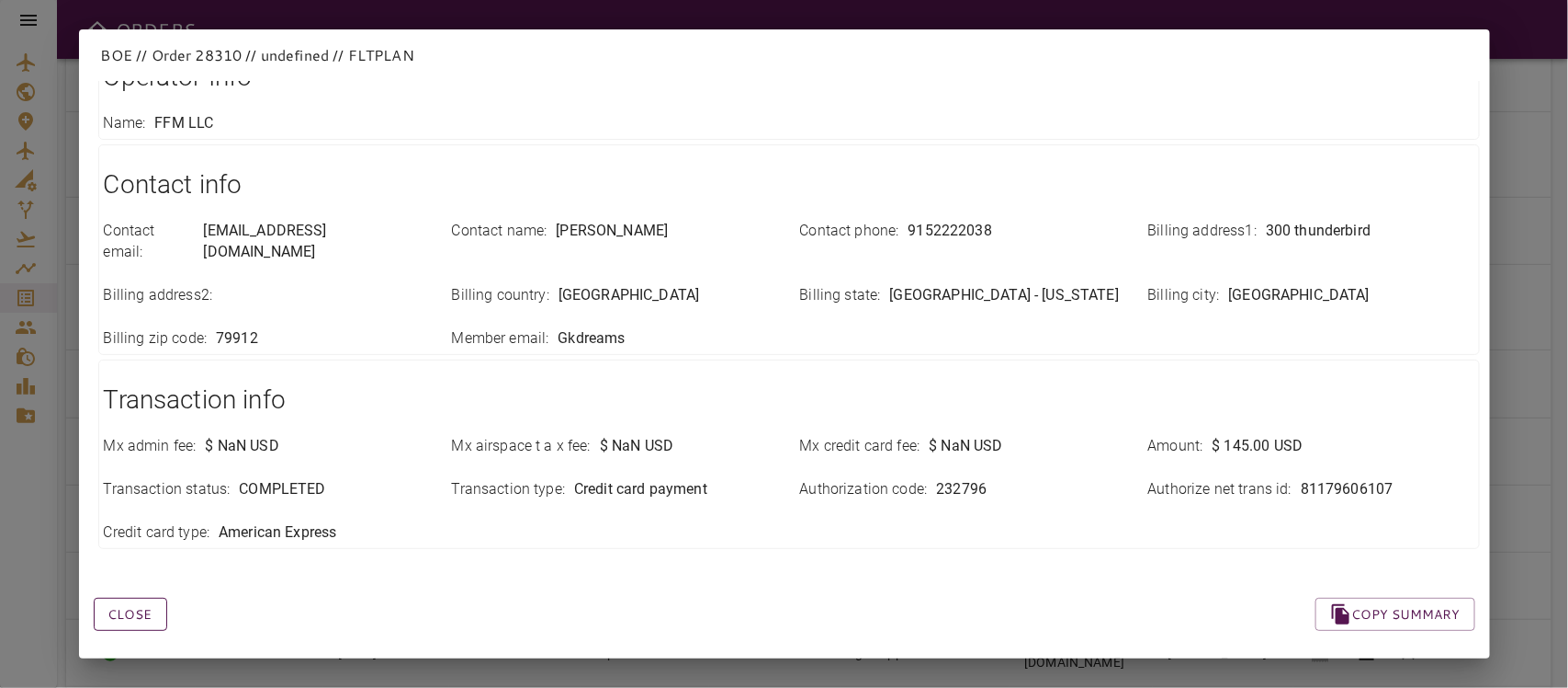
click at [135, 598] on button "Close" at bounding box center [130, 615] width 73 height 34
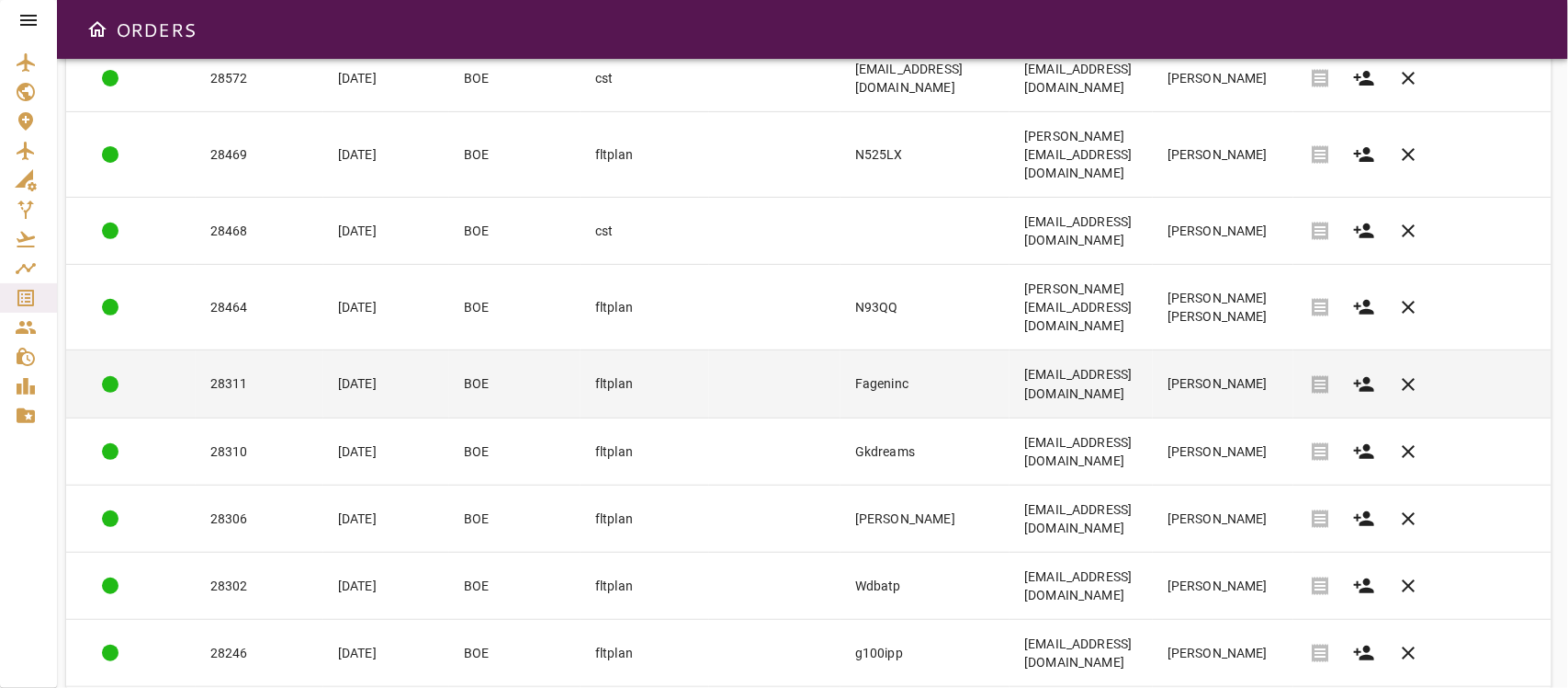
click at [1077, 350] on td "[EMAIL_ADDRESS][DOMAIN_NAME]" at bounding box center [1081, 383] width 143 height 67
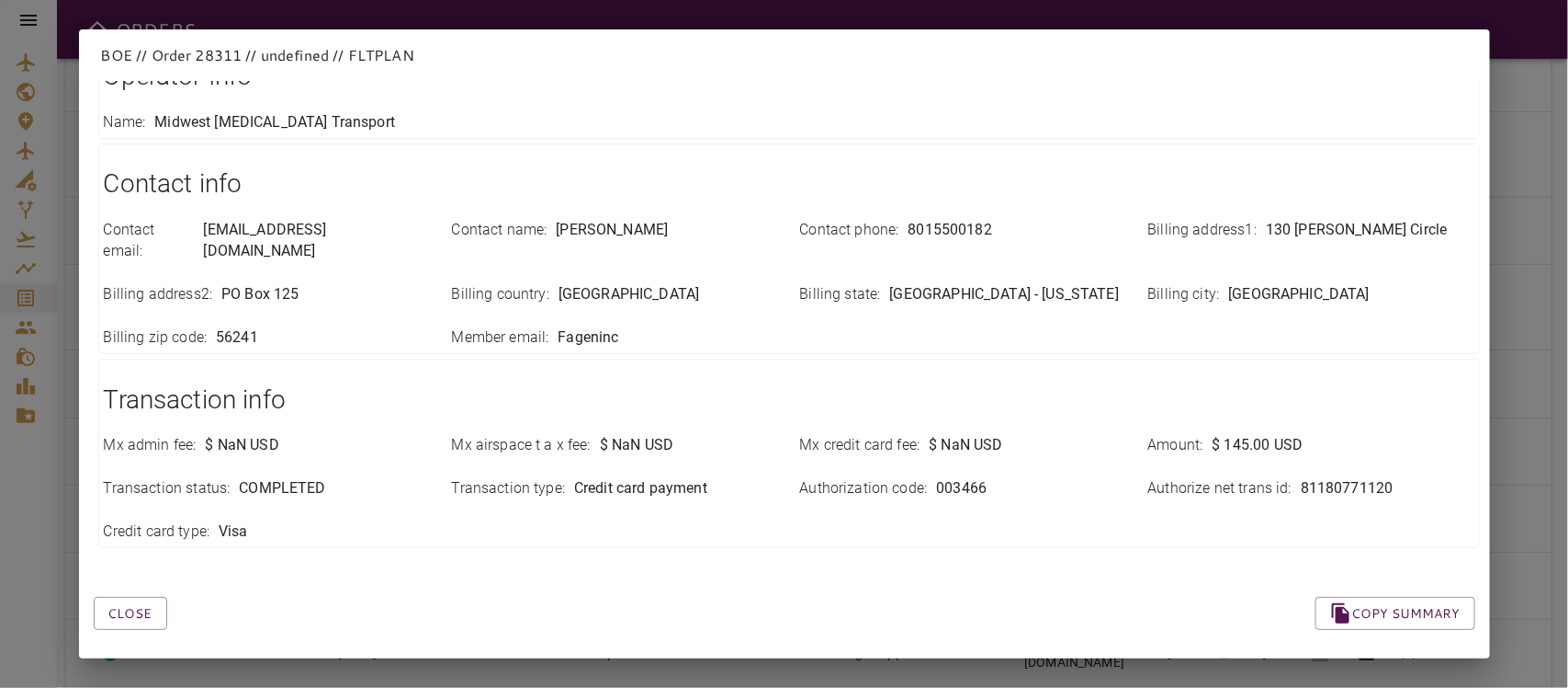
scroll to position [392, 0]
click at [149, 597] on button "Close" at bounding box center [130, 614] width 73 height 34
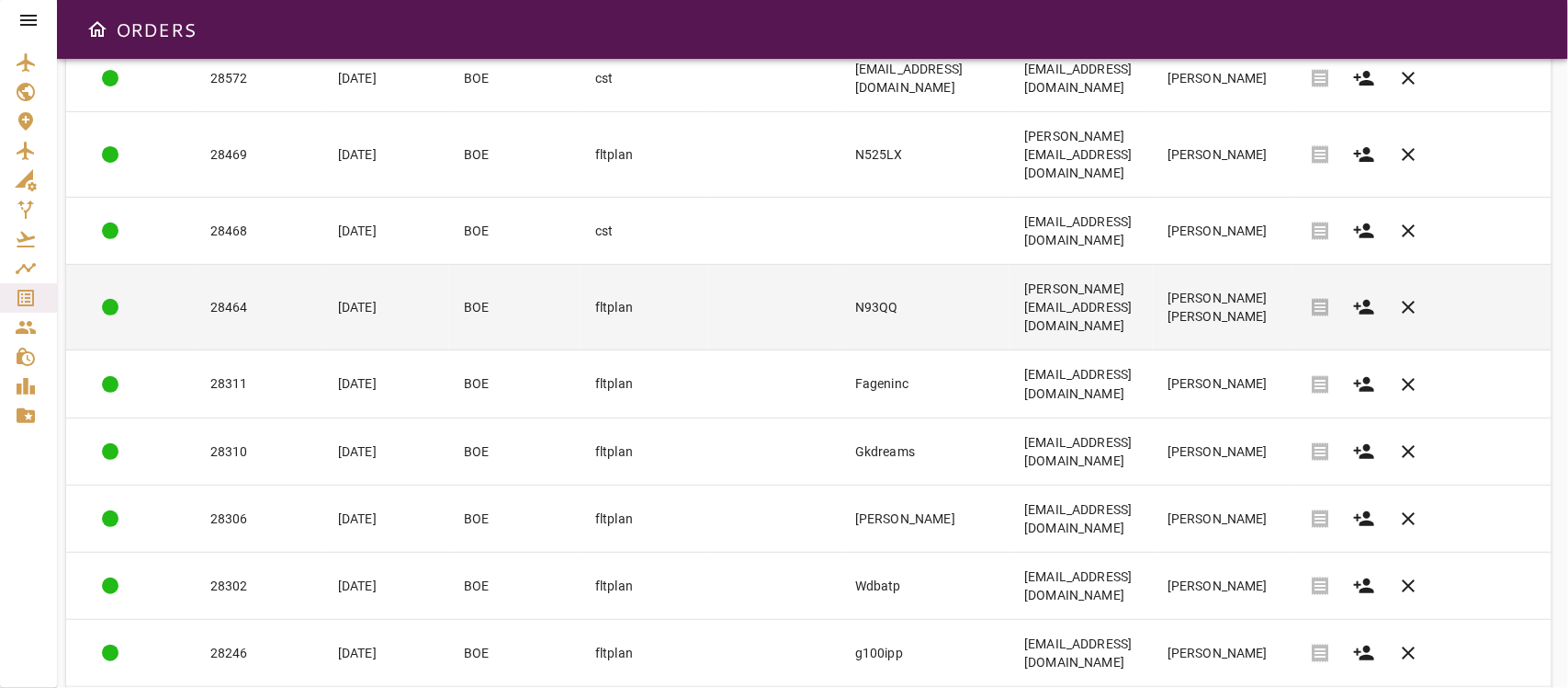
click at [1153, 265] on td "[PERSON_NAME][EMAIL_ADDRESS][DOMAIN_NAME]" at bounding box center [1081, 307] width 143 height 85
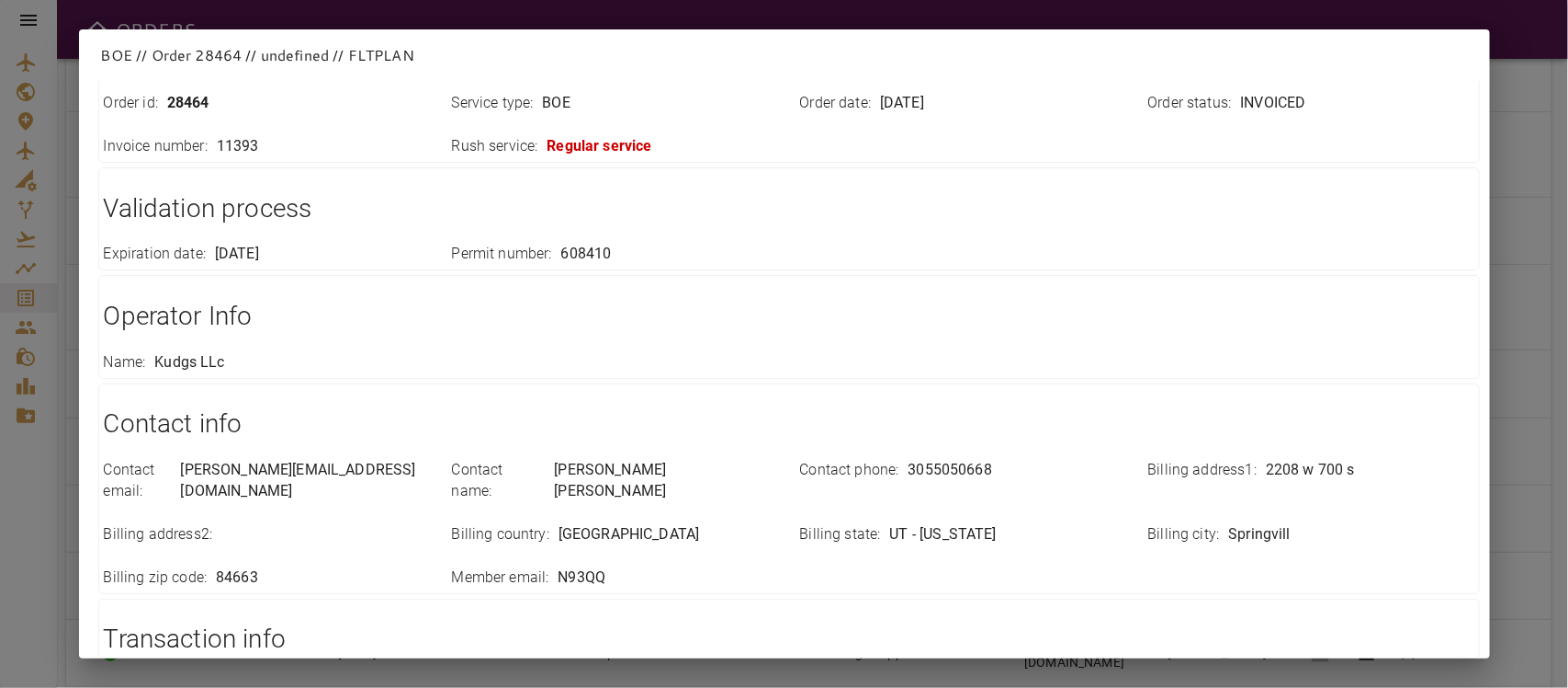
scroll to position [415, 0]
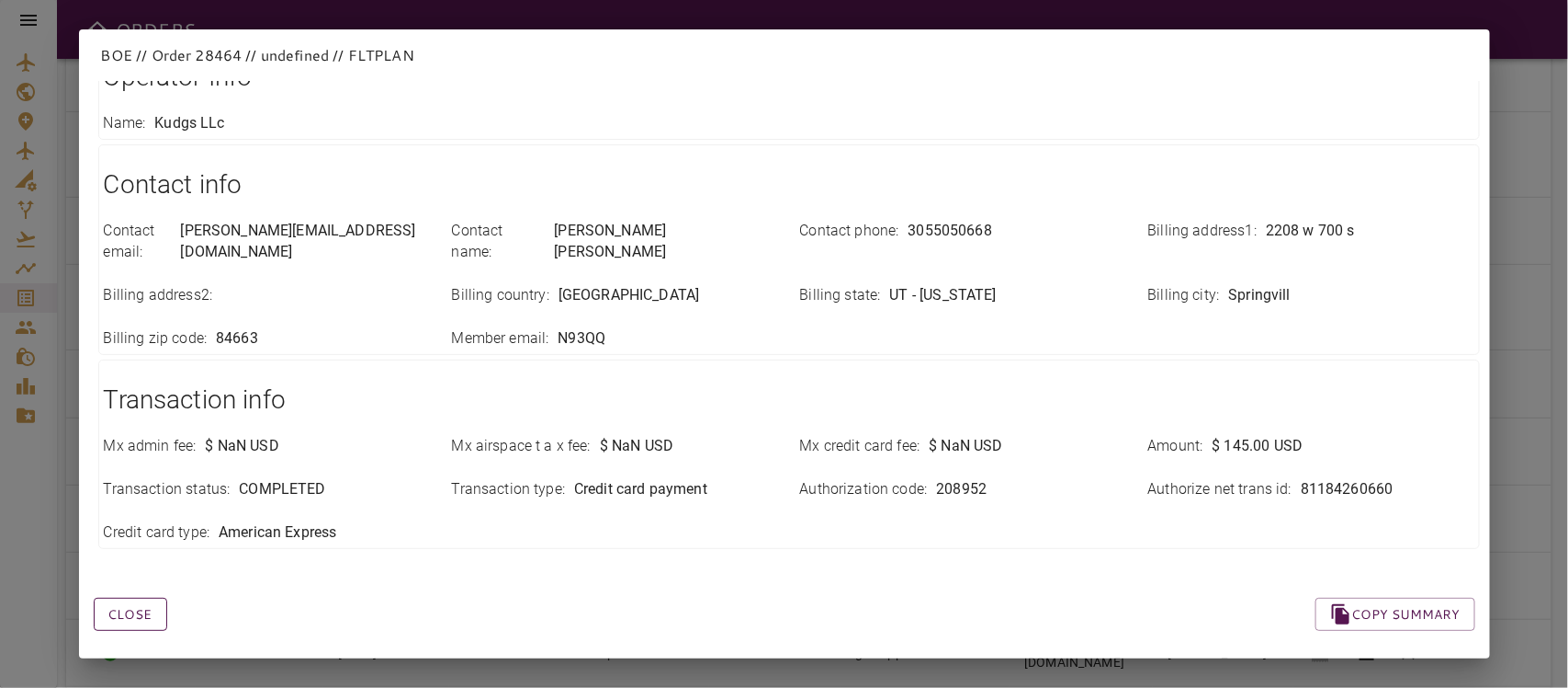
click at [138, 605] on button "Close" at bounding box center [130, 615] width 73 height 34
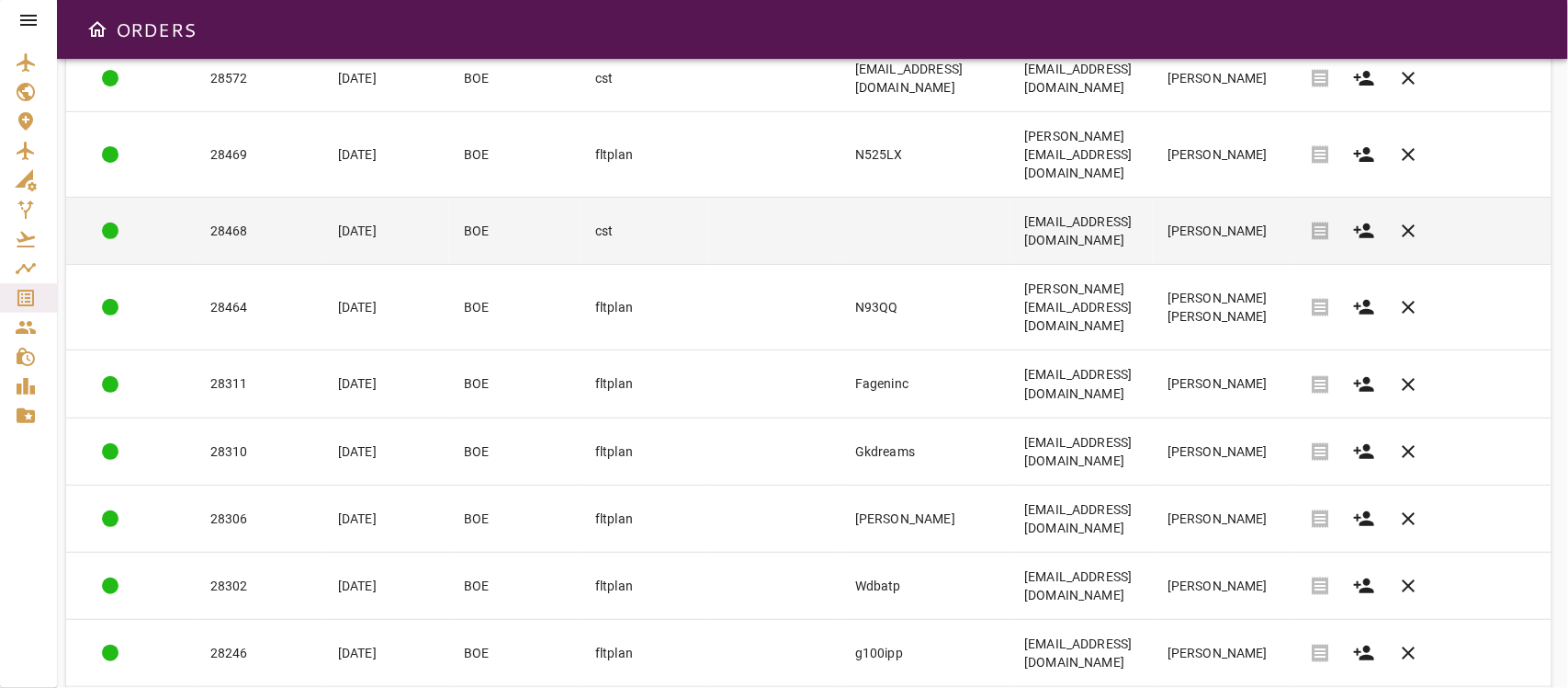
click at [847, 208] on td at bounding box center [925, 231] width 169 height 67
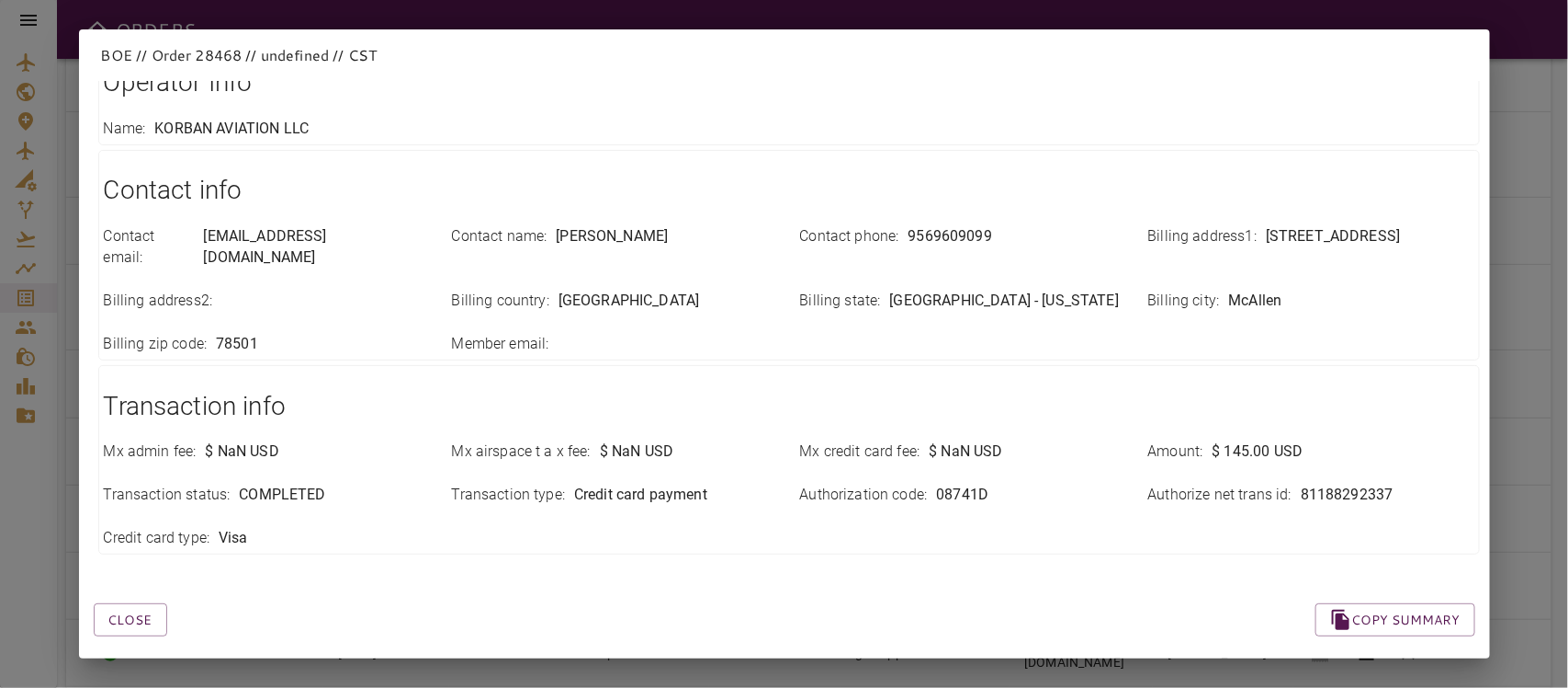
scroll to position [370, 0]
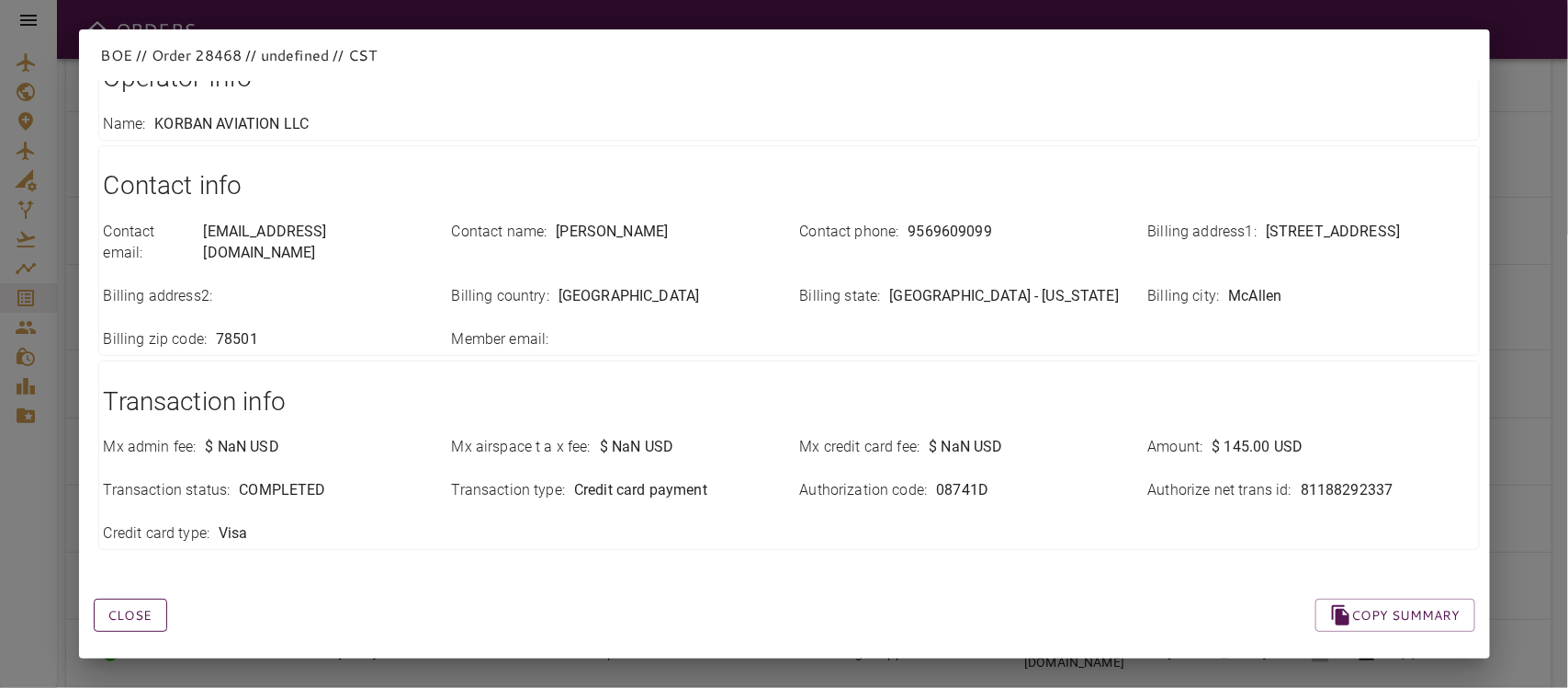
click at [129, 599] on button "Close" at bounding box center [130, 616] width 73 height 34
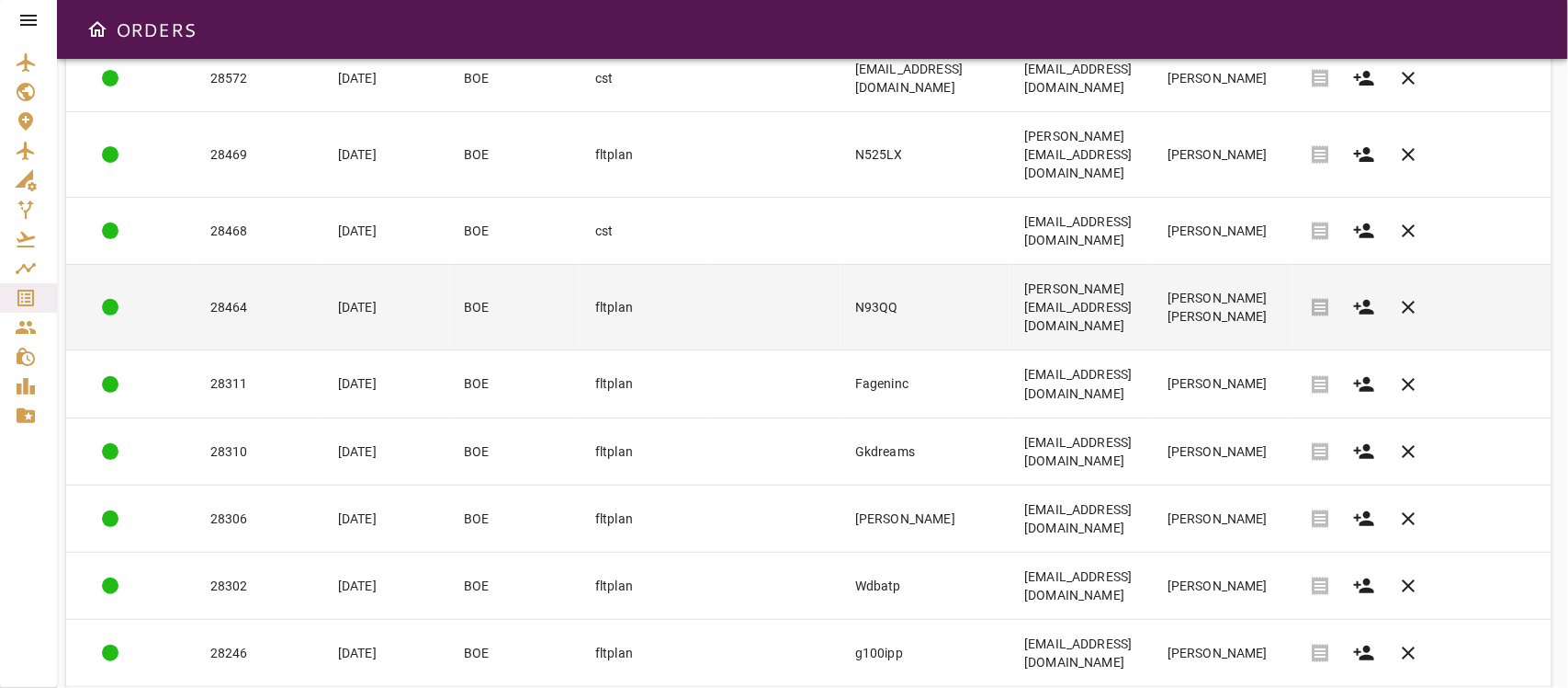
click at [923, 273] on td "N93QQ" at bounding box center [925, 307] width 169 height 85
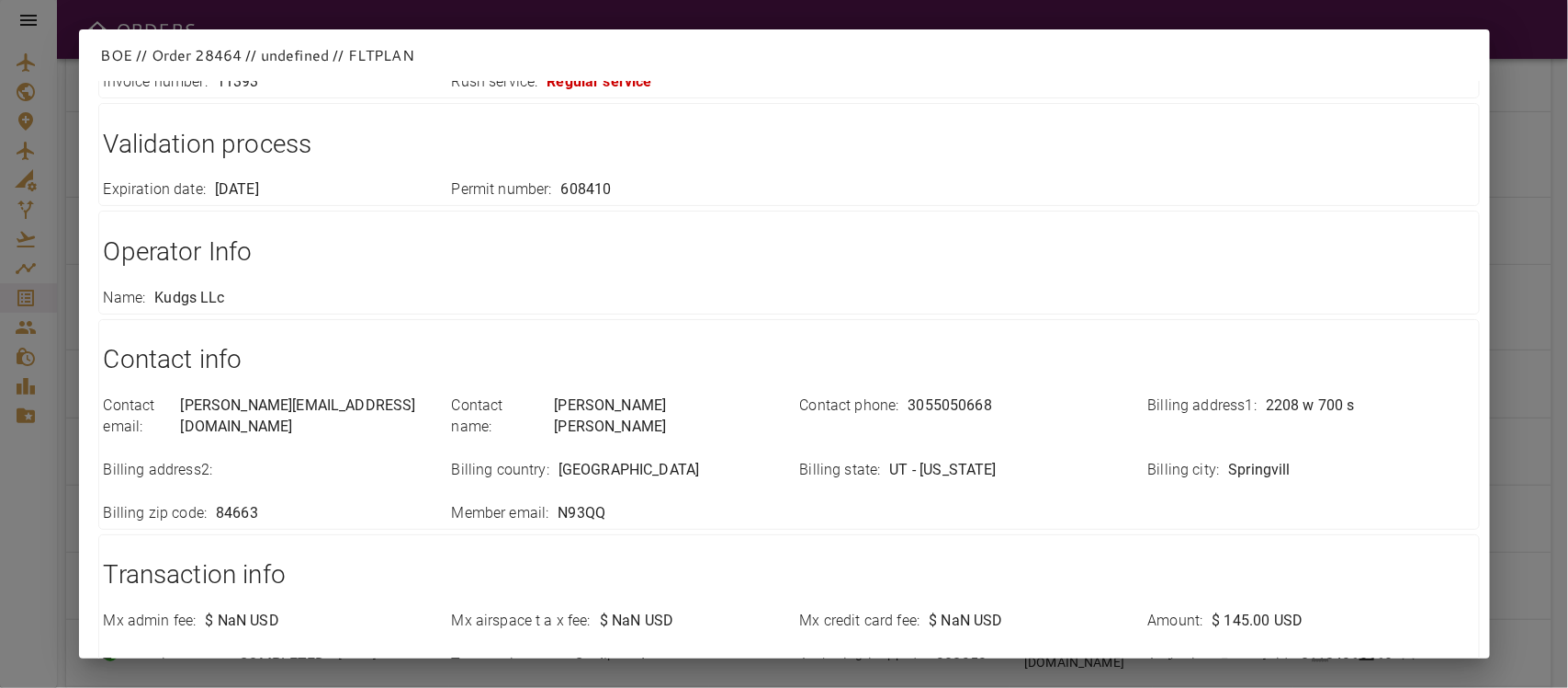
scroll to position [415, 0]
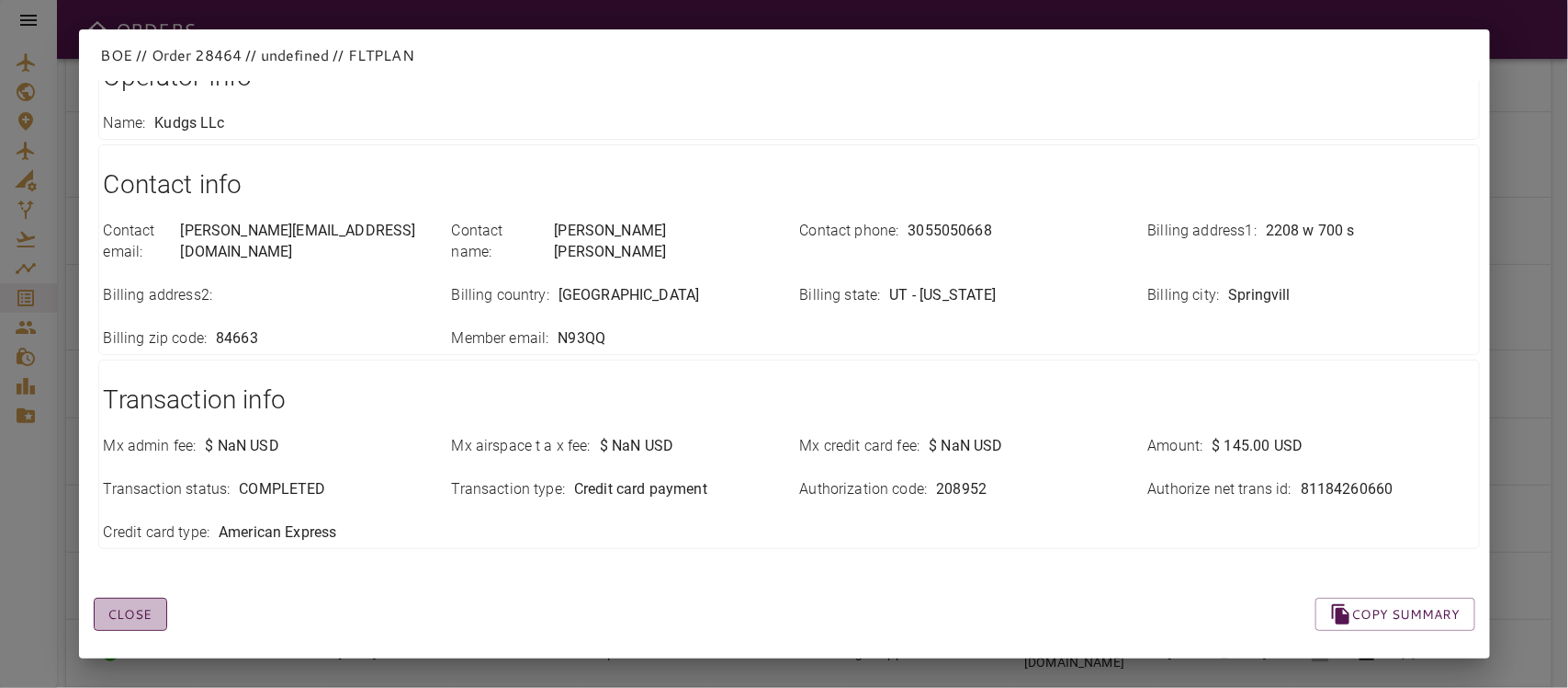
click at [142, 609] on button "Close" at bounding box center [130, 615] width 73 height 34
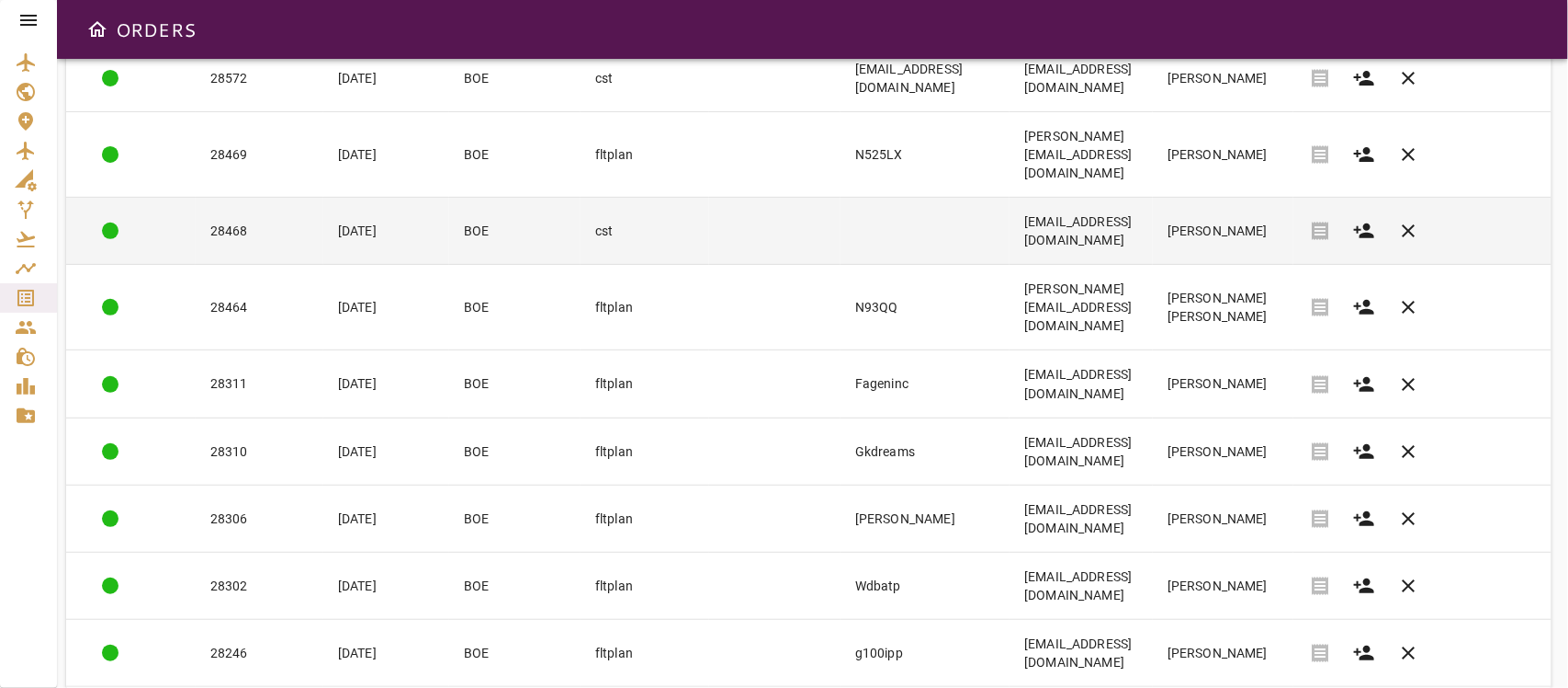
click at [1153, 198] on td "[EMAIL_ADDRESS][DOMAIN_NAME]" at bounding box center [1081, 231] width 143 height 67
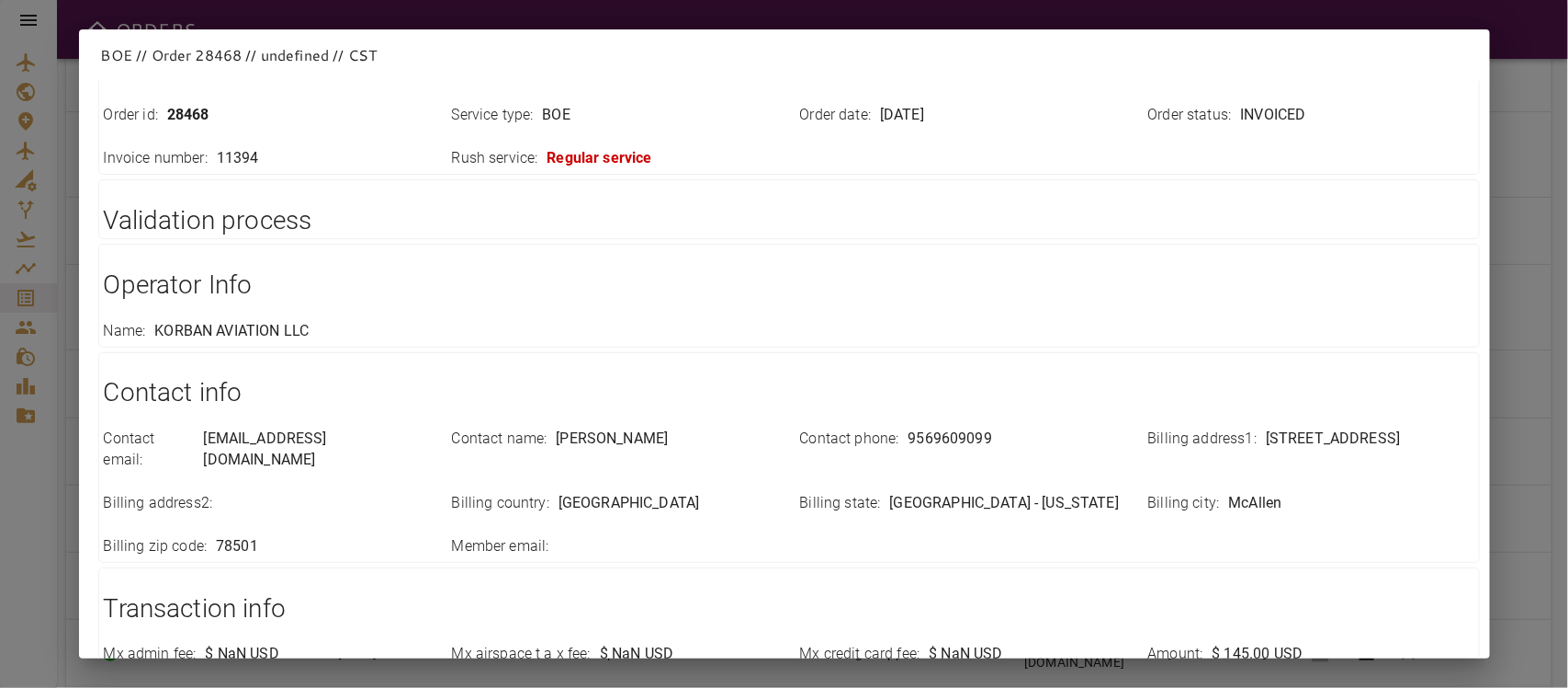
scroll to position [370, 0]
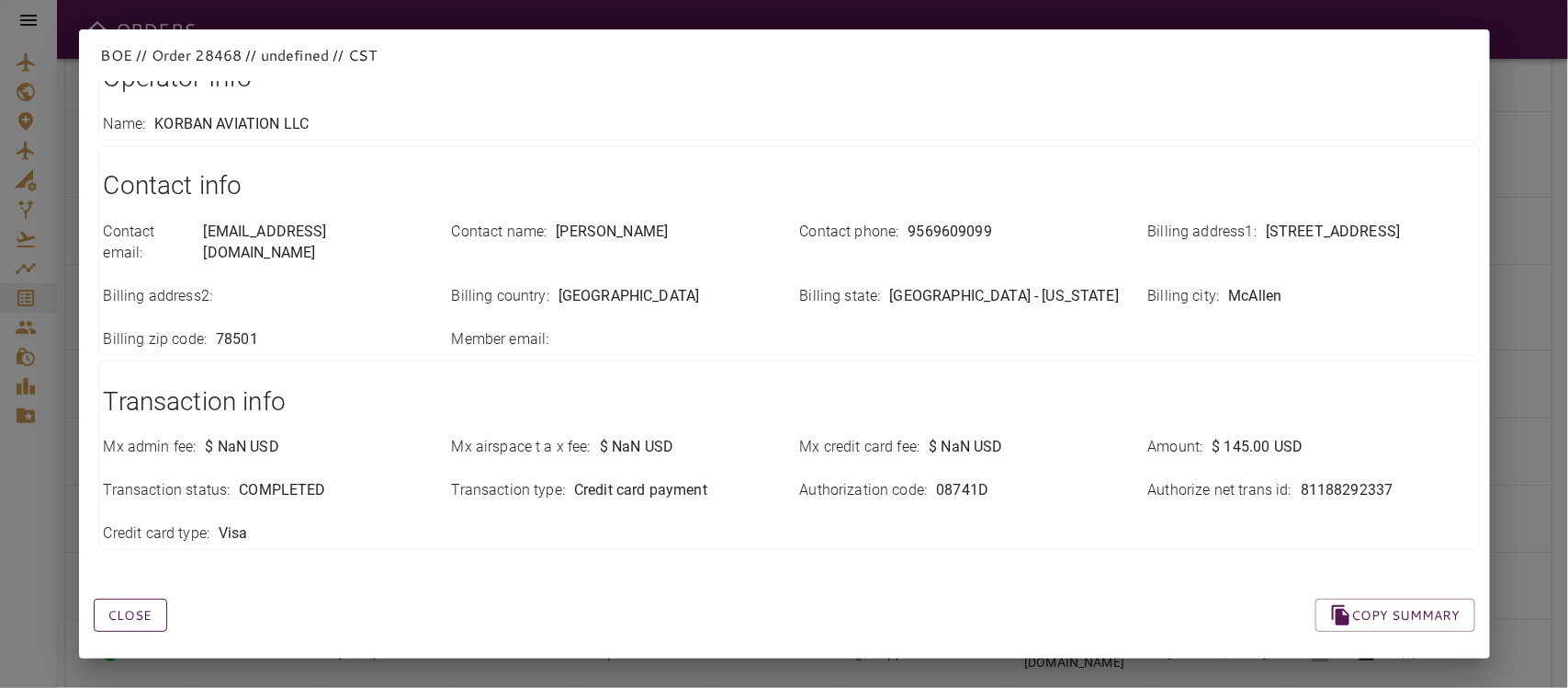
drag, startPoint x: 141, startPoint y: 596, endPoint x: 375, endPoint y: 526, distance: 244.2
click at [142, 599] on button "Close" at bounding box center [130, 616] width 73 height 34
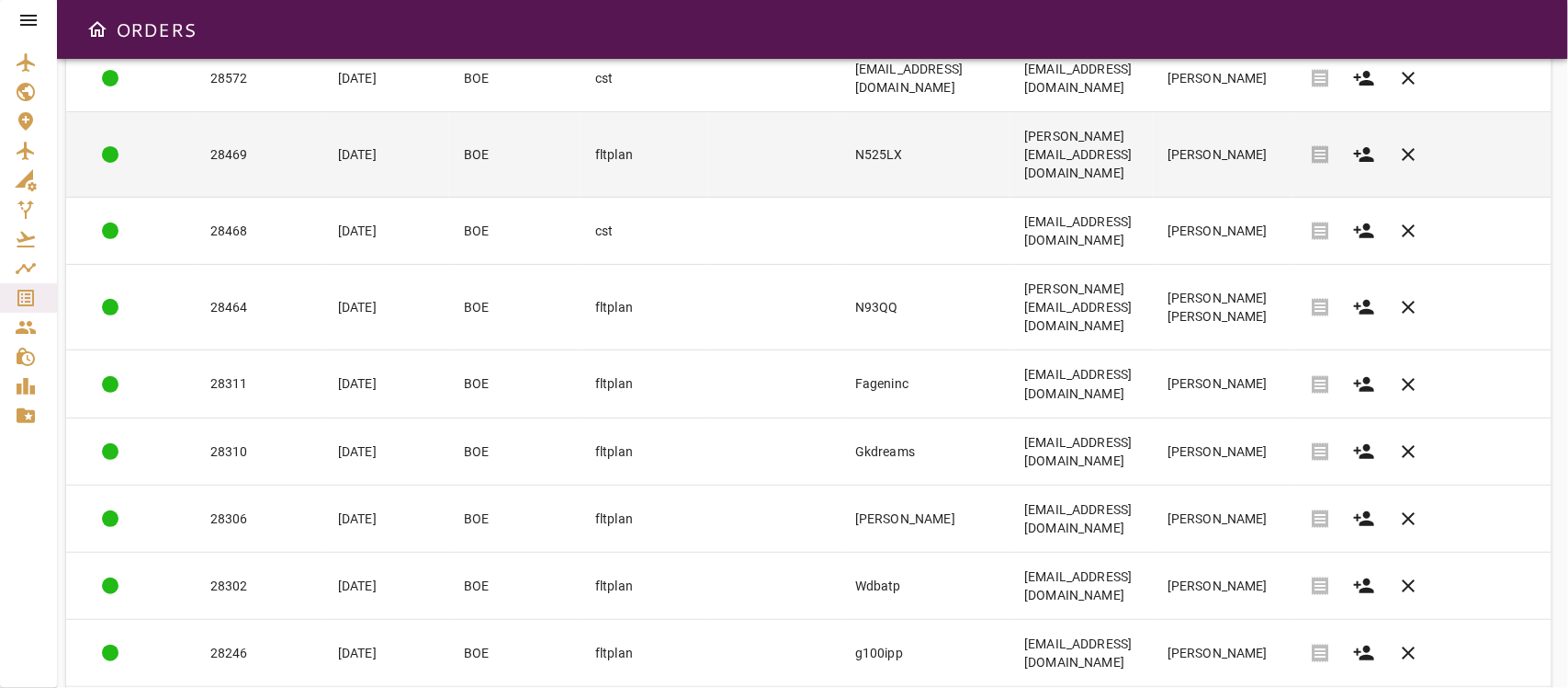
click at [1153, 152] on td "[PERSON_NAME][EMAIL_ADDRESS][DOMAIN_NAME]" at bounding box center [1081, 155] width 143 height 85
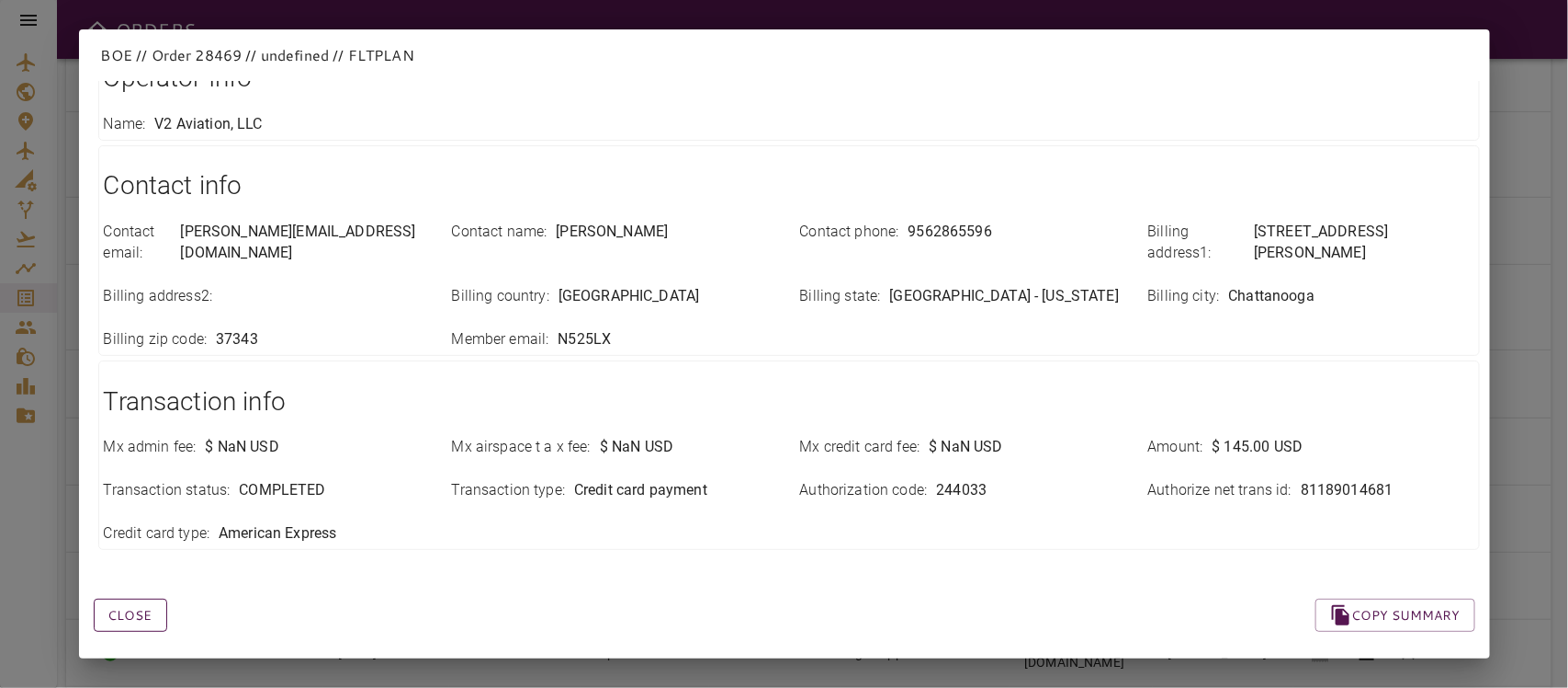
drag, startPoint x: 143, startPoint y: 591, endPoint x: 163, endPoint y: 586, distance: 20.6
click at [143, 599] on button "Close" at bounding box center [130, 616] width 73 height 34
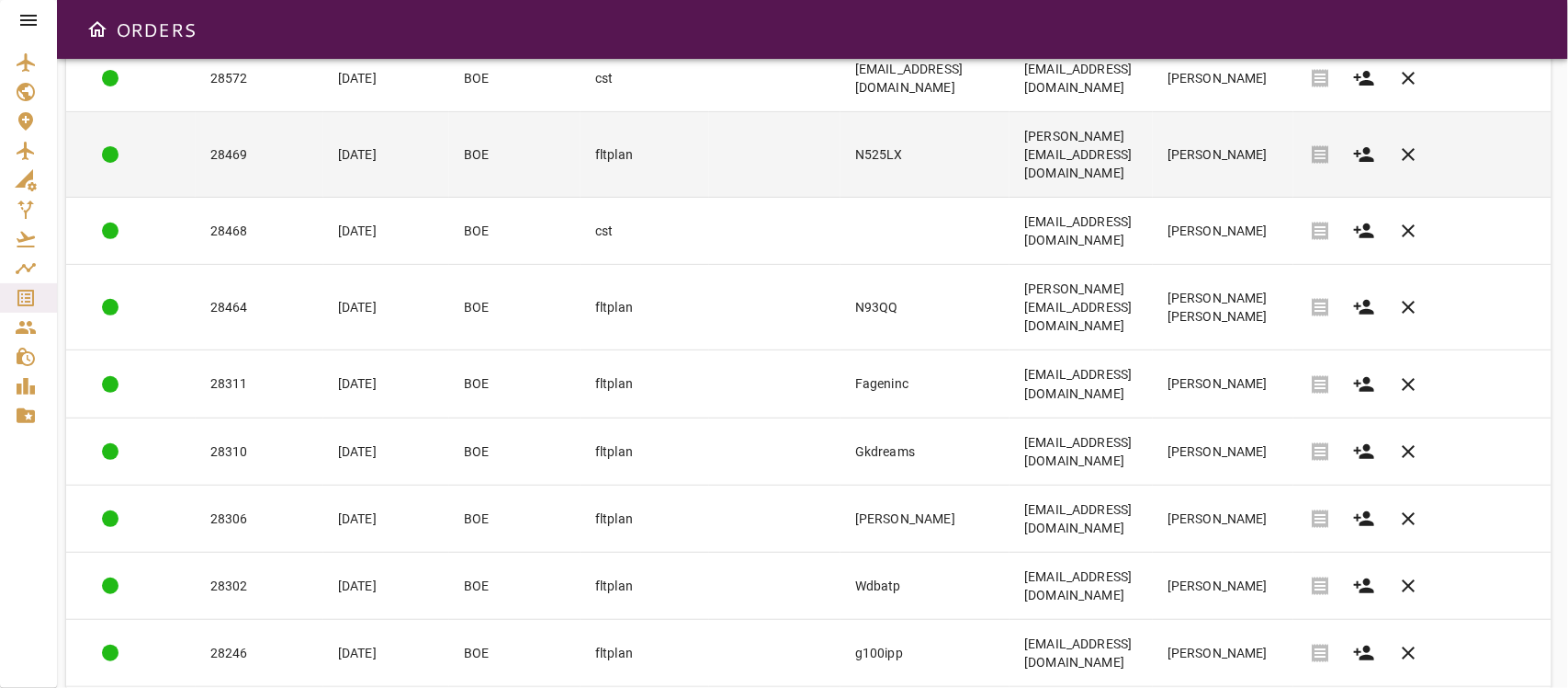
scroll to position [0, 0]
